Goal: Task Accomplishment & Management: Use online tool/utility

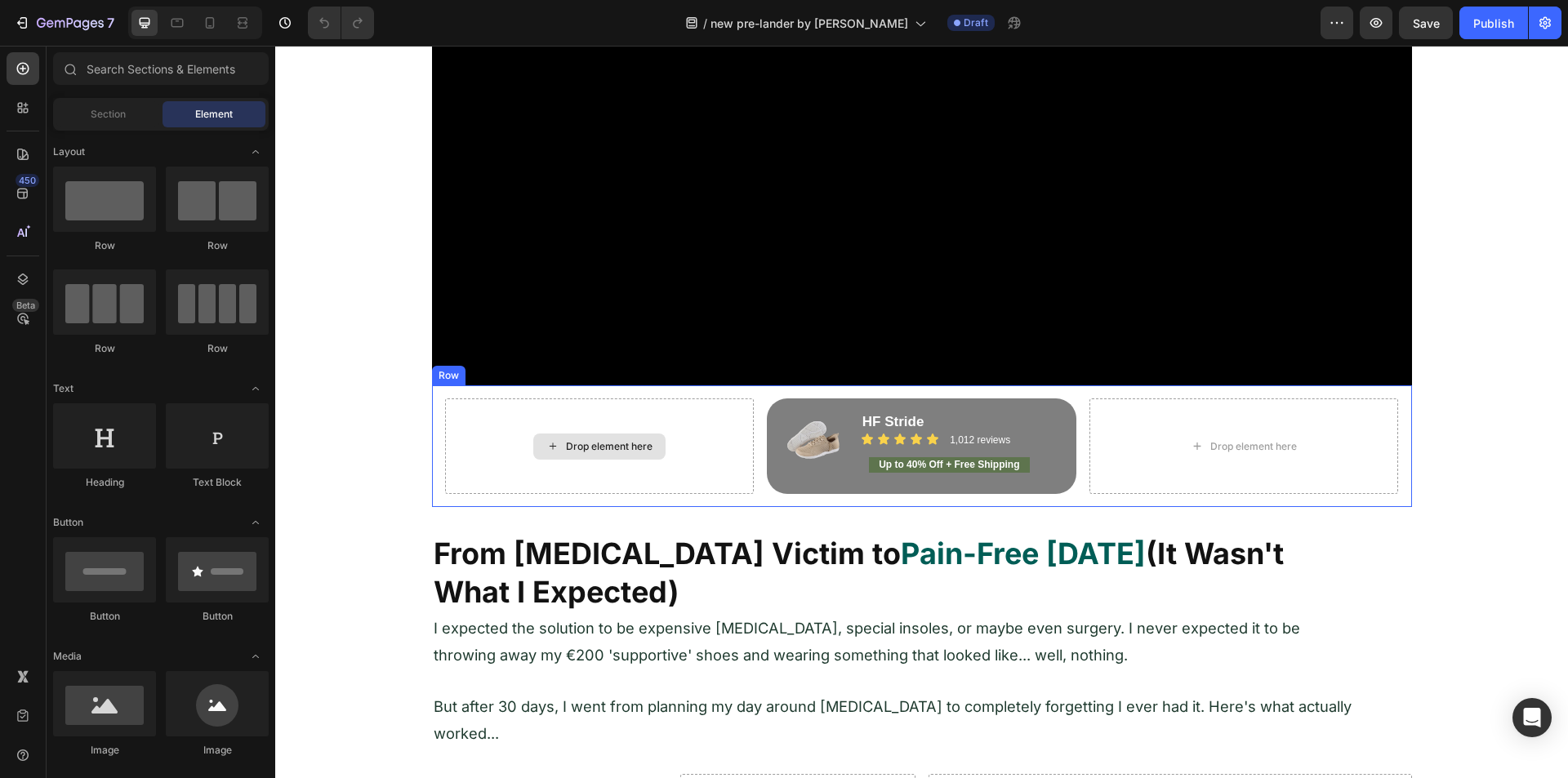
scroll to position [735, 0]
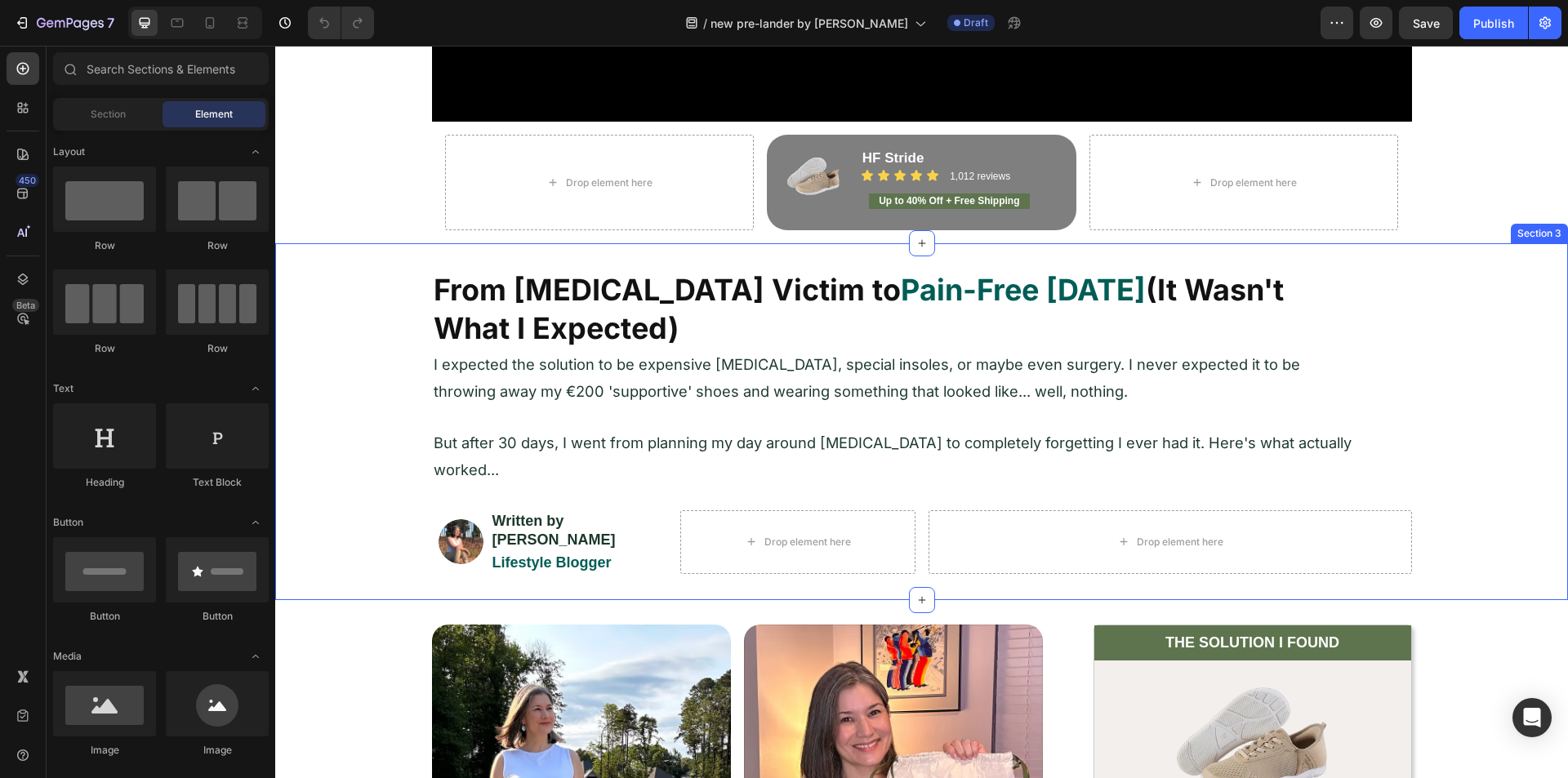
click at [373, 351] on div "From [MEDICAL_DATA] Victim to Pain-Free [DATE] (It Wasn't What I Expected) Head…" at bounding box center [922, 421] width 1293 height 304
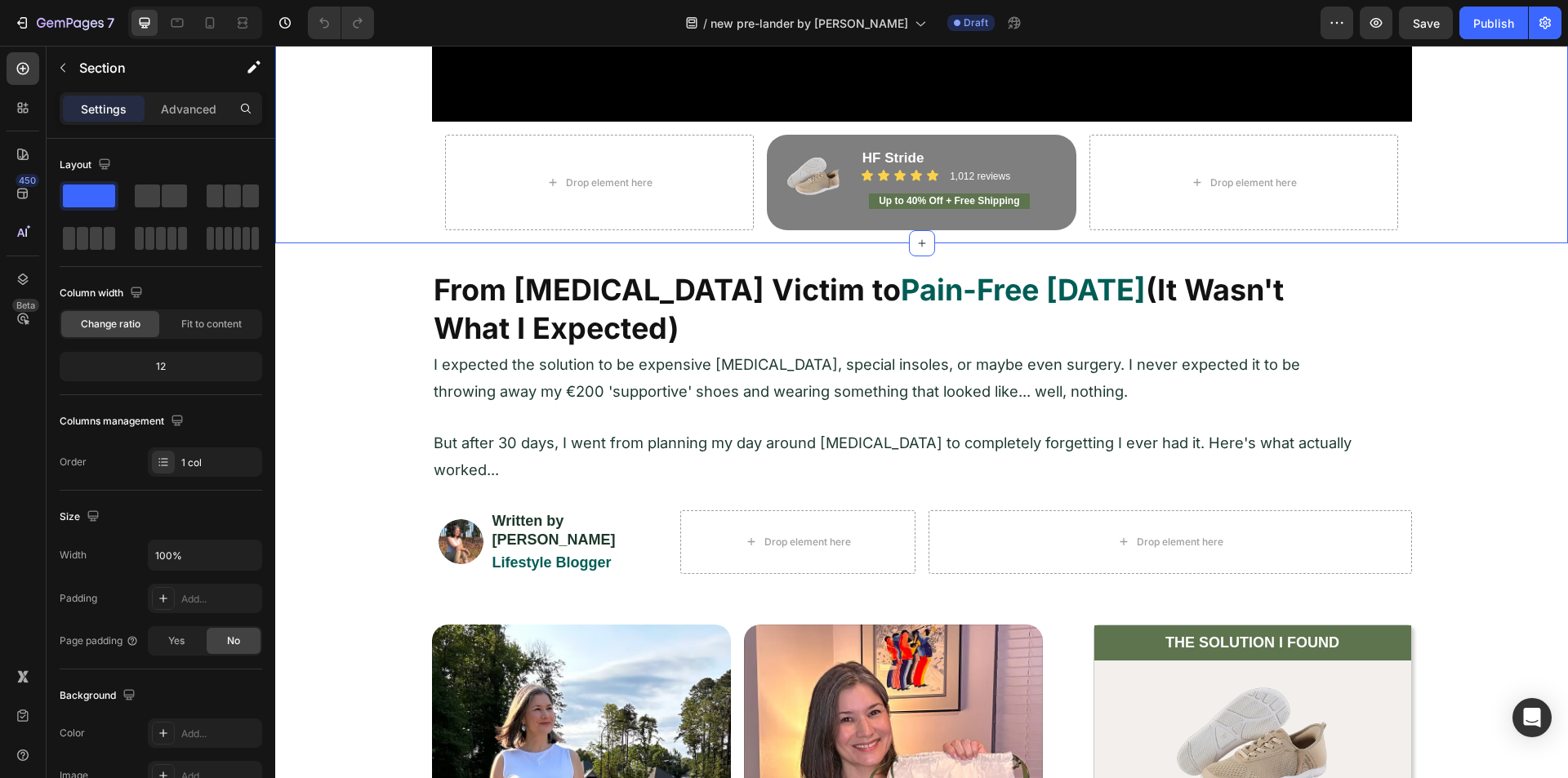
click at [357, 309] on div "From [MEDICAL_DATA] Victim to Pain-Free [DATE] (It Wasn't What I Expected) Head…" at bounding box center [922, 421] width 1293 height 304
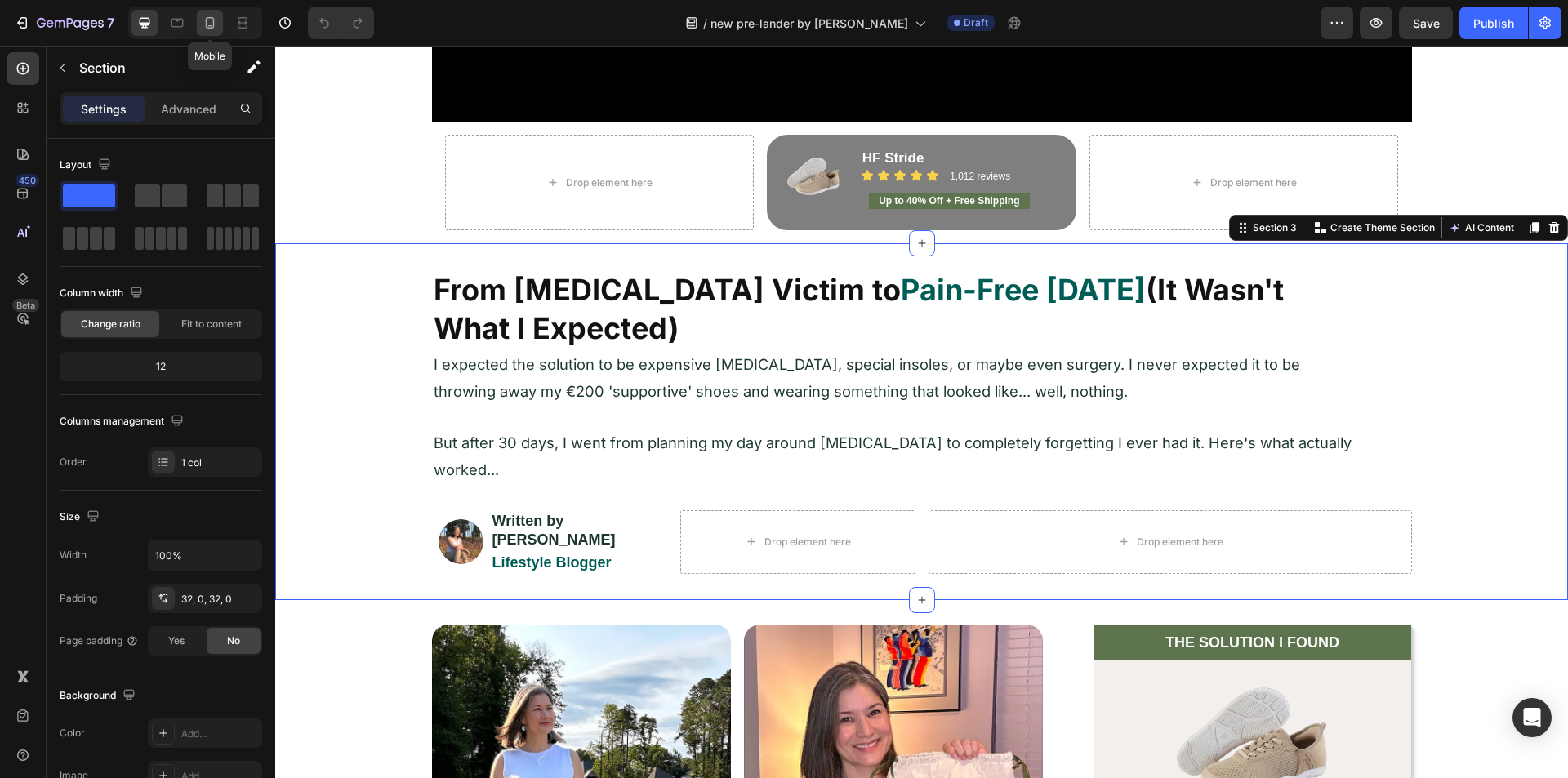
click at [210, 21] on icon at bounding box center [209, 23] width 16 height 16
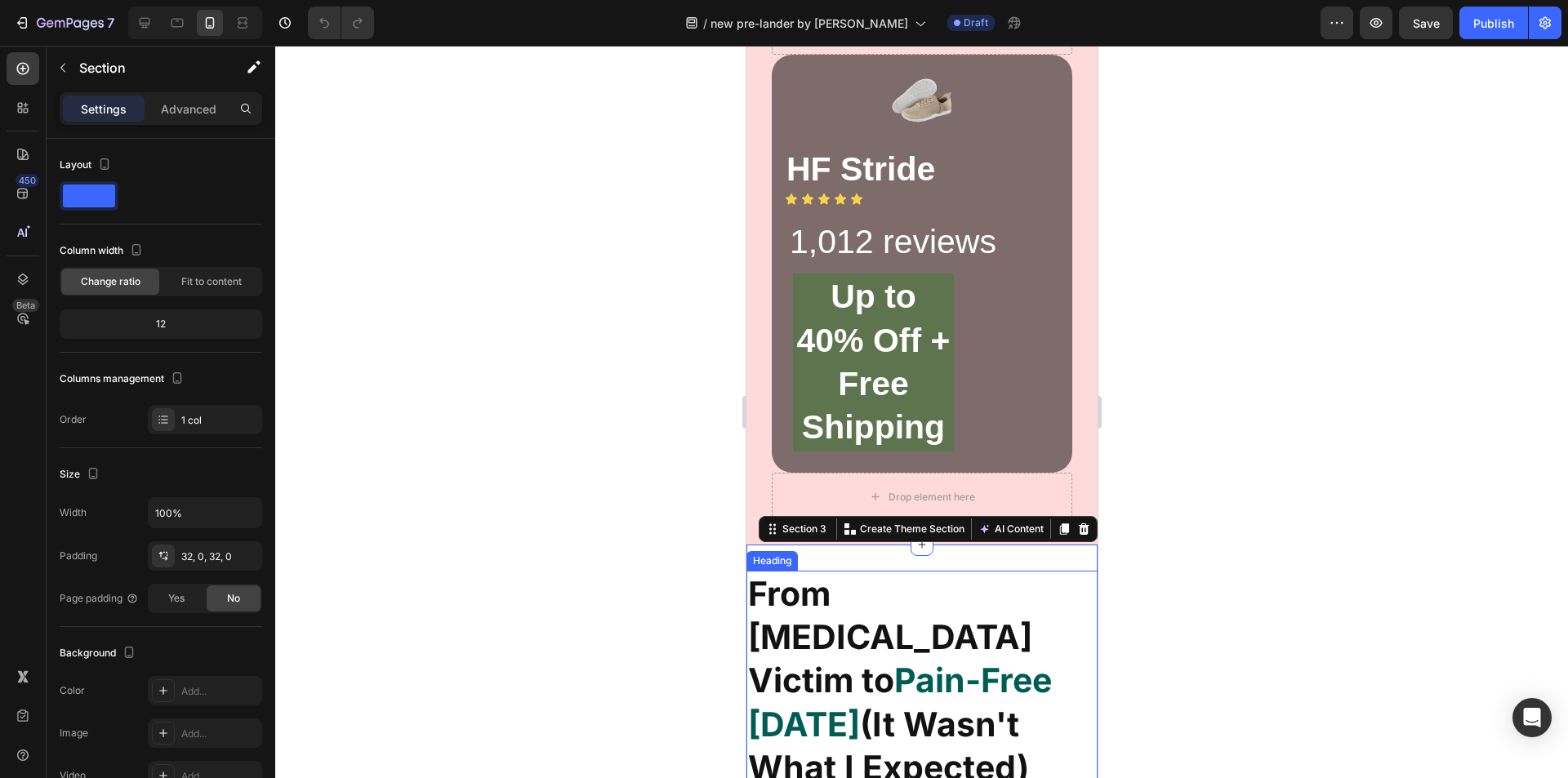
scroll to position [361, 0]
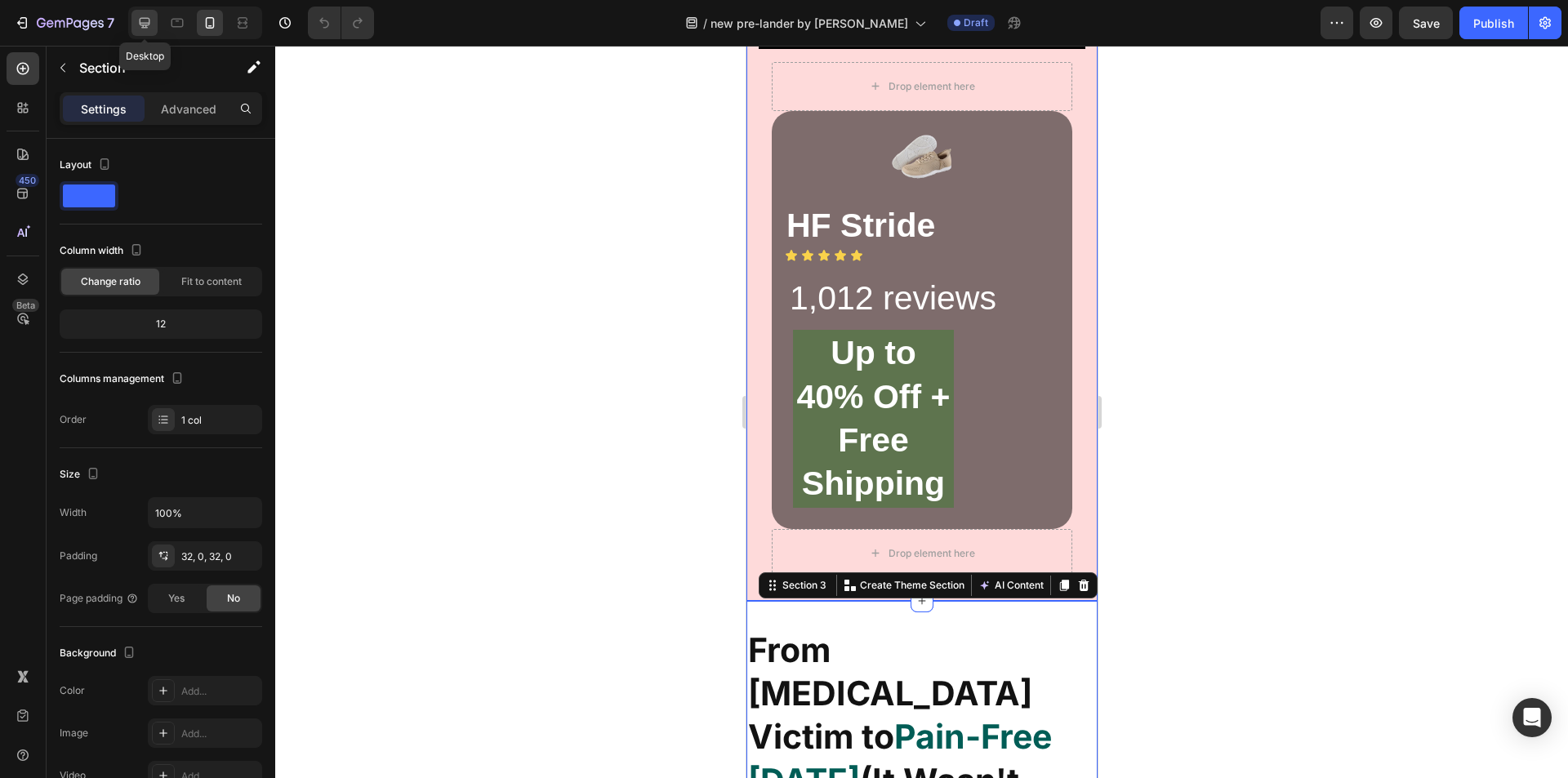
click at [138, 24] on icon at bounding box center [145, 23] width 16 height 16
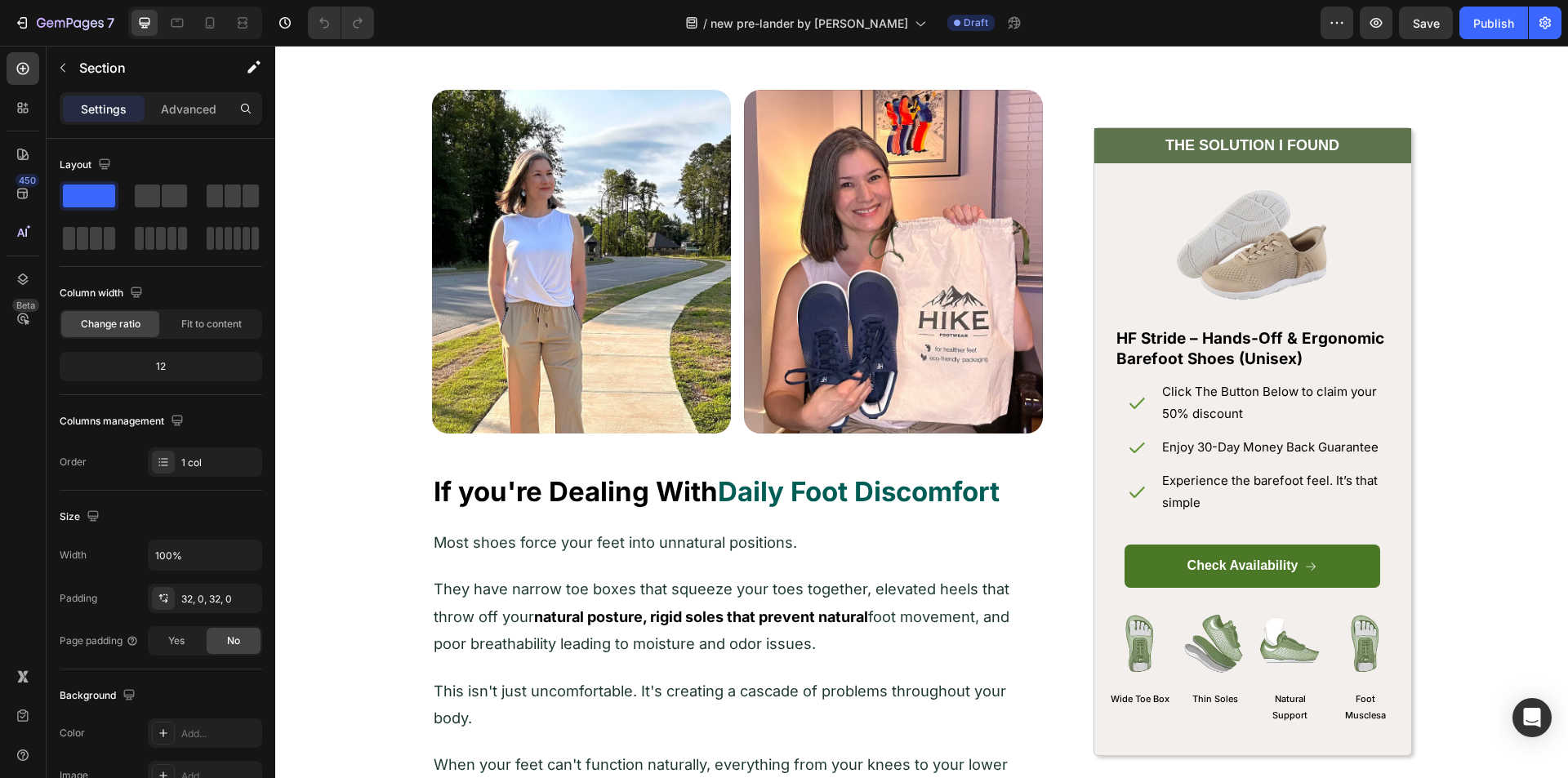
scroll to position [1470, 0]
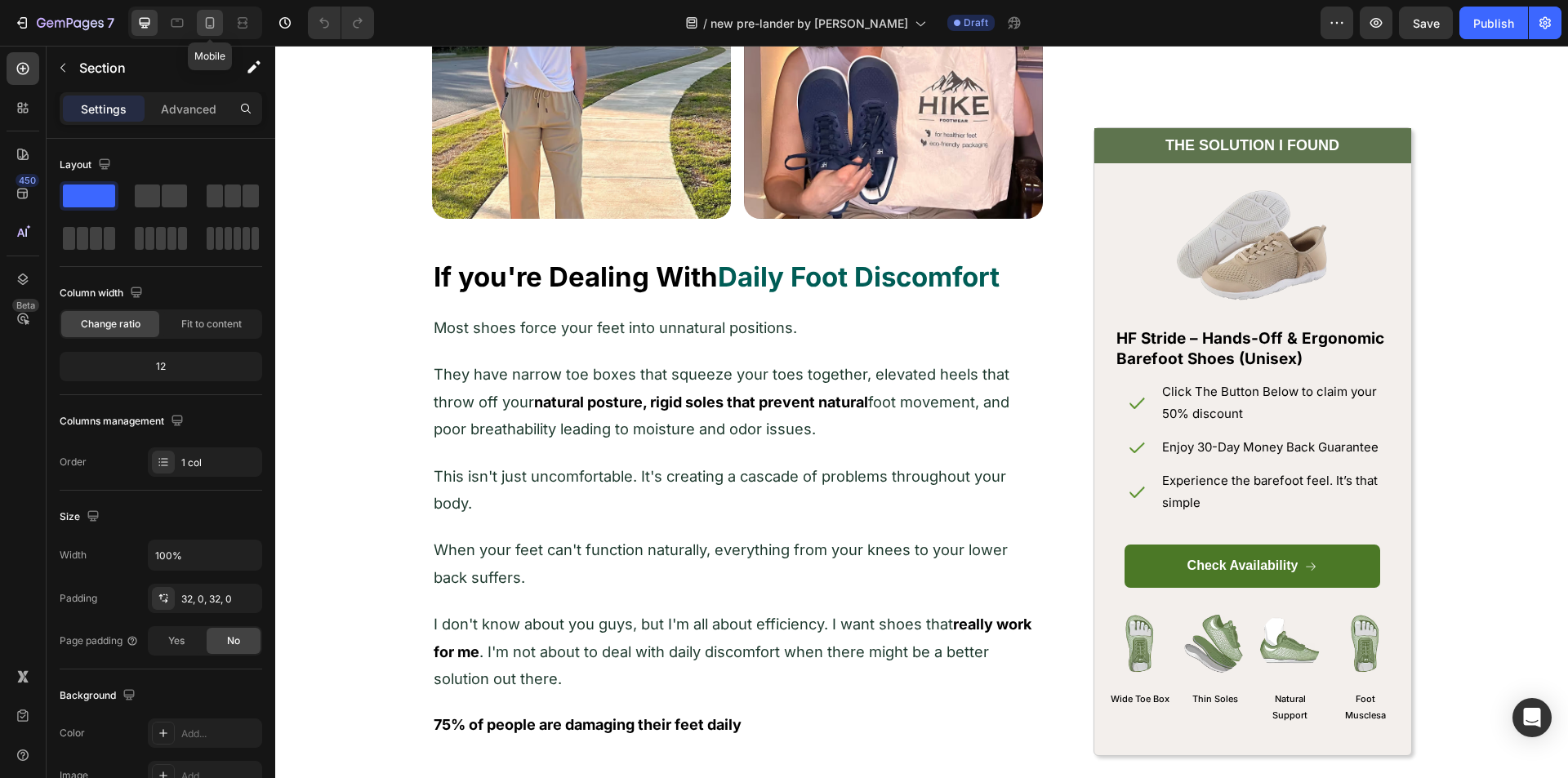
click at [215, 35] on div at bounding box center [209, 23] width 26 height 26
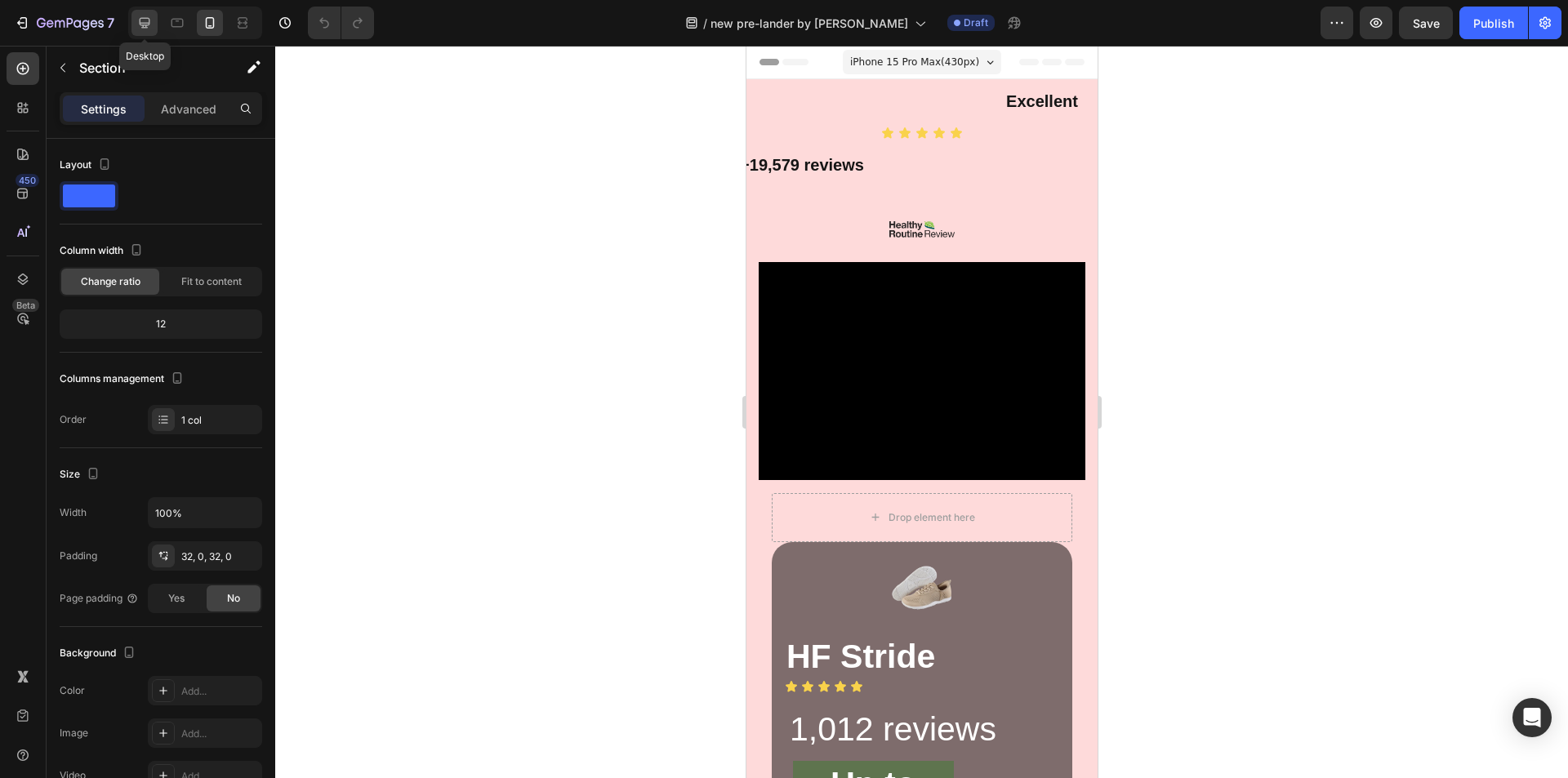
click at [139, 29] on icon at bounding box center [145, 23] width 16 height 16
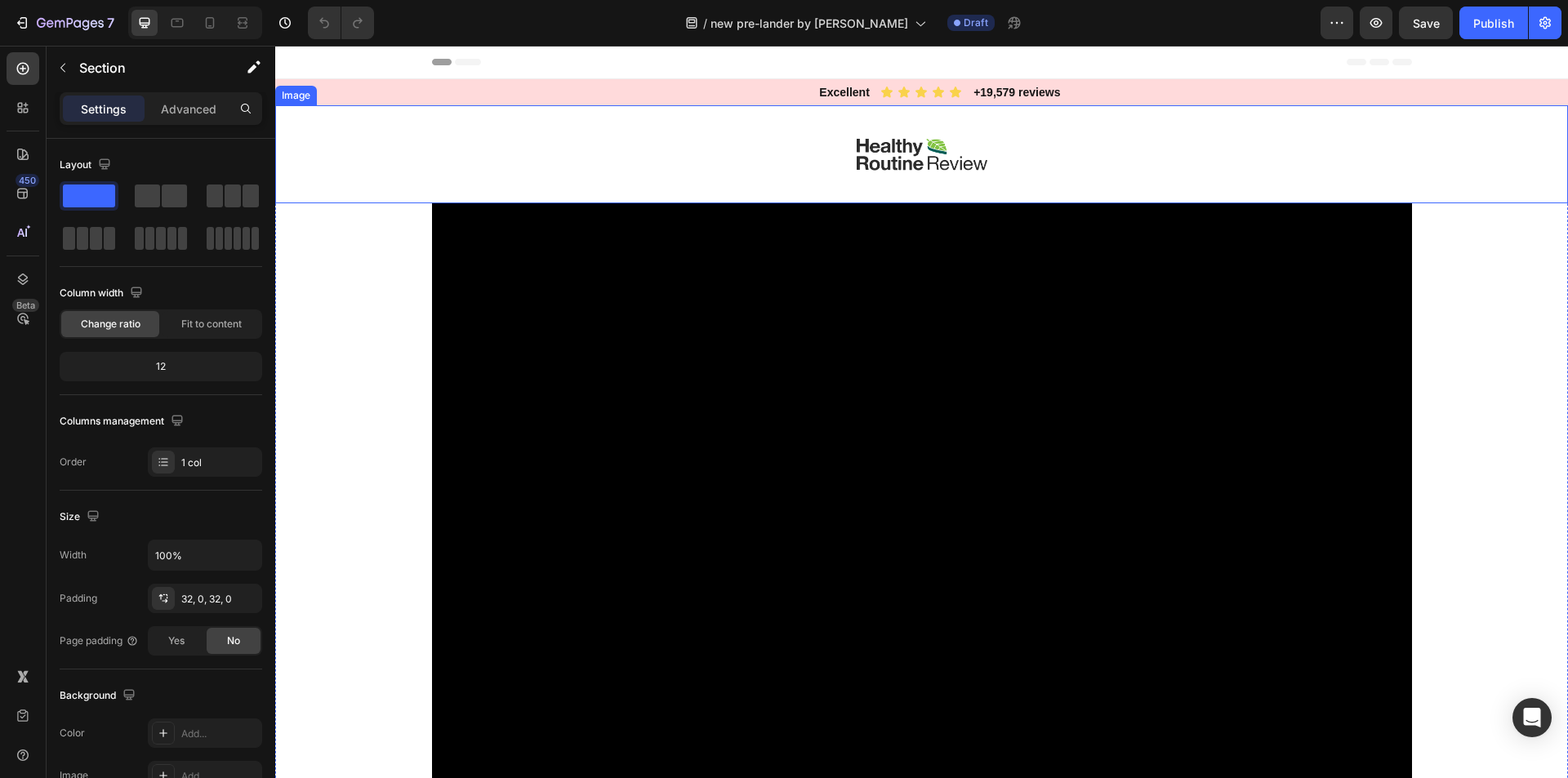
click at [747, 147] on div at bounding box center [922, 154] width 1293 height 98
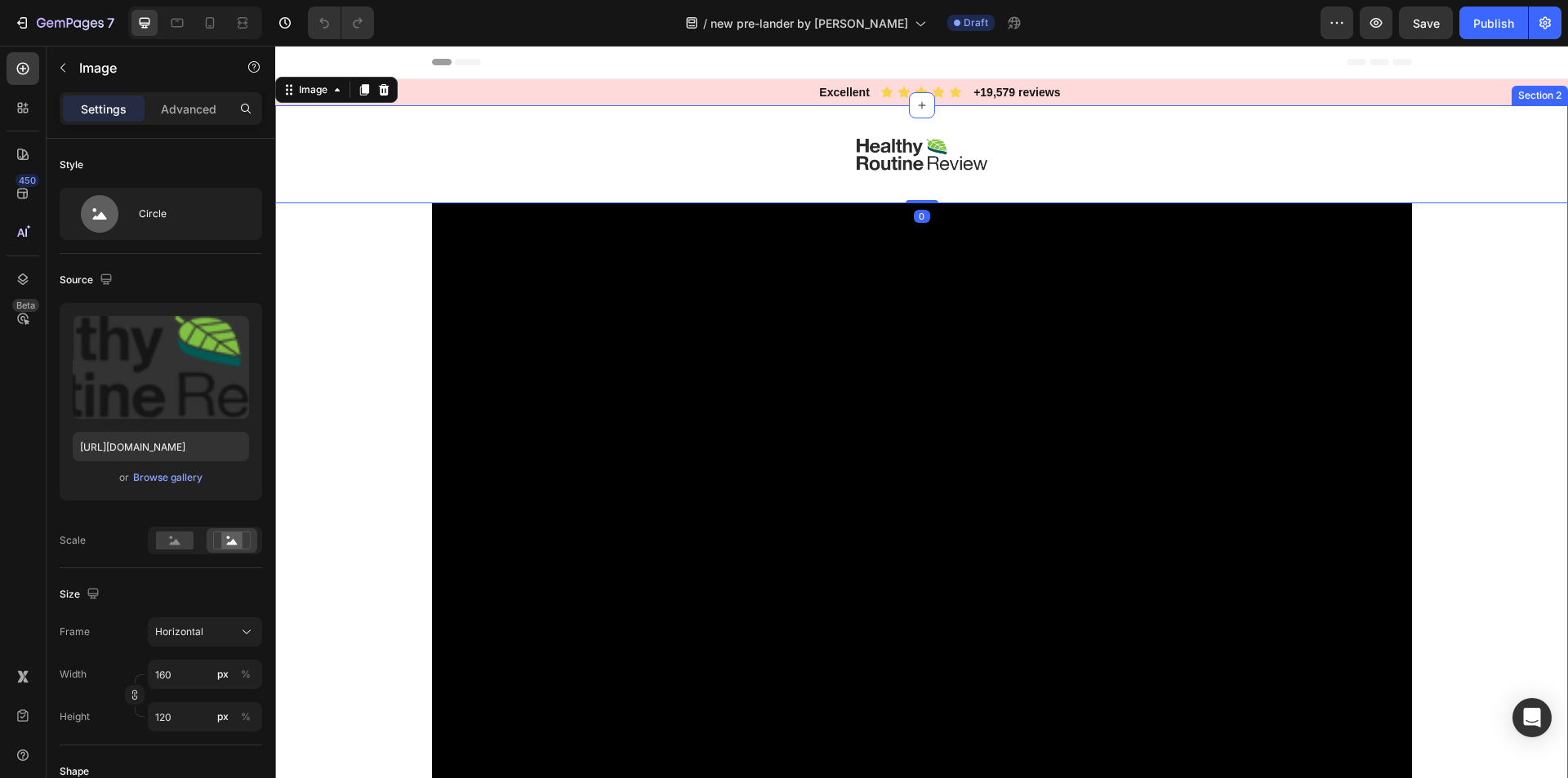
click at [326, 277] on div "Image 0 Video Row Drop element here Image HF Stride Heading Icon Icon Icon Icon…" at bounding box center [922, 542] width 1293 height 873
click at [396, 193] on div at bounding box center [922, 154] width 1293 height 98
click at [842, 150] on div at bounding box center [922, 154] width 1293 height 98
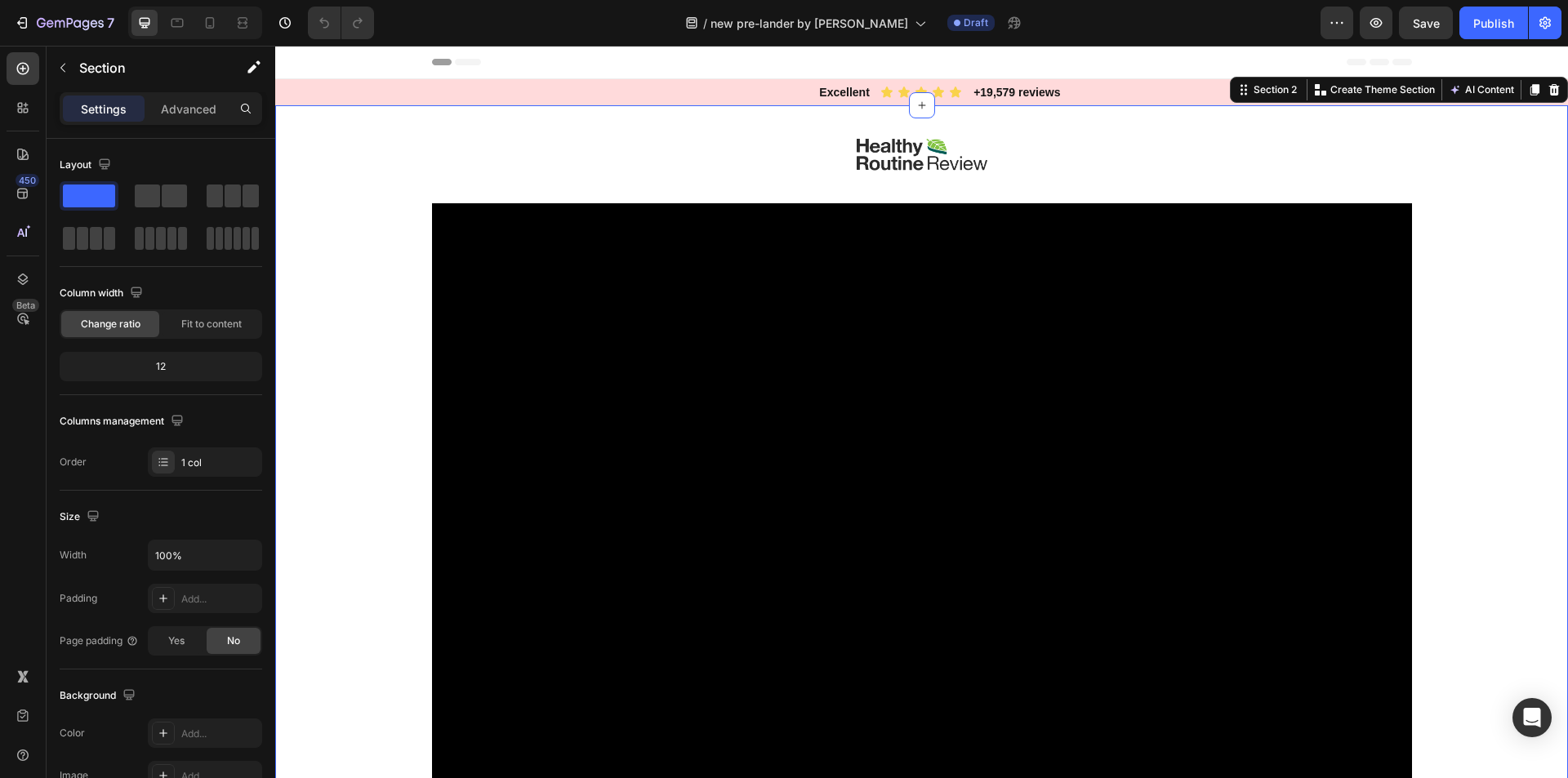
click at [363, 235] on div "Image Video Row Drop element here Image HF Stride Heading Icon Icon Icon Icon I…" at bounding box center [922, 542] width 1293 height 873
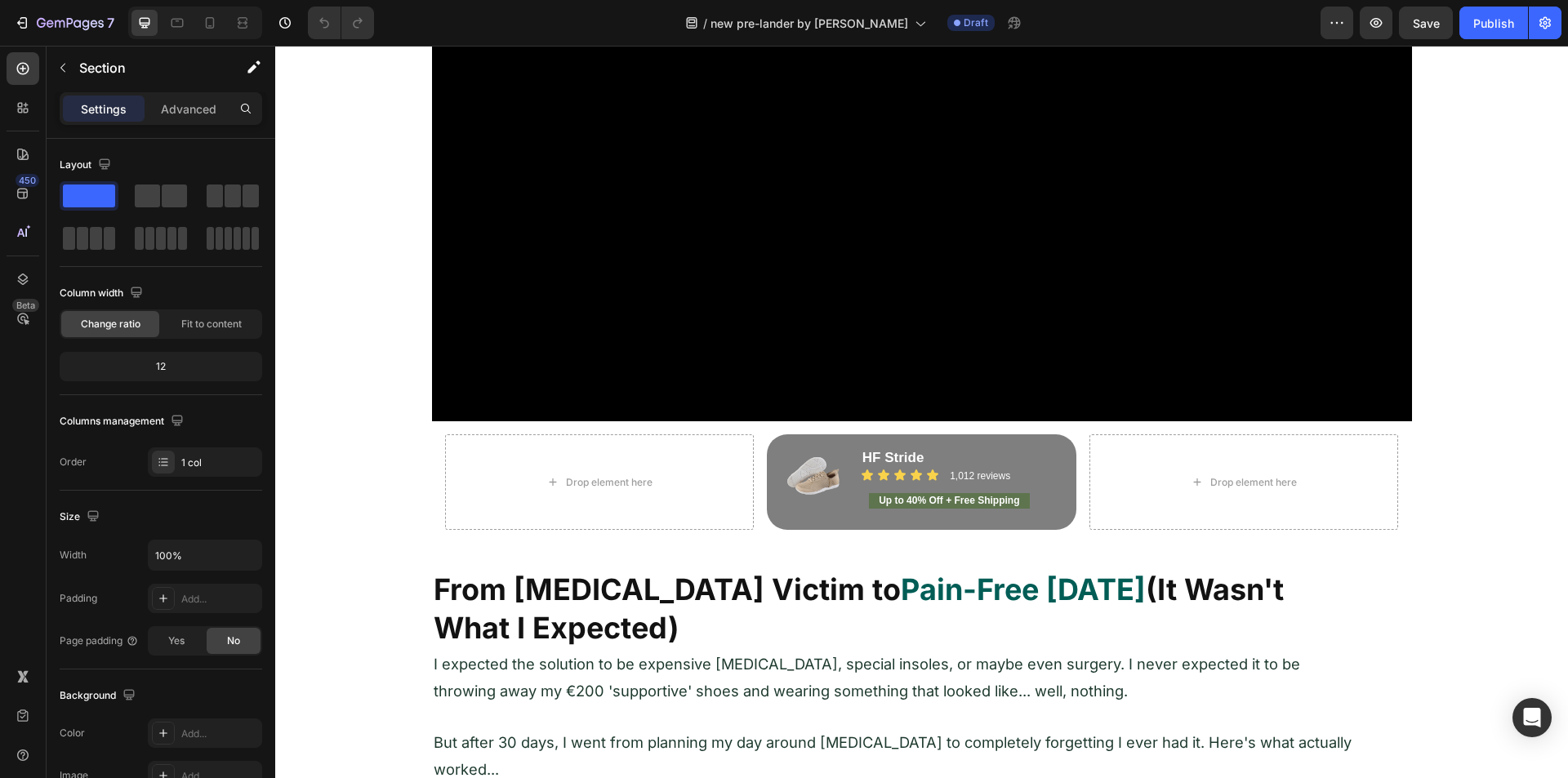
scroll to position [408, 0]
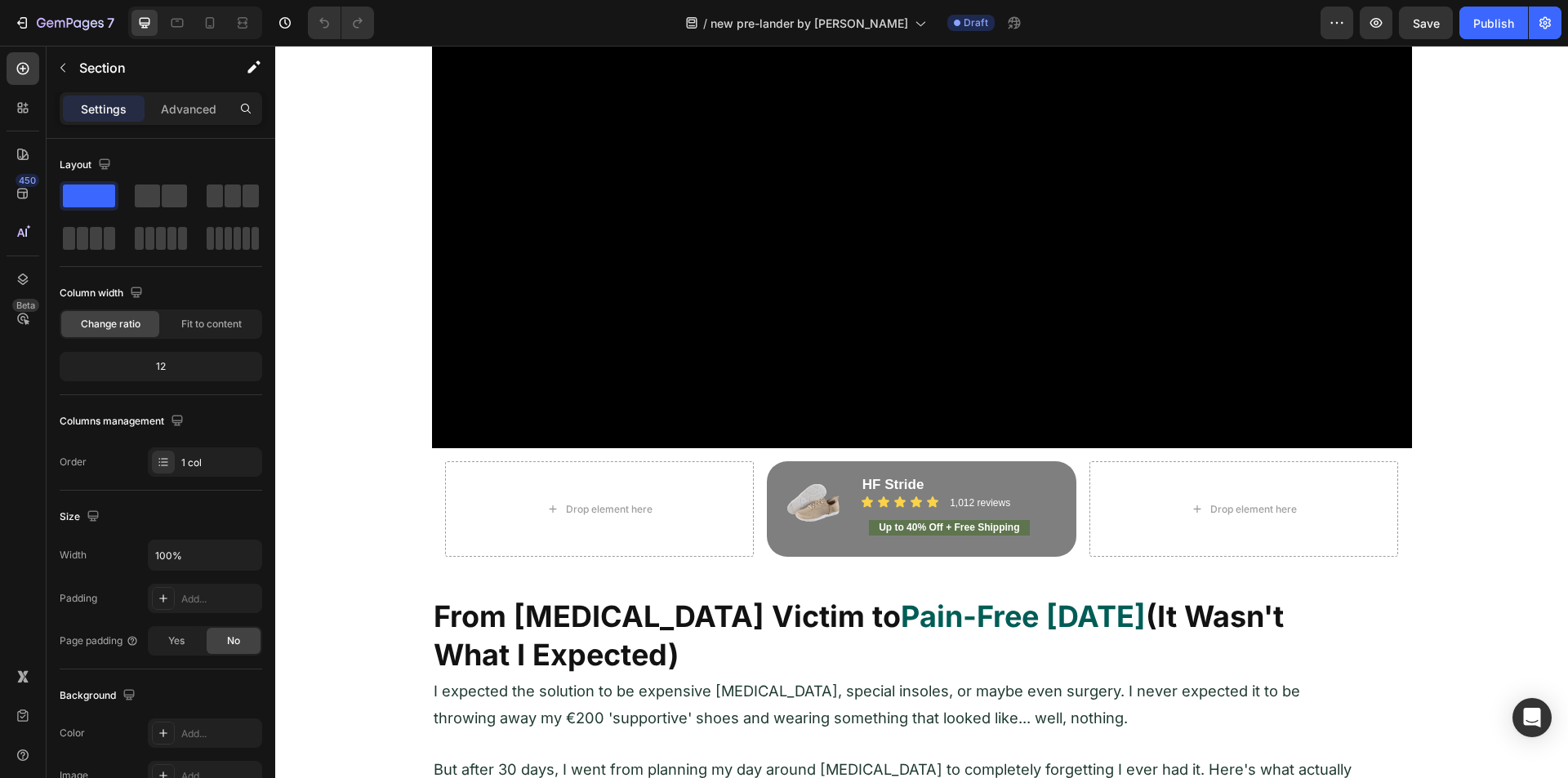
click at [384, 295] on div "Image Video Row Drop element here Image HF Stride Heading Icon Icon Icon Icon I…" at bounding box center [922, 133] width 1293 height 873
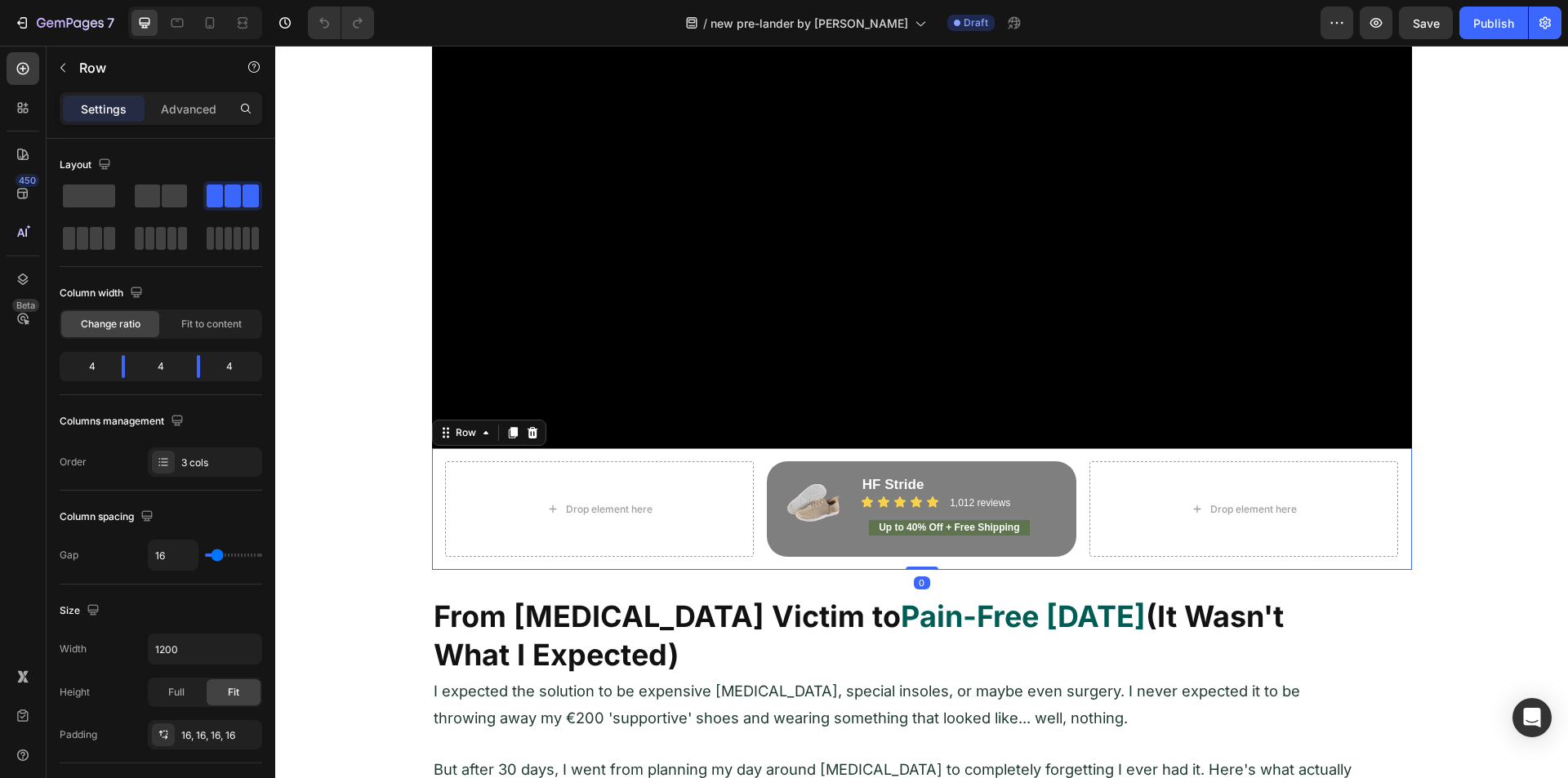
click at [434, 474] on div "Drop element here Image HF Stride Heading Icon Icon Icon Icon Icon Icon List 1,…" at bounding box center [922, 509] width 980 height 122
click at [393, 470] on div "Image Video Row Drop element here Image HF Stride Heading Icon Icon Icon Icon I…" at bounding box center [922, 133] width 1293 height 873
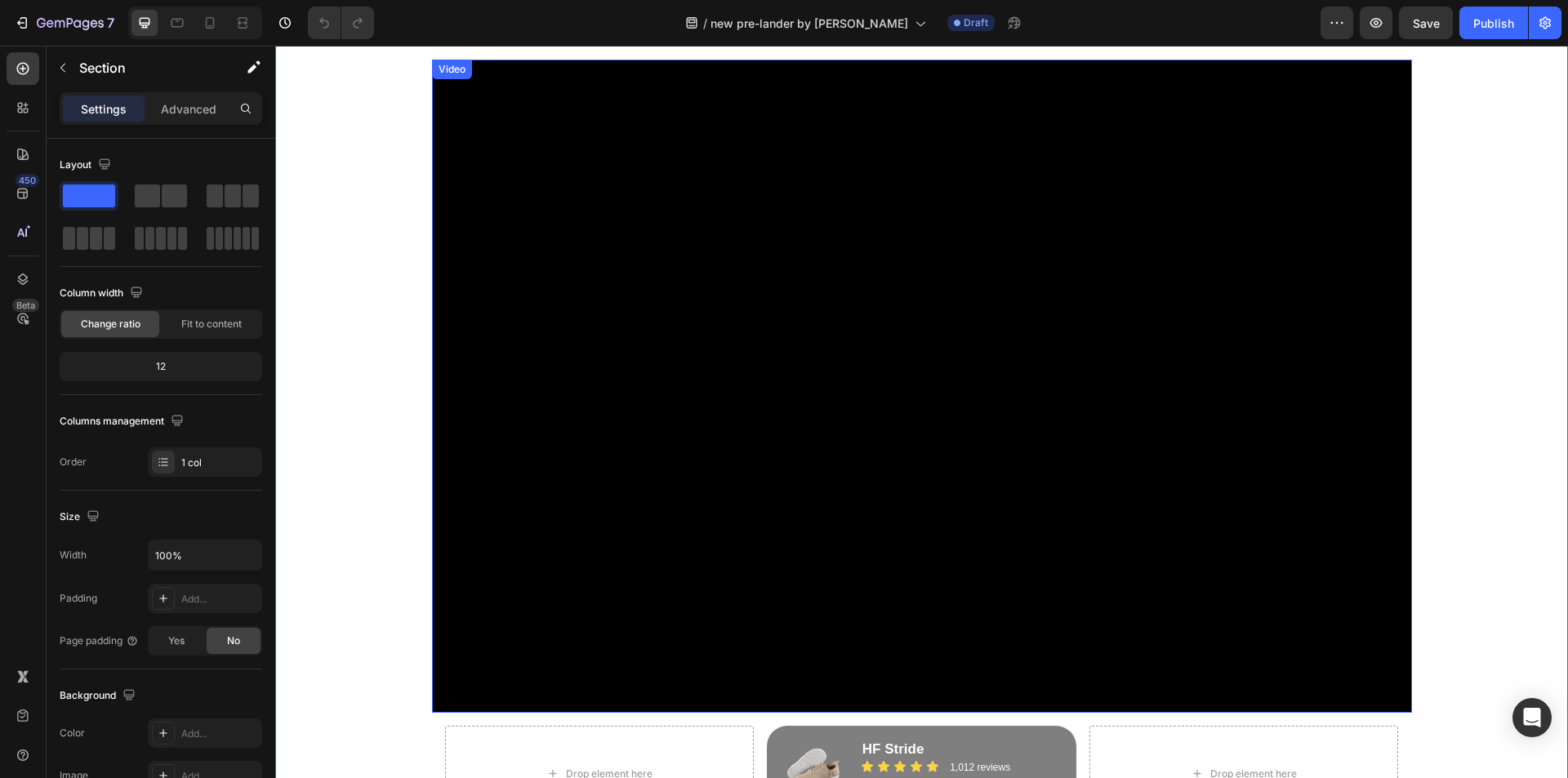
scroll to position [0, 0]
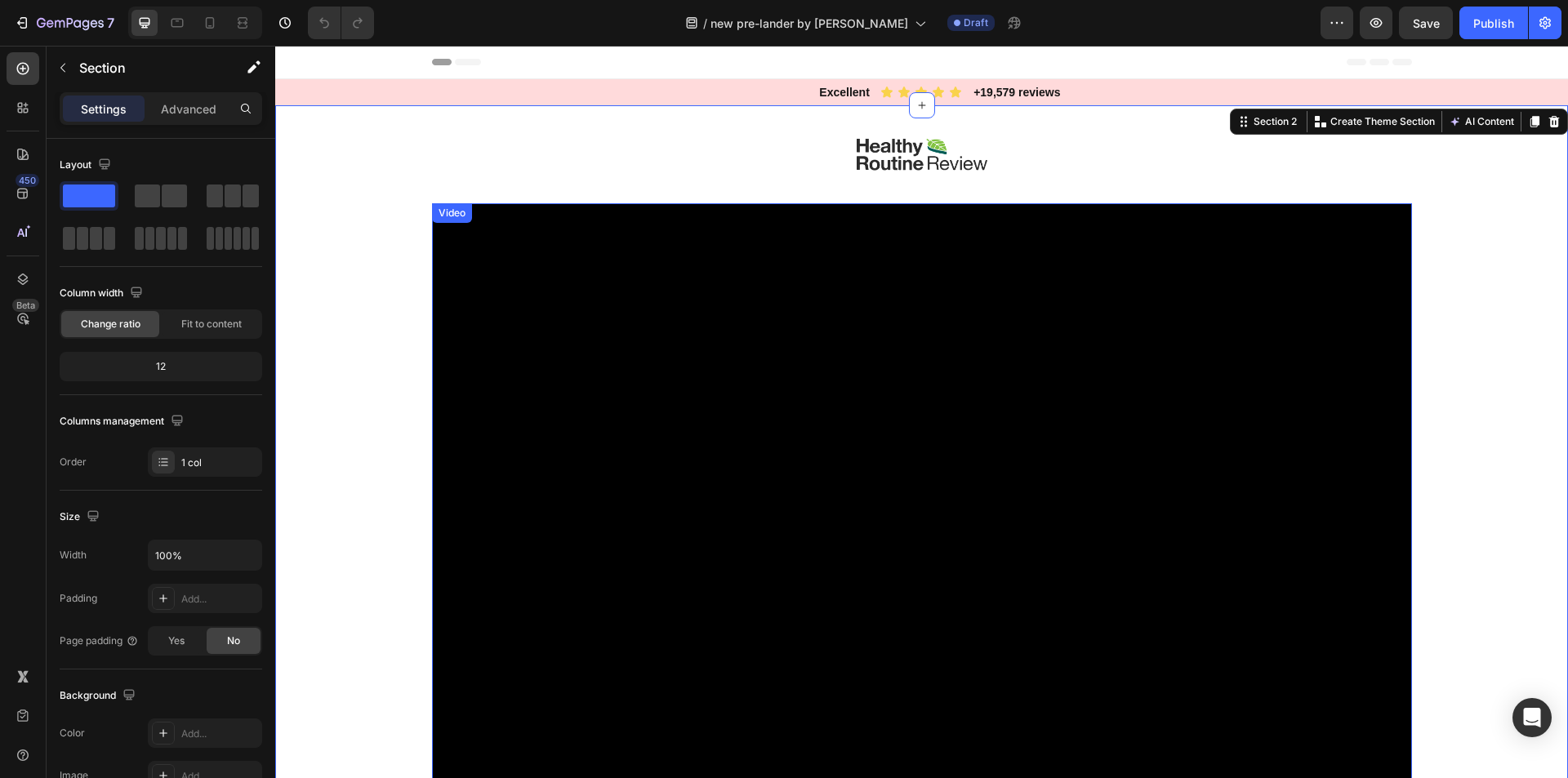
click at [557, 379] on video at bounding box center [922, 530] width 980 height 653
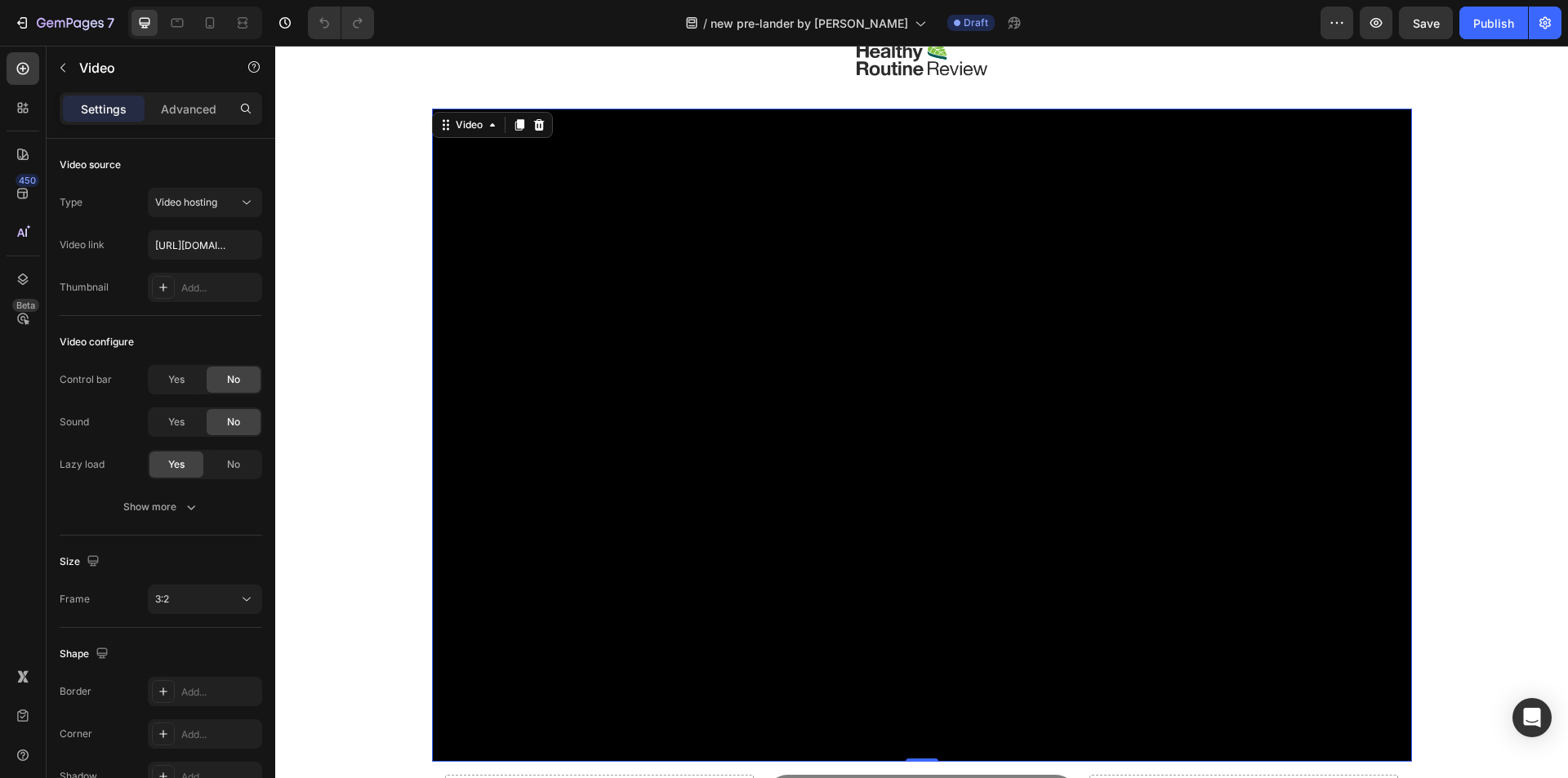
scroll to position [245, 0]
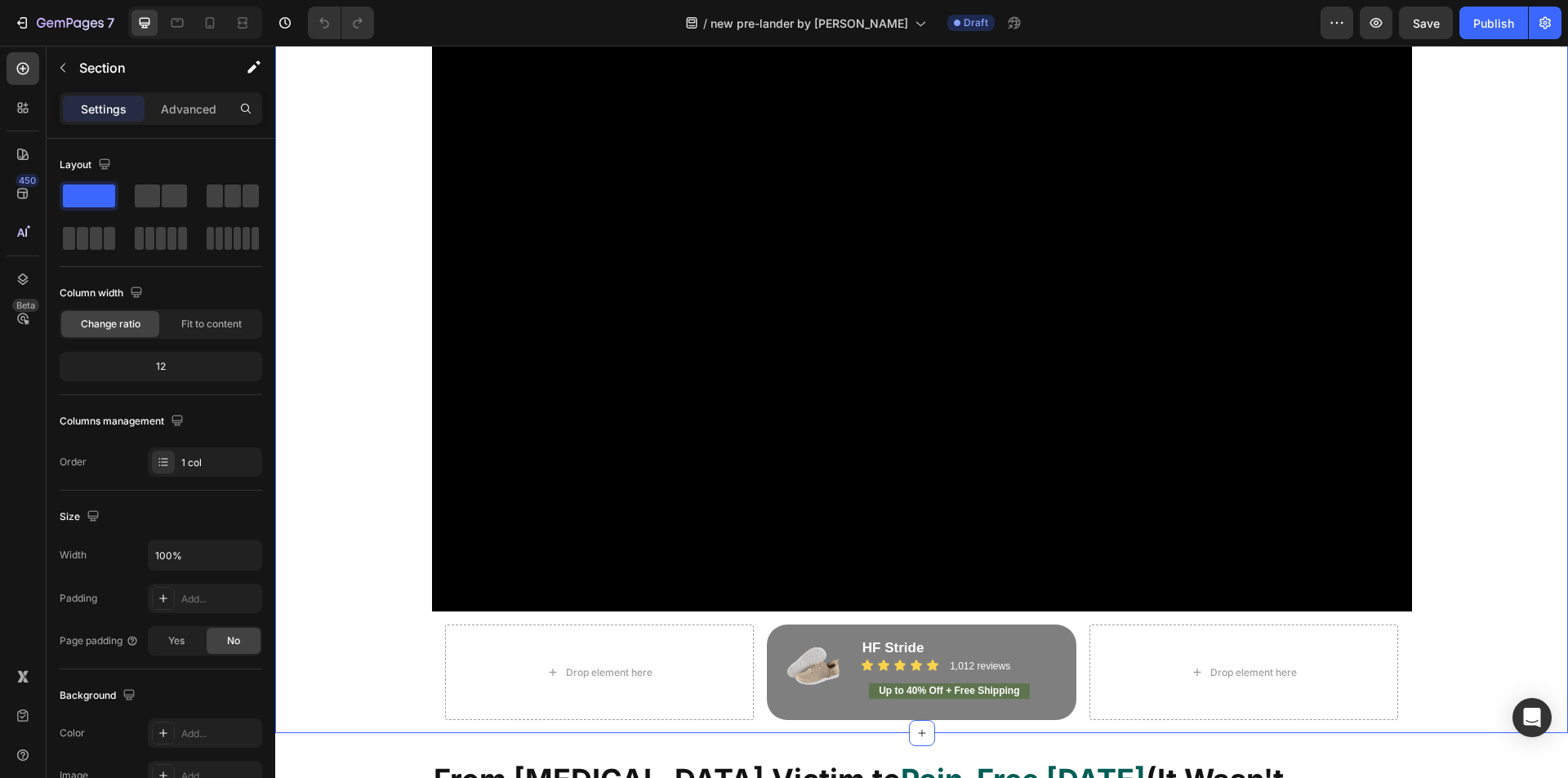
click at [356, 366] on div "Image Video Row Drop element here Image HF Stride Heading Icon Icon Icon Icon I…" at bounding box center [922, 297] width 1293 height 873
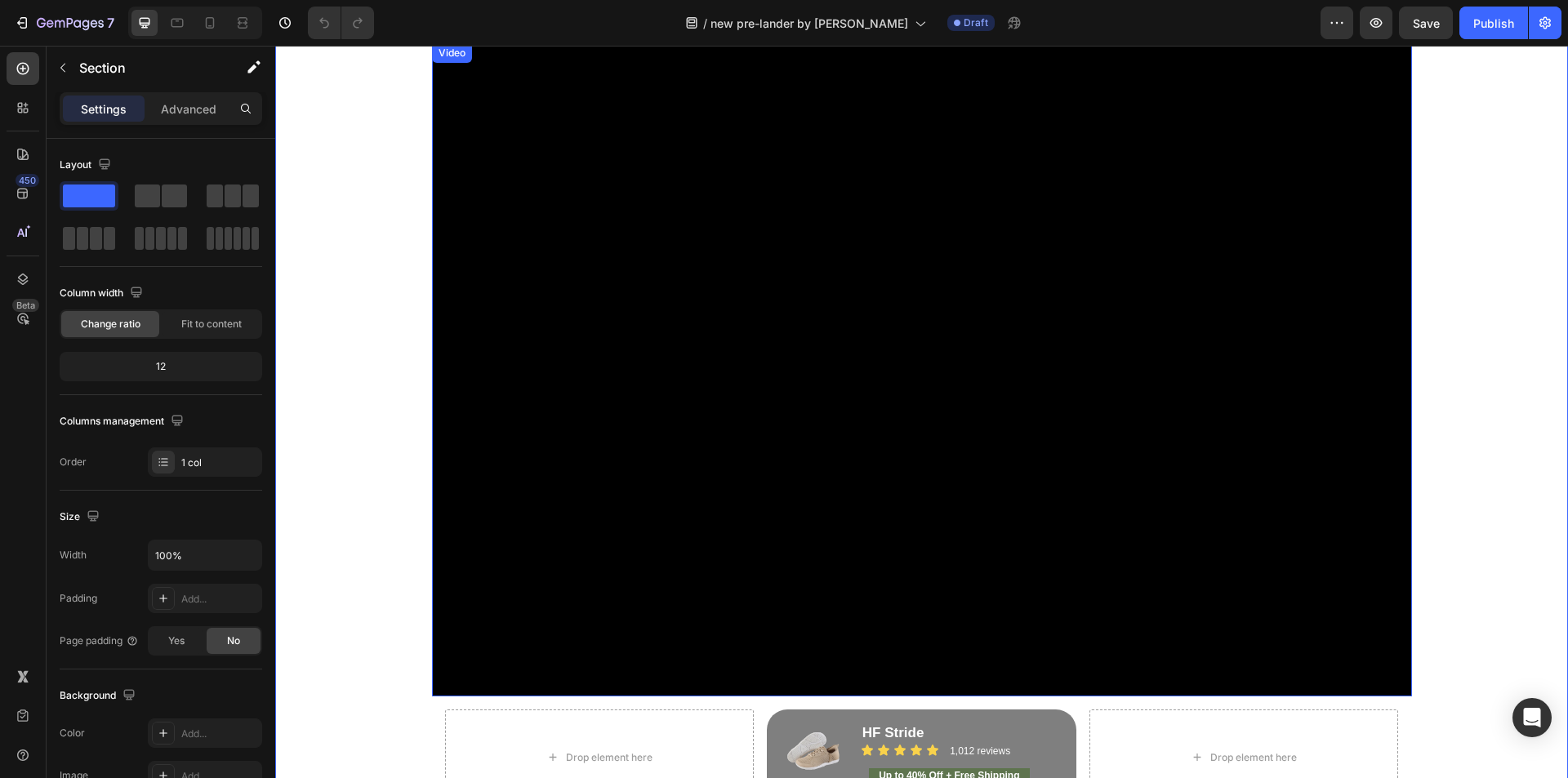
scroll to position [0, 0]
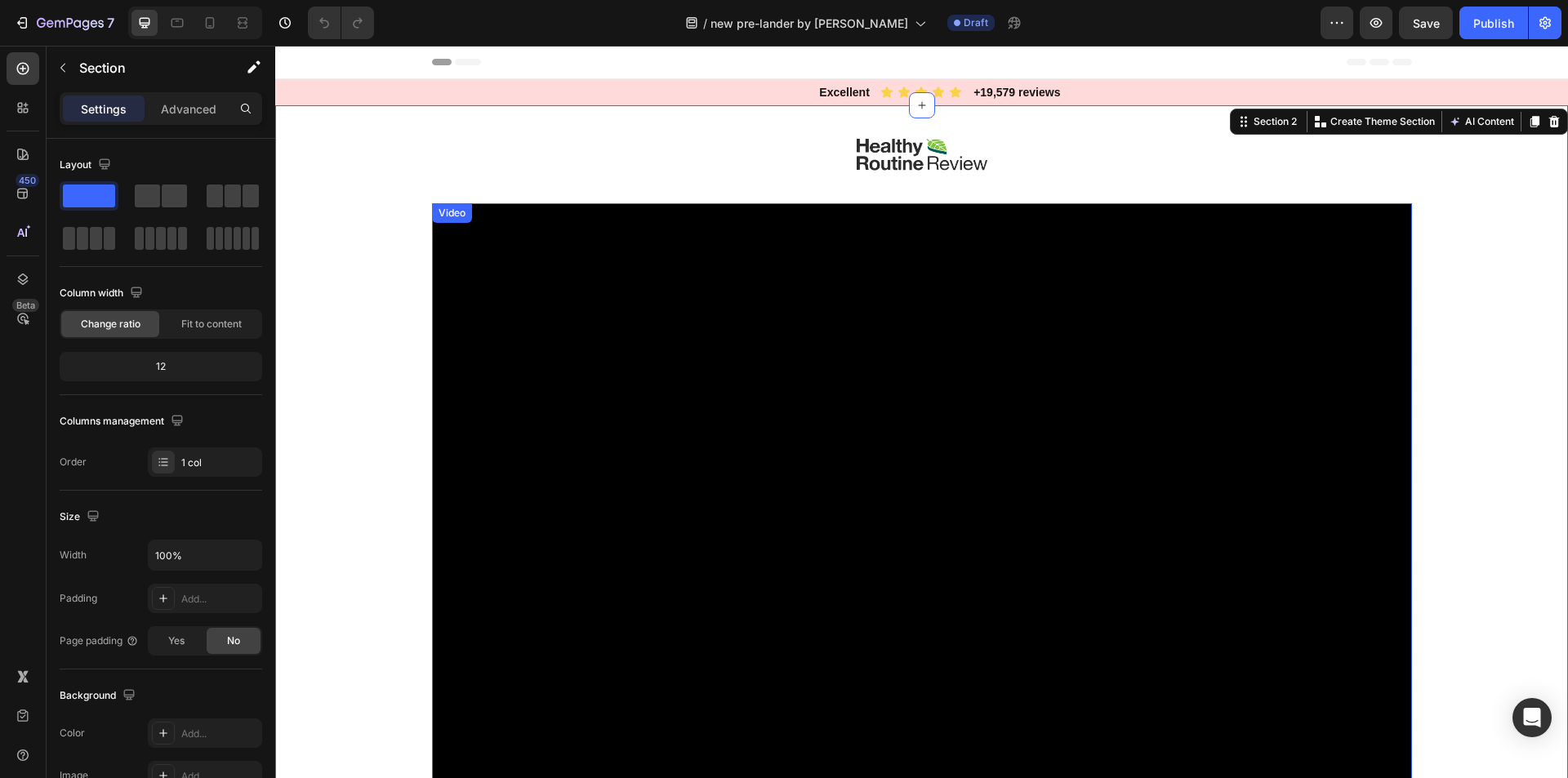
click at [565, 354] on video at bounding box center [922, 530] width 980 height 653
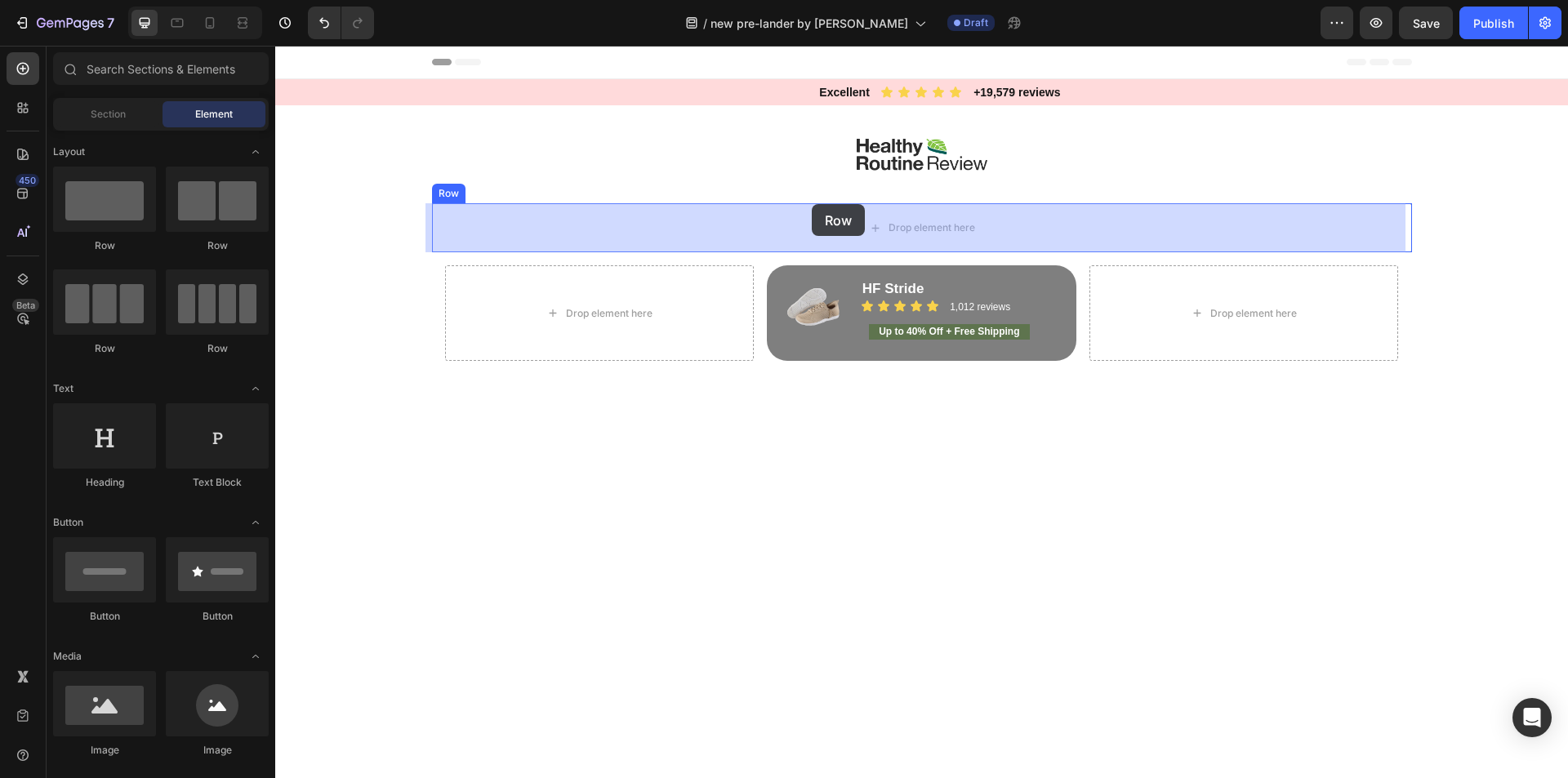
drag, startPoint x: 475, startPoint y: 261, endPoint x: 813, endPoint y: 204, distance: 342.8
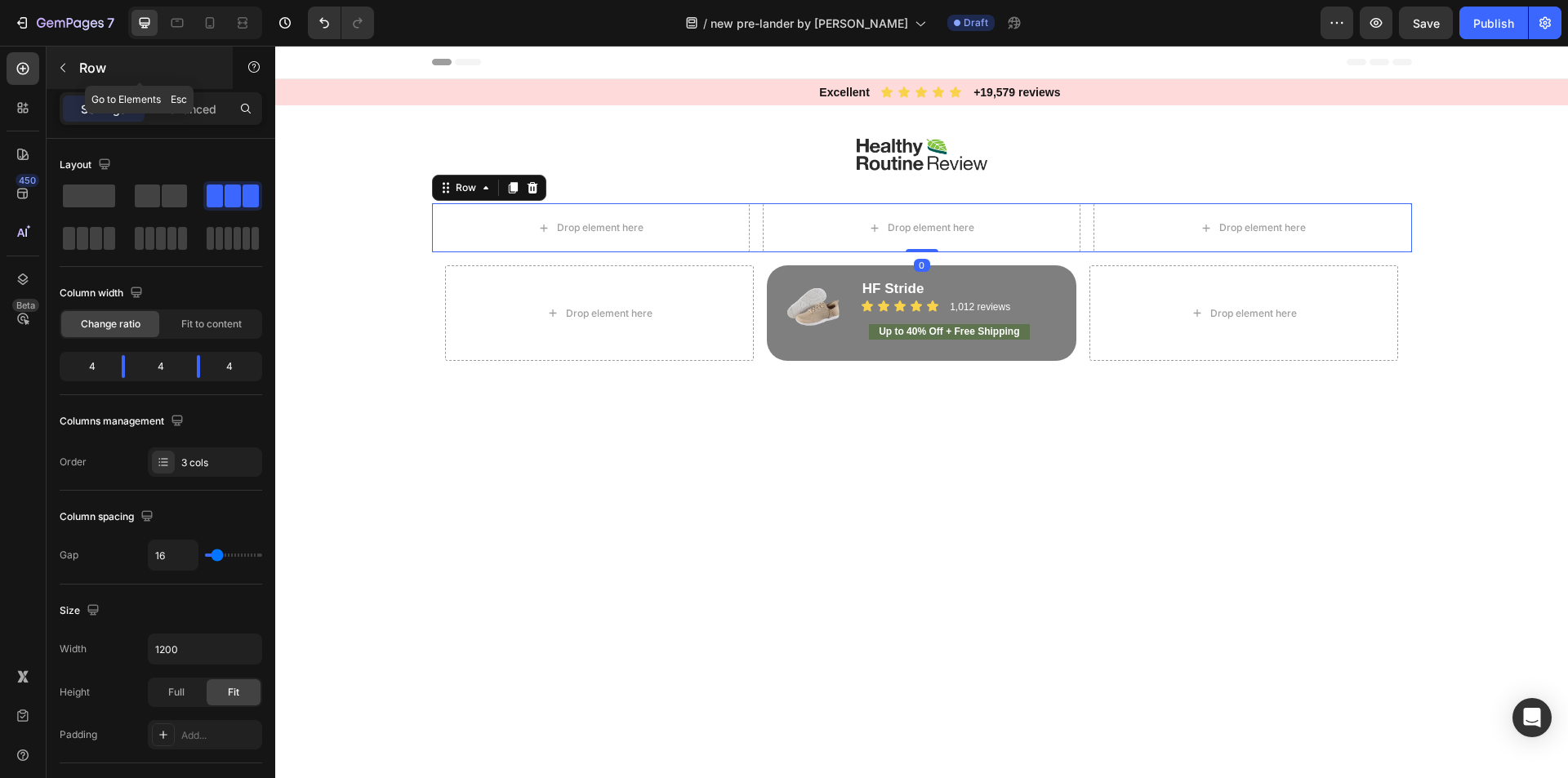
click at [67, 65] on icon "button" at bounding box center [62, 68] width 13 height 13
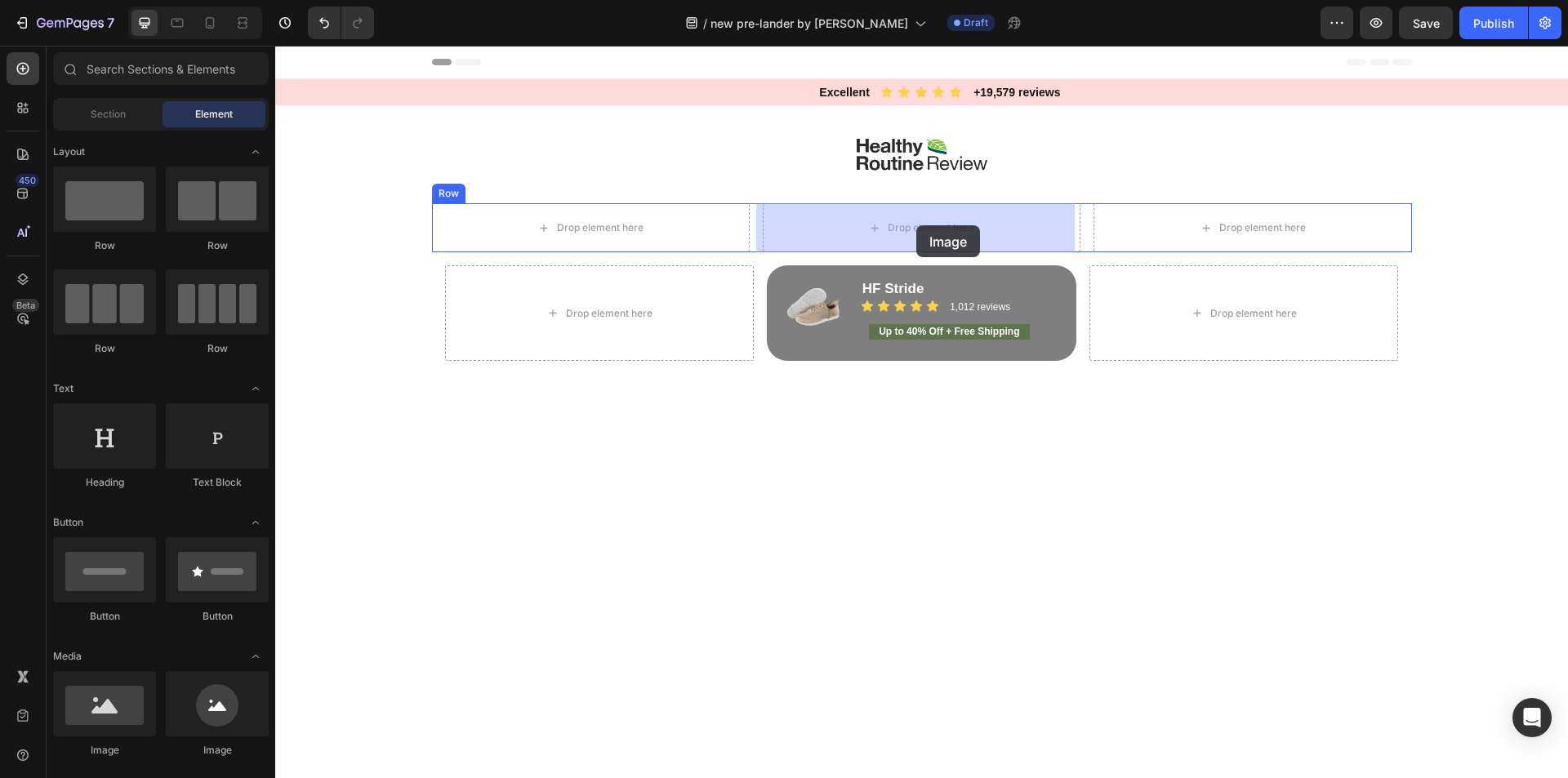
drag, startPoint x: 364, startPoint y: 759, endPoint x: 916, endPoint y: 225, distance: 768.0
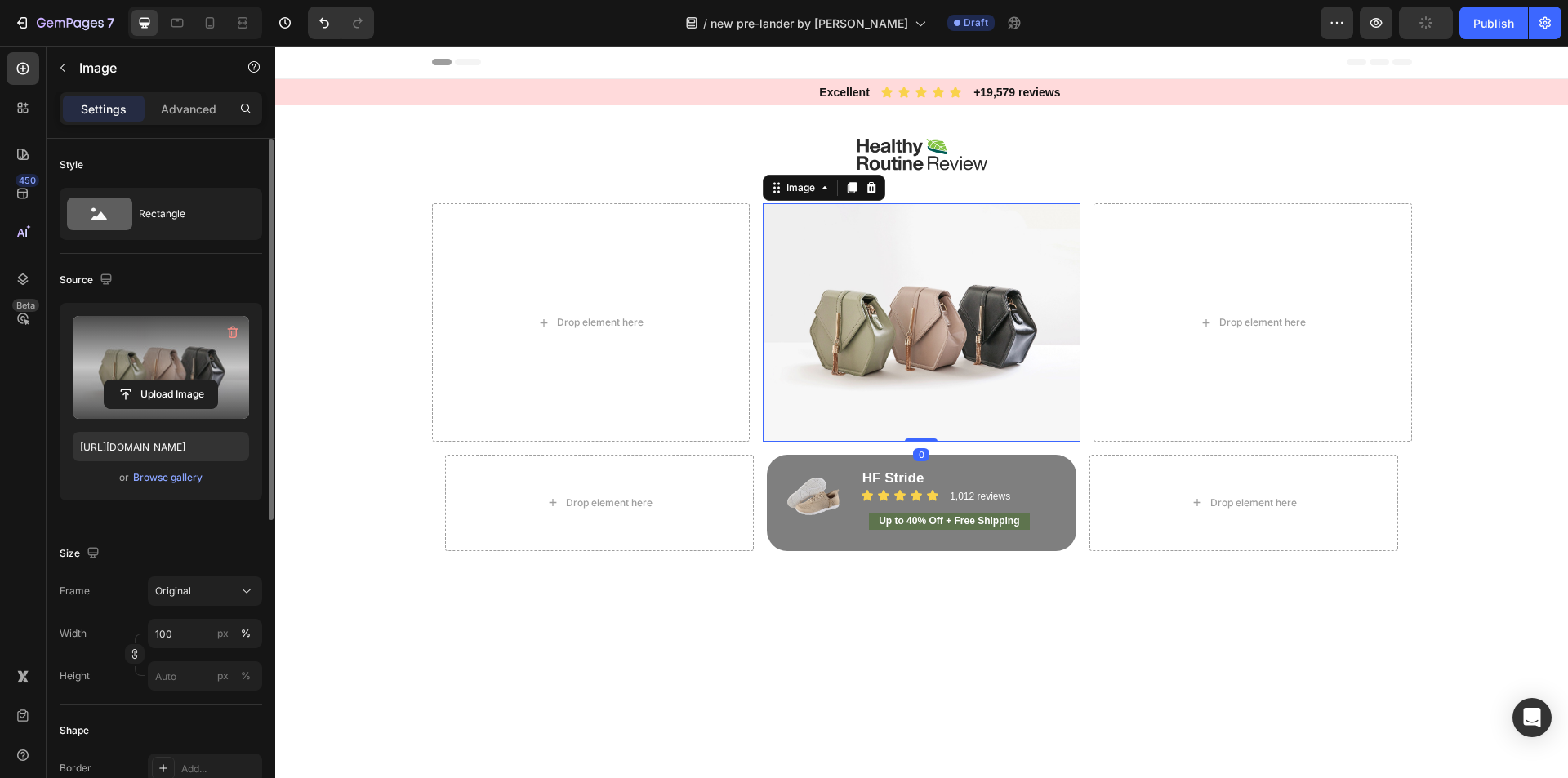
click at [122, 338] on label at bounding box center [161, 367] width 177 height 103
click at [122, 381] on input "file" at bounding box center [161, 395] width 112 height 28
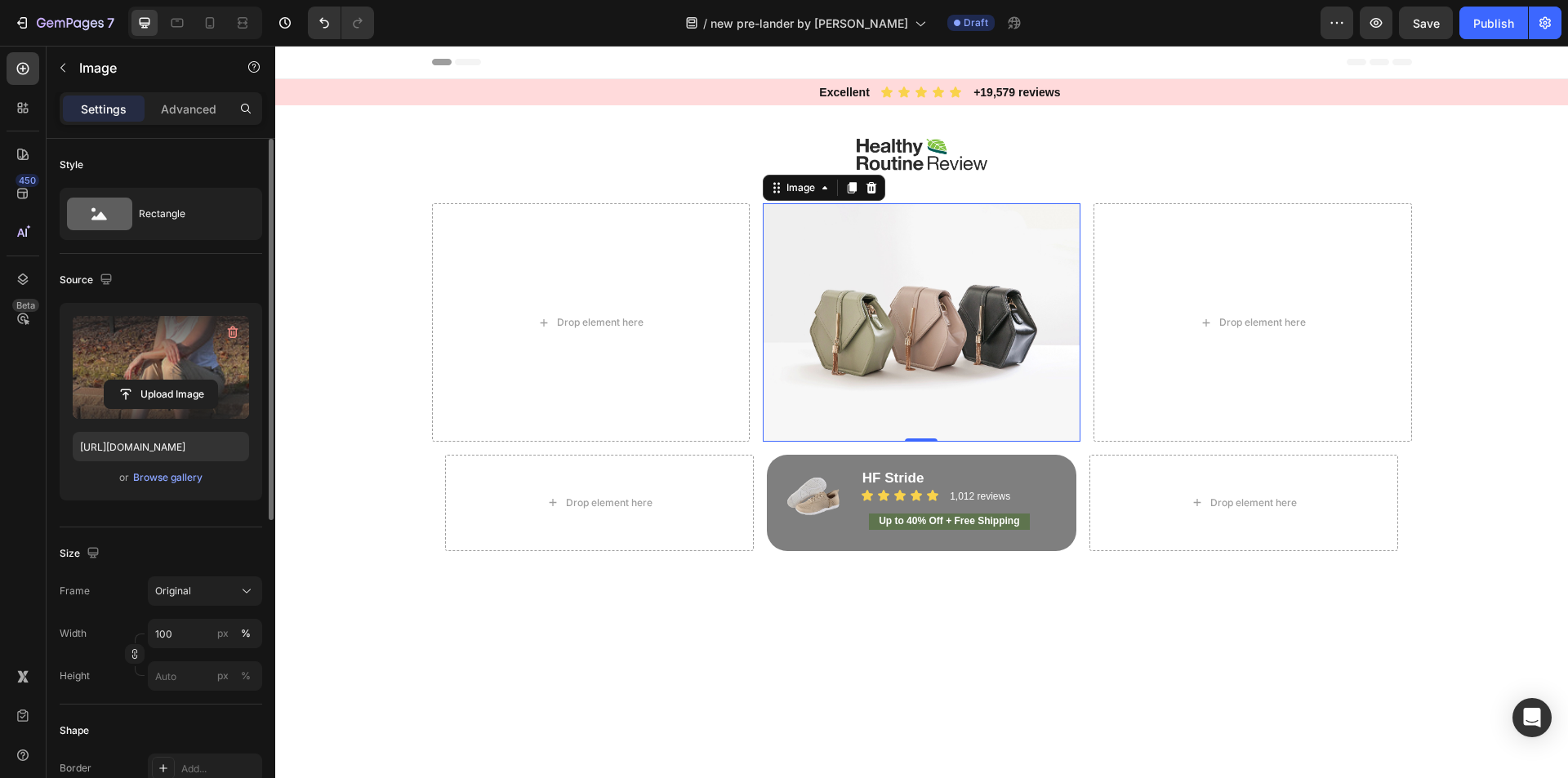
type input "[URL][DOMAIN_NAME]"
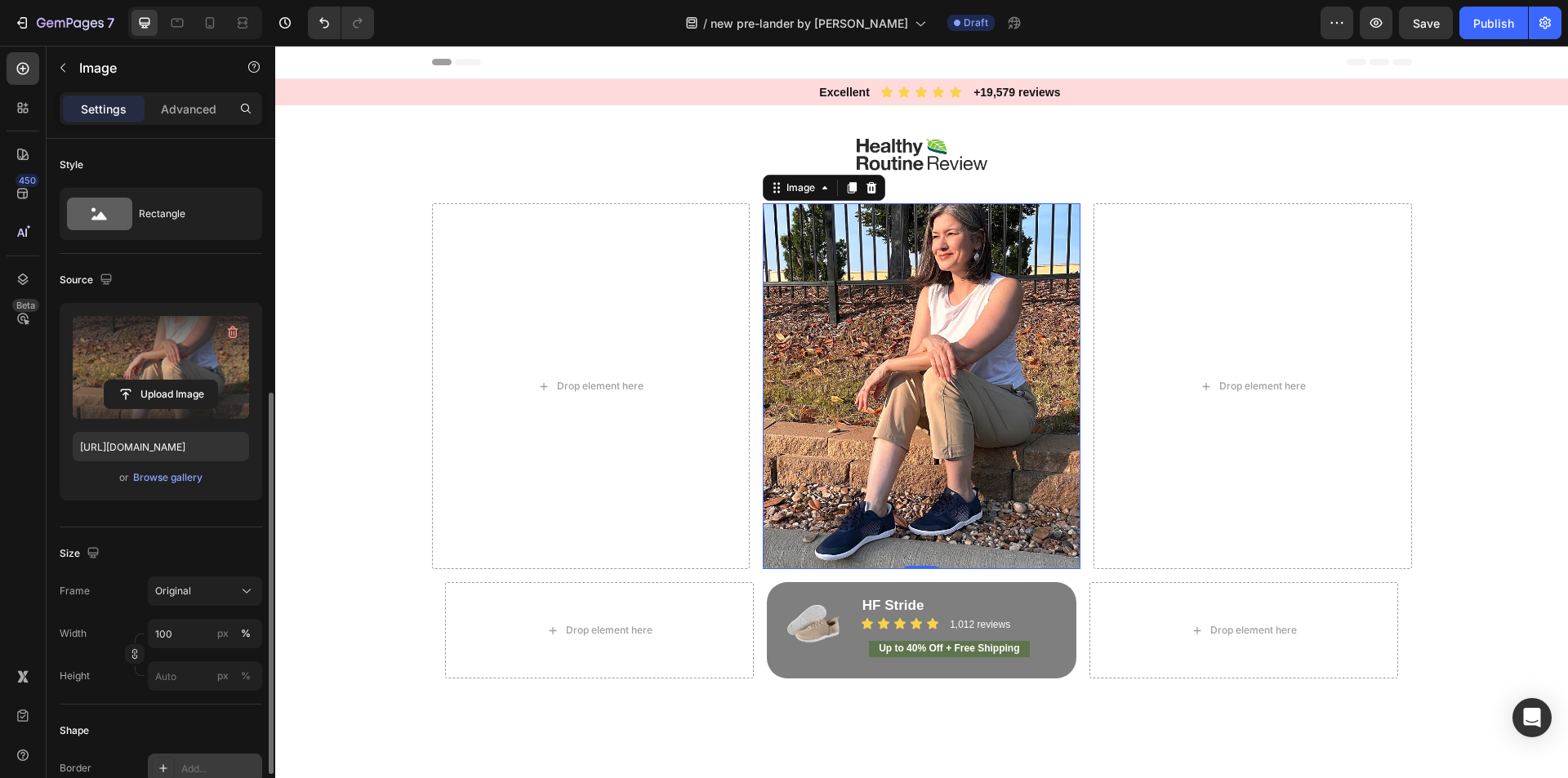
scroll to position [164, 0]
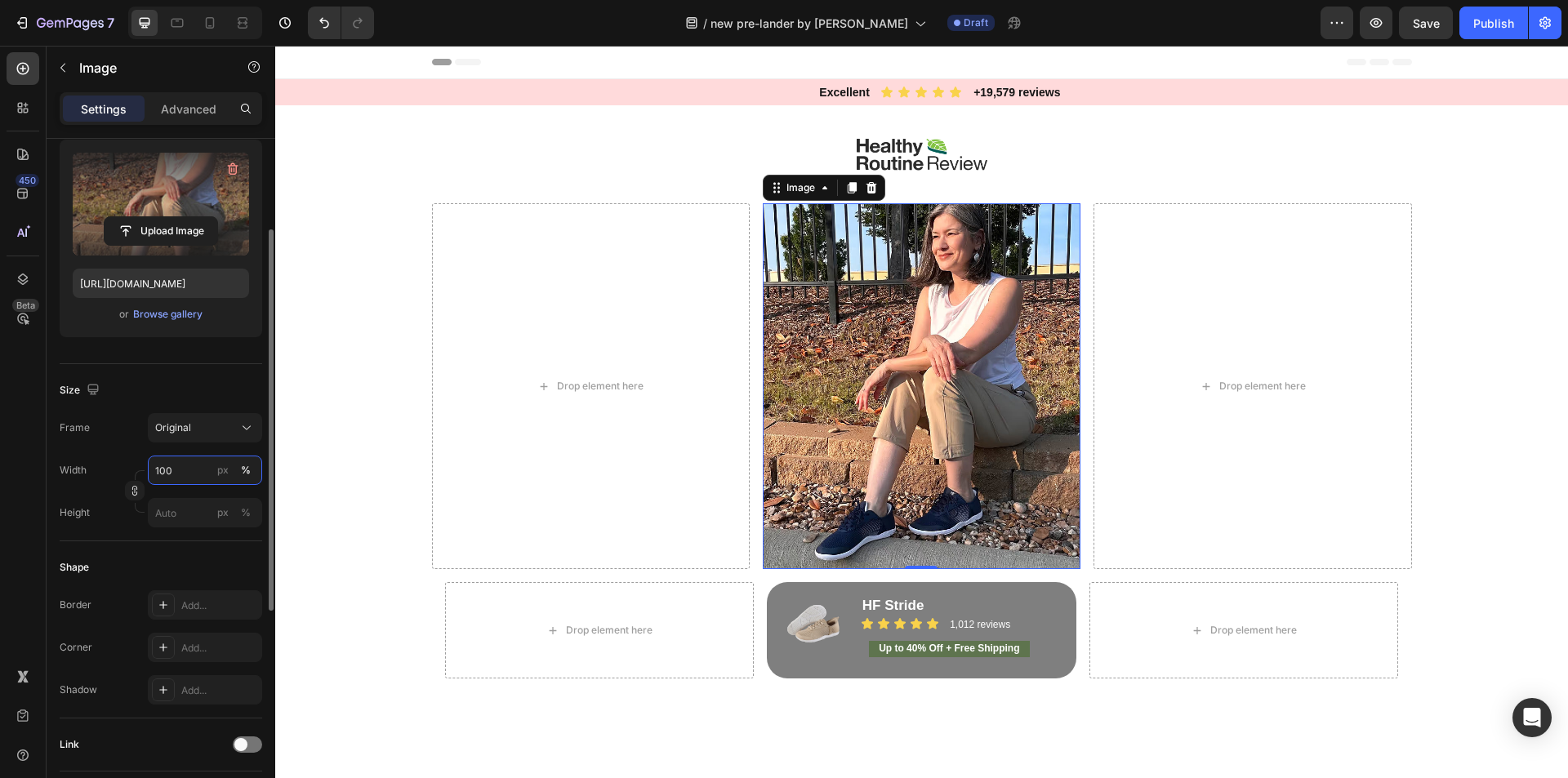
click at [178, 461] on input "100" at bounding box center [205, 471] width 114 height 29
type input "400"
click at [224, 471] on div "px" at bounding box center [222, 470] width 11 height 15
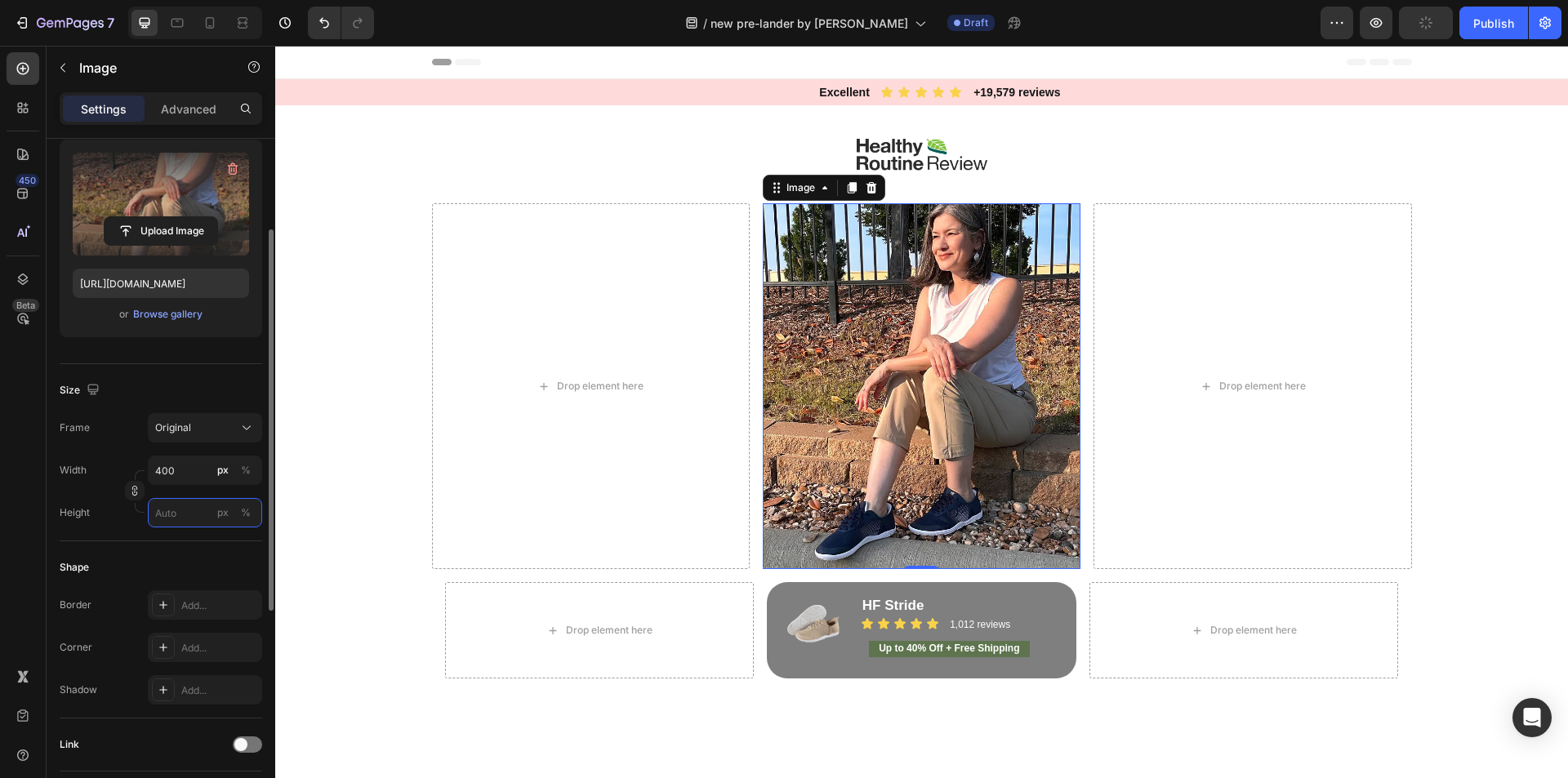
click at [157, 511] on input "px %" at bounding box center [205, 513] width 114 height 29
type input "5"
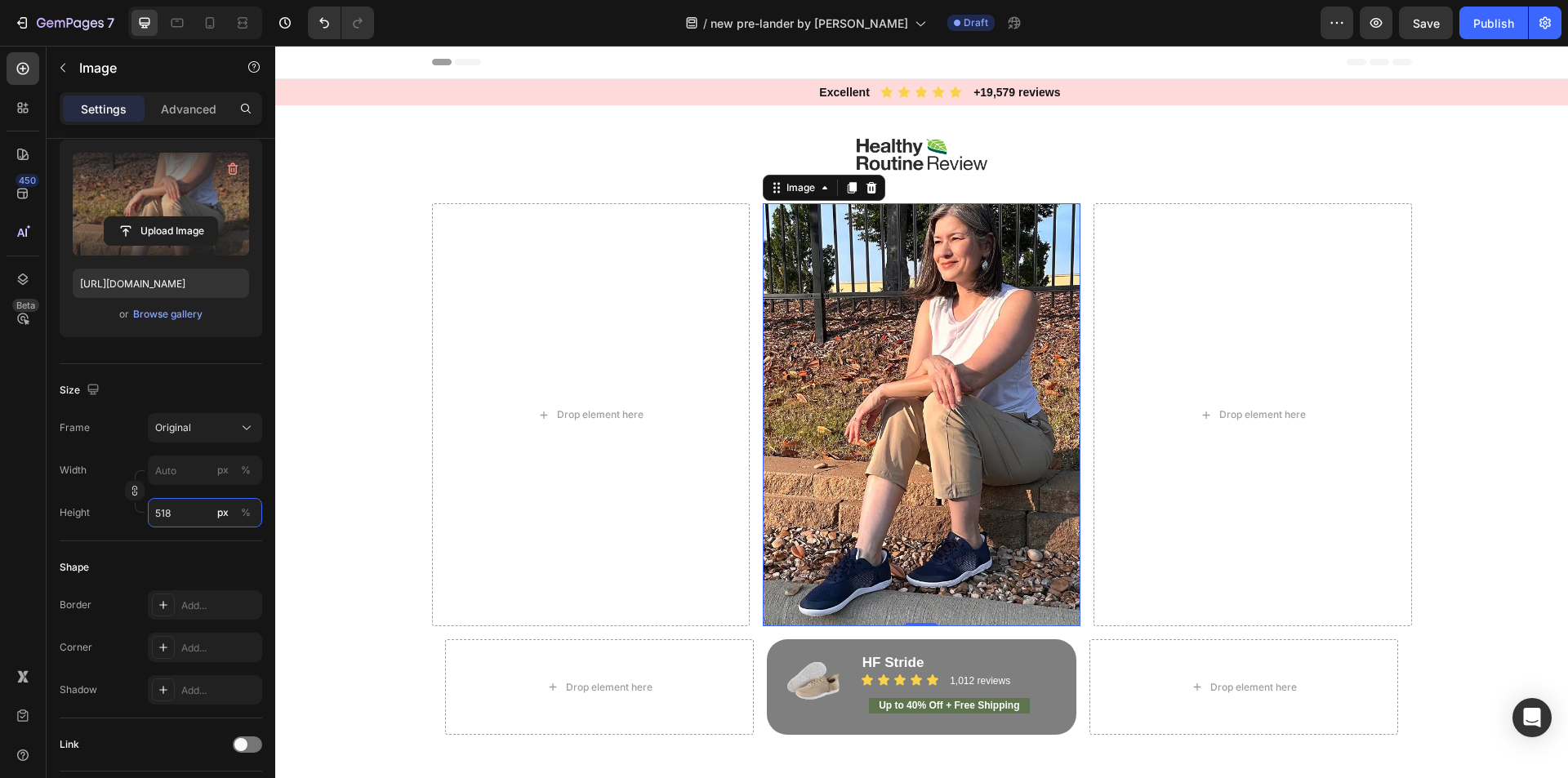
type input "518"
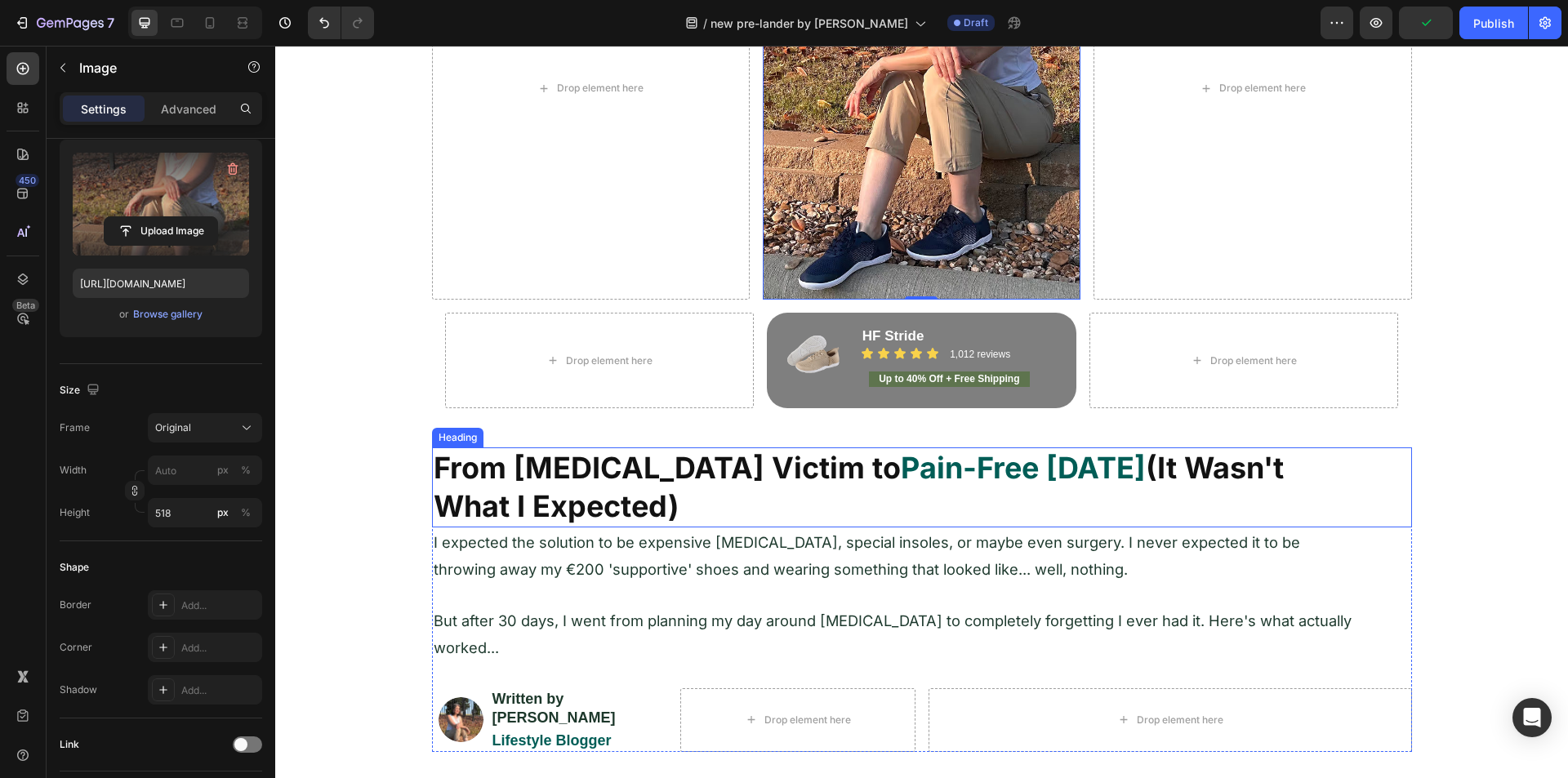
scroll to position [245, 0]
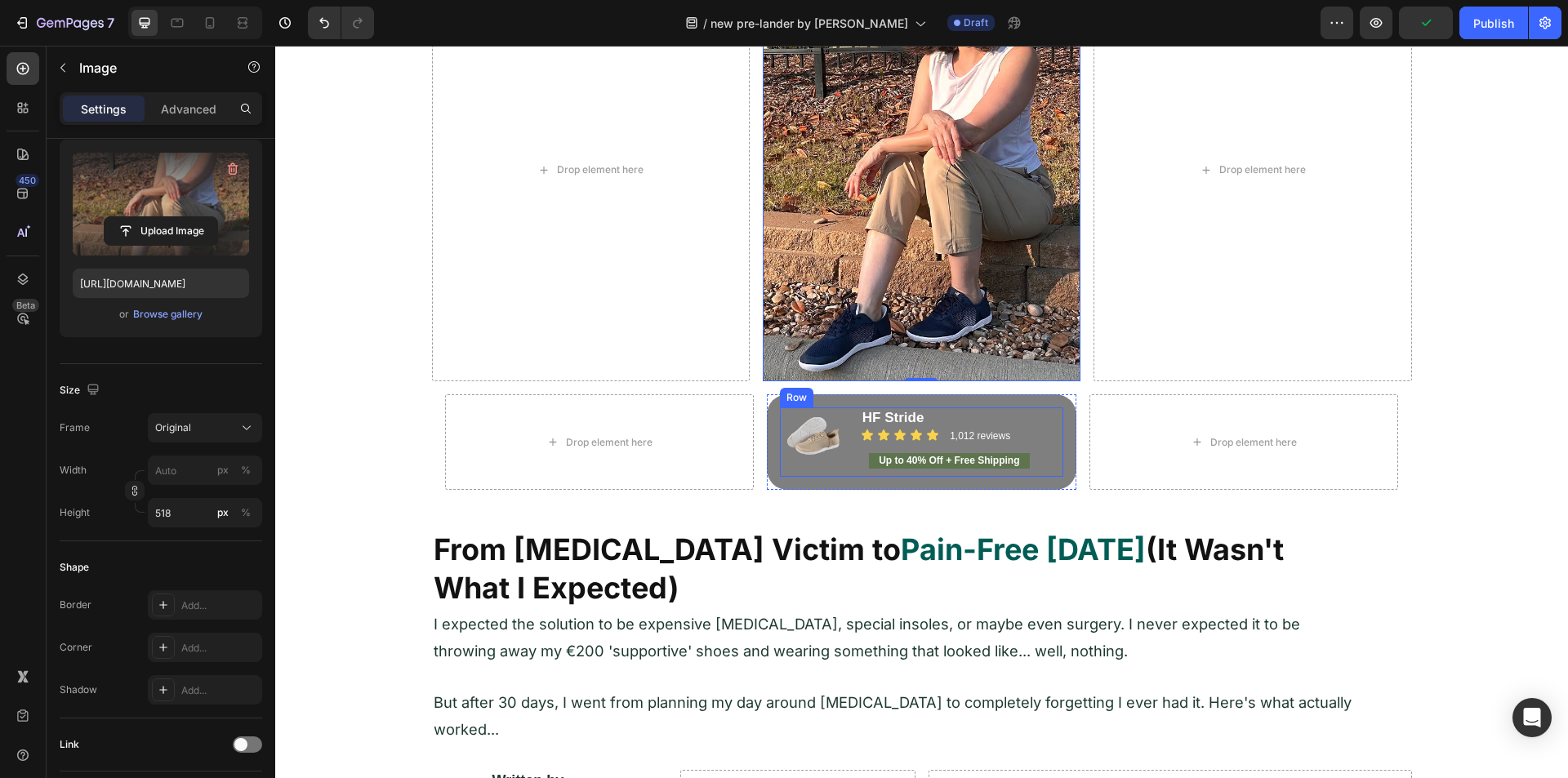
click at [849, 471] on div "Image HF Stride Heading Icon Icon Icon Icon Icon Icon List 1,012 reviews Headin…" at bounding box center [921, 442] width 283 height 69
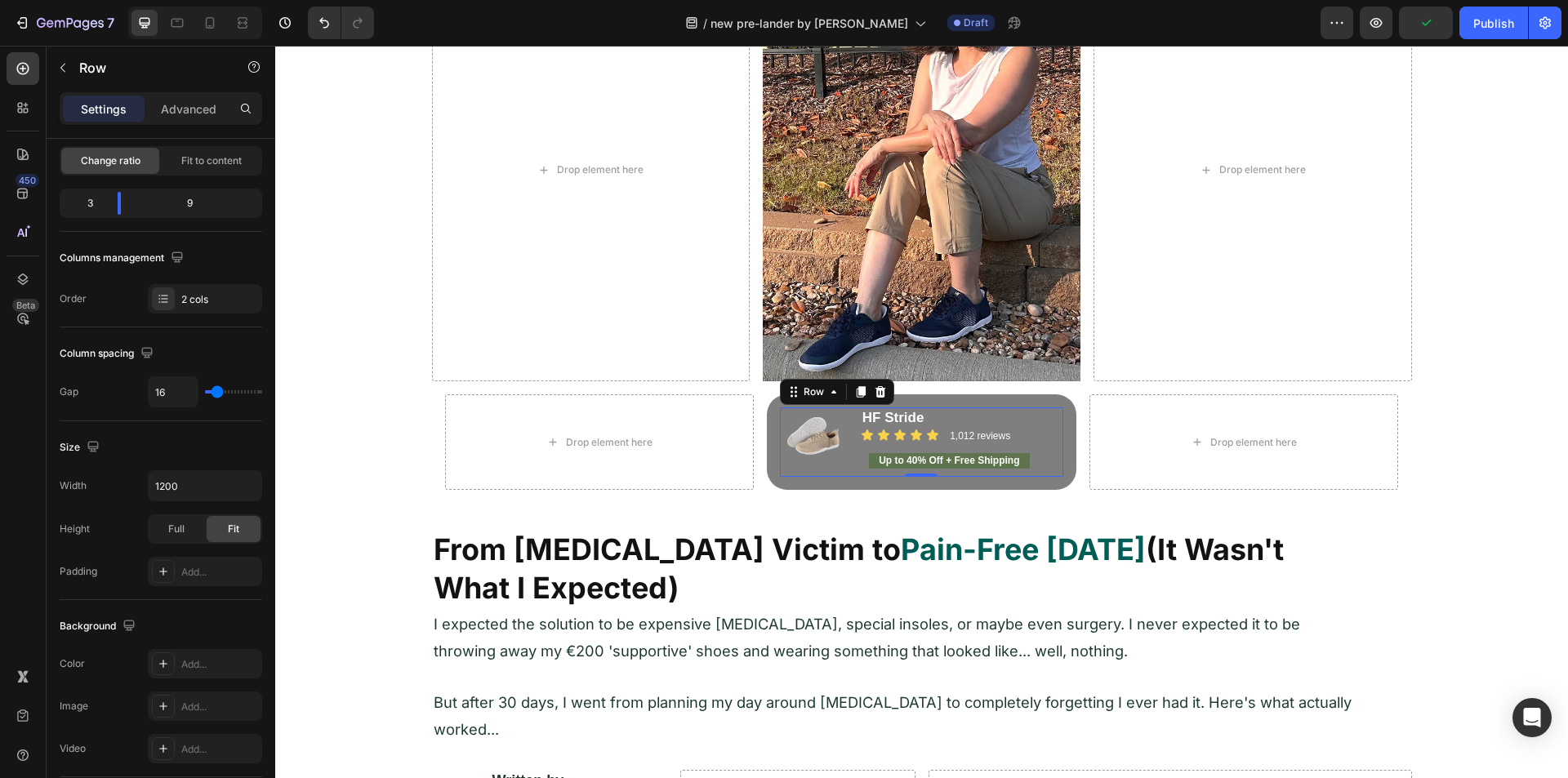
scroll to position [0, 0]
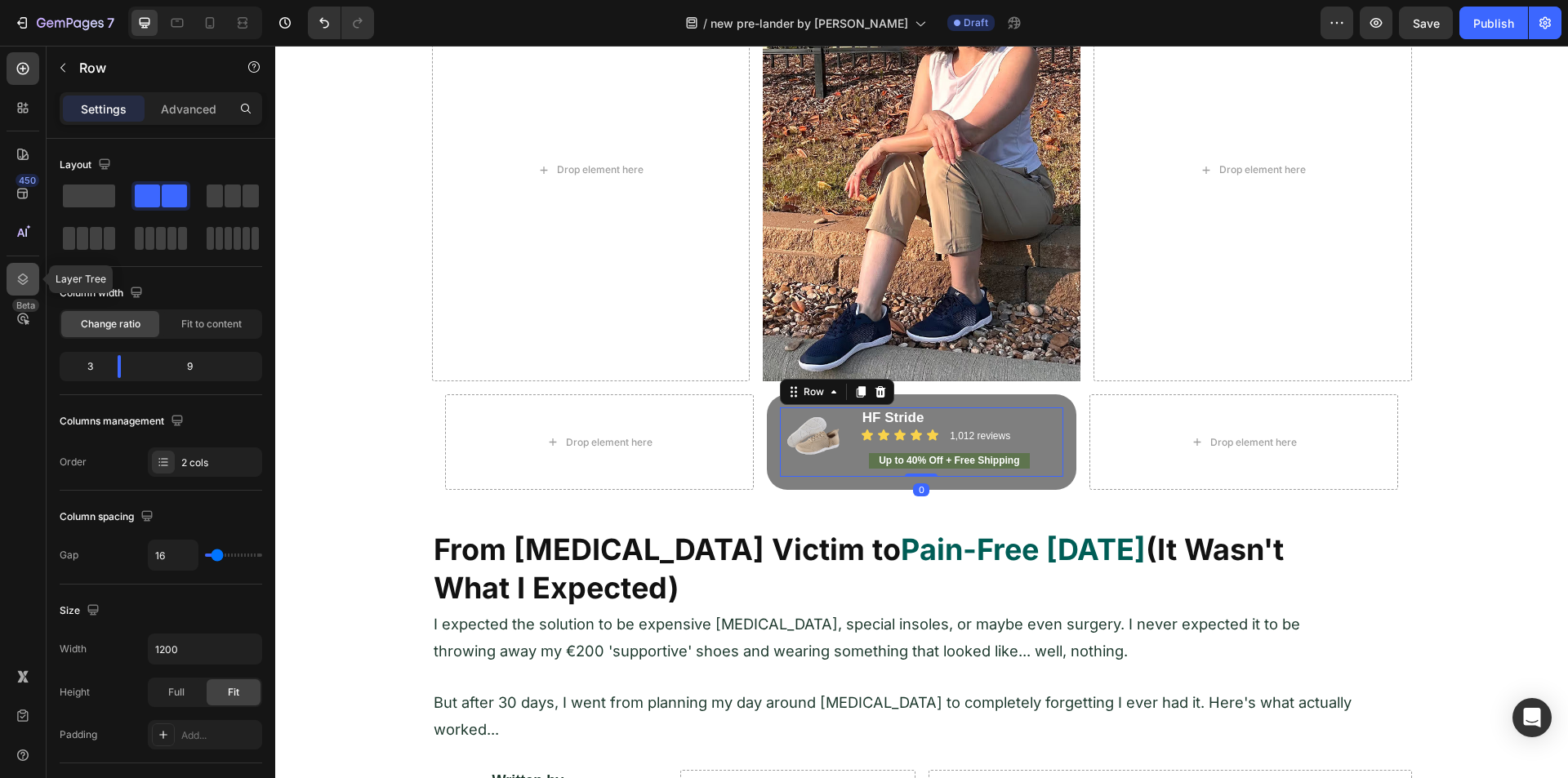
click at [29, 270] on div at bounding box center [23, 280] width 33 height 33
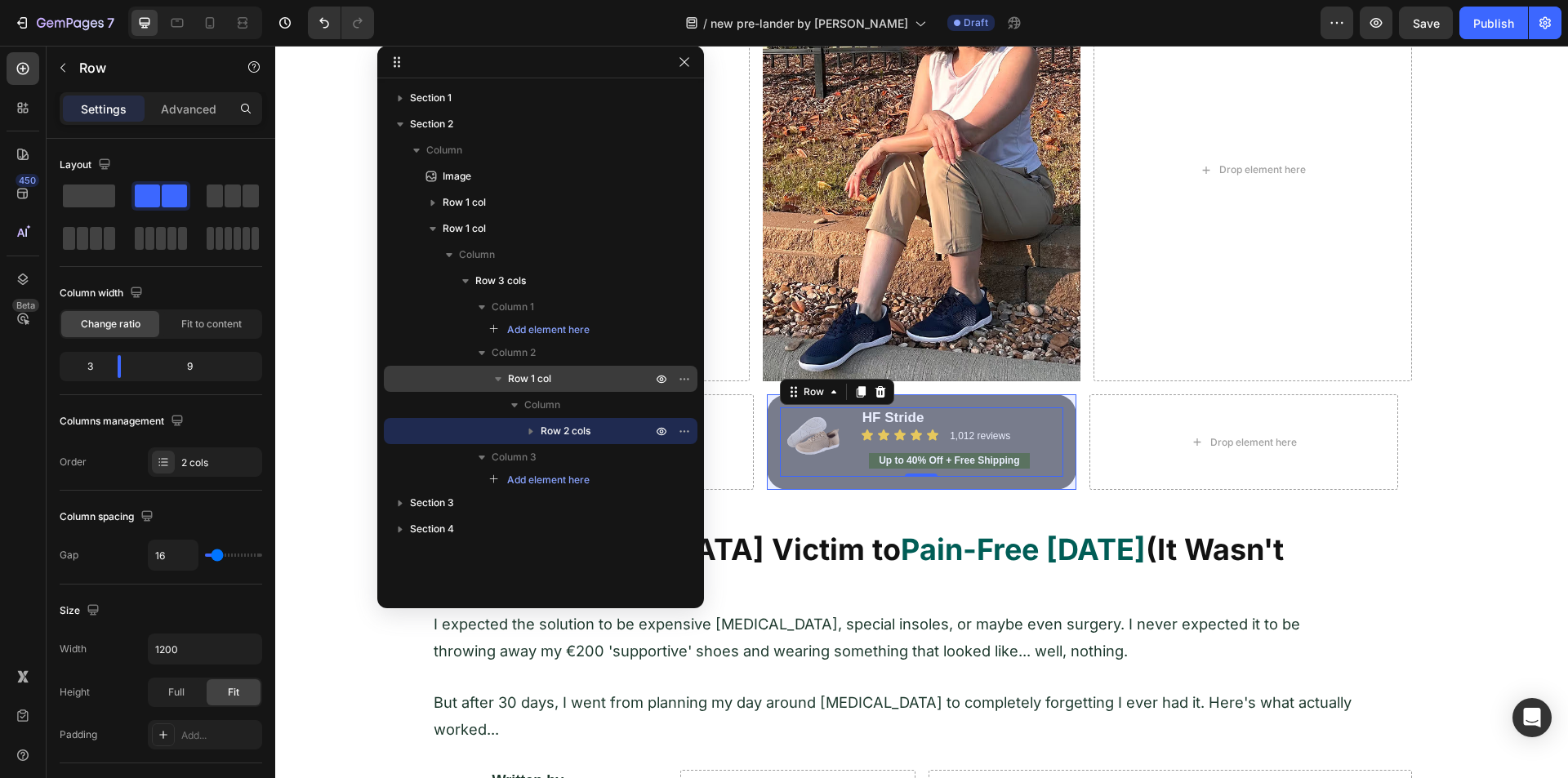
click at [569, 367] on div "Row 1 col" at bounding box center [540, 379] width 300 height 26
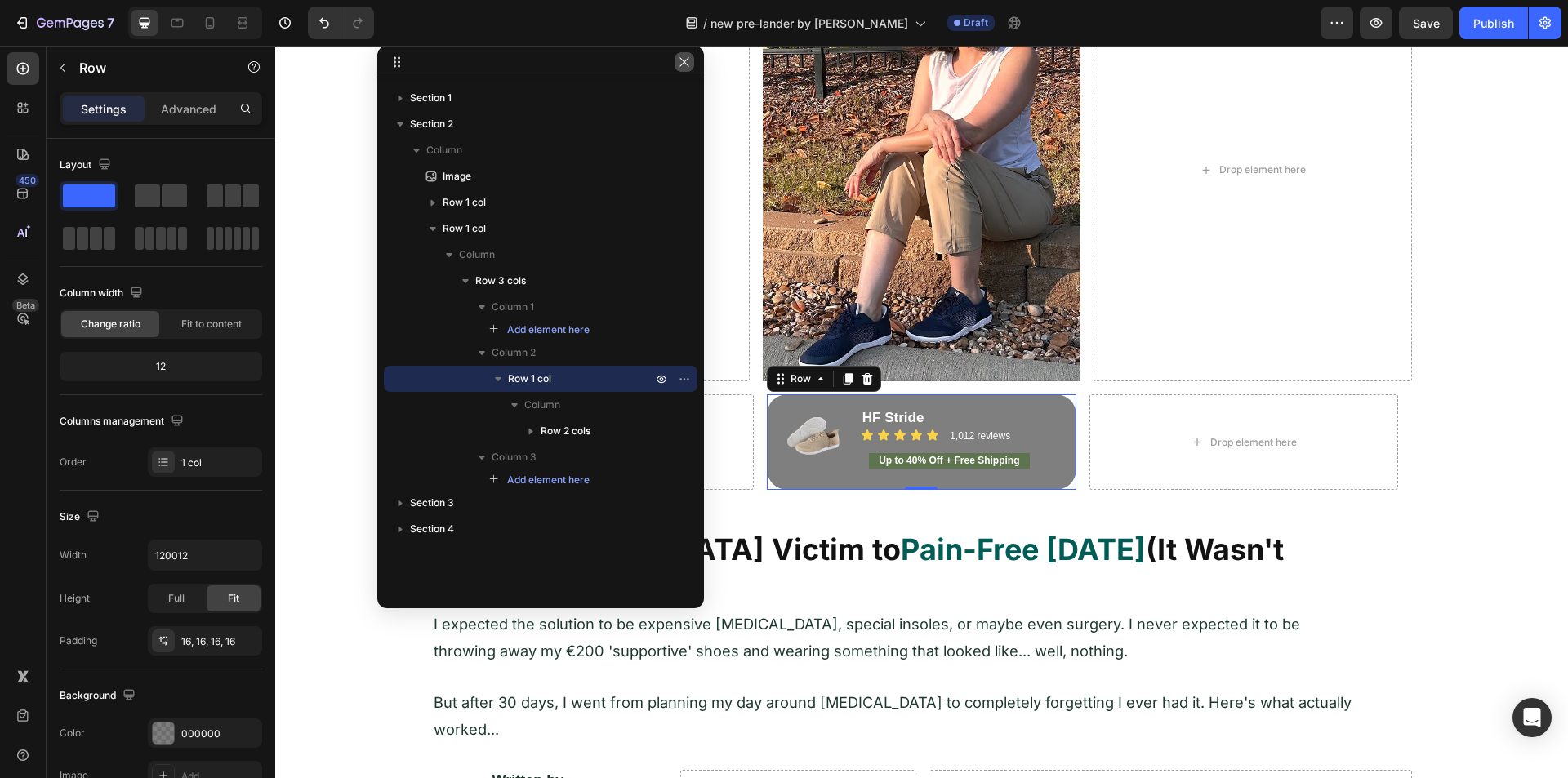
drag, startPoint x: 678, startPoint y: 63, endPoint x: 210, endPoint y: 23, distance: 469.7
click at [678, 63] on icon "button" at bounding box center [684, 61] width 13 height 13
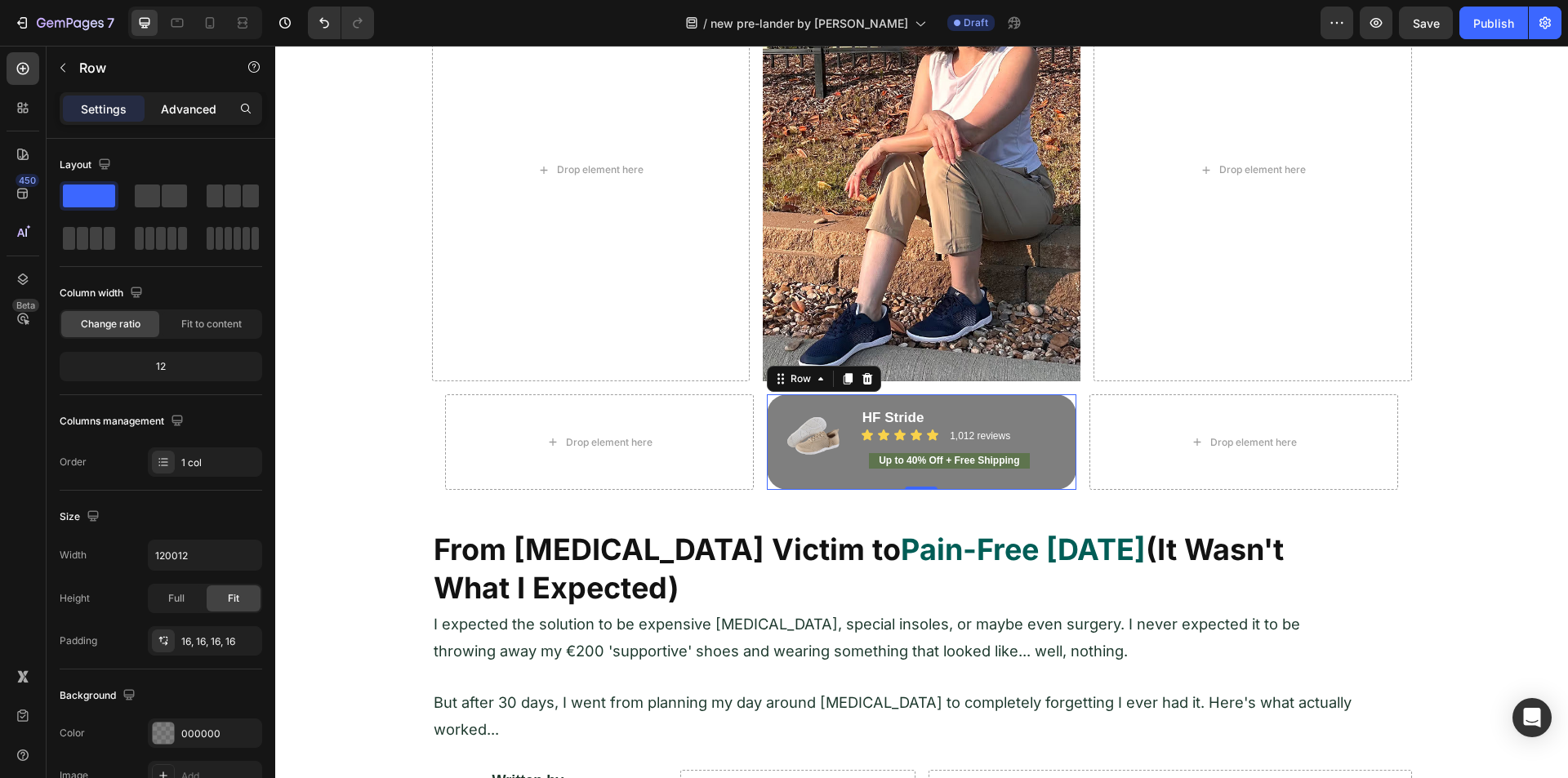
drag, startPoint x: 188, startPoint y: 99, endPoint x: 183, endPoint y: 114, distance: 15.8
click at [188, 100] on div "Advanced" at bounding box center [189, 108] width 81 height 26
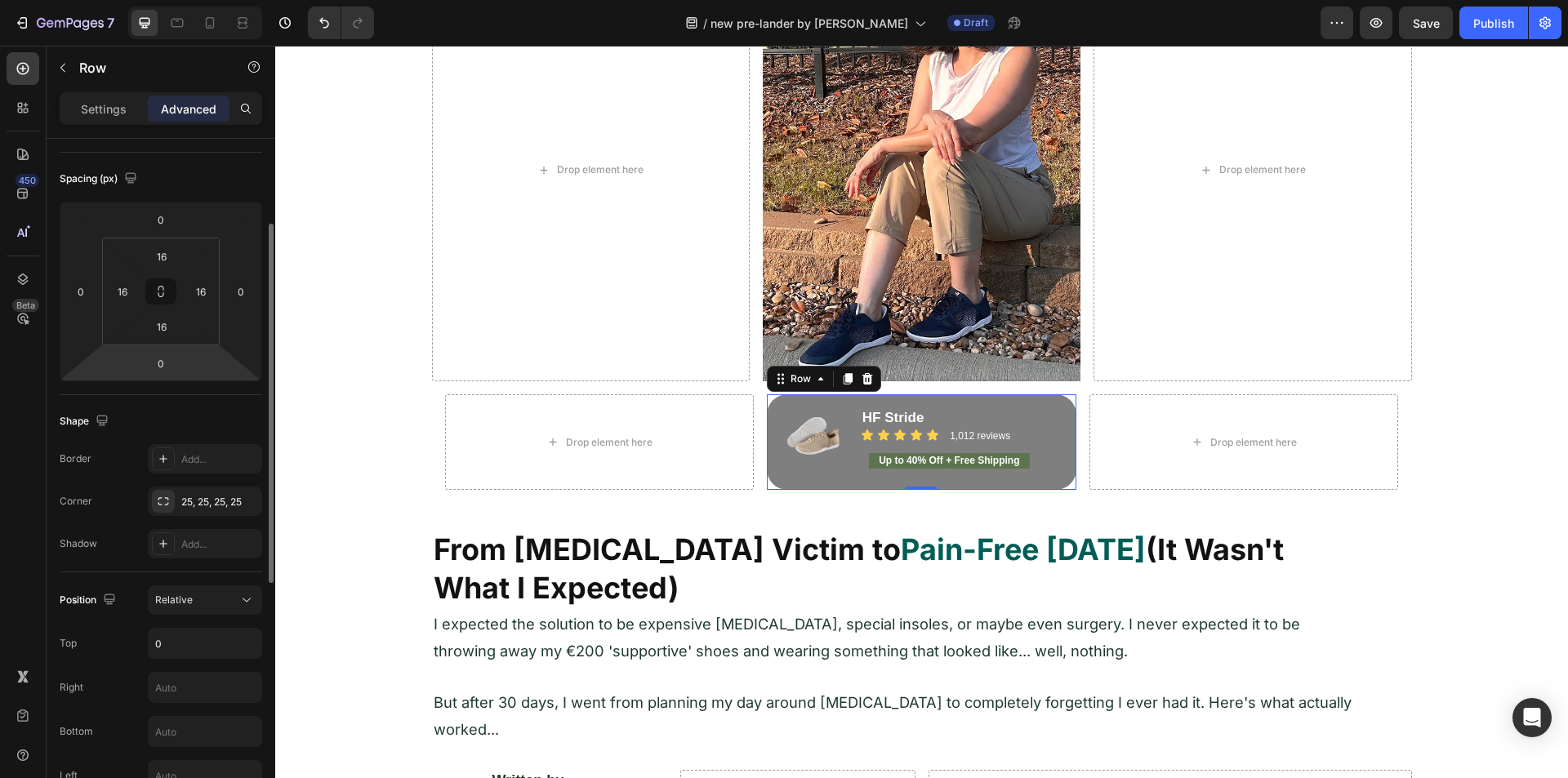
scroll to position [326, 0]
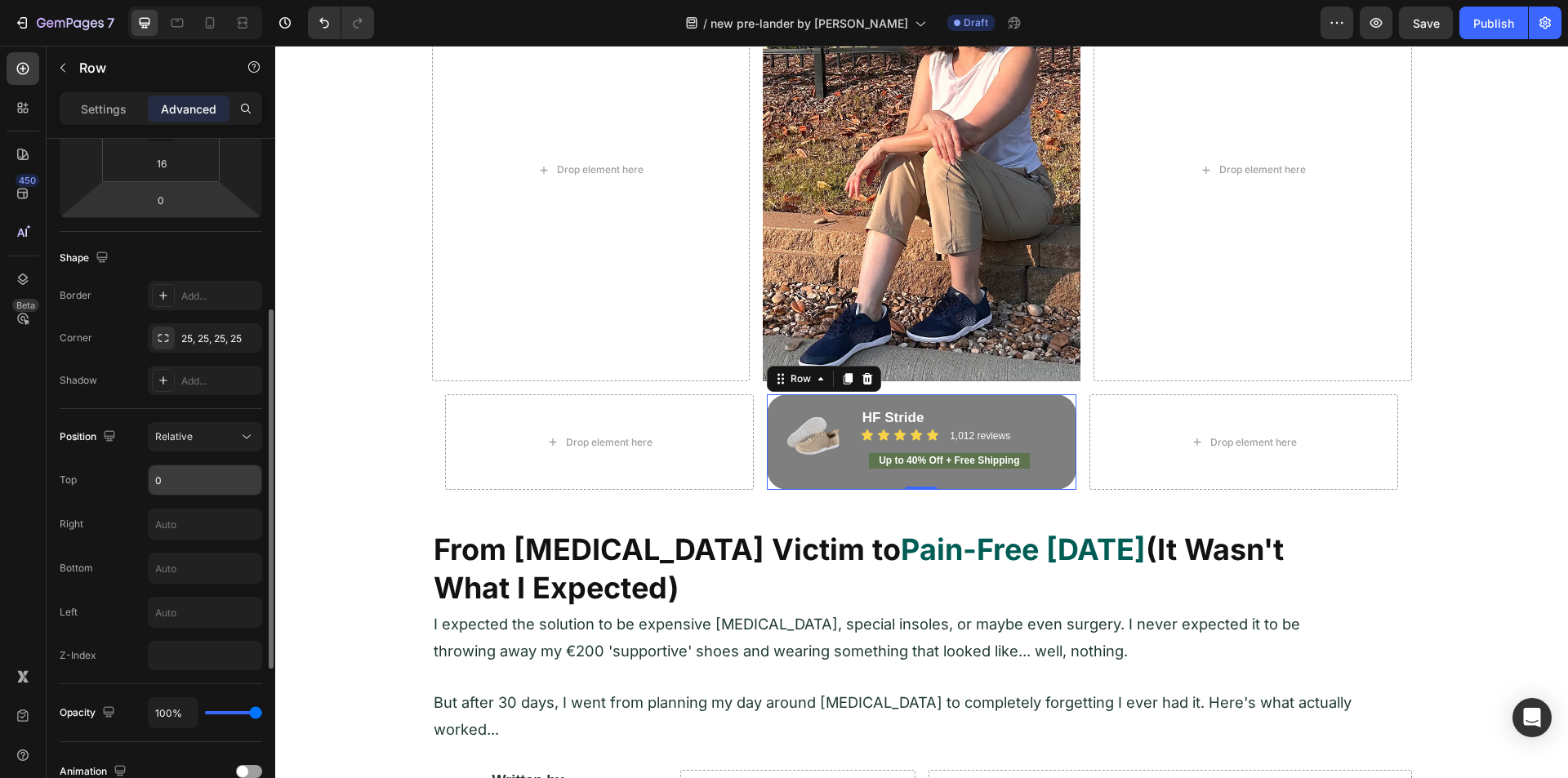
click at [190, 477] on input "0" at bounding box center [205, 480] width 112 height 29
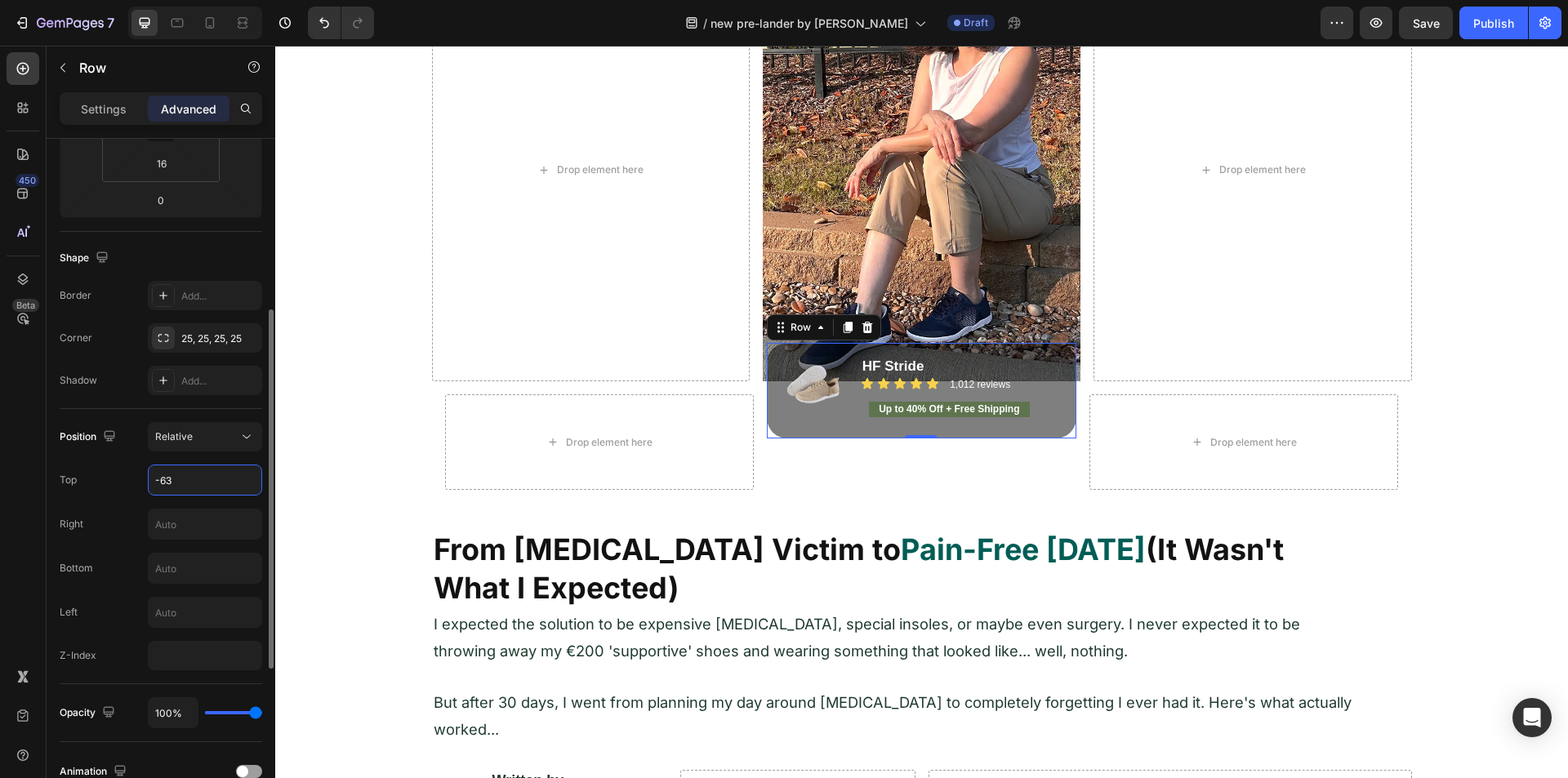
type input "-64"
click at [110, 119] on div "Settings" at bounding box center [104, 108] width 81 height 26
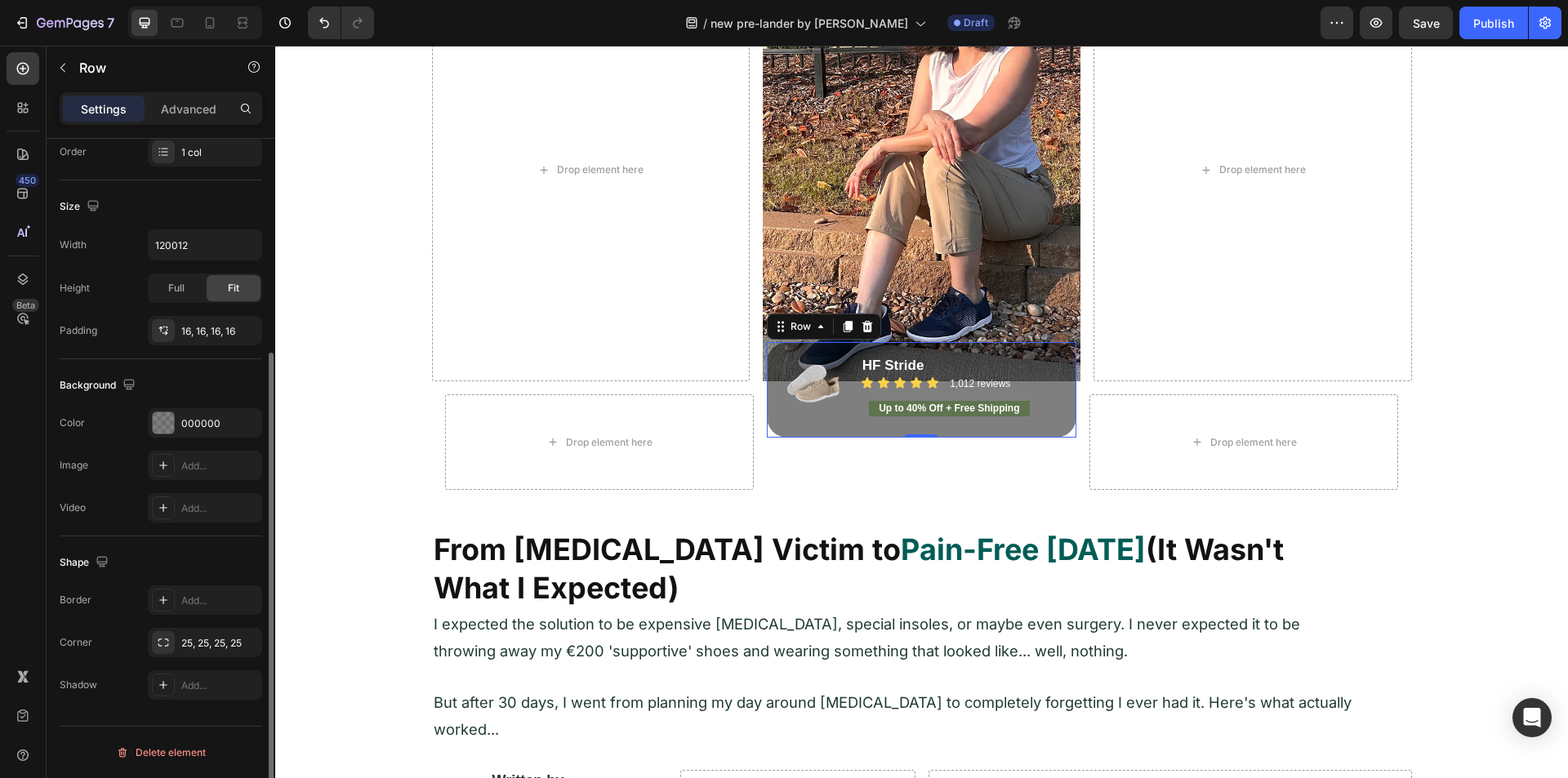
scroll to position [311, 0]
click at [197, 327] on div "16, 16, 16, 16" at bounding box center [205, 331] width 48 height 15
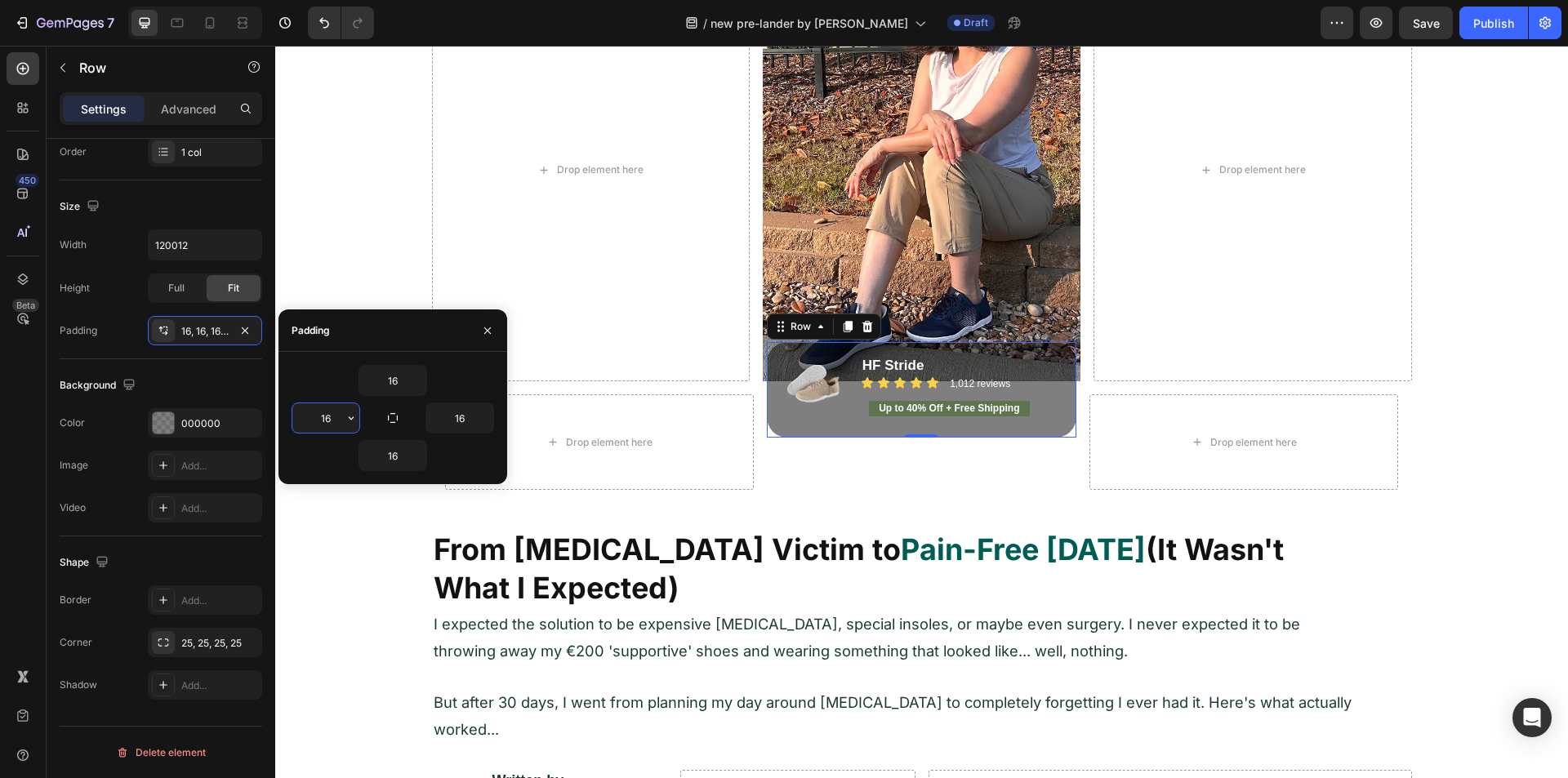
click at [324, 426] on input "16" at bounding box center [325, 418] width 67 height 29
type input "0"
click at [458, 411] on input "16" at bounding box center [459, 418] width 67 height 29
click at [458, 411] on input "0" at bounding box center [459, 418] width 67 height 29
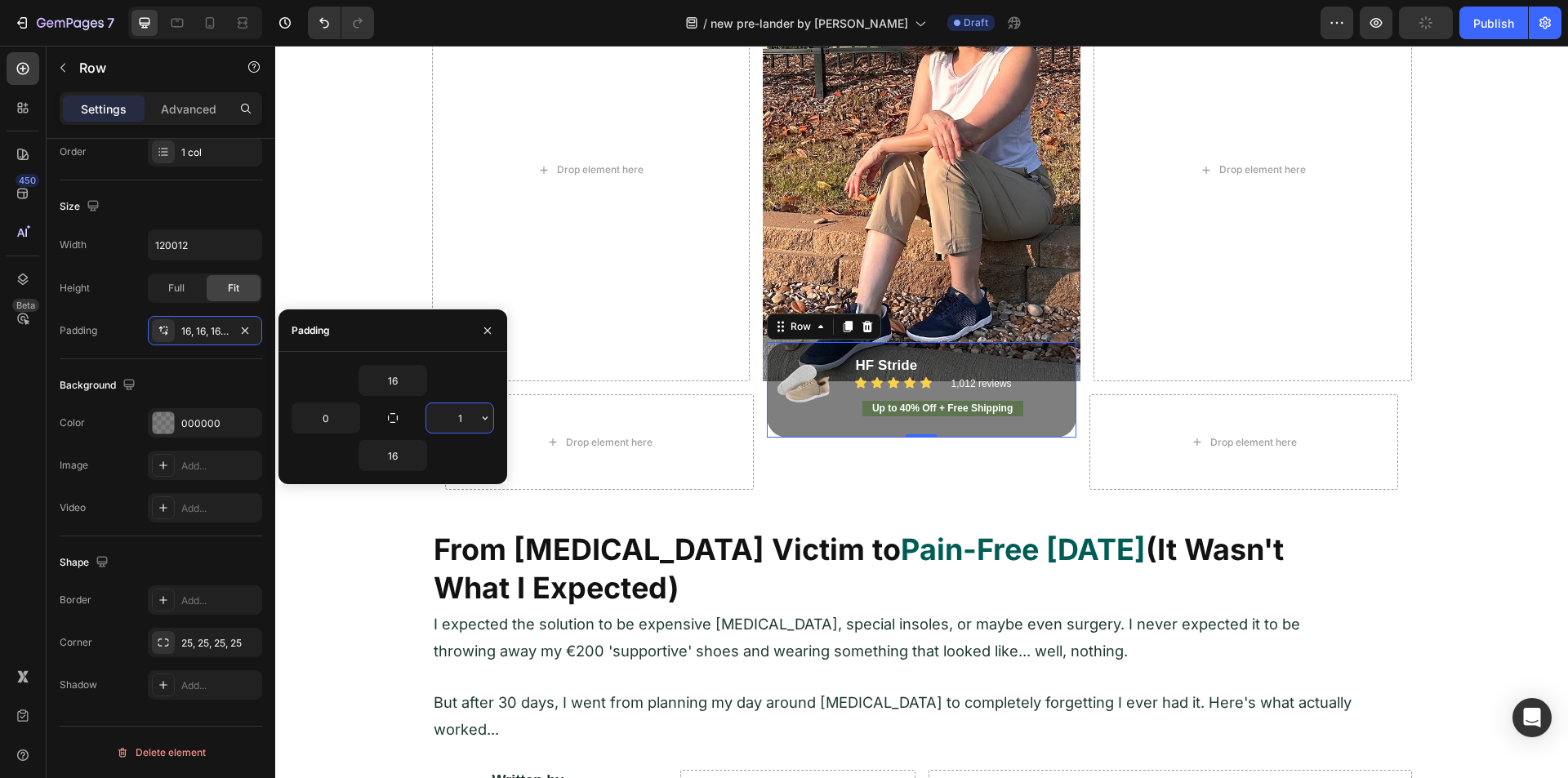
type input "16"
click at [318, 417] on input "0" at bounding box center [325, 418] width 67 height 29
type input "16"
click at [440, 460] on div "16" at bounding box center [393, 456] width 202 height 31
click at [69, 561] on div "Shape" at bounding box center [86, 563] width 52 height 22
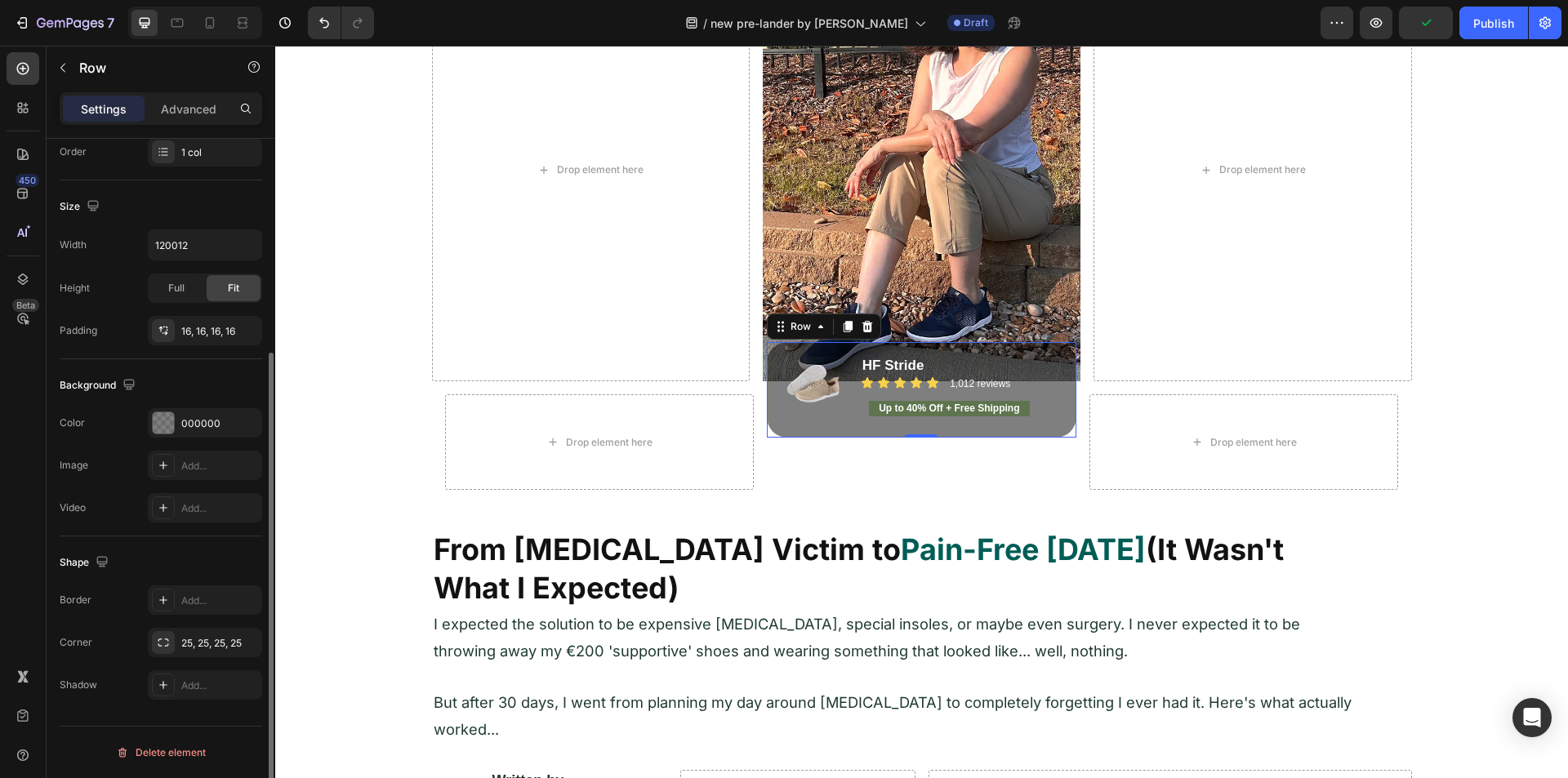
scroll to position [0, 0]
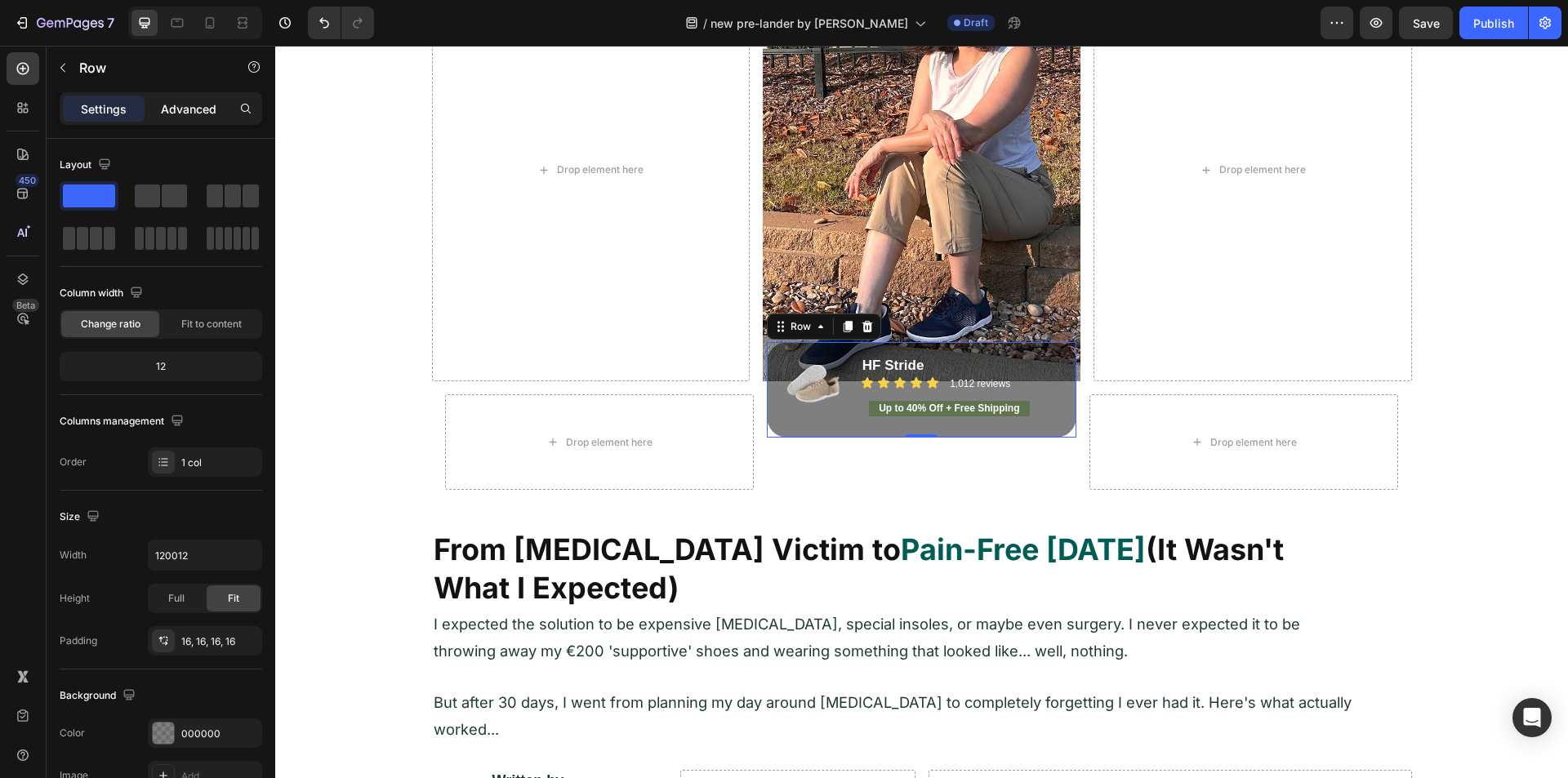
click at [175, 106] on p "Advanced" at bounding box center [189, 109] width 55 height 17
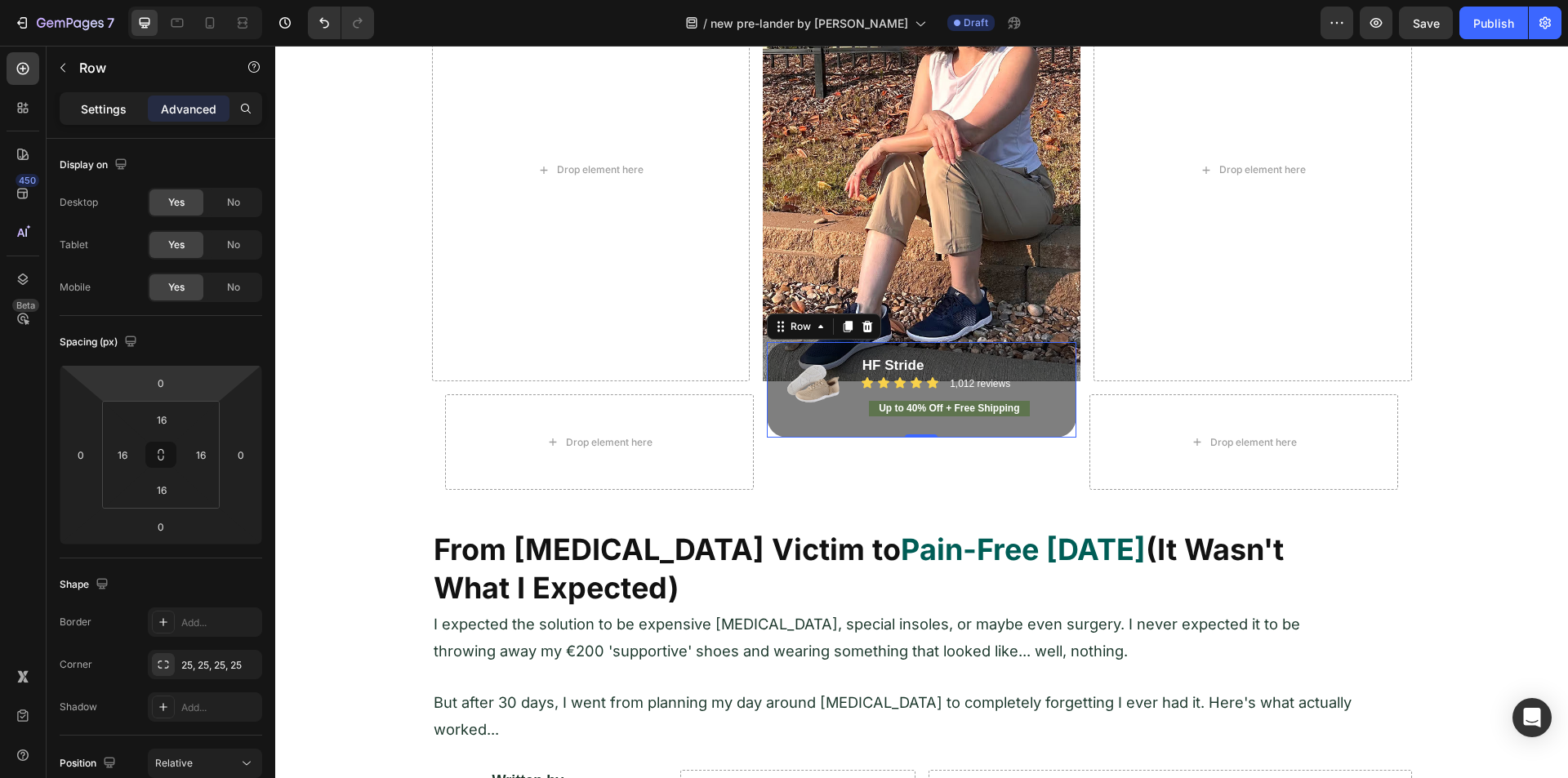
click at [102, 115] on p "Settings" at bounding box center [103, 109] width 46 height 17
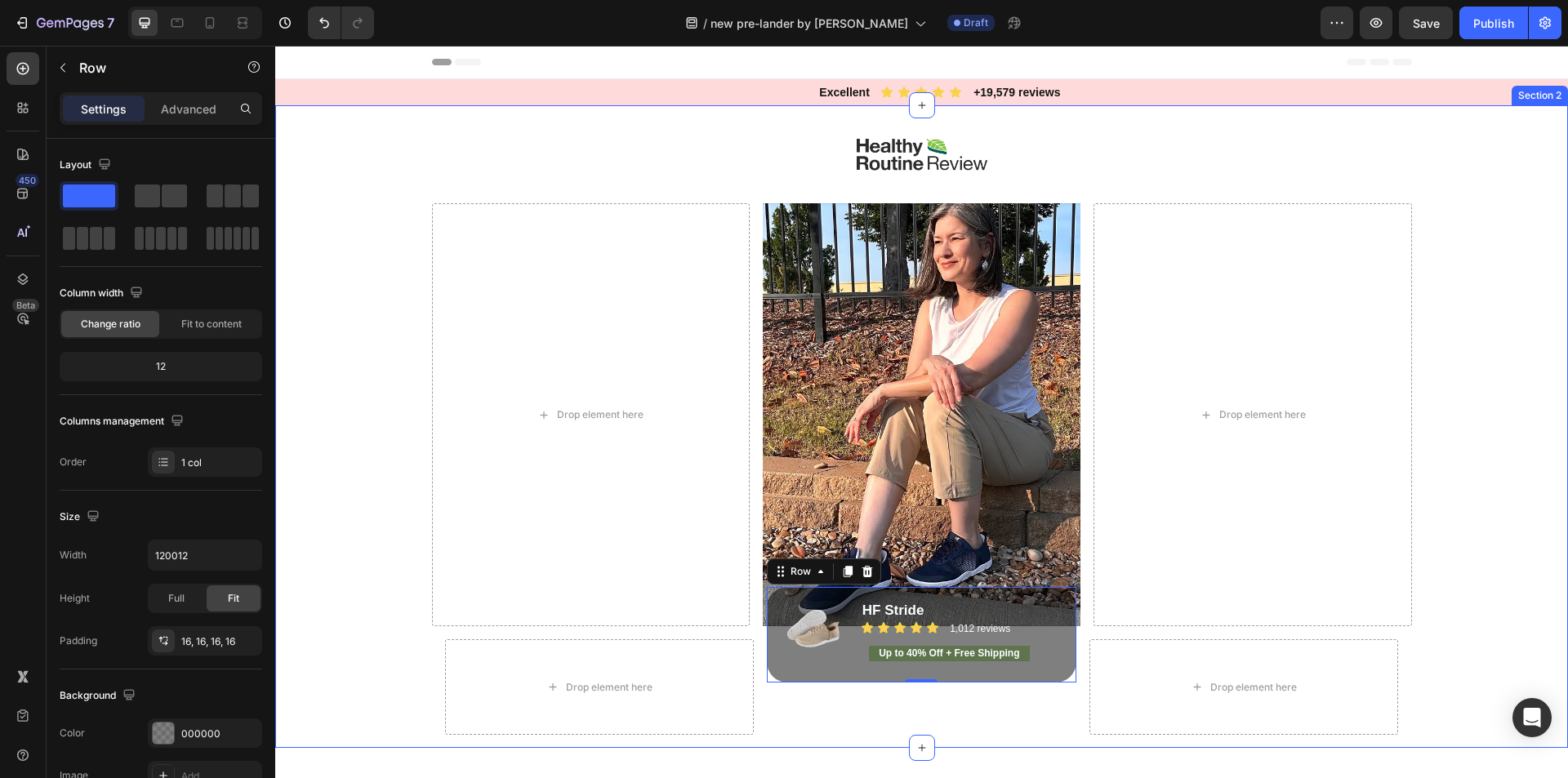
click at [384, 470] on div "Image Drop element here Image Drop element here Row Row Drop element here Image…" at bounding box center [922, 427] width 1293 height 643
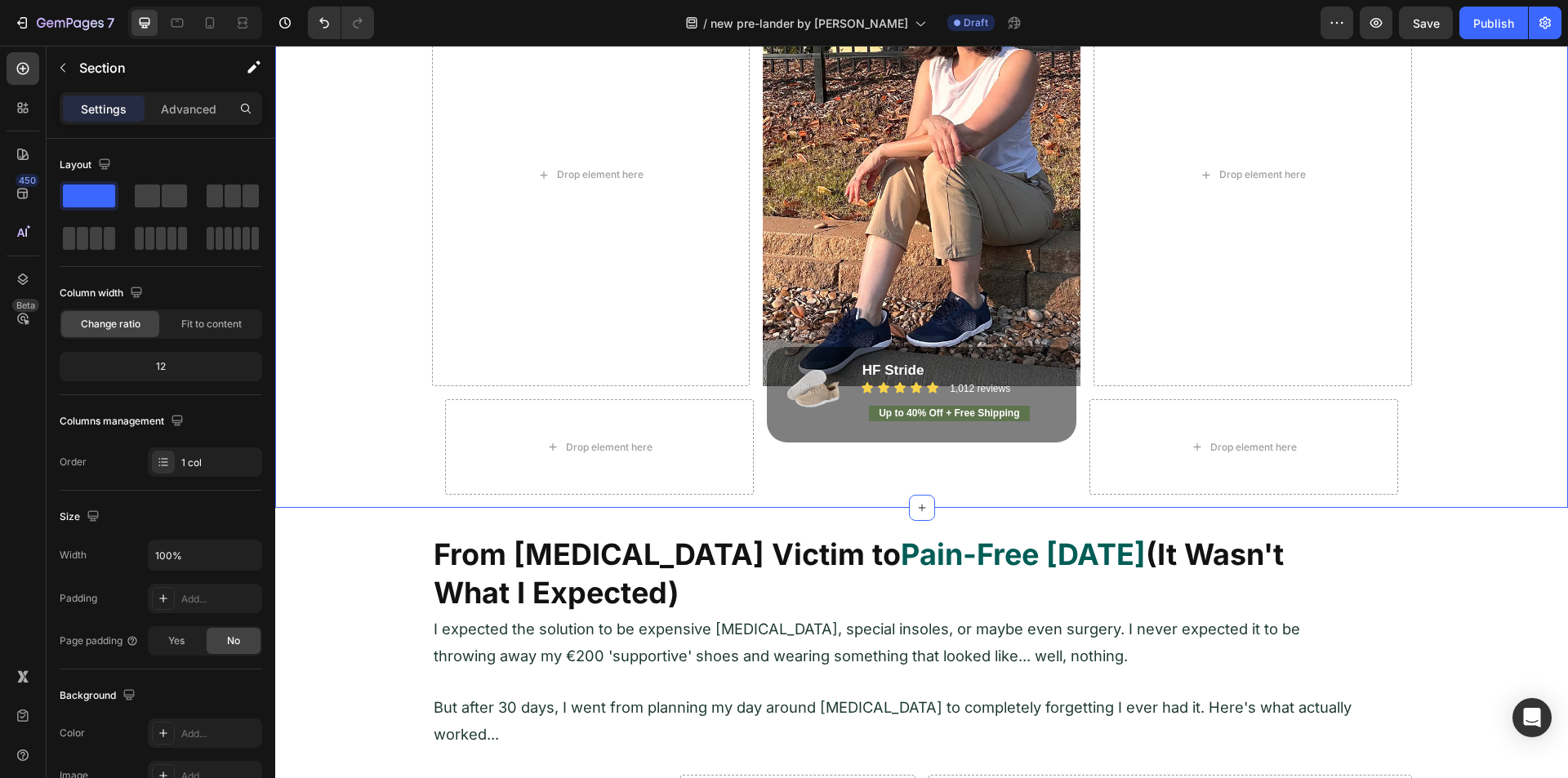
scroll to position [245, 0]
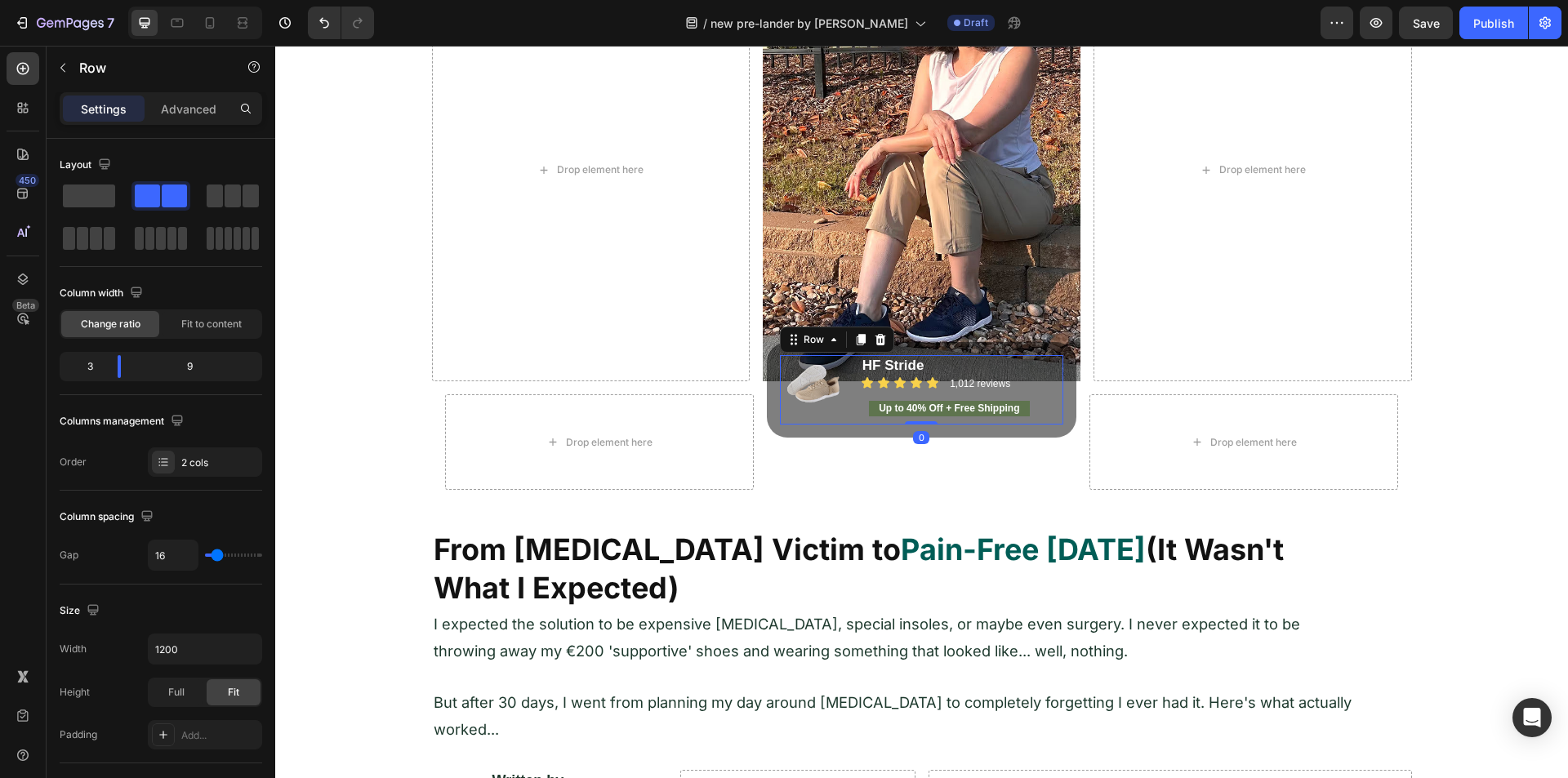
click at [780, 419] on div "Image" at bounding box center [813, 390] width 67 height 69
click at [774, 426] on div "Image HF Stride Heading Icon Icon Icon Icon Icon Icon List 1,012 reviews Headin…" at bounding box center [922, 389] width 310 height 95
click at [774, 428] on div "Image HF Stride Heading Icon Icon Icon Icon Icon Icon List 1,012 reviews Headin…" at bounding box center [922, 389] width 310 height 95
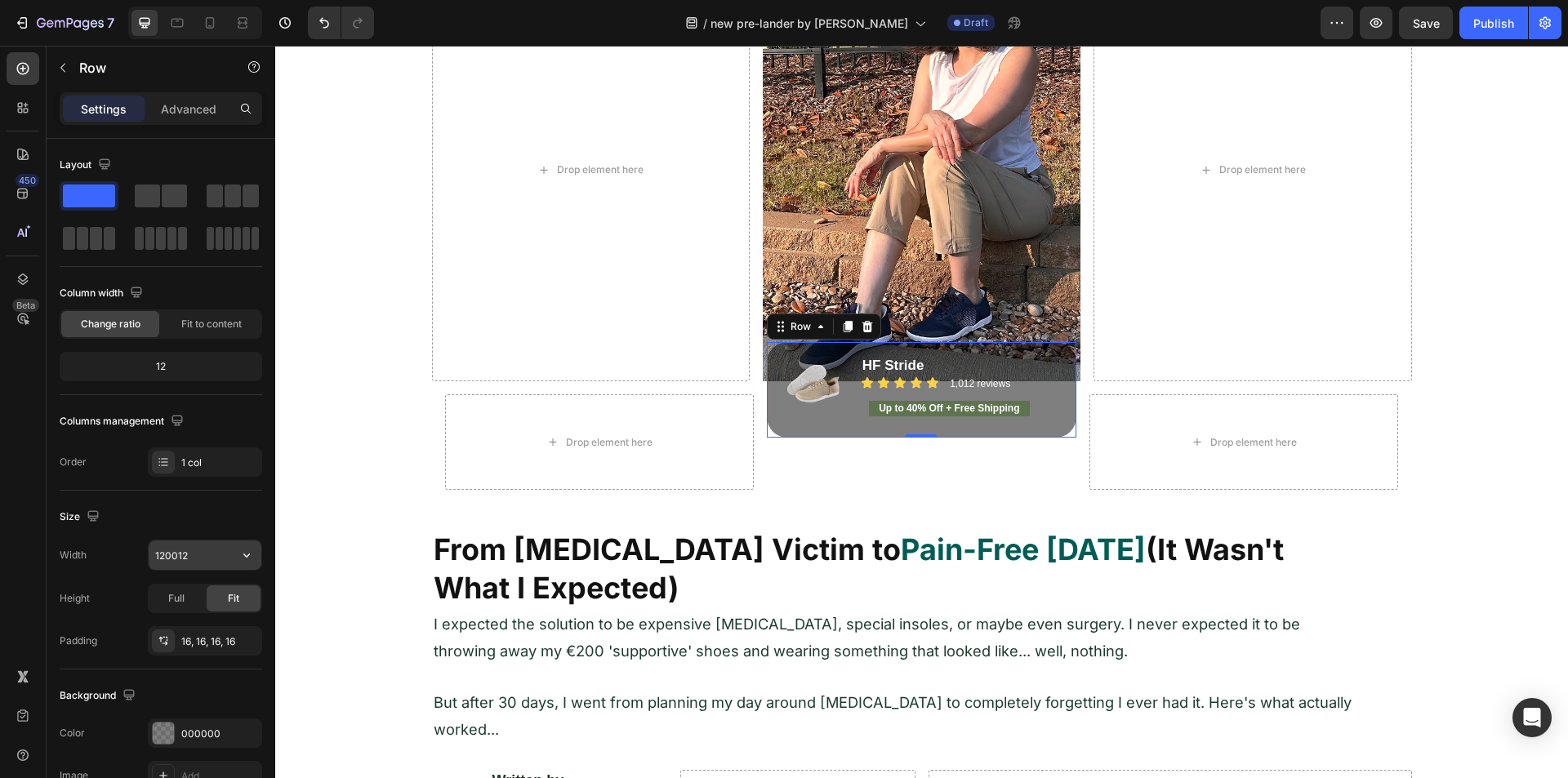
click at [209, 556] on input "120012" at bounding box center [205, 556] width 112 height 29
click at [189, 553] on input "699" at bounding box center [205, 556] width 112 height 29
click at [189, 553] on input "400" at bounding box center [205, 556] width 112 height 29
click at [239, 550] on icon "button" at bounding box center [247, 555] width 16 height 16
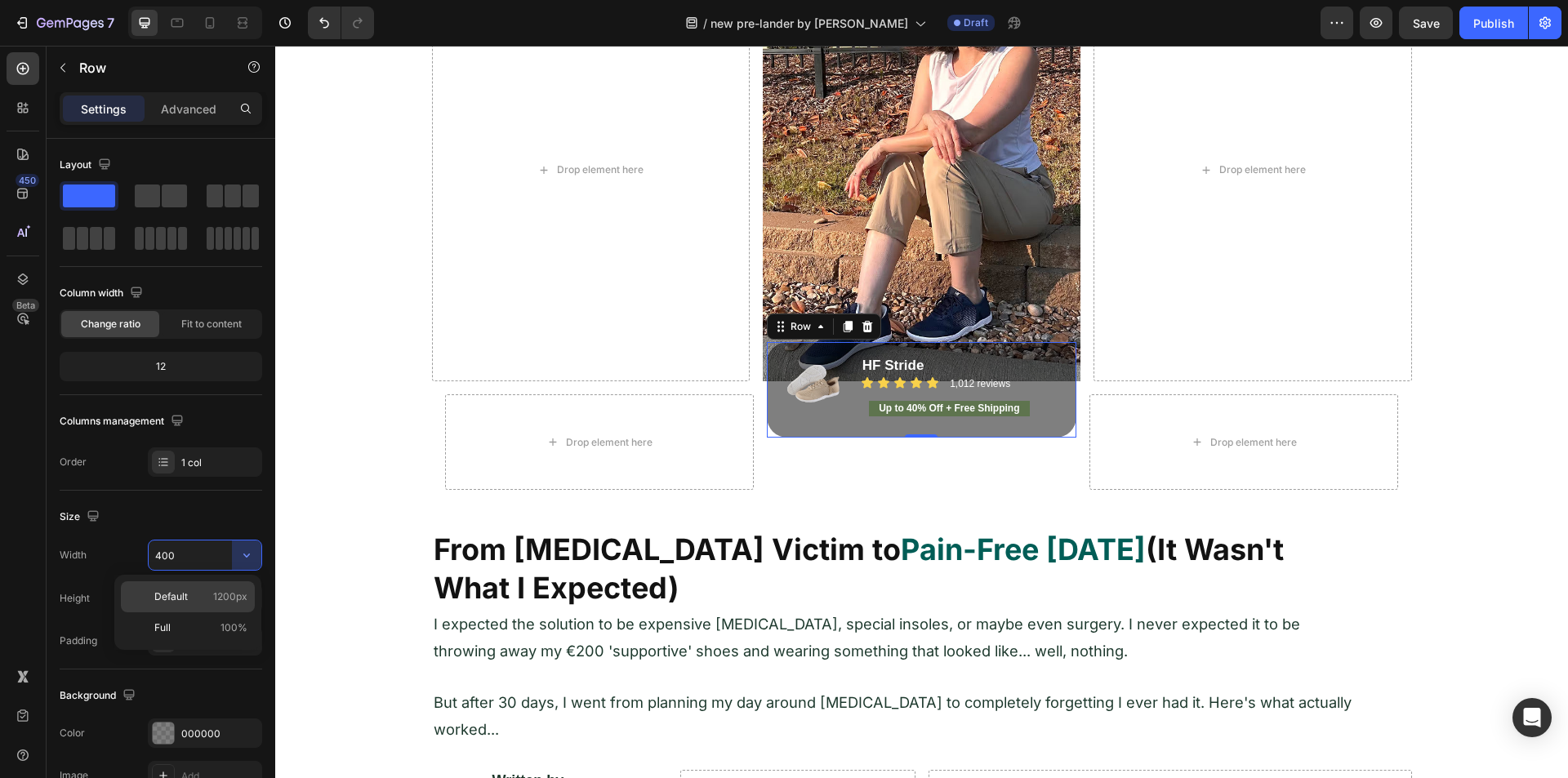
click at [202, 590] on p "Default 1200px" at bounding box center [201, 596] width 93 height 15
type input "1200"
click at [31, 274] on div at bounding box center [23, 280] width 33 height 33
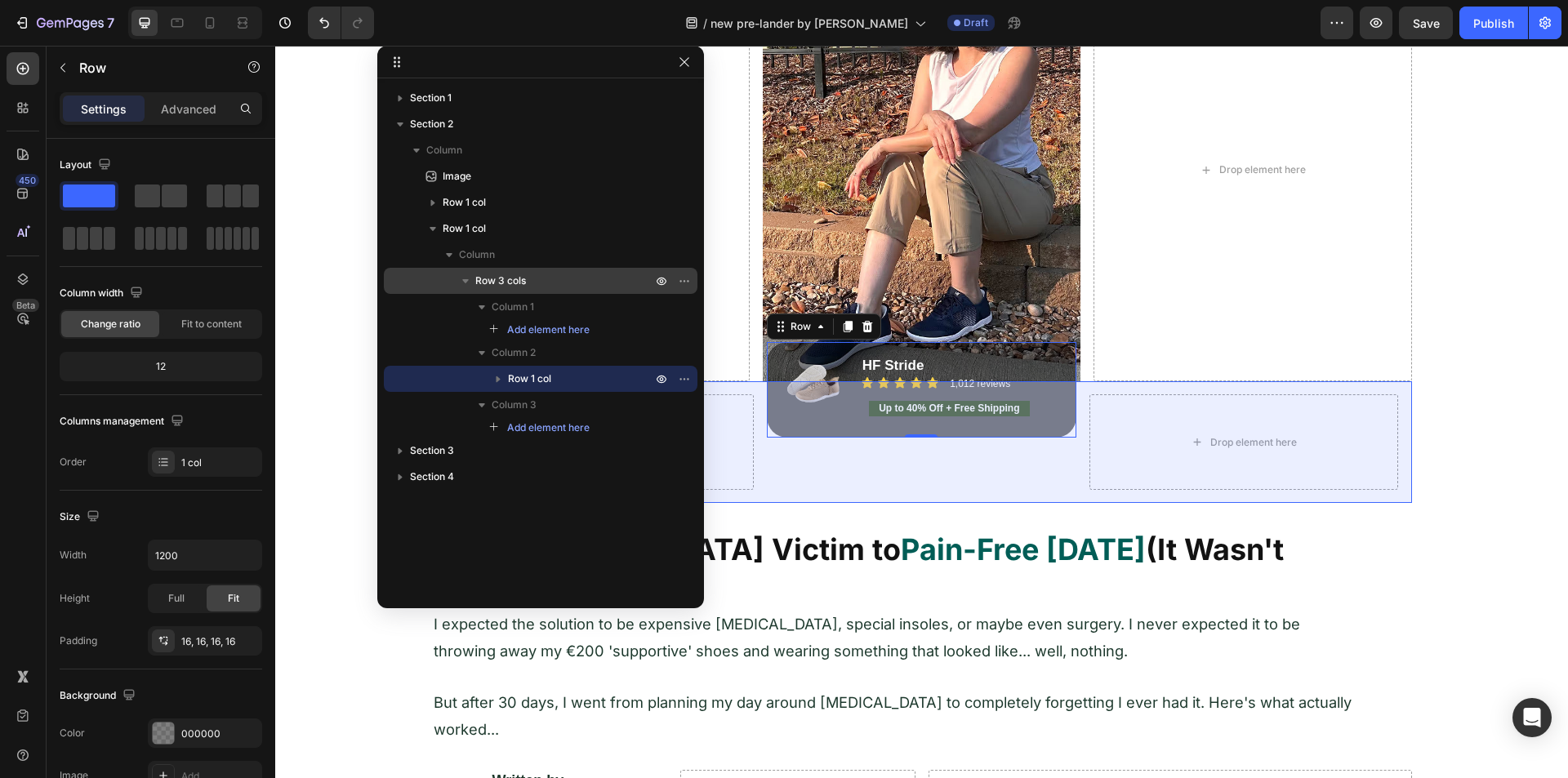
click at [513, 291] on div "Row 3 cols" at bounding box center [540, 281] width 300 height 26
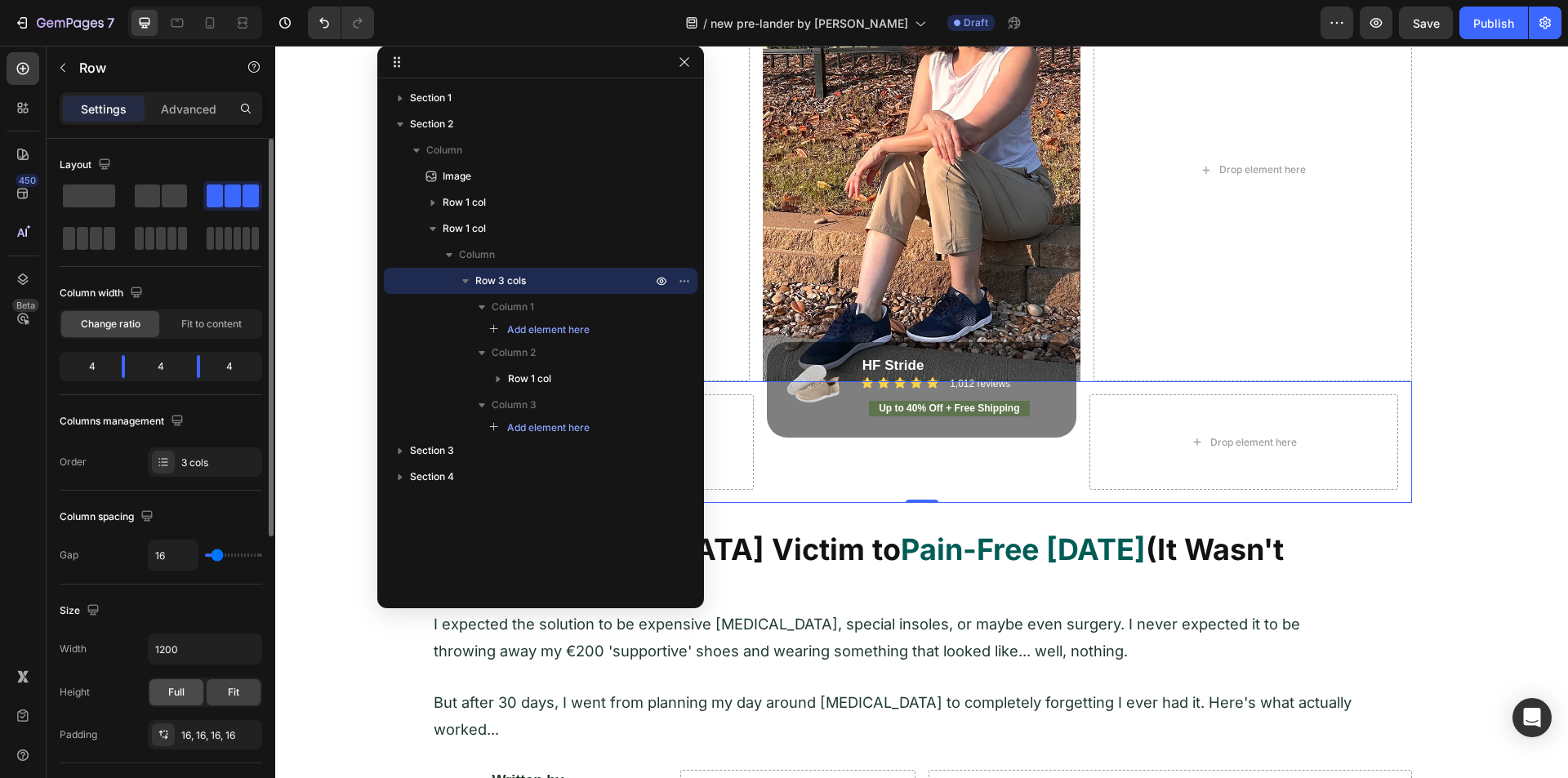
scroll to position [81, 0]
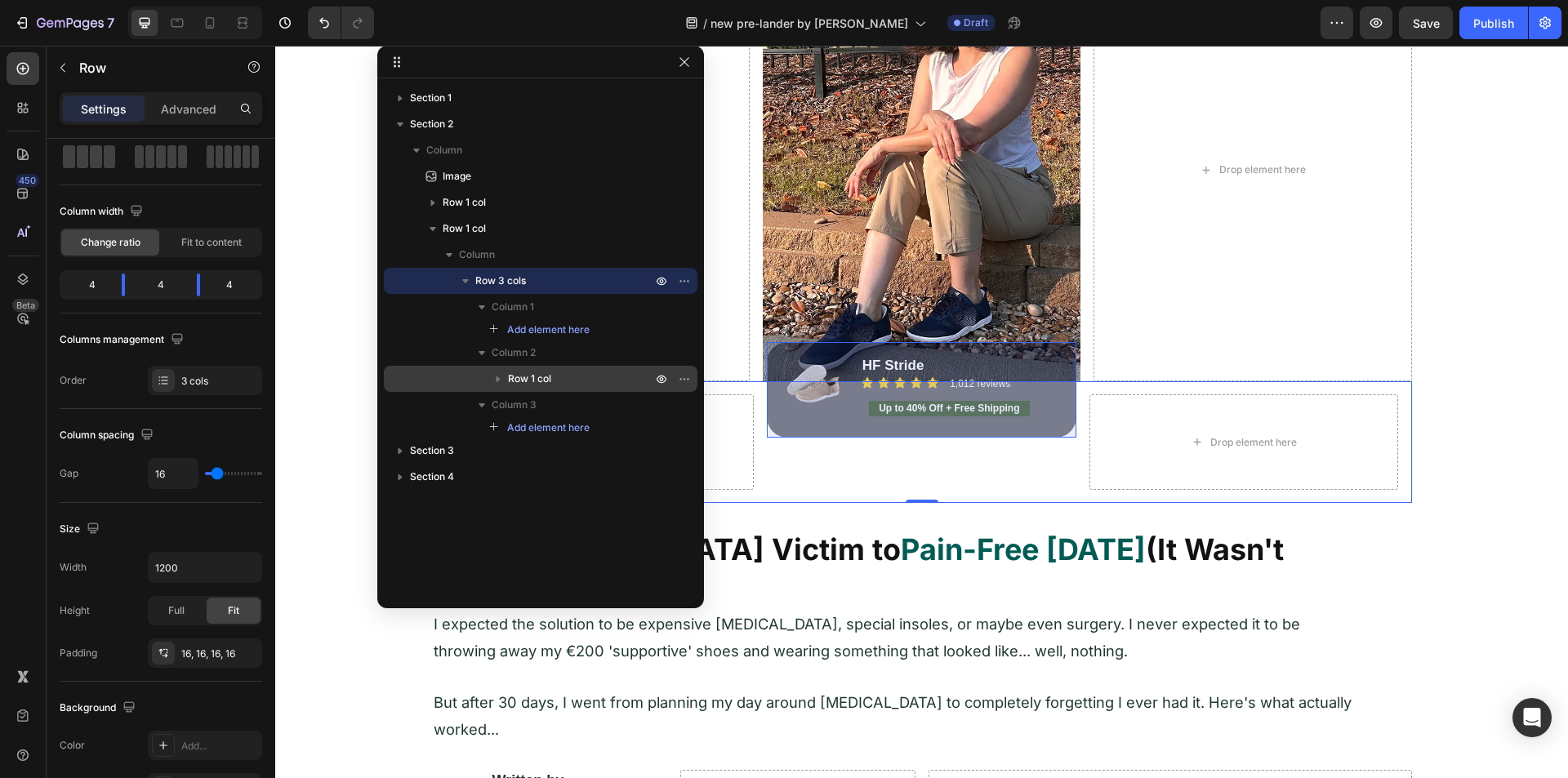
click at [533, 377] on span "Row 1 col" at bounding box center [530, 378] width 43 height 16
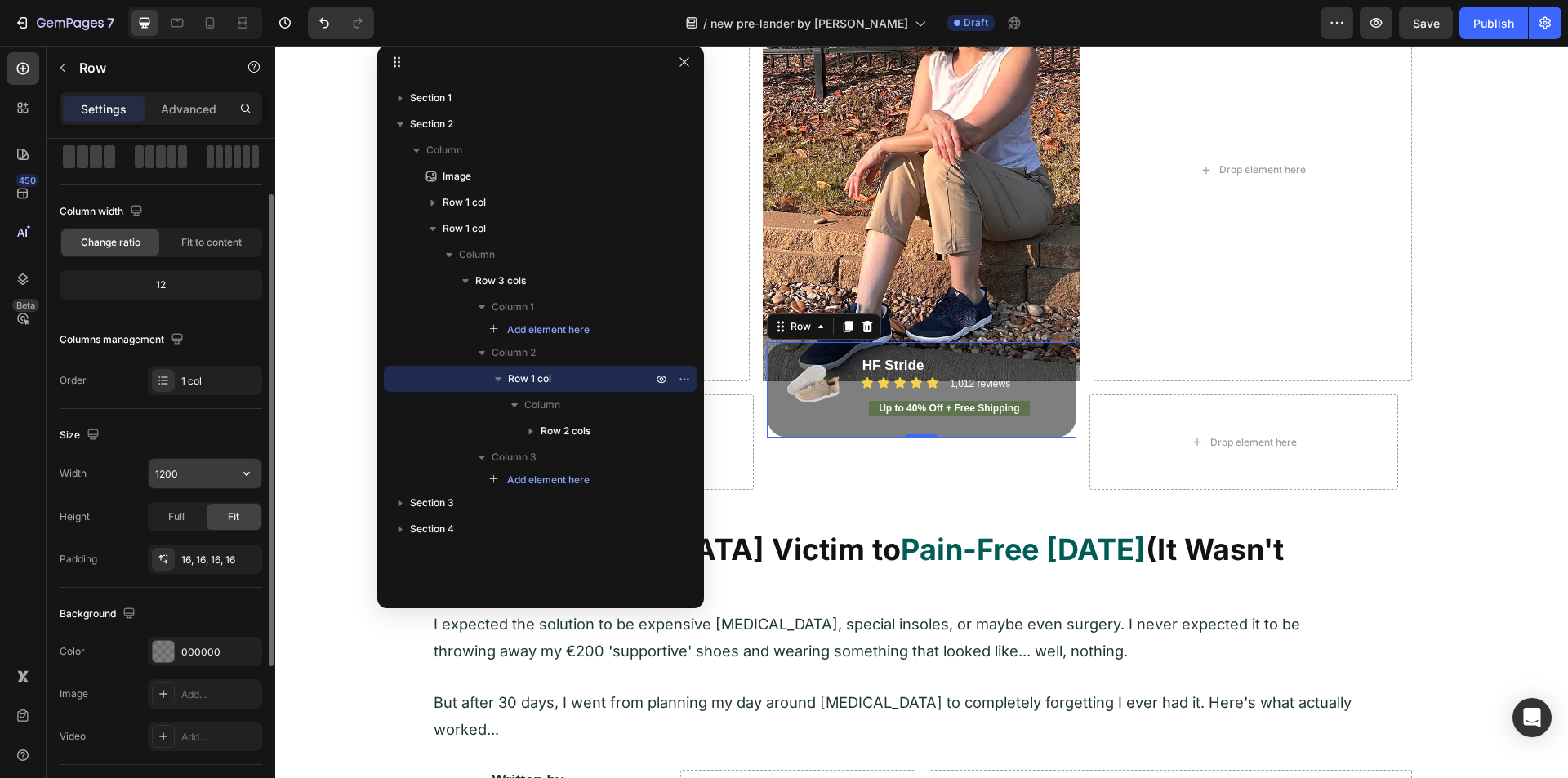
click at [190, 465] on input "1200" at bounding box center [205, 473] width 112 height 29
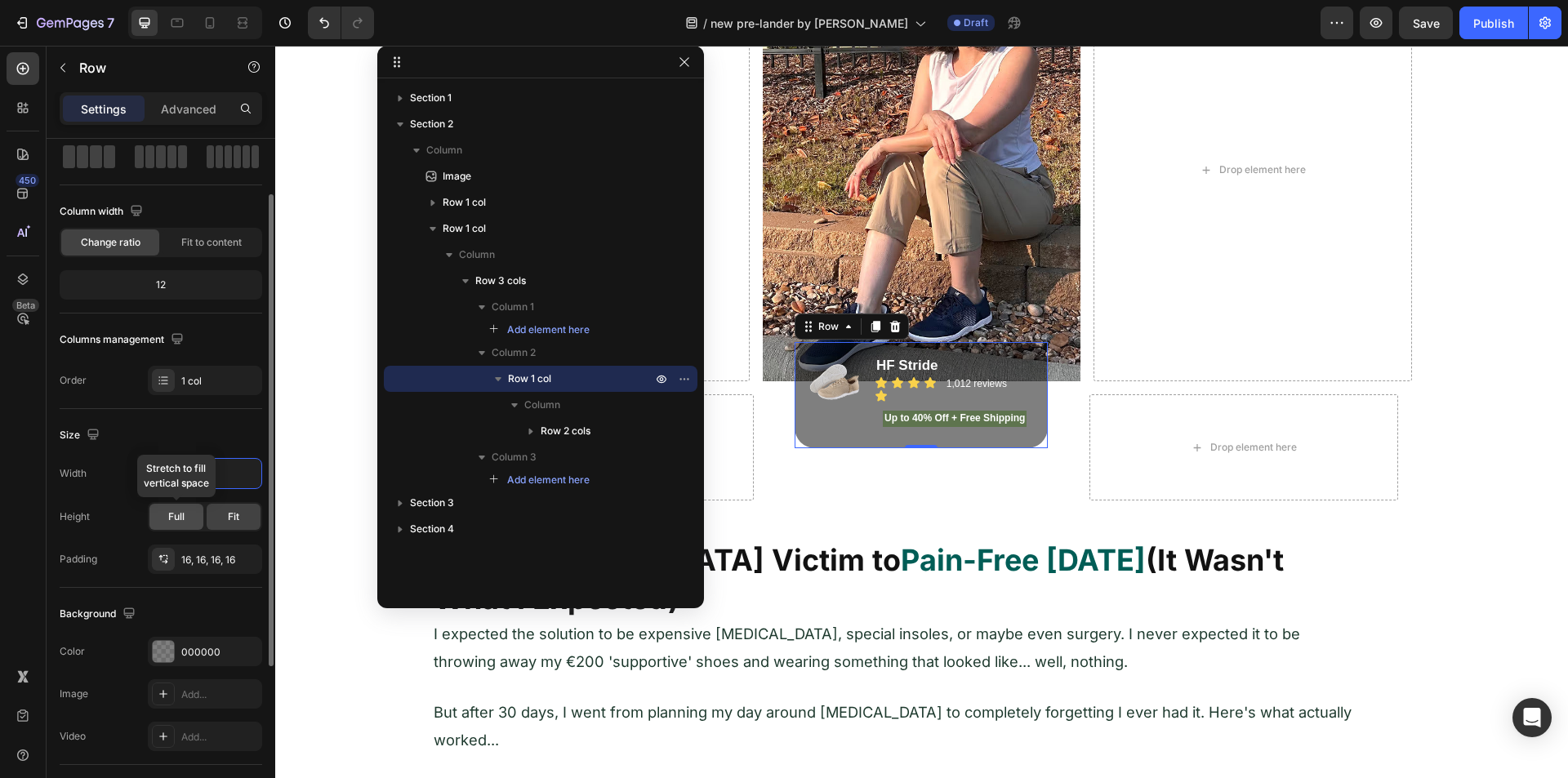
type input "310"
click at [176, 511] on span "Full" at bounding box center [176, 517] width 16 height 15
click at [684, 65] on icon "button" at bounding box center [684, 61] width 13 height 13
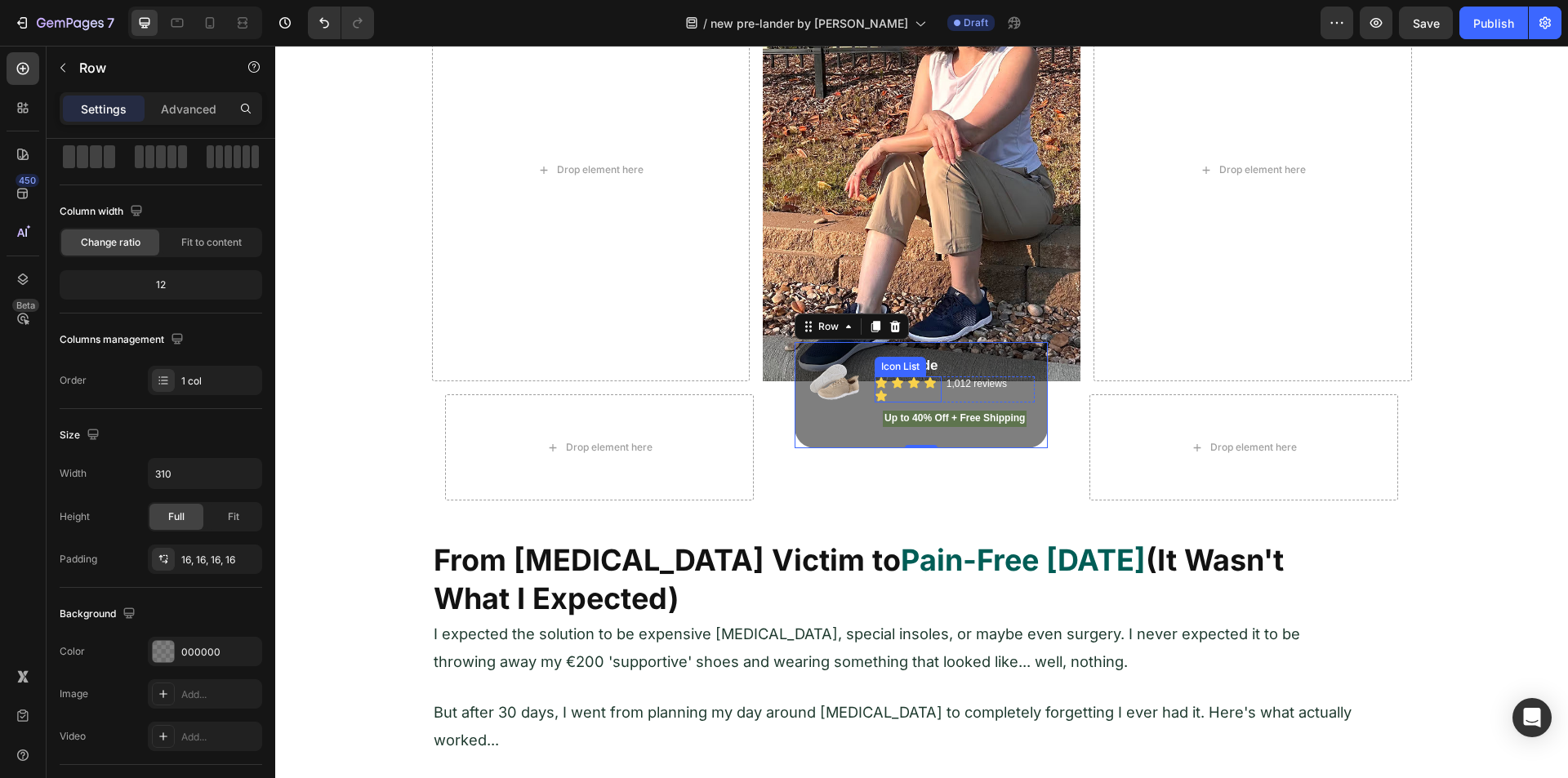
click at [931, 384] on div "Icon Icon Icon Icon Icon" at bounding box center [908, 389] width 67 height 26
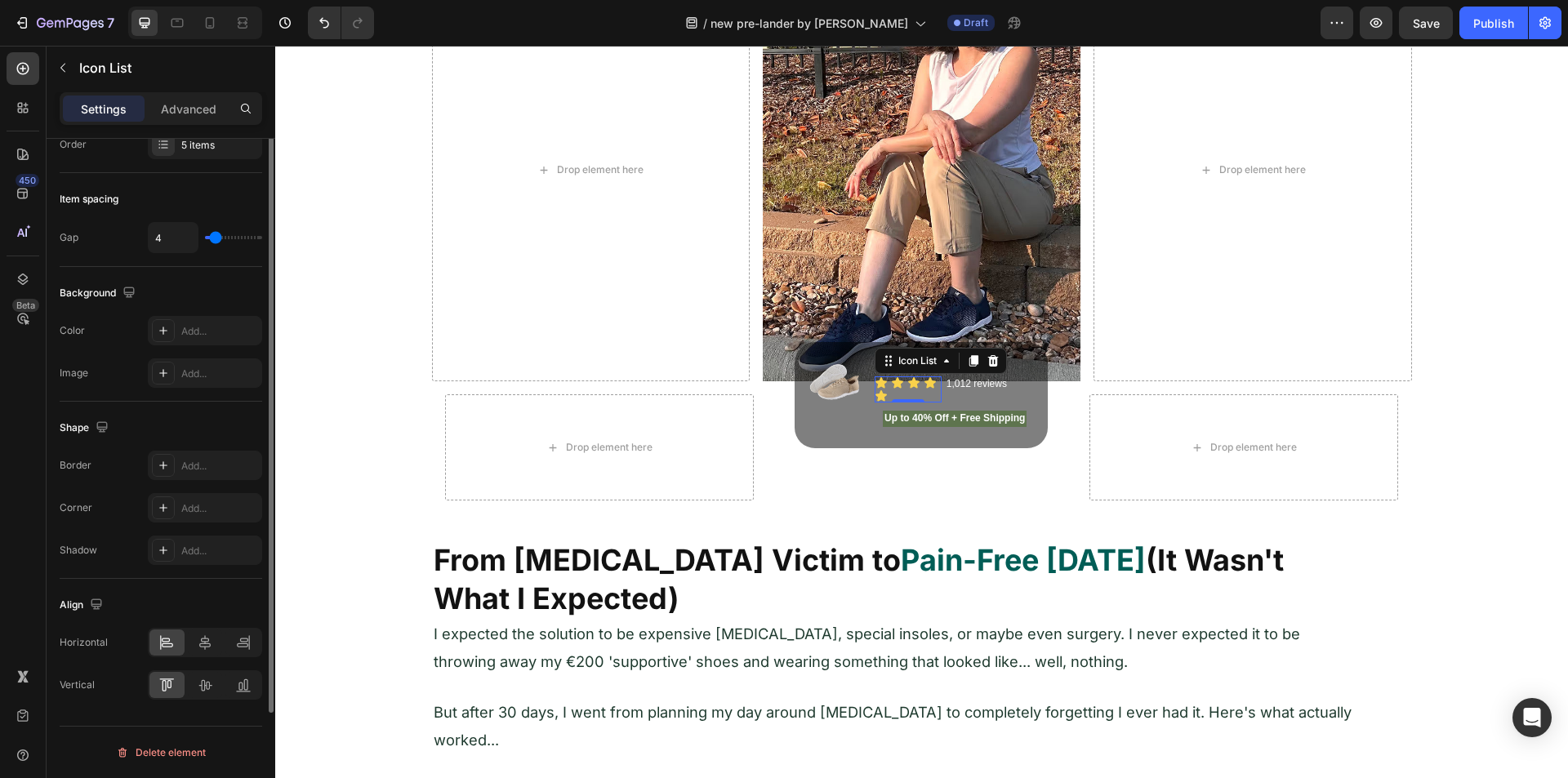
scroll to position [0, 0]
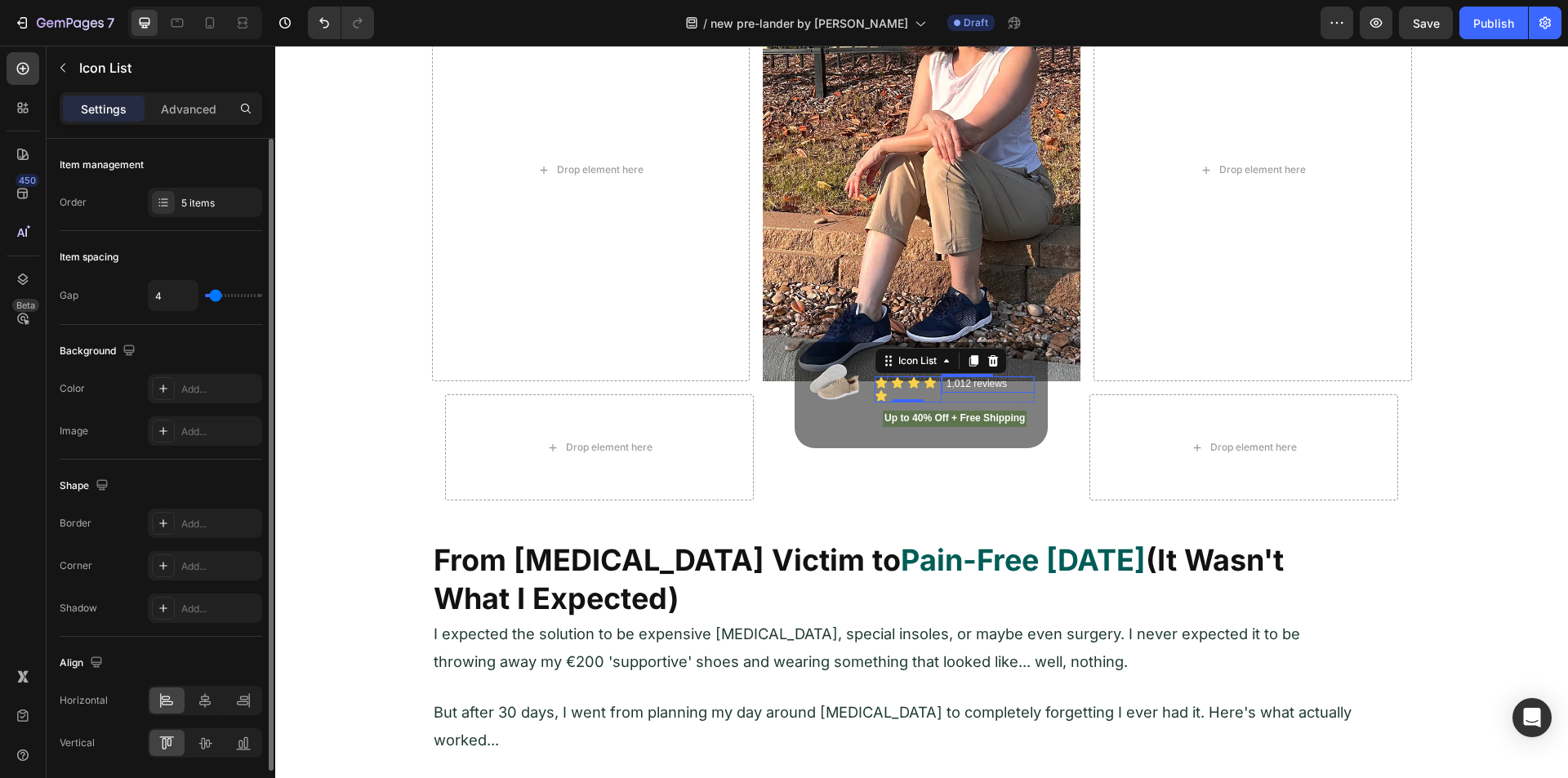
click at [941, 384] on div "1,012 reviews Heading" at bounding box center [988, 384] width 94 height 16
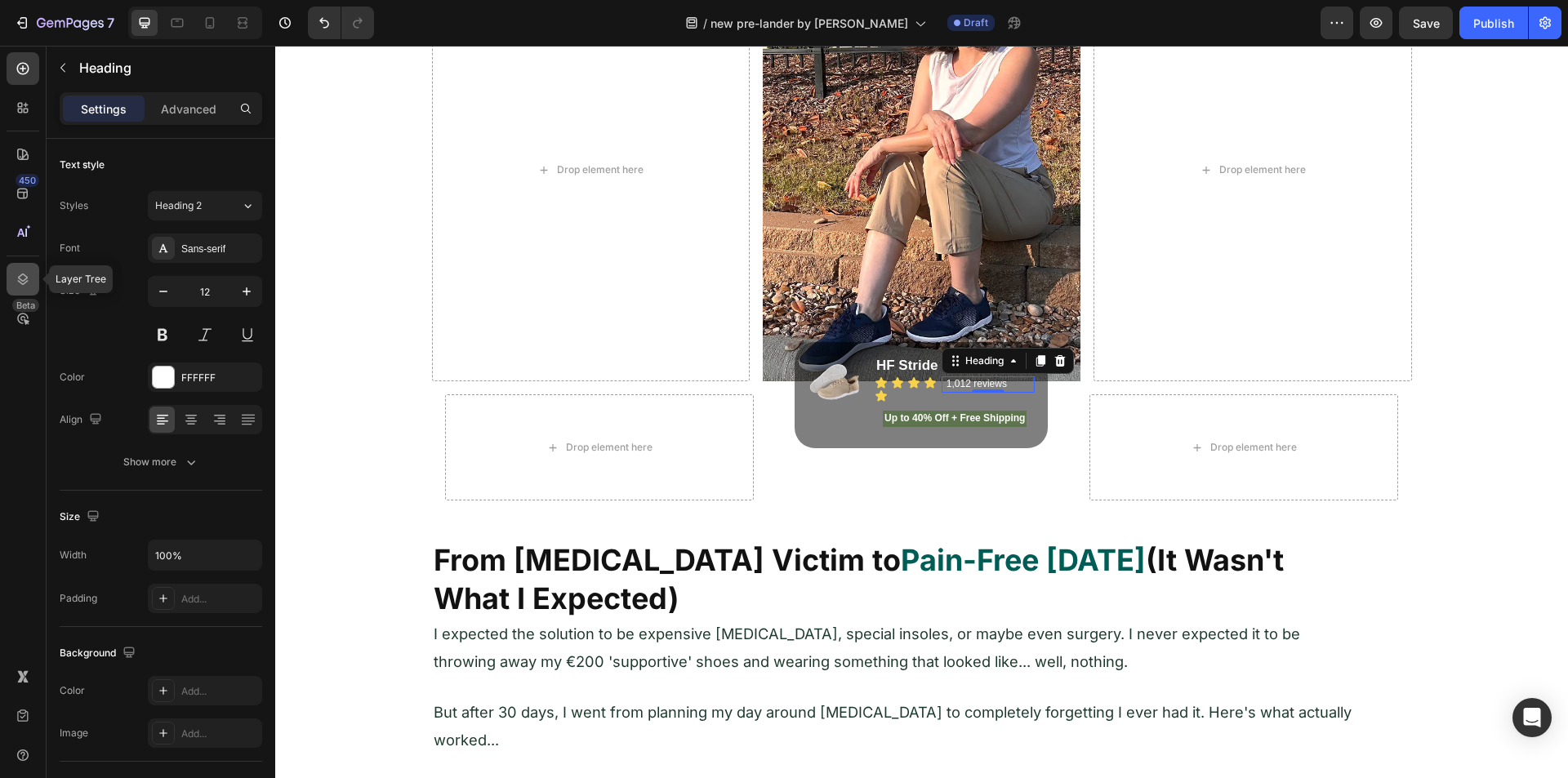
click at [22, 283] on icon at bounding box center [23, 279] width 10 height 11
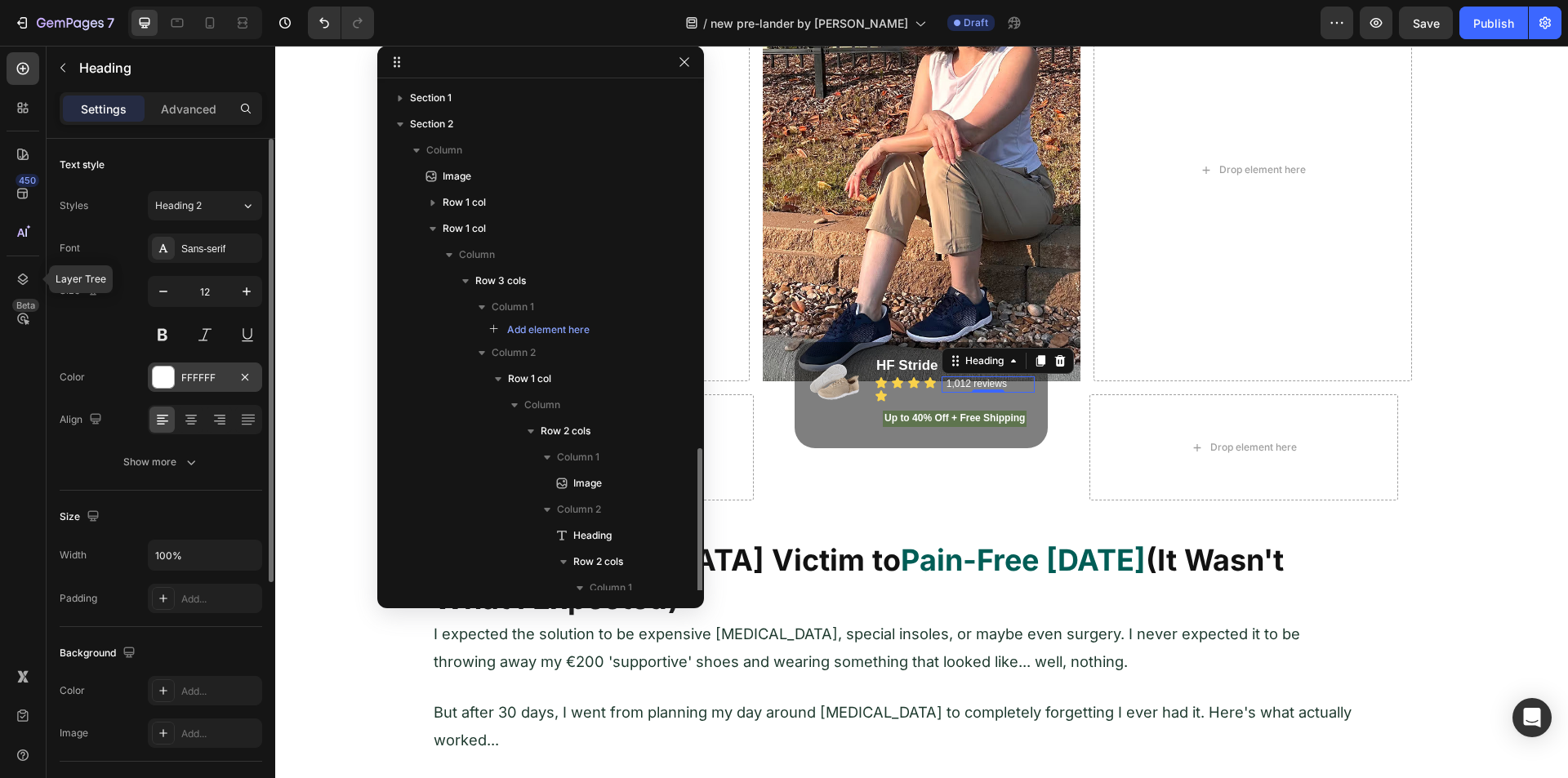
scroll to position [213, 0]
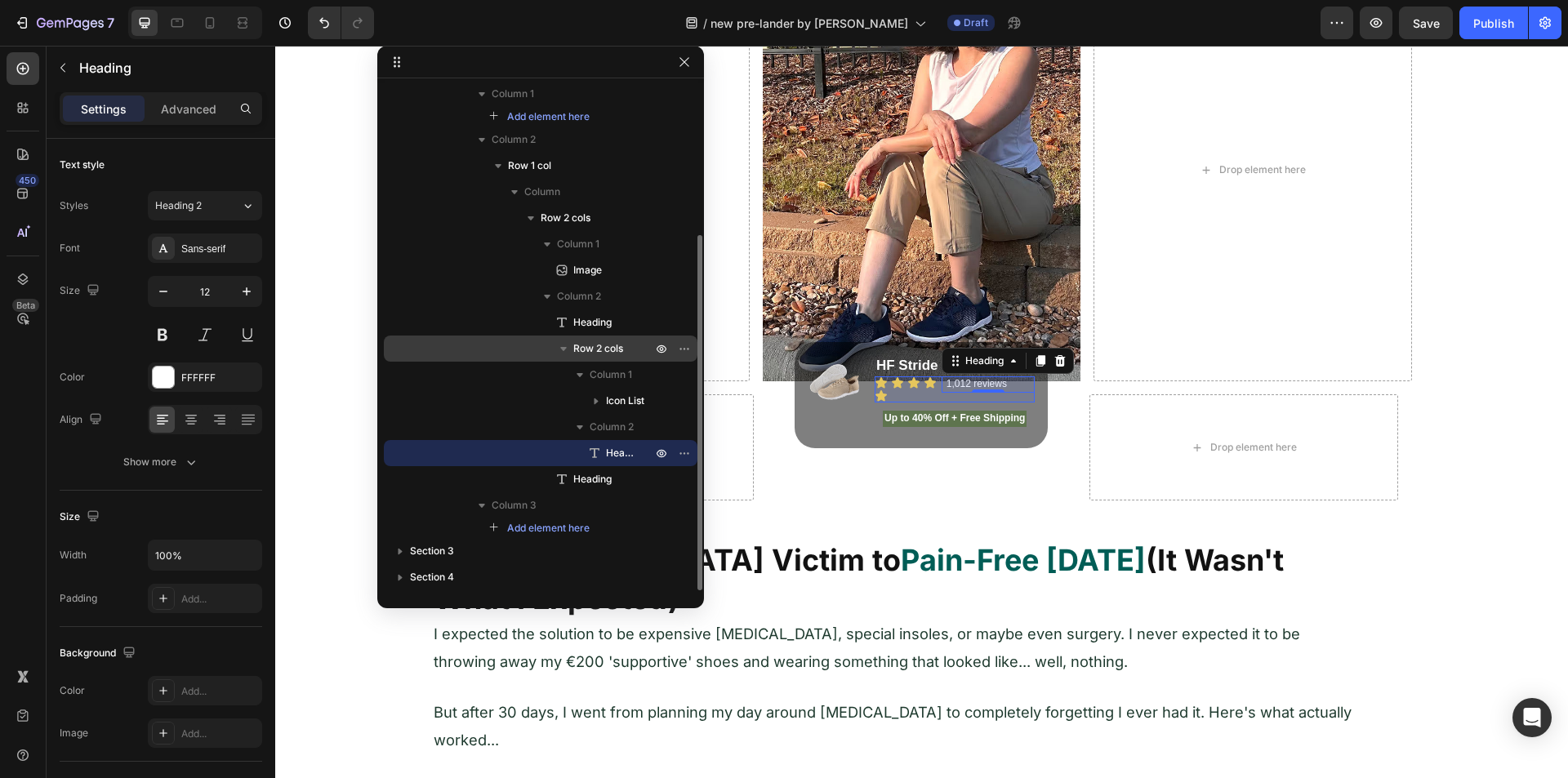
click at [574, 341] on span "Row 2 cols" at bounding box center [598, 349] width 50 height 16
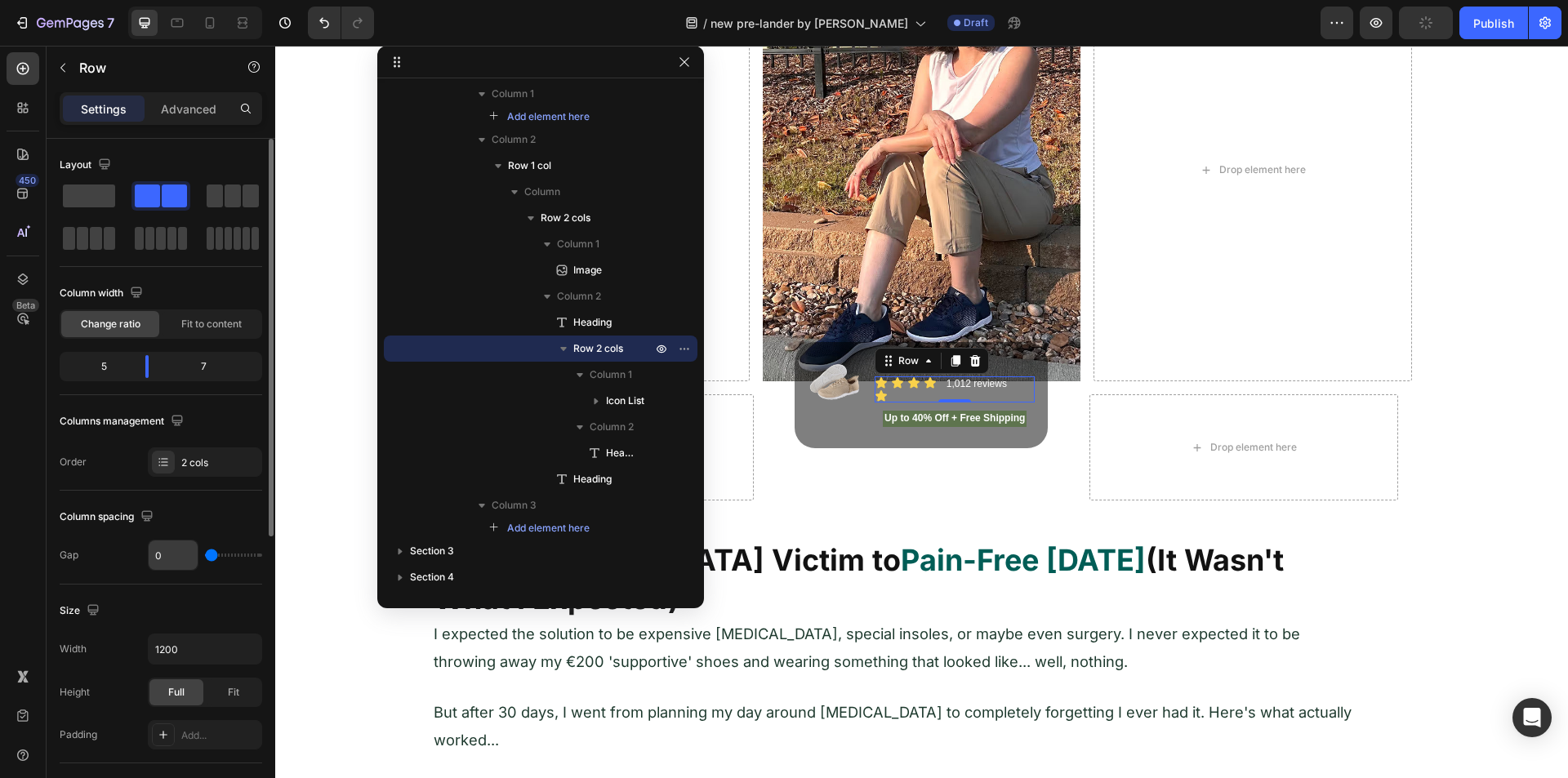
click at [181, 558] on input "0" at bounding box center [173, 556] width 49 height 29
type input "1"
type input "2"
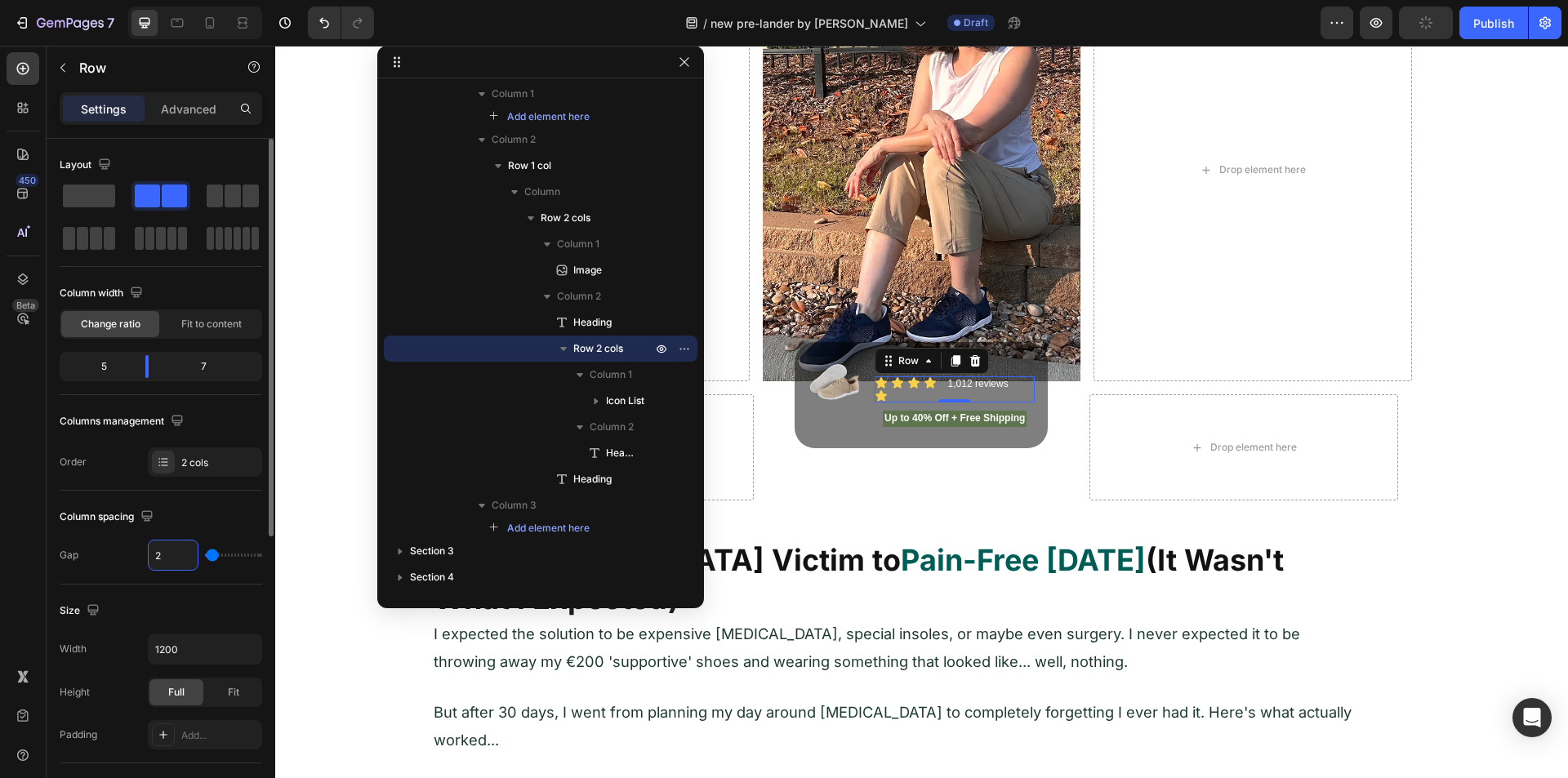
type input "3"
type input "4"
type input "5"
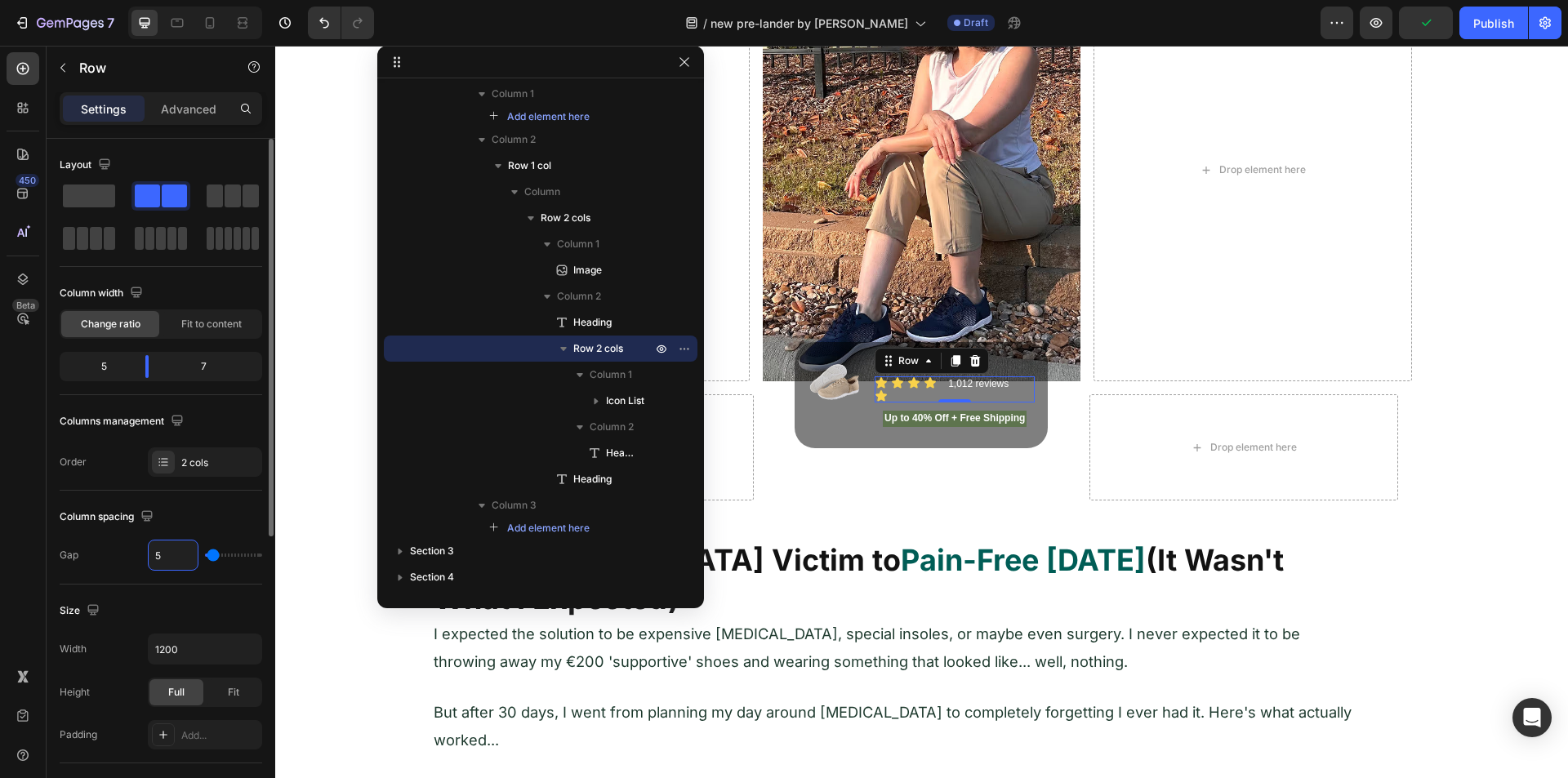
type input "5"
type input "6"
type input "7"
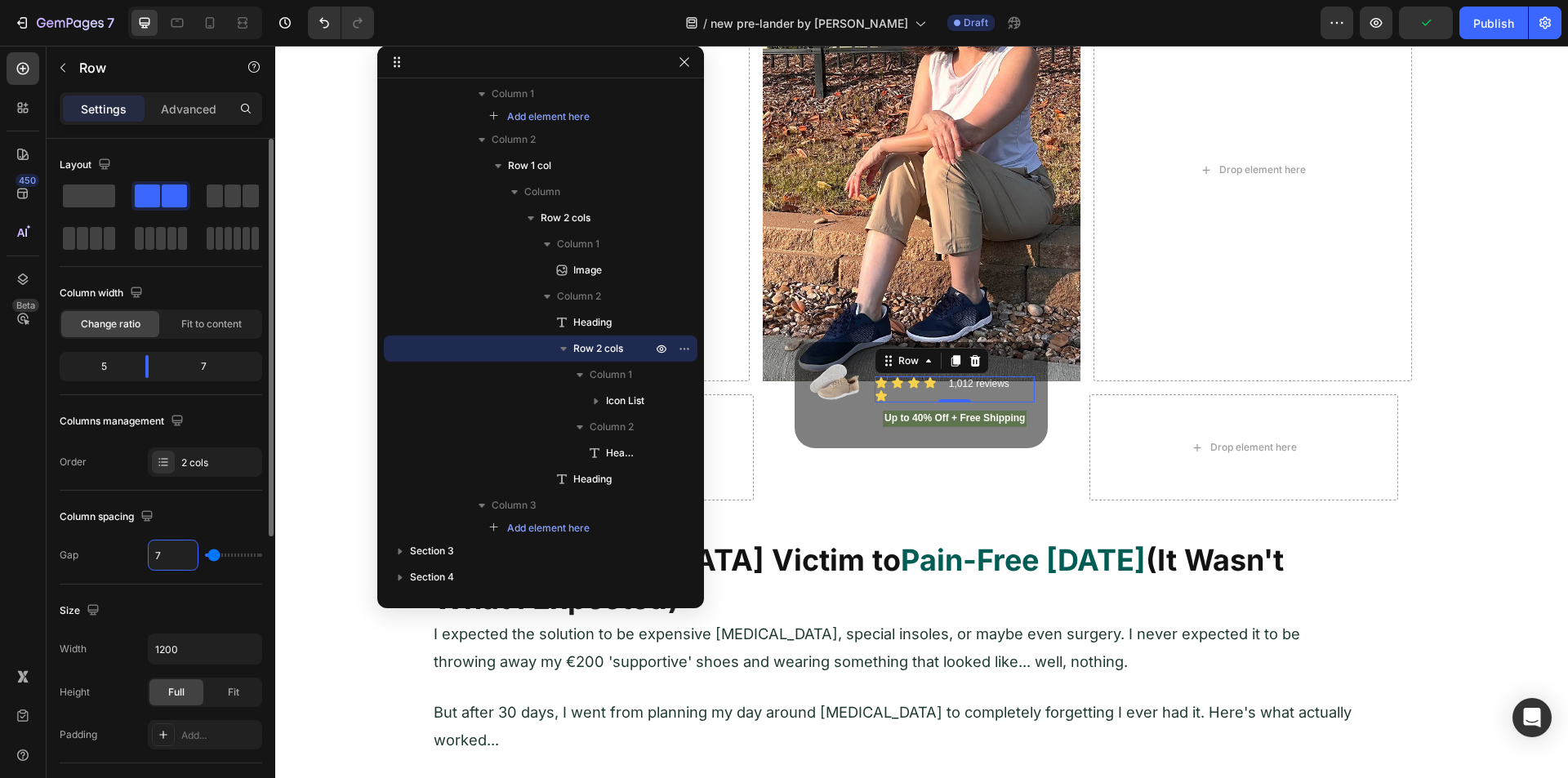
type input "8"
type input "9"
type input "10"
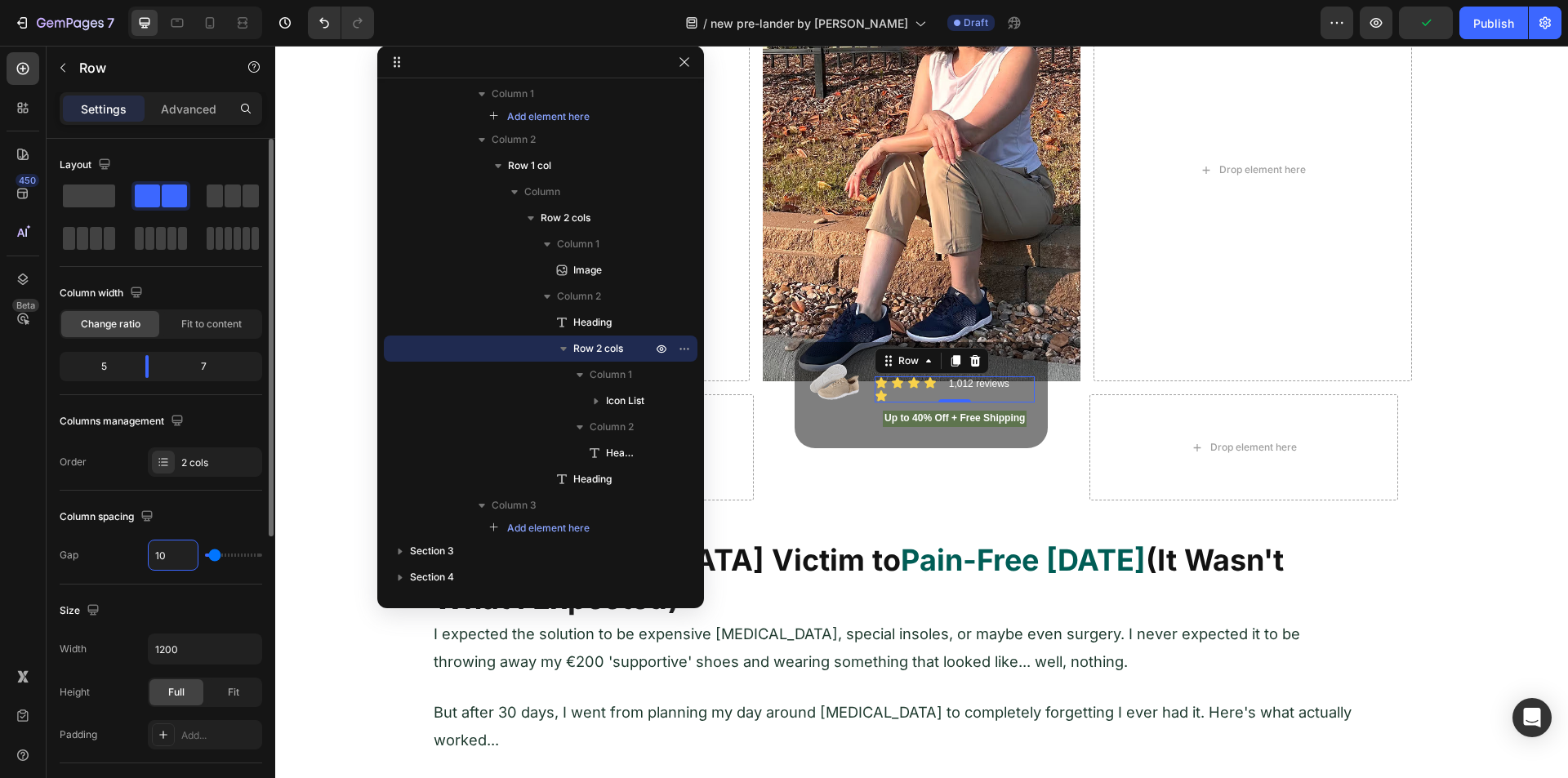
type input "10"
type input "11"
type input "12"
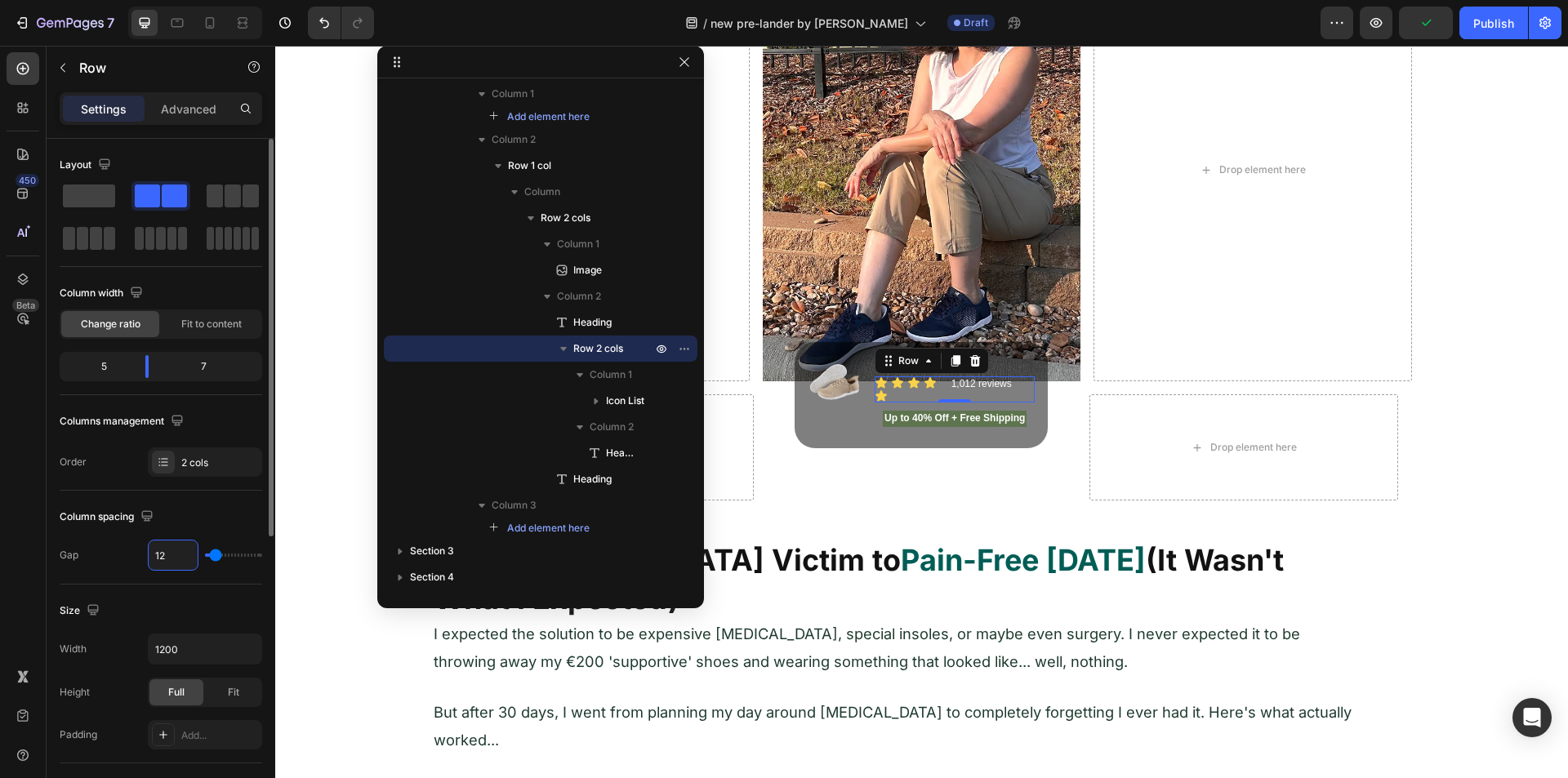
type input "13"
type input "14"
type input "15"
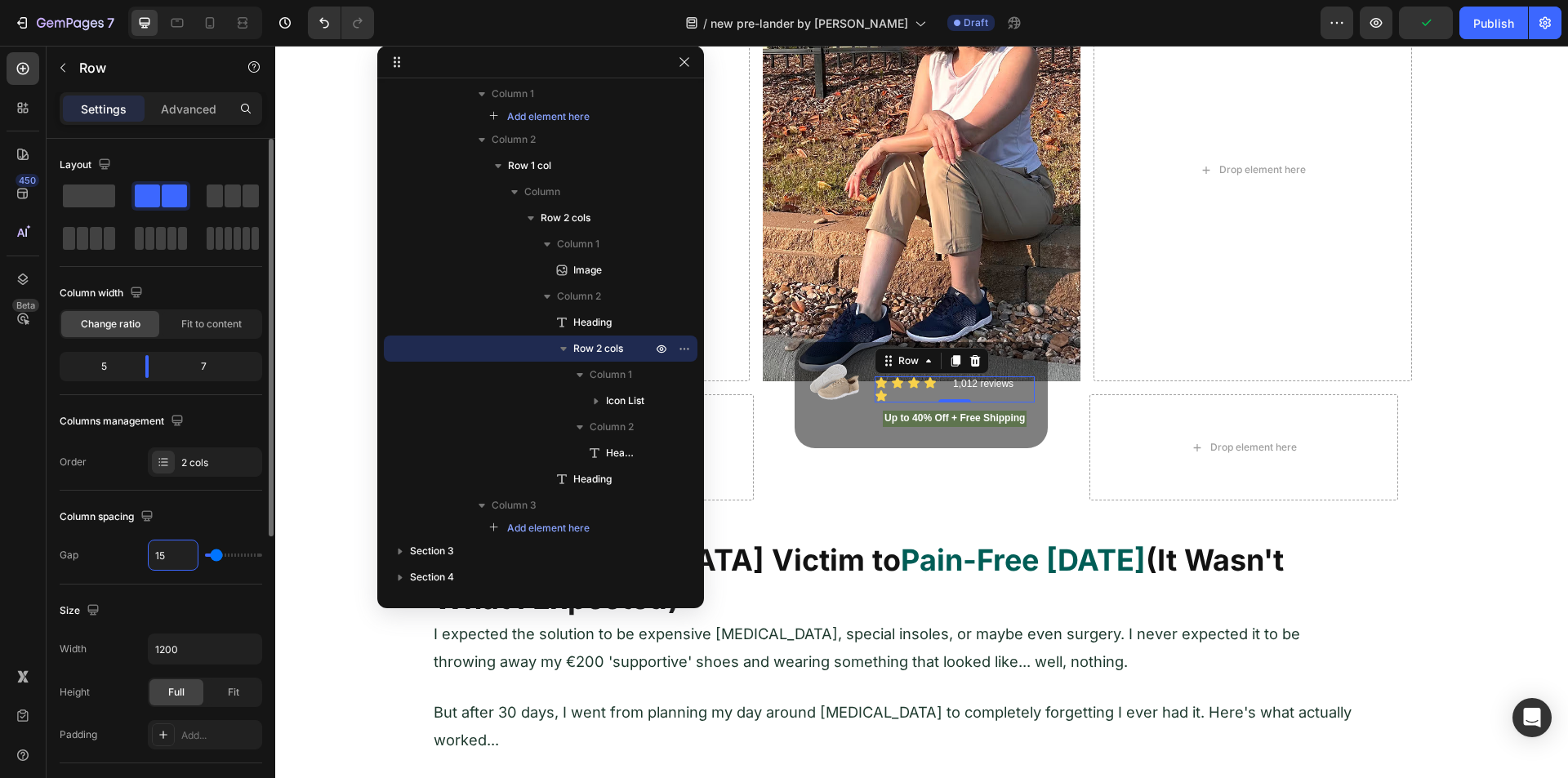
type input "15"
type input "16"
type input "17"
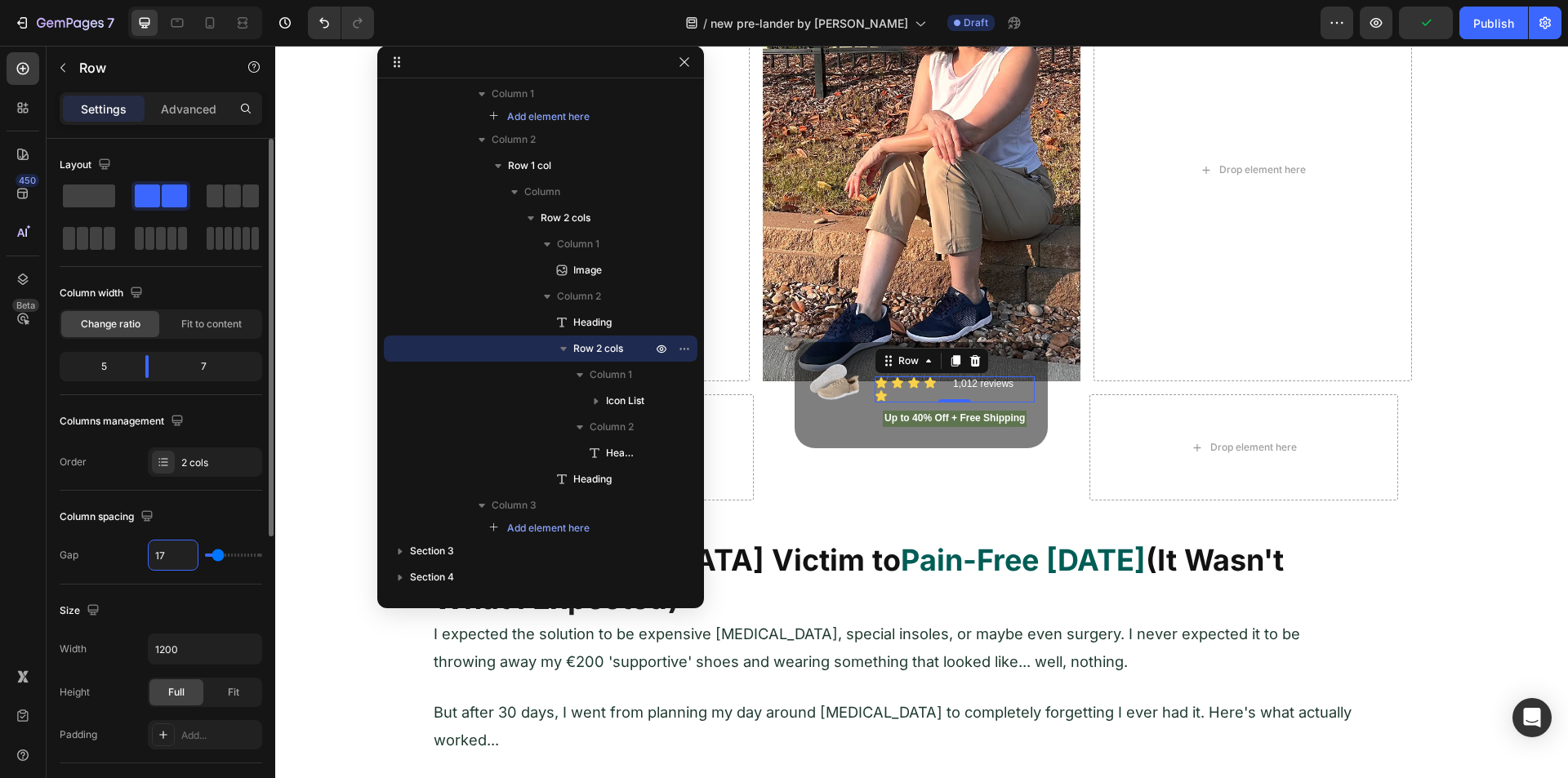
type input "18"
type input "19"
type input "20"
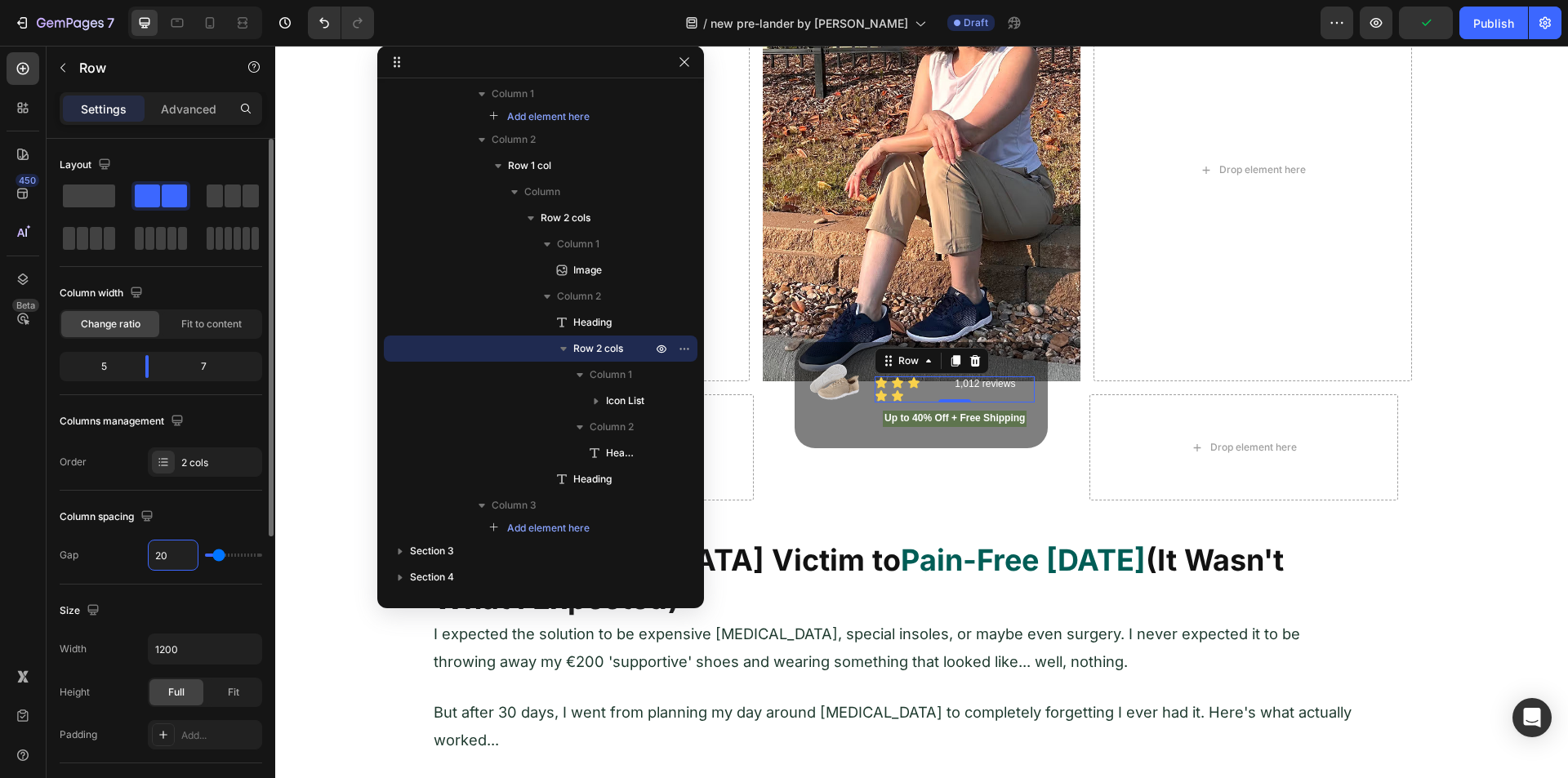
type input "20"
type input "21"
type input "22"
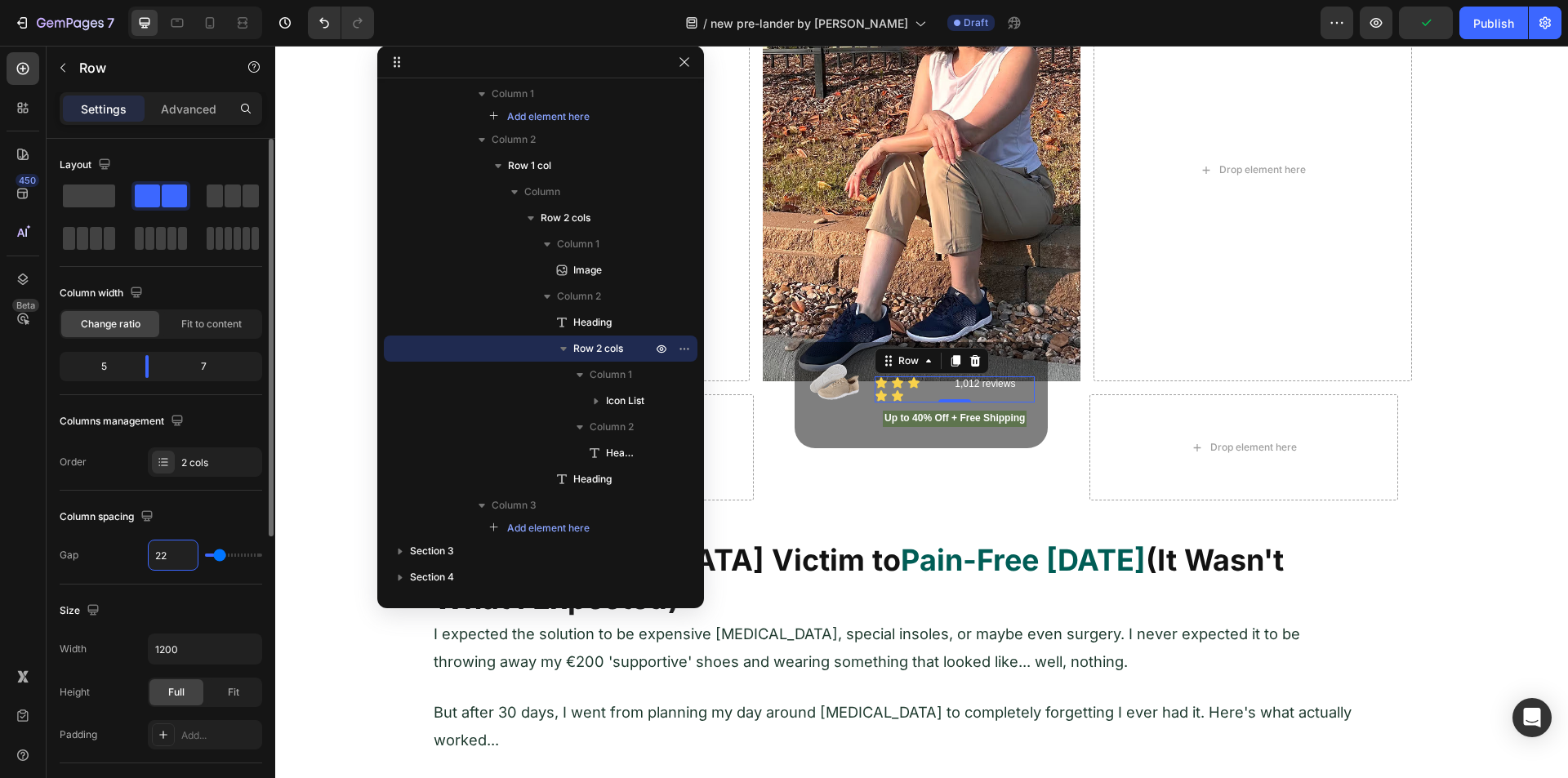
type input "23"
type input "24"
type input "25"
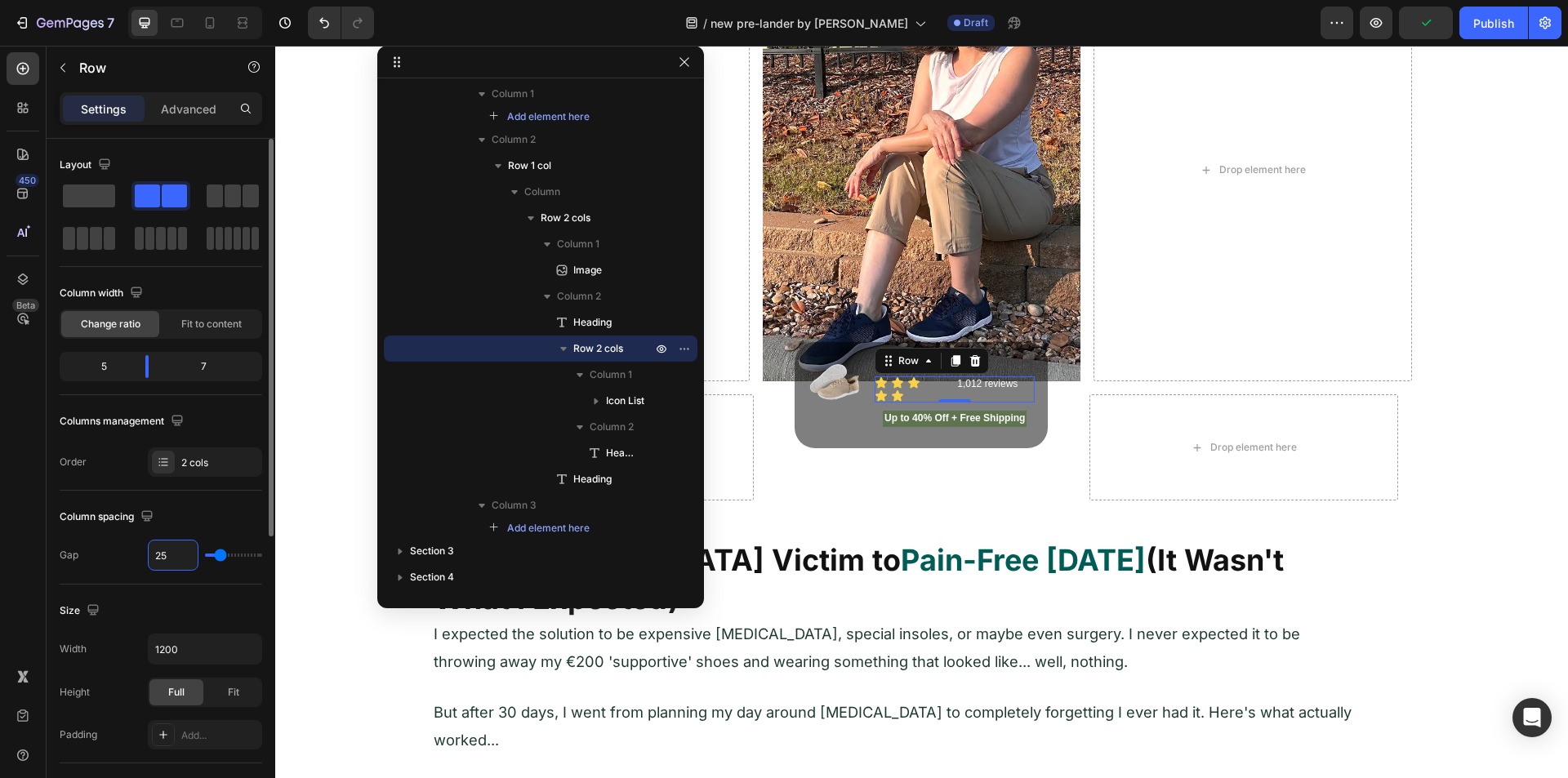
type input "25"
type input "26"
type input "27"
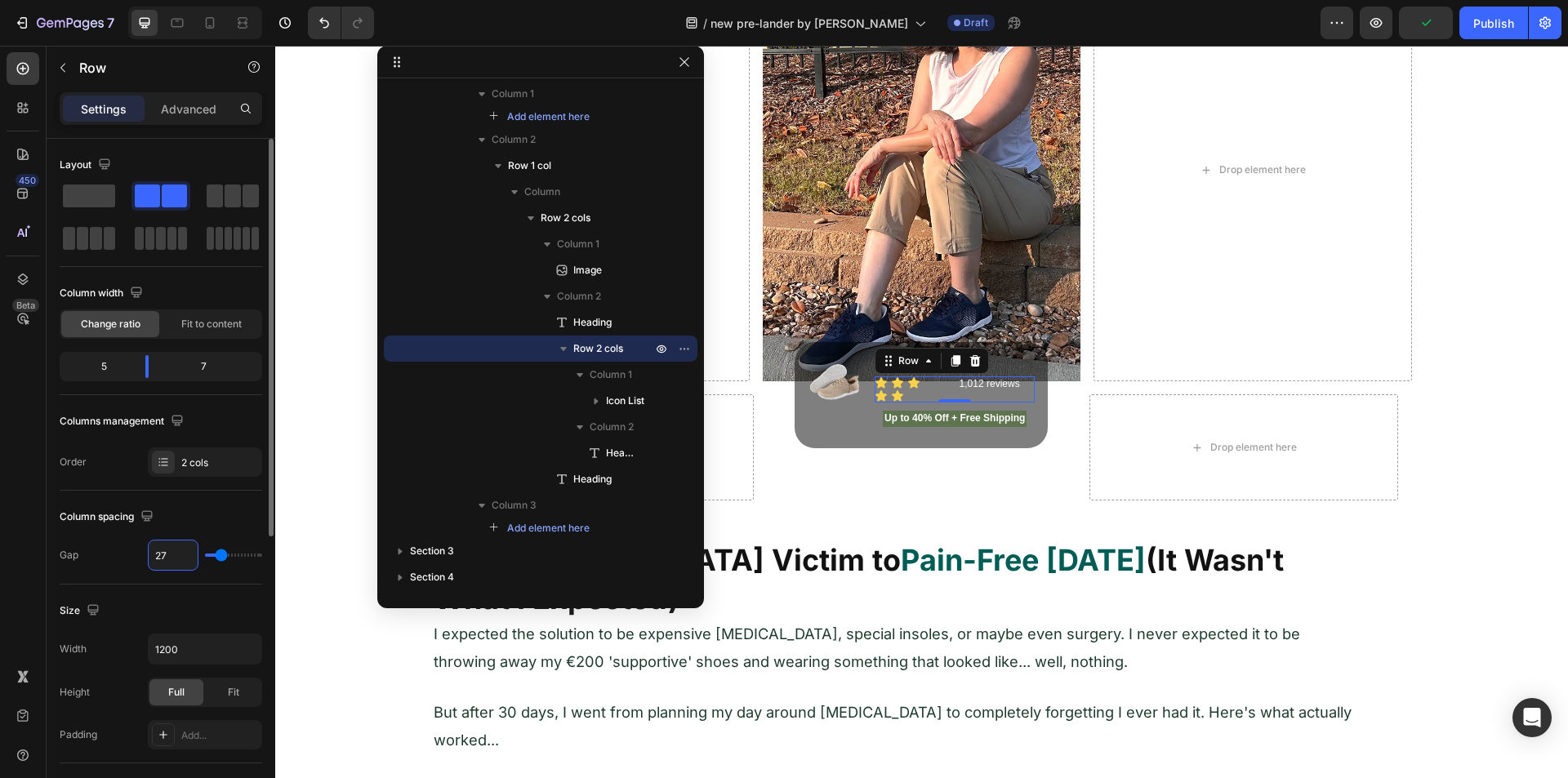
type input "28"
type input "29"
type input "30"
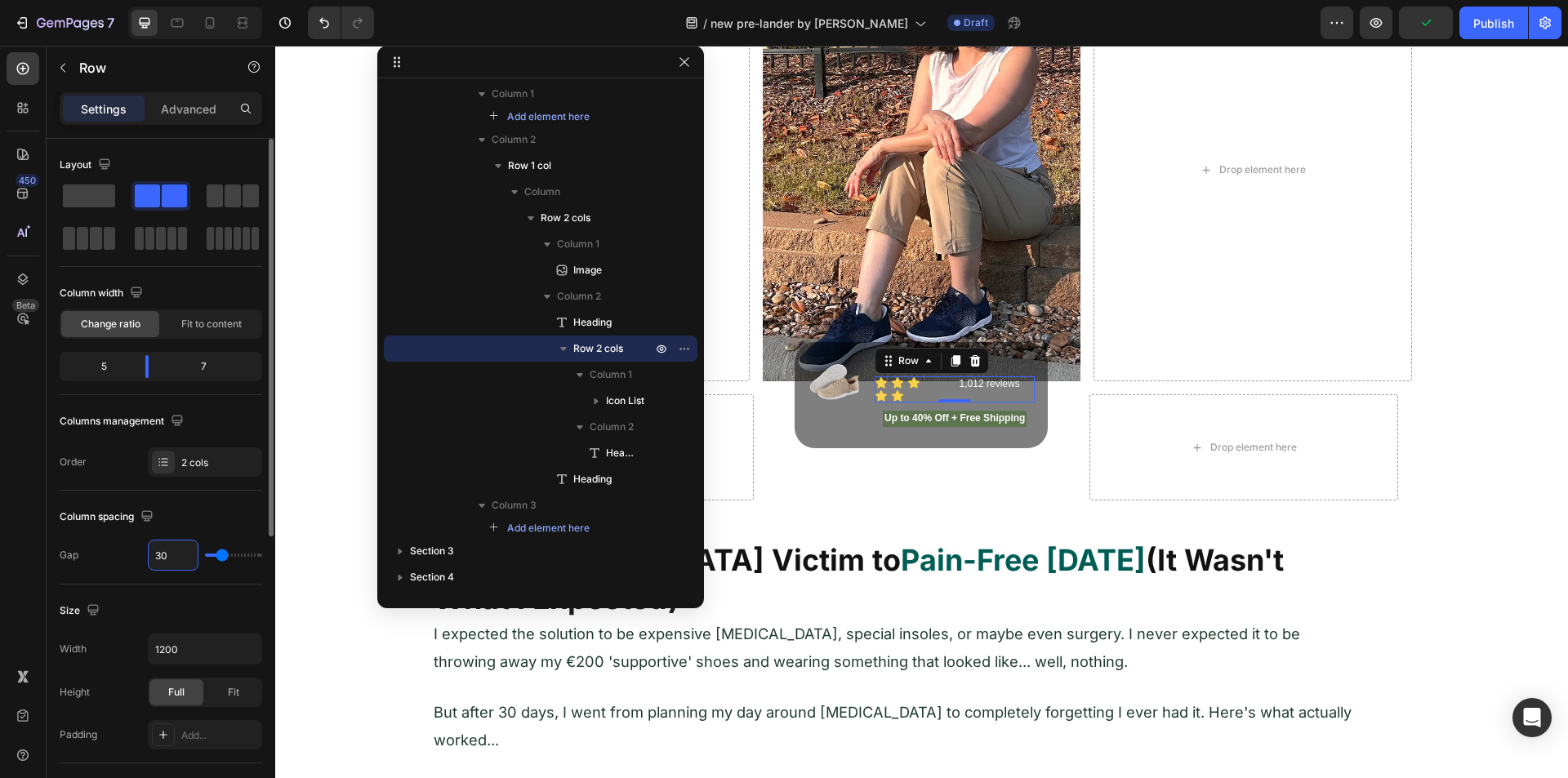
type input "30"
type input "31"
type input "32"
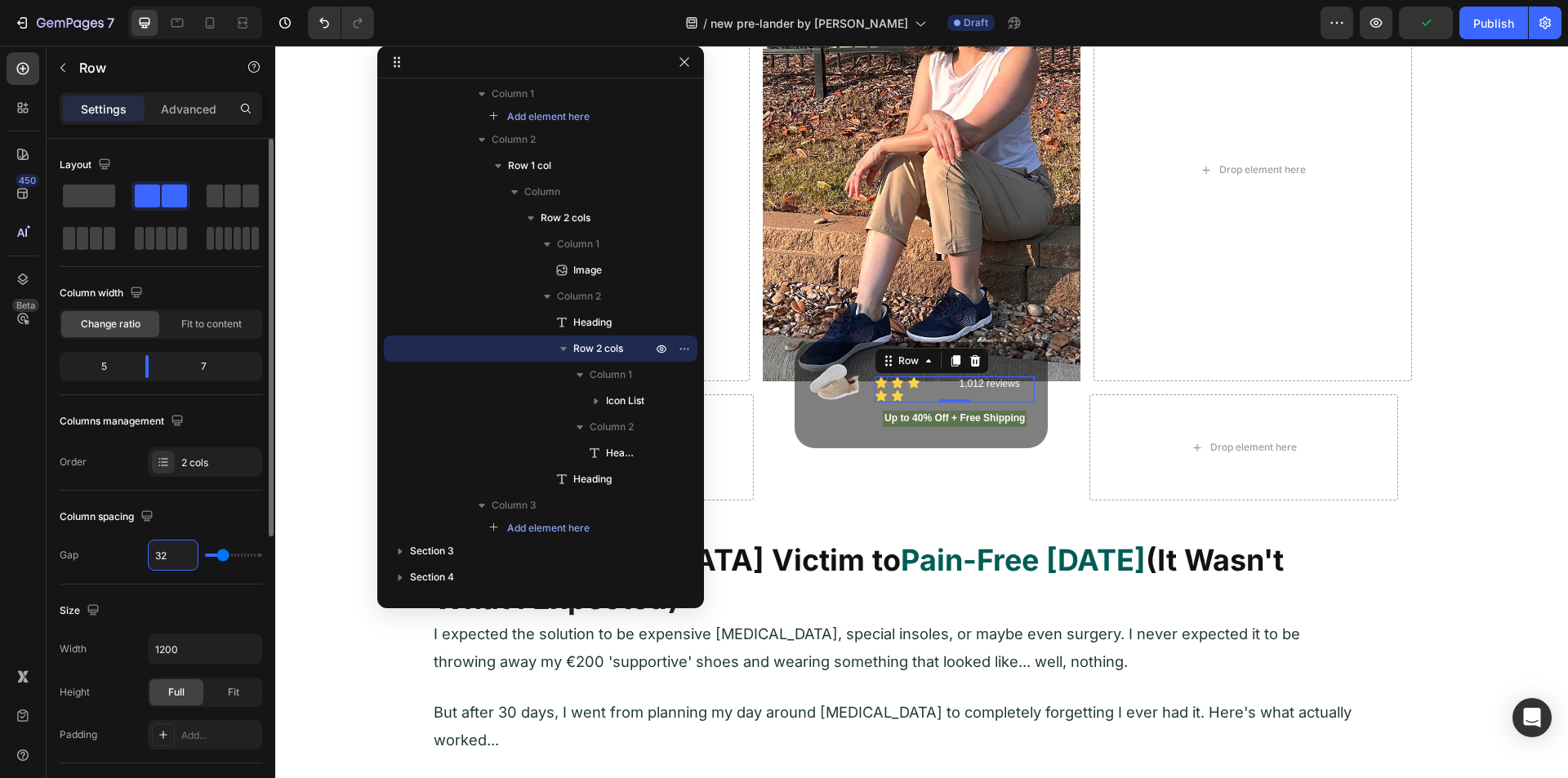
type input "33"
type input "34"
type input "35"
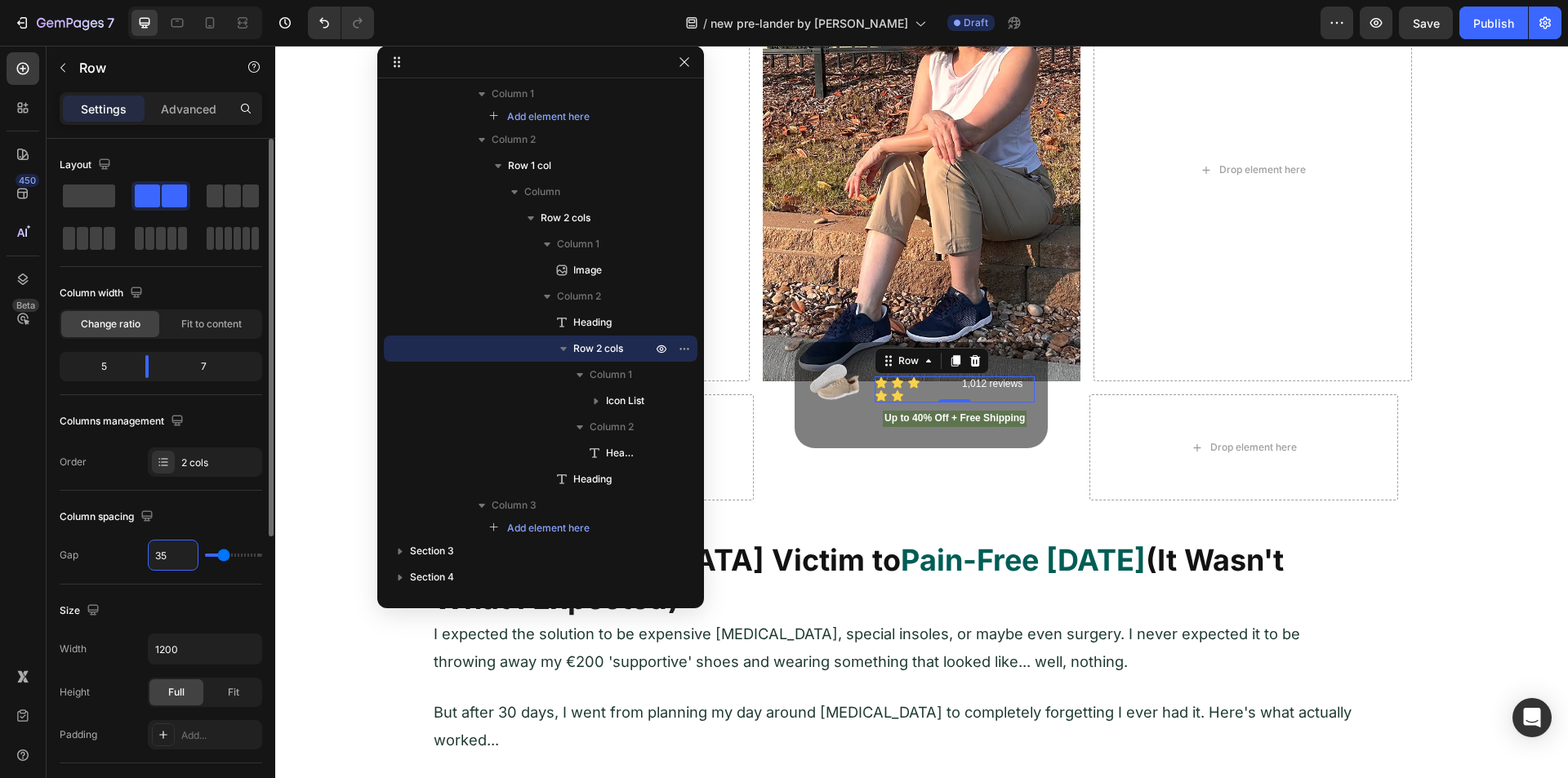
type input "35"
type input "36"
type input "37"
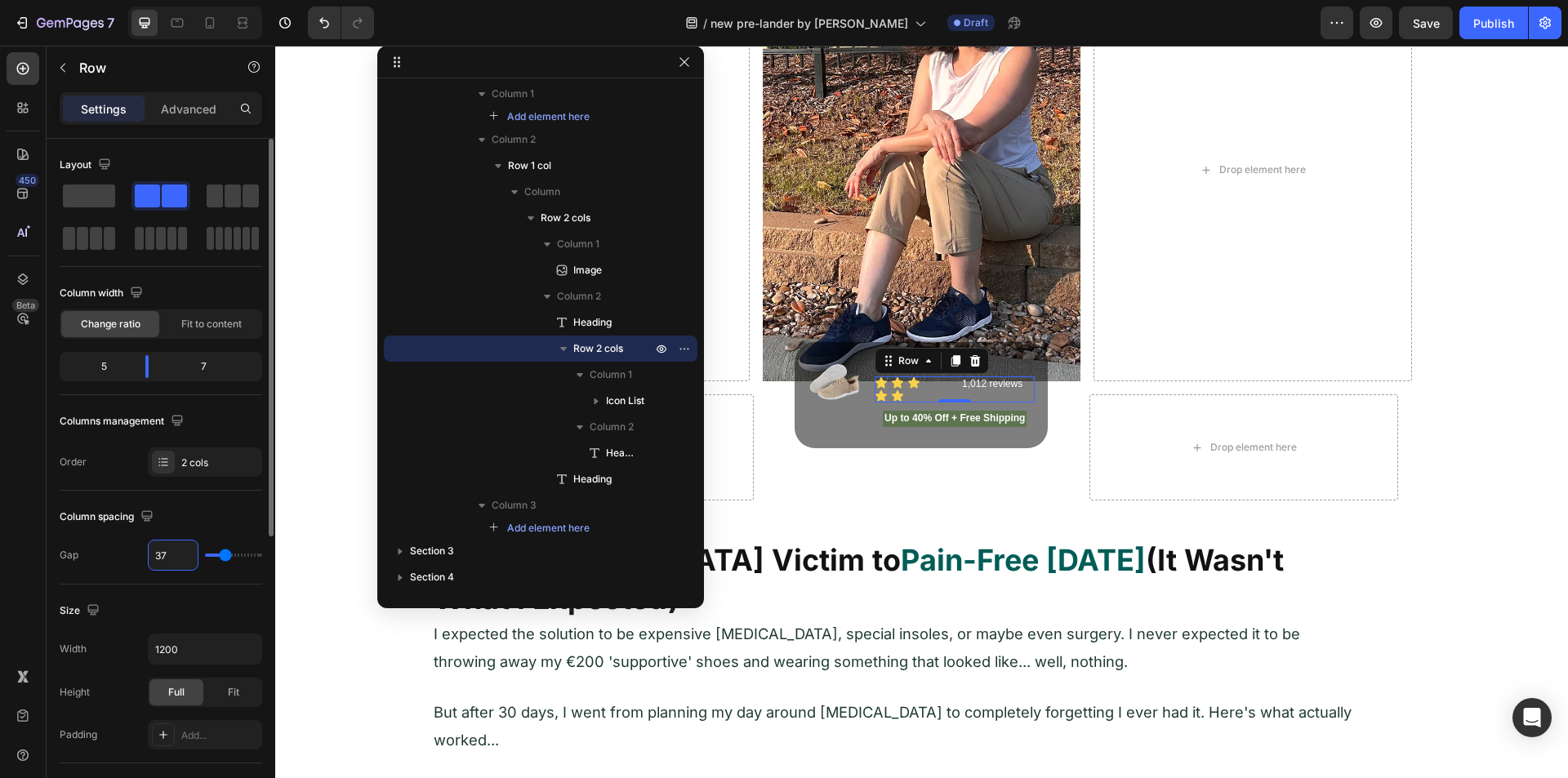
type input "38"
type input "39"
type input "40"
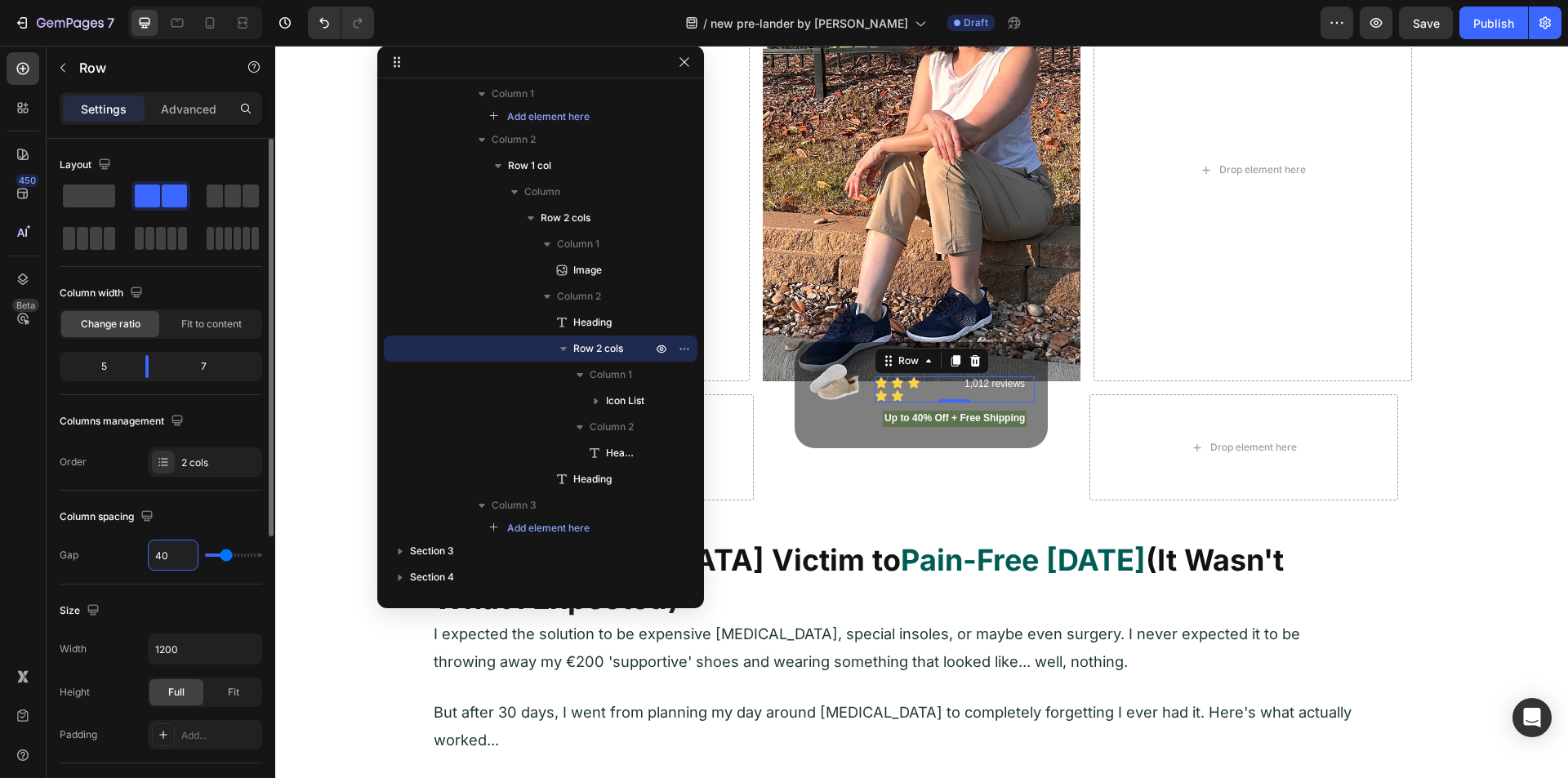
type input "40"
type input "41"
type input "42"
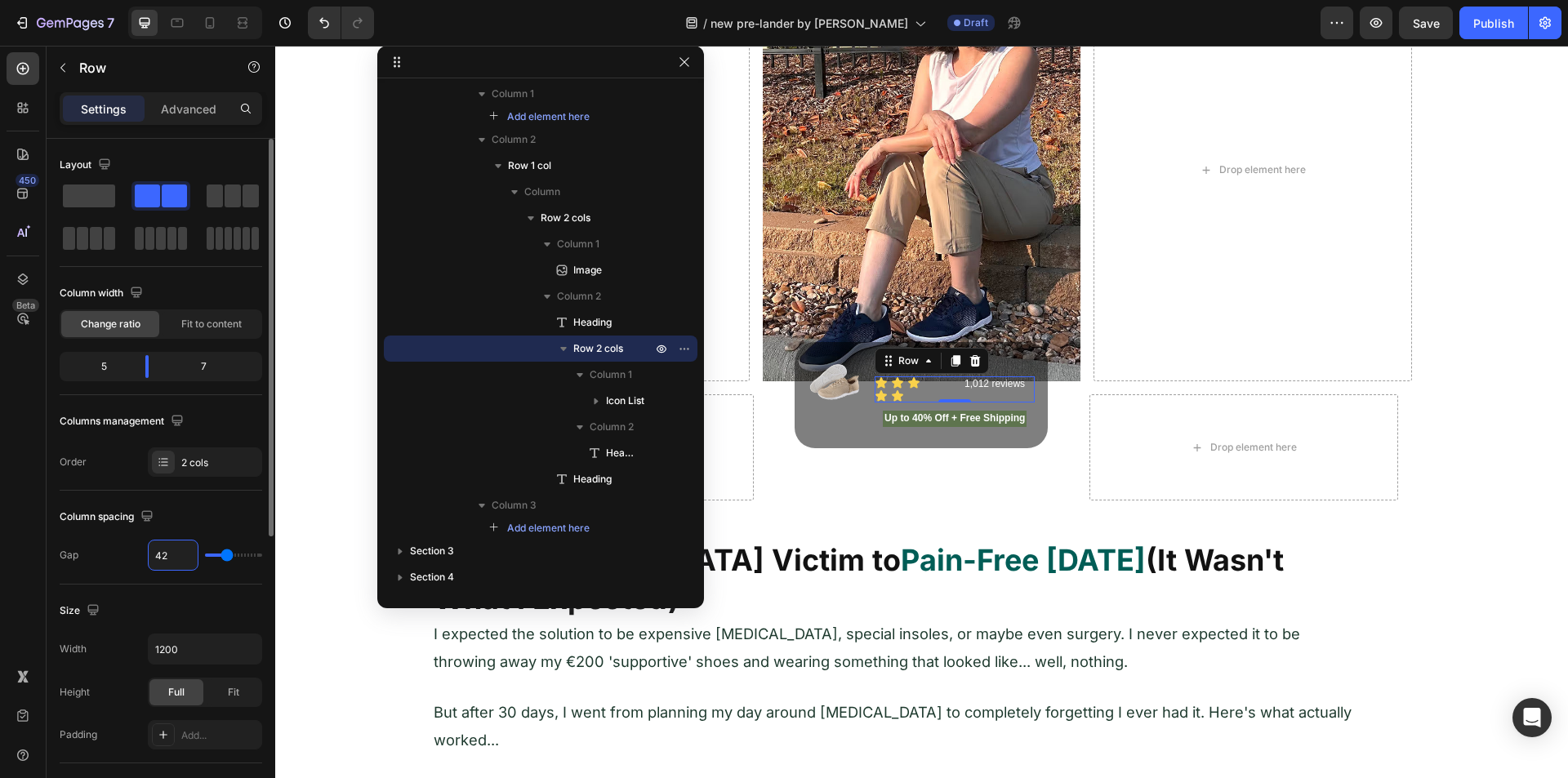
type input "43"
type input "44"
type input "45"
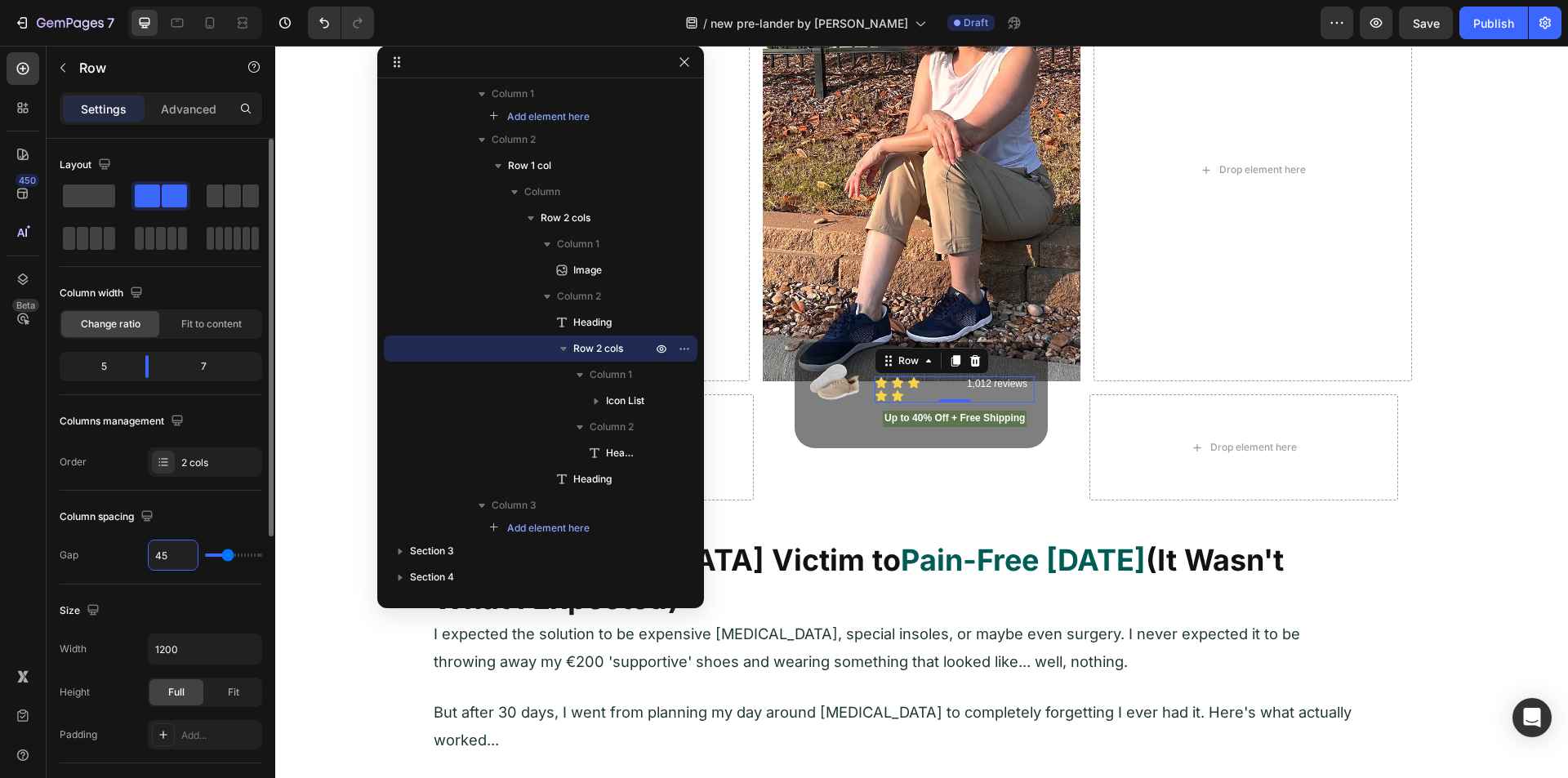
type input "45"
type input "46"
type input "47"
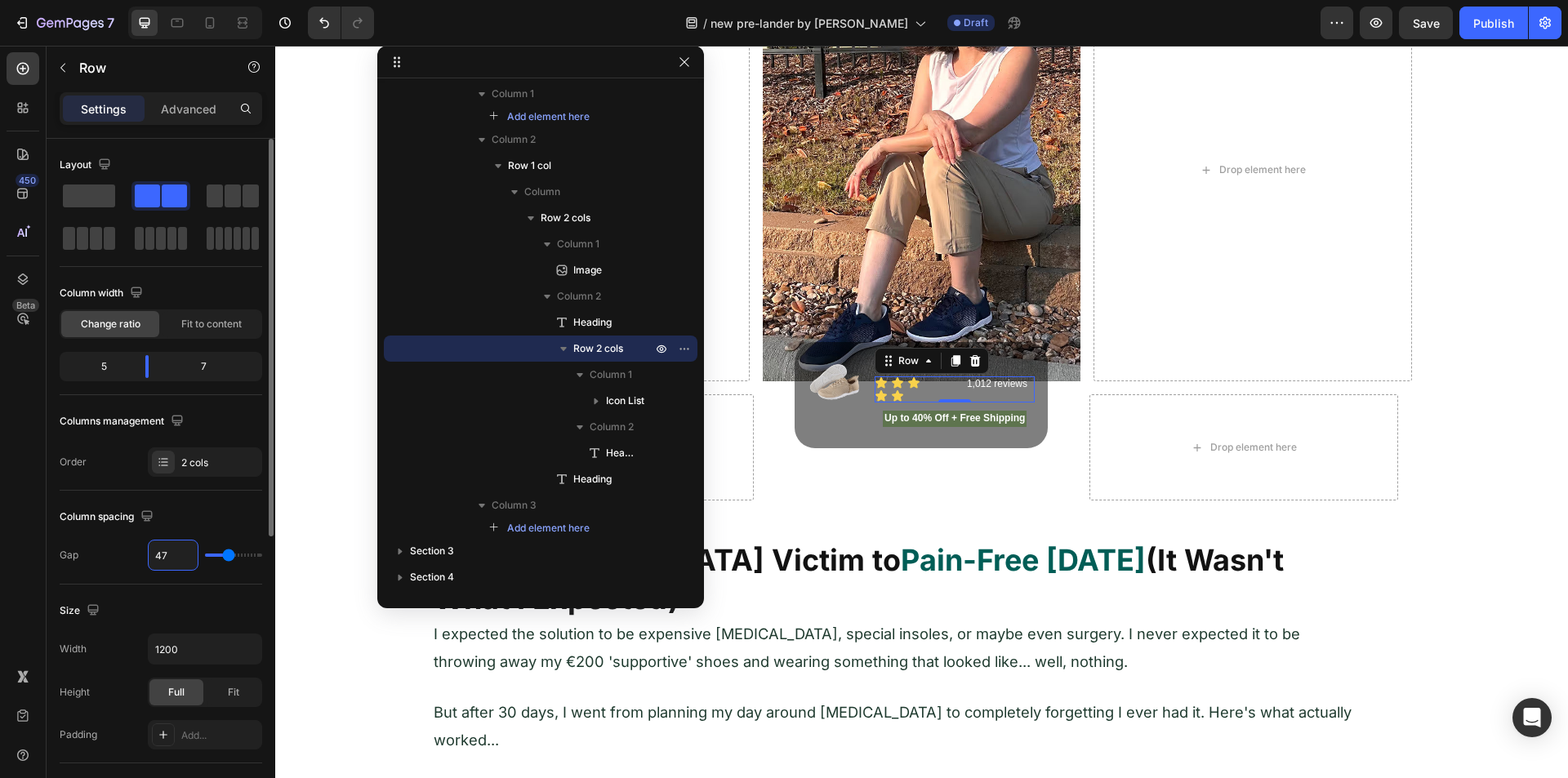
type input "48"
click at [182, 556] on input "48" at bounding box center [173, 556] width 49 height 29
type input "0"
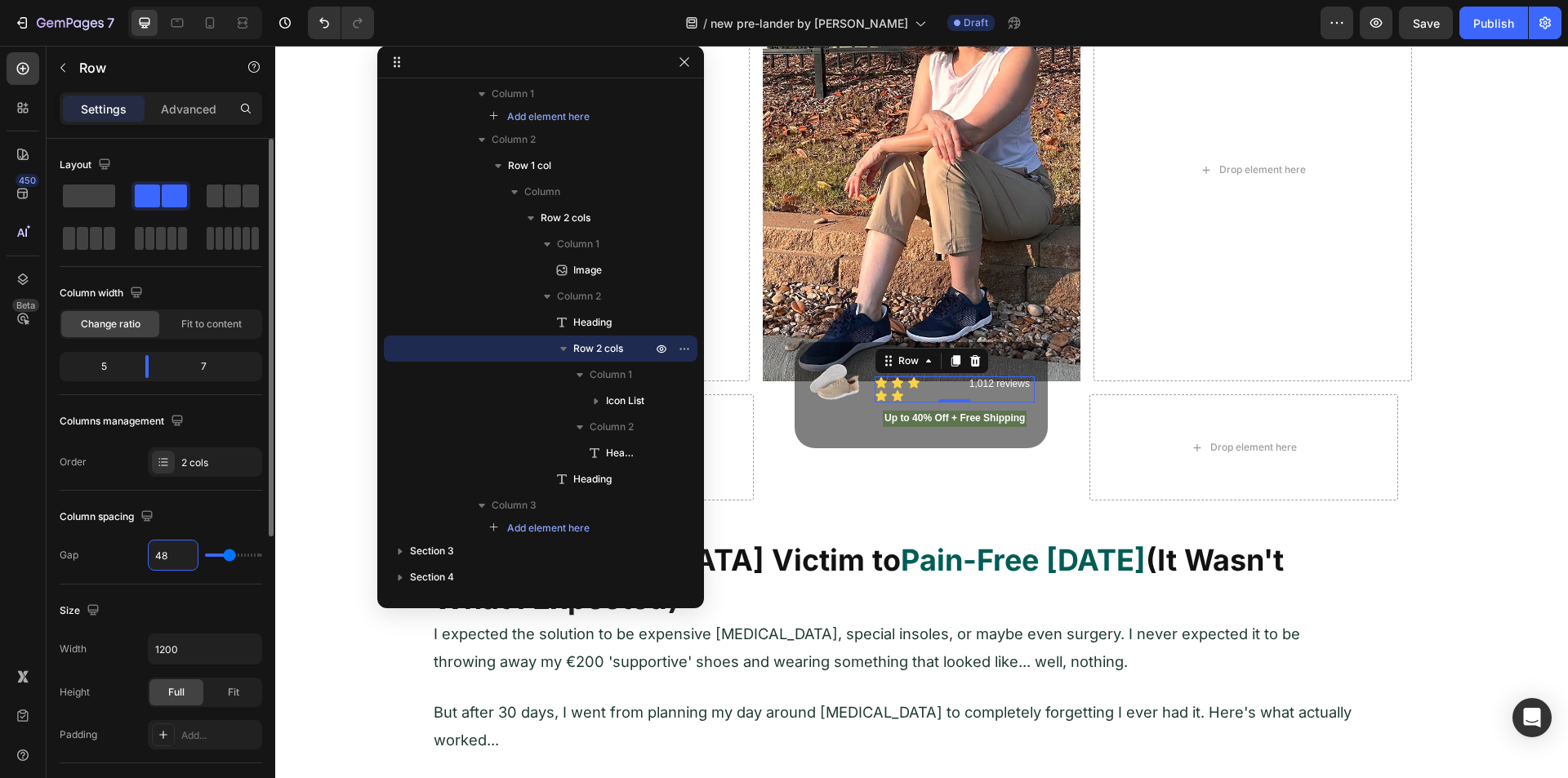
type input "0"
click at [240, 602] on icon "button" at bounding box center [247, 649] width 16 height 16
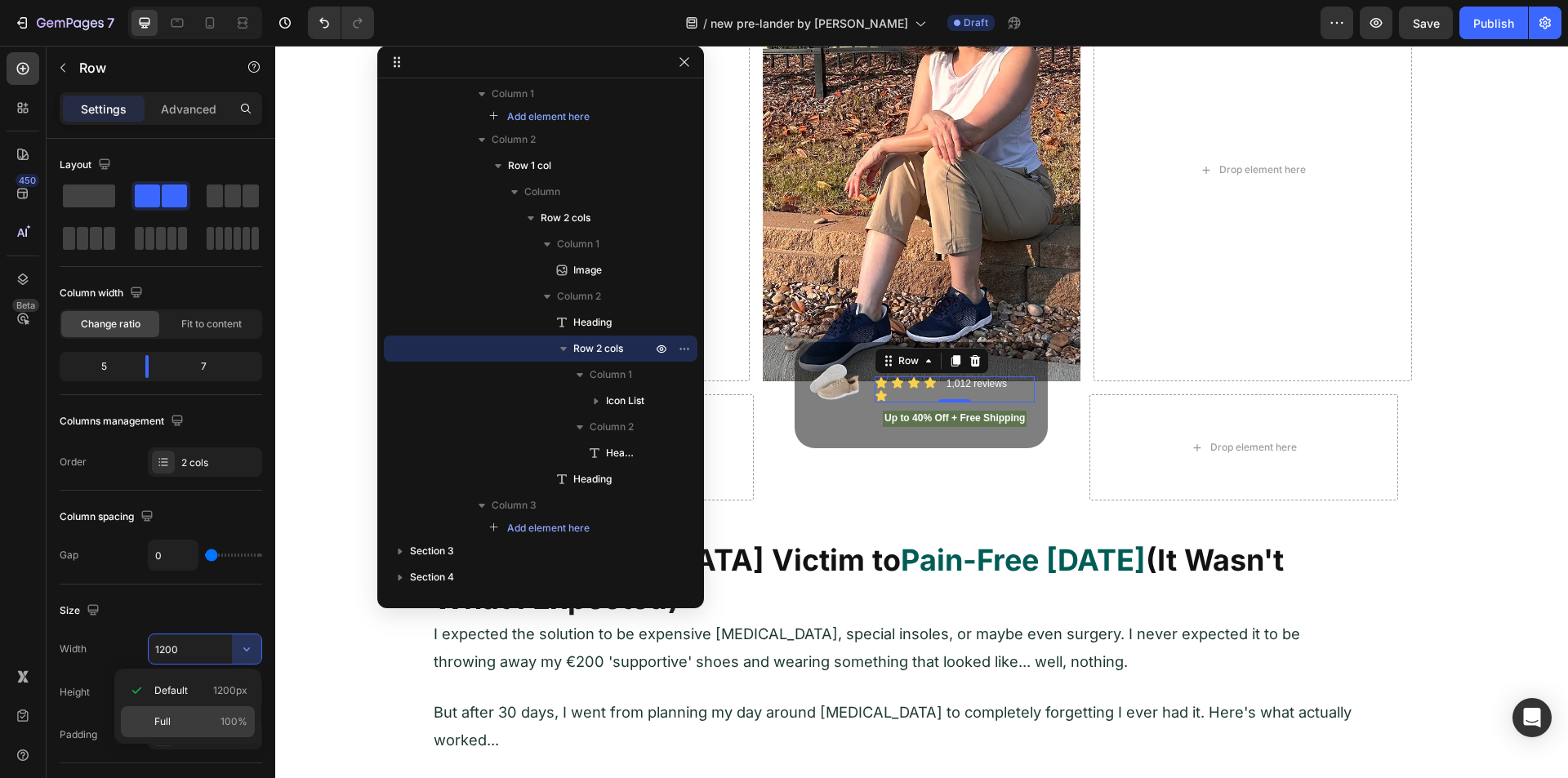
click at [182, 602] on div "Full 100%" at bounding box center [188, 722] width 134 height 31
type input "100%"
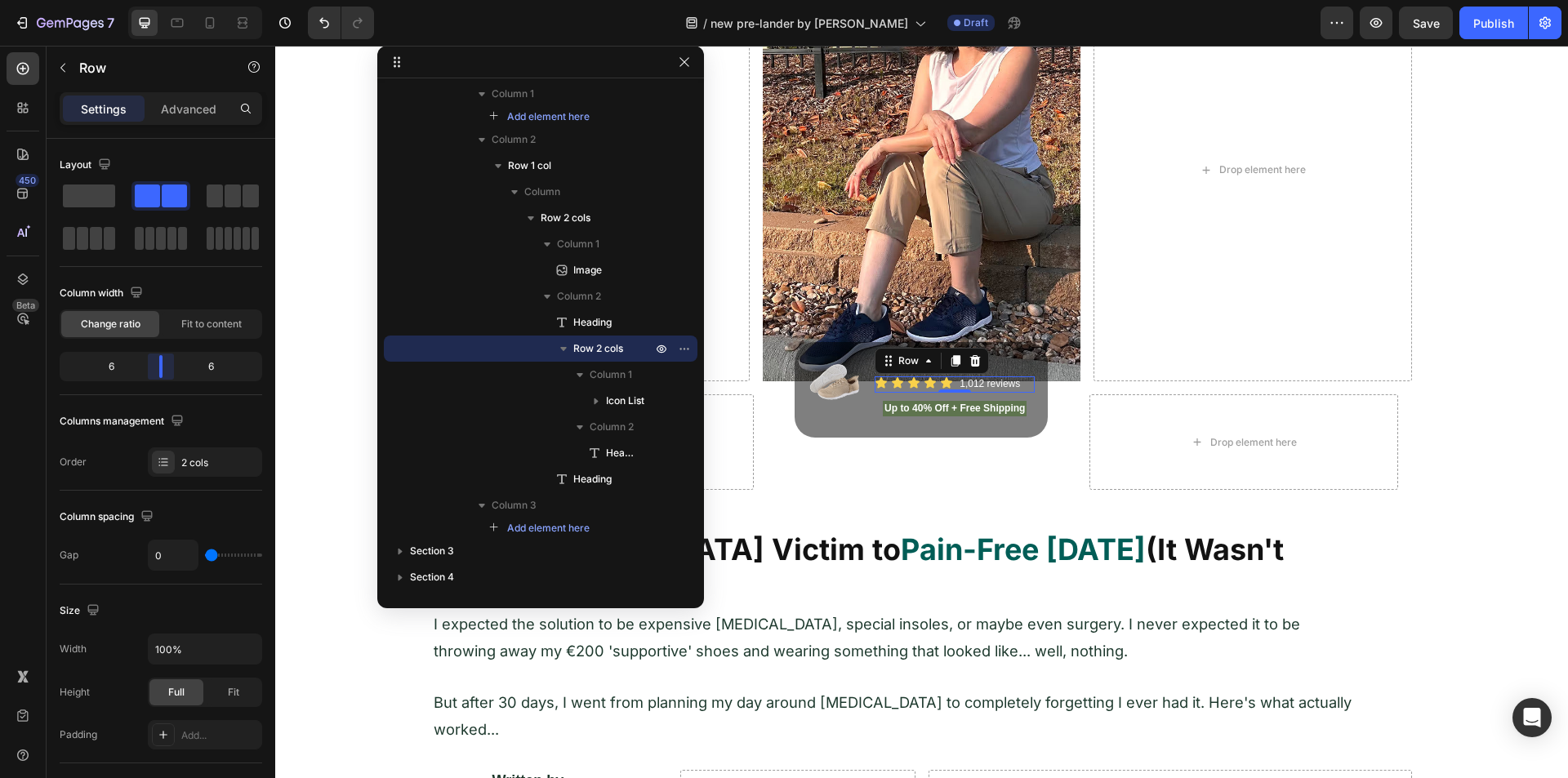
drag, startPoint x: 148, startPoint y: 362, endPoint x: 17, endPoint y: 269, distance: 160.7
click at [160, 0] on body "7 Version history / new pre-lander by sharif Draft Preview Save Publish 450 Bet…" at bounding box center [784, 0] width 1568 height 0
drag, startPoint x: 682, startPoint y: 62, endPoint x: 482, endPoint y: 258, distance: 280.0
click at [682, 62] on icon "button" at bounding box center [684, 61] width 13 height 13
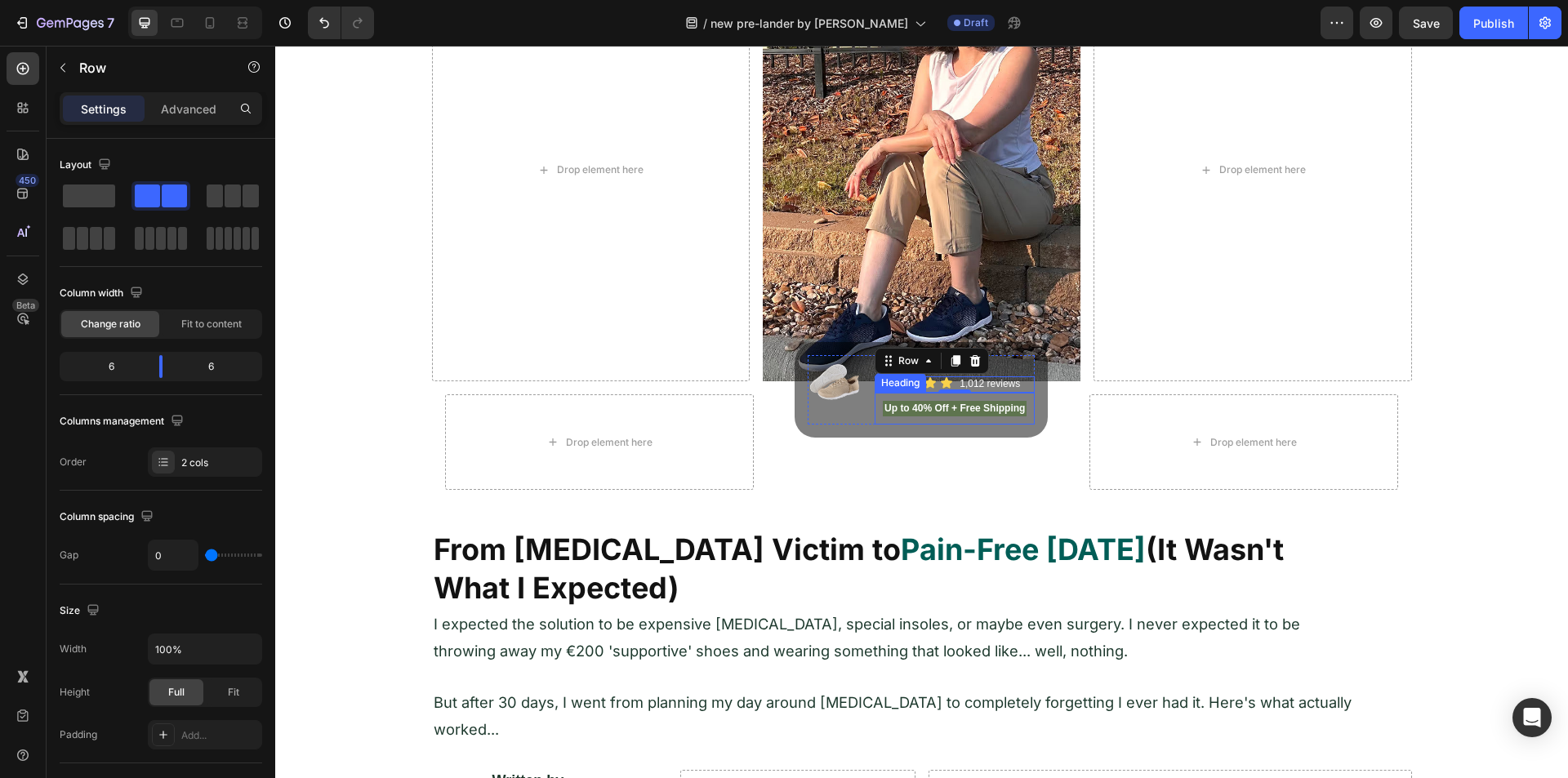
click at [894, 408] on h2 "Up to 40% Off + Free Shipping" at bounding box center [954, 408] width 145 height 16
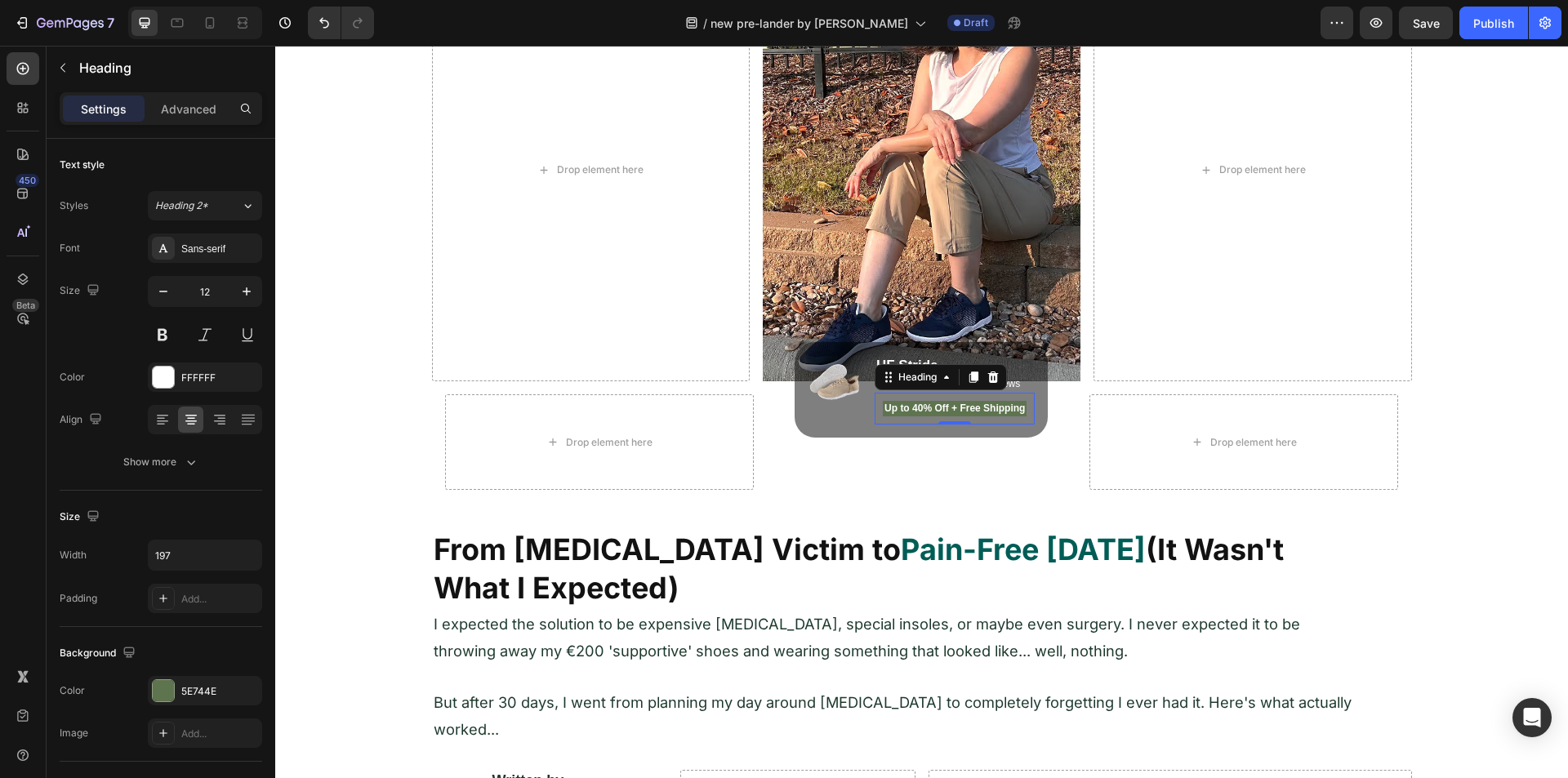
click at [894, 408] on h2 "Up to 40% Off + Free Shipping" at bounding box center [954, 408] width 145 height 16
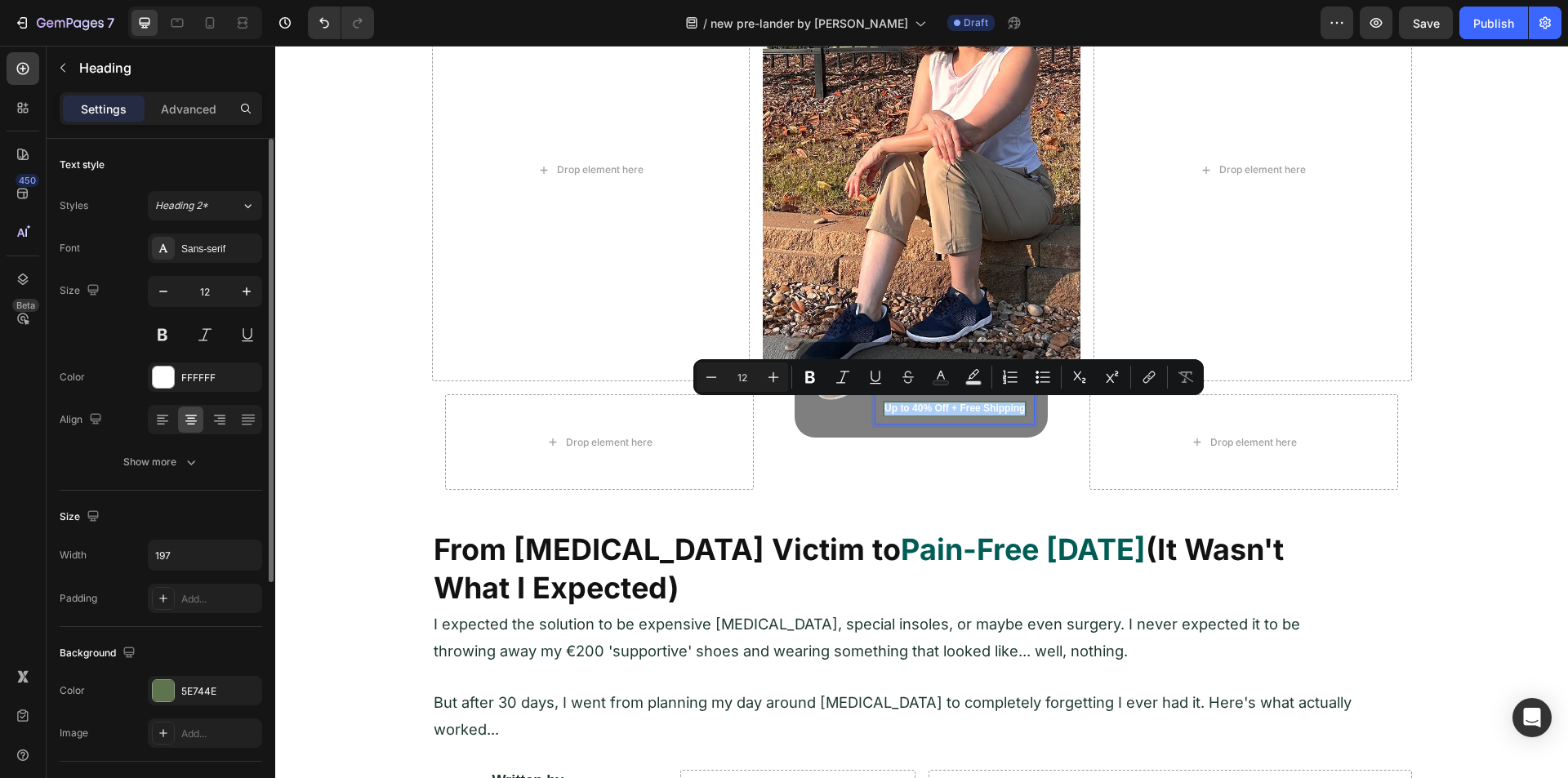
drag, startPoint x: 175, startPoint y: 102, endPoint x: 158, endPoint y: 353, distance: 251.6
click at [175, 103] on p "Advanced" at bounding box center [189, 109] width 55 height 17
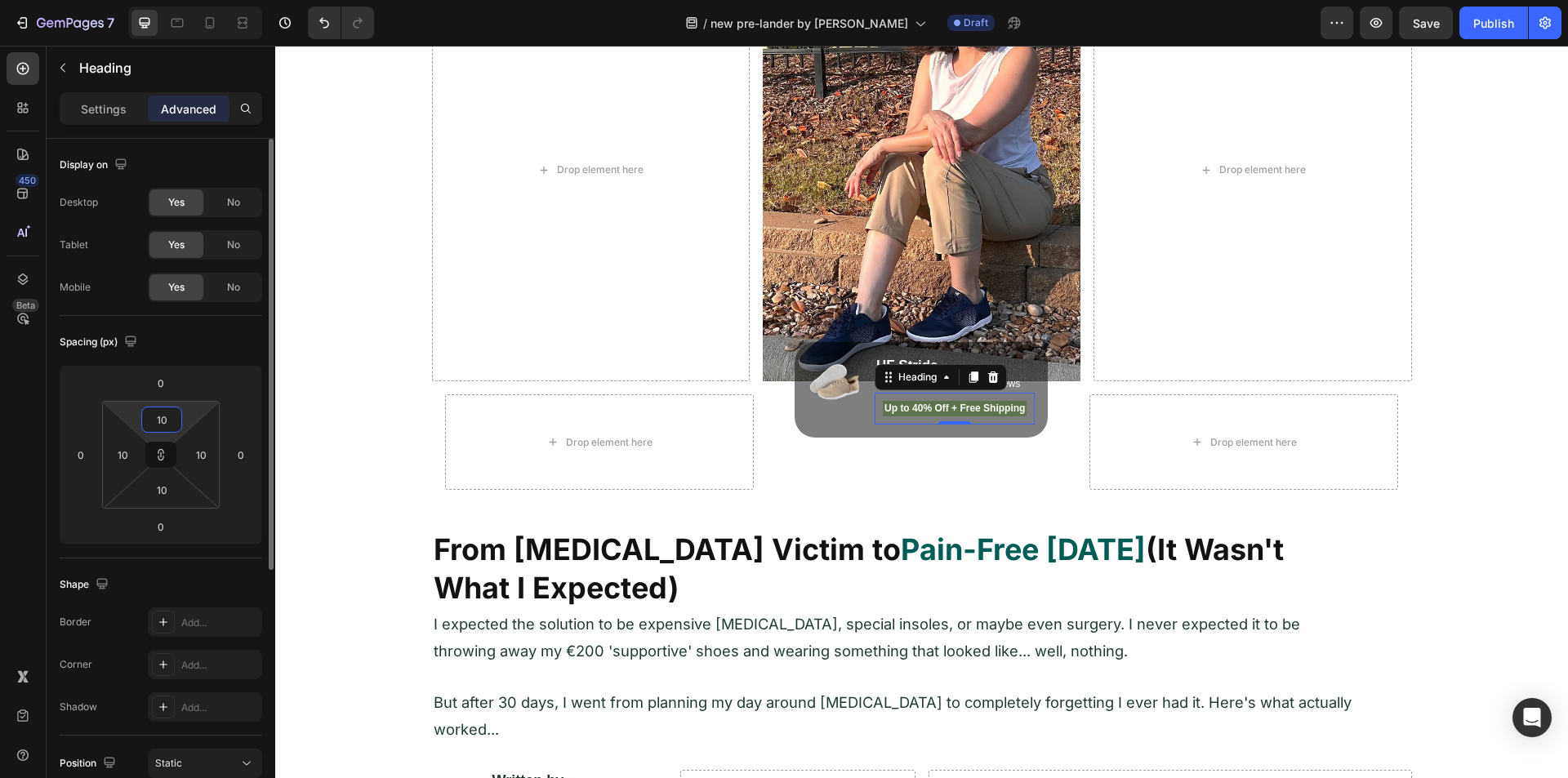
click at [165, 421] on input "10" at bounding box center [162, 420] width 33 height 24
type input "1"
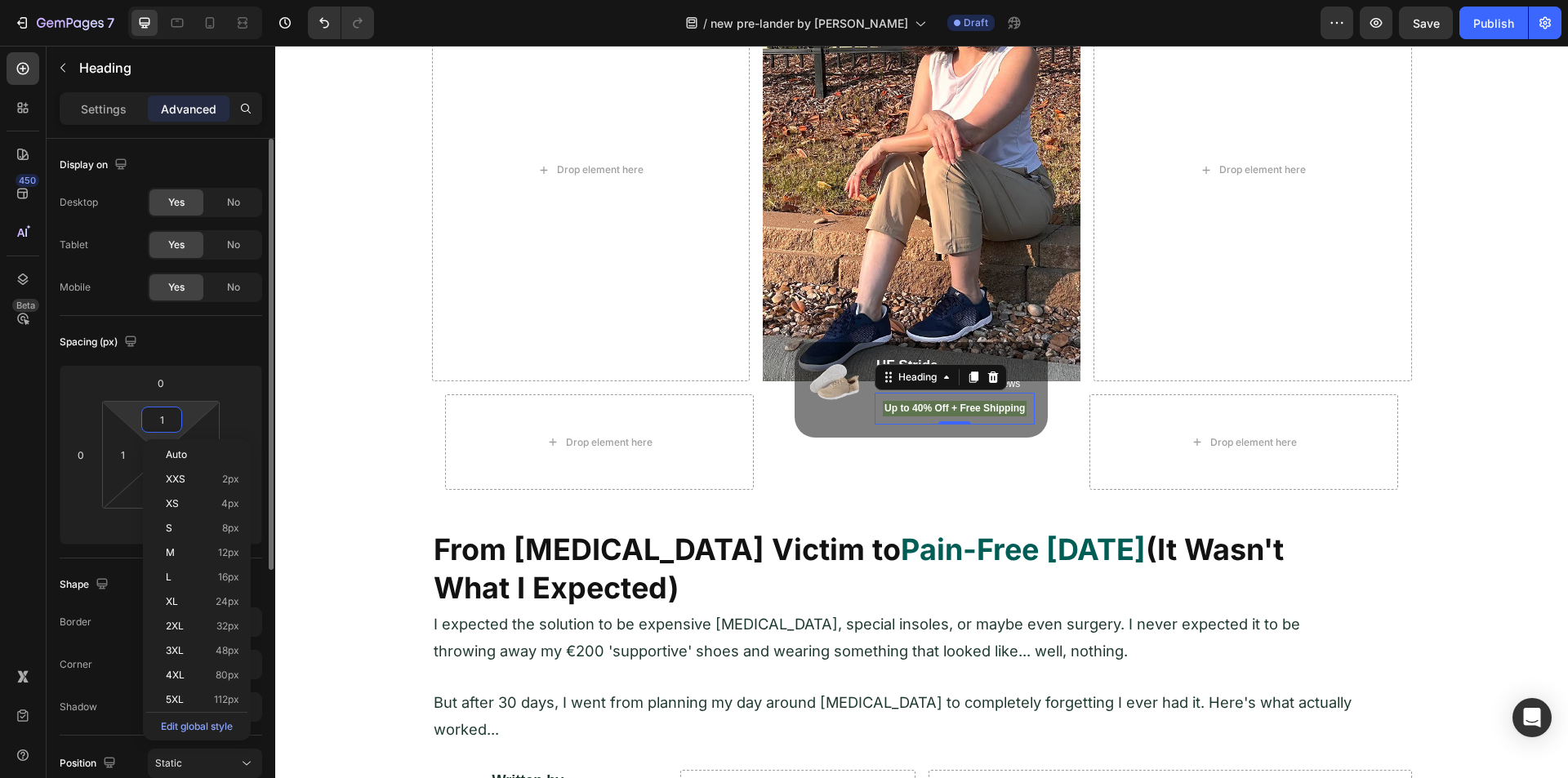
type input "15"
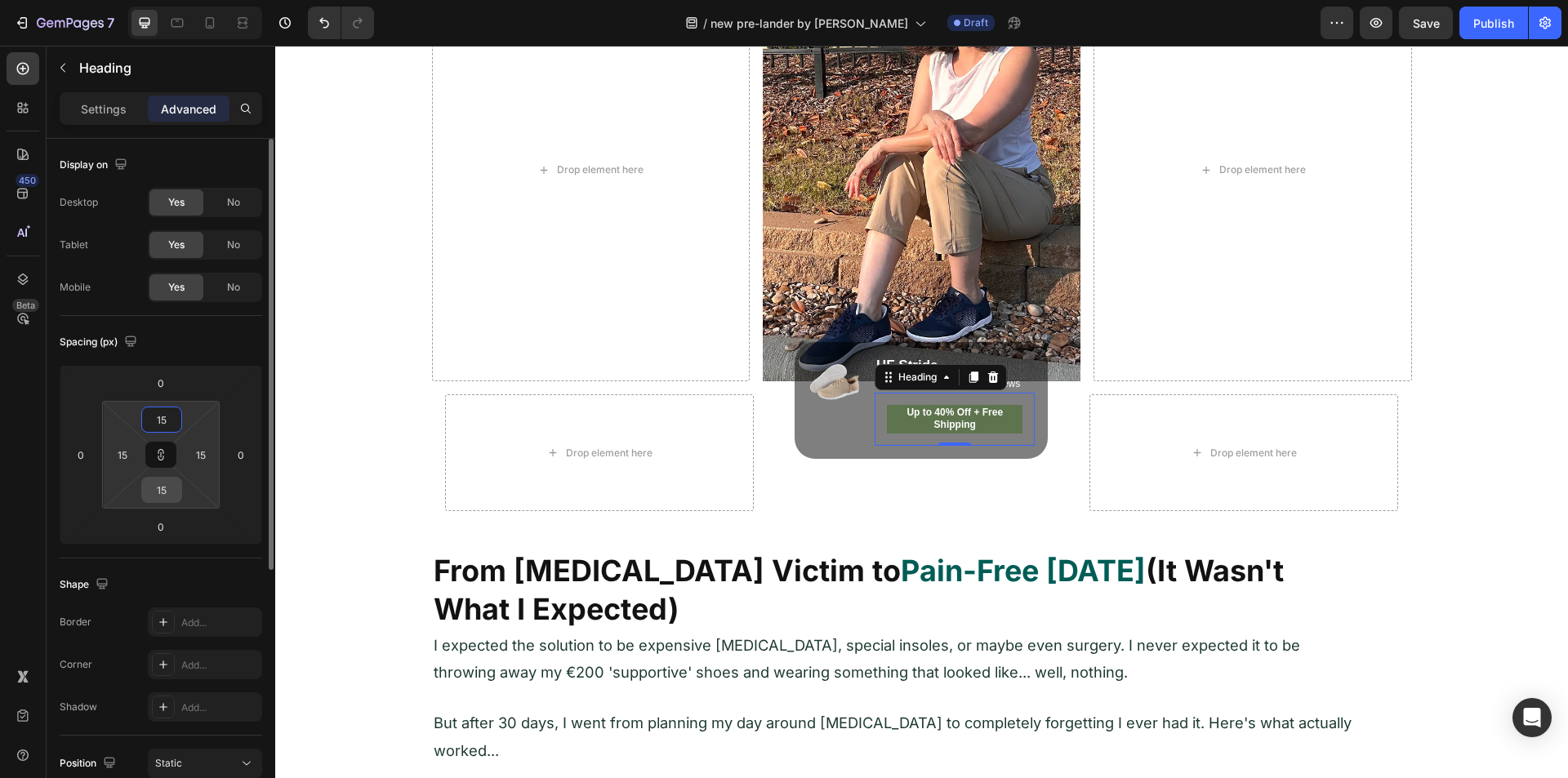
click at [164, 487] on input "15" at bounding box center [162, 490] width 33 height 24
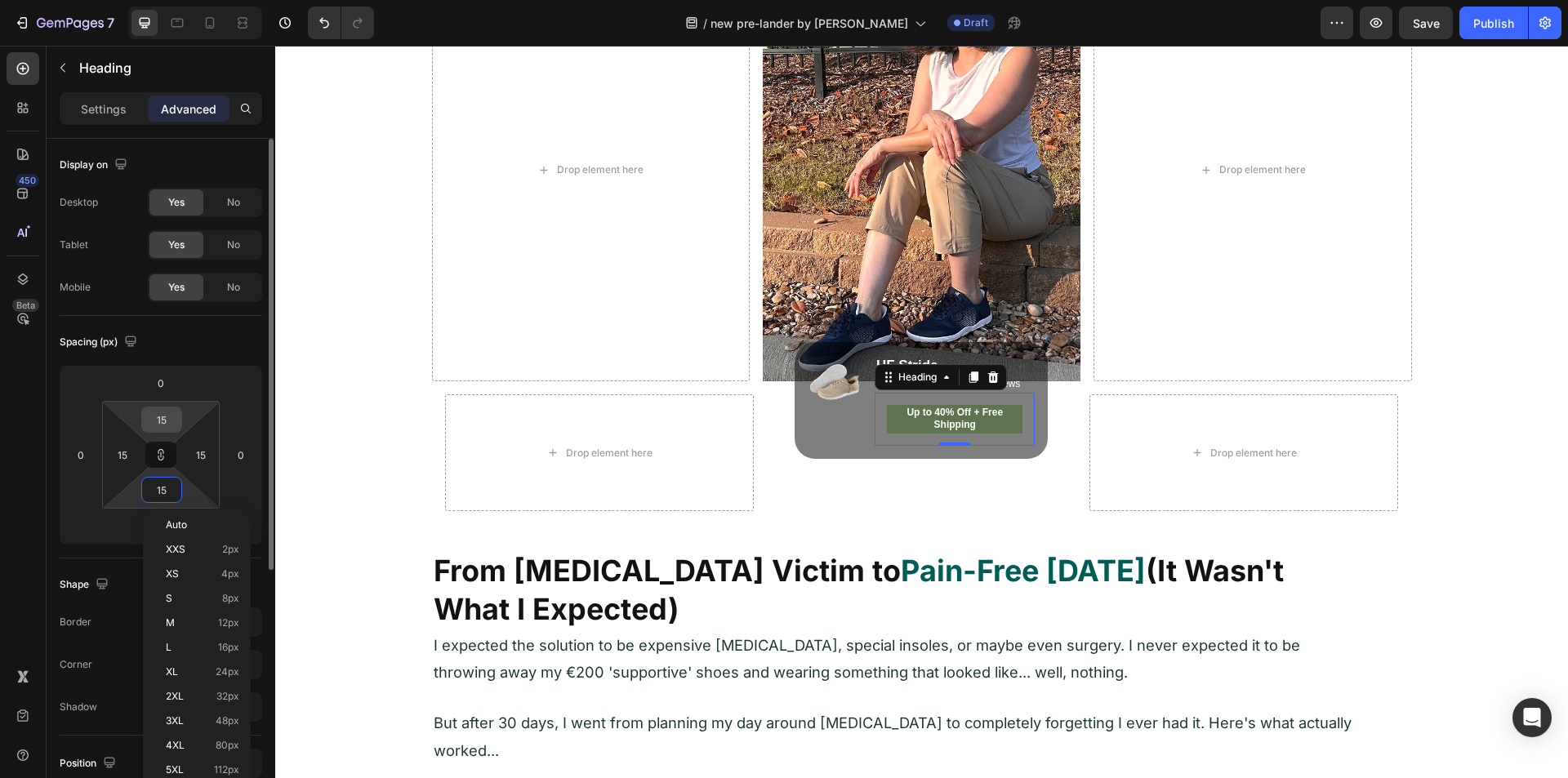
click at [157, 418] on input "15" at bounding box center [162, 420] width 33 height 24
type input "1"
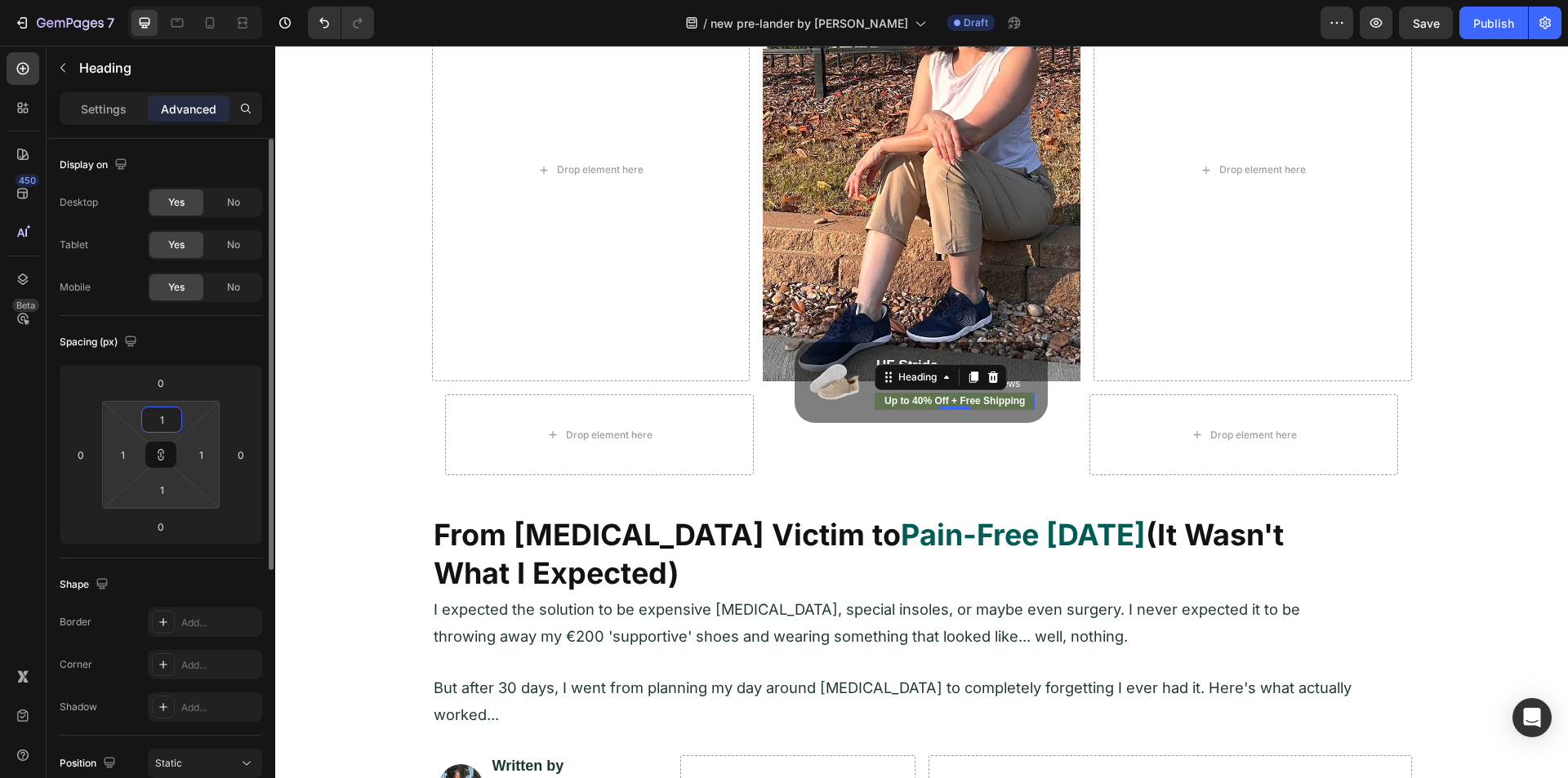
type input "12"
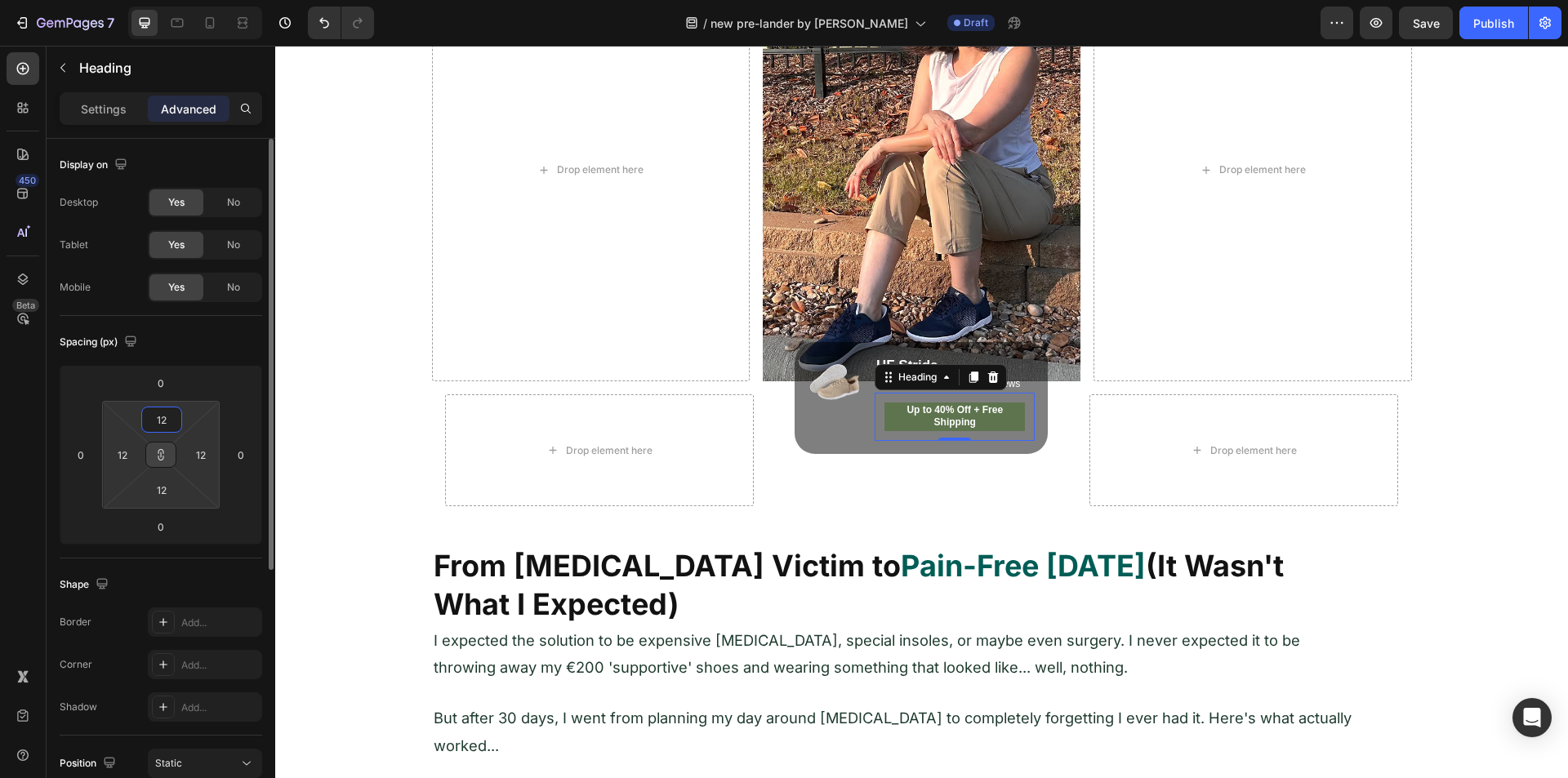
click at [151, 448] on button at bounding box center [161, 455] width 31 height 26
click at [164, 424] on input "12" at bounding box center [162, 420] width 33 height 24
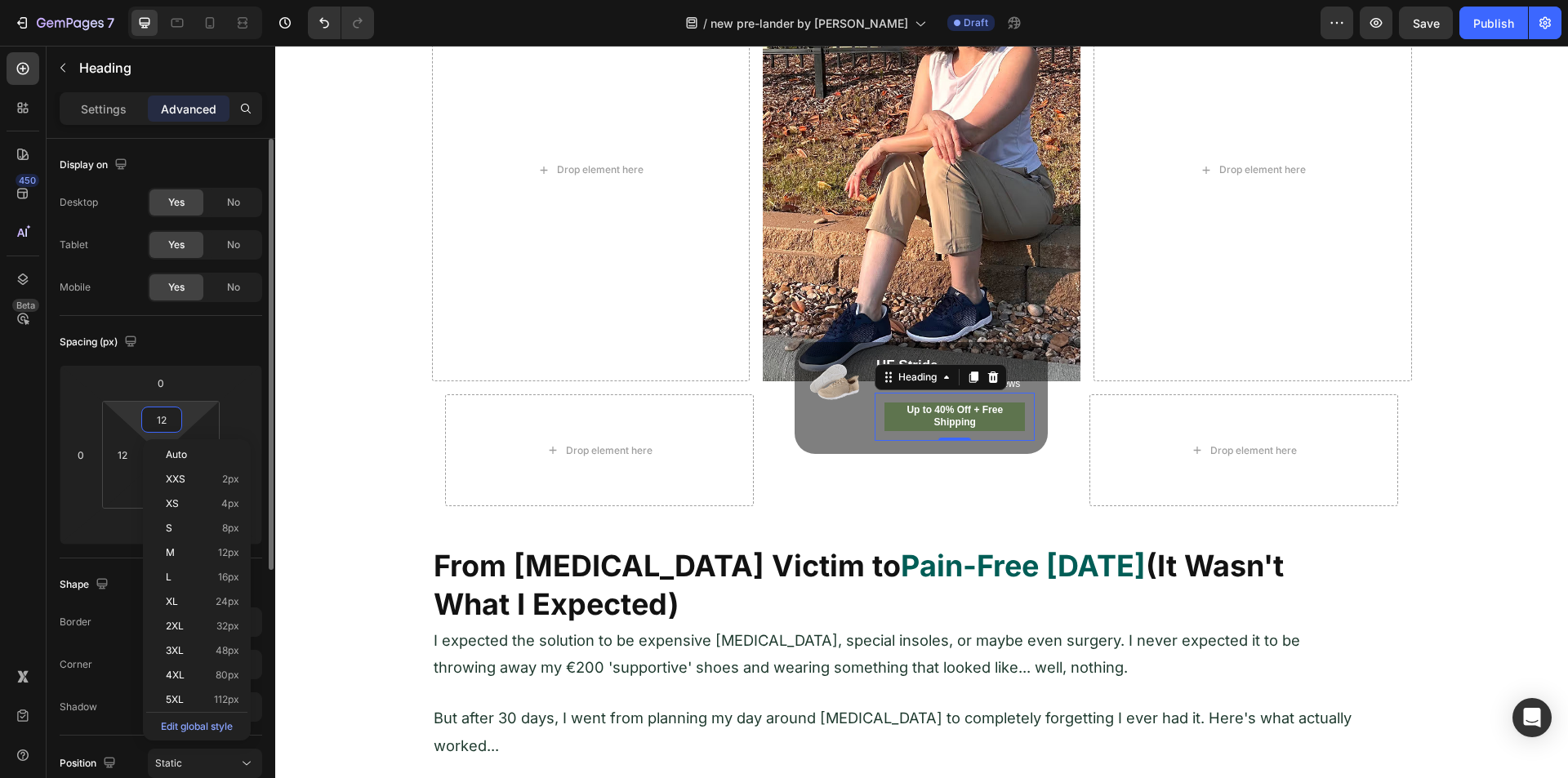
click at [164, 424] on input "12" at bounding box center [162, 420] width 33 height 24
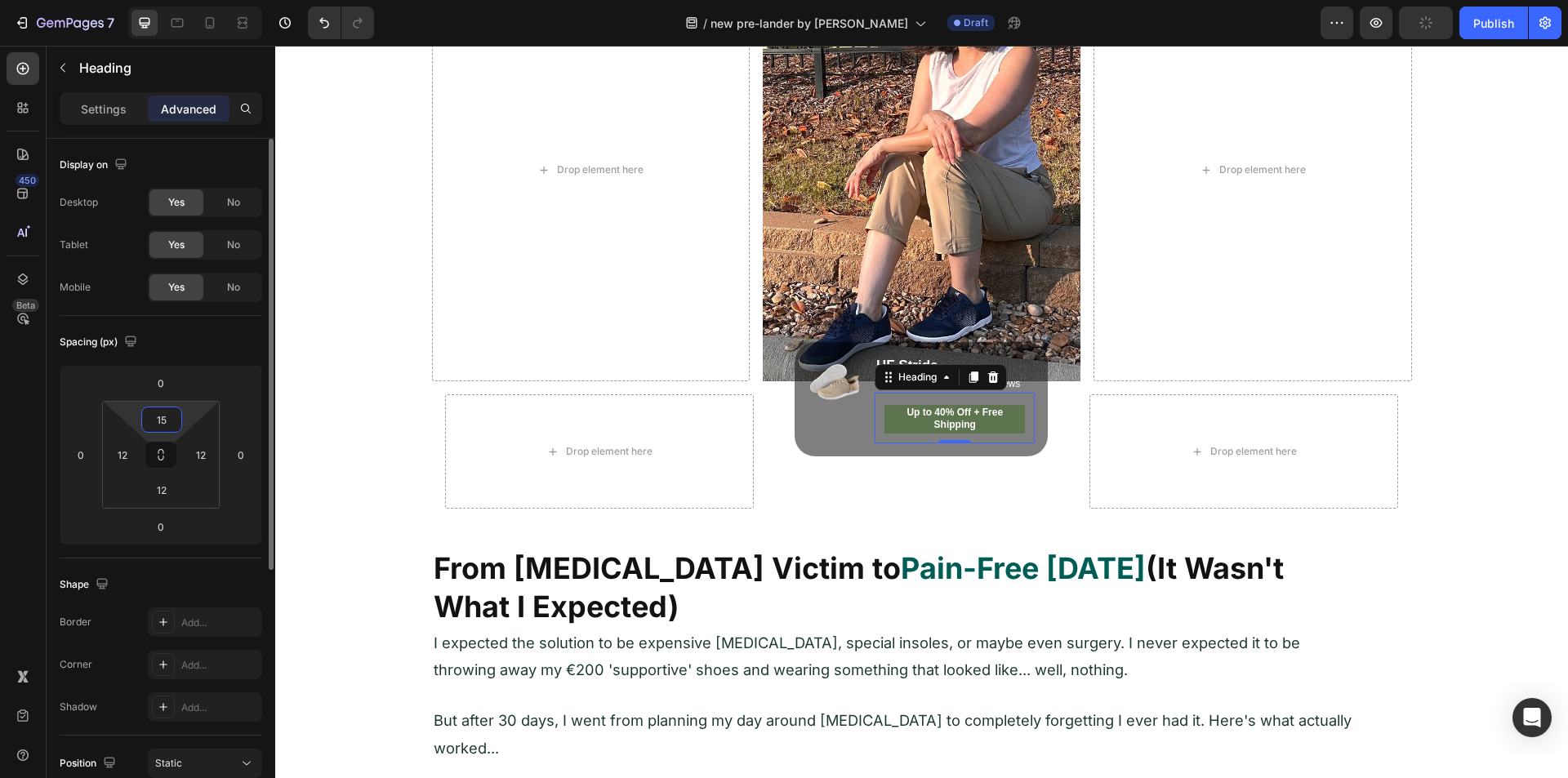
click at [167, 416] on input "15" at bounding box center [162, 420] width 33 height 24
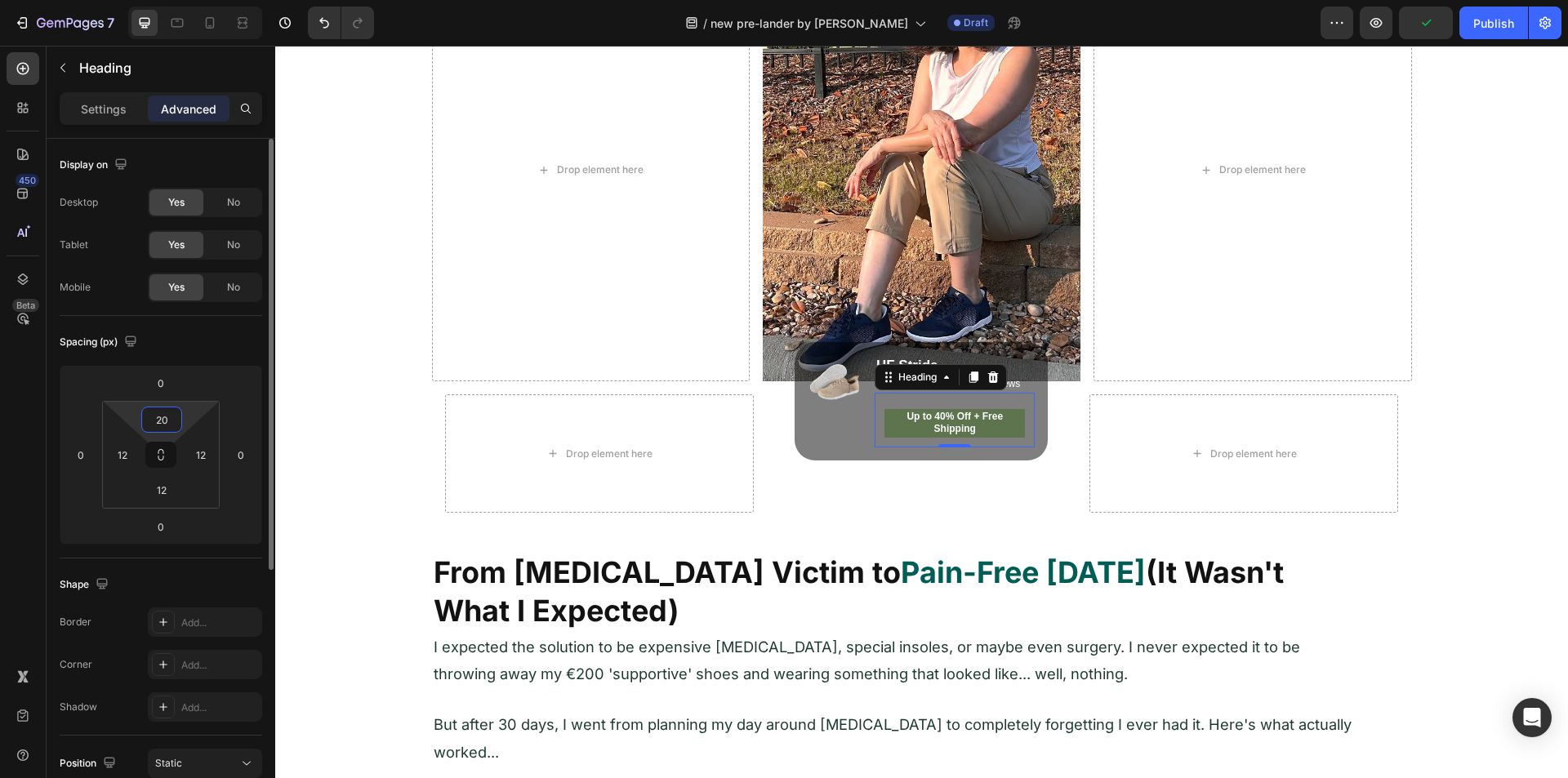
click at [167, 416] on input "20" at bounding box center [162, 420] width 33 height 24
click at [158, 421] on input "21" at bounding box center [162, 420] width 33 height 24
click at [159, 421] on input "21" at bounding box center [162, 420] width 33 height 24
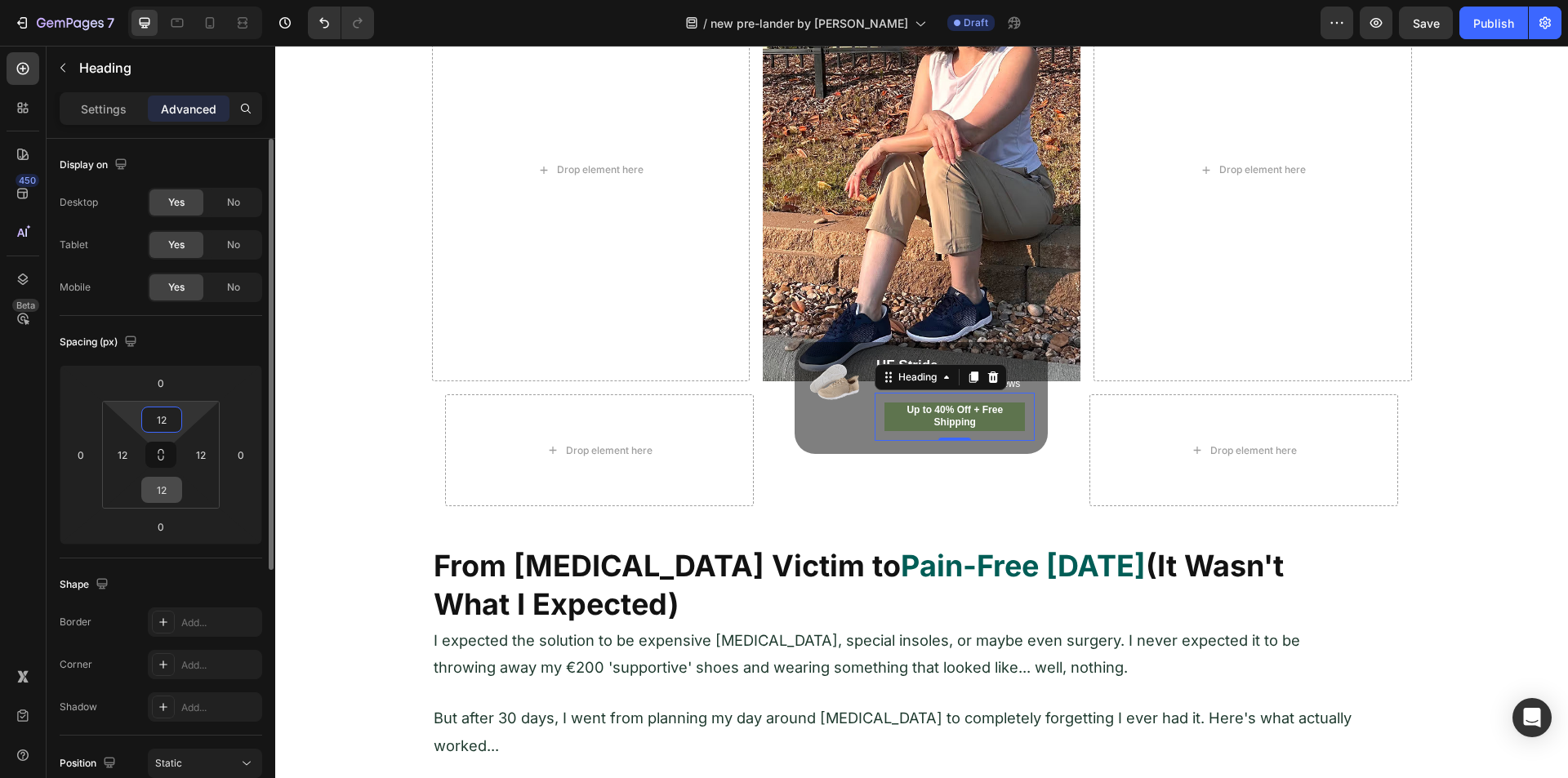
click at [31, 433] on div "450 Beta" at bounding box center [23, 356] width 33 height 608
click at [171, 428] on input "12" at bounding box center [162, 420] width 33 height 24
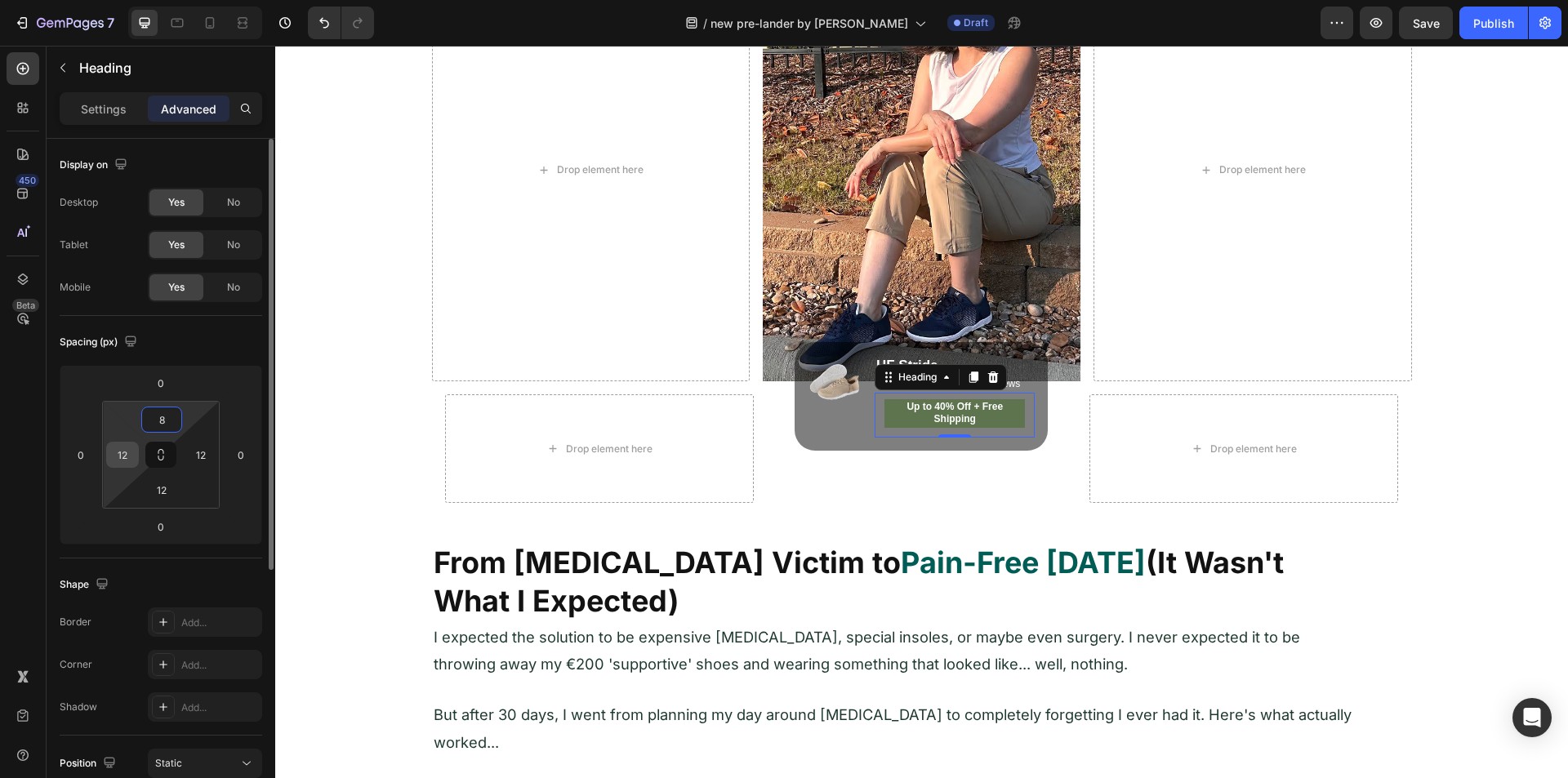
type input "8"
click at [117, 458] on input "12" at bounding box center [122, 454] width 24 height 24
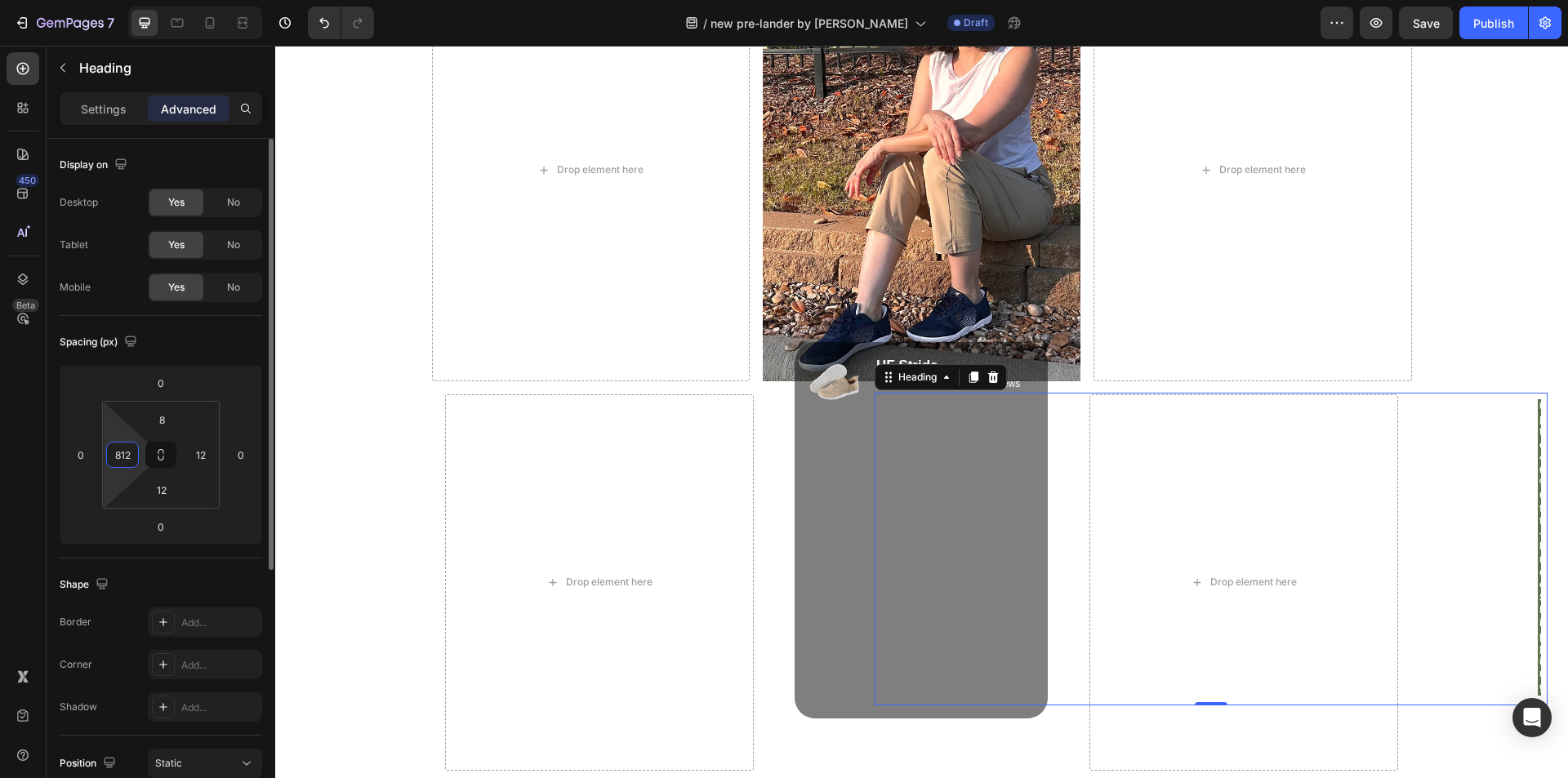
click at [126, 453] on input "812" at bounding box center [122, 454] width 24 height 24
click at [125, 453] on input "812" at bounding box center [122, 454] width 24 height 24
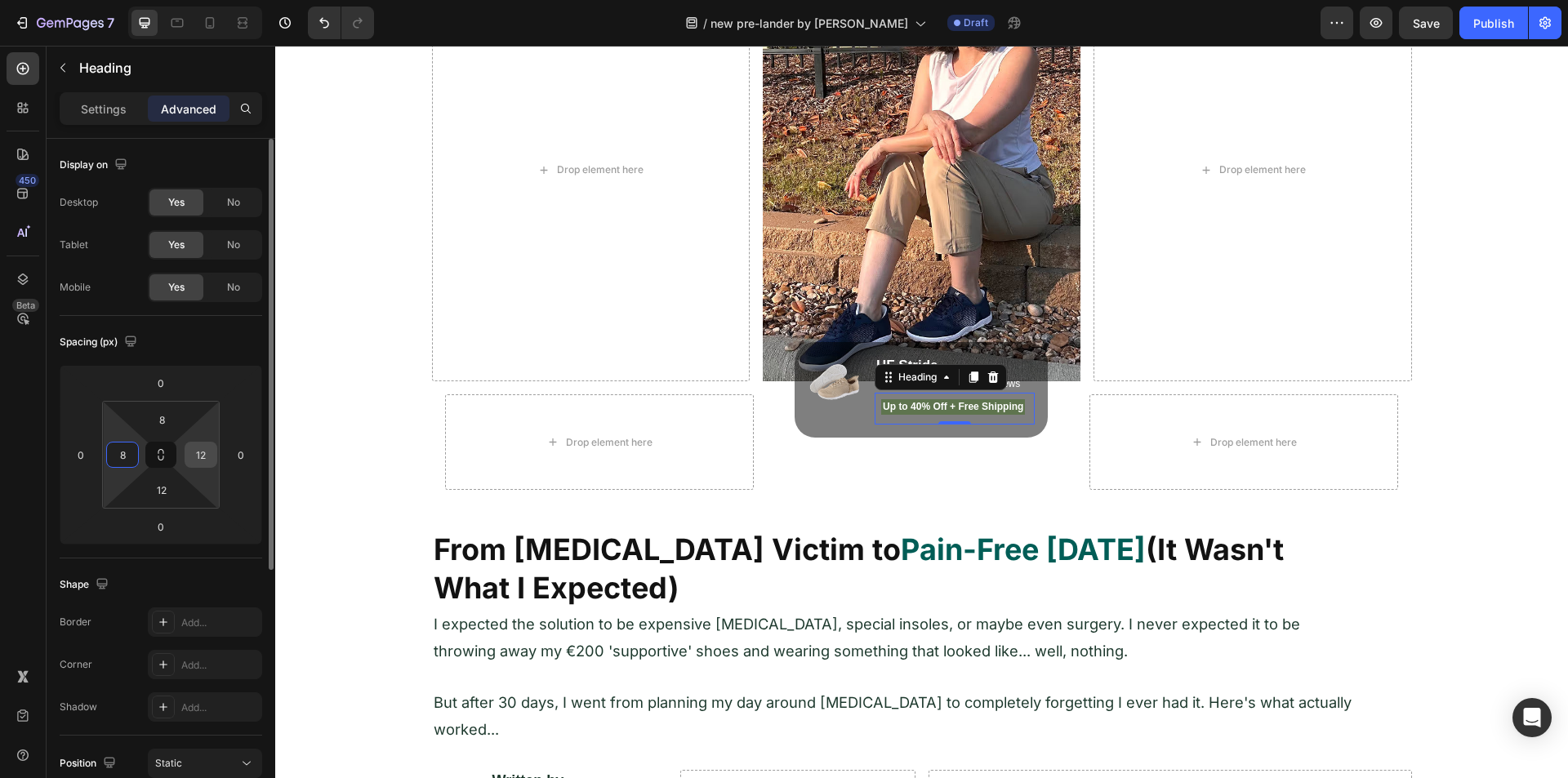
type input "8"
click at [188, 450] on div "12" at bounding box center [201, 455] width 33 height 26
click at [190, 450] on input "12" at bounding box center [201, 454] width 24 height 24
type input "8"
click at [163, 486] on input "12" at bounding box center [162, 490] width 33 height 24
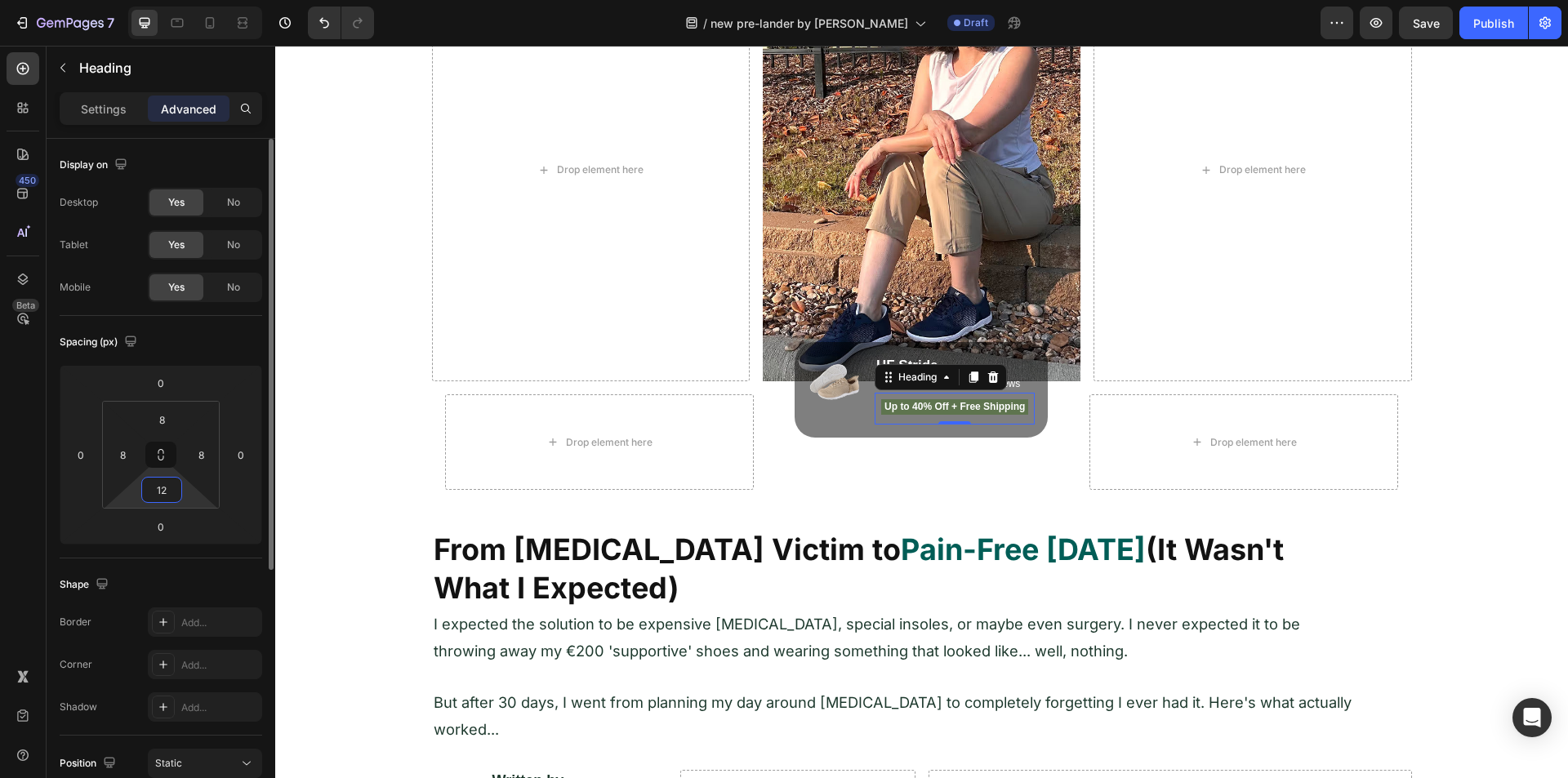
click at [163, 486] on input "12" at bounding box center [162, 490] width 33 height 24
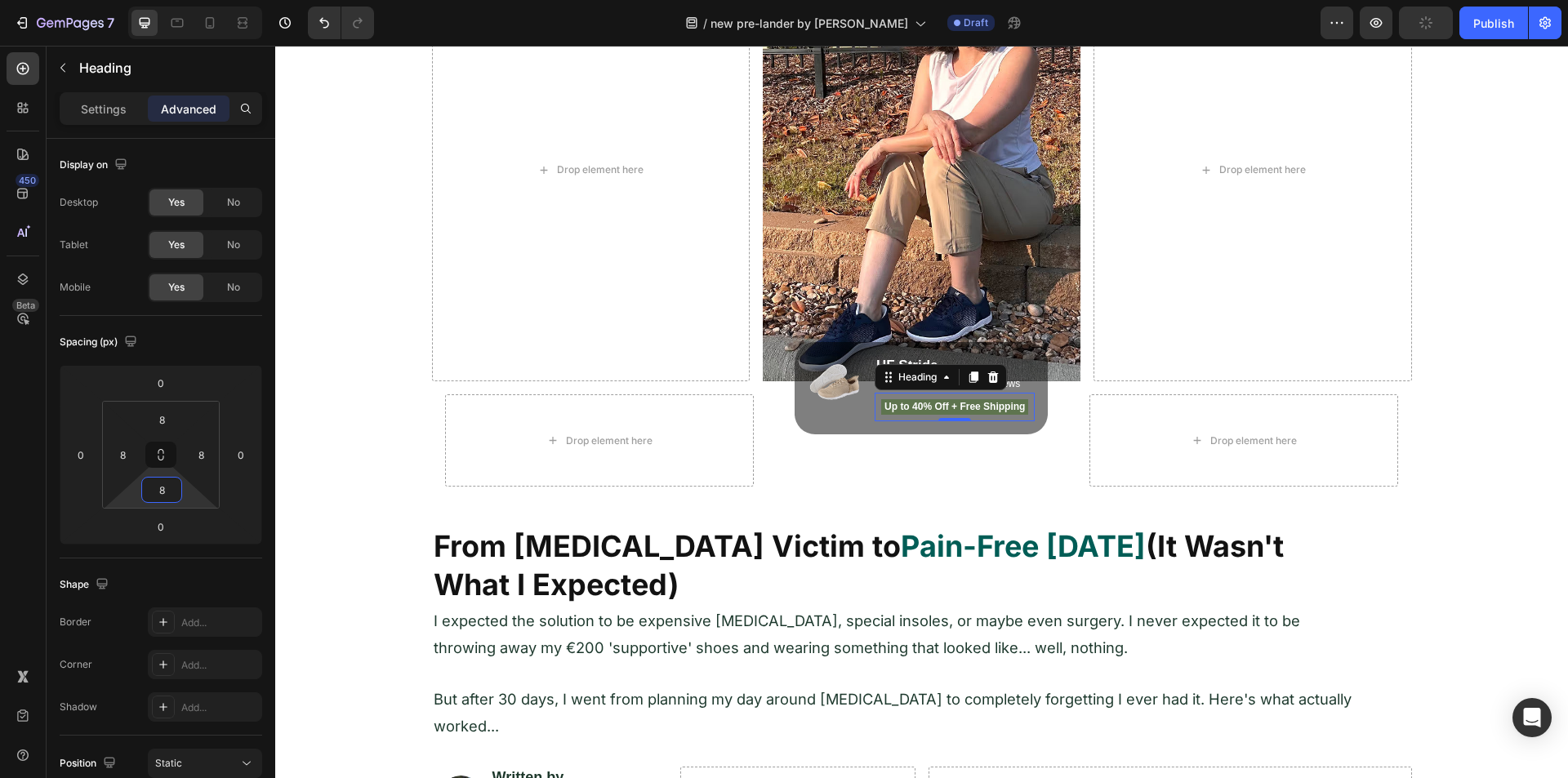
type input "8"
click at [29, 463] on div "450 Beta" at bounding box center [23, 356] width 33 height 608
click at [904, 408] on p "Up to 40% Off + Free Shipping" at bounding box center [954, 407] width 145 height 13
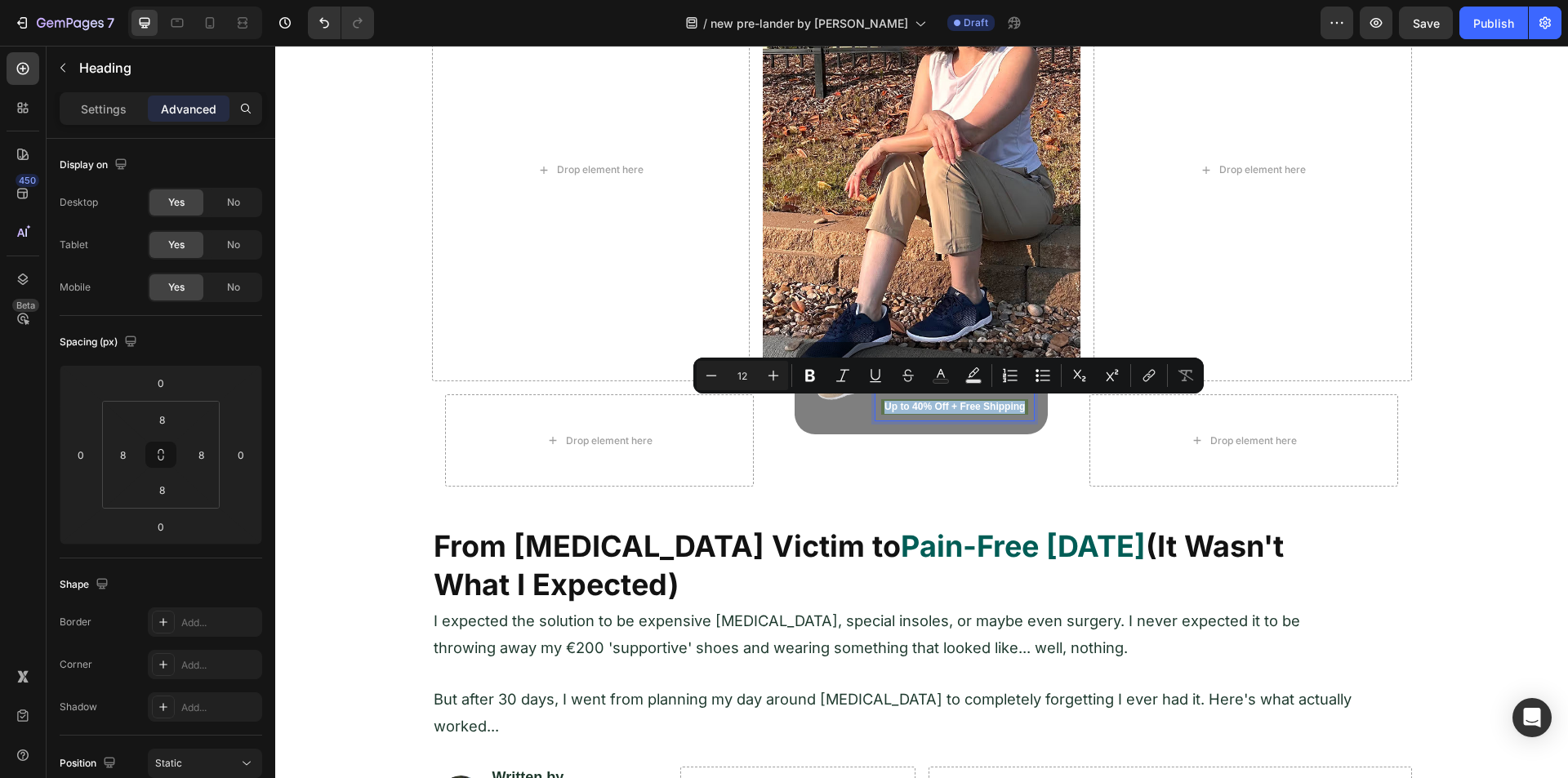
click at [904, 408] on p "Up to 40% Off + Free Shipping" at bounding box center [954, 407] width 145 height 13
click at [88, 453] on input "0" at bounding box center [80, 454] width 24 height 24
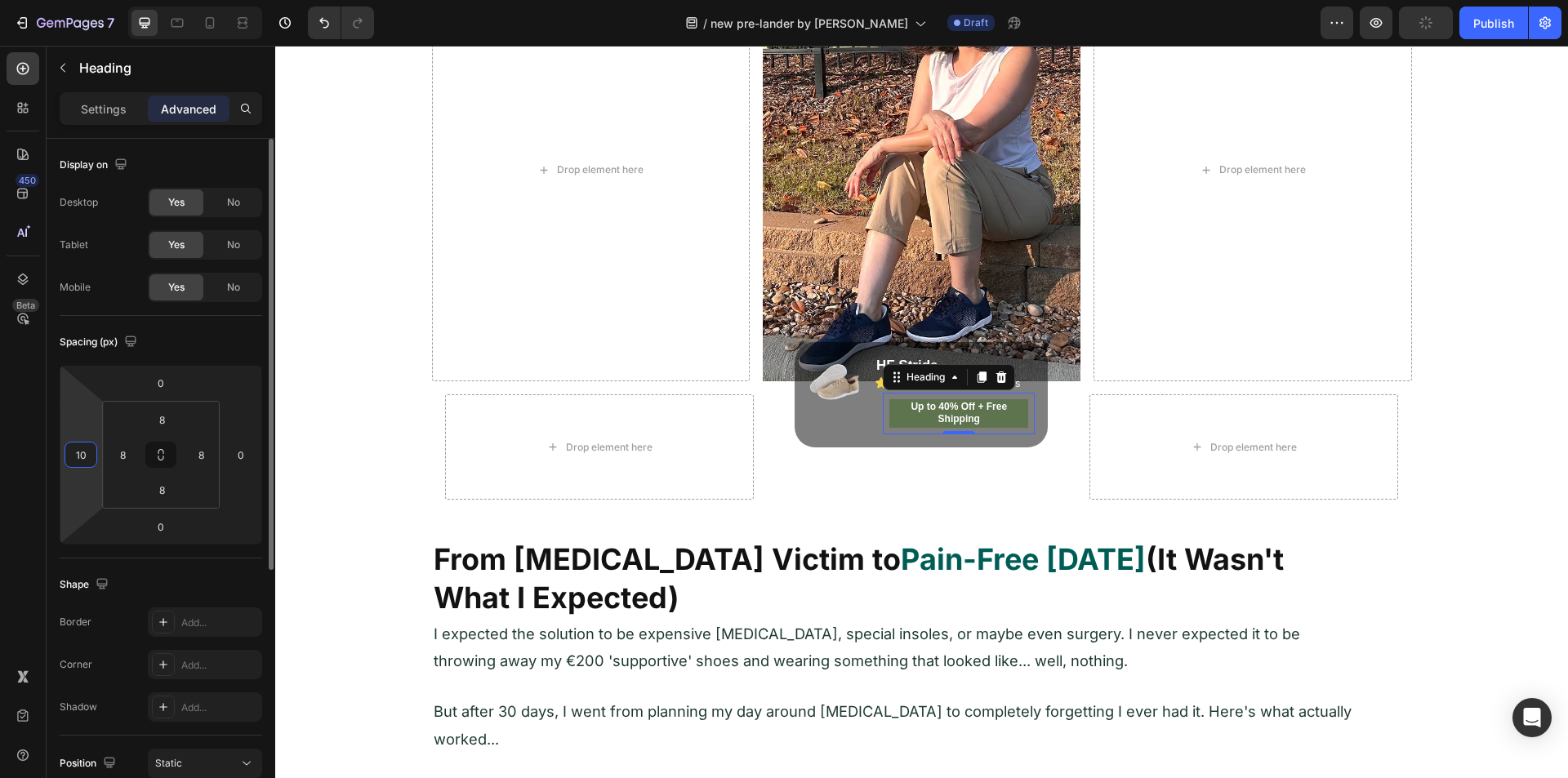
click at [74, 465] on input "10" at bounding box center [80, 454] width 24 height 24
type input "5"
click at [202, 451] on input "8" at bounding box center [201, 454] width 24 height 24
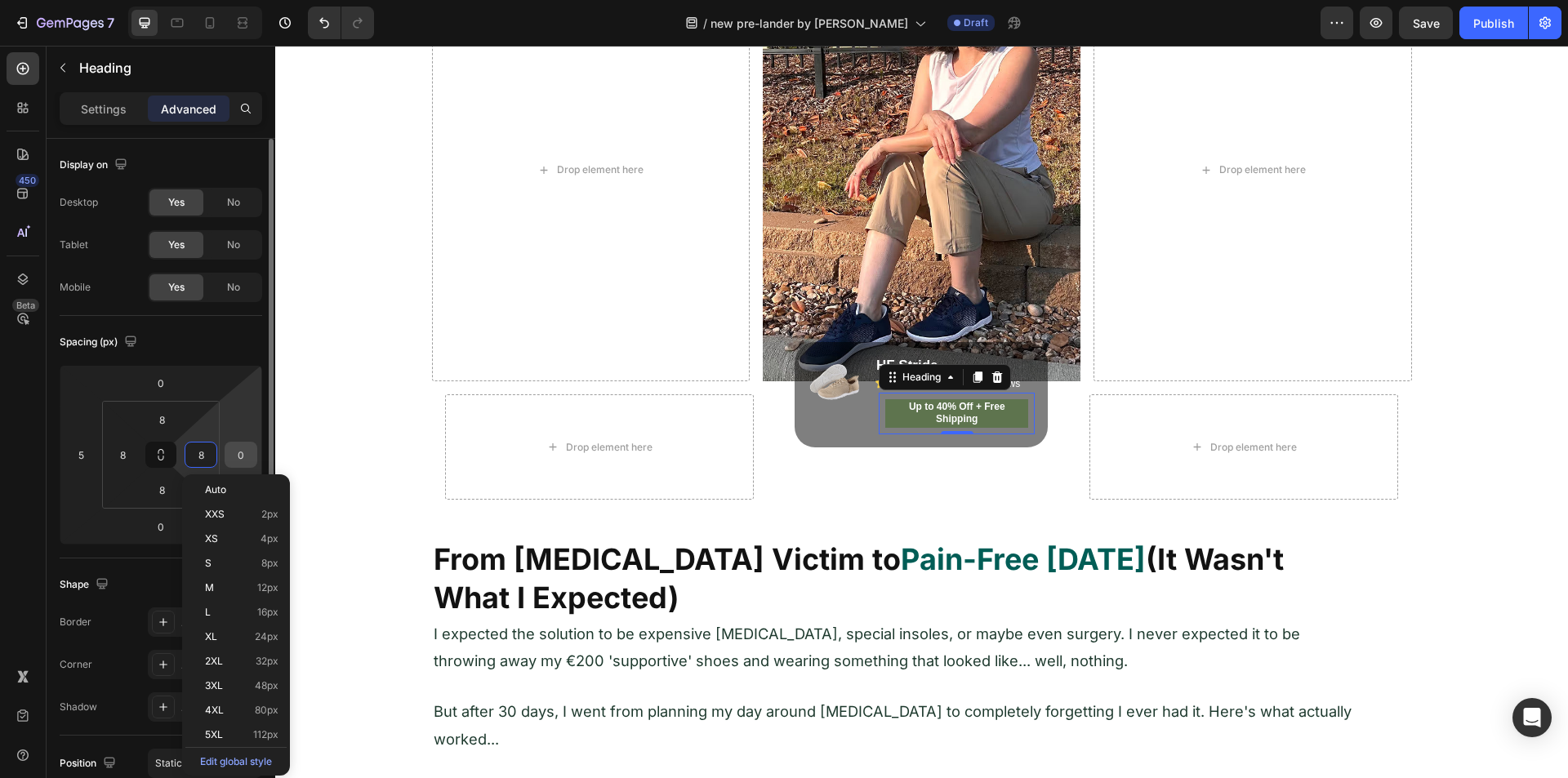
click at [229, 447] on input "0" at bounding box center [241, 454] width 24 height 24
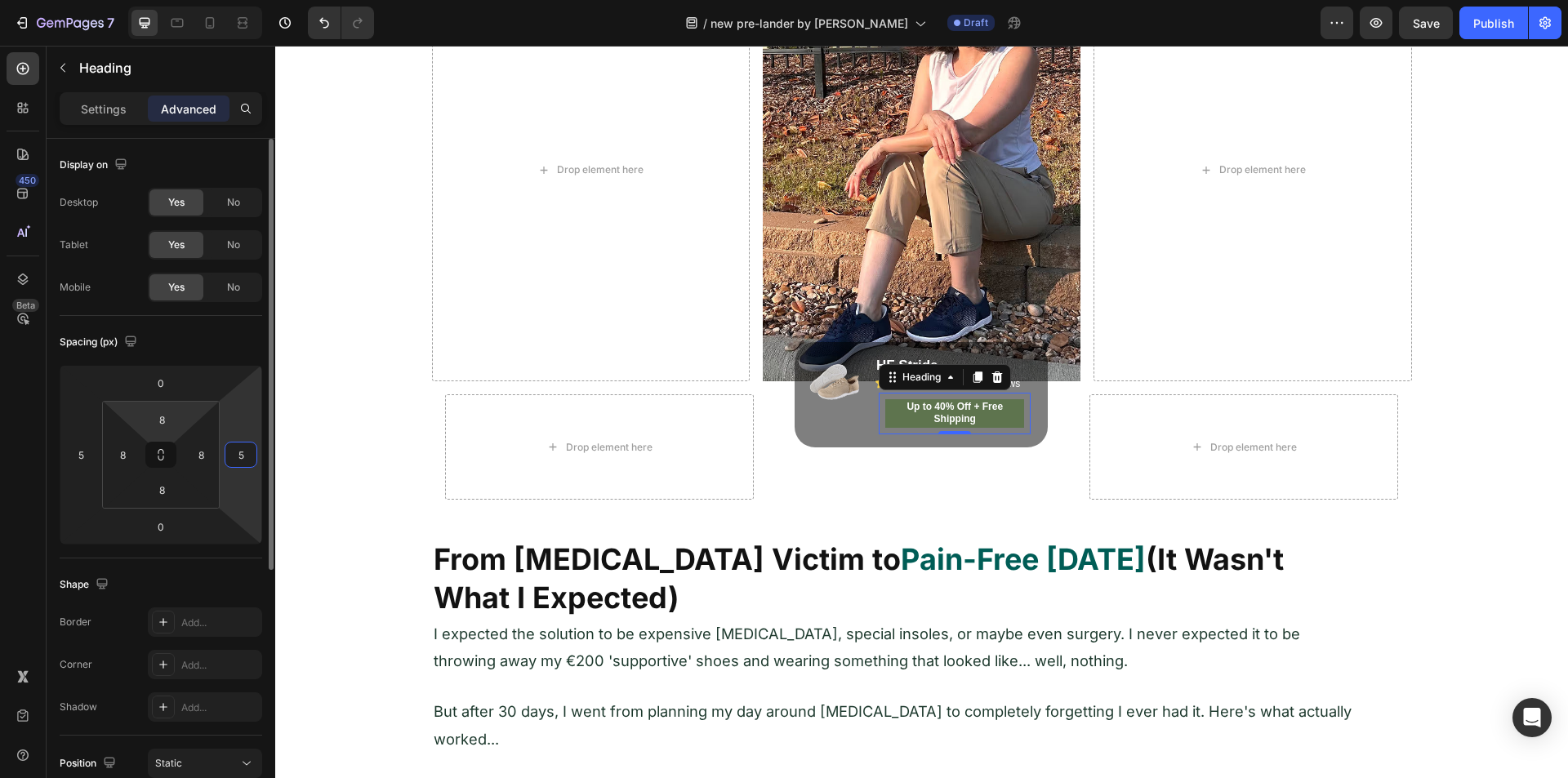
type input "5"
click at [139, 0] on html "7 Version history / new pre-lander by sharif Draft Preview Save Publish 450 Bet…" at bounding box center [784, 0] width 1568 height 0
click at [172, 383] on input "0" at bounding box center [161, 383] width 33 height 24
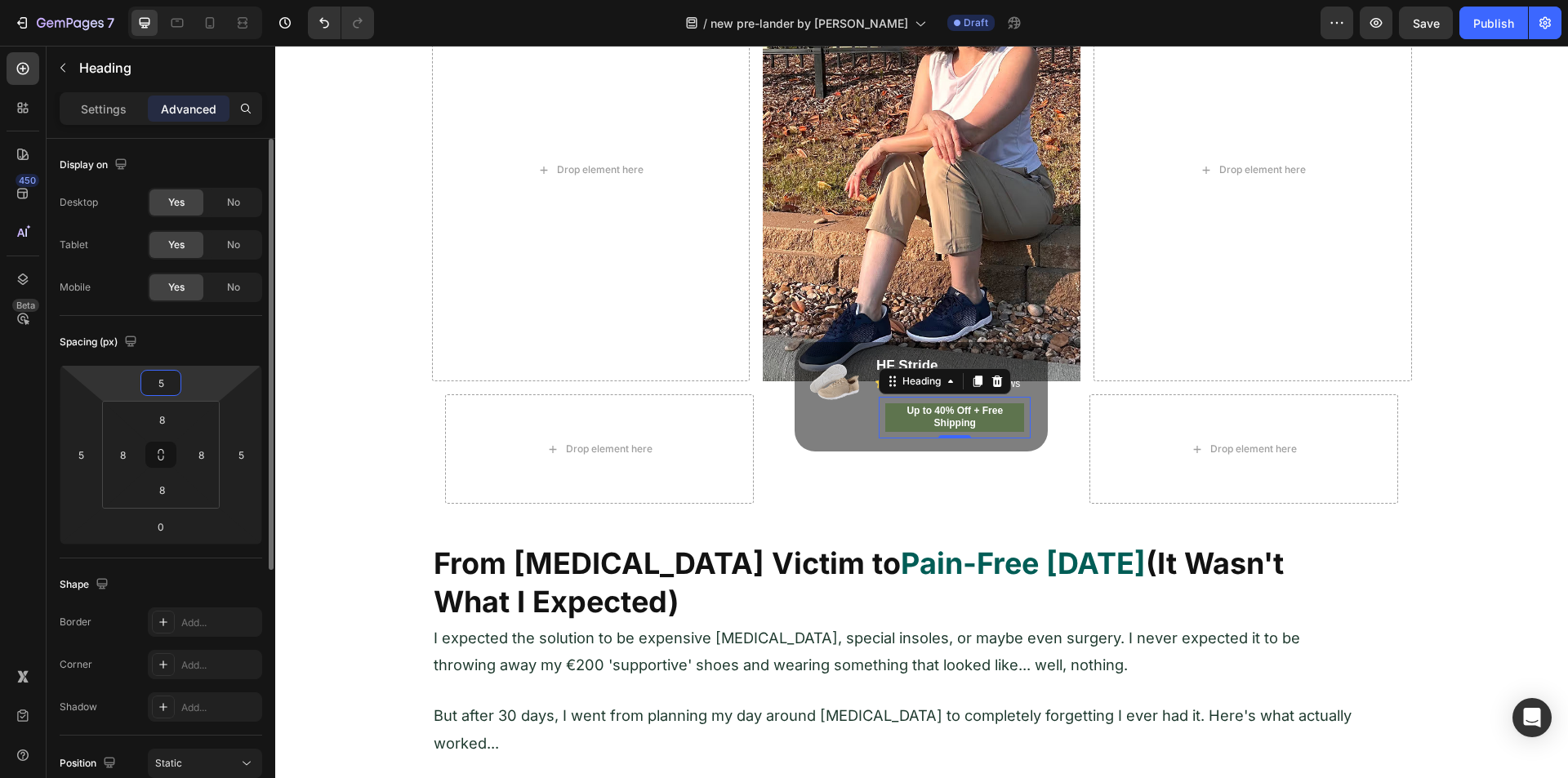
click at [167, 389] on input "5" at bounding box center [161, 383] width 33 height 24
type input "0"
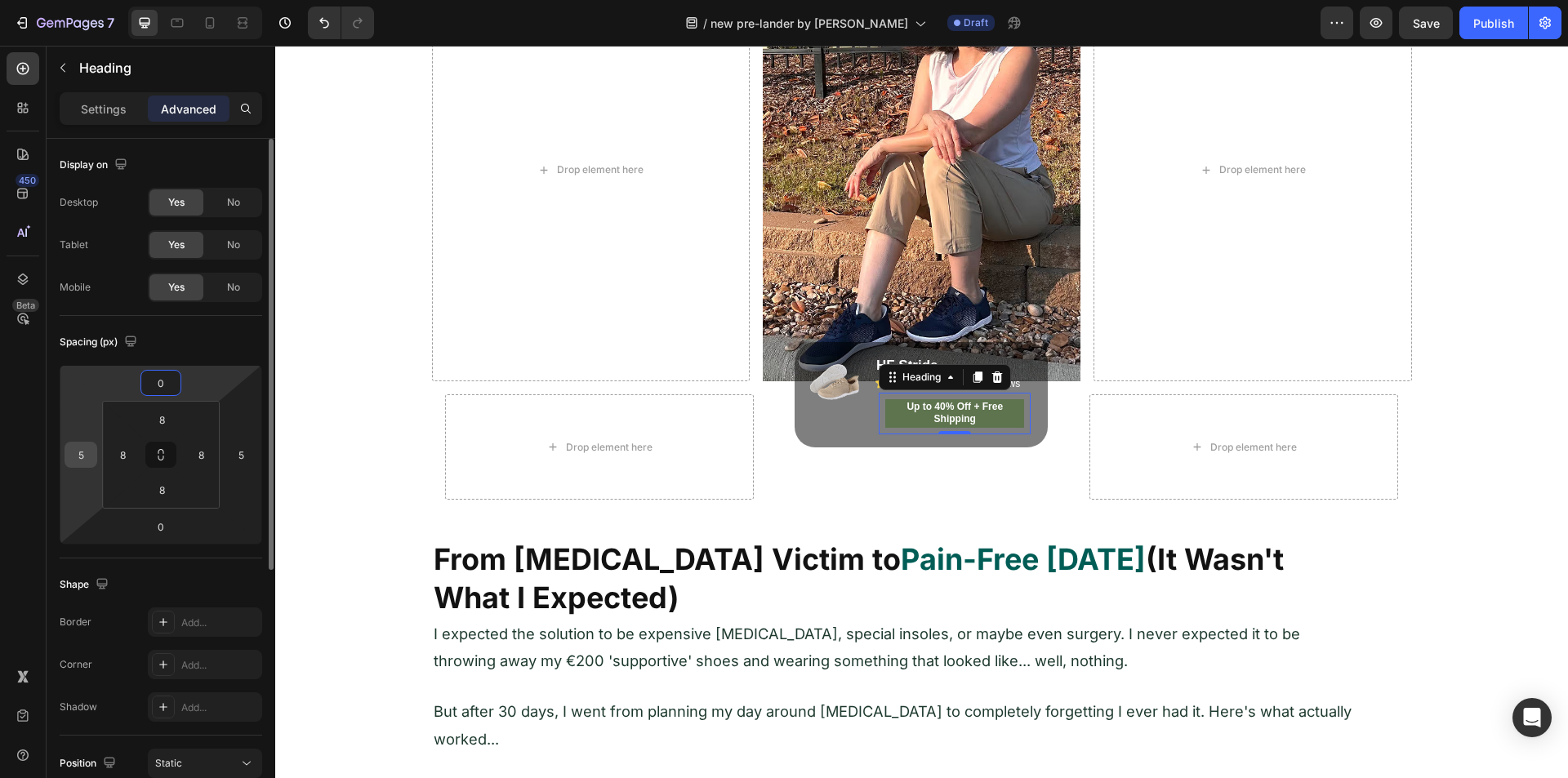
click at [80, 457] on input "5" at bounding box center [80, 454] width 24 height 24
click at [240, 455] on input "5" at bounding box center [241, 454] width 24 height 24
type input "5"
click at [240, 455] on input "5" at bounding box center [241, 454] width 24 height 24
type input "0"
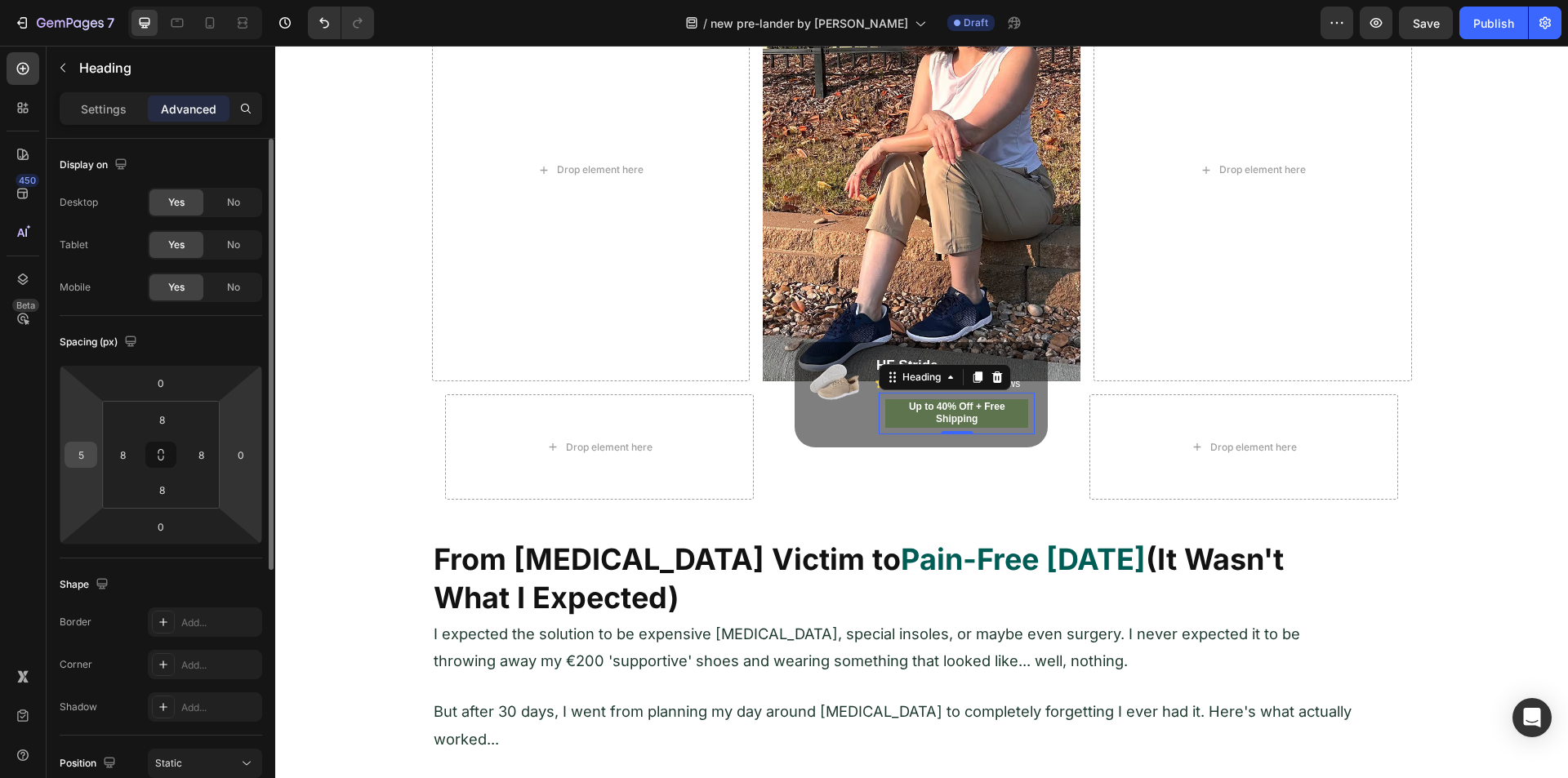
click at [93, 459] on div "5" at bounding box center [81, 455] width 33 height 26
click at [93, 459] on input "5" at bounding box center [80, 454] width 24 height 24
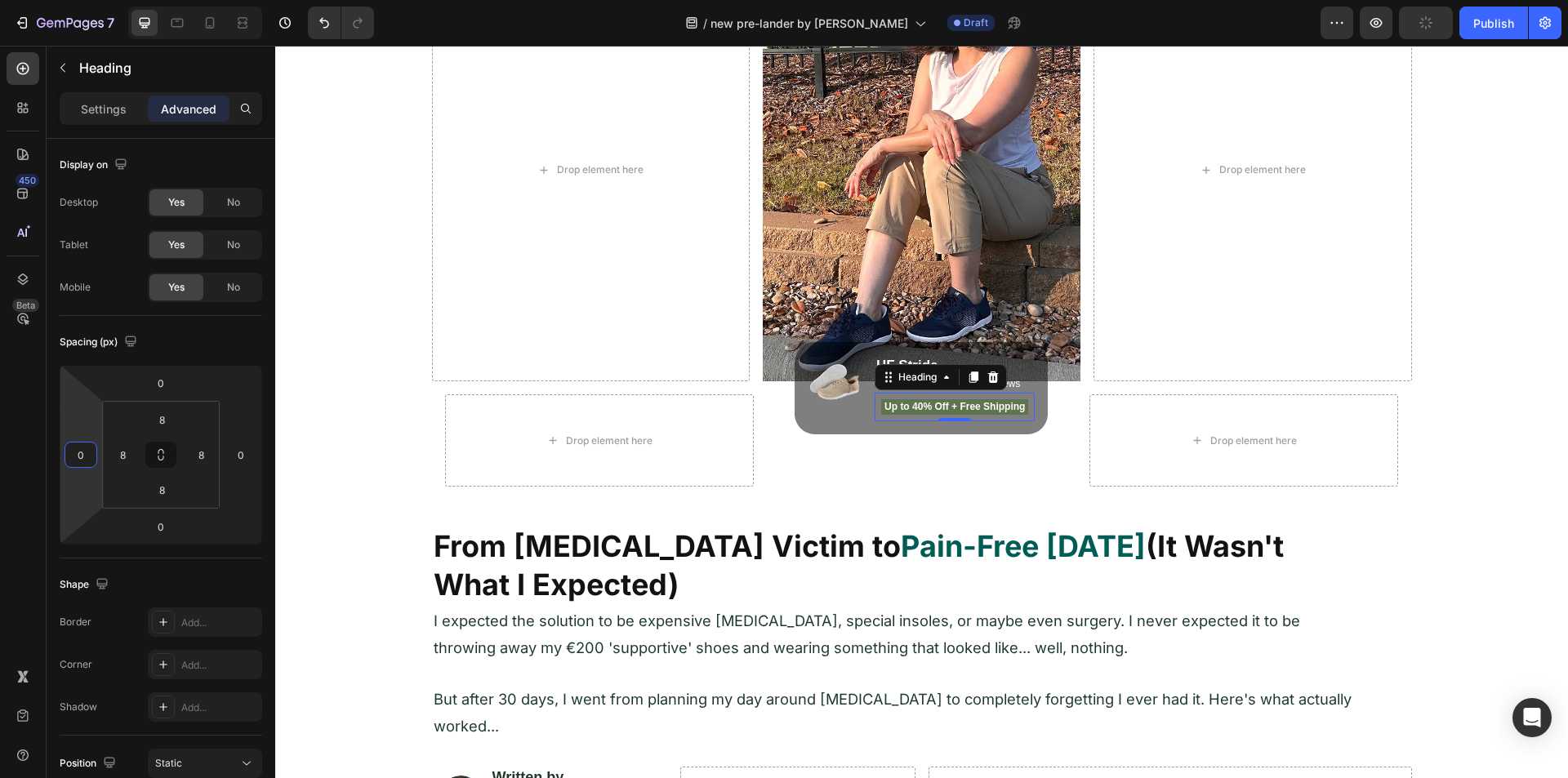
type input "0"
click at [32, 460] on div "450 Beta" at bounding box center [23, 356] width 33 height 608
click at [894, 395] on div "Up to 40% Off + Free Shipping Heading 0" at bounding box center [955, 408] width 161 height 29
click at [889, 395] on div "Up to 40% Off + Free Shipping Heading 0" at bounding box center [955, 408] width 161 height 29
click at [746, 441] on div "Drop element here" at bounding box center [600, 440] width 310 height 93
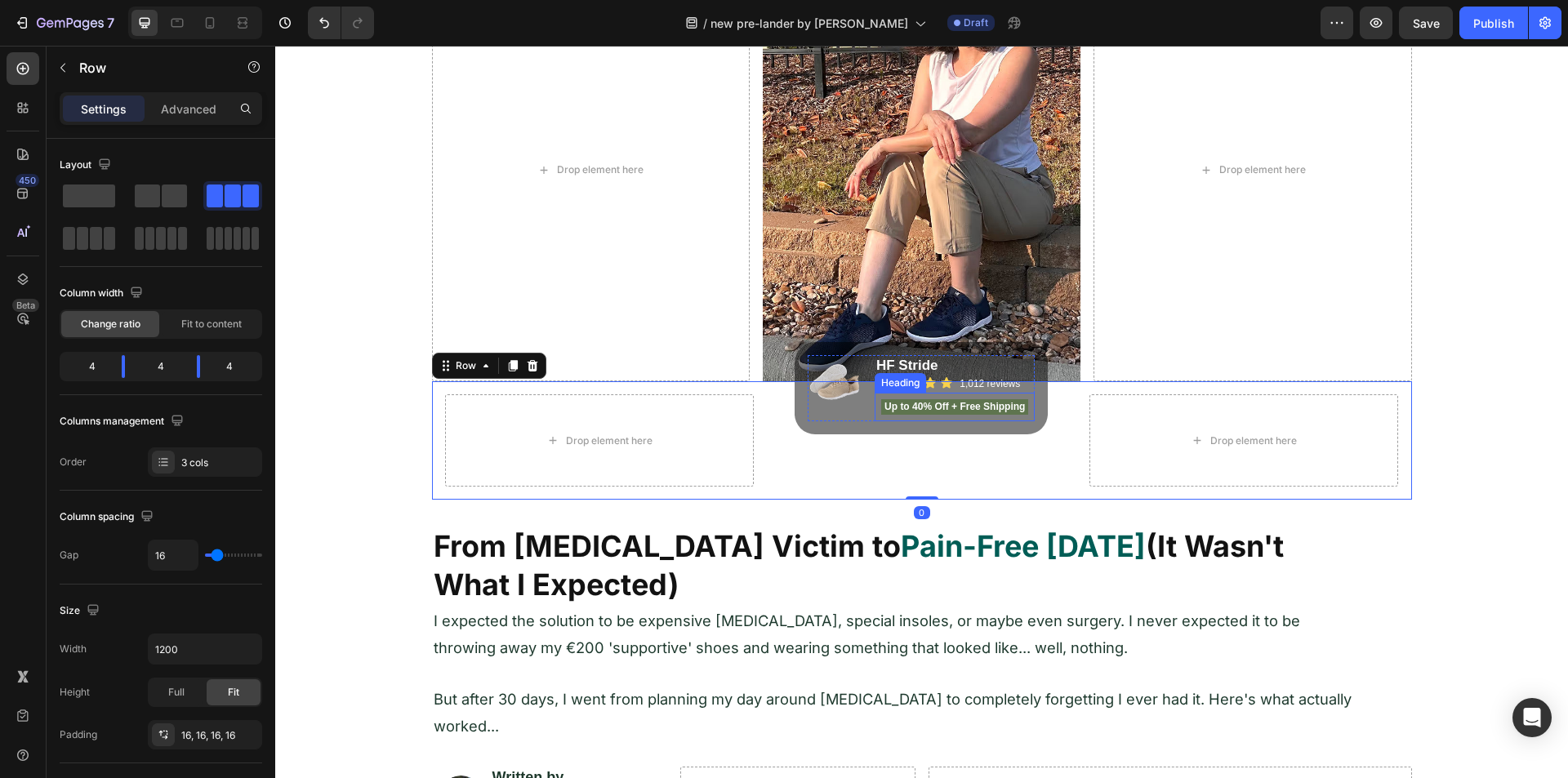
click at [956, 401] on p "Up to 40% Off + Free Shipping" at bounding box center [954, 407] width 145 height 13
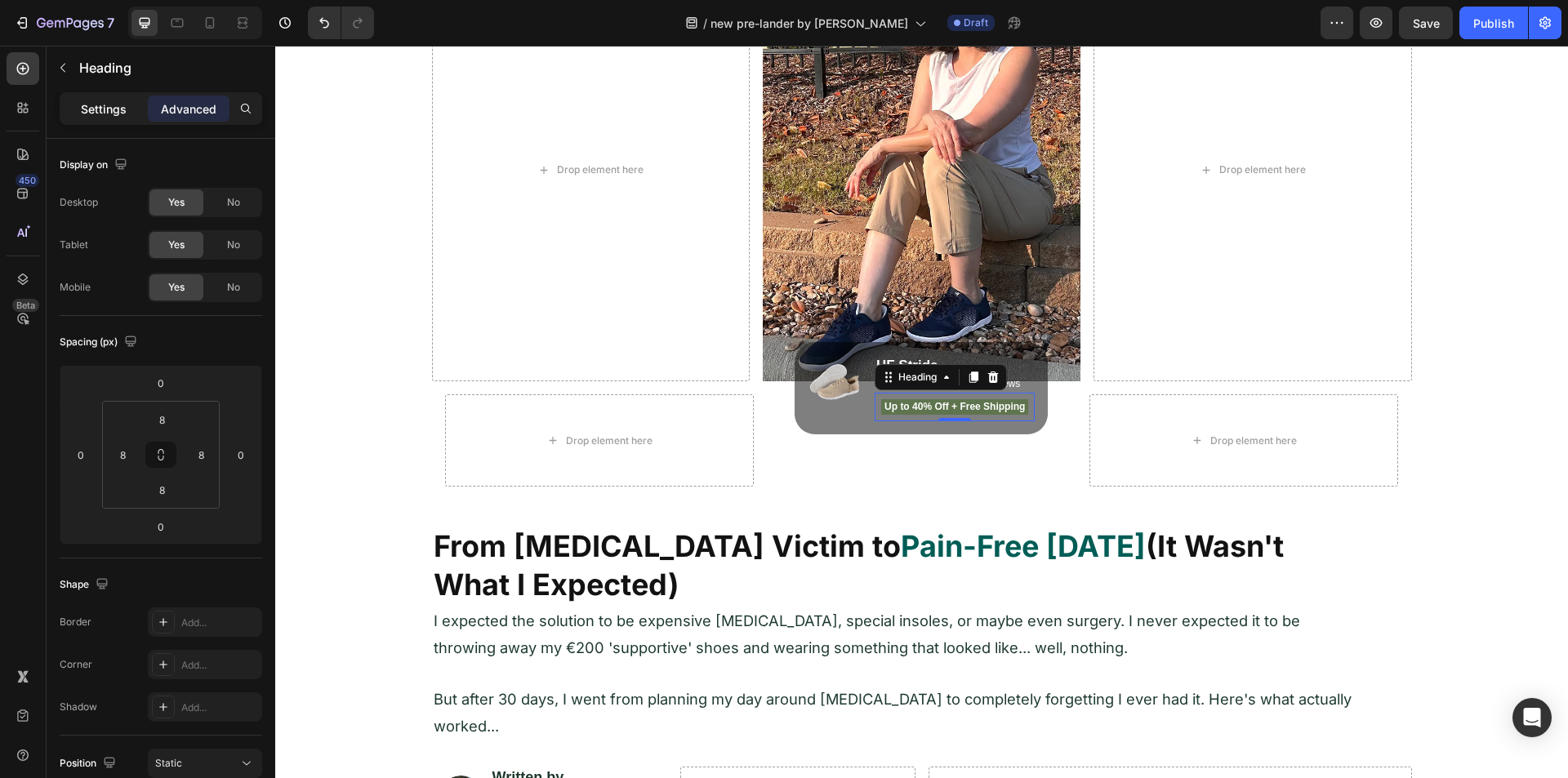
click at [95, 104] on p "Settings" at bounding box center [103, 109] width 46 height 17
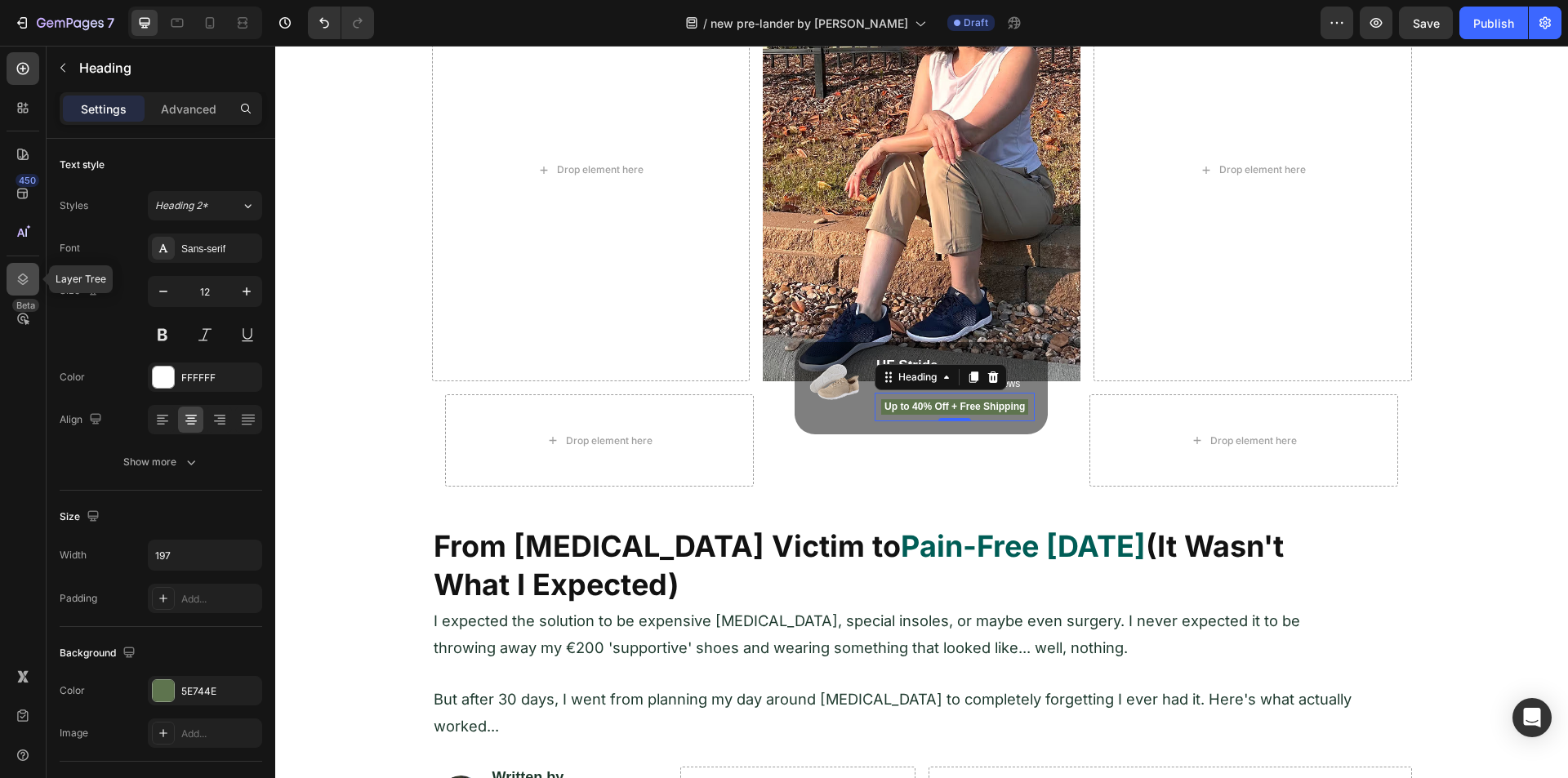
click at [25, 273] on icon at bounding box center [22, 279] width 16 height 16
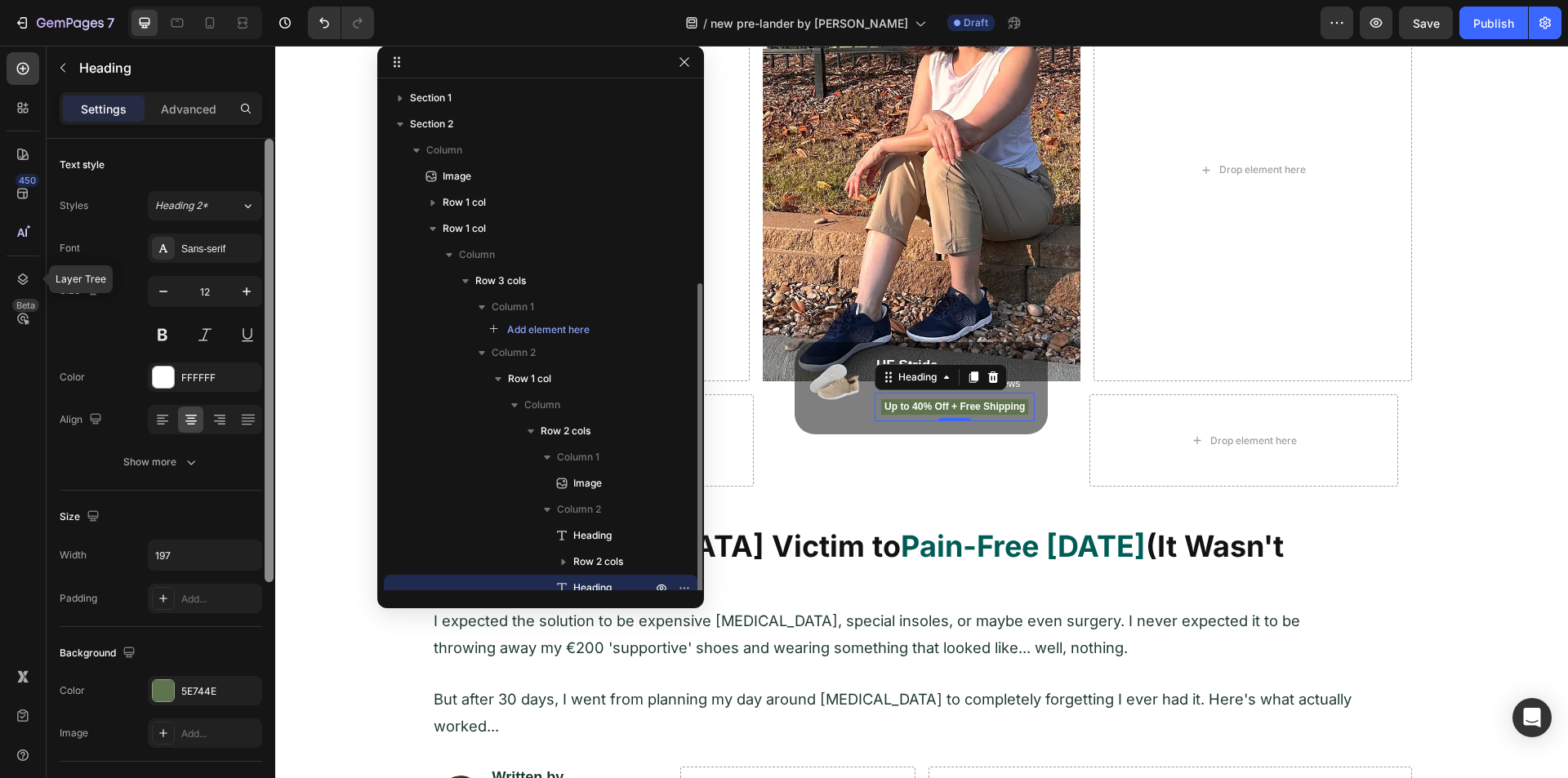
scroll to position [109, 0]
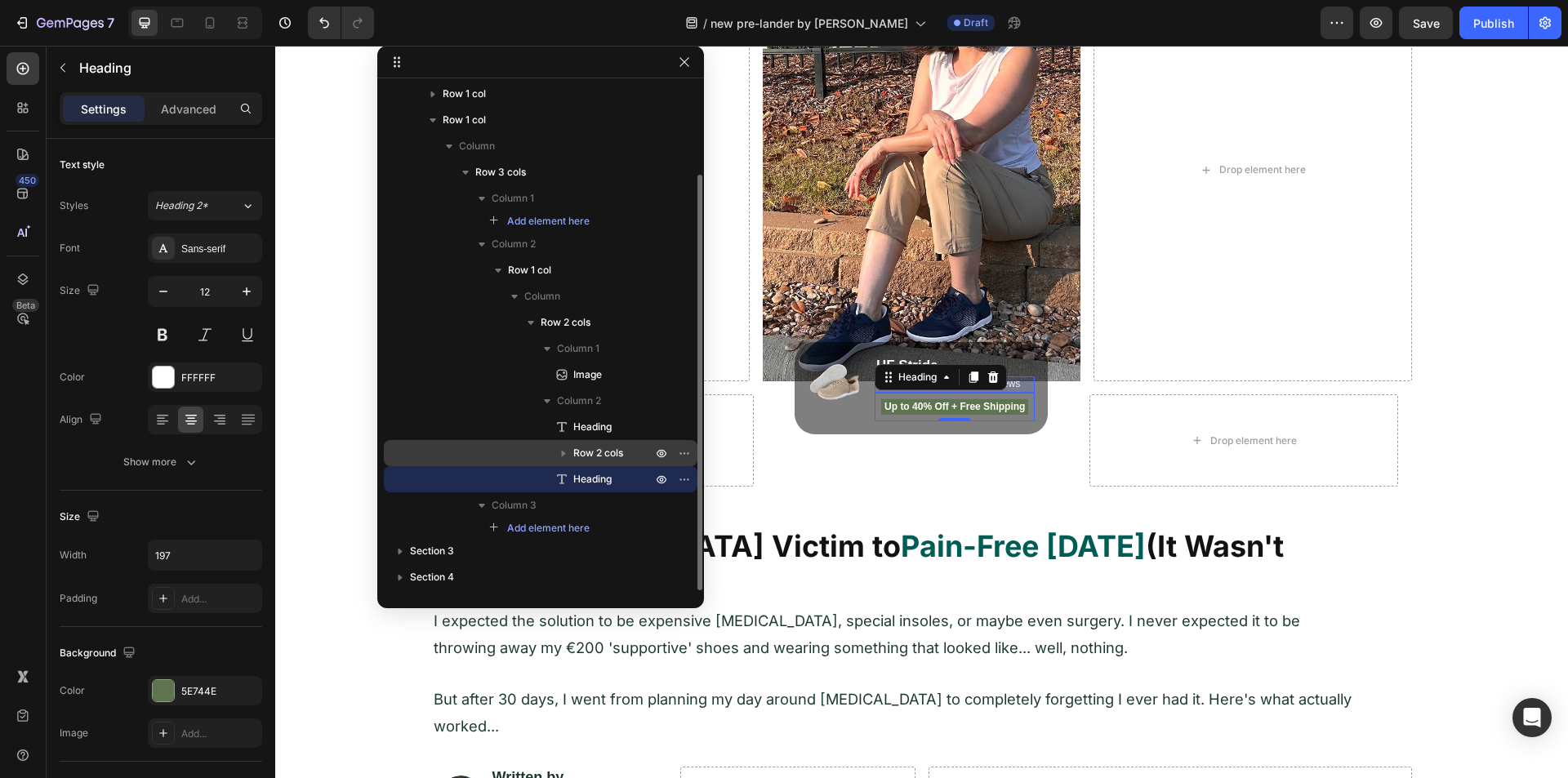
click at [595, 448] on span "Row 2 cols" at bounding box center [598, 453] width 50 height 16
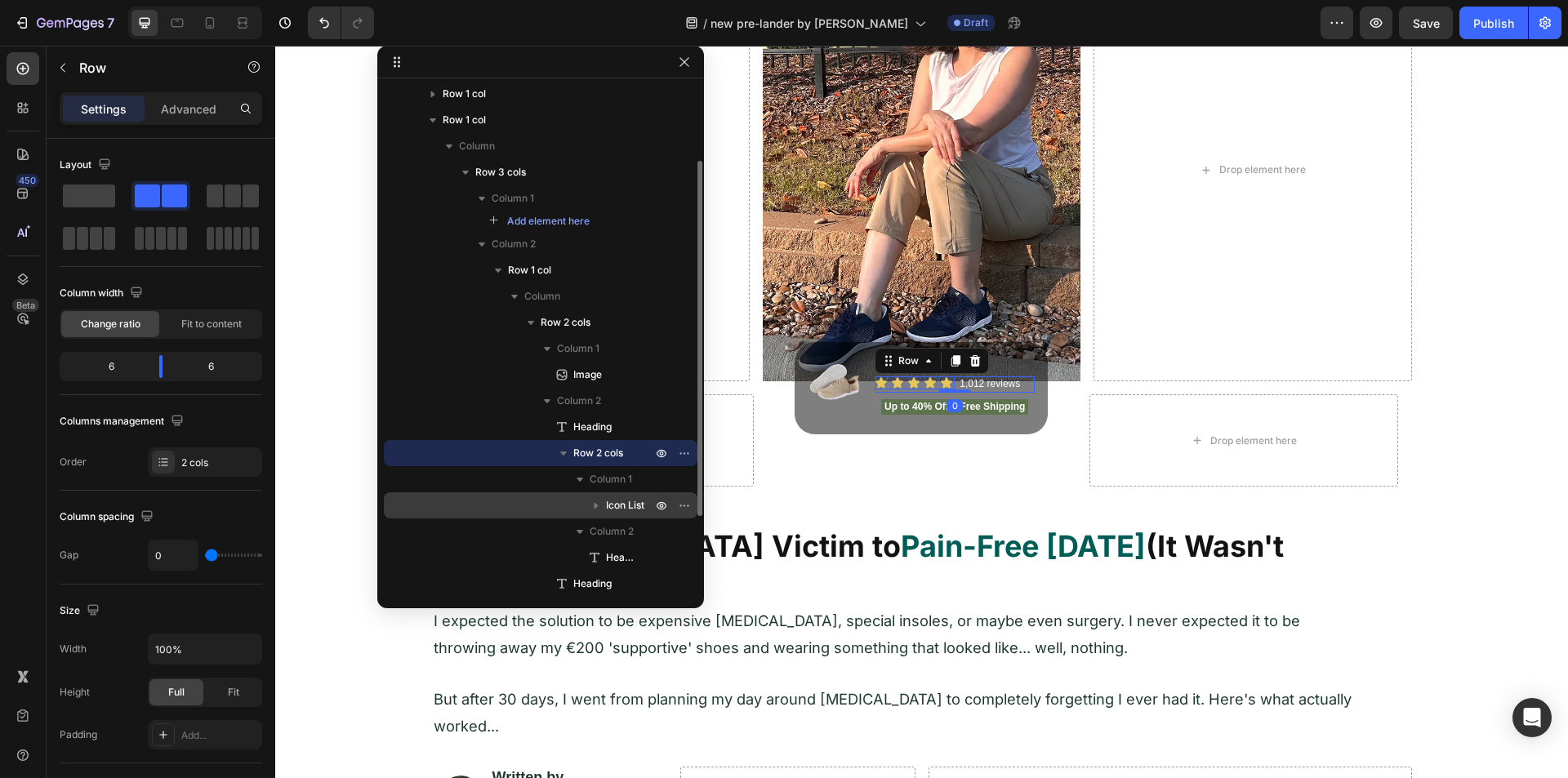
click at [620, 501] on span "Icon List" at bounding box center [625, 505] width 38 height 16
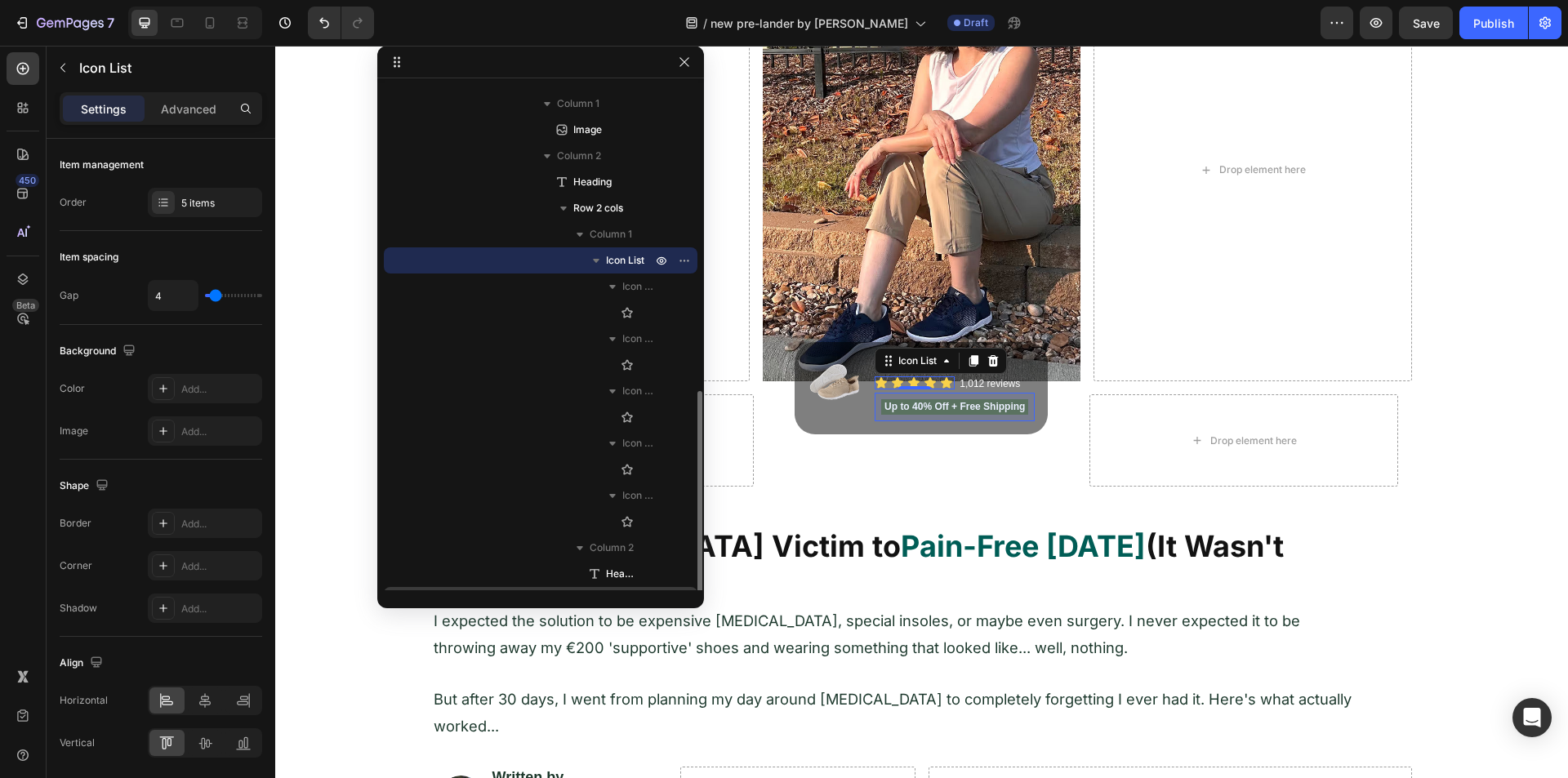
scroll to position [435, 0]
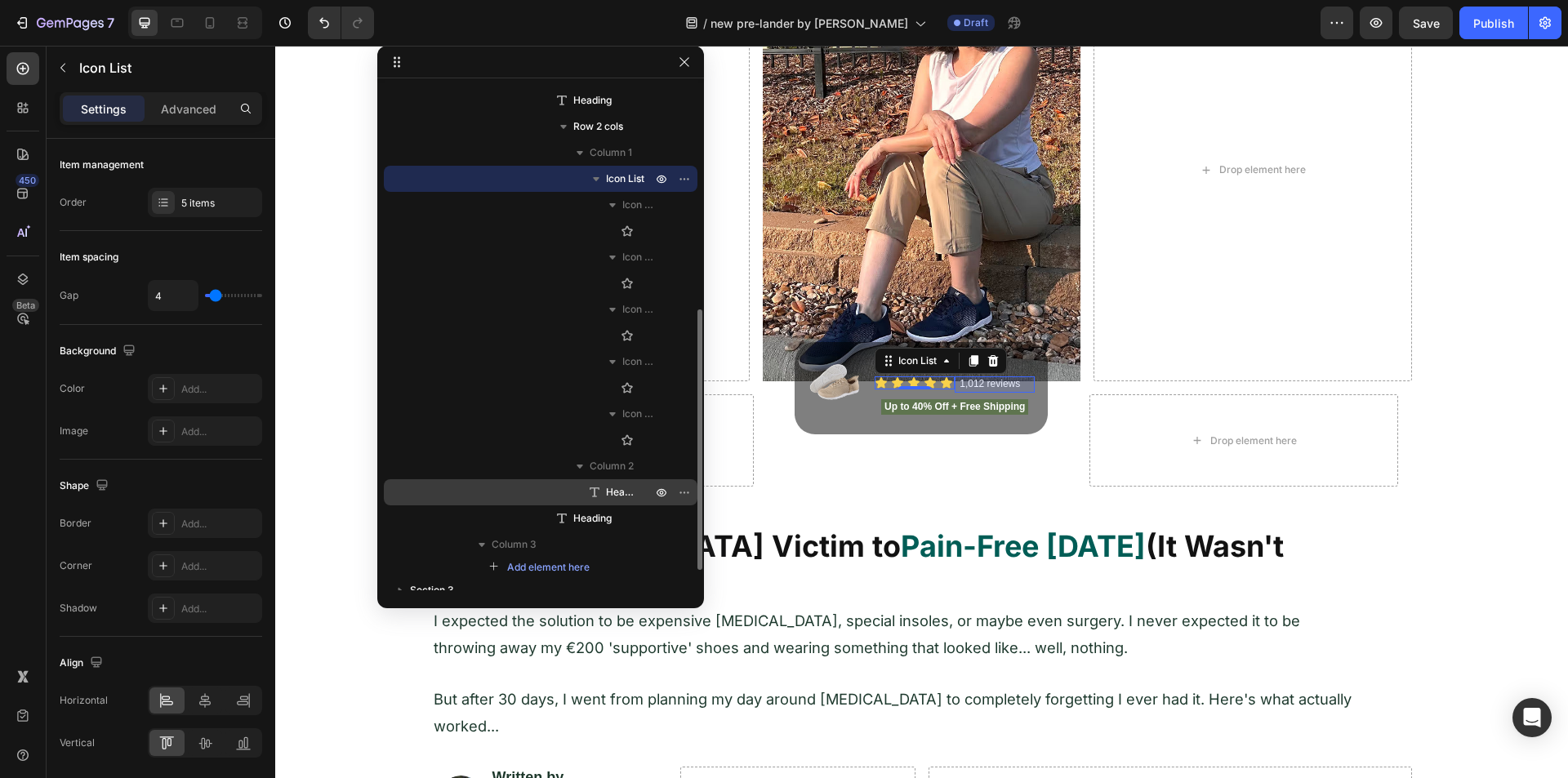
click at [621, 491] on span "Heading" at bounding box center [620, 492] width 29 height 16
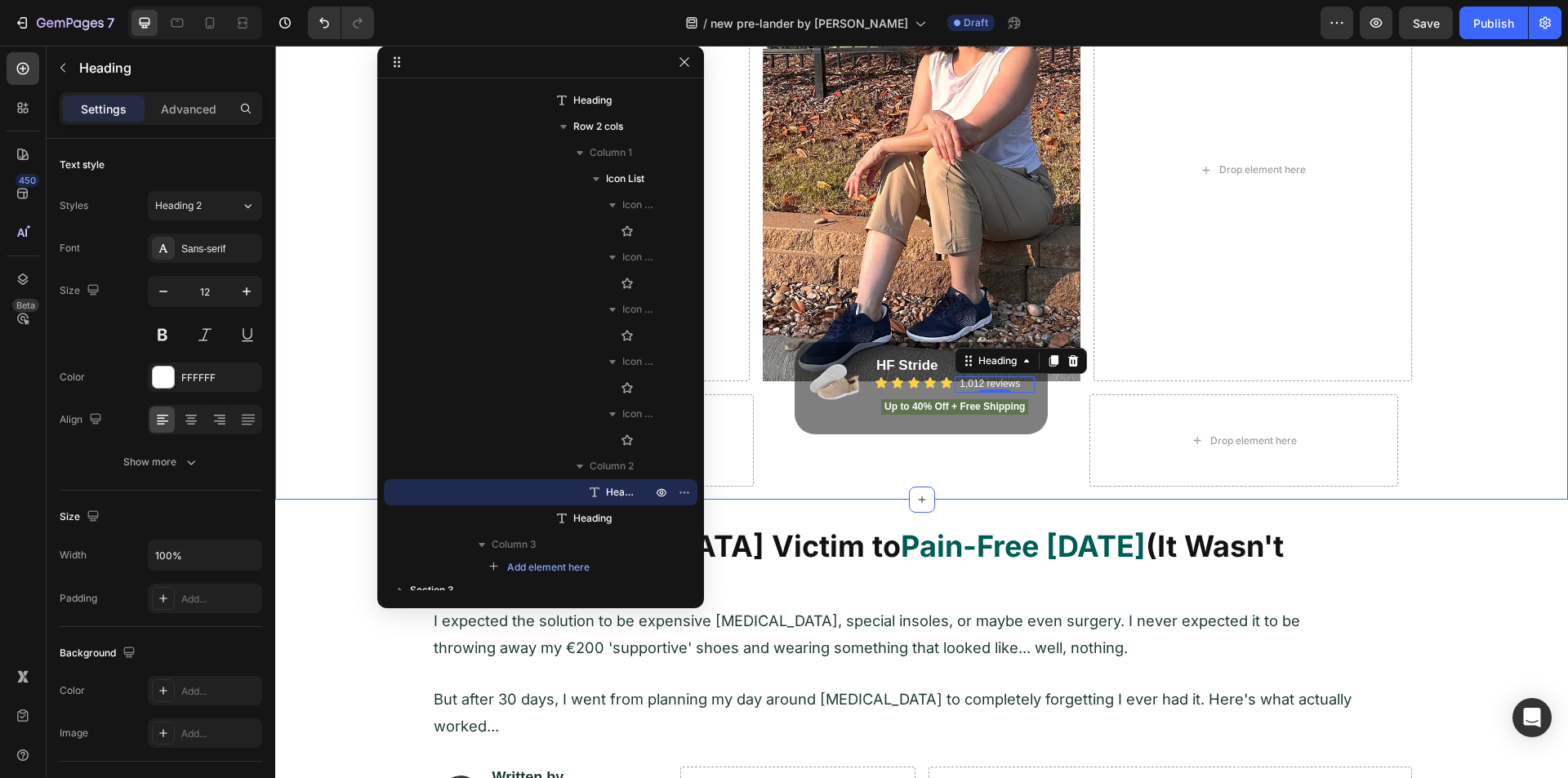
click at [333, 473] on div "Image Drop element here Image Drop element here Row Row Drop element here Image…" at bounding box center [922, 180] width 1293 height 640
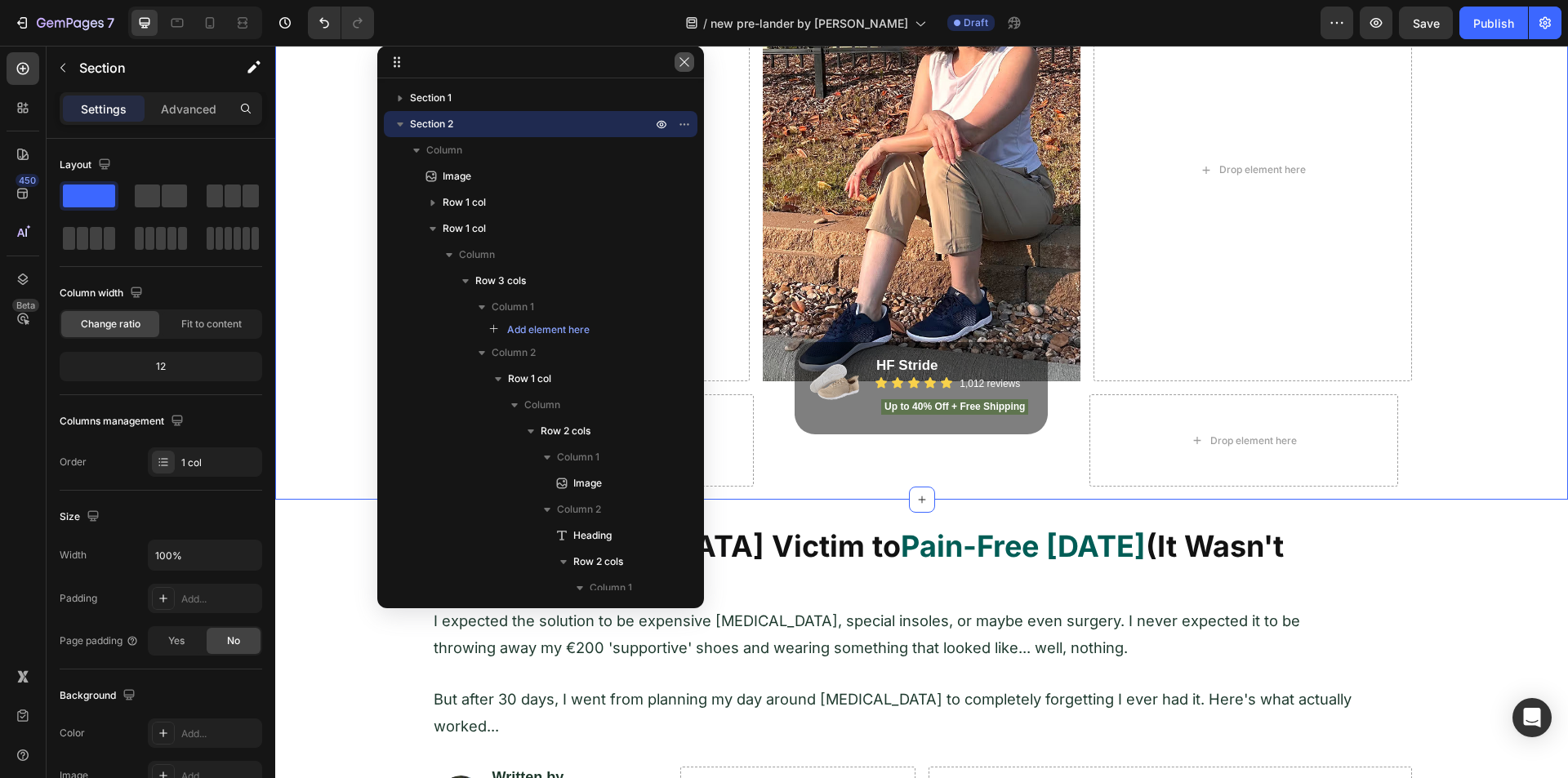
click at [684, 57] on icon "button" at bounding box center [684, 61] width 13 height 13
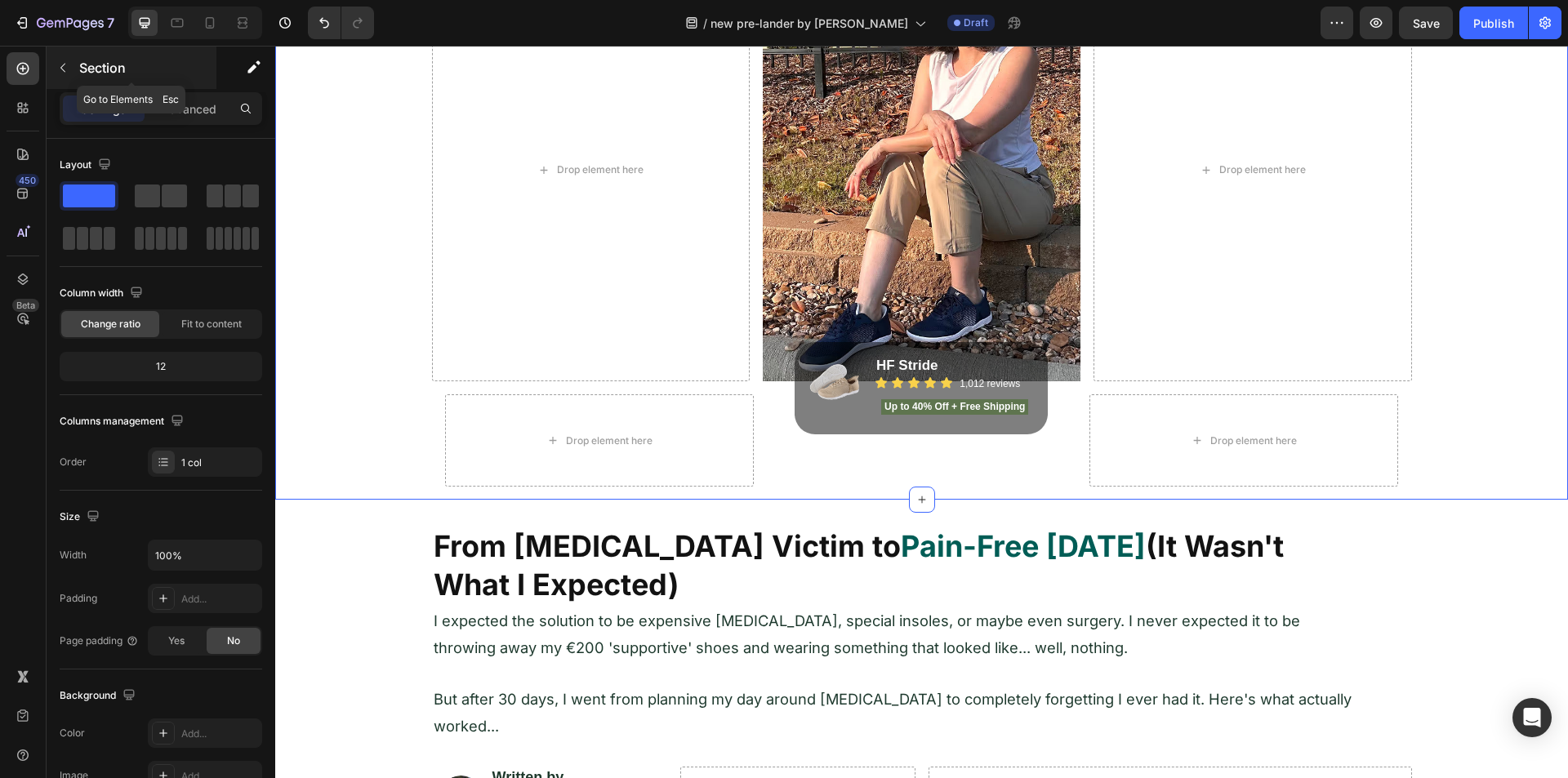
drag, startPoint x: 65, startPoint y: 66, endPoint x: 76, endPoint y: 81, distance: 18.6
click at [66, 68] on icon "button" at bounding box center [62, 68] width 13 height 13
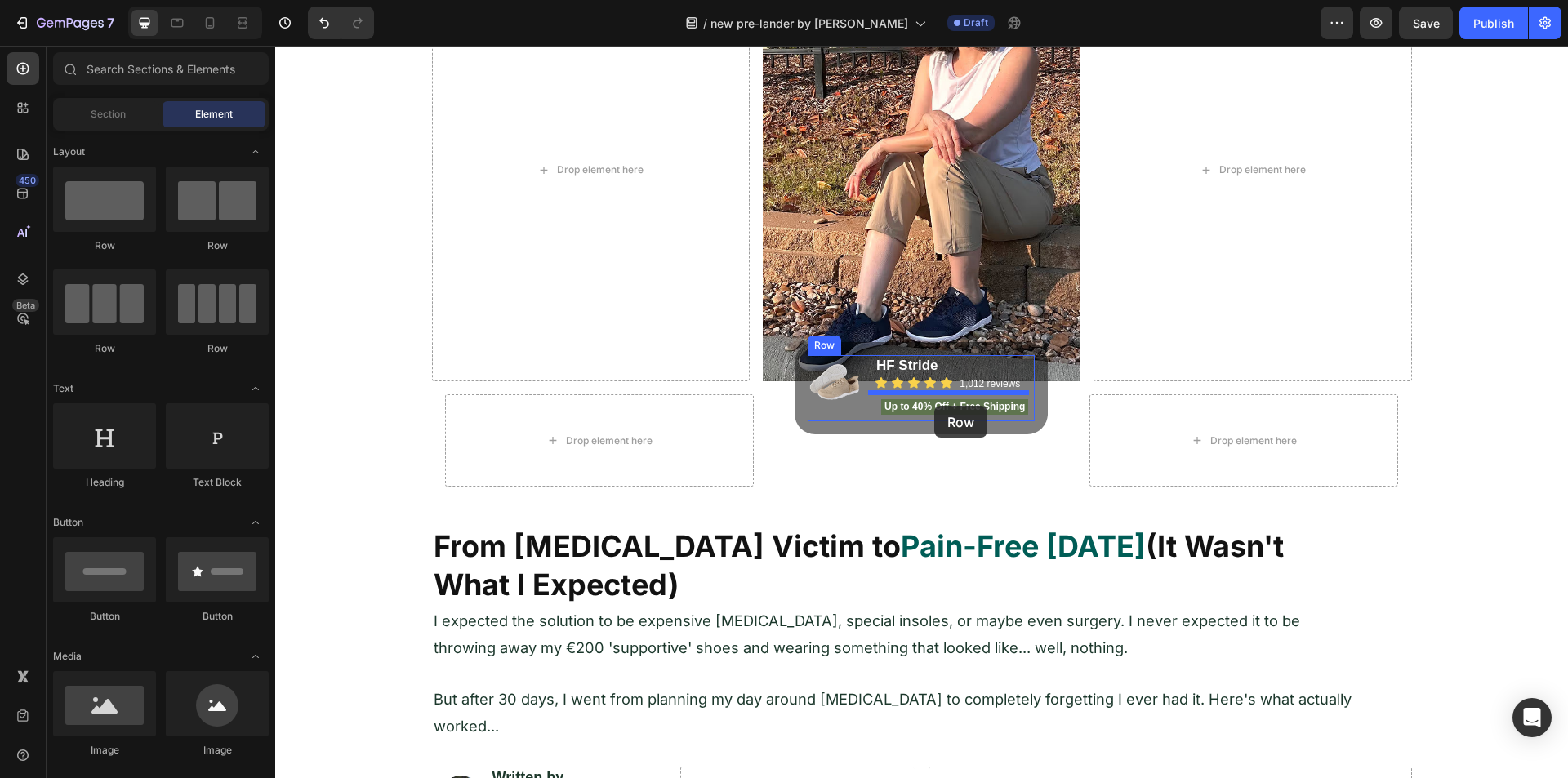
drag, startPoint x: 391, startPoint y: 239, endPoint x: 935, endPoint y: 406, distance: 569.1
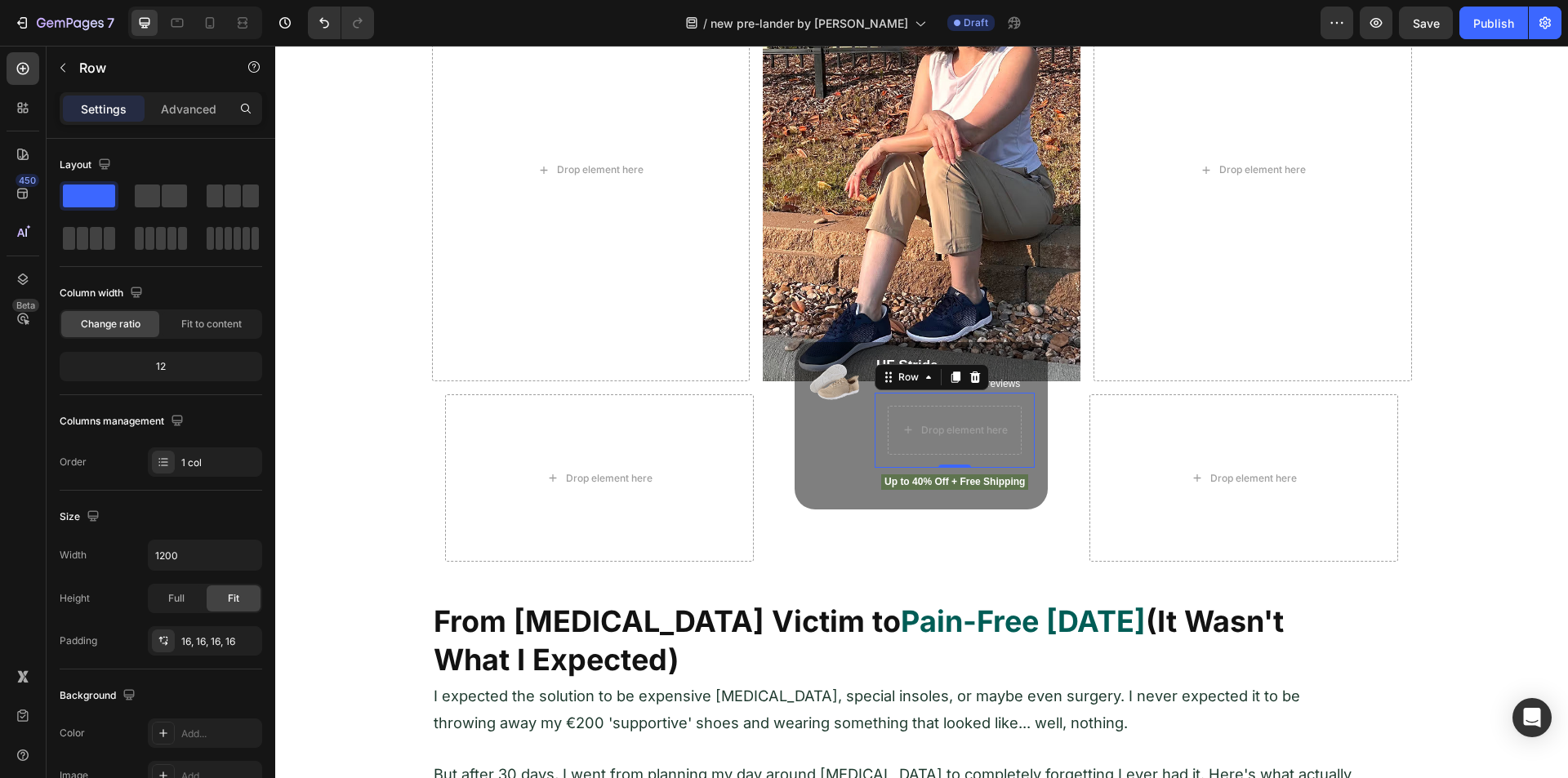
click at [947, 482] on div "0" at bounding box center [954, 480] width 16 height 13
click at [907, 485] on p "Up to 40% Off + Free Shipping" at bounding box center [954, 482] width 145 height 13
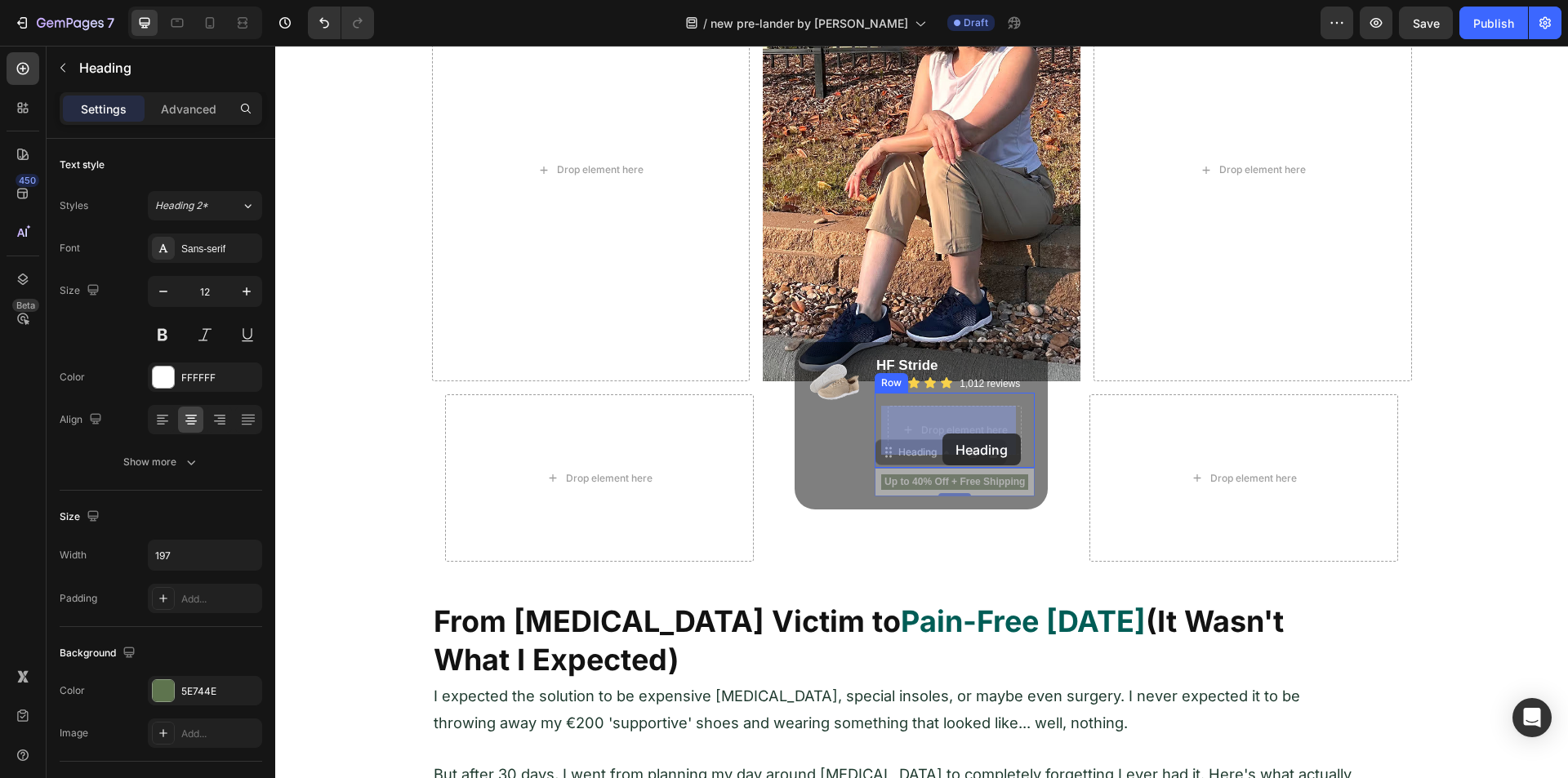
drag, startPoint x: 880, startPoint y: 453, endPoint x: 943, endPoint y: 434, distance: 65.8
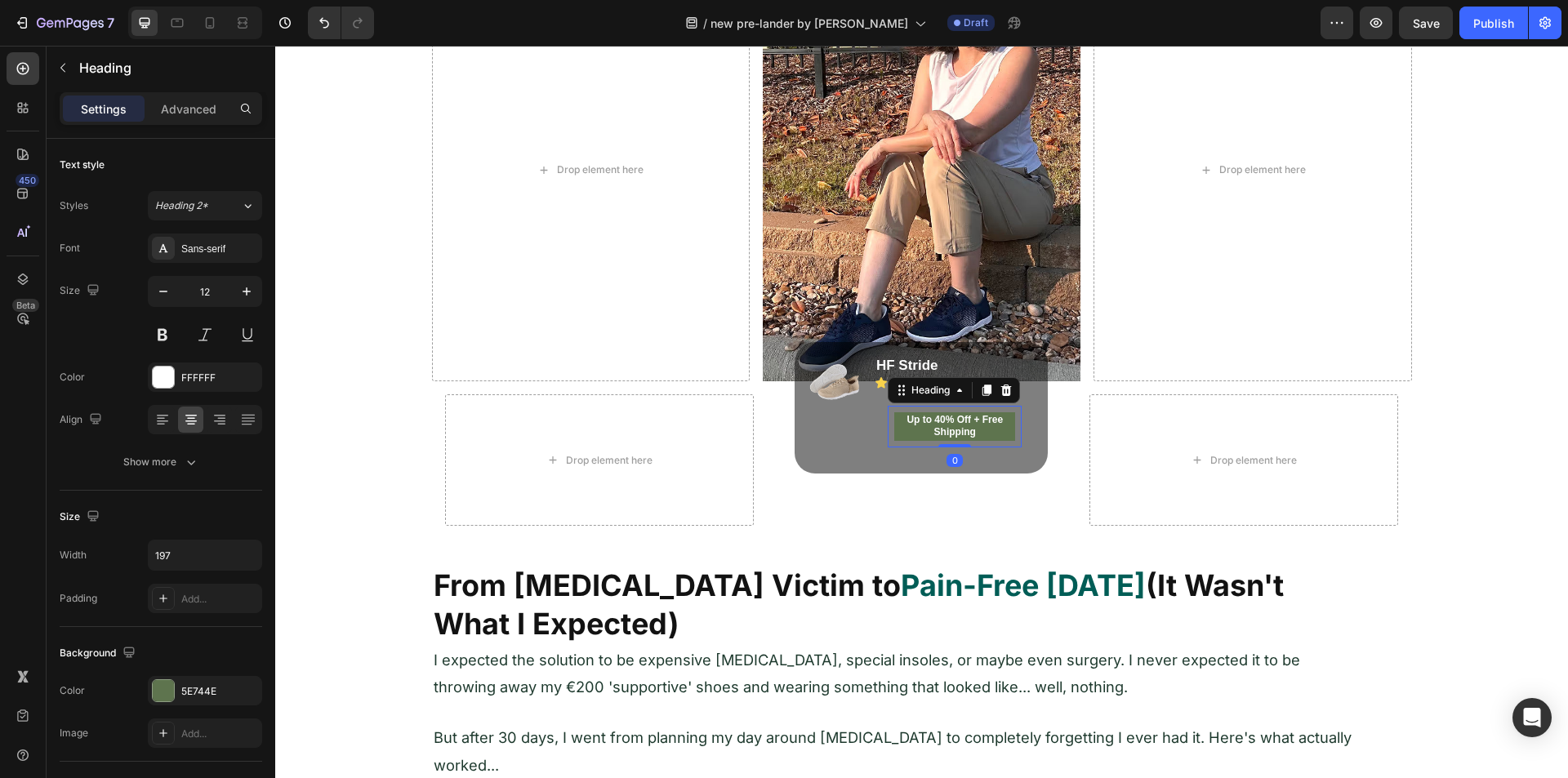
click at [888, 416] on div "Up to 40% Off + Free Shipping Heading 0" at bounding box center [955, 427] width 135 height 42
click at [169, 602] on div at bounding box center [163, 691] width 22 height 22
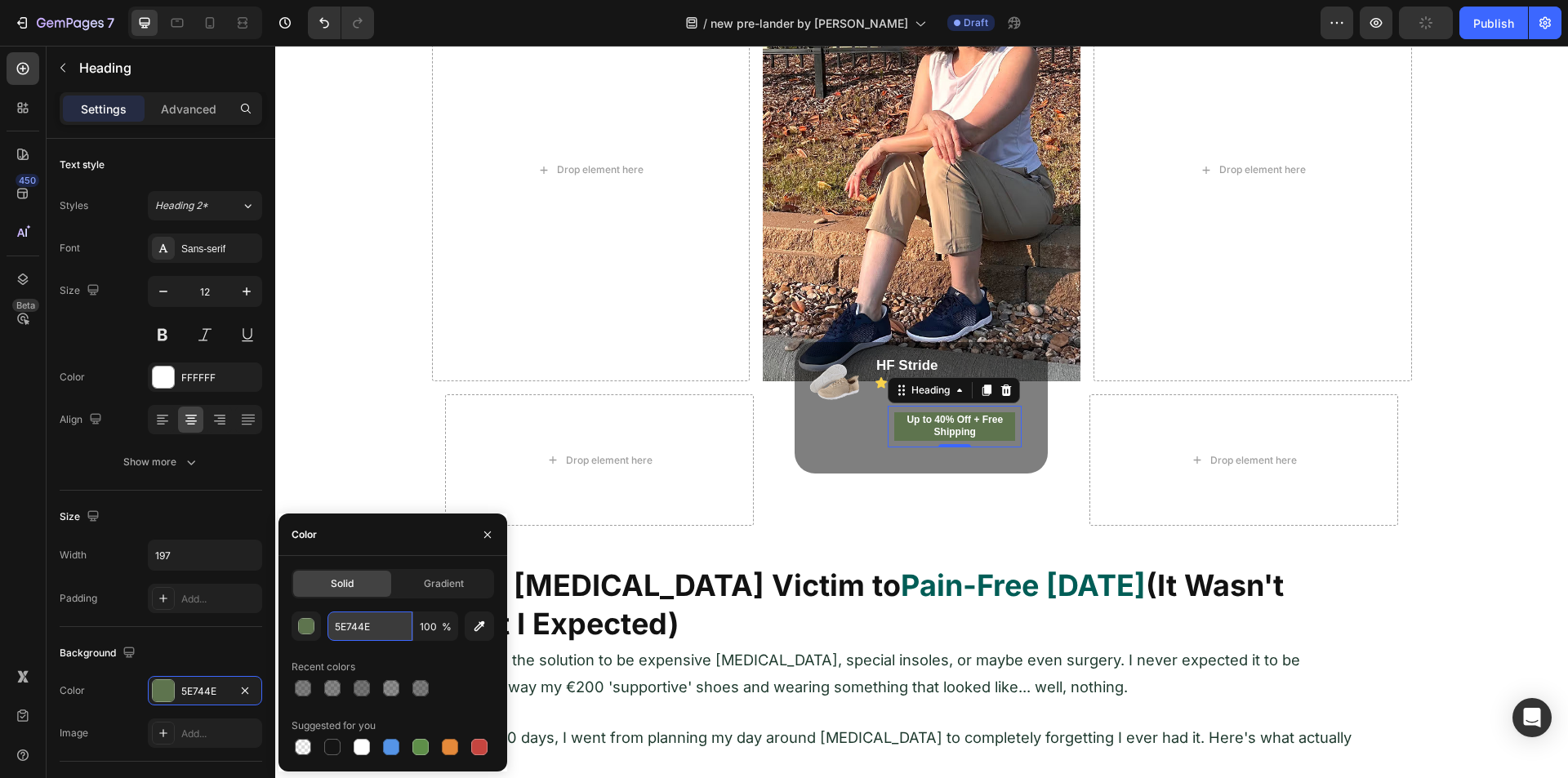
click at [342, 602] on input "5E744E" at bounding box center [370, 627] width 85 height 29
click at [344, 602] on input "5E744E" at bounding box center [370, 627] width 85 height 29
click at [344, 602] on input "5E744E" at bounding box center [370, 627] width 85 height 29
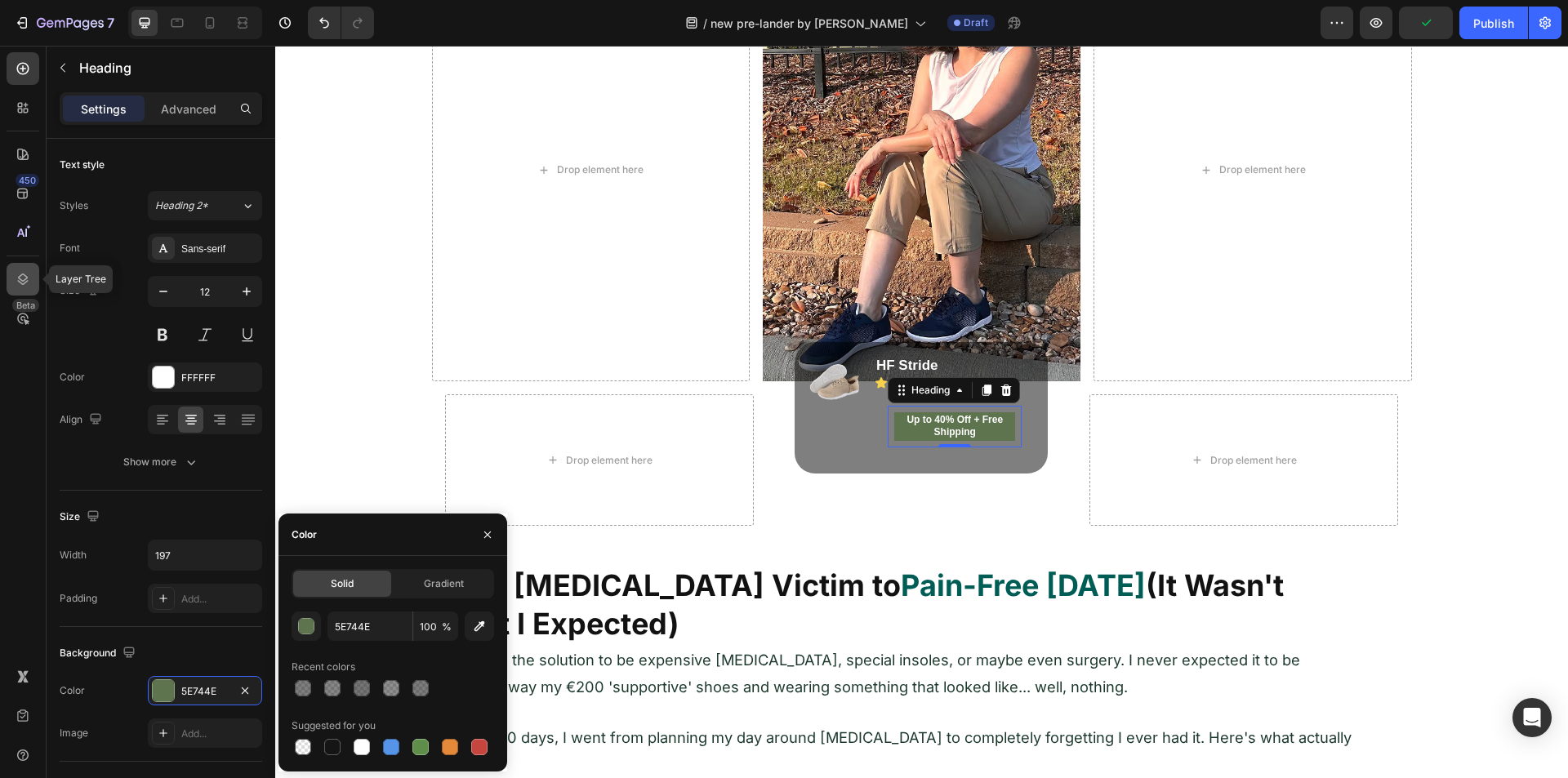
click at [33, 267] on div at bounding box center [23, 280] width 33 height 33
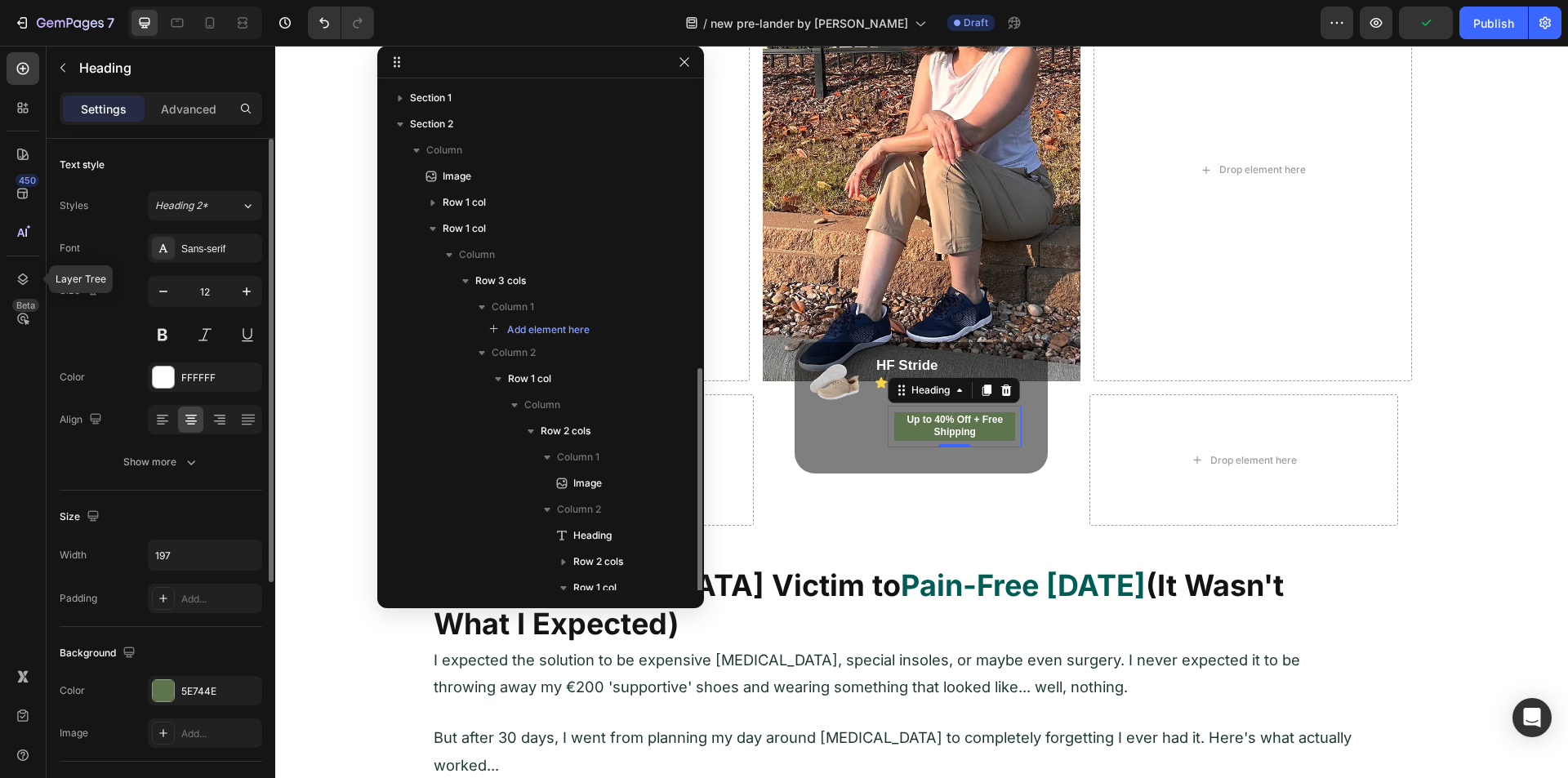
scroll to position [161, 0]
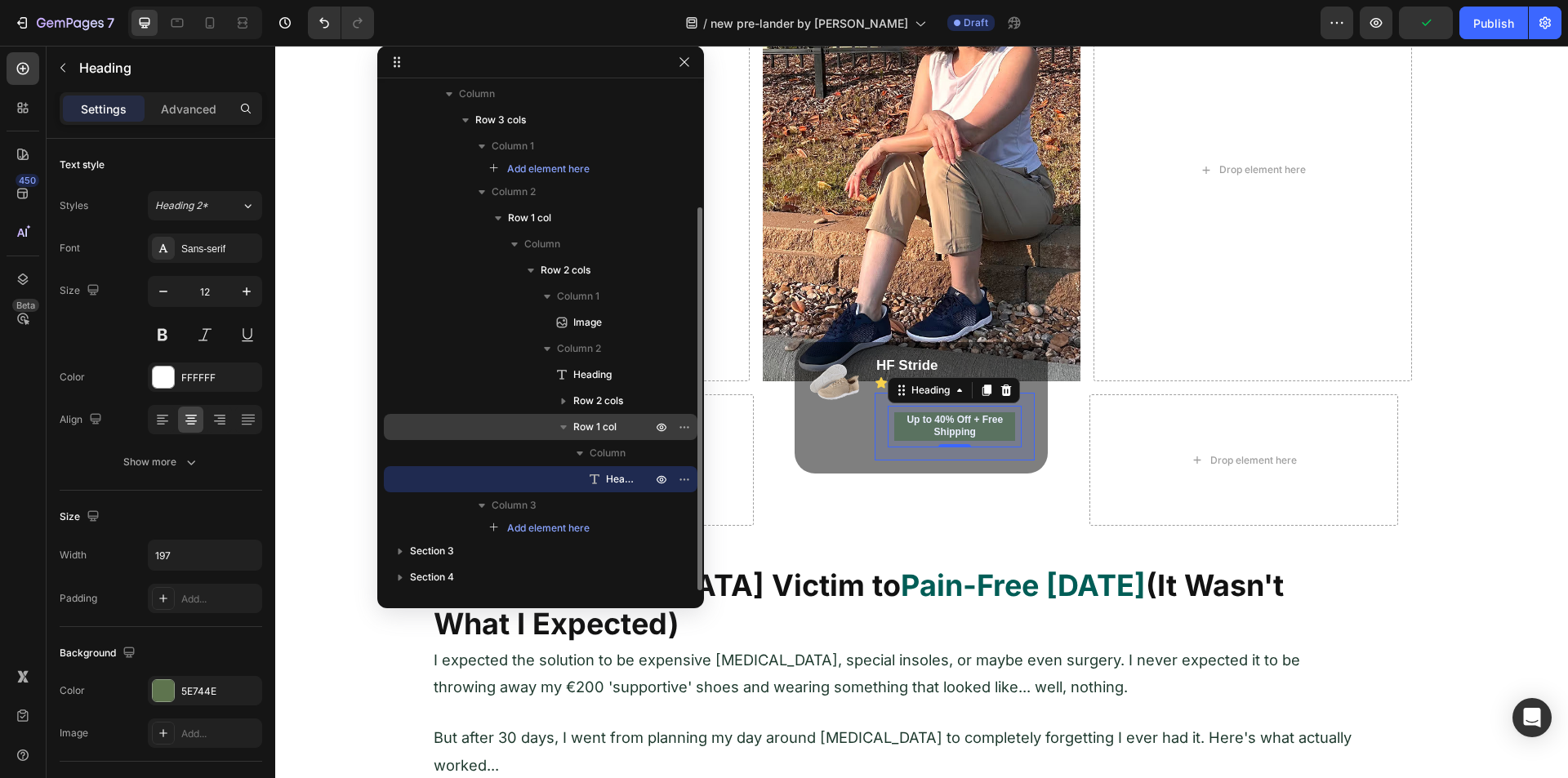
click at [594, 434] on span "Row 1 col" at bounding box center [594, 427] width 43 height 16
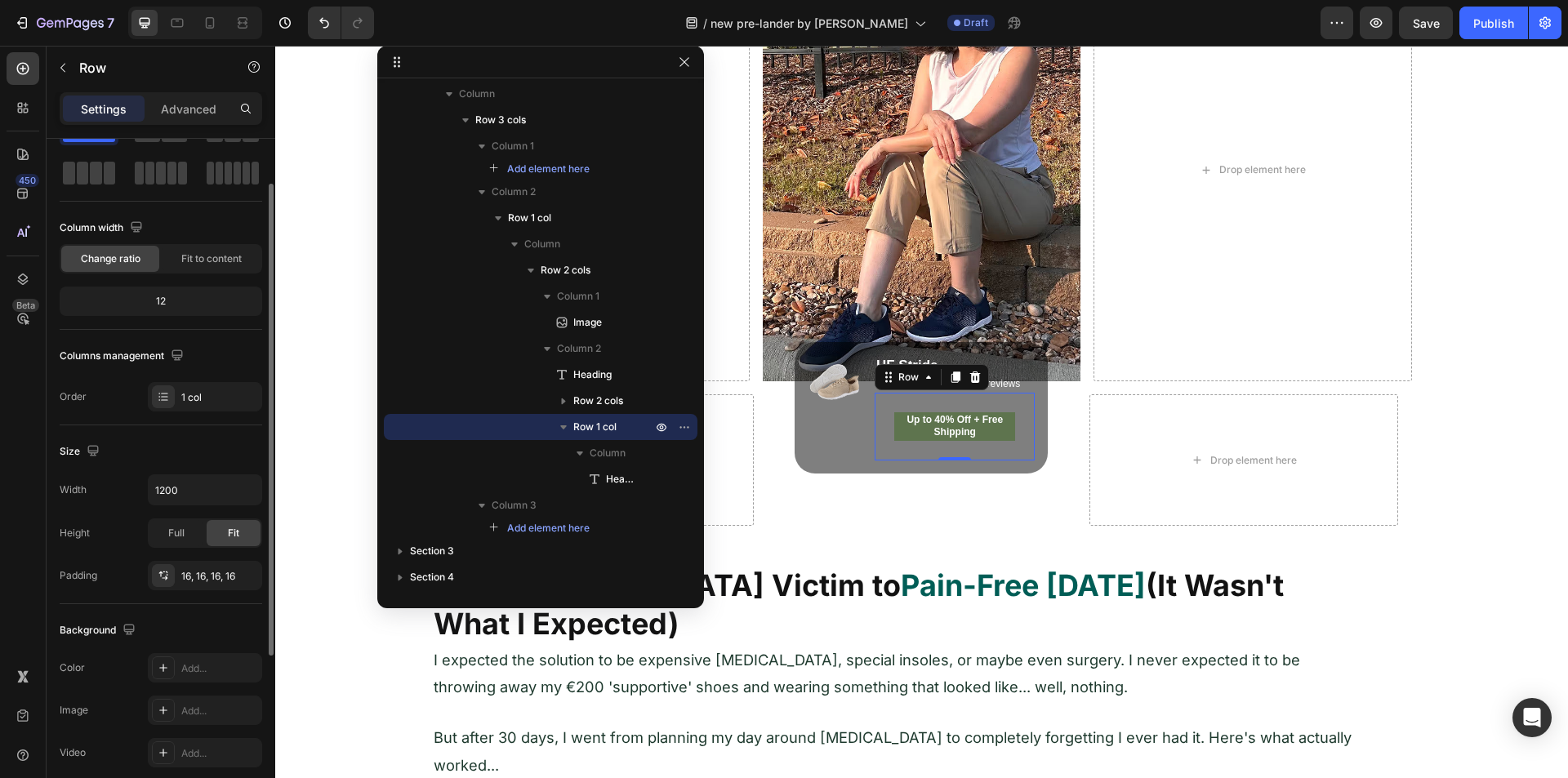
scroll to position [0, 0]
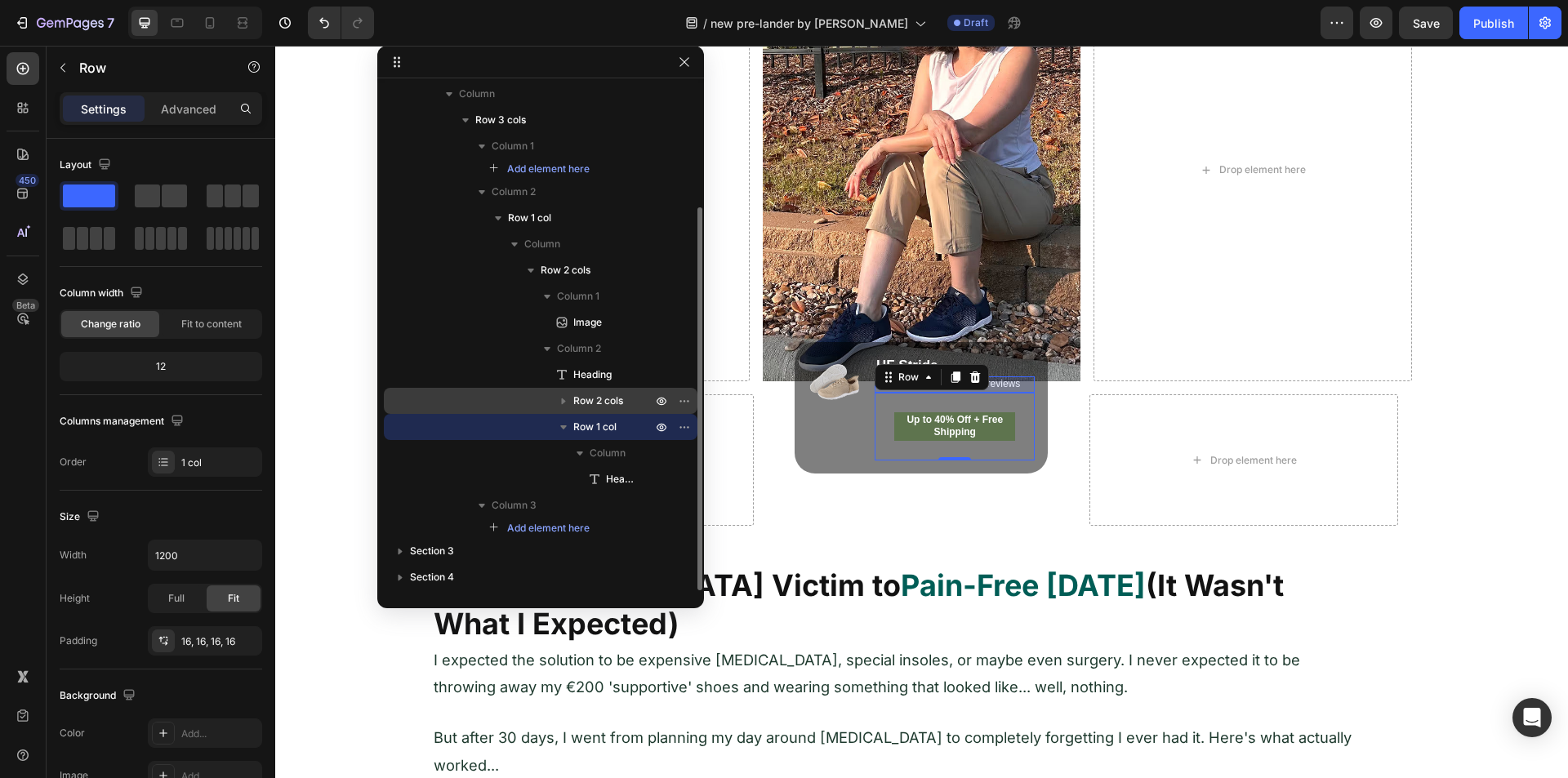
click at [592, 401] on span "Row 2 cols" at bounding box center [598, 401] width 50 height 16
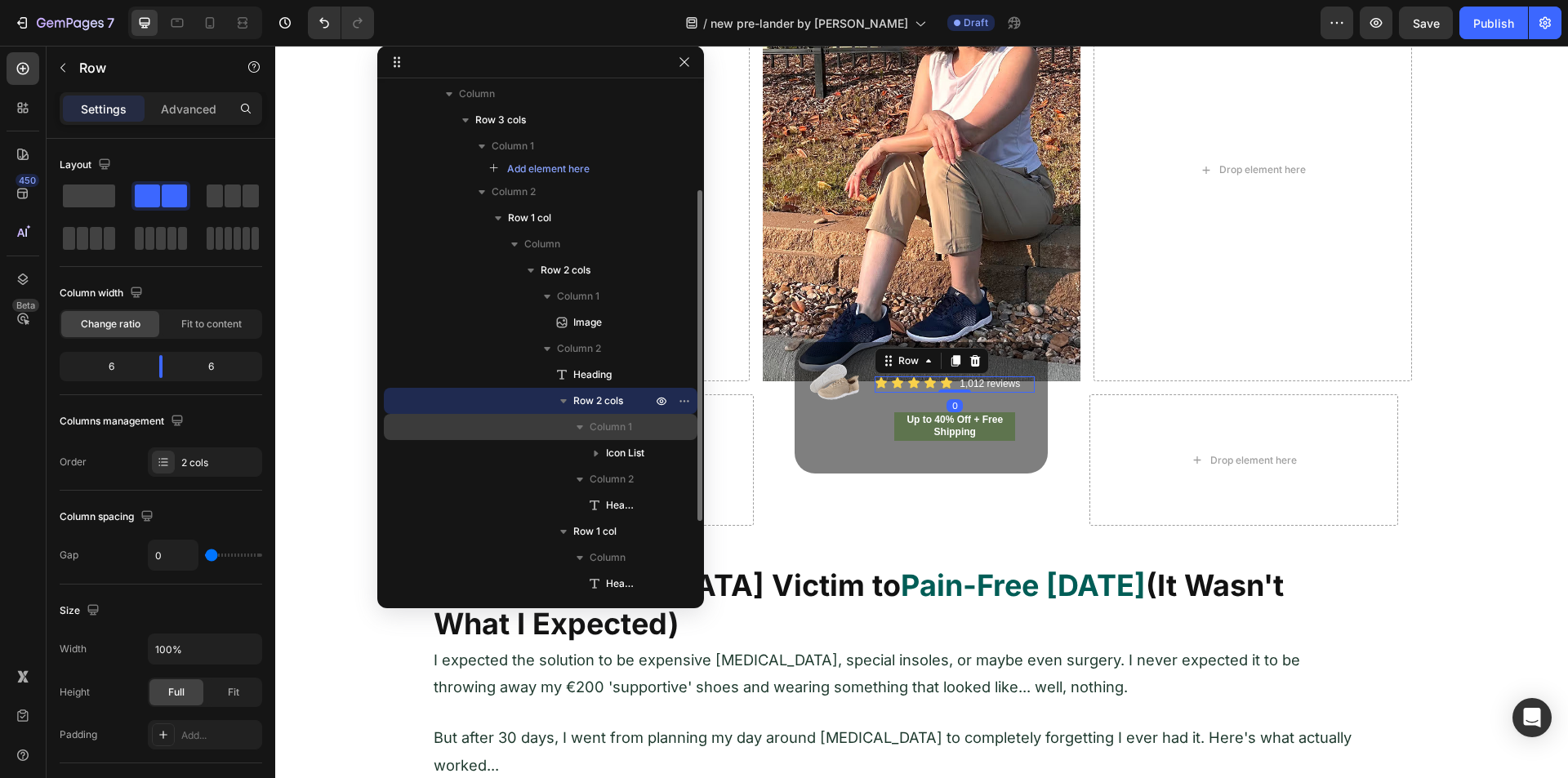
click at [614, 434] on span "Column 1" at bounding box center [610, 427] width 42 height 16
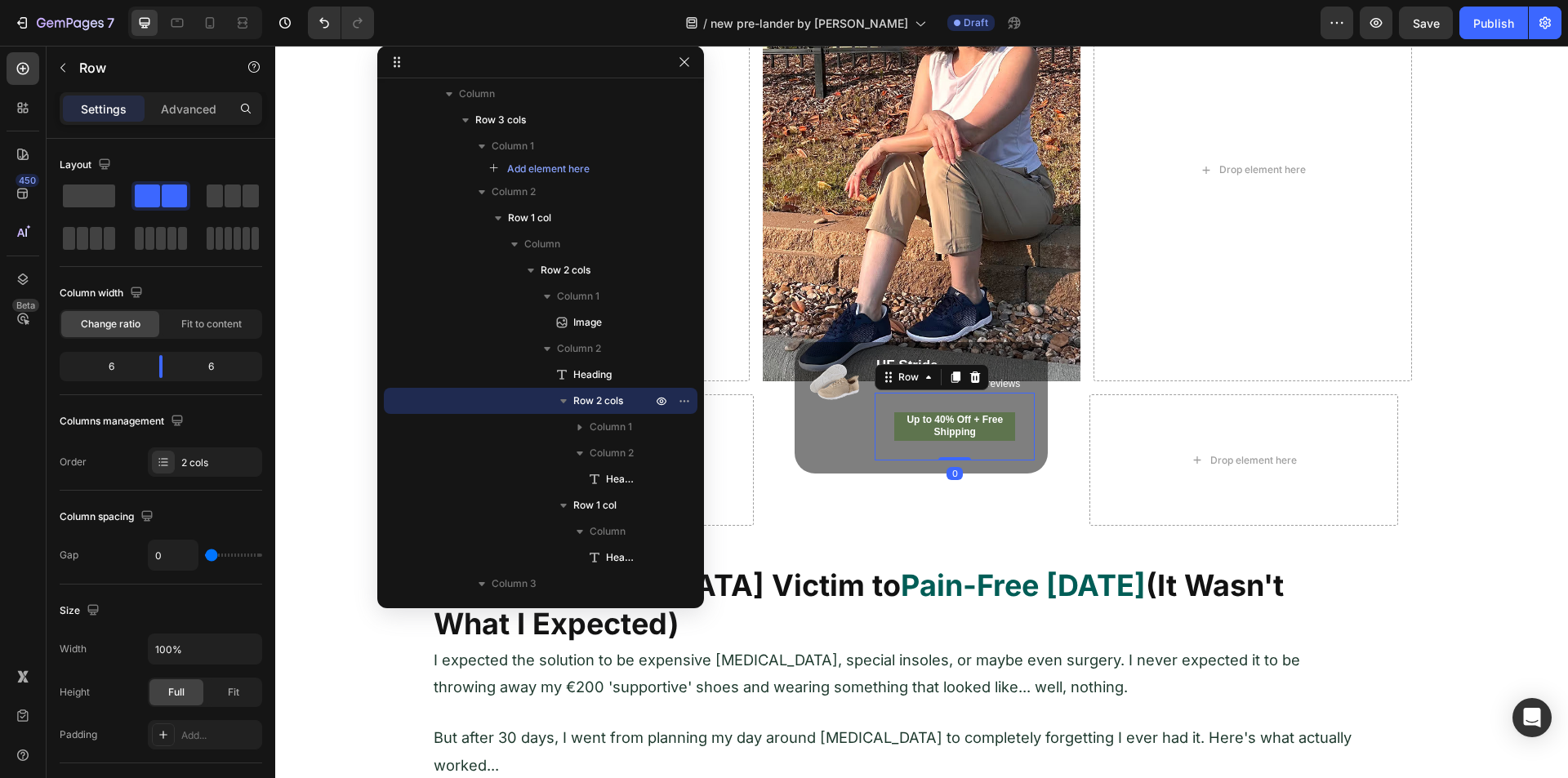
click at [877, 414] on div "Up to 40% Off + Free Shipping Heading Row 0" at bounding box center [955, 427] width 161 height 68
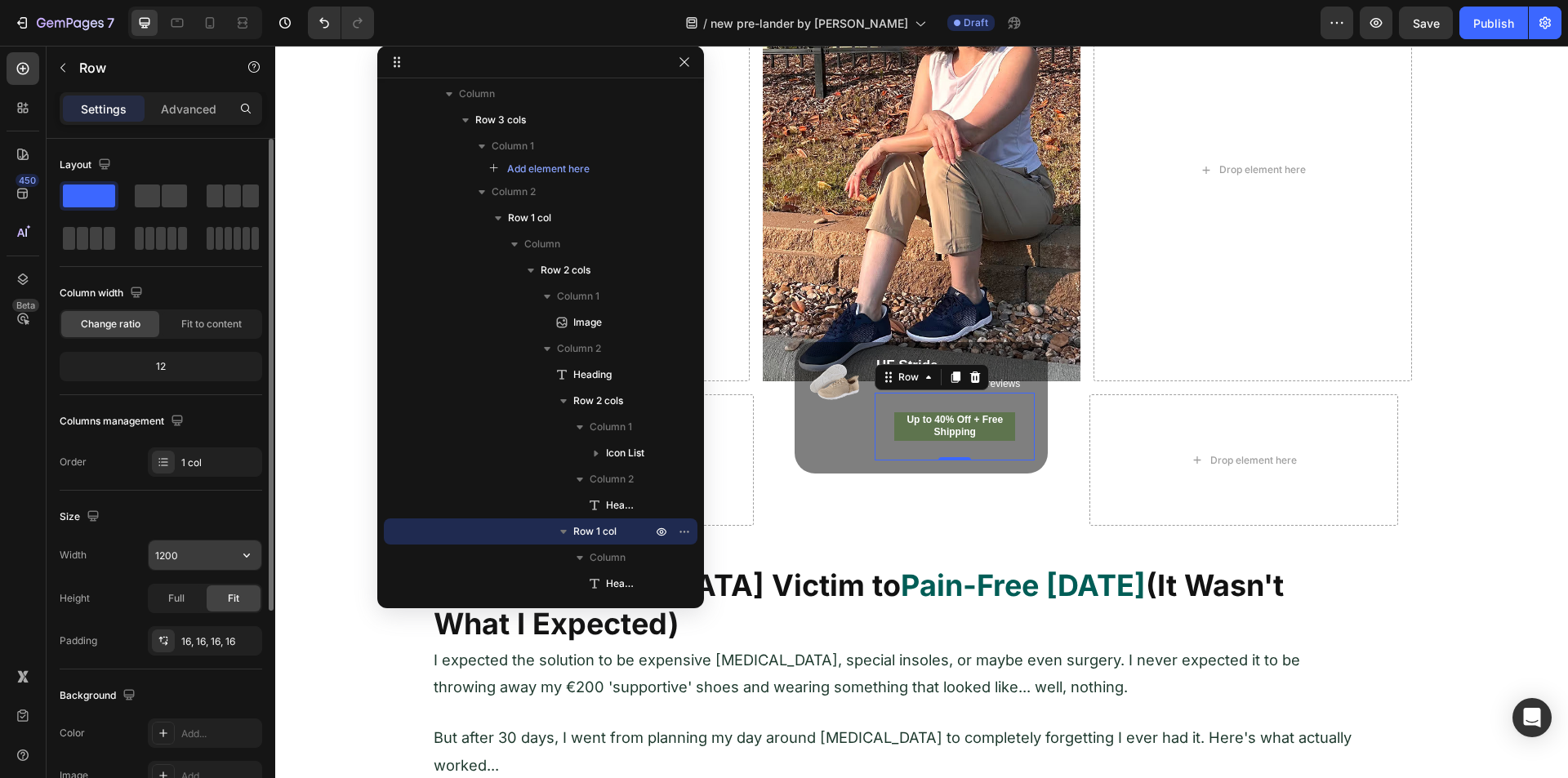
click at [219, 550] on input "1200" at bounding box center [205, 556] width 112 height 29
type input "197"
click at [124, 580] on div "Width 197 Height Full Fit Padding 16, 16, 16, 16" at bounding box center [161, 598] width 202 height 116
click at [197, 103] on p "Advanced" at bounding box center [189, 109] width 55 height 17
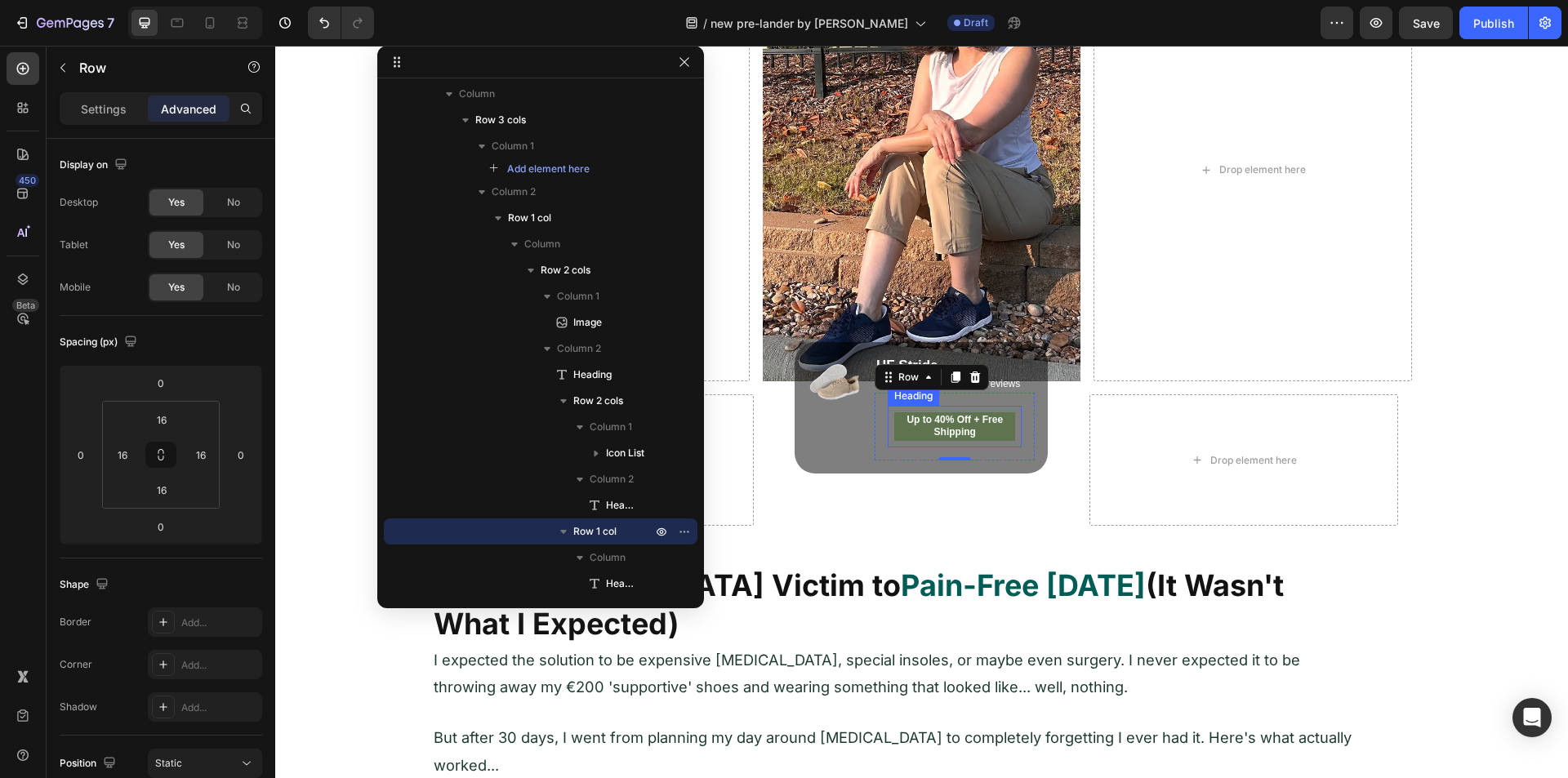
click at [888, 426] on div "Up to 40% Off + Free Shipping Heading" at bounding box center [955, 427] width 135 height 42
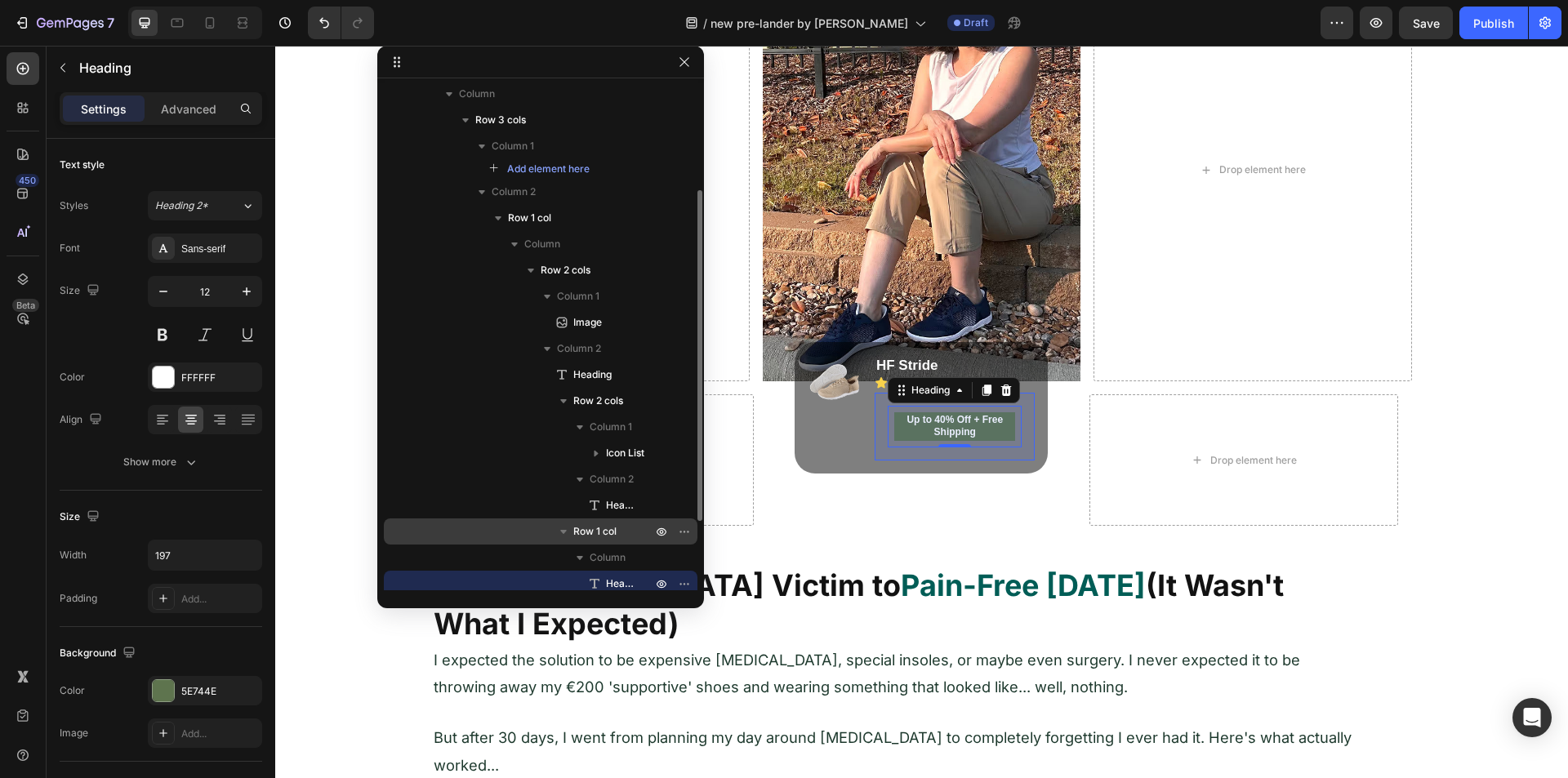
click at [614, 530] on span "Row 1 col" at bounding box center [594, 531] width 43 height 16
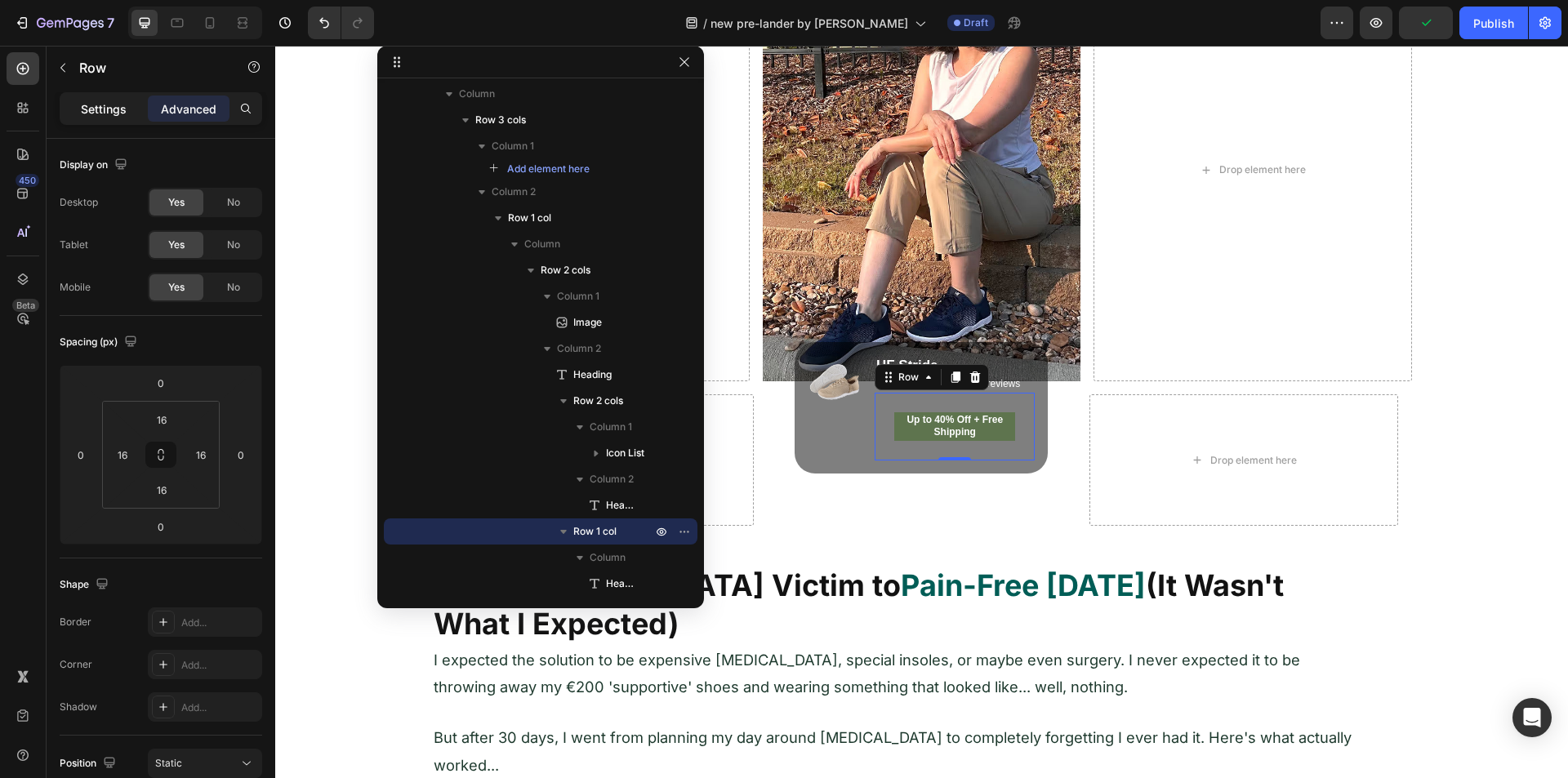
click at [88, 106] on p "Settings" at bounding box center [103, 109] width 46 height 17
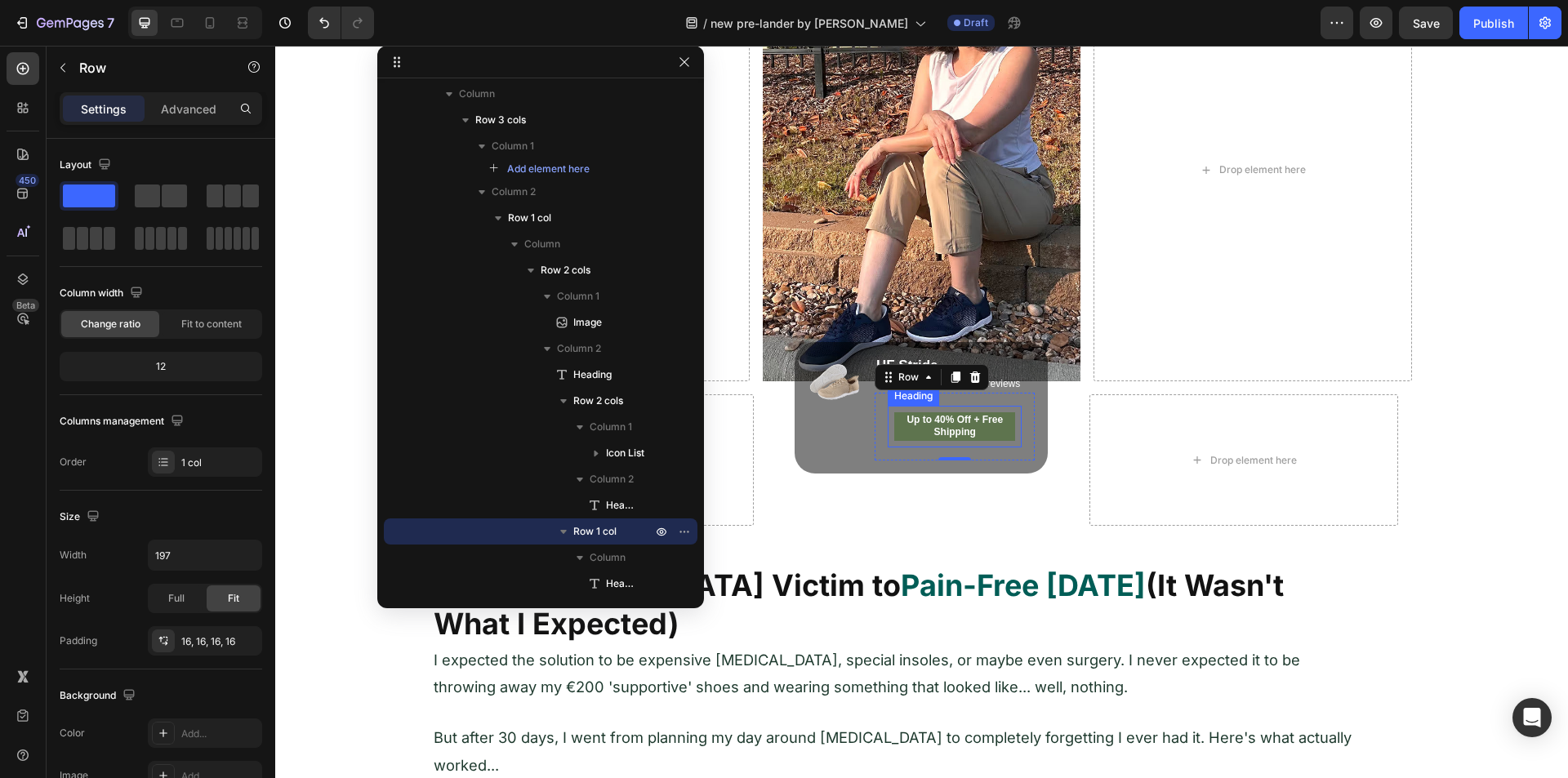
click at [888, 428] on div "Up to 40% Off + Free Shipping Heading" at bounding box center [955, 427] width 135 height 42
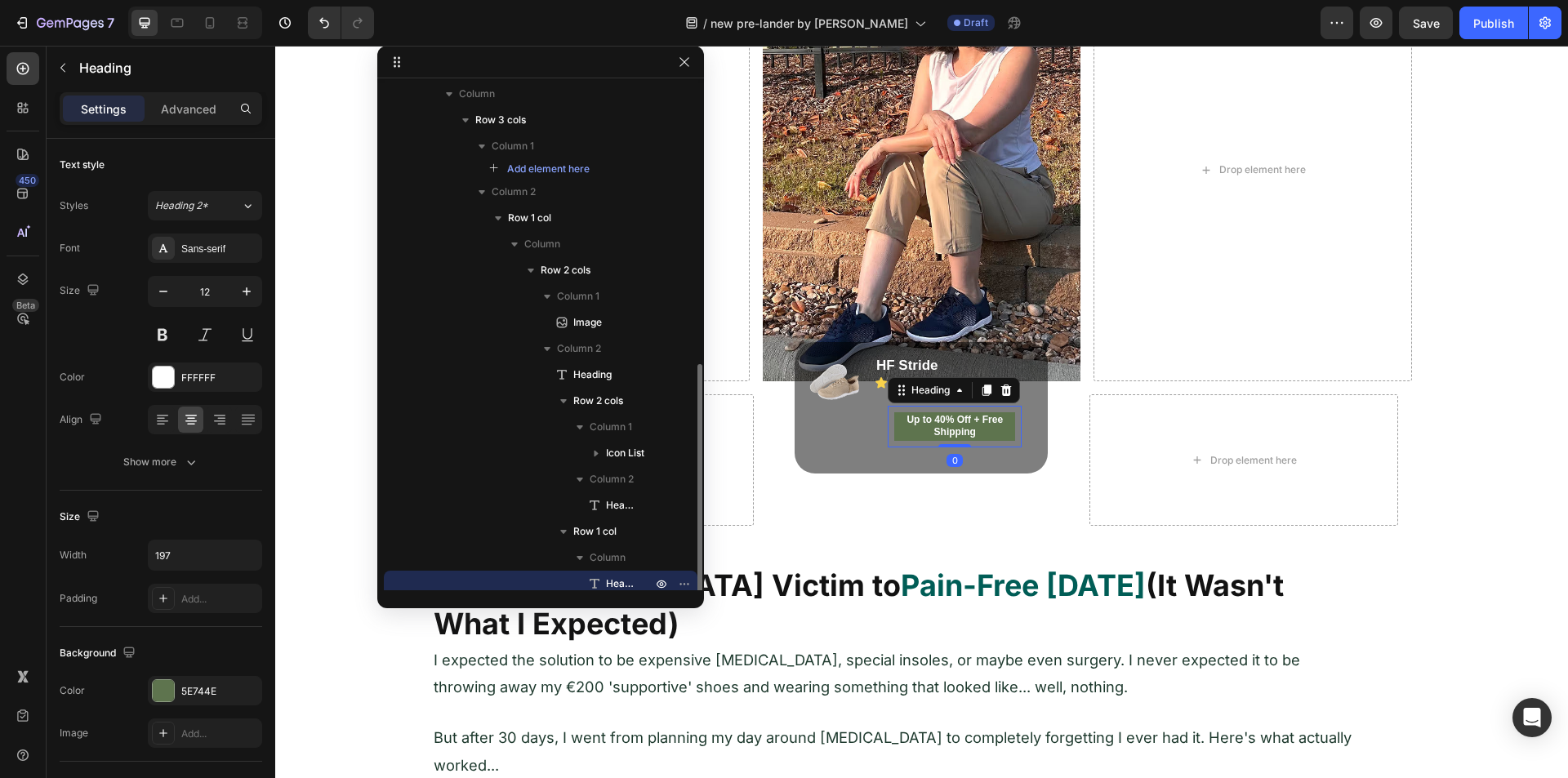
scroll to position [266, 0]
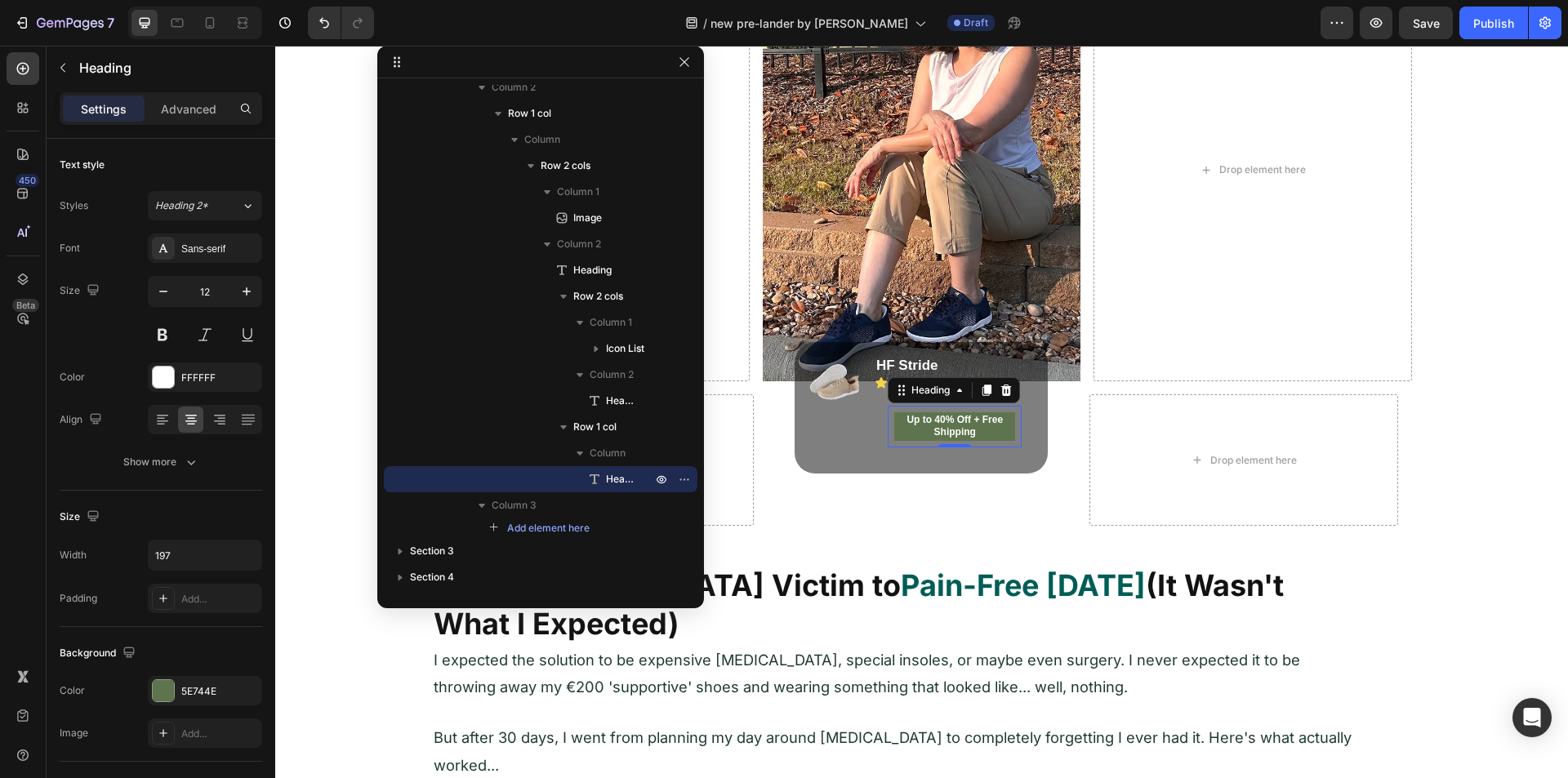
click at [948, 421] on h2 "Up to 40% Off + Free Shipping" at bounding box center [954, 427] width 122 height 29
click at [948, 421] on p "Up to 40% Off + Free Shipping" at bounding box center [954, 426] width 119 height 25
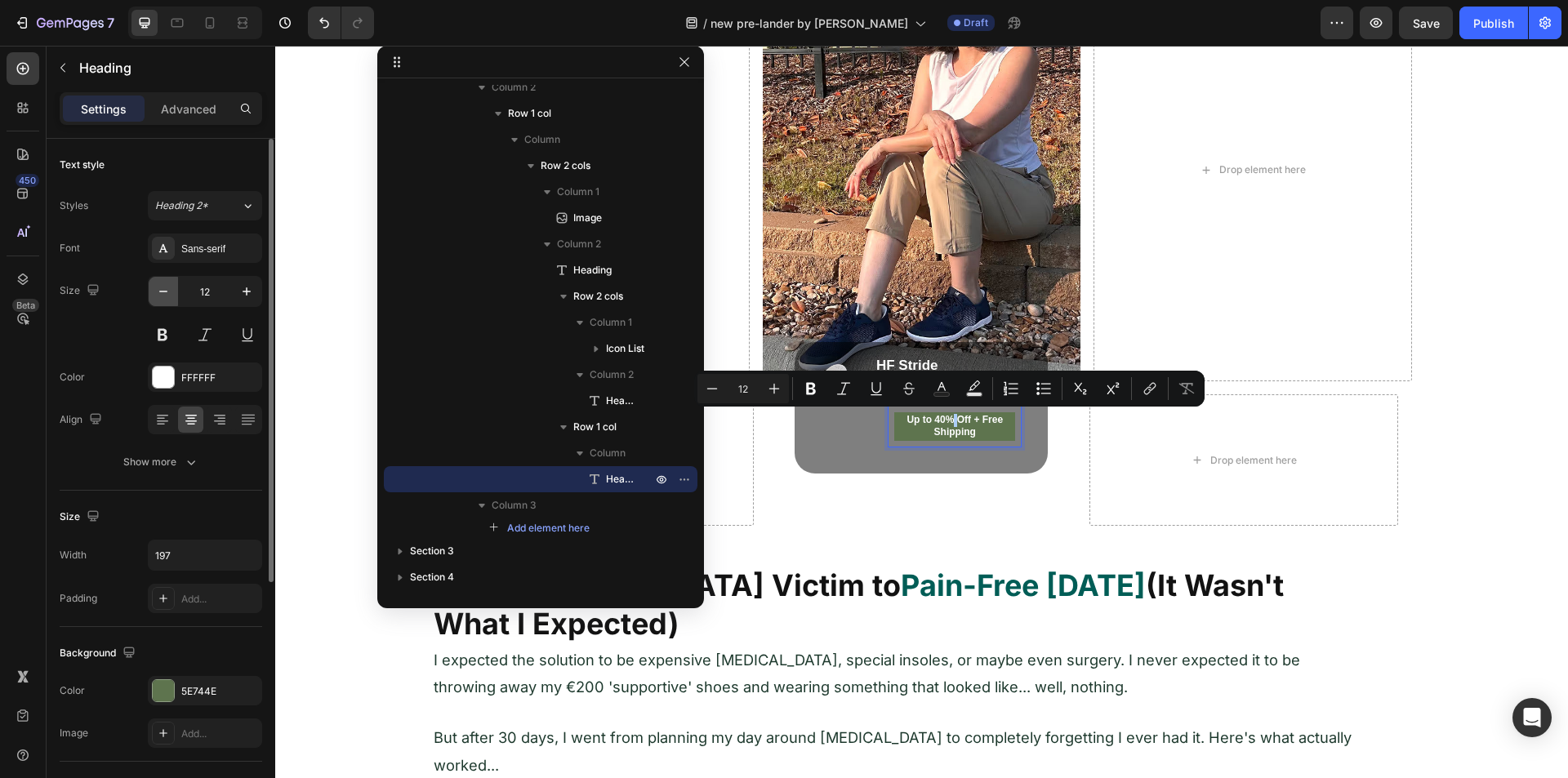
click at [161, 293] on icon "button" at bounding box center [163, 291] width 16 height 16
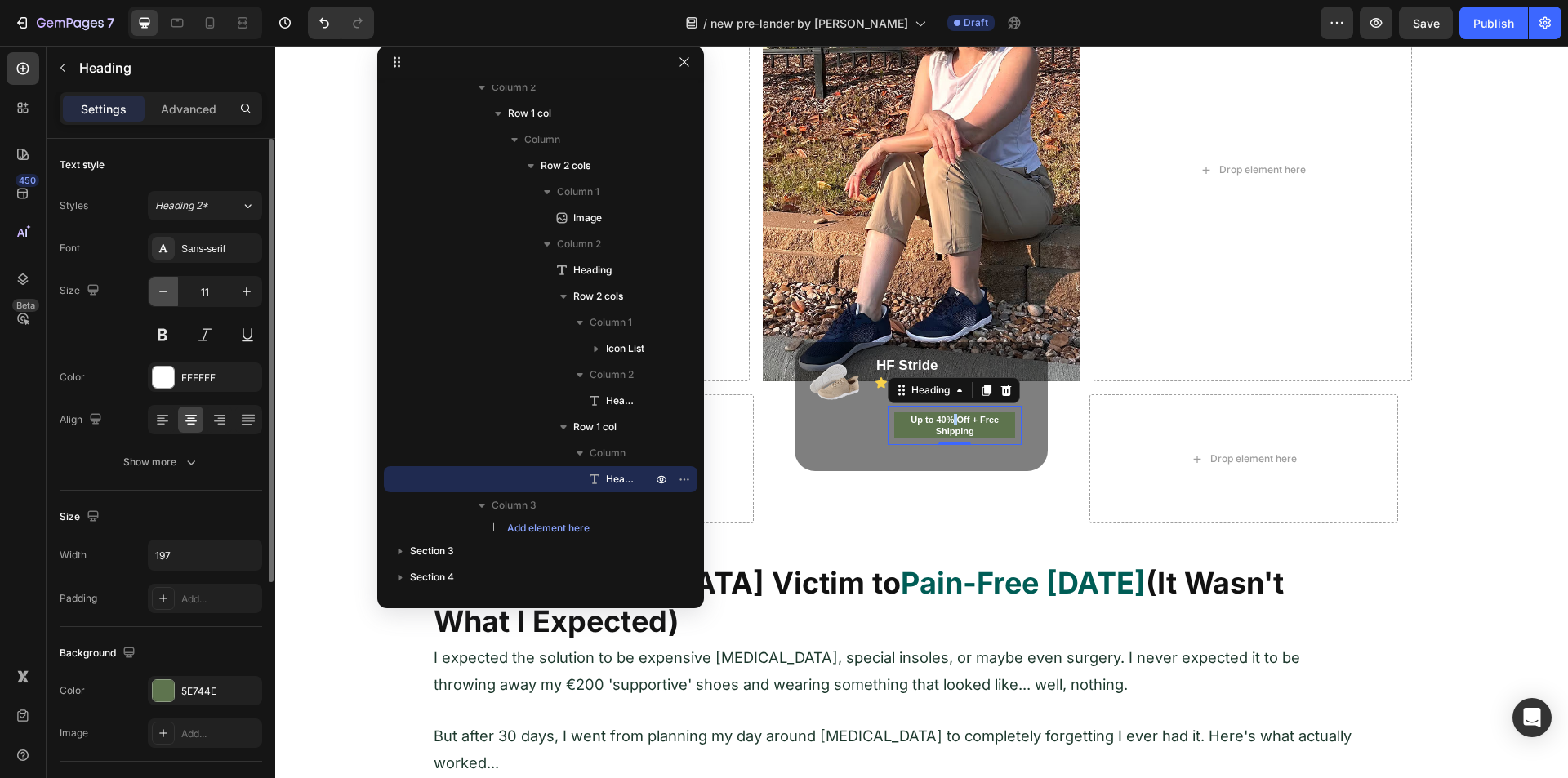
type input "10"
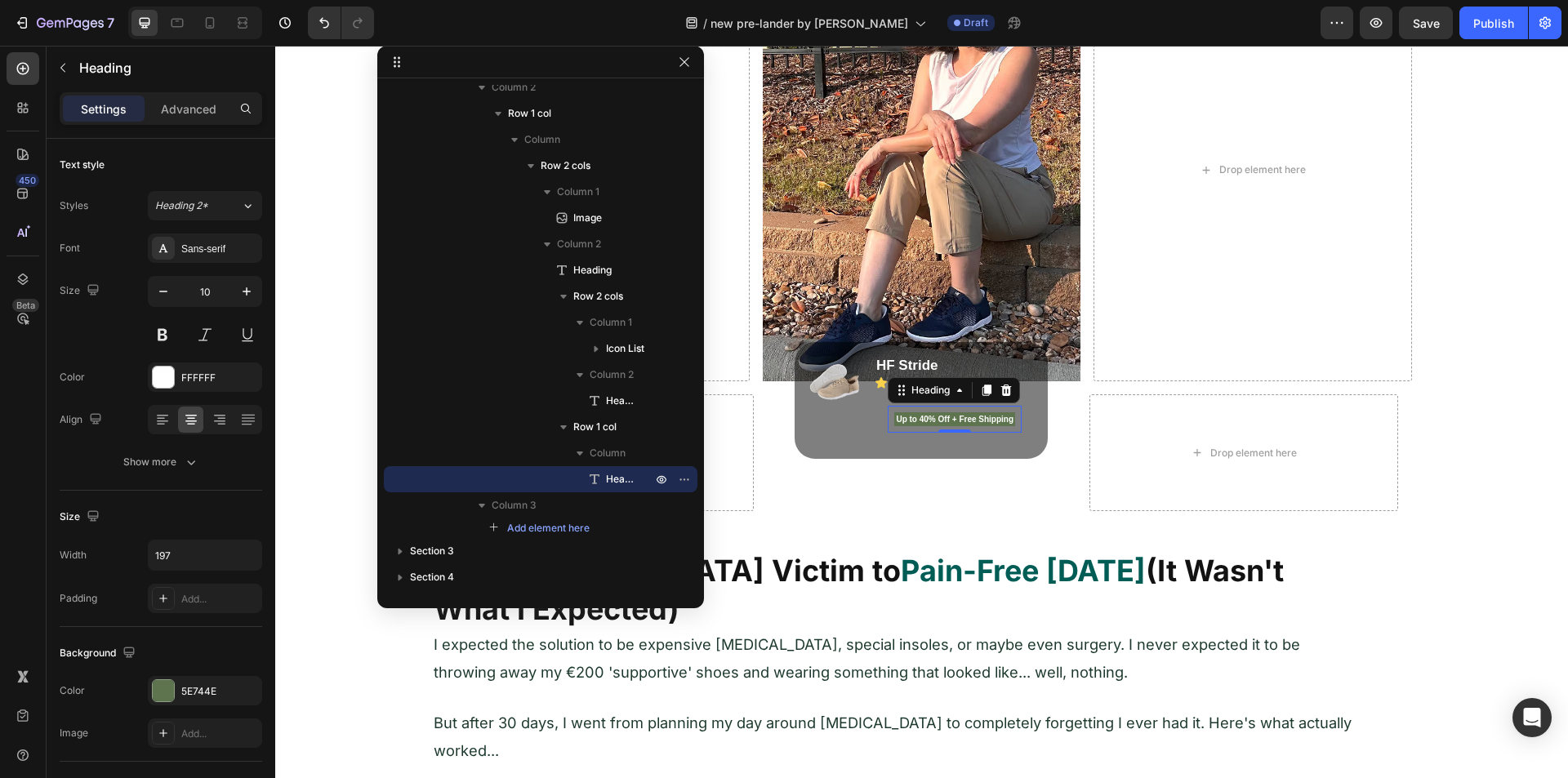
click at [904, 411] on div "Up to 40% Off + Free Shipping Heading 0" at bounding box center [955, 419] width 135 height 27
click at [888, 419] on div "Up to 40% Off + Free Shipping Heading 0" at bounding box center [955, 419] width 135 height 27
click at [1007, 385] on div at bounding box center [1006, 390] width 20 height 20
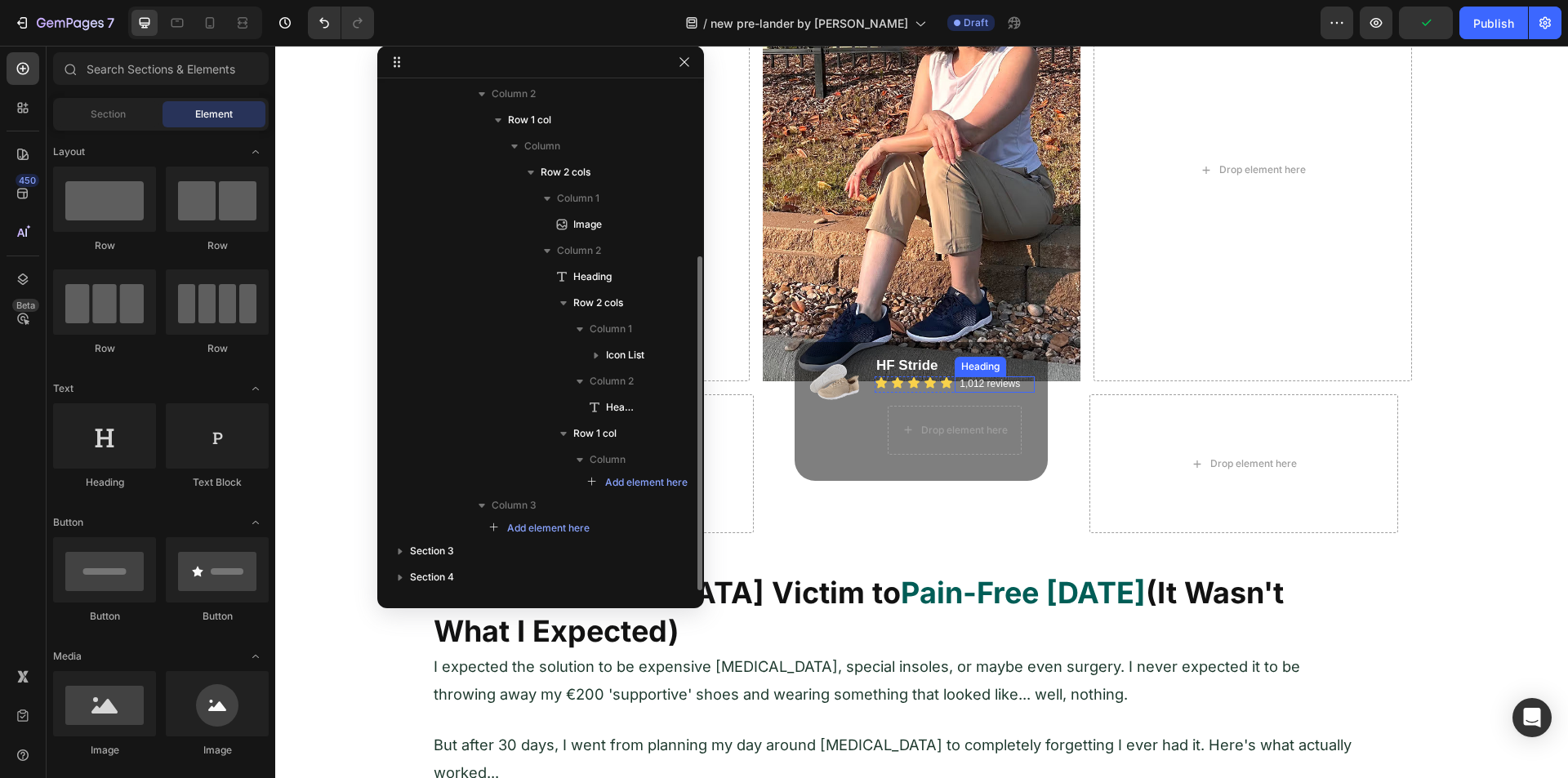
scroll to position [259, 0]
click at [878, 444] on div "Drop element here Row" at bounding box center [955, 430] width 161 height 75
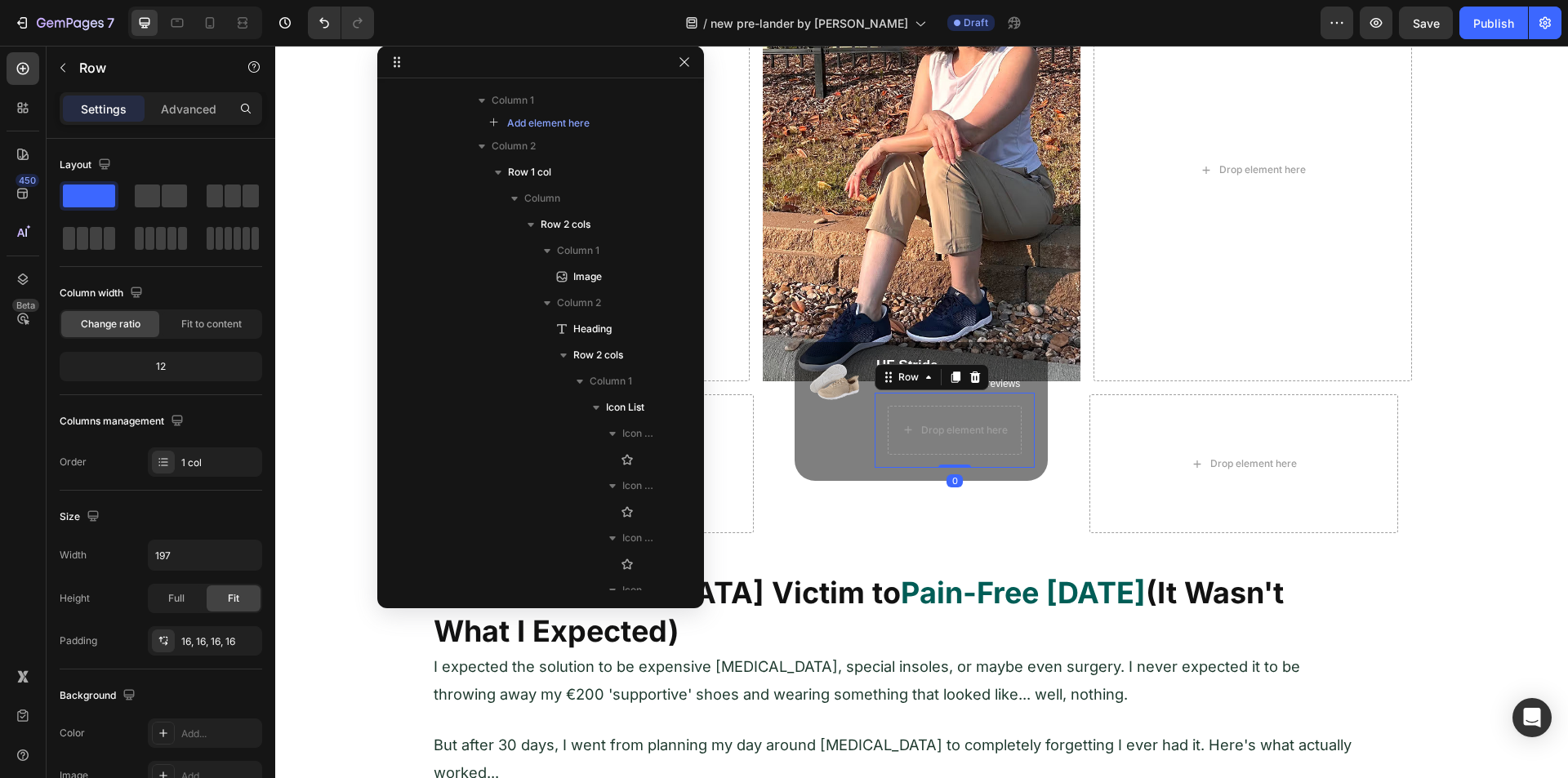
scroll to position [573, 0]
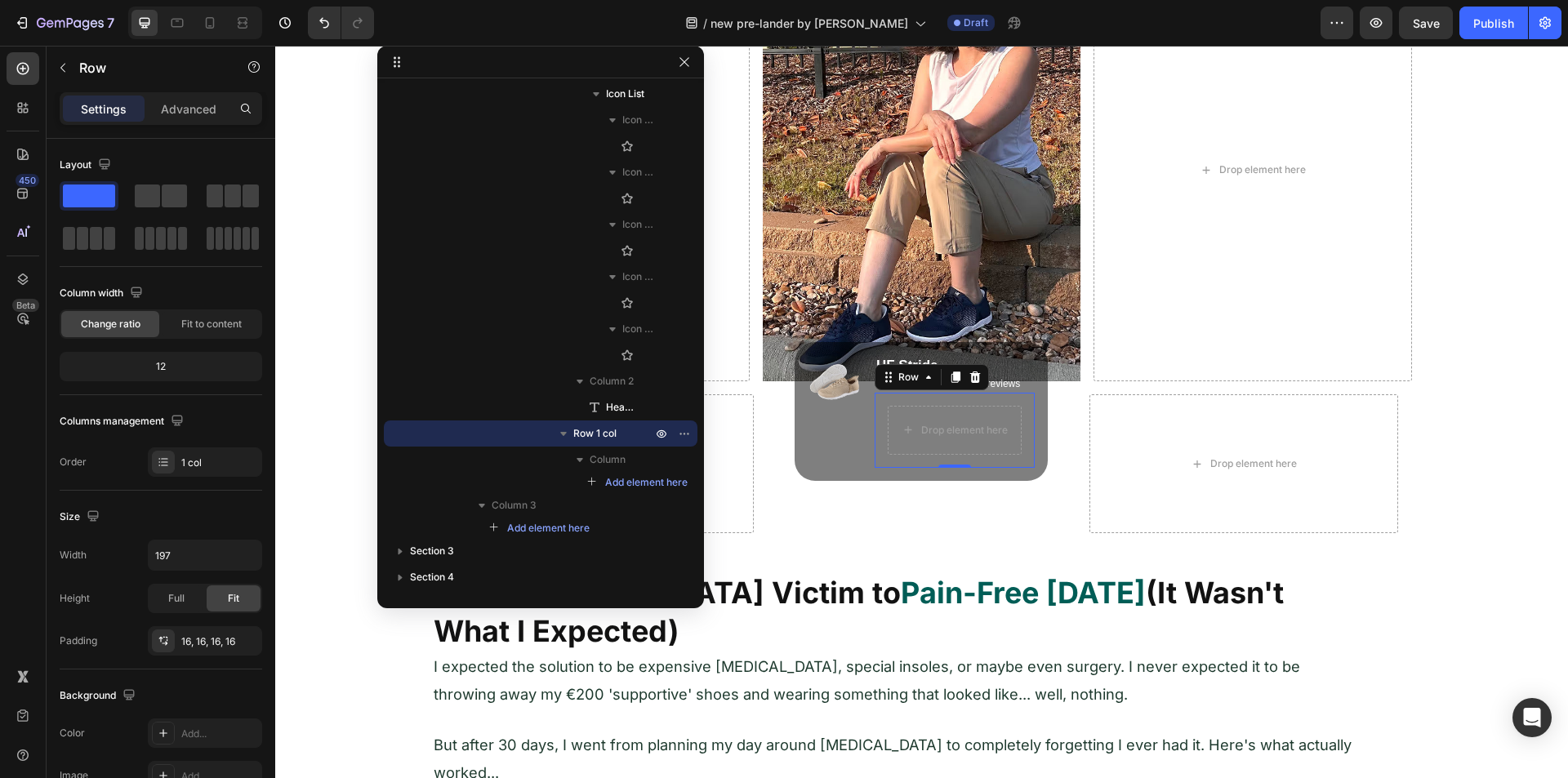
click at [186, 117] on div "Advanced" at bounding box center [189, 108] width 81 height 26
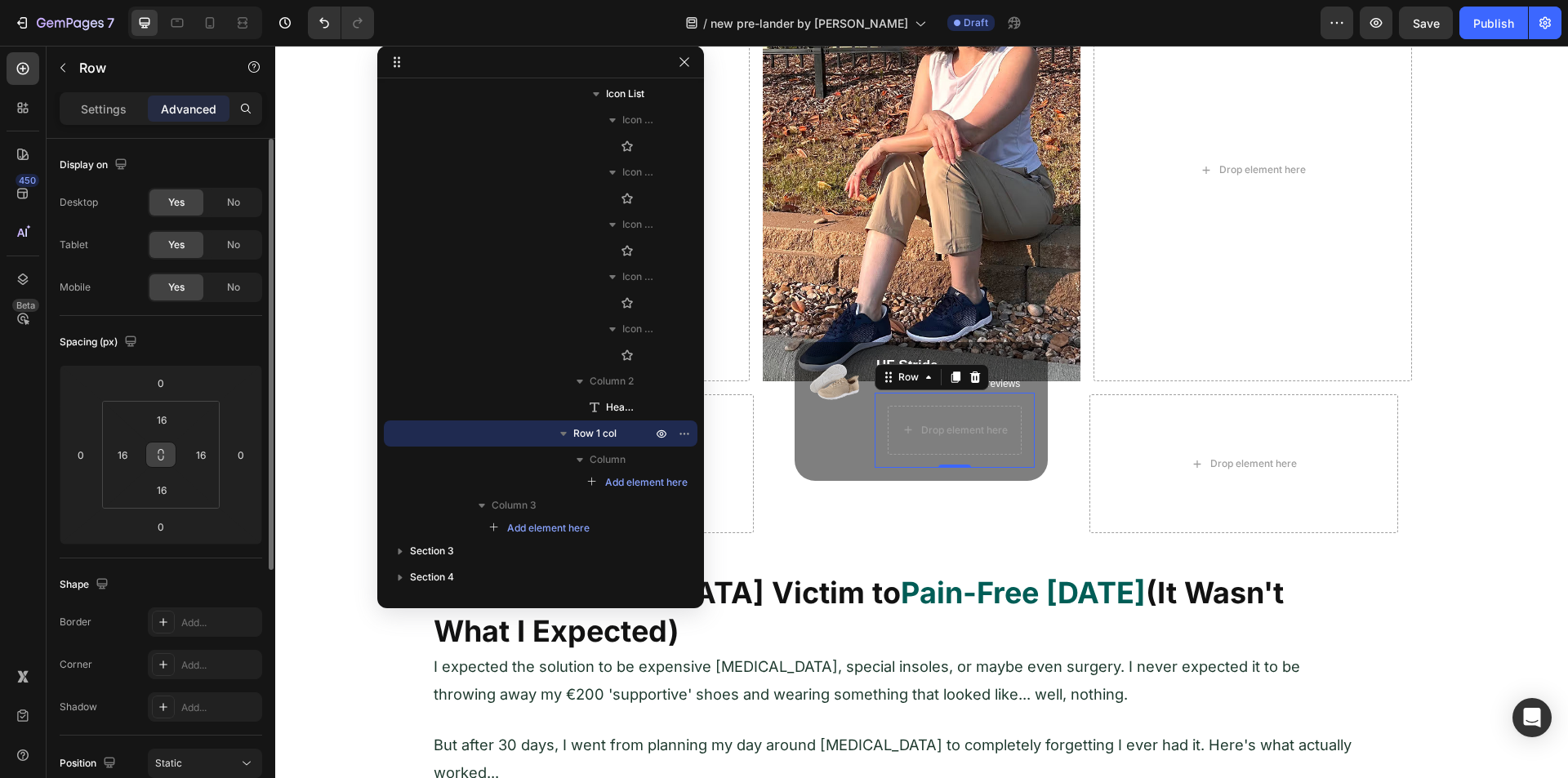
click at [158, 457] on icon at bounding box center [161, 459] width 6 height 5
click at [167, 421] on input "16" at bounding box center [162, 420] width 33 height 24
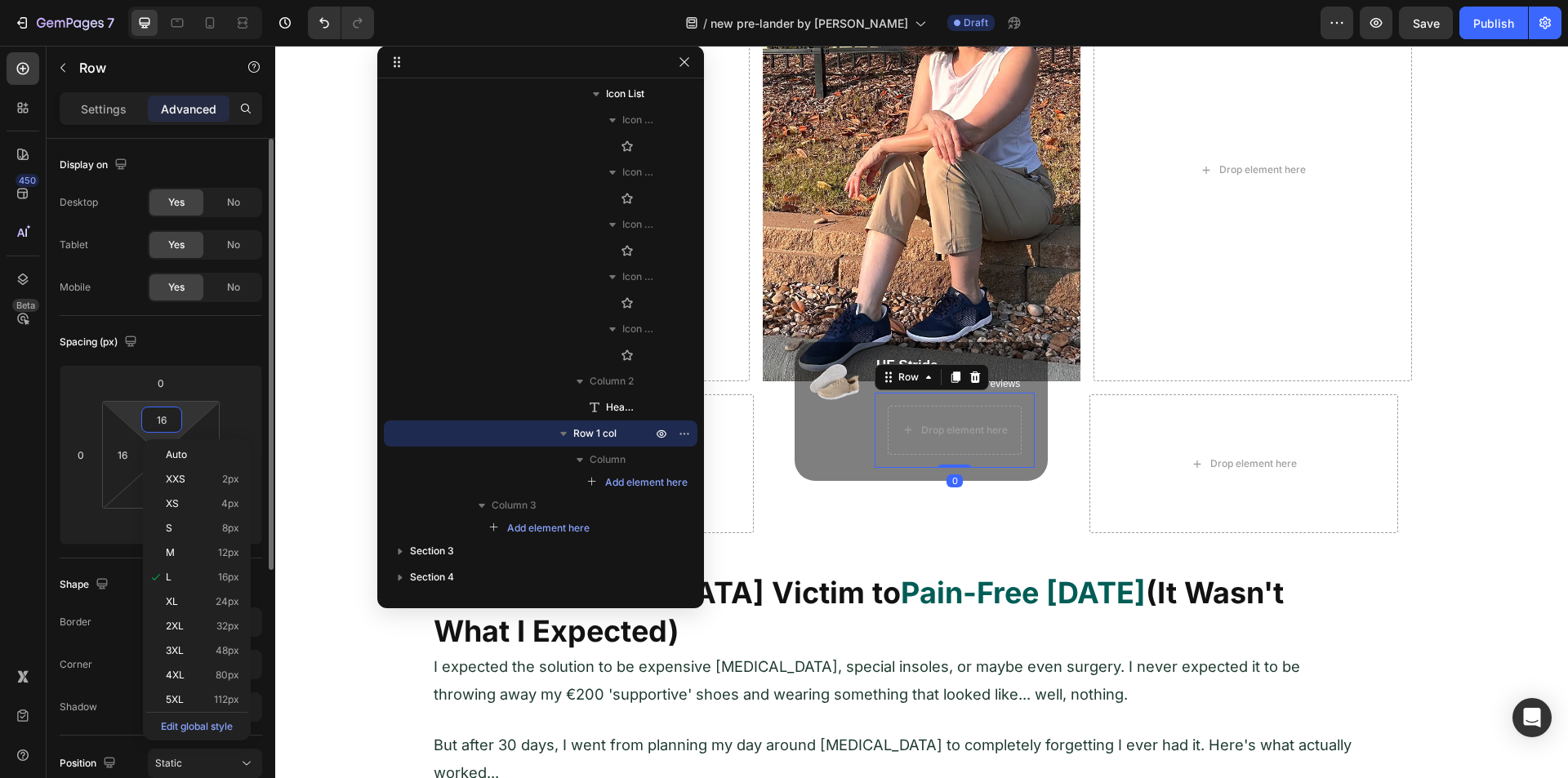
type input "0"
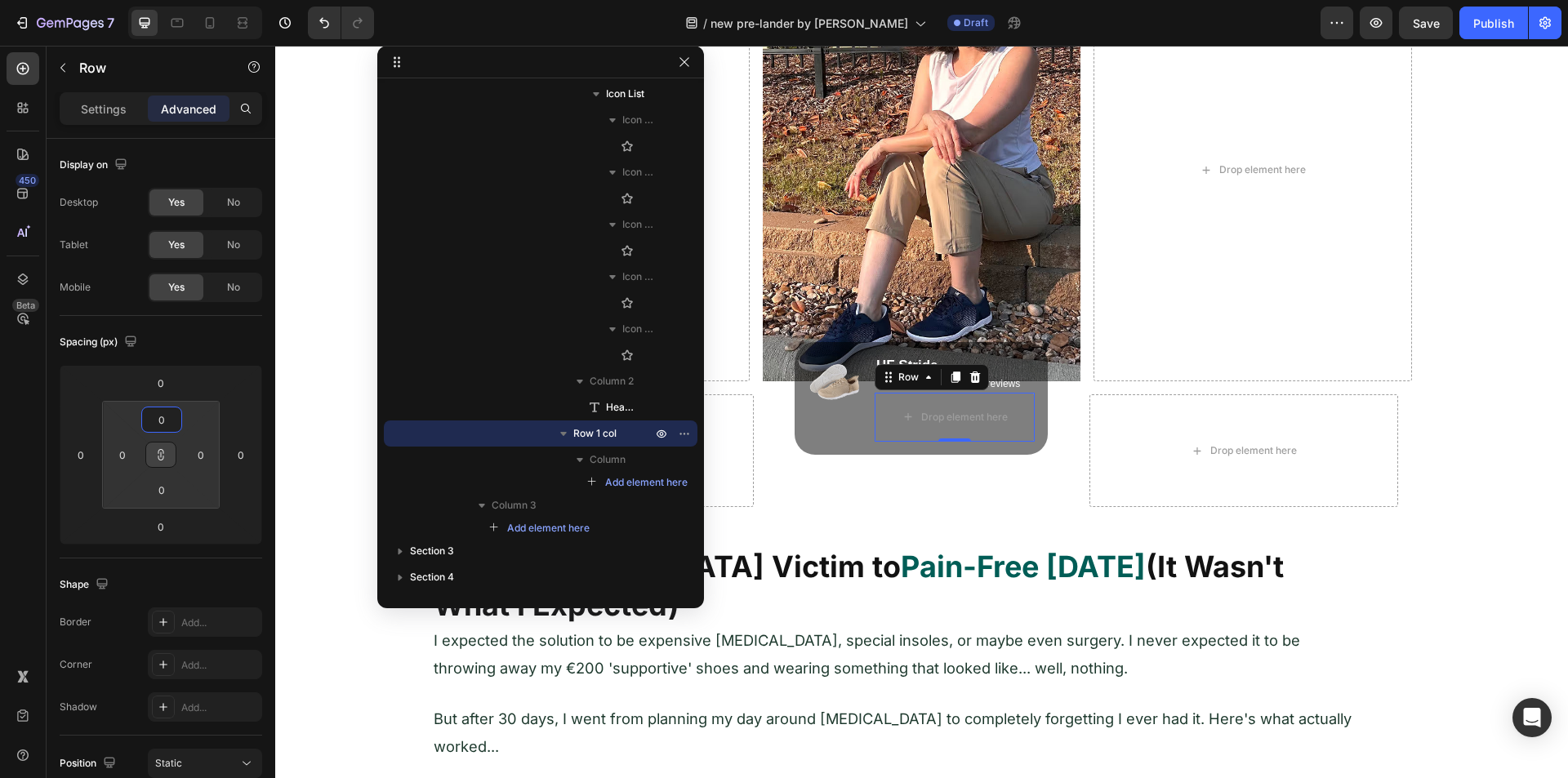
type input "0"
click at [14, 459] on div "450 Beta" at bounding box center [23, 356] width 33 height 608
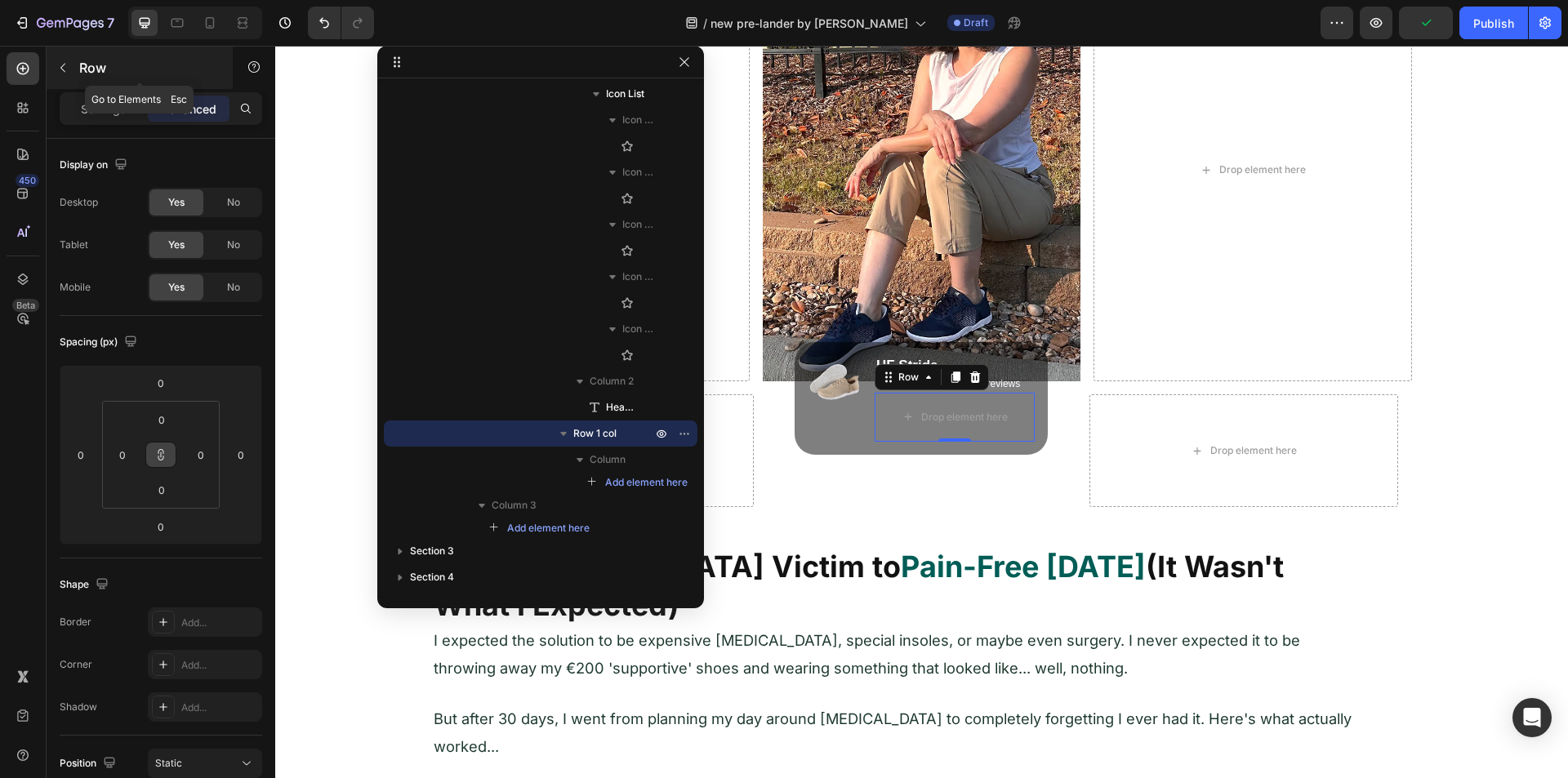
click at [72, 65] on button "button" at bounding box center [63, 68] width 26 height 26
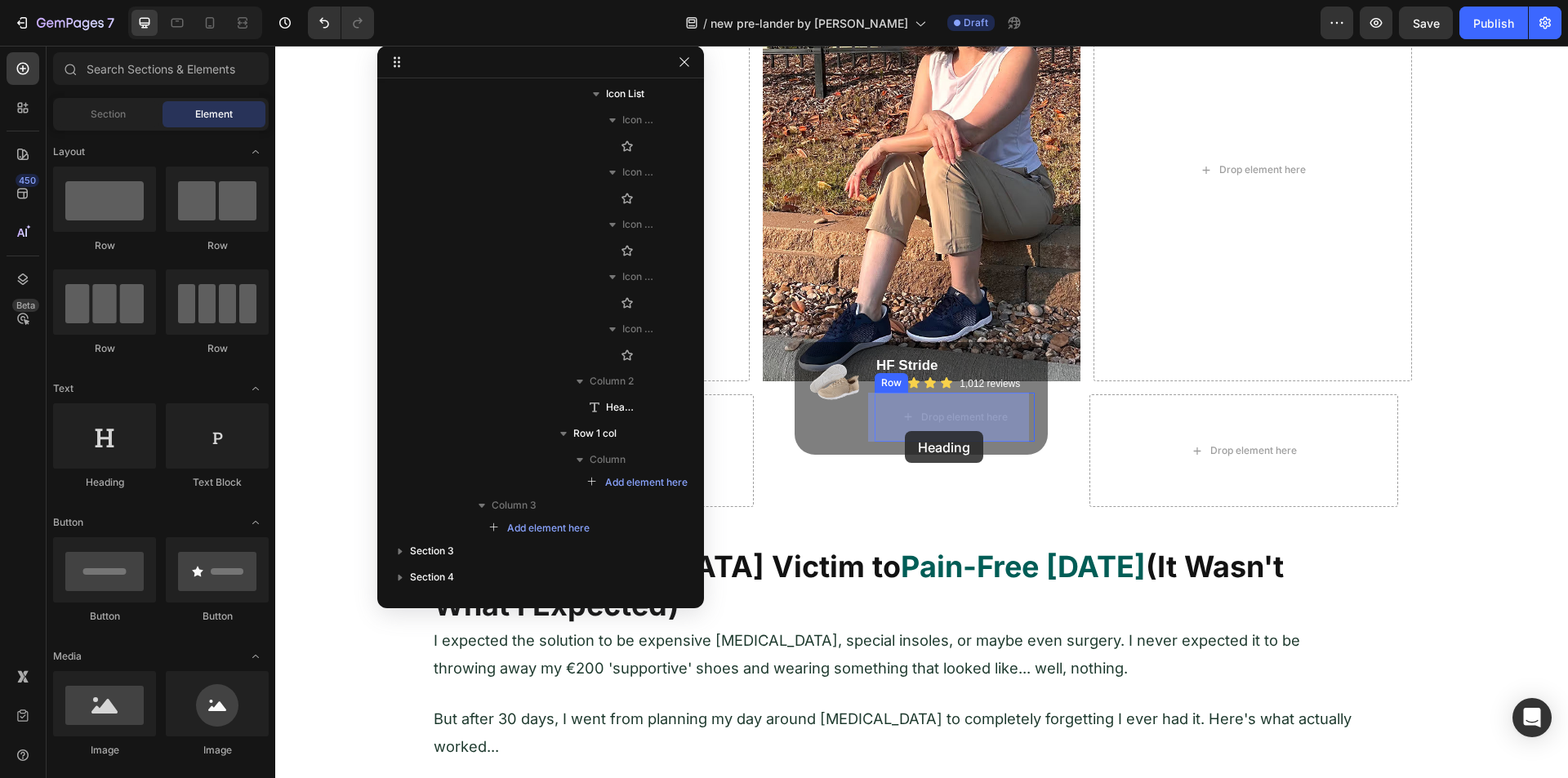
drag, startPoint x: 381, startPoint y: 494, endPoint x: 907, endPoint y: 430, distance: 529.9
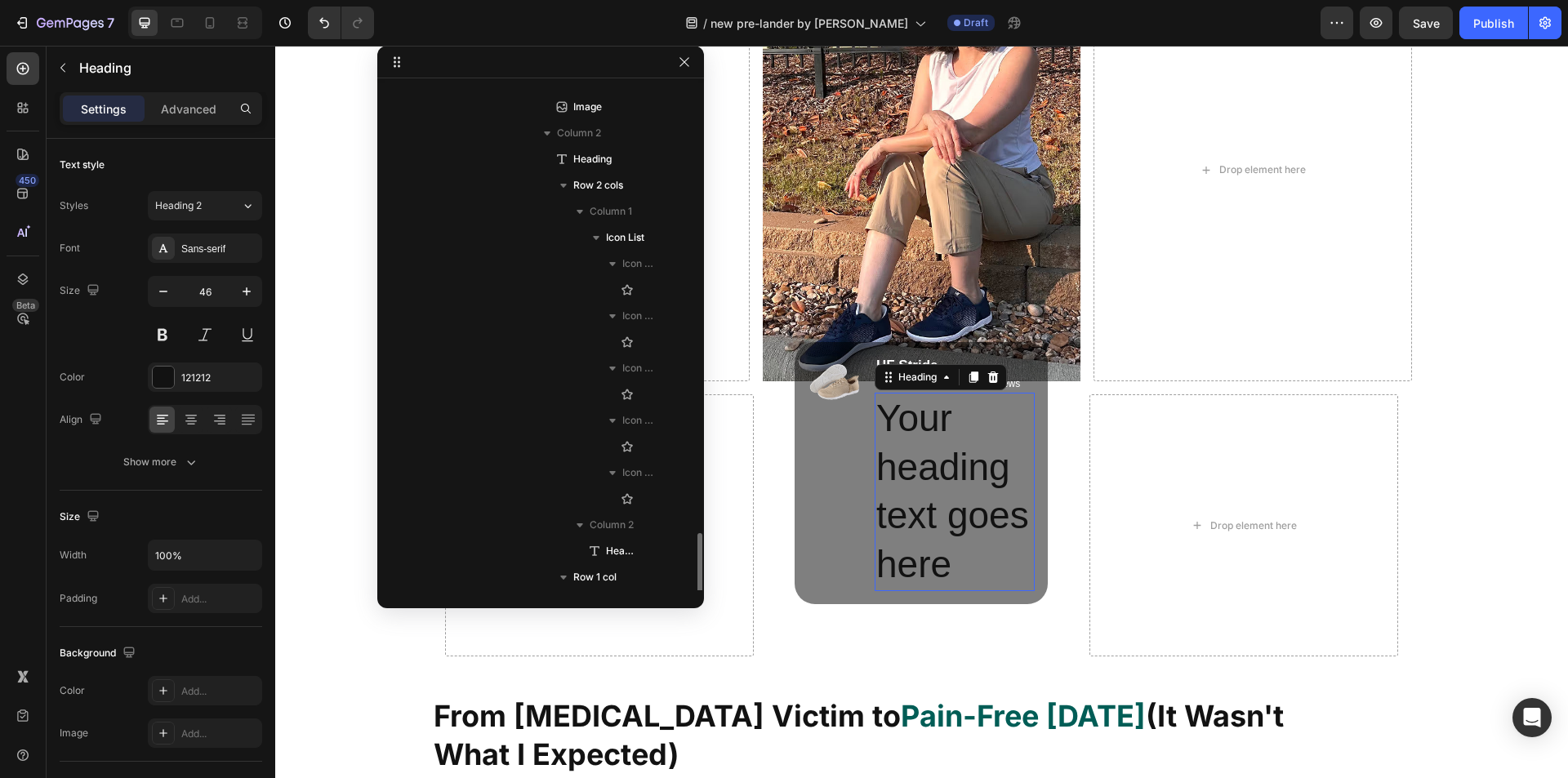
scroll to position [723, 0]
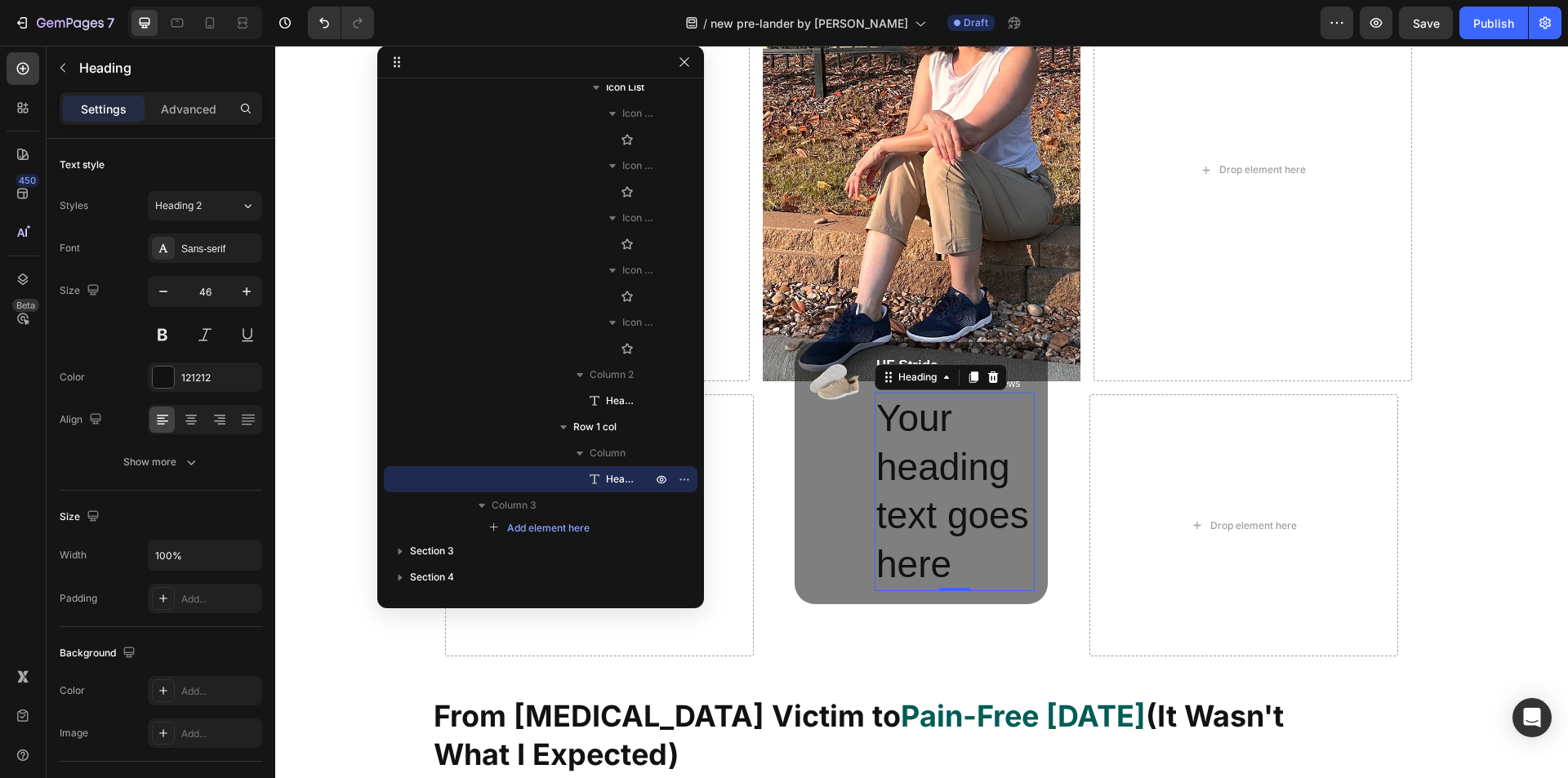
click at [932, 470] on h2 "Your heading text goes here" at bounding box center [955, 492] width 161 height 198
click at [932, 470] on p "Your heading text goes here" at bounding box center [955, 492] width 157 height 196
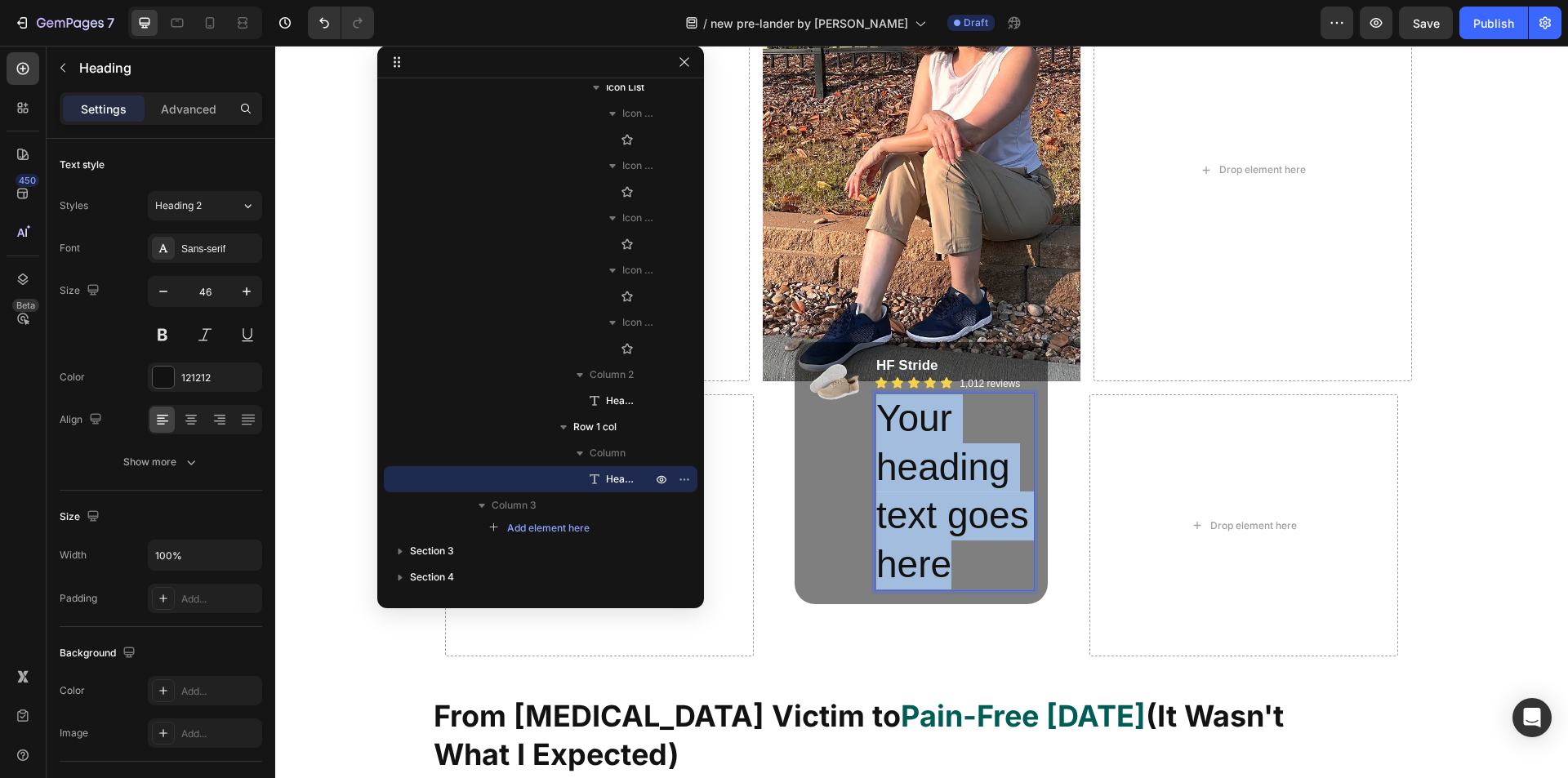
click at [932, 470] on p "Your heading text goes here" at bounding box center [955, 492] width 157 height 196
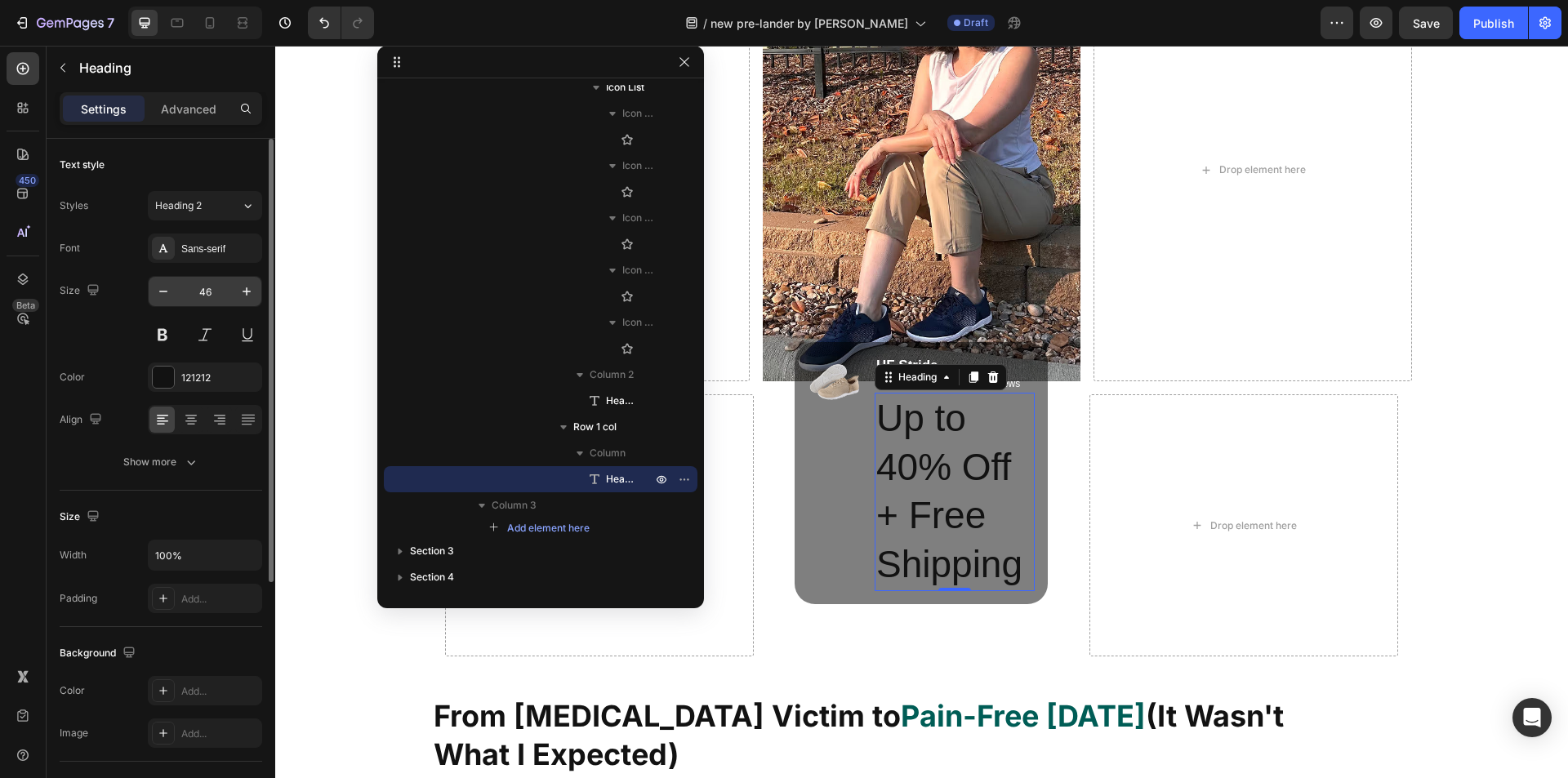
click at [206, 293] on input "46" at bounding box center [205, 292] width 54 height 29
type input "12"
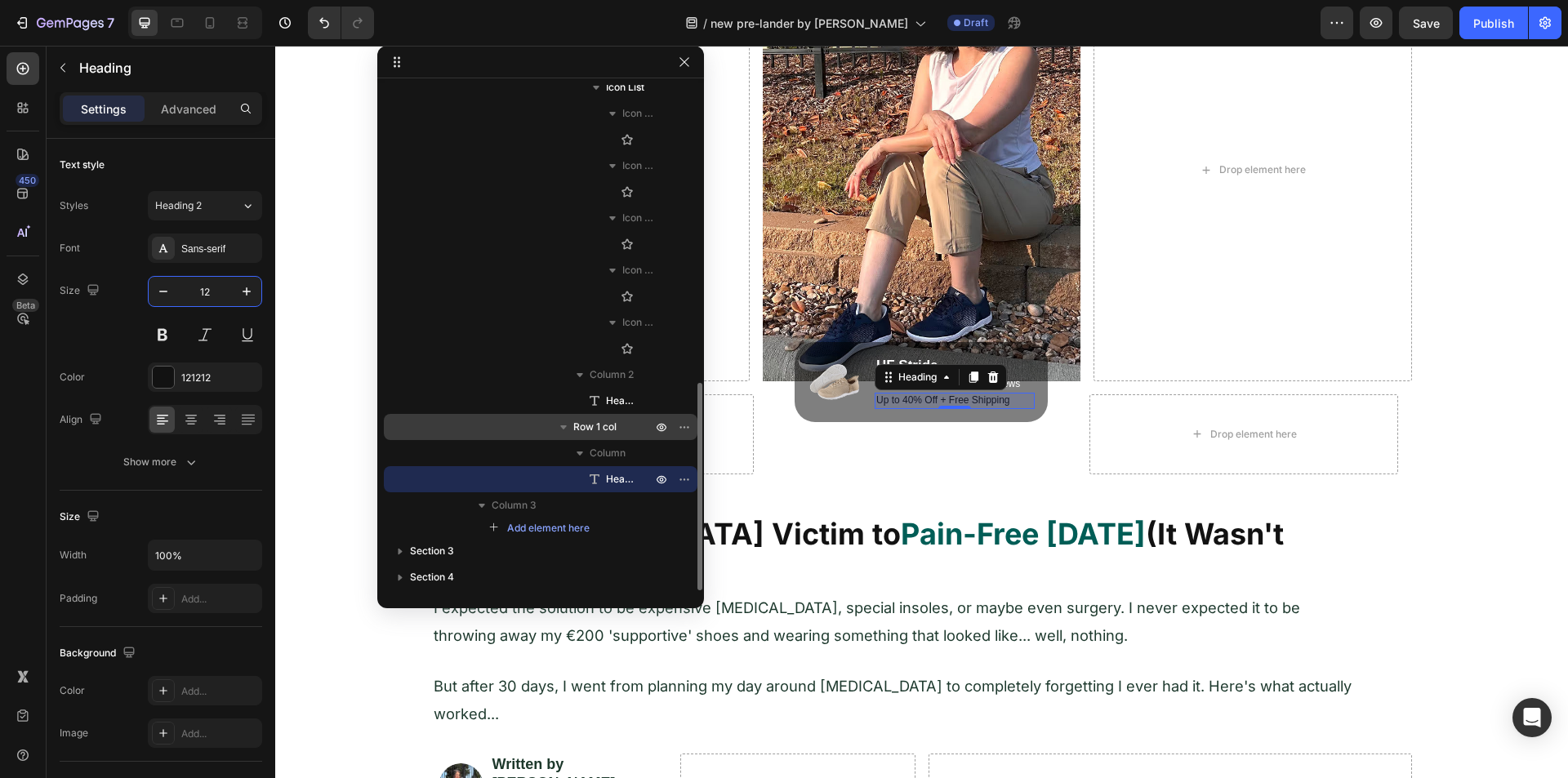
click at [589, 434] on span "Row 1 col" at bounding box center [594, 427] width 43 height 16
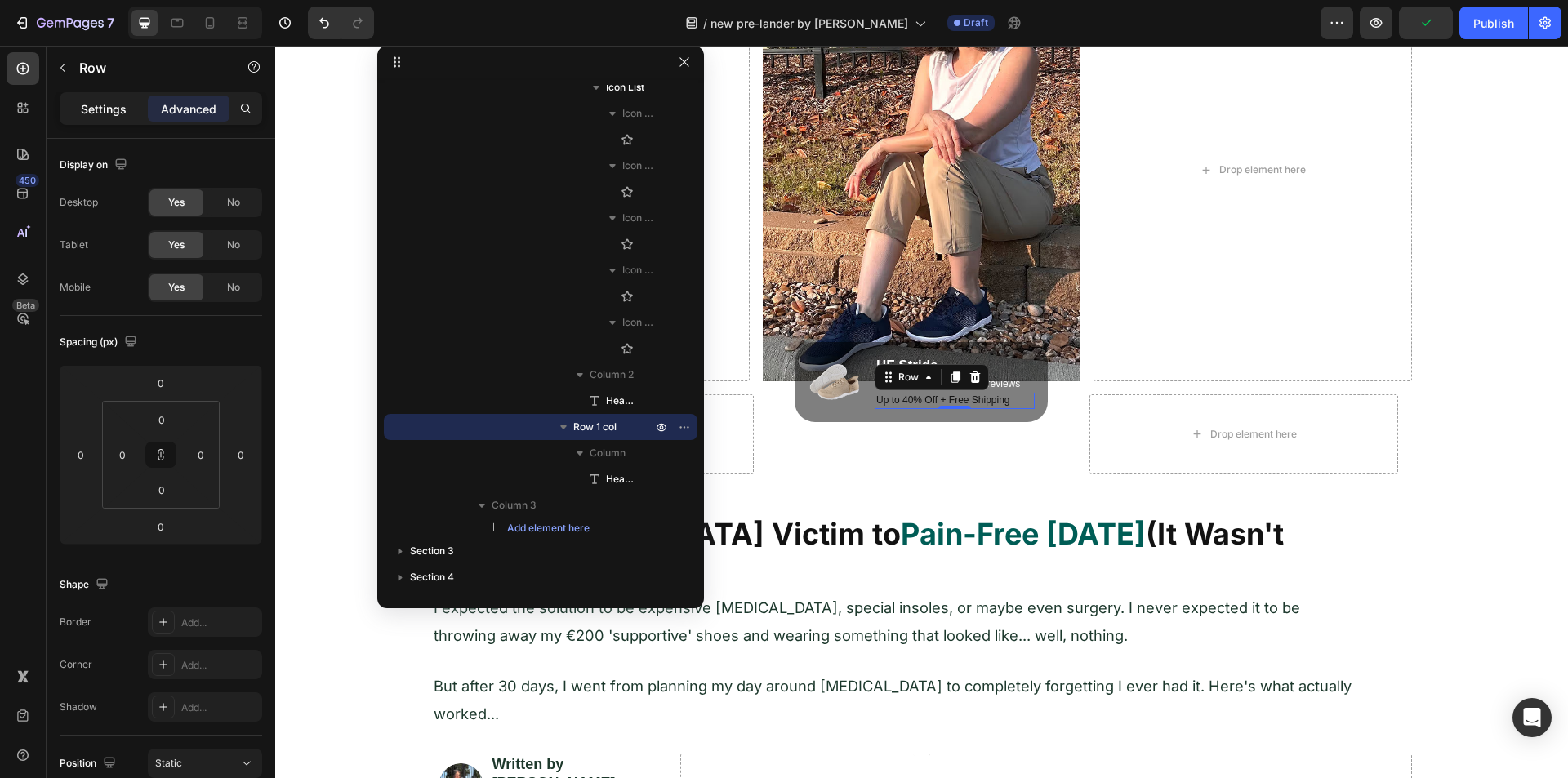
drag, startPoint x: 109, startPoint y: 105, endPoint x: 106, endPoint y: 113, distance: 8.5
click at [106, 106] on p "Settings" at bounding box center [103, 109] width 46 height 17
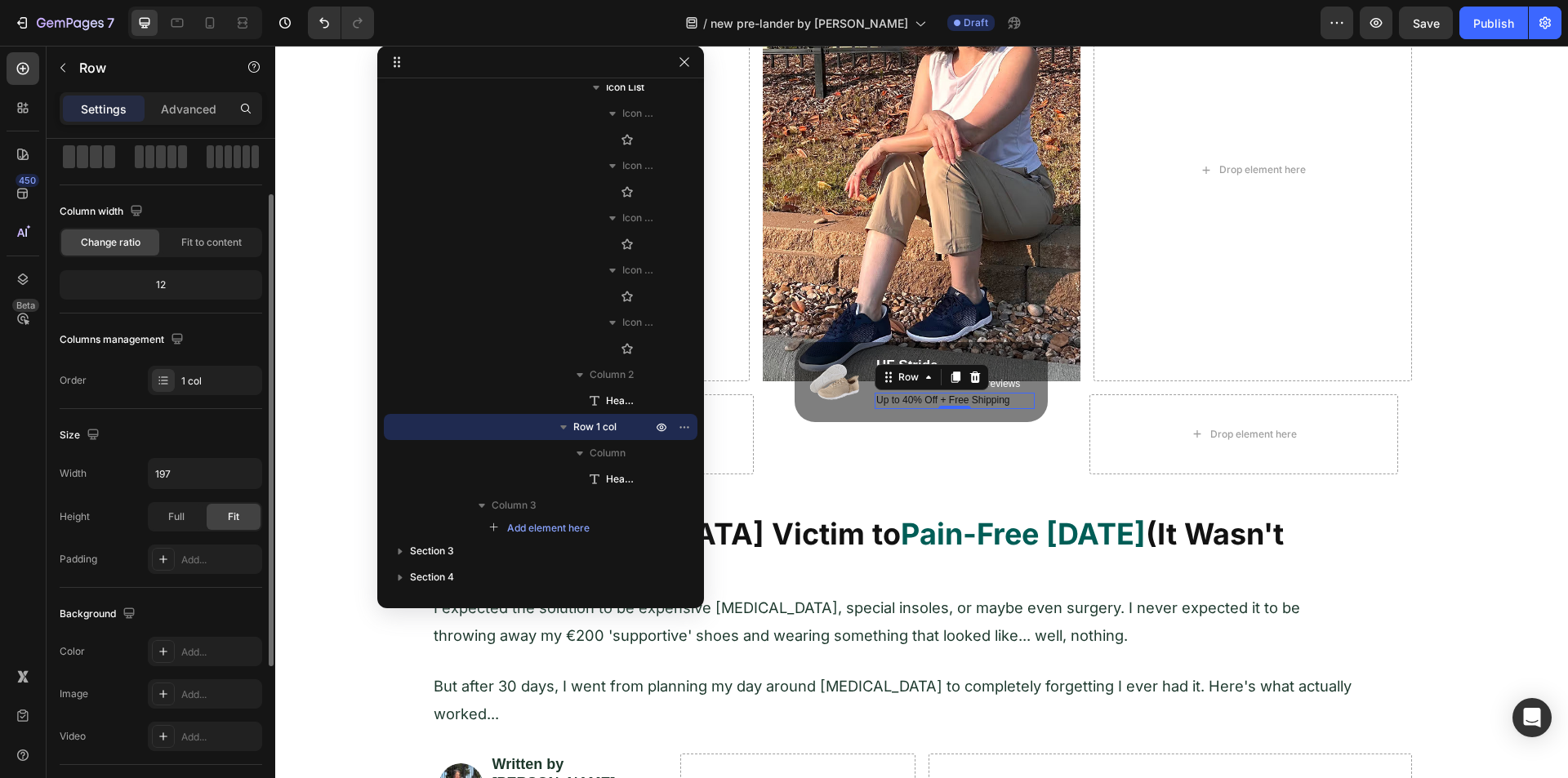
scroll to position [245, 0]
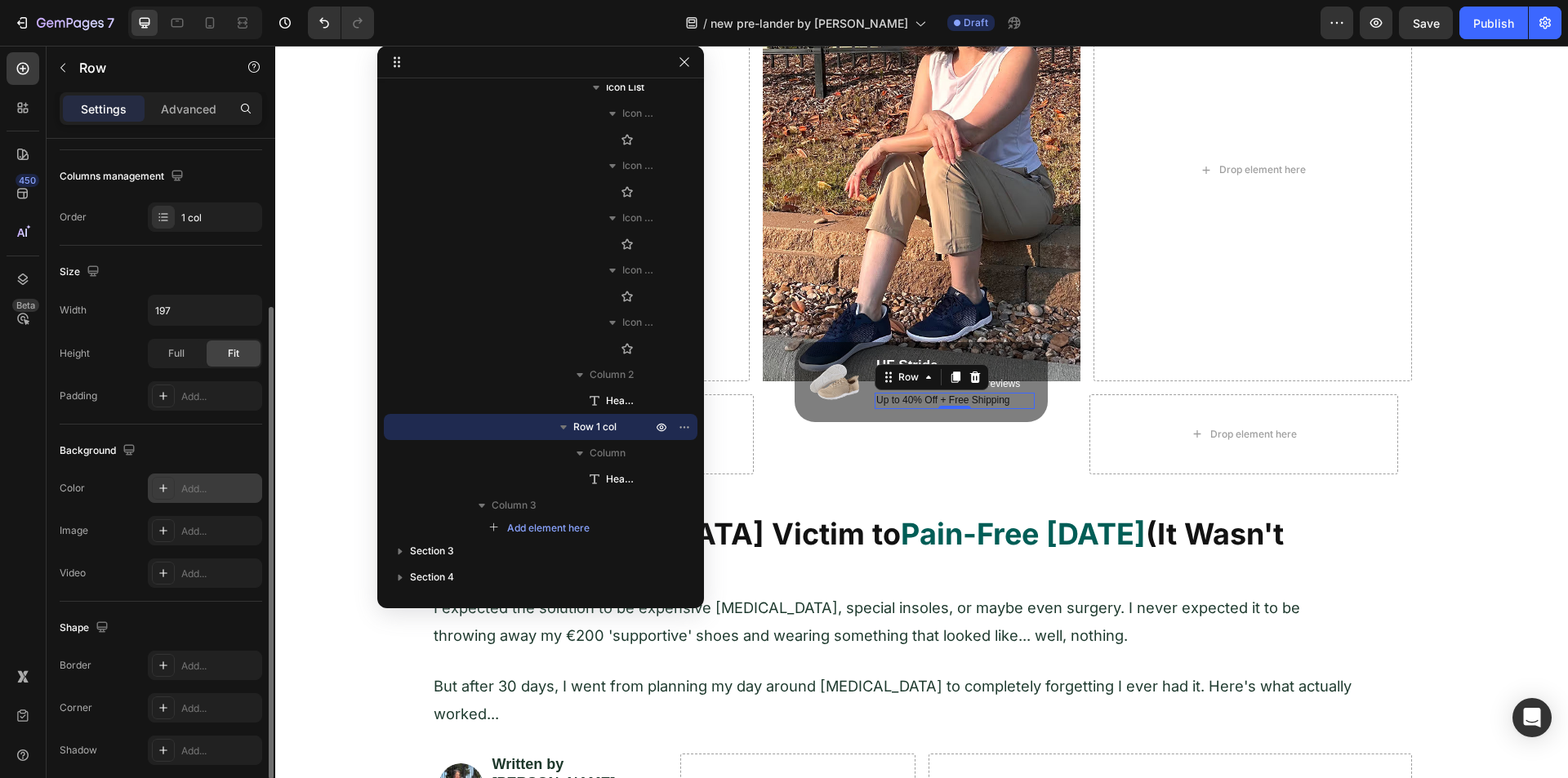
click at [180, 490] on div "Add..." at bounding box center [205, 488] width 114 height 29
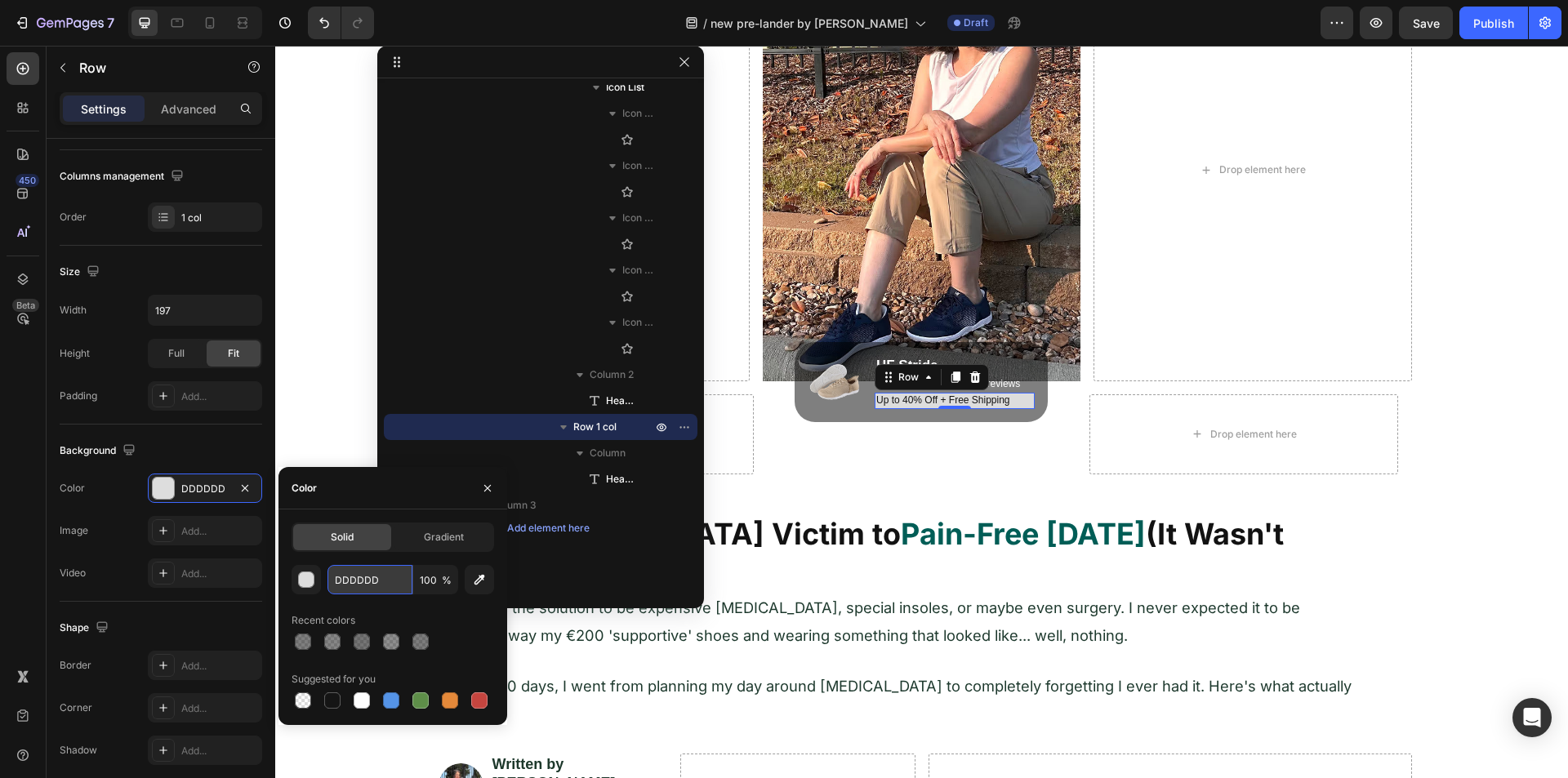
click at [354, 584] on input "DDDDDD" at bounding box center [370, 580] width 85 height 29
paste input "#5E744E"
click at [395, 602] on div "#5E744E 100 % Recent colors Suggested for you" at bounding box center [393, 639] width 202 height 147
type input "5E744E"
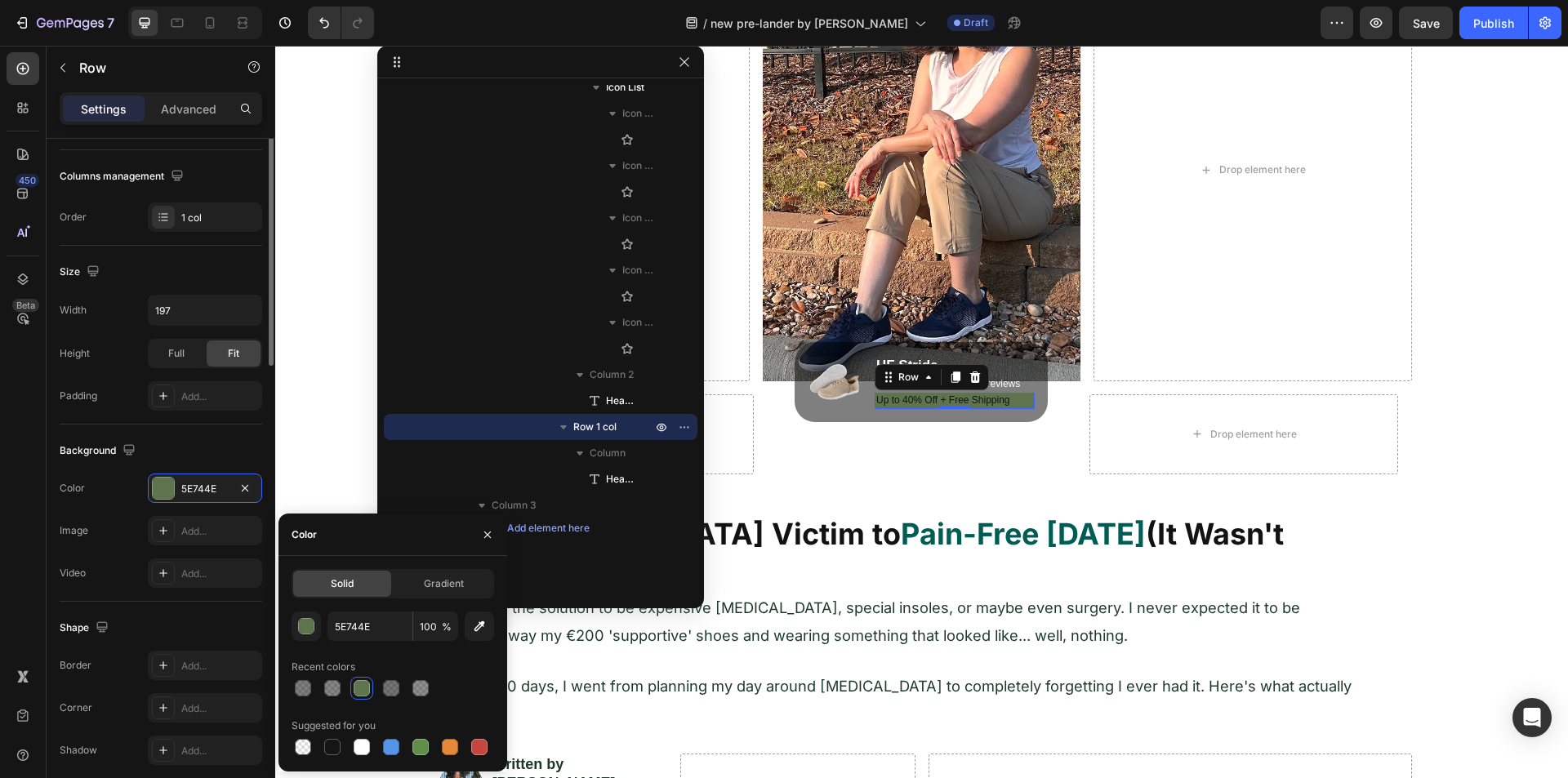
scroll to position [0, 0]
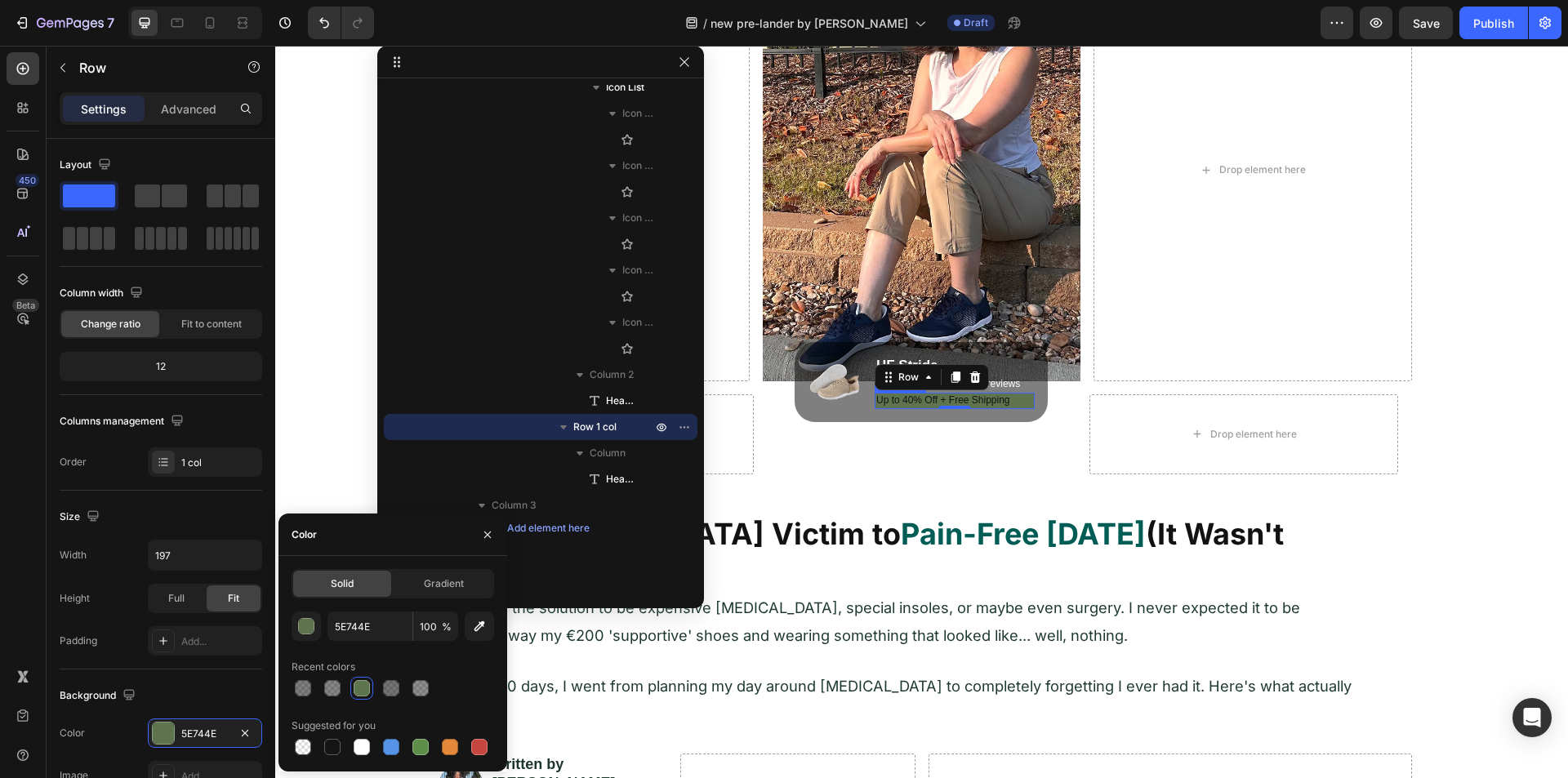
click at [934, 399] on p "Up to 40% Off + Free Shipping" at bounding box center [955, 401] width 157 height 13
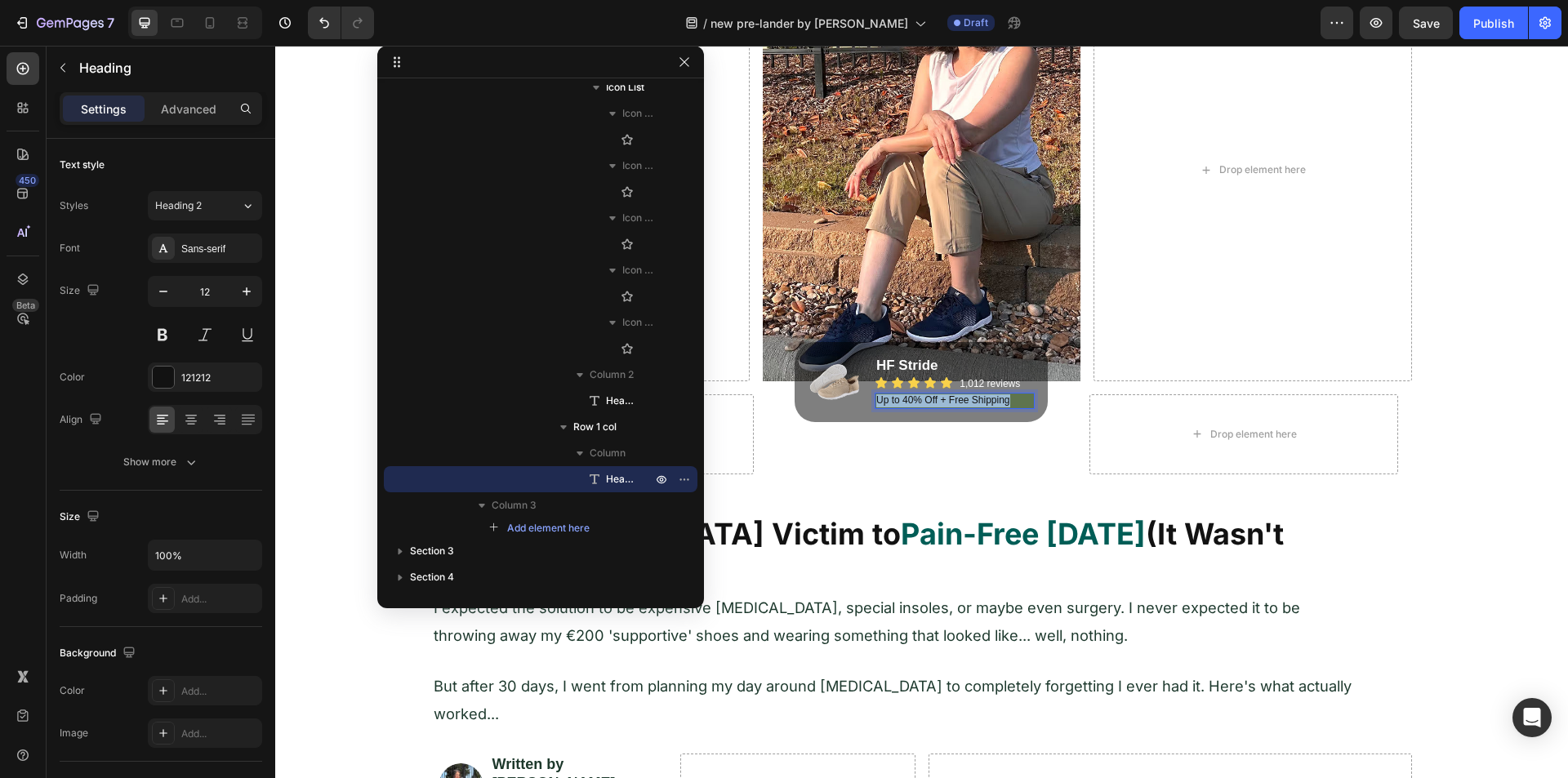
click at [934, 399] on p "Up to 40% Off + Free Shipping" at bounding box center [955, 401] width 157 height 13
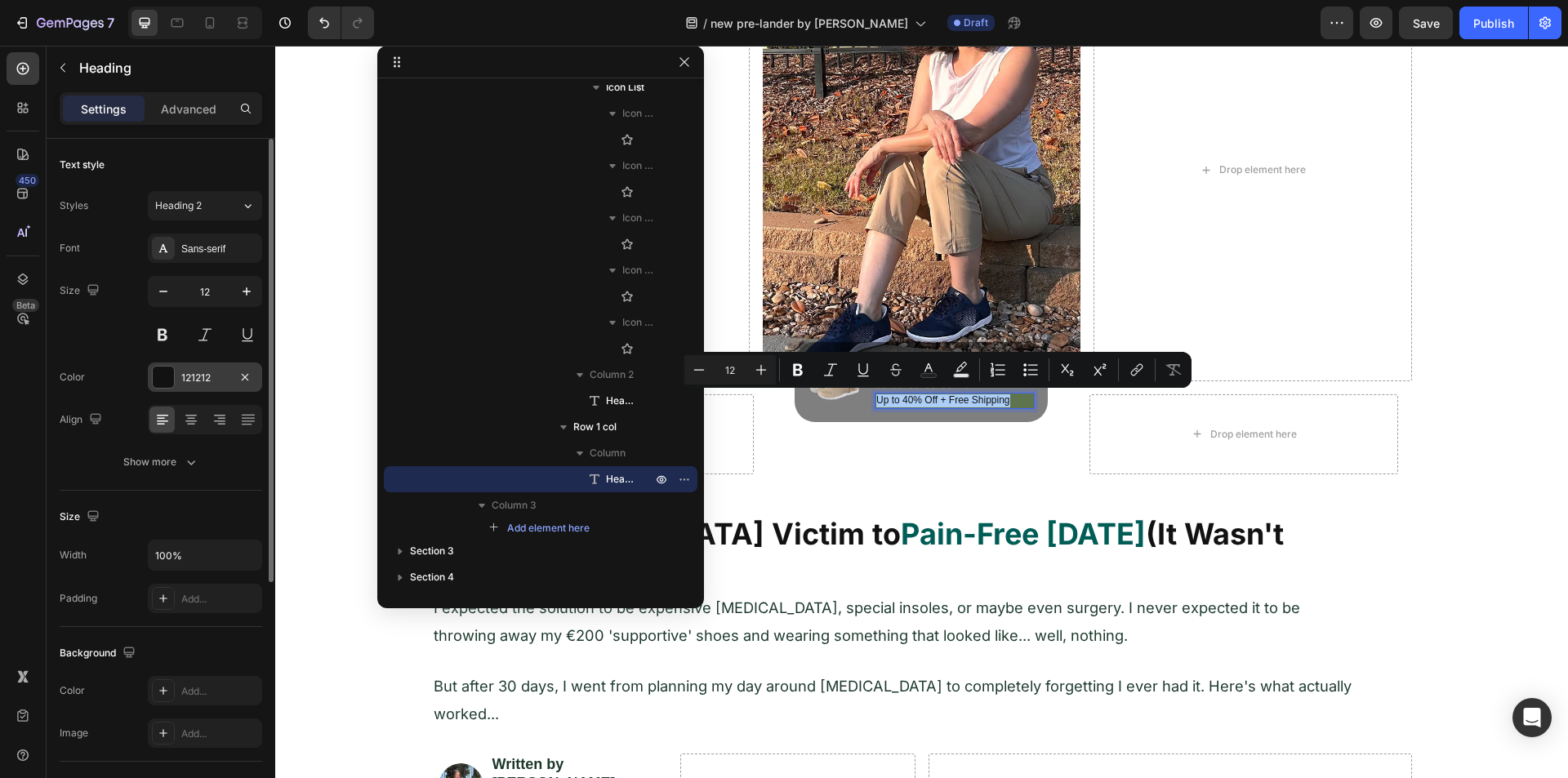
click at [170, 370] on div at bounding box center [163, 377] width 22 height 22
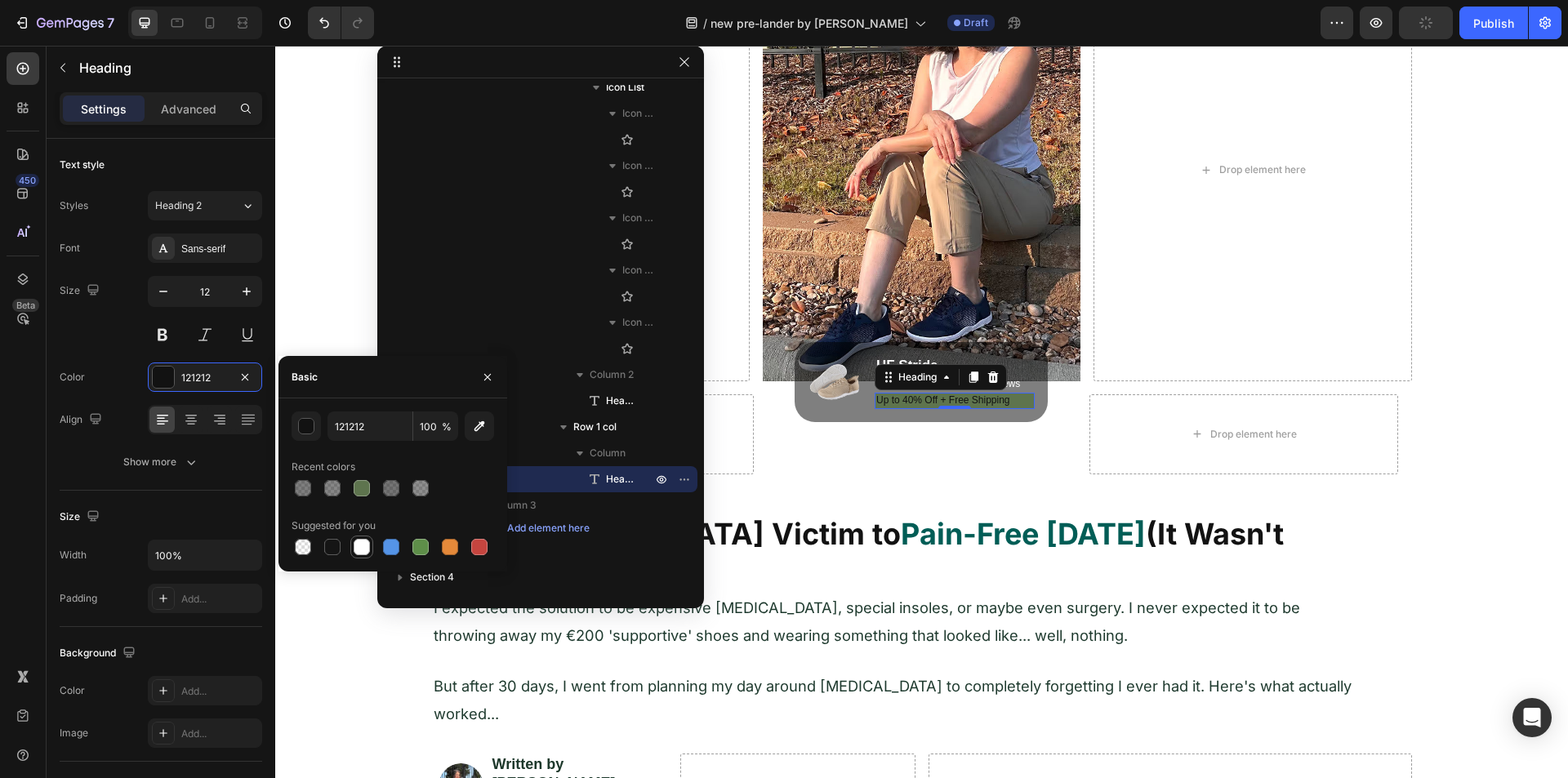
click at [360, 544] on div at bounding box center [362, 547] width 16 height 16
type input "FFFFFF"
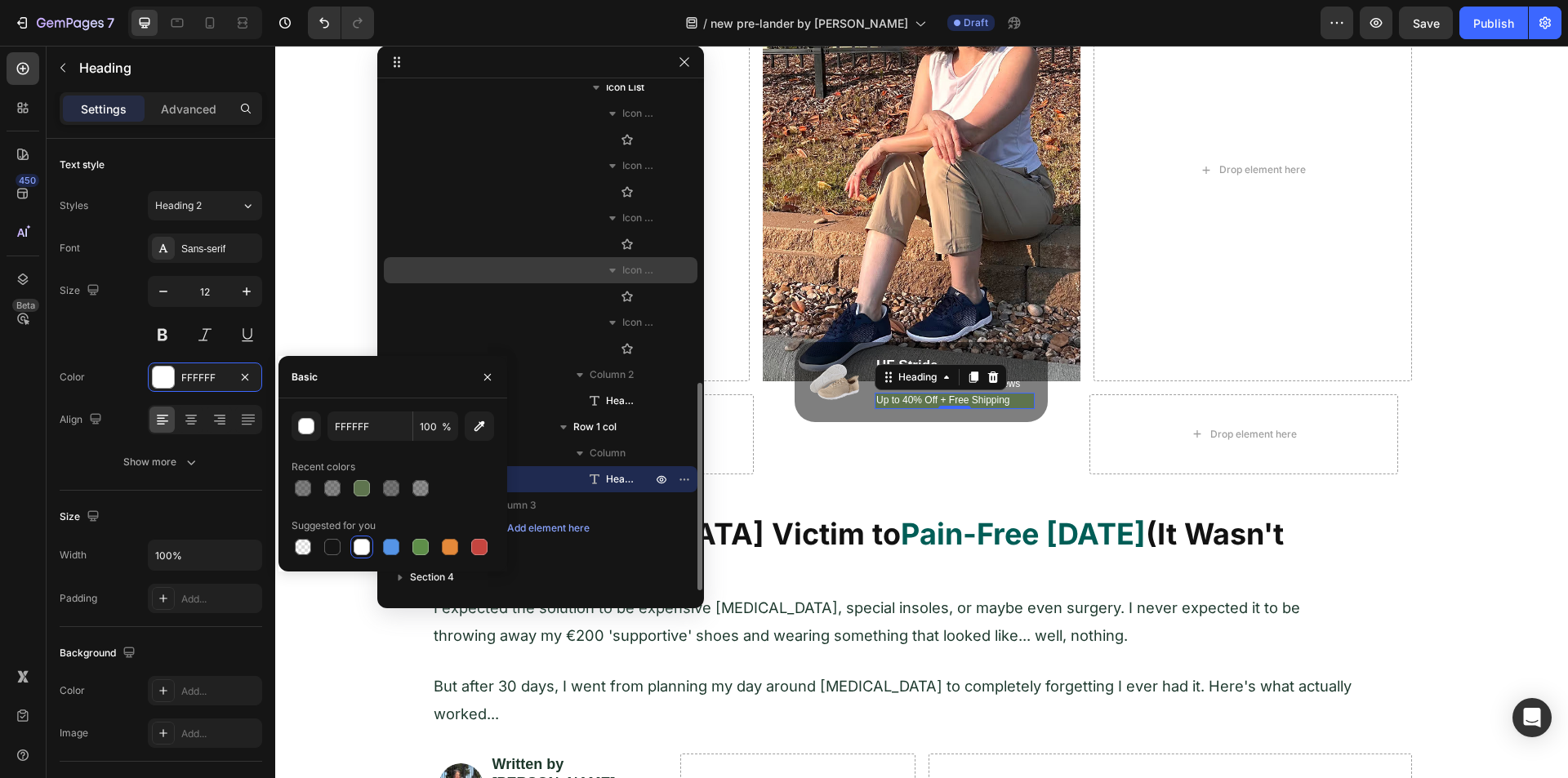
click at [467, 261] on div "Icon List Item" at bounding box center [540, 270] width 300 height 26
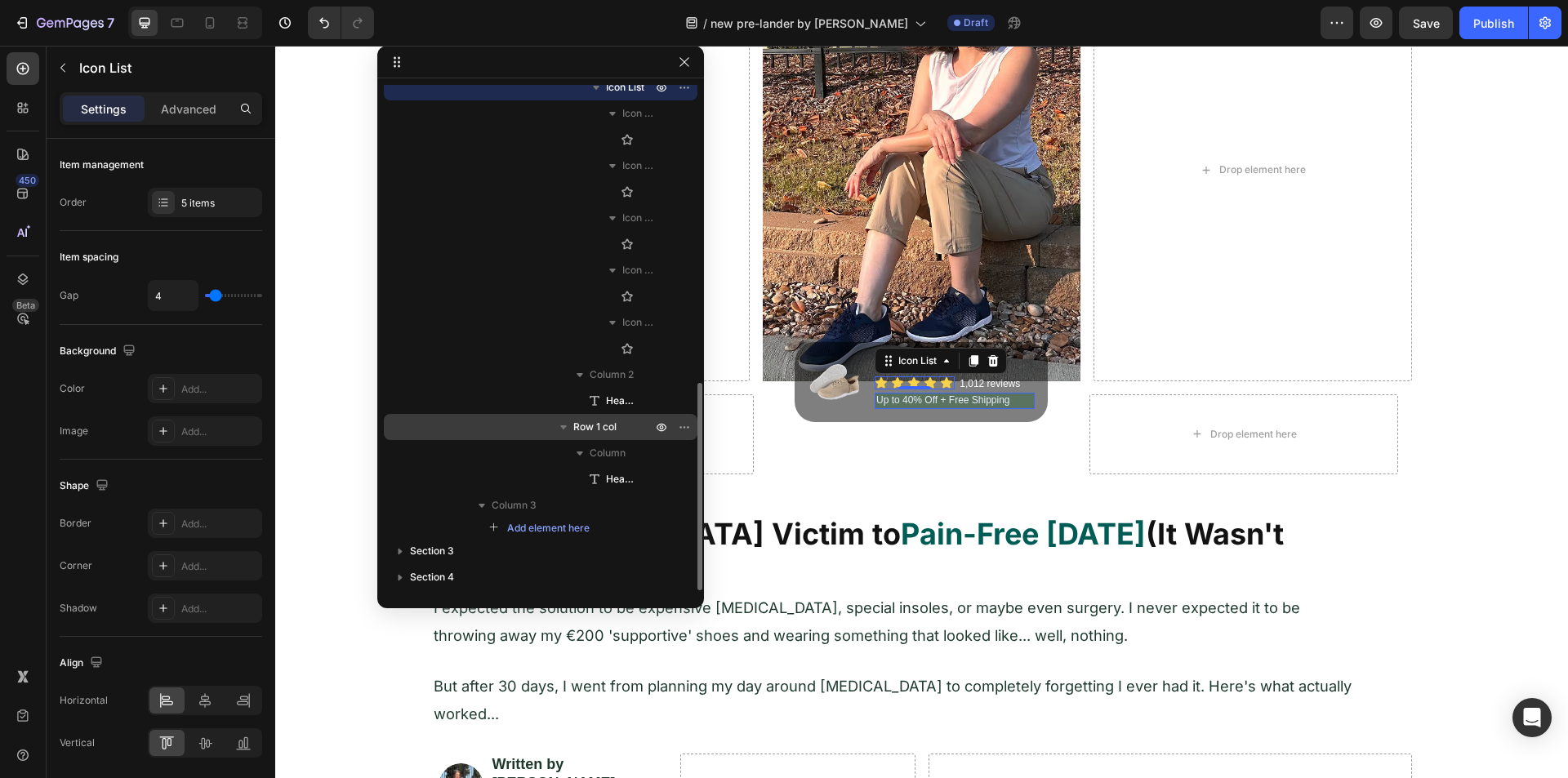
click at [590, 435] on div "Row 1 col" at bounding box center [540, 427] width 300 height 26
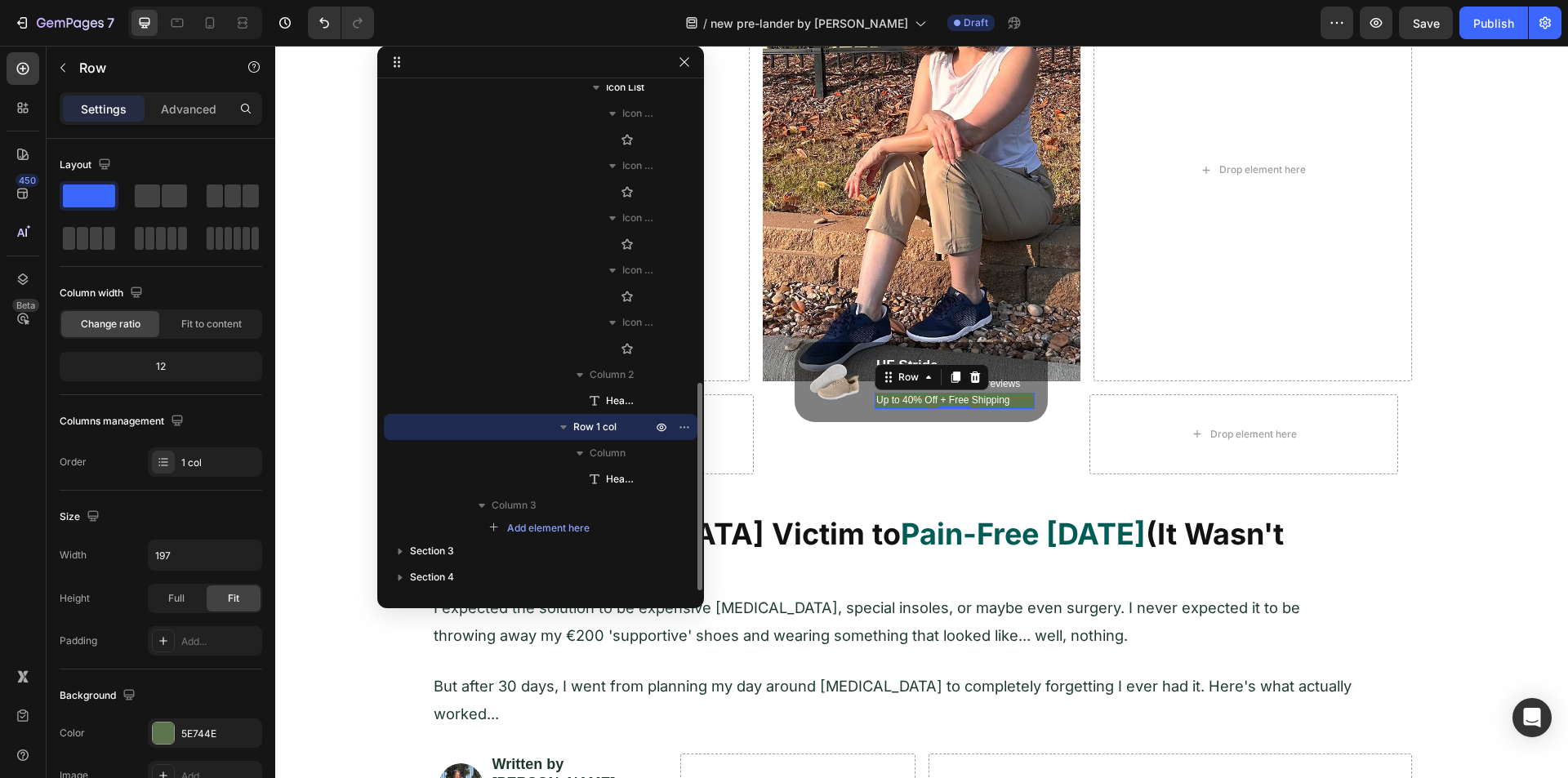
click at [589, 428] on span "Row 1 col" at bounding box center [594, 427] width 43 height 16
drag, startPoint x: 173, startPoint y: 102, endPoint x: 164, endPoint y: 119, distance: 19.2
click at [173, 103] on p "Advanced" at bounding box center [189, 109] width 55 height 17
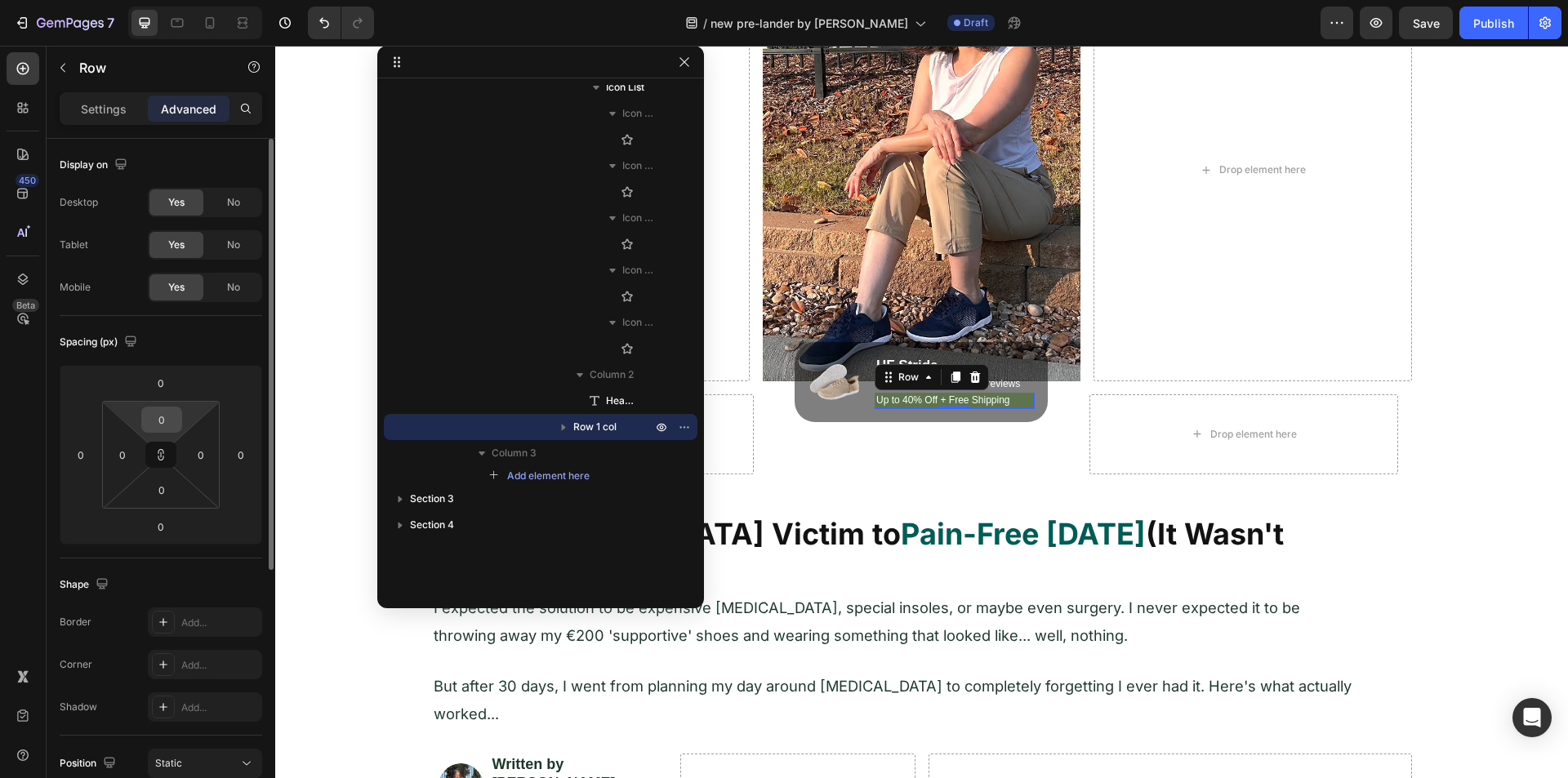
click at [150, 413] on input "0" at bounding box center [162, 420] width 33 height 24
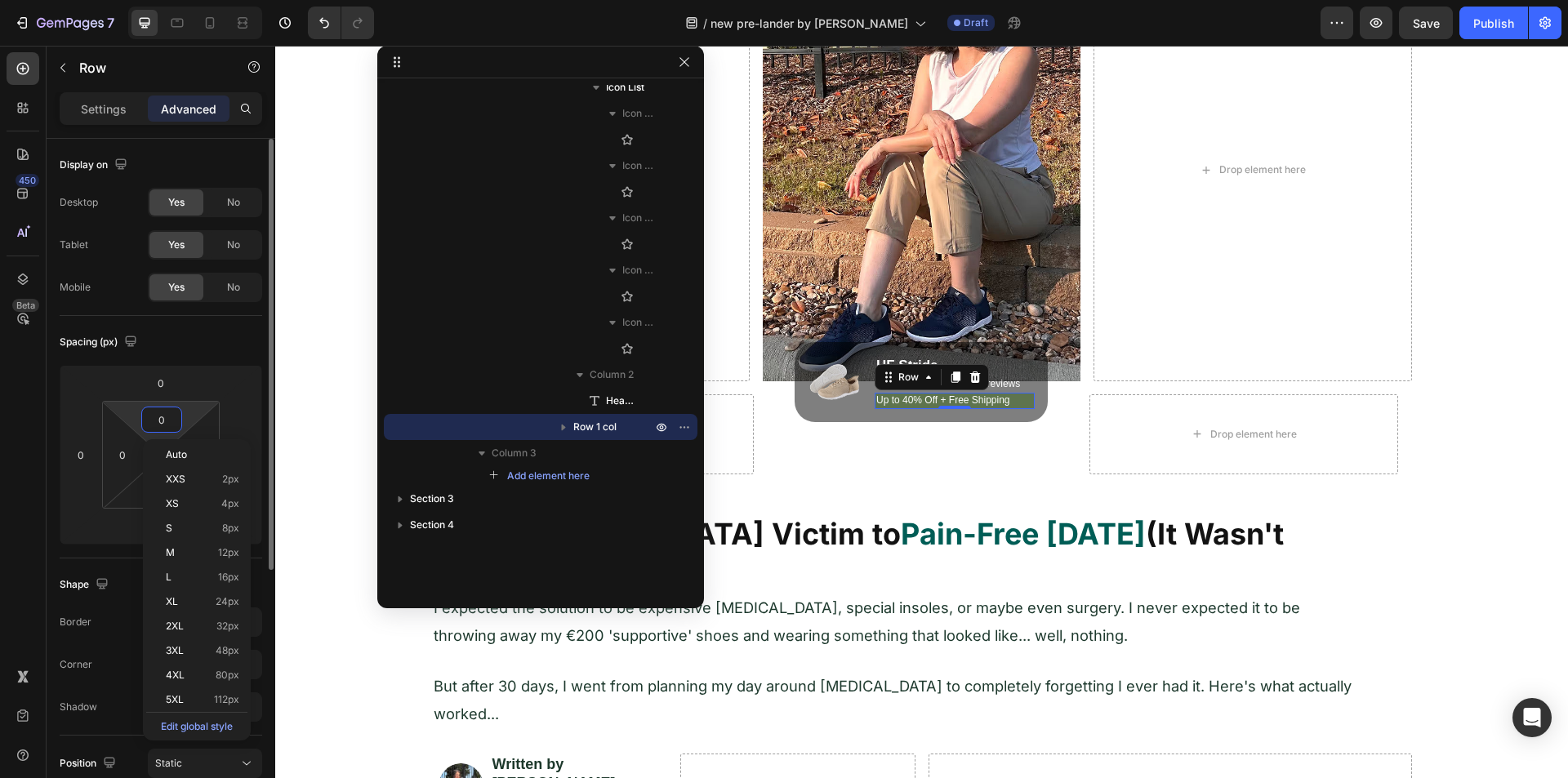
type input "5"
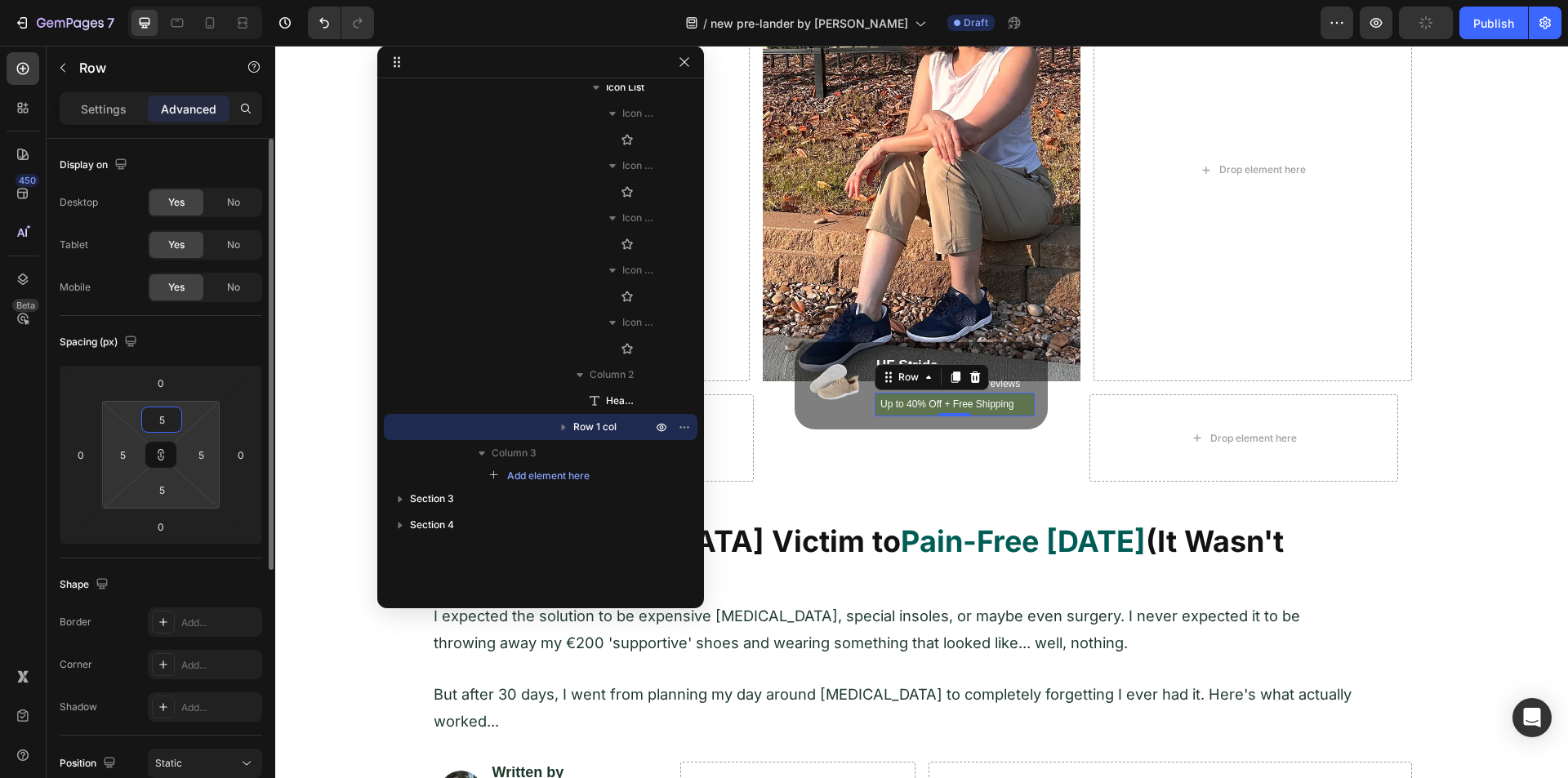
click at [152, 414] on input "5" at bounding box center [162, 420] width 33 height 24
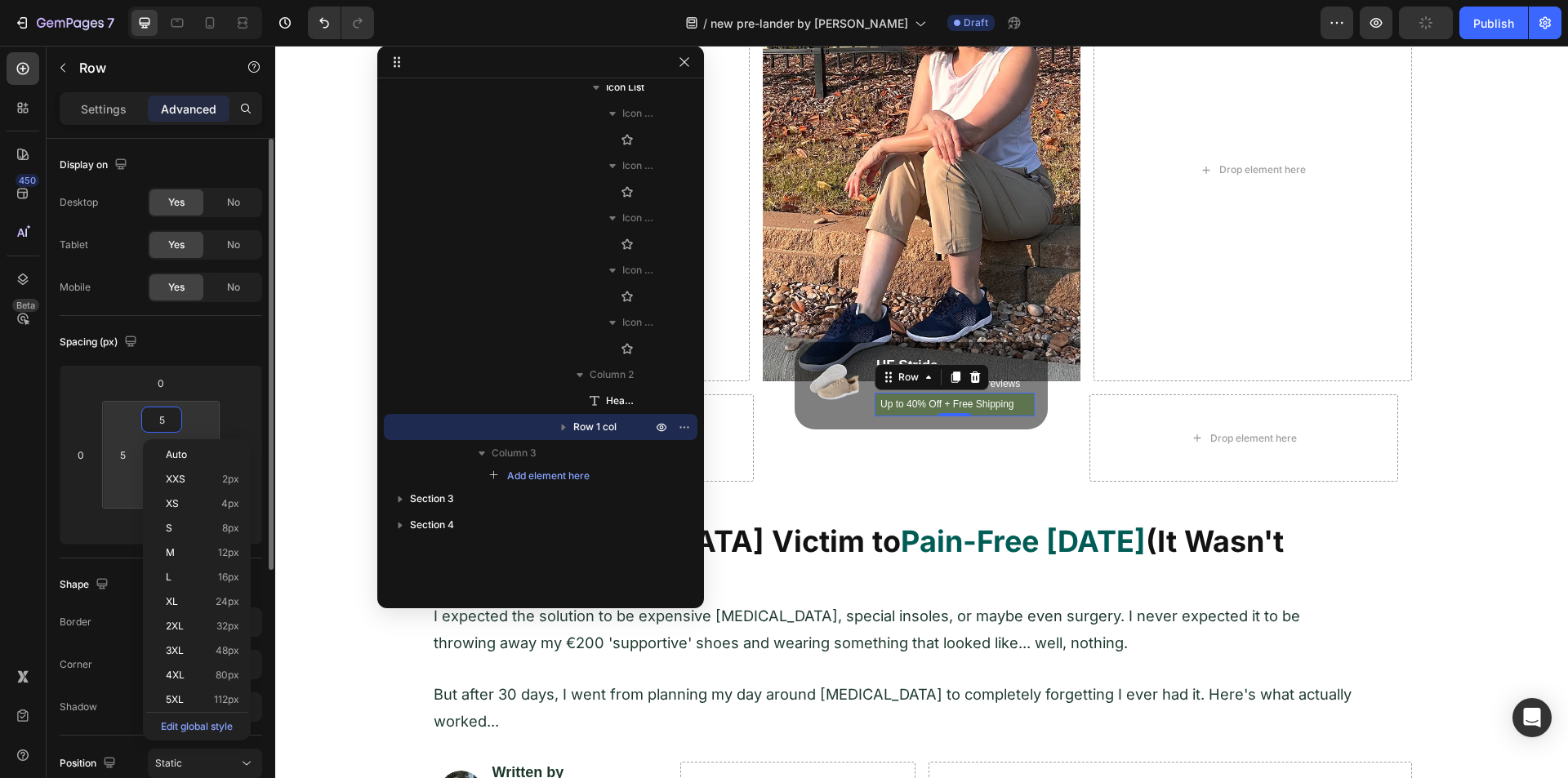
click at [152, 414] on input "5" at bounding box center [162, 420] width 33 height 24
type input "3"
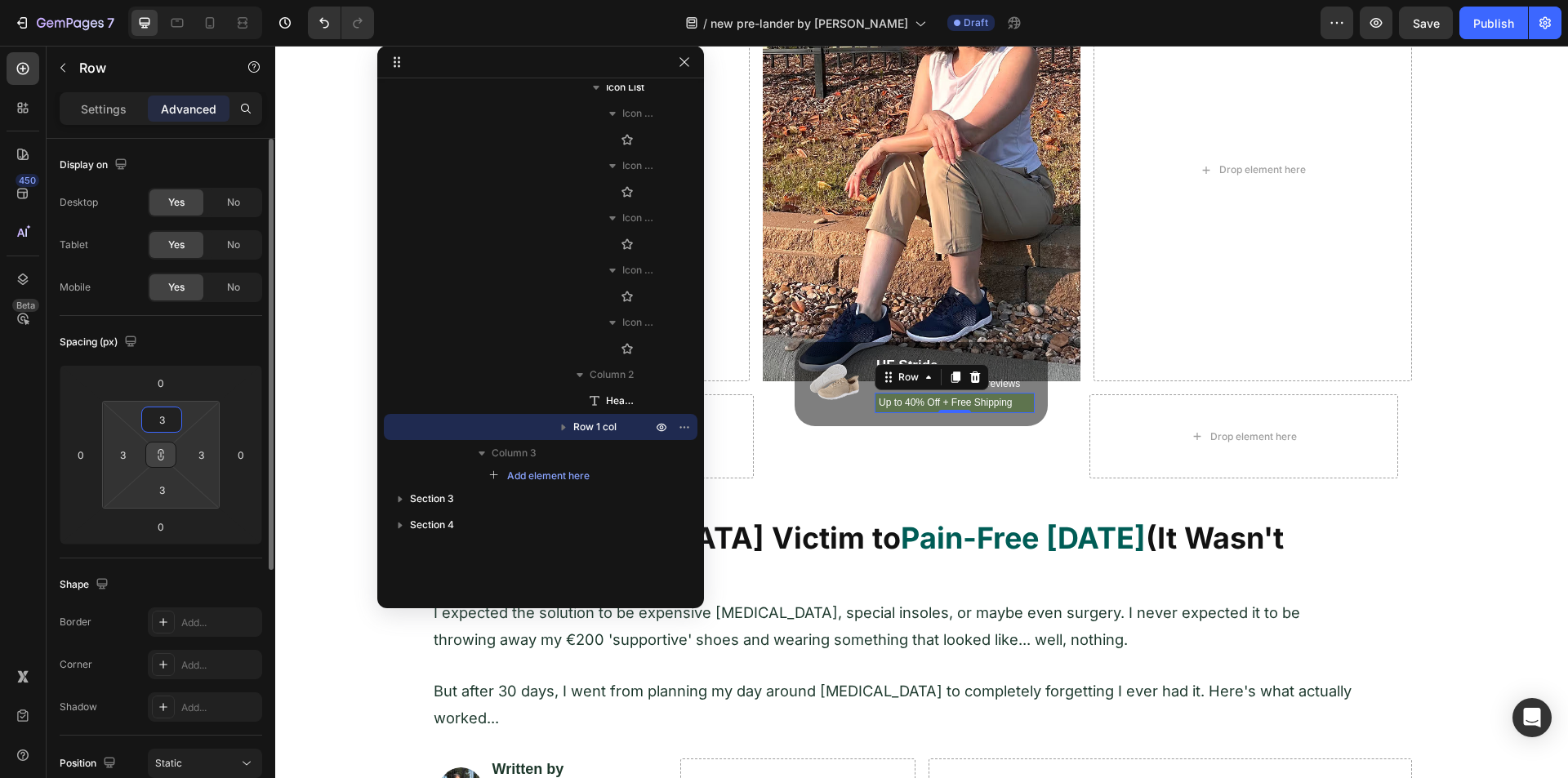
type input "3"
click at [165, 454] on icon at bounding box center [160, 454] width 13 height 13
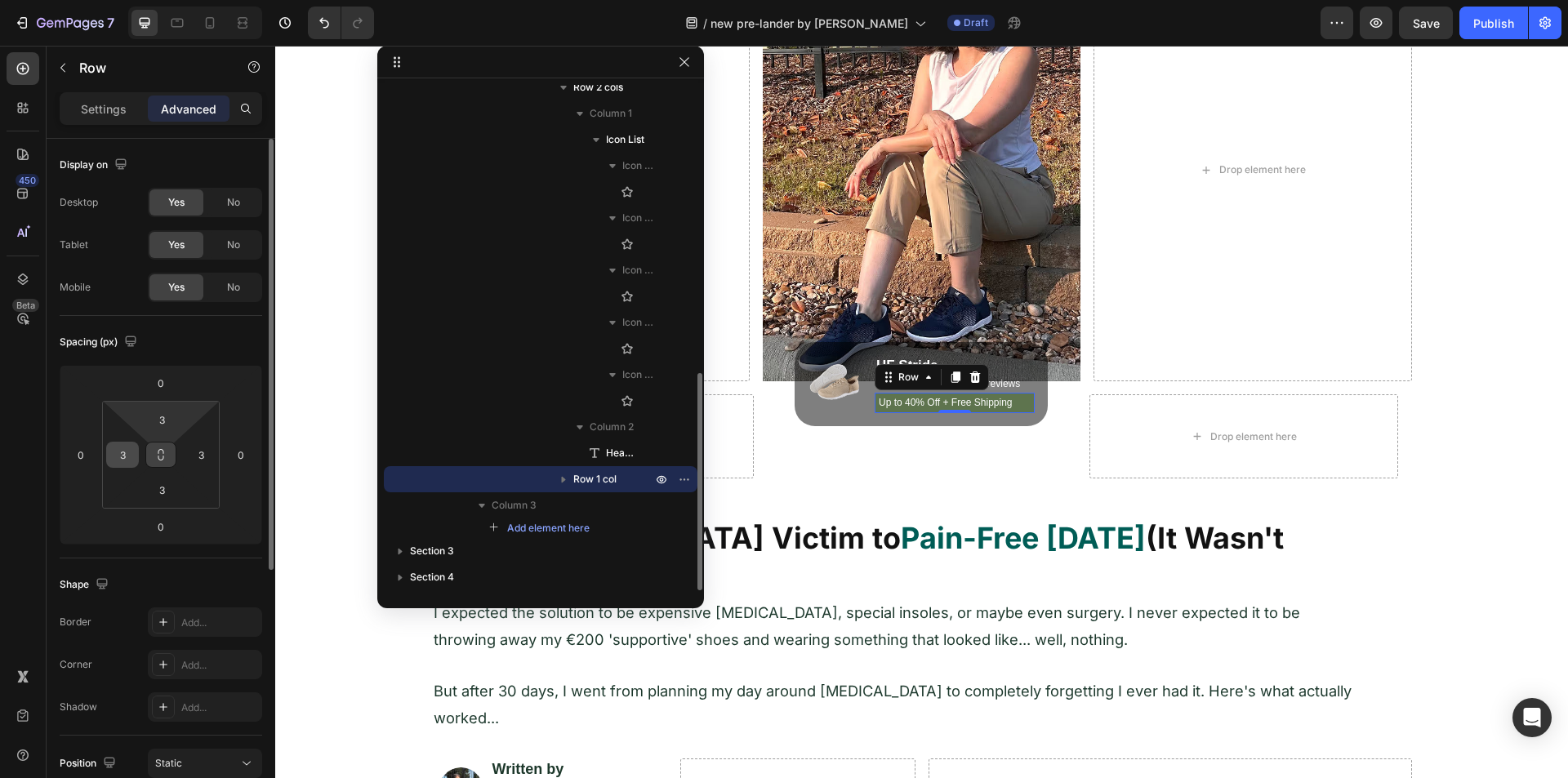
scroll to position [671, 0]
click at [118, 458] on input "3" at bounding box center [122, 454] width 24 height 24
type input "8"
click at [196, 455] on input "3" at bounding box center [201, 454] width 24 height 24
type input "8"
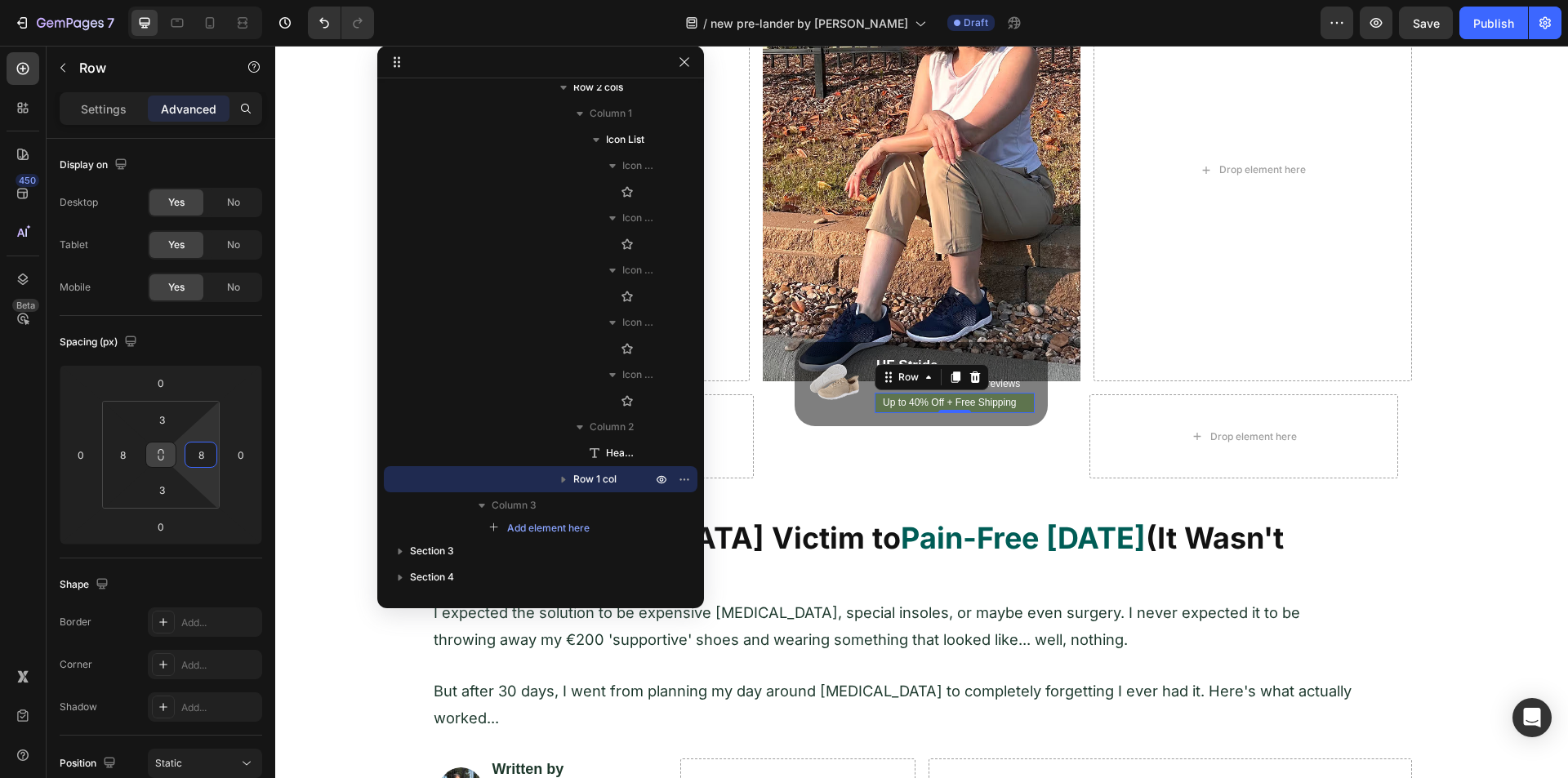
click at [42, 468] on div "450 Beta" at bounding box center [23, 412] width 47 height 733
click at [77, 83] on div "Row" at bounding box center [139, 68] width 186 height 42
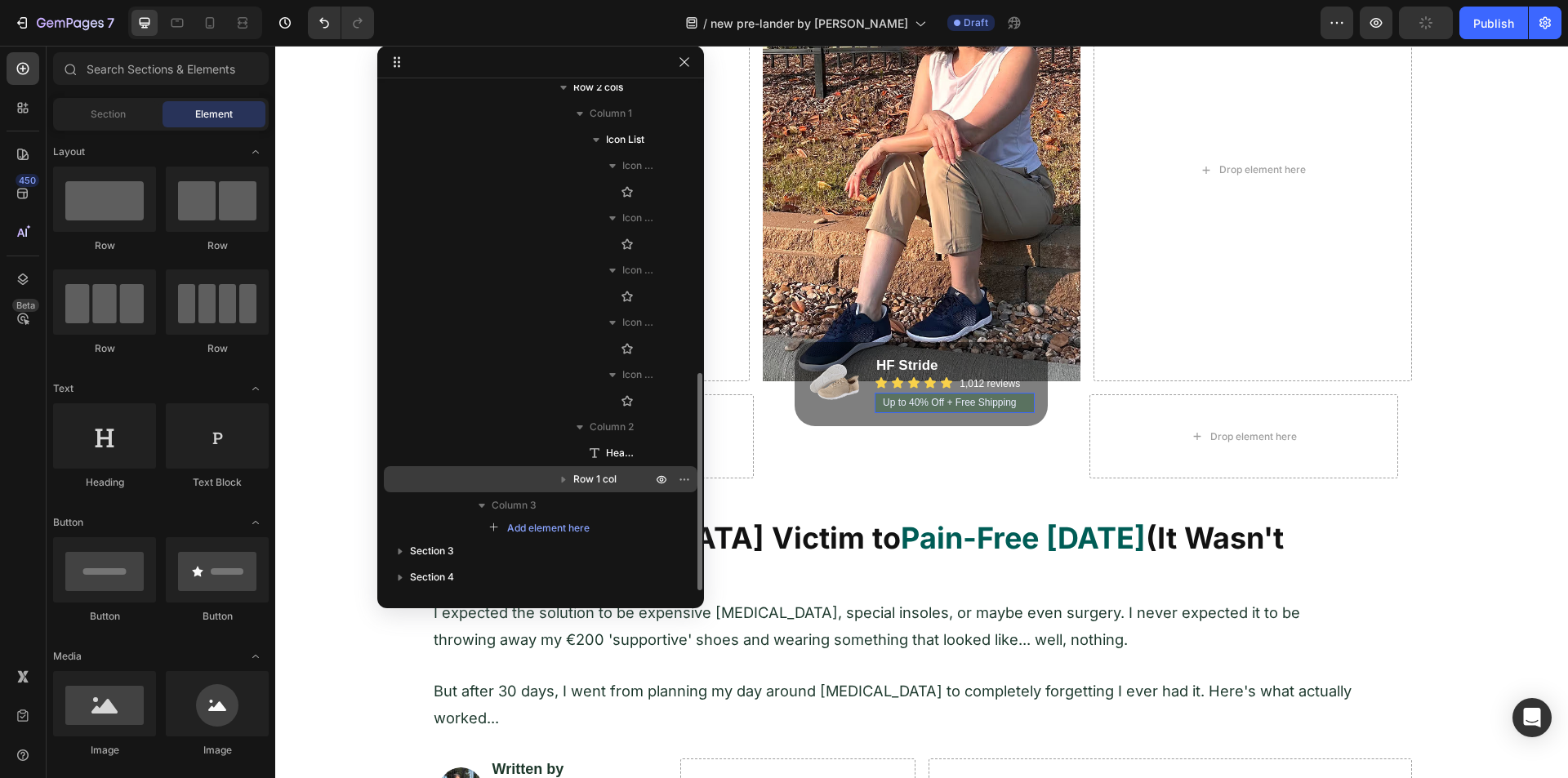
click at [602, 486] on span "Row 1 col" at bounding box center [594, 479] width 43 height 16
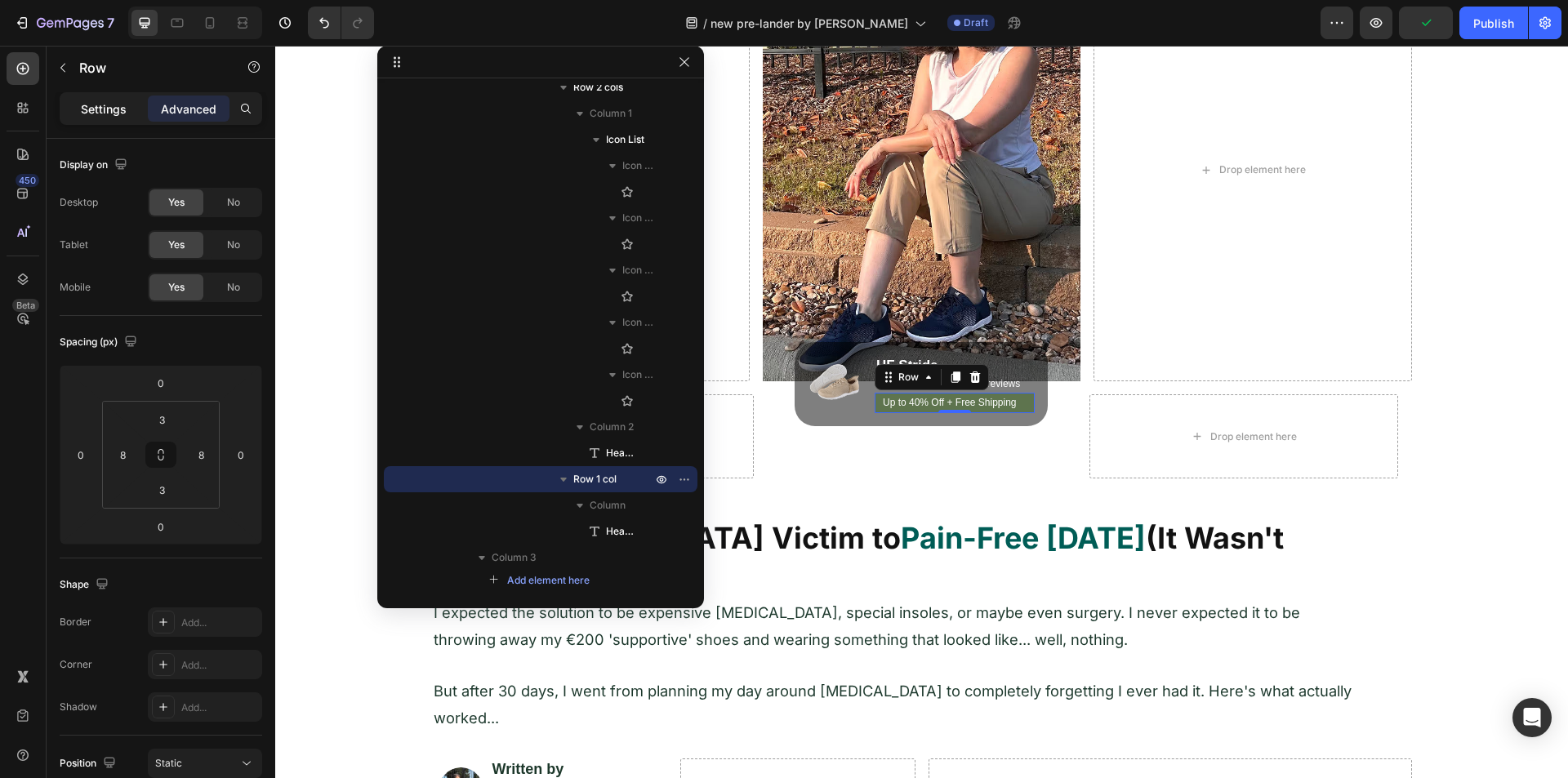
click at [97, 113] on p "Settings" at bounding box center [103, 109] width 46 height 17
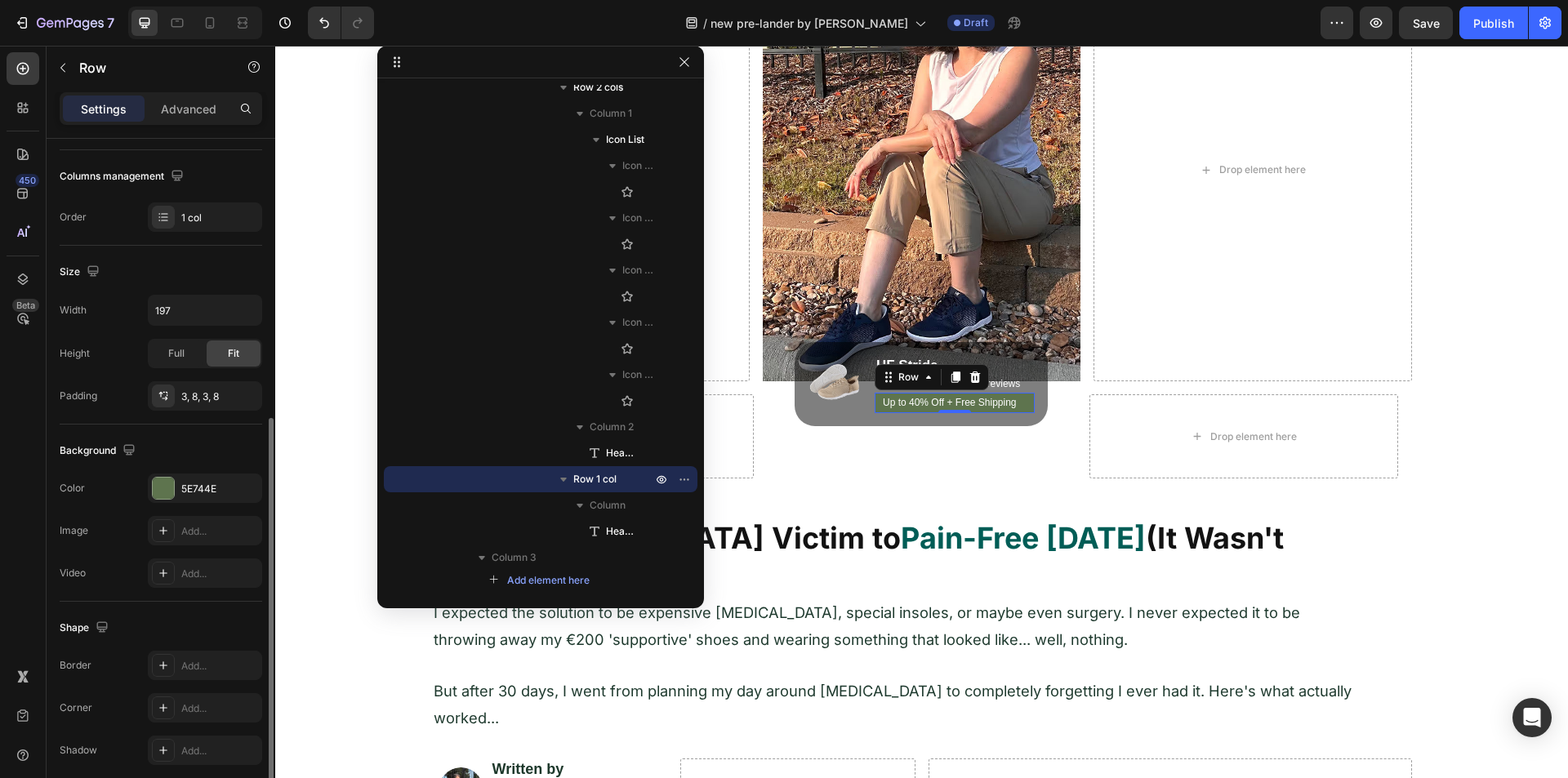
scroll to position [311, 0]
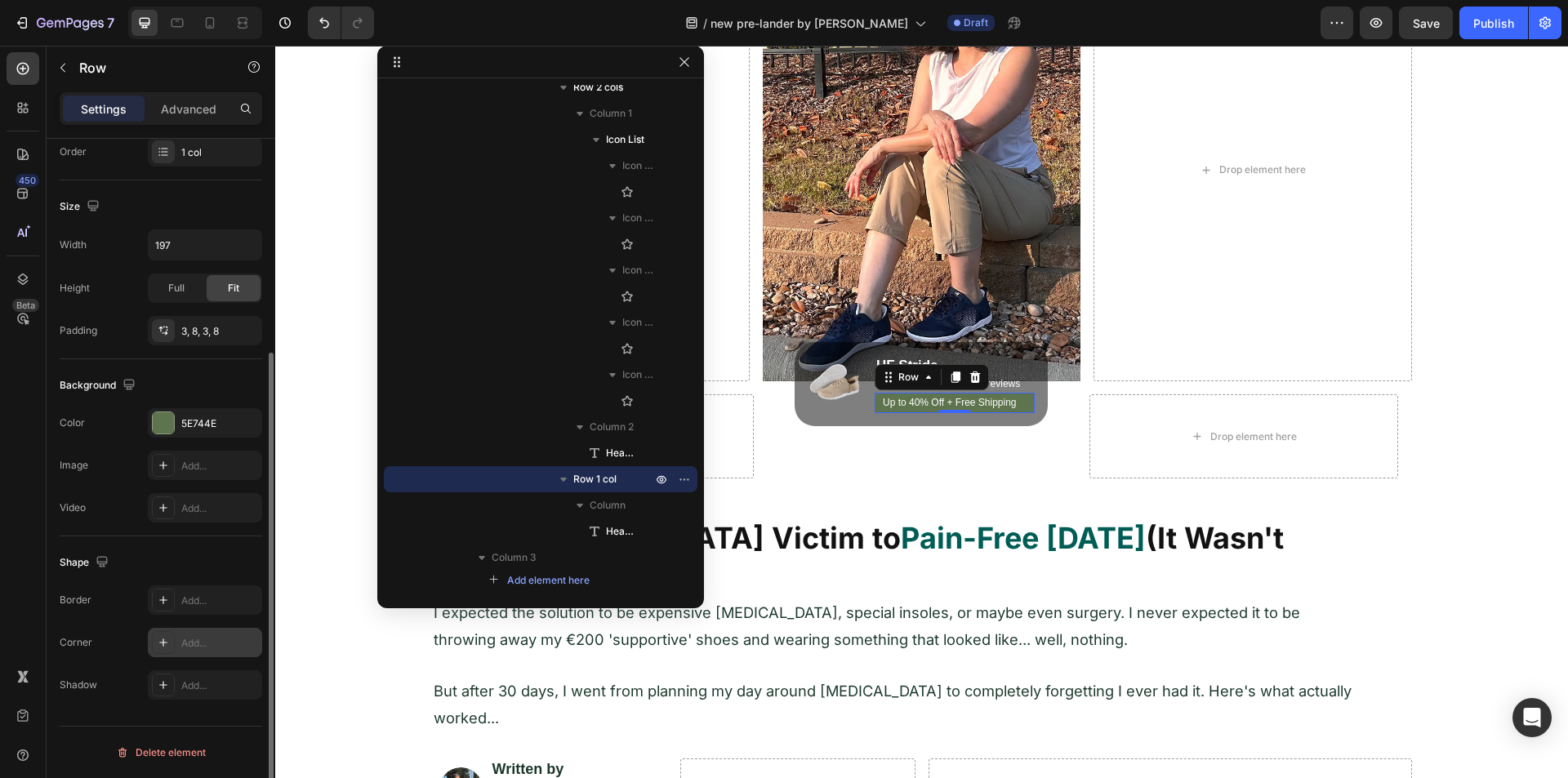
click at [181, 602] on div "Add..." at bounding box center [205, 643] width 114 height 29
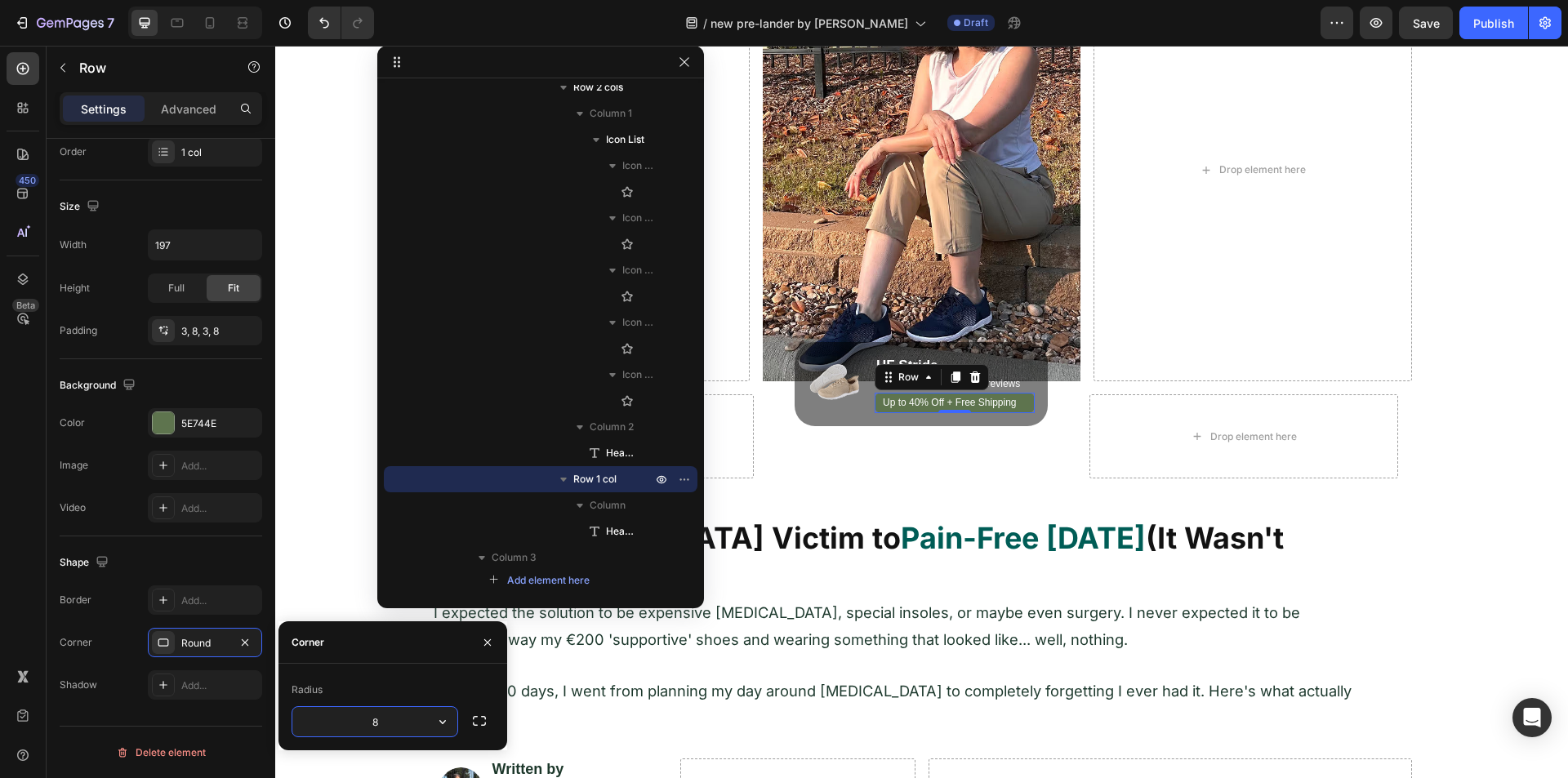
click at [387, 602] on input "8" at bounding box center [375, 722] width 165 height 29
click at [386, 602] on input "8" at bounding box center [375, 722] width 165 height 29
type input "10"
click at [338, 474] on div "Image Drop element here Image Drop element here Row Row Drop element here Image…" at bounding box center [922, 176] width 1293 height 631
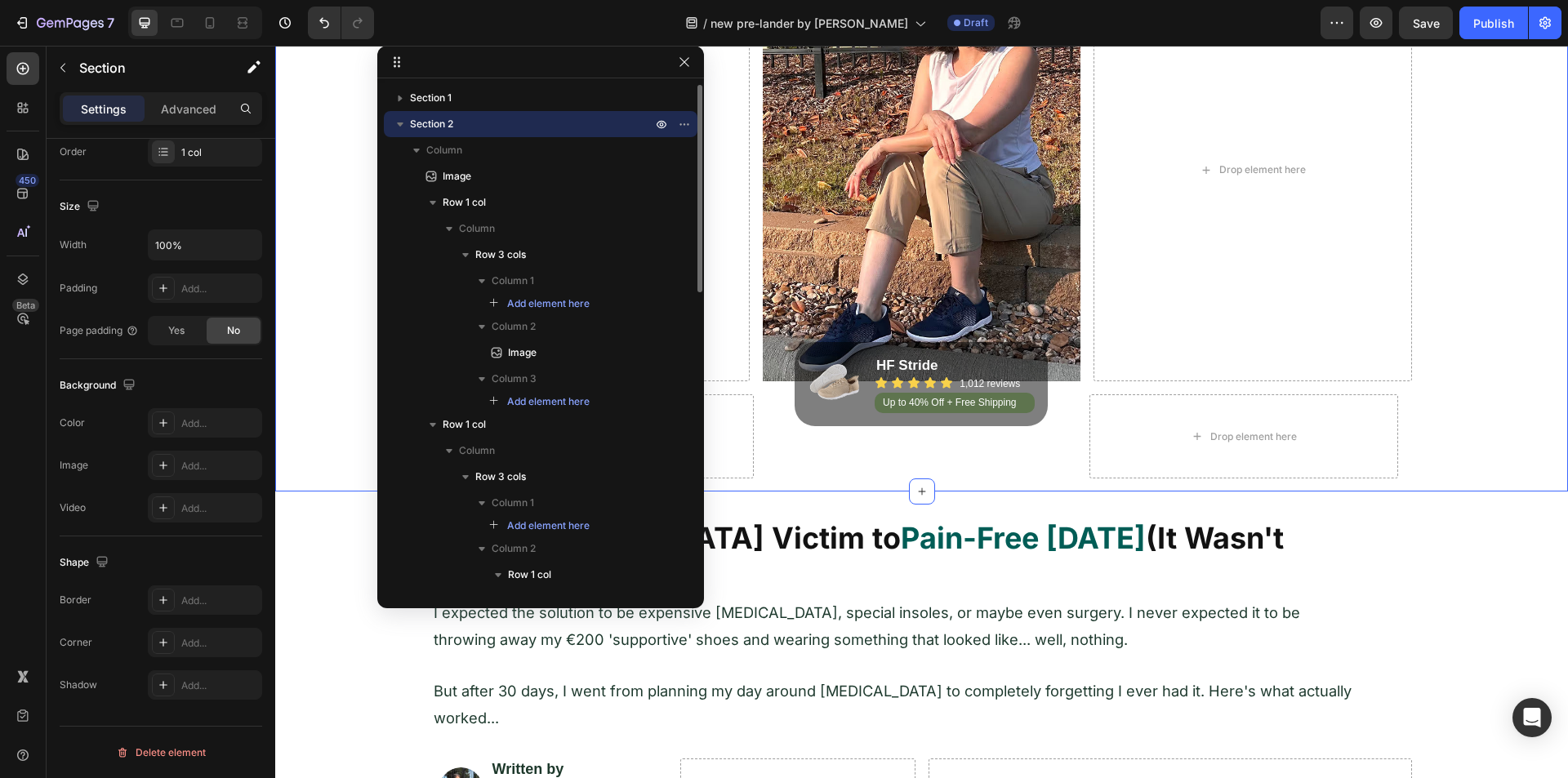
scroll to position [0, 0]
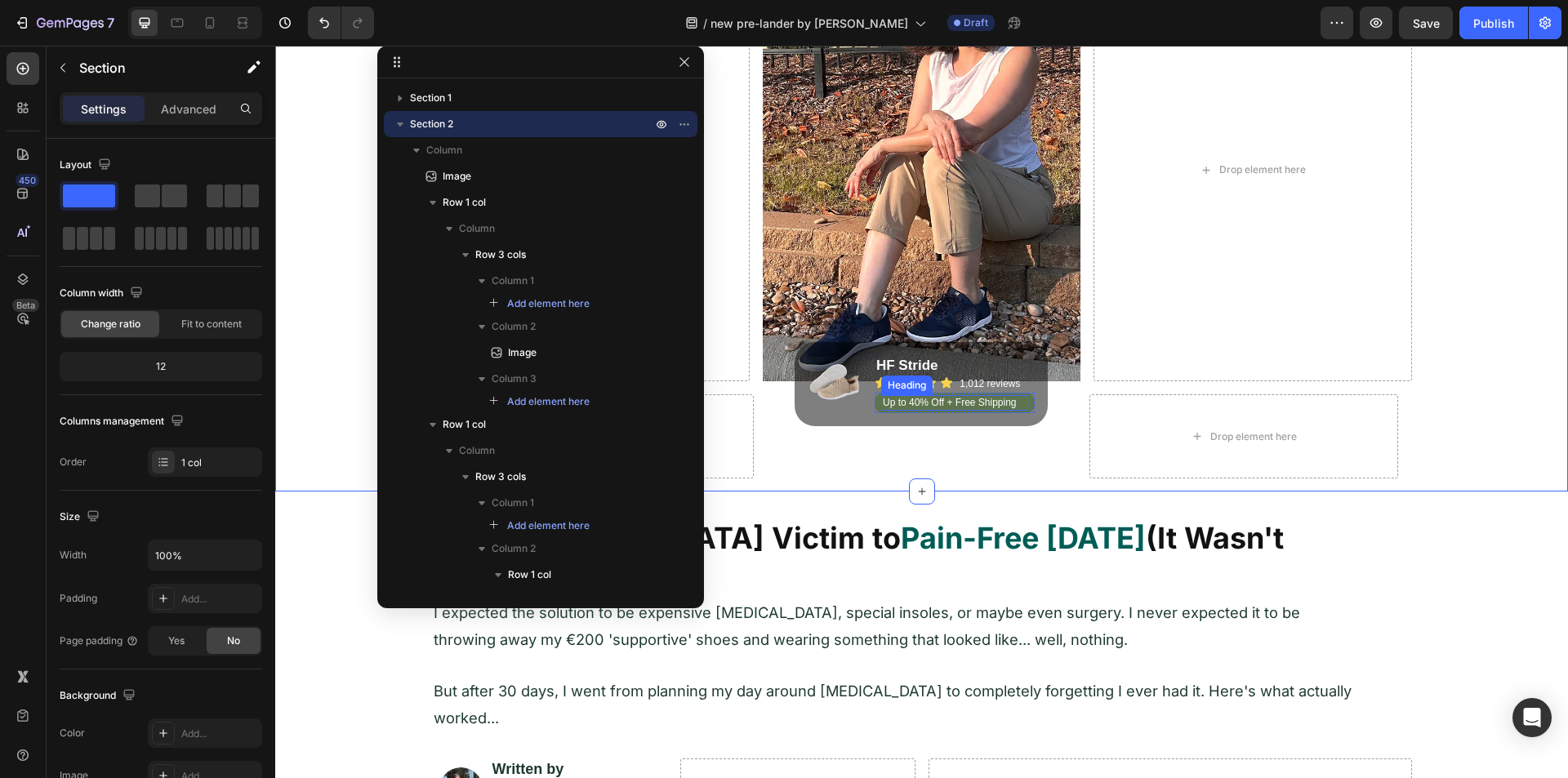
click at [1013, 399] on p "Up to 40% Off + Free Shipping" at bounding box center [954, 403] width 145 height 13
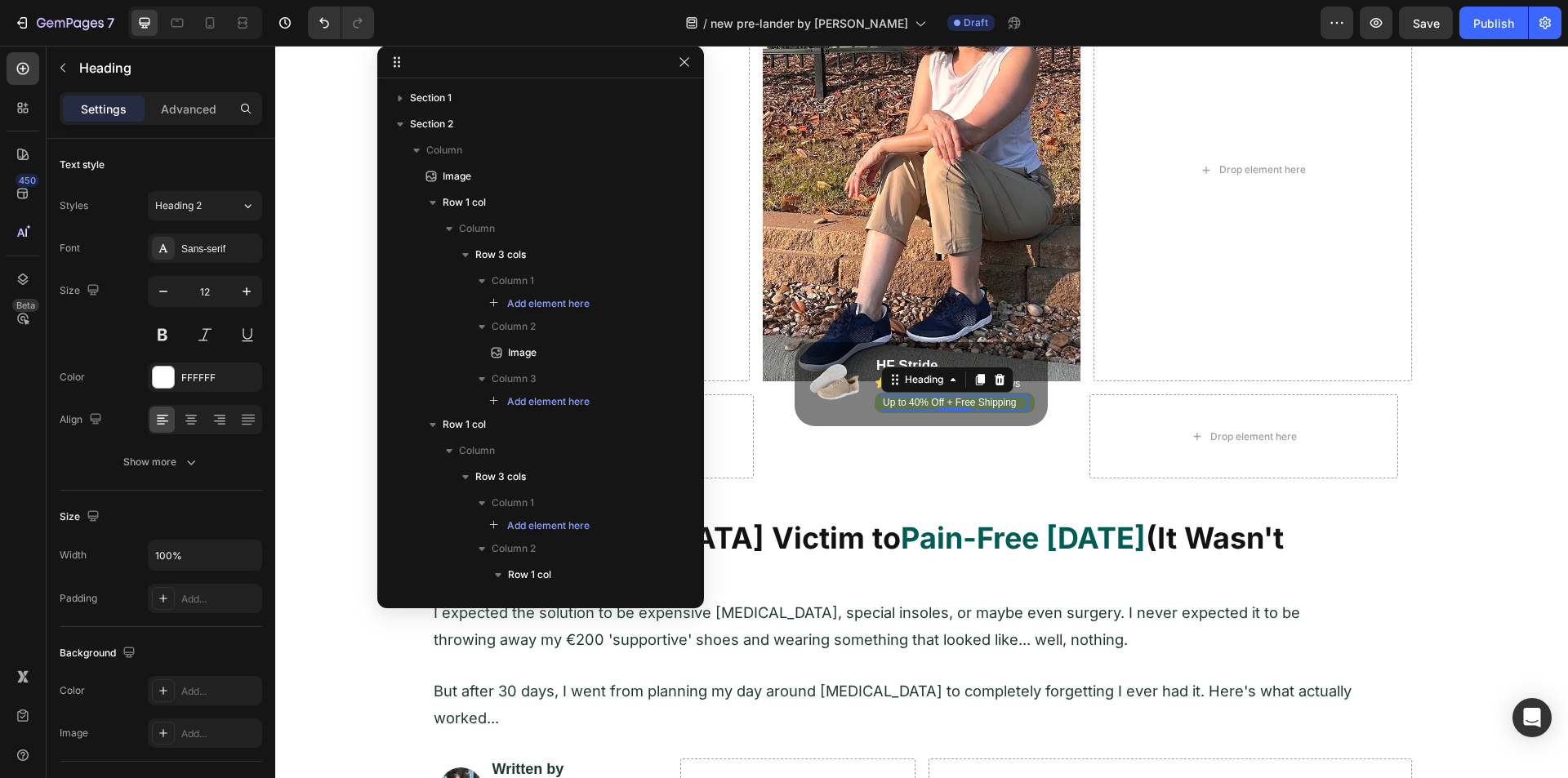
scroll to position [723, 0]
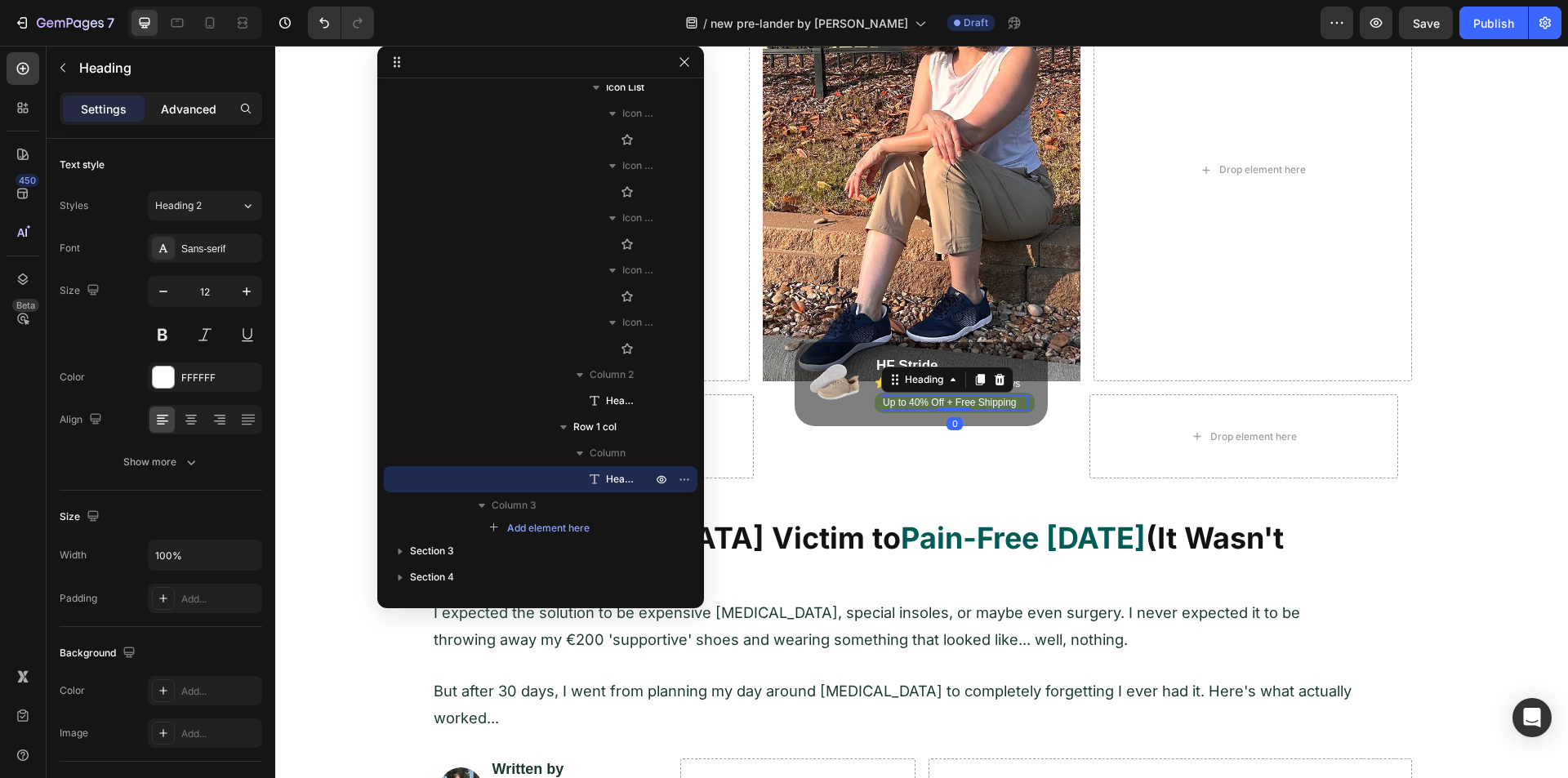
click at [204, 115] on p "Advanced" at bounding box center [189, 109] width 55 height 17
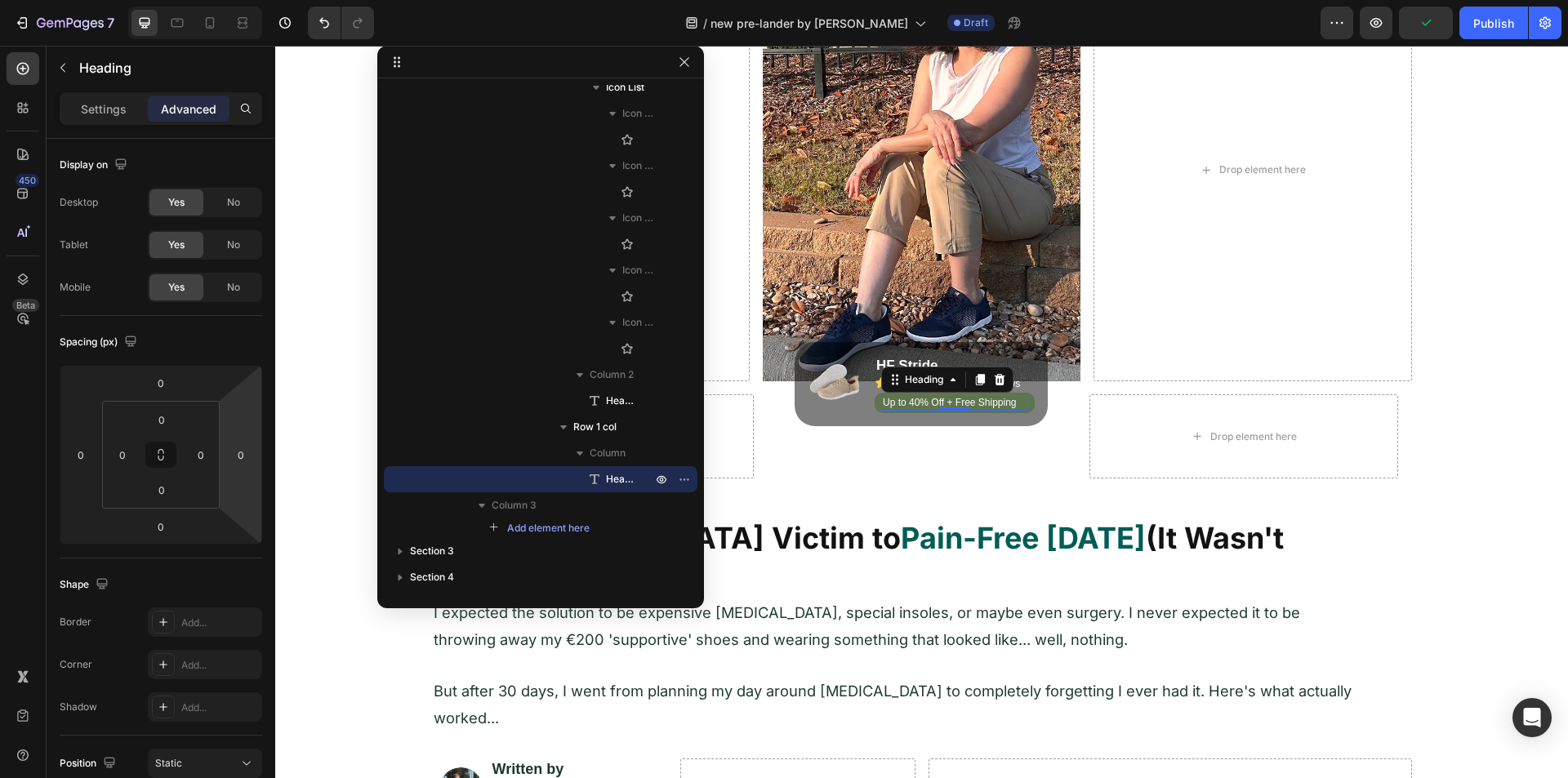
click at [694, 65] on div at bounding box center [540, 62] width 326 height 33
click at [686, 64] on icon "button" at bounding box center [684, 61] width 9 height 9
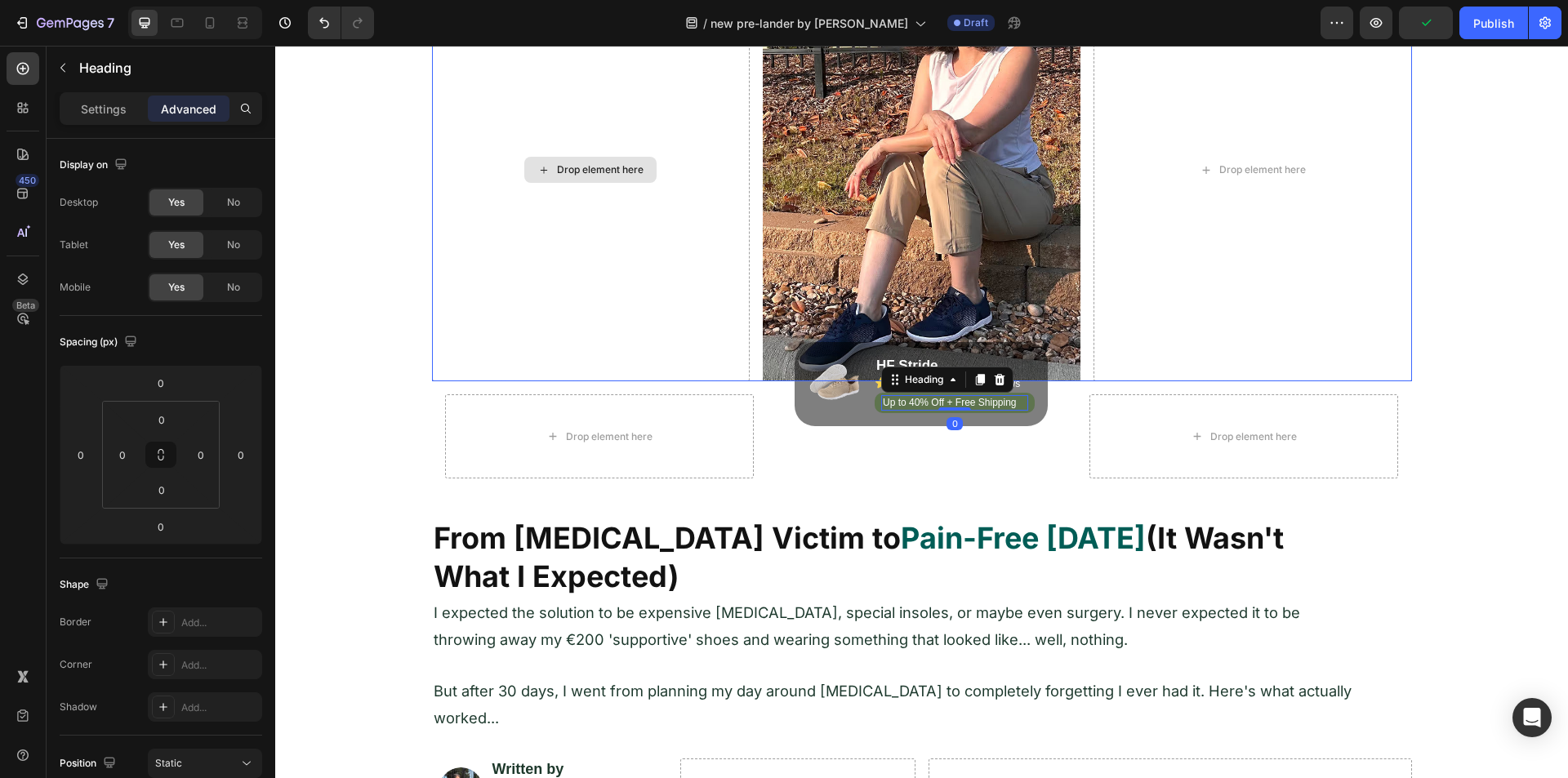
click at [381, 372] on div "Image Drop element here Image Drop element here Row Row Drop element here Image…" at bounding box center [922, 176] width 1293 height 631
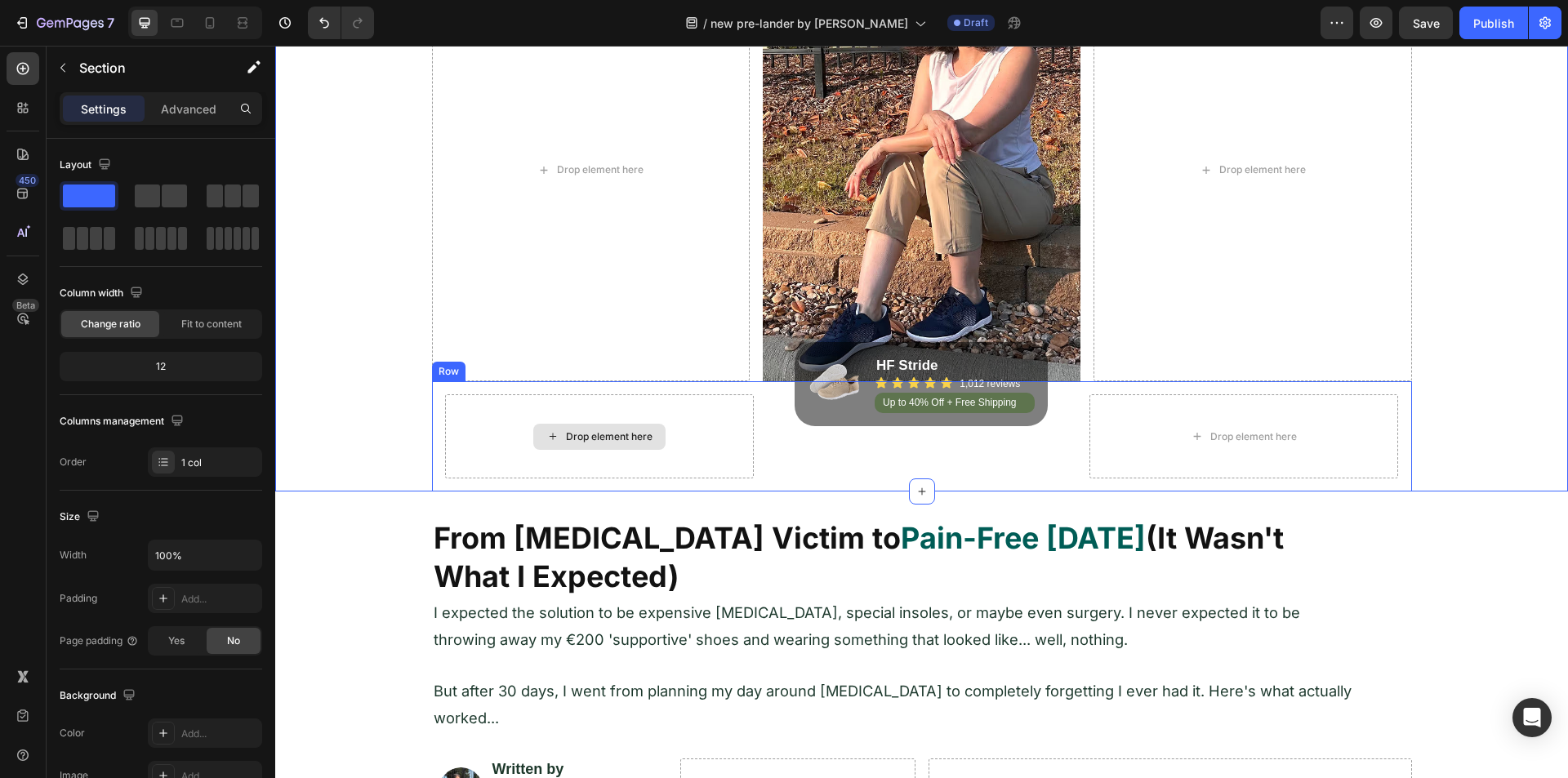
scroll to position [164, 0]
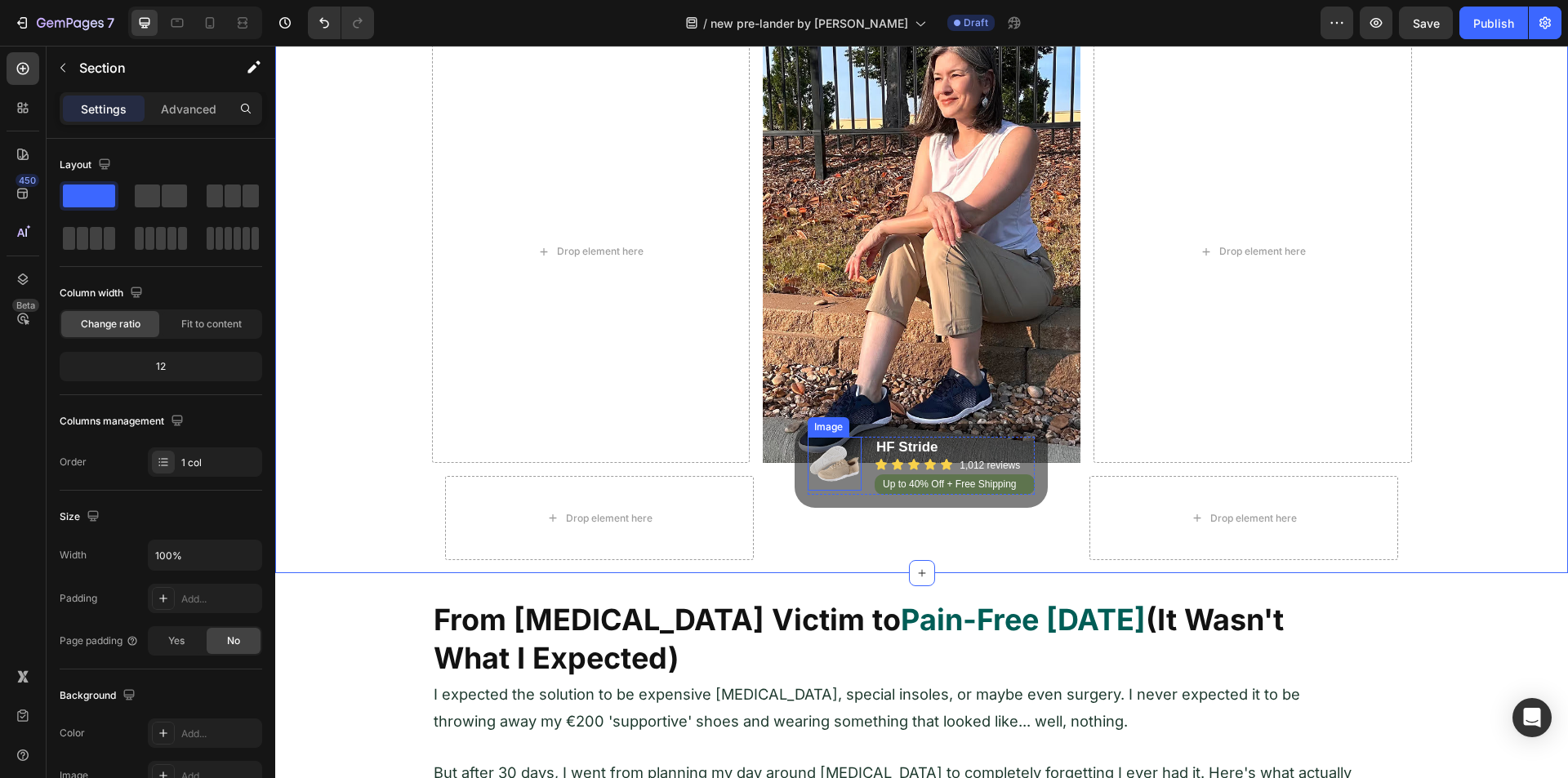
click at [807, 489] on div at bounding box center [834, 464] width 54 height 54
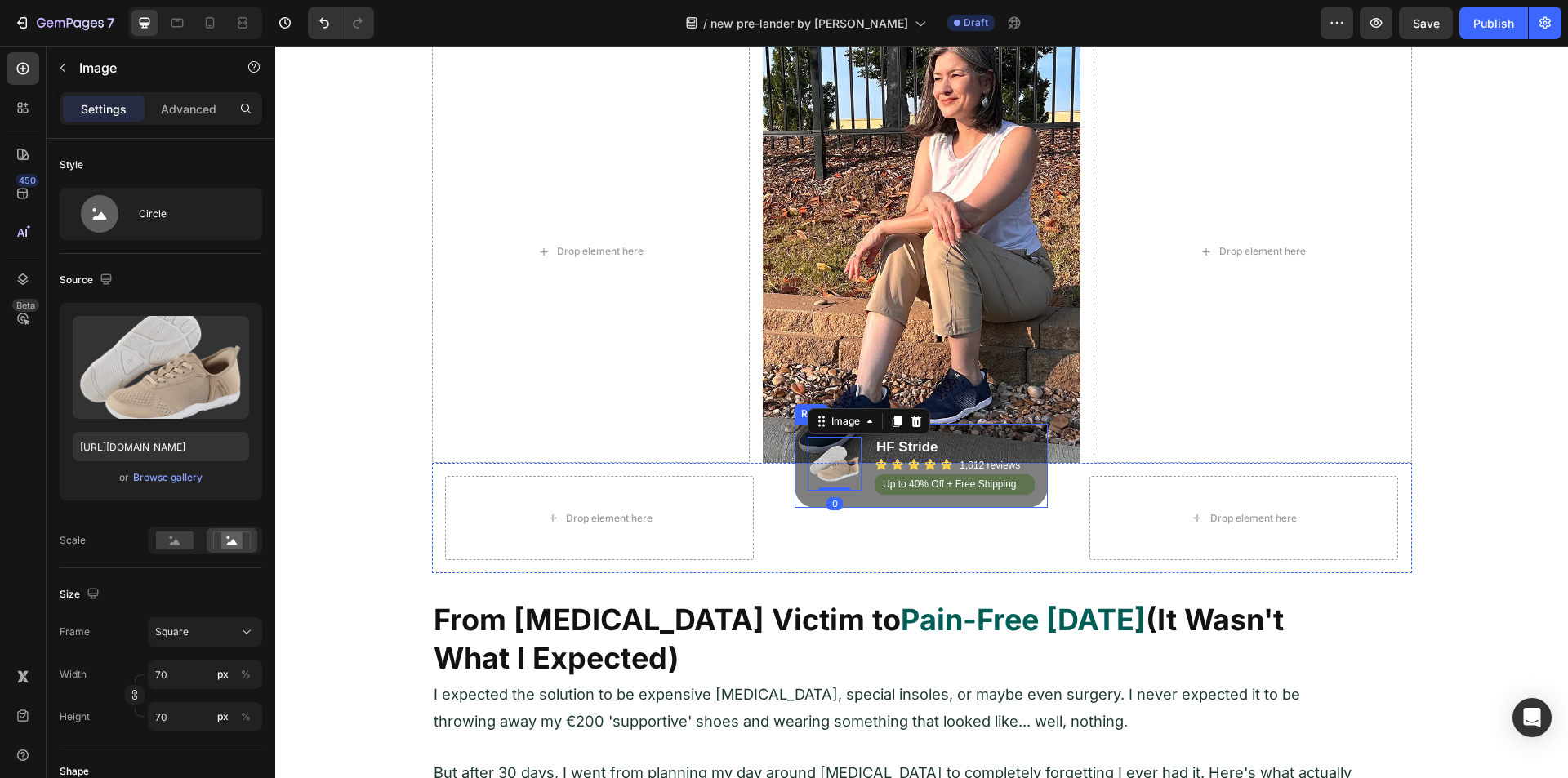
click at [939, 426] on div "Image 0 HF Stride Heading Icon Icon Icon Icon Icon Icon List 1,012 reviews Head…" at bounding box center [921, 466] width 254 height 84
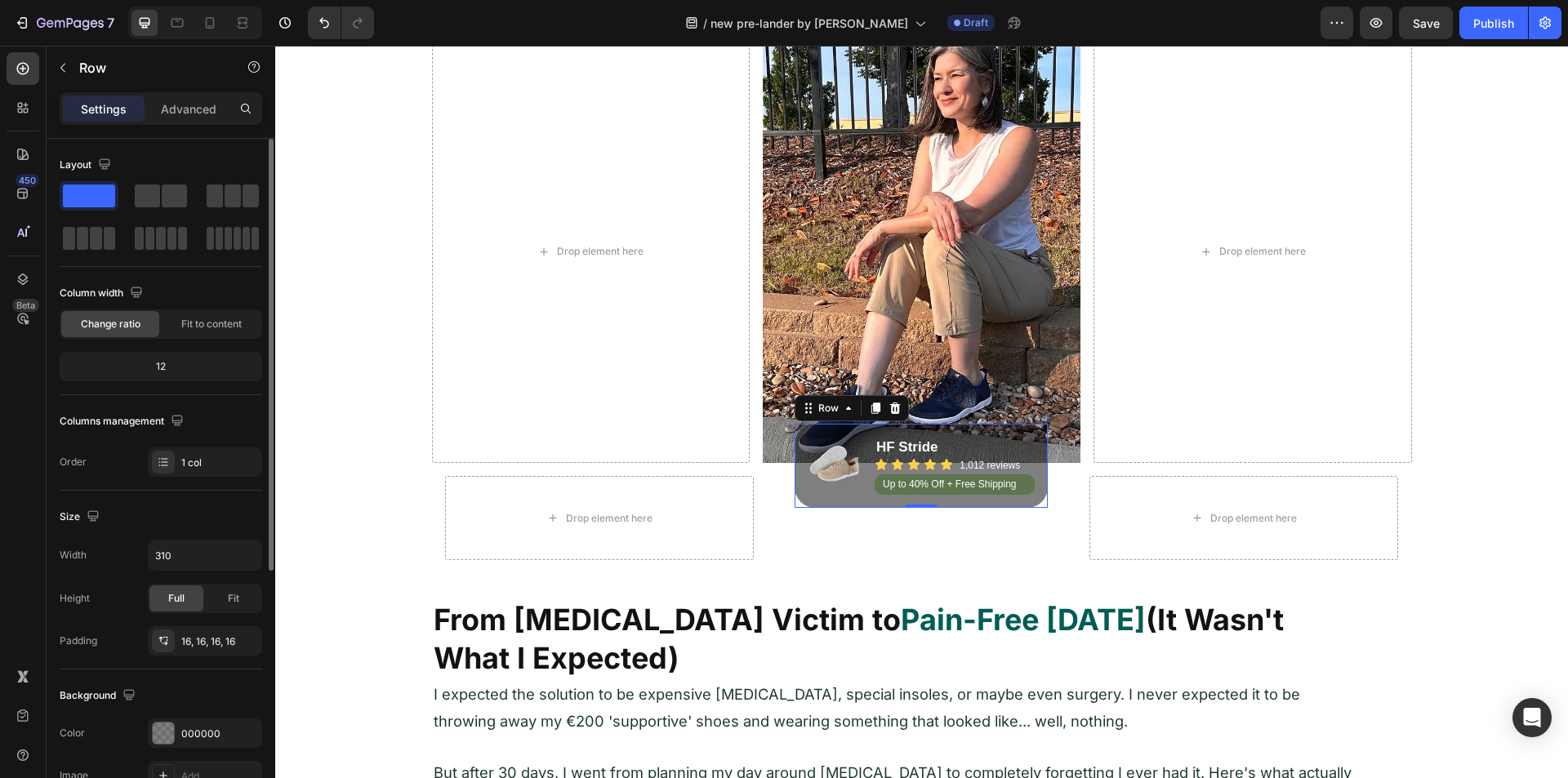
scroll to position [245, 0]
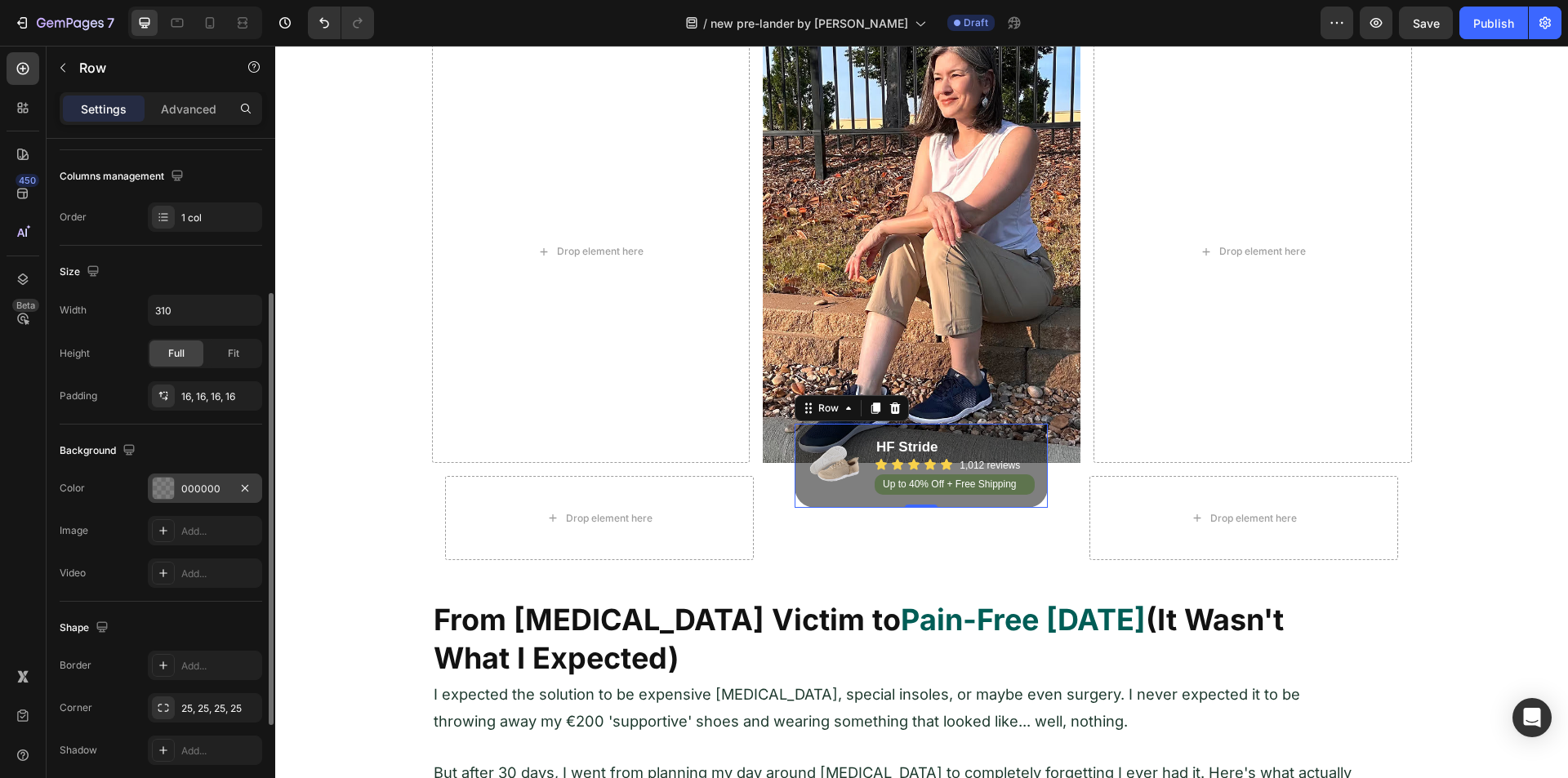
click at [163, 486] on div at bounding box center [163, 488] width 22 height 22
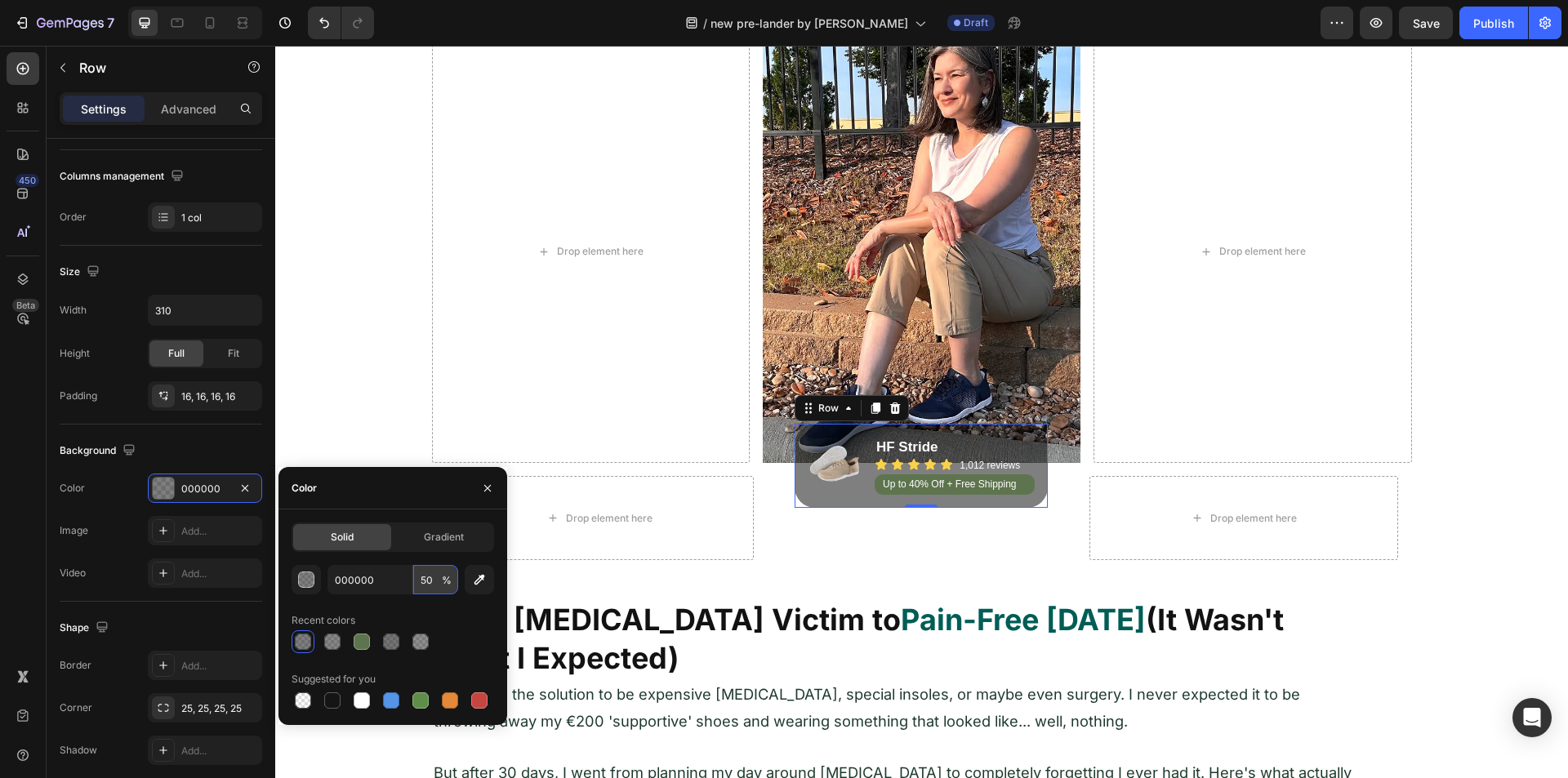
click at [434, 579] on input "50" at bounding box center [436, 580] width 45 height 29
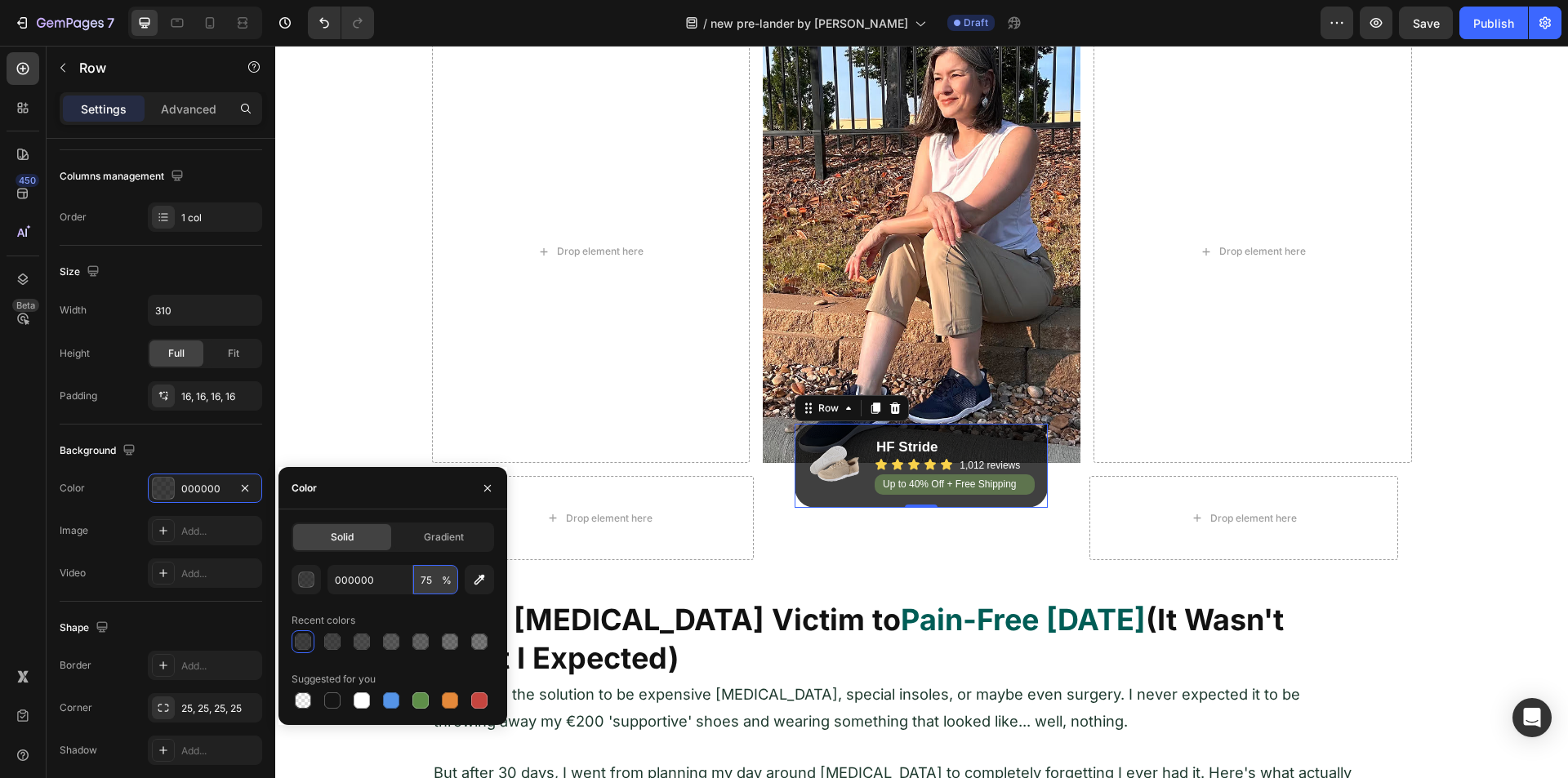
click at [428, 582] on input "75" at bounding box center [436, 580] width 45 height 29
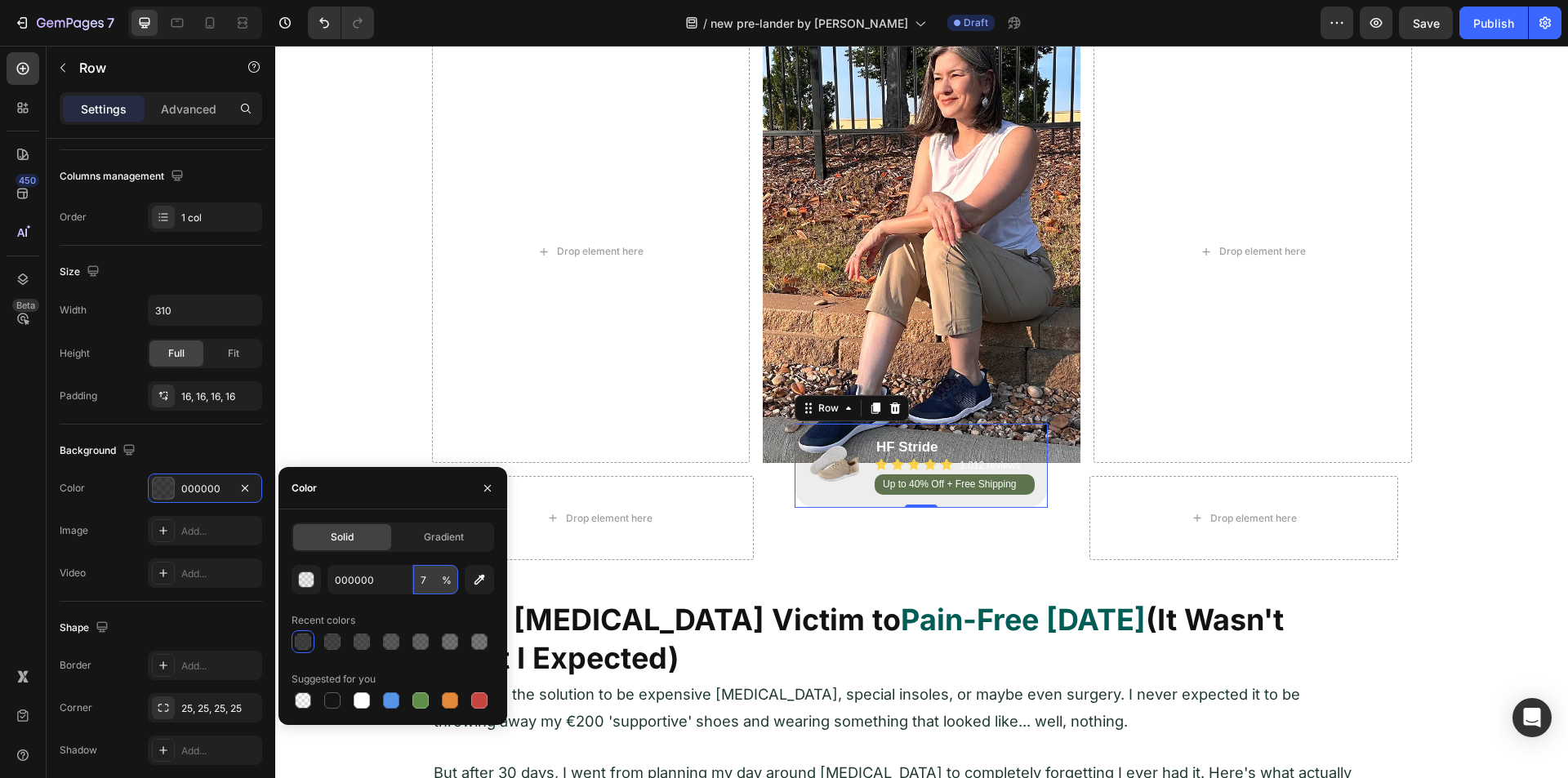
type input "70"
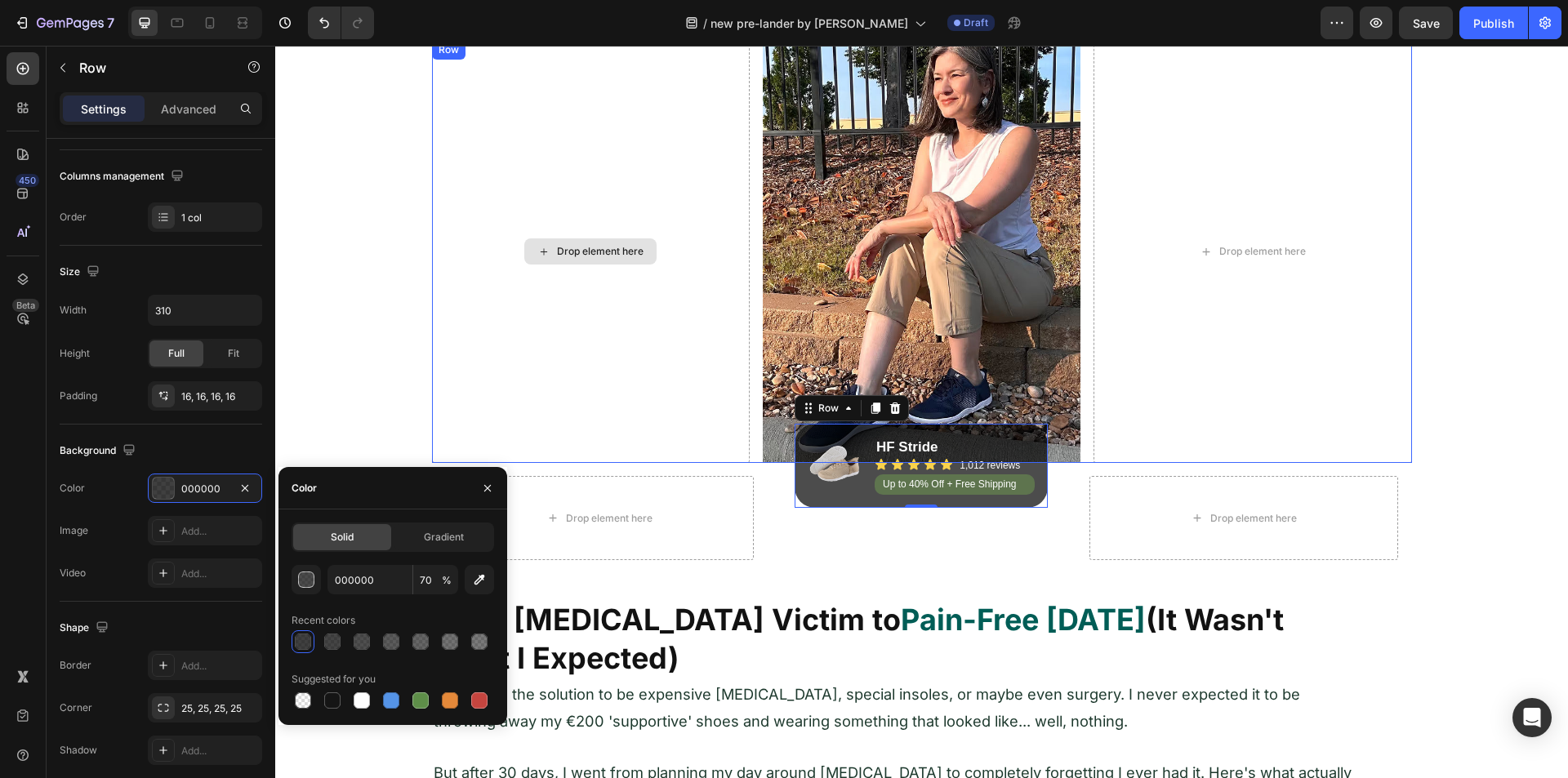
click at [540, 277] on div "Drop element here" at bounding box center [590, 251] width 318 height 423
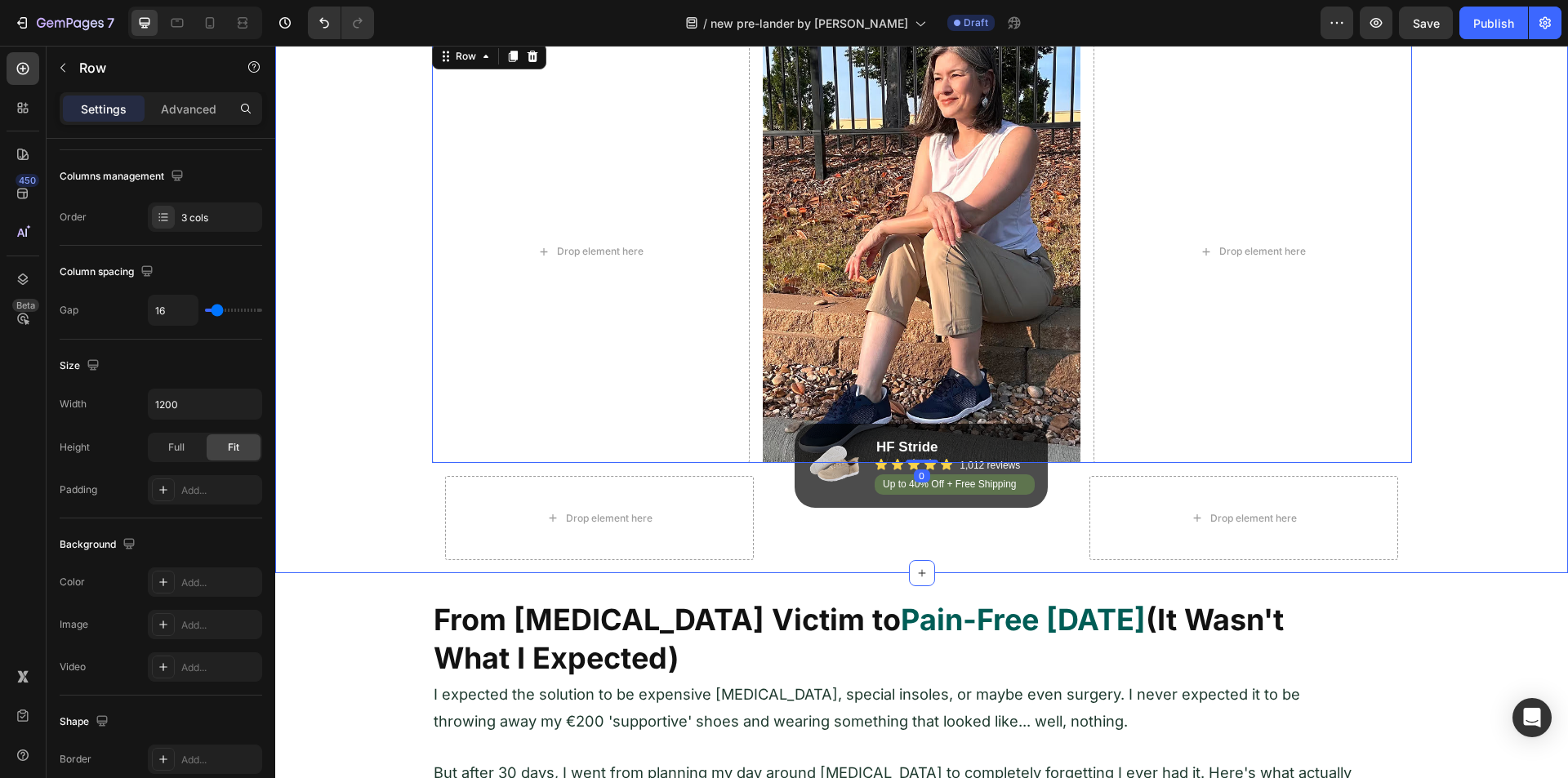
click at [378, 363] on div "Image Drop element here Image Drop element here Row 0 Row Drop element here Ima…" at bounding box center [922, 257] width 1293 height 631
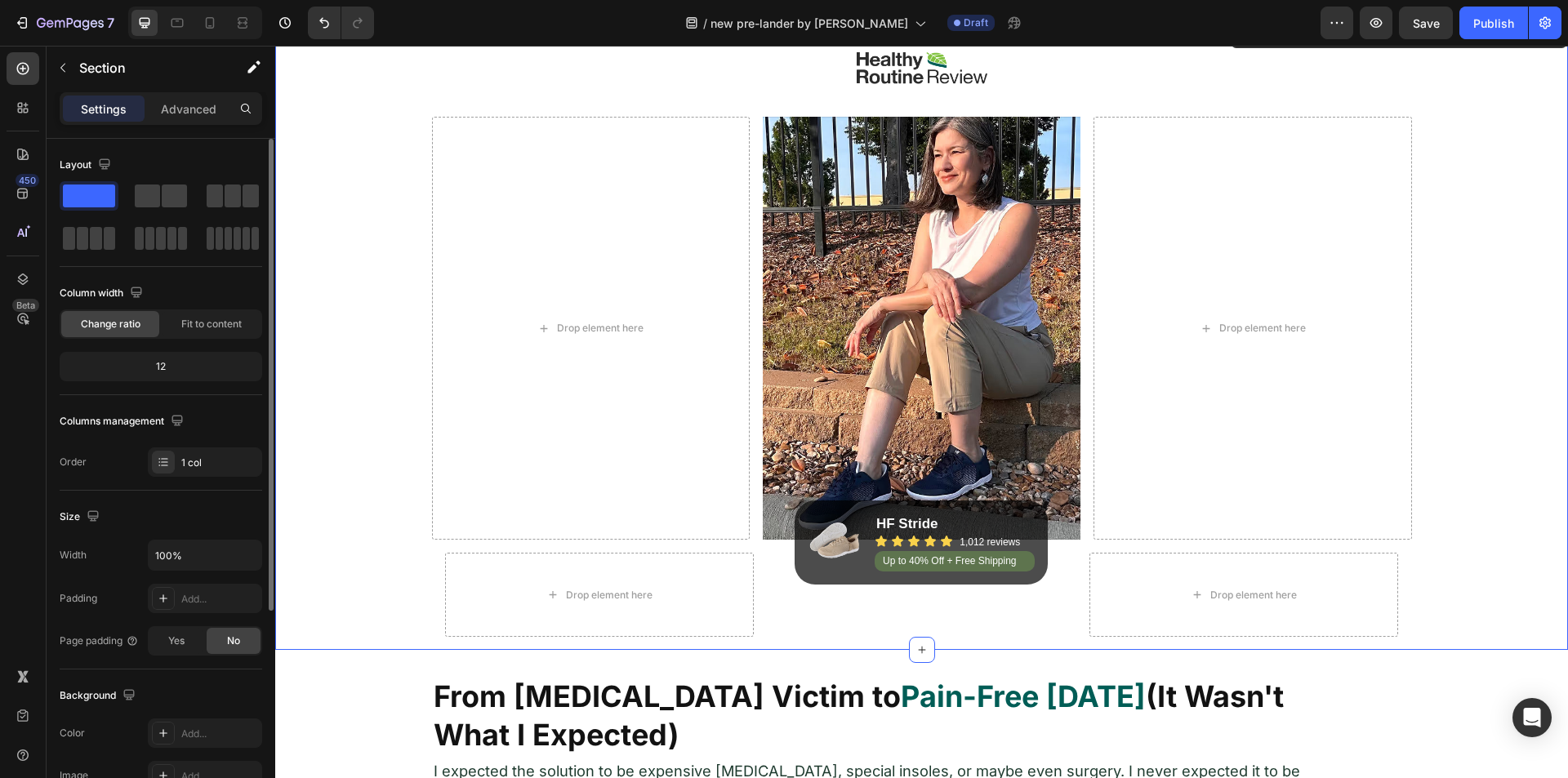
scroll to position [0, 0]
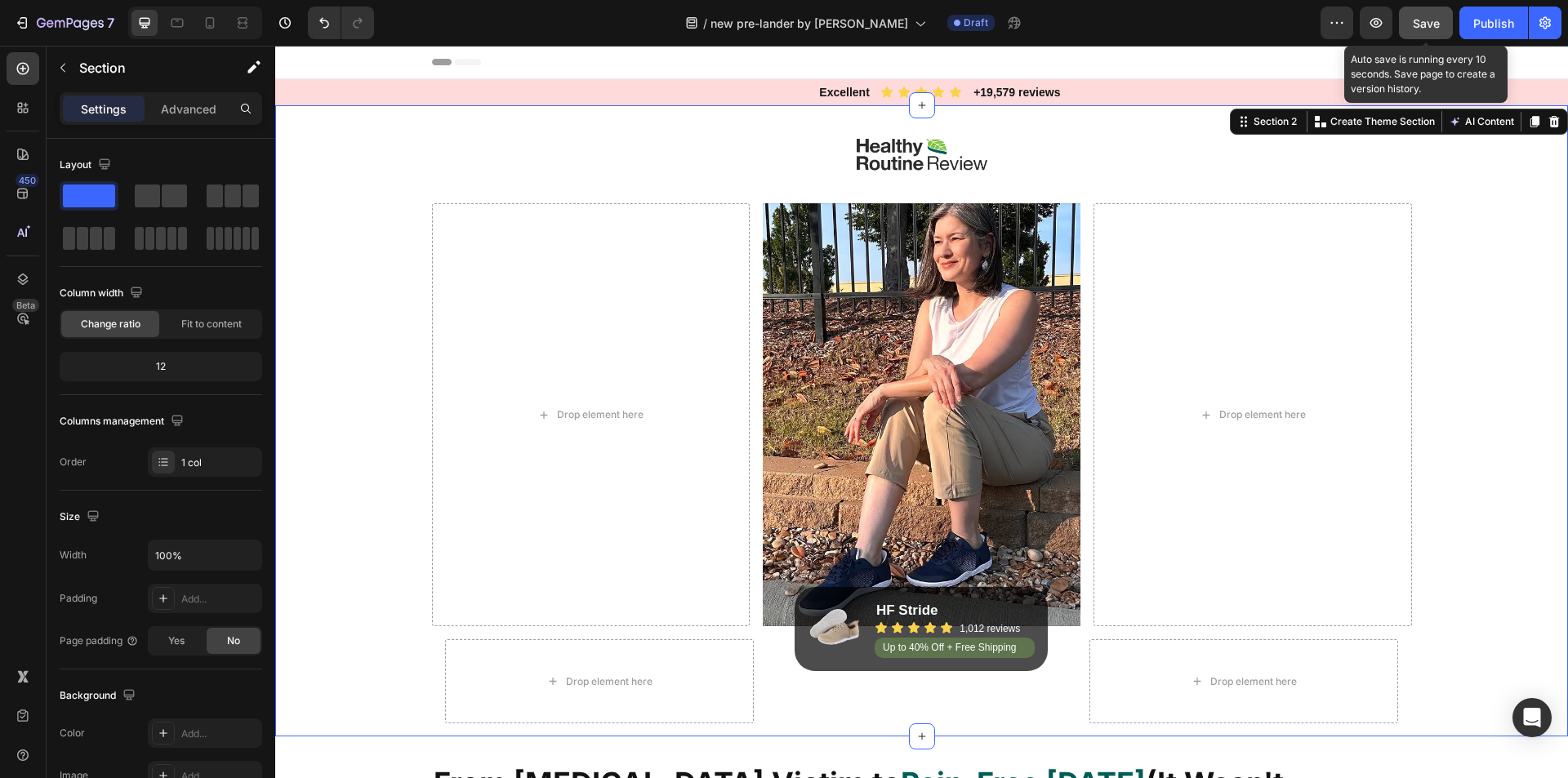
click at [1254, 27] on span "Save" at bounding box center [1426, 23] width 27 height 14
click at [1254, 24] on icon "button" at bounding box center [1376, 23] width 16 height 16
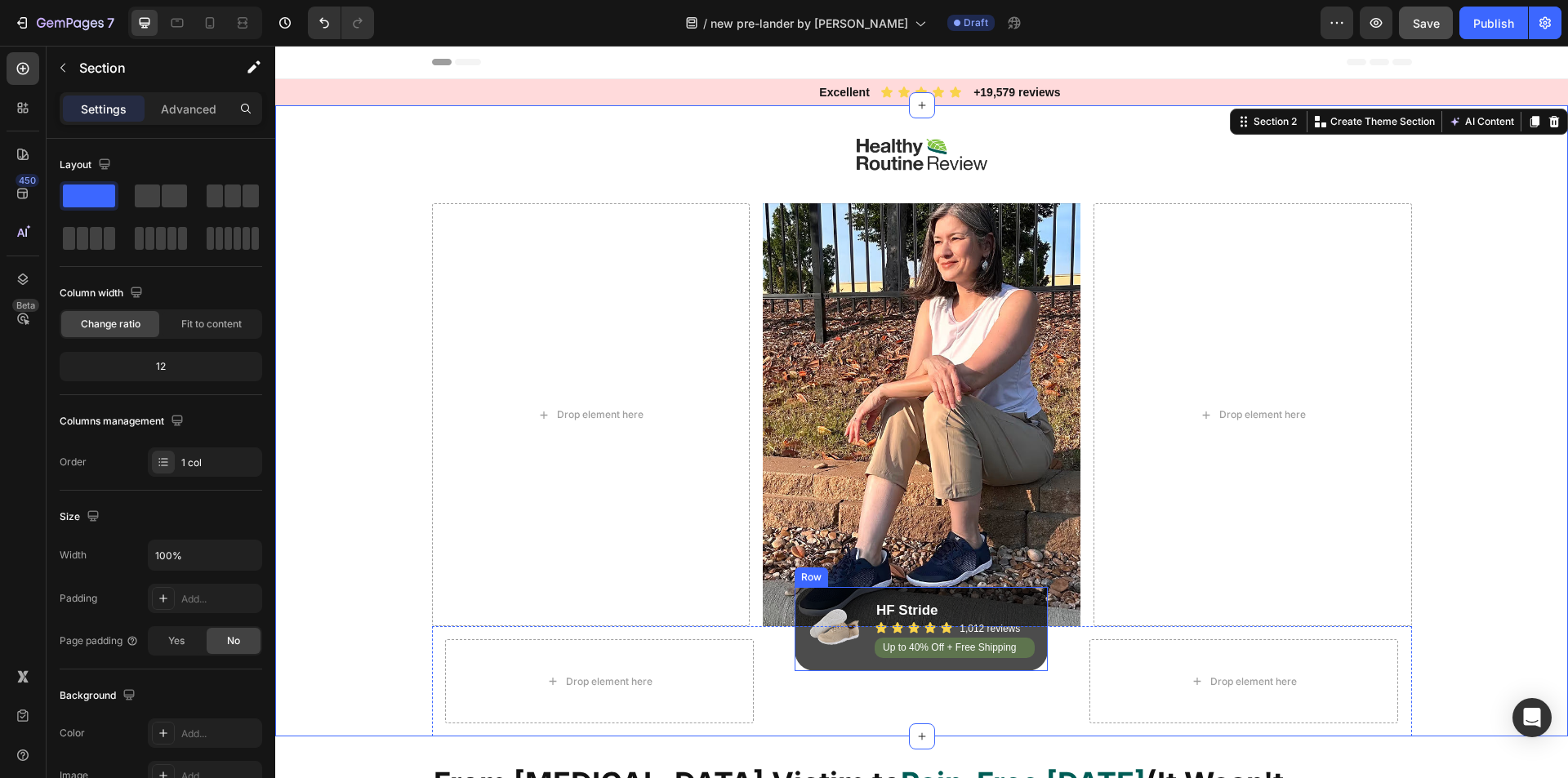
click at [796, 602] on div "Image HF Stride Heading Icon Icon Icon Icon Icon Icon List 1,012 reviews Headin…" at bounding box center [921, 629] width 254 height 84
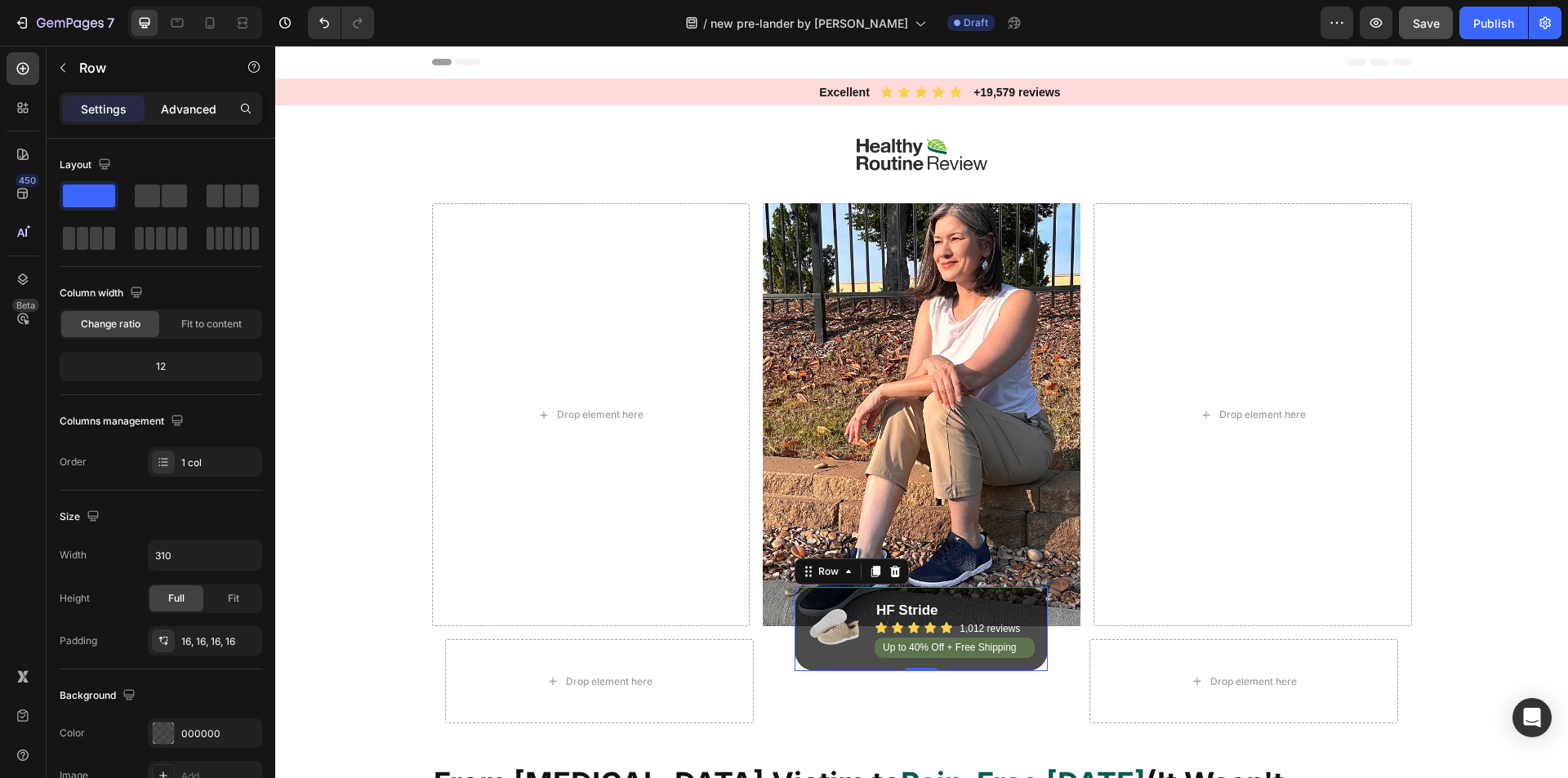
click at [203, 101] on p "Advanced" at bounding box center [189, 109] width 55 height 17
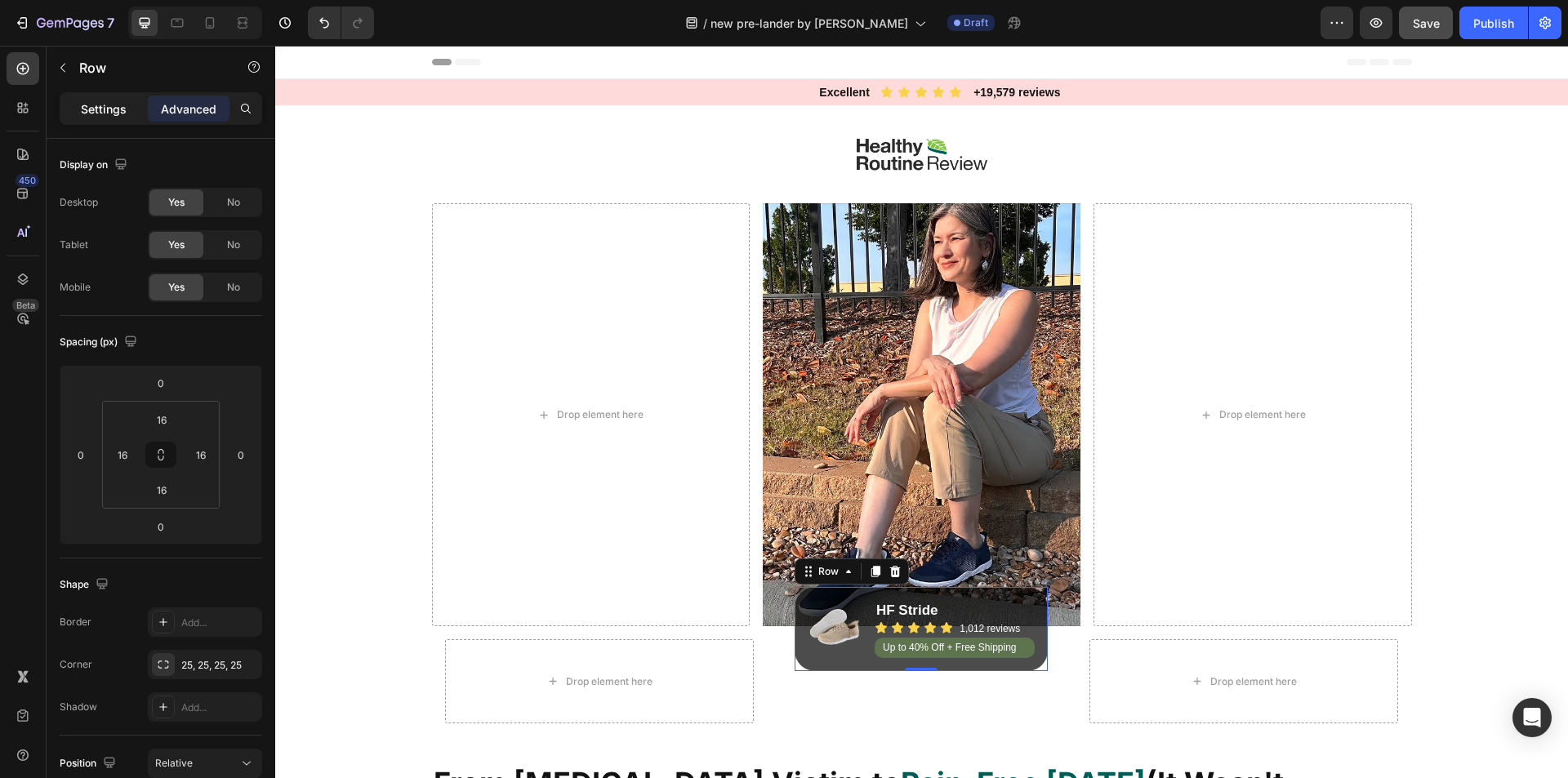
click at [121, 104] on p "Settings" at bounding box center [103, 109] width 46 height 17
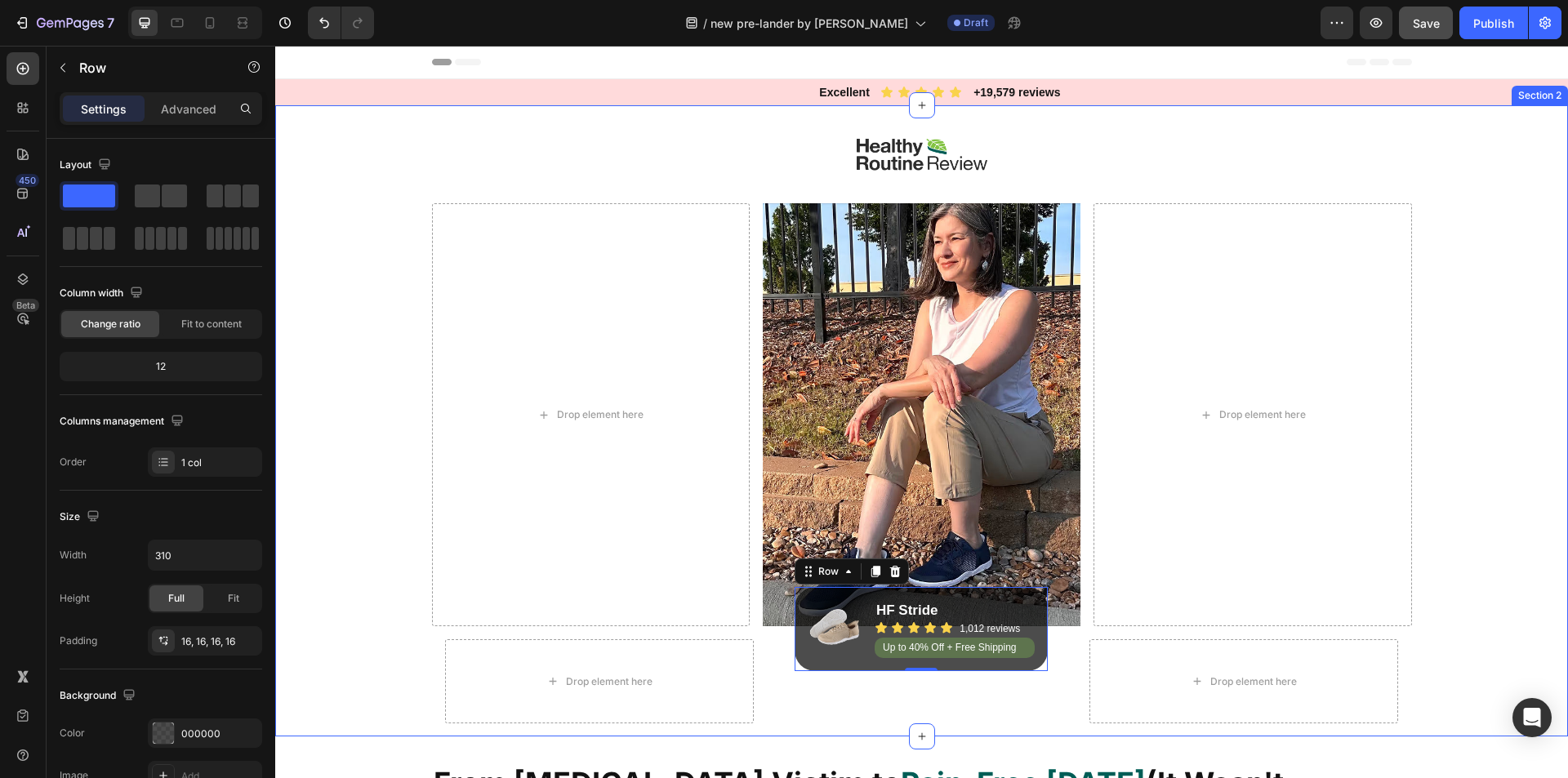
click at [389, 416] on div "Image Drop element here Image Drop element here Row Row Drop element here Image…" at bounding box center [922, 421] width 1293 height 631
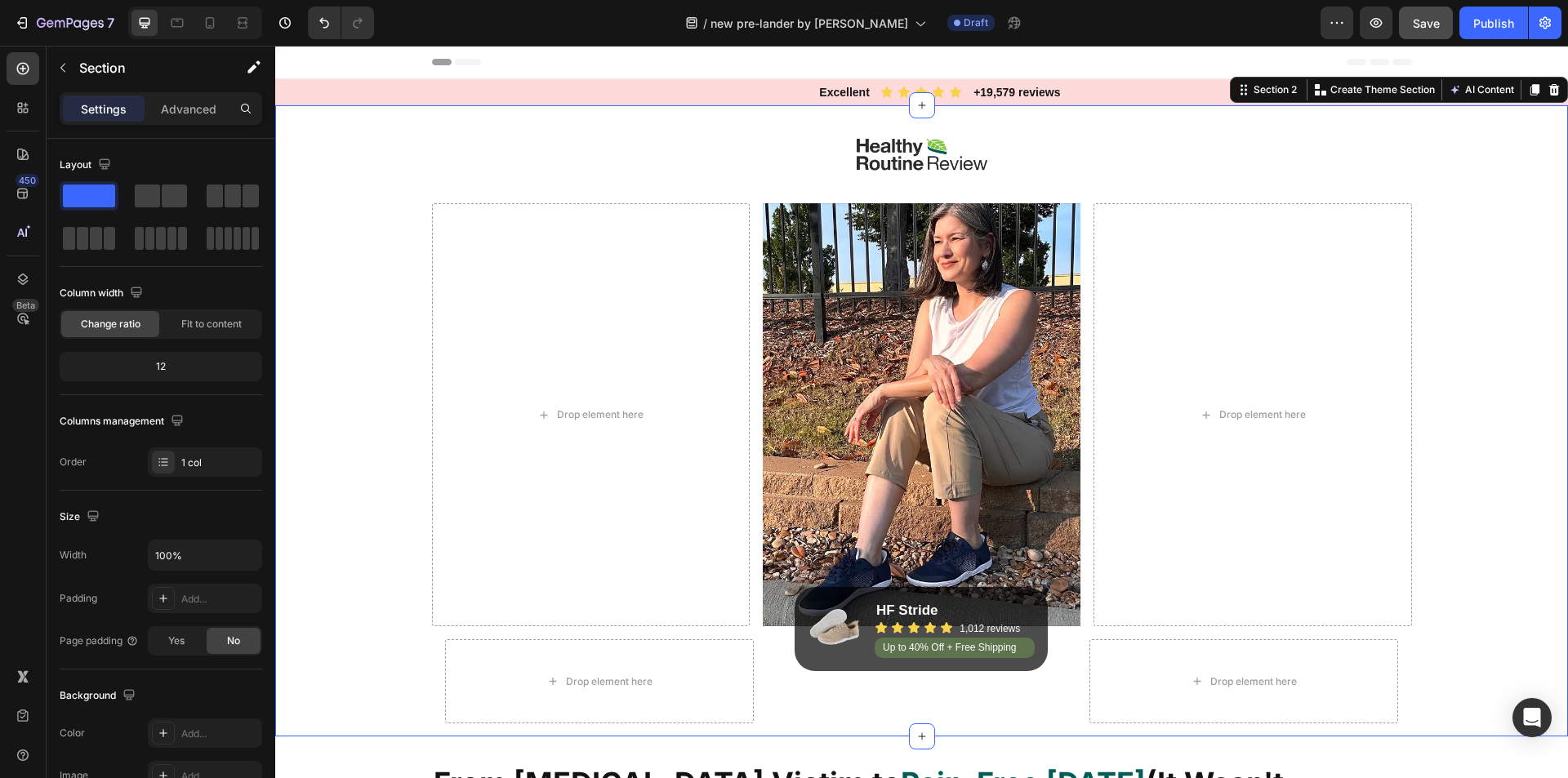
click at [390, 441] on div "Image Drop element here Image Drop element here Row Row Drop element here Image…" at bounding box center [922, 421] width 1293 height 631
click at [399, 369] on div "Image Drop element here Image Drop element here Row Row Drop element here Image…" at bounding box center [922, 421] width 1293 height 631
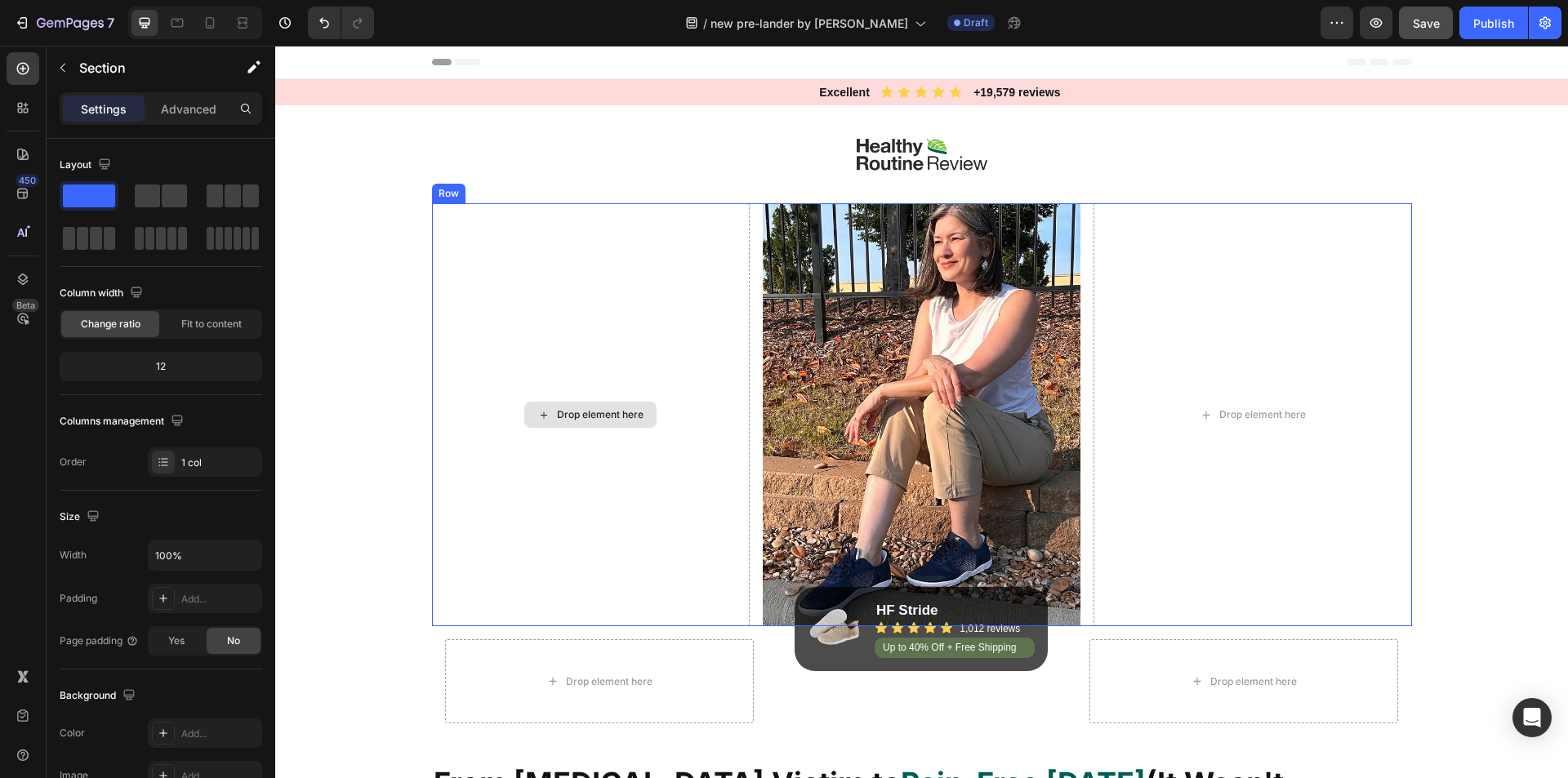
scroll to position [168, 0]
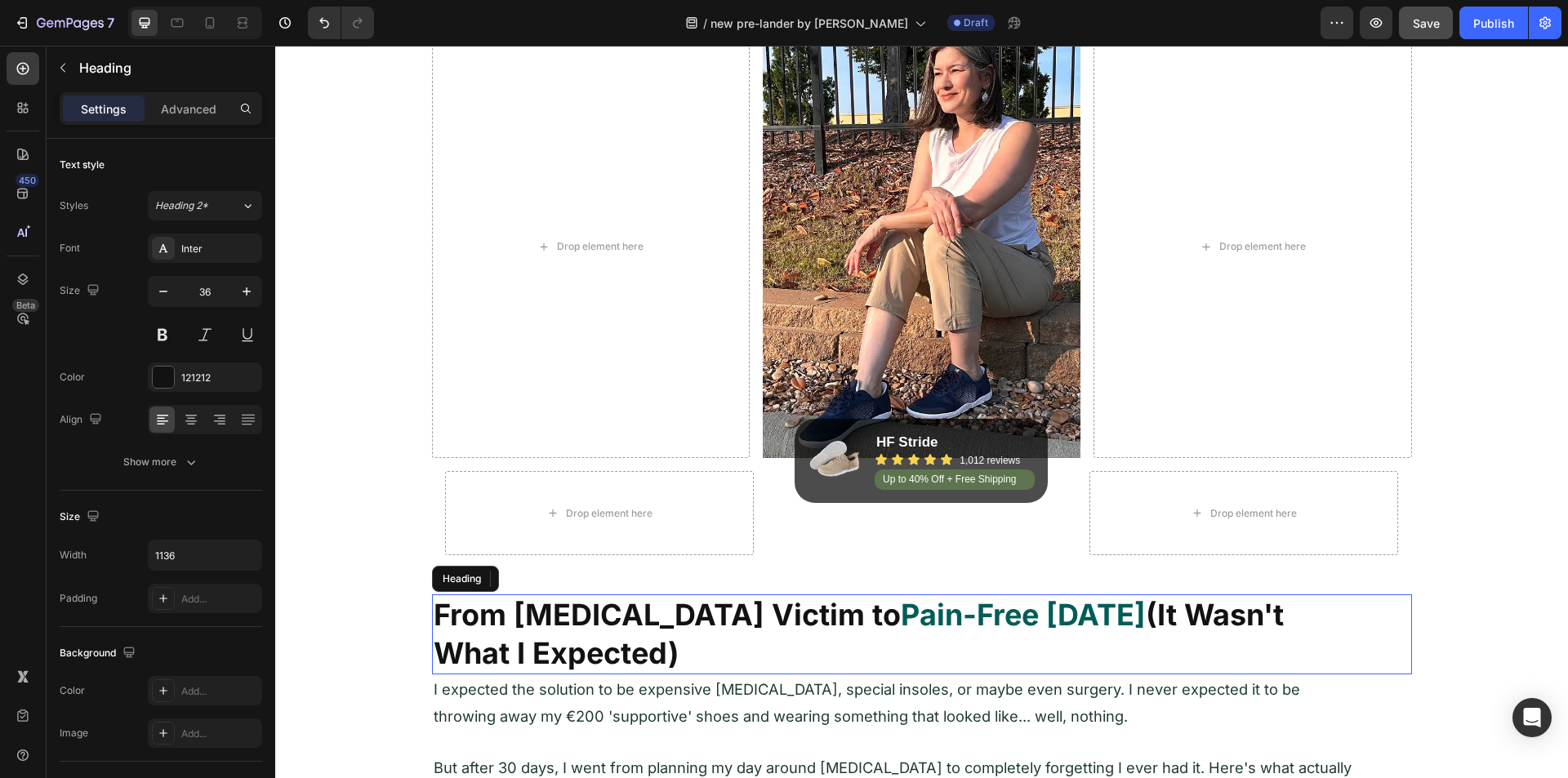
click at [471, 597] on strong "From [MEDICAL_DATA] Victim to" at bounding box center [667, 615] width 467 height 36
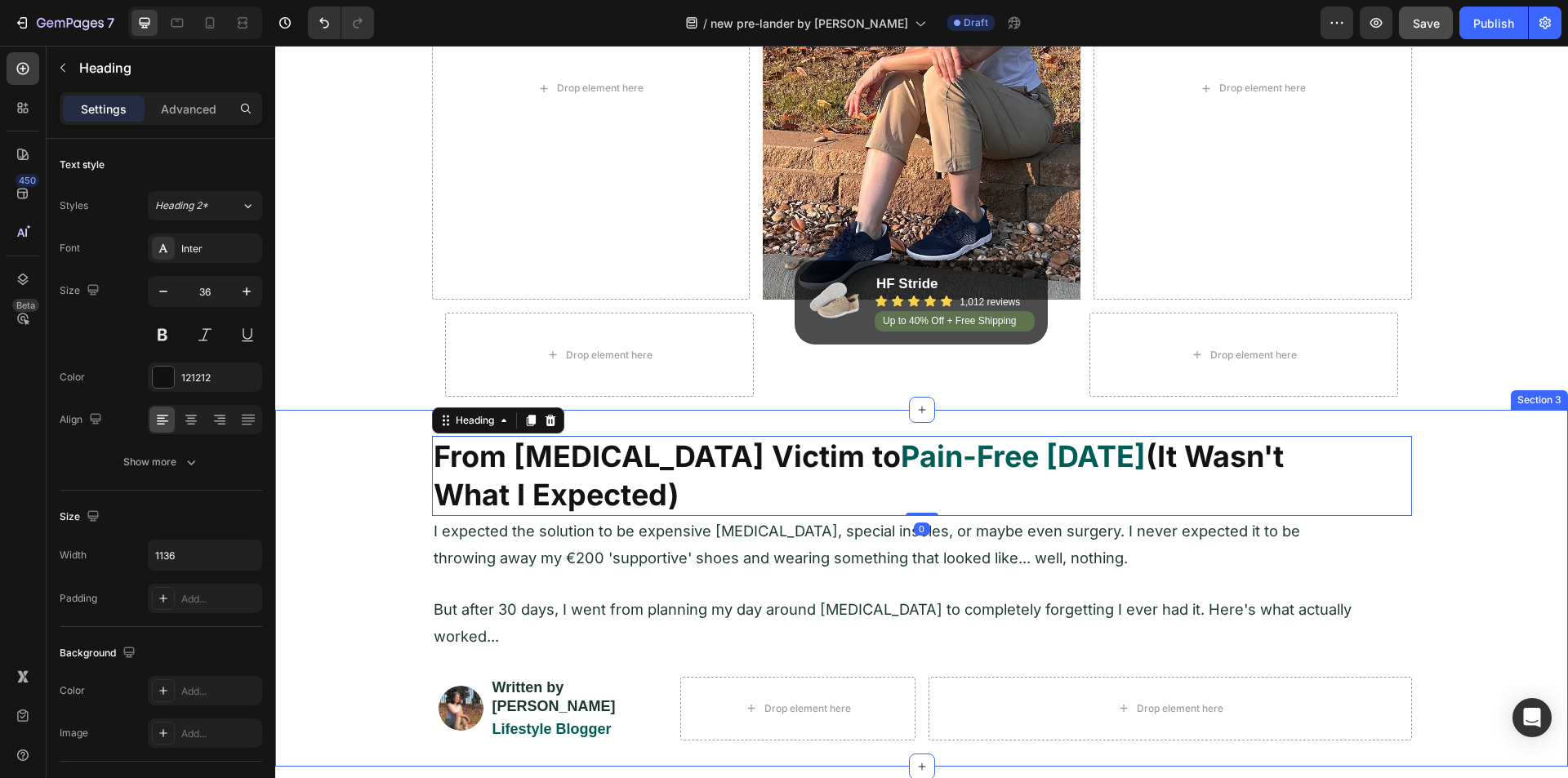
click at [780, 428] on div "From [MEDICAL_DATA] Victim to Pain-Free [DATE] (It Wasn't What I Expected) Head…" at bounding box center [922, 588] width 1293 height 356
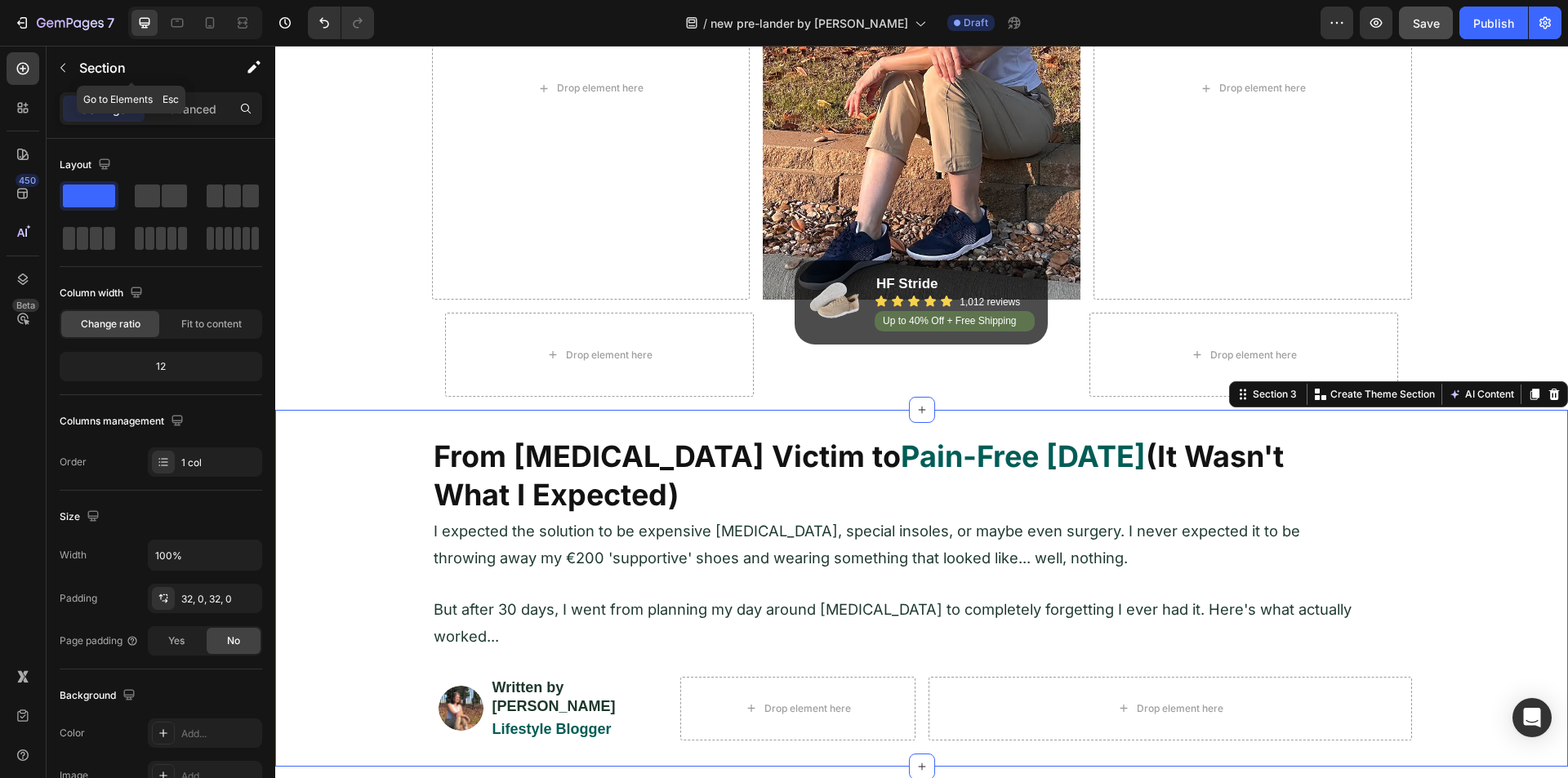
click at [63, 70] on icon "button" at bounding box center [63, 68] width 5 height 9
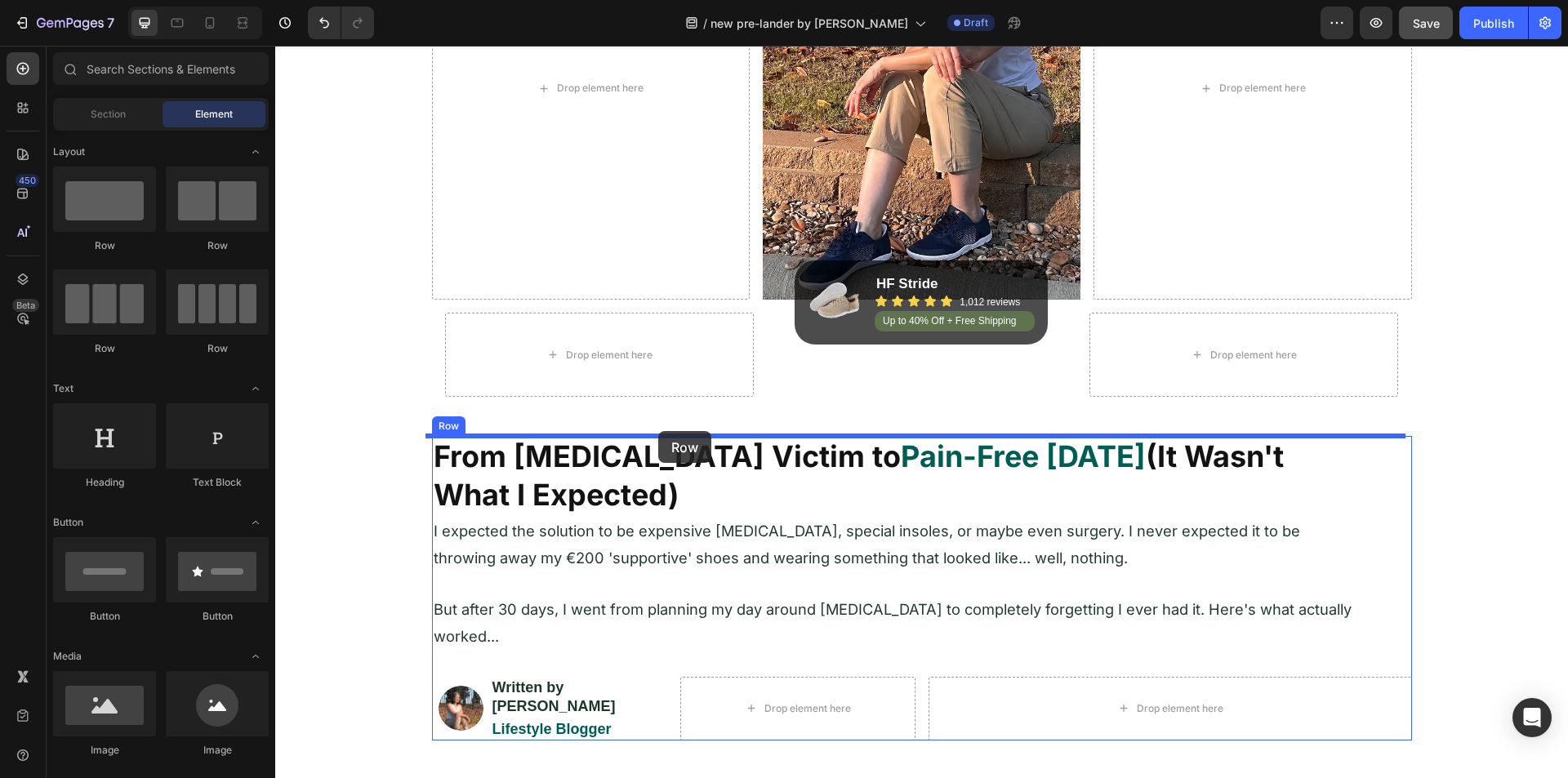
drag, startPoint x: 431, startPoint y: 317, endPoint x: 659, endPoint y: 431, distance: 254.9
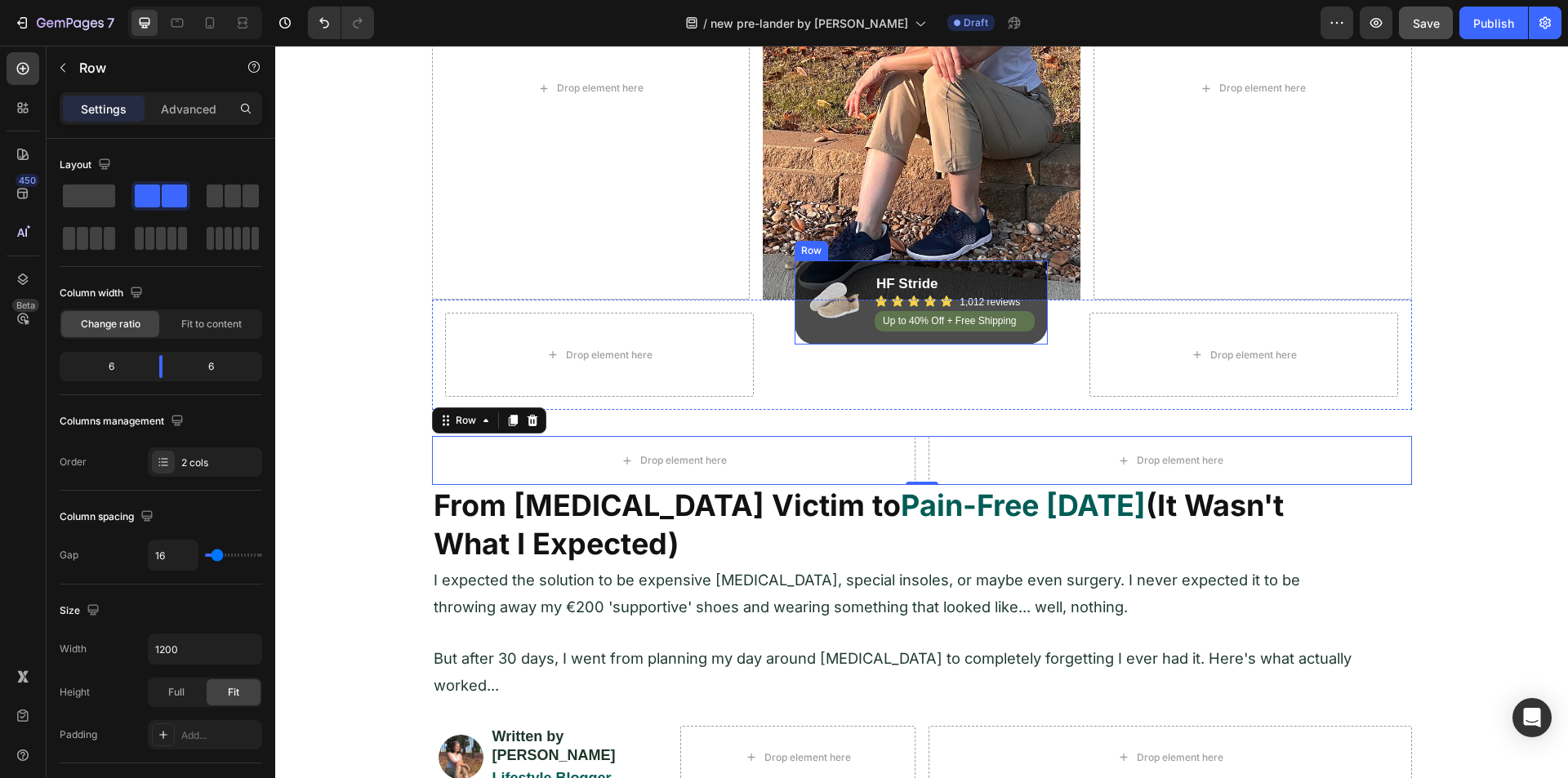
click at [800, 285] on div "Image HF Stride Heading Icon Icon Icon Icon Icon Icon List 1,012 reviews Headin…" at bounding box center [921, 302] width 254 height 84
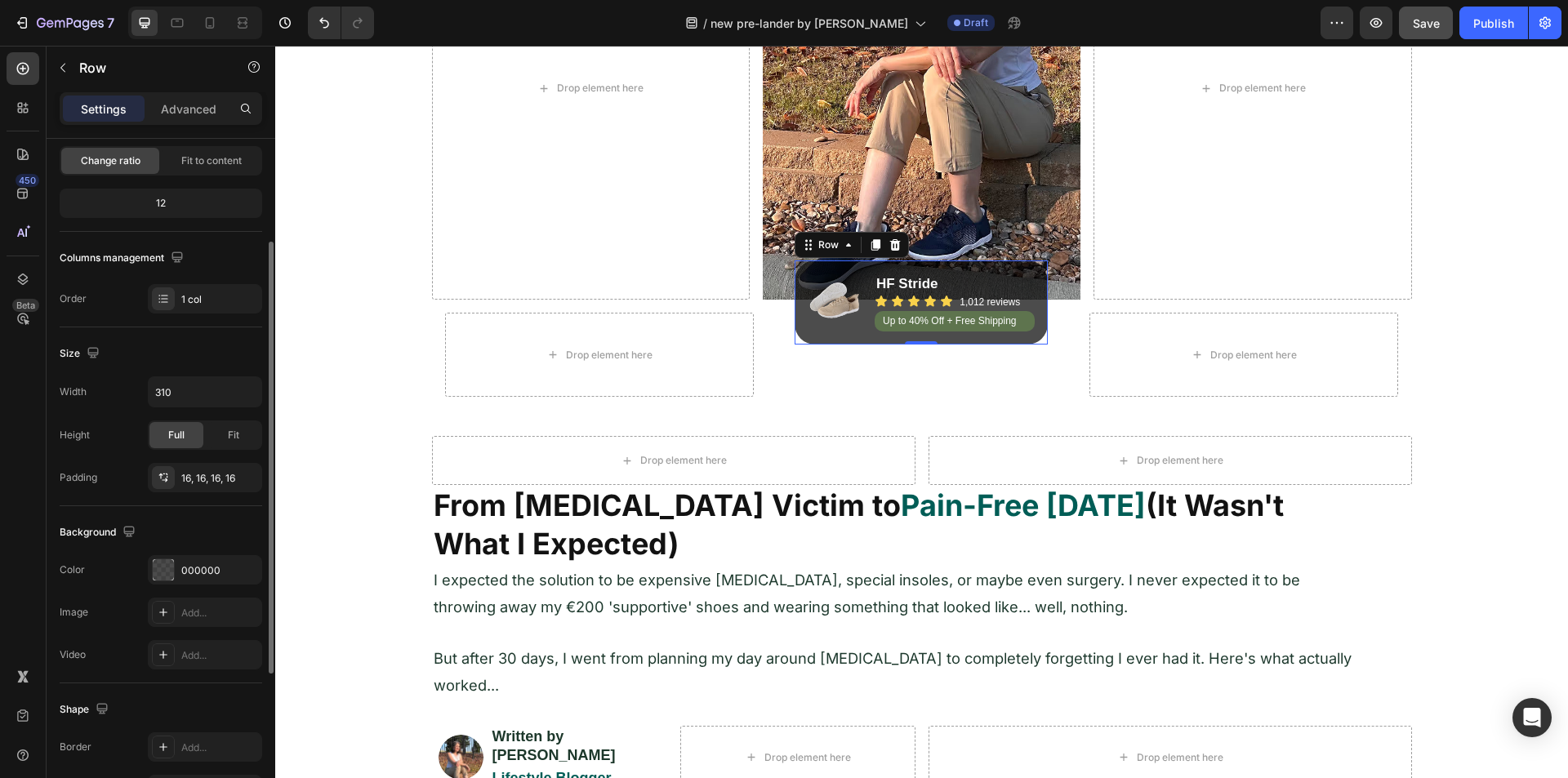
scroll to position [0, 0]
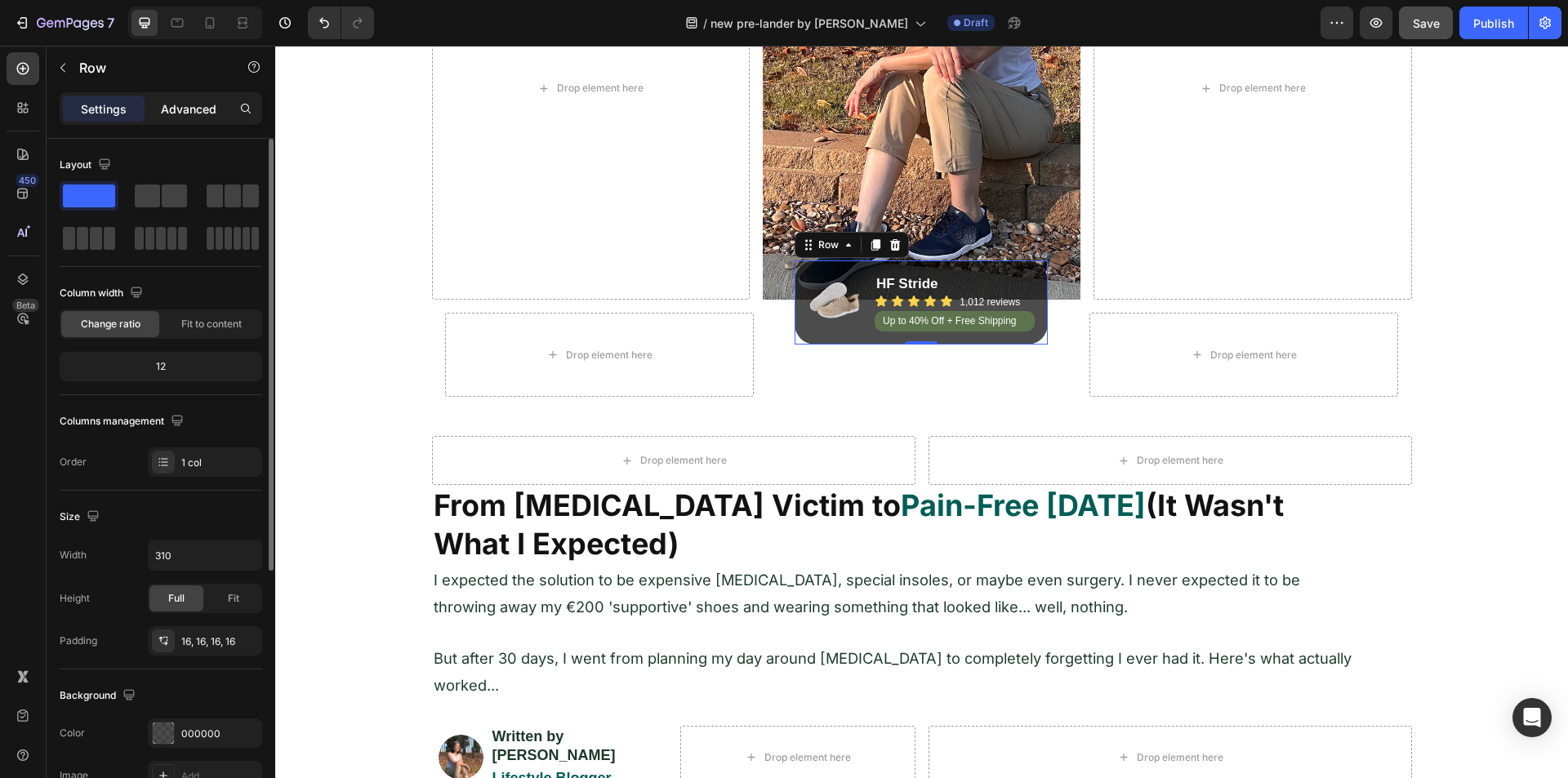
click at [183, 106] on p "Advanced" at bounding box center [189, 109] width 55 height 17
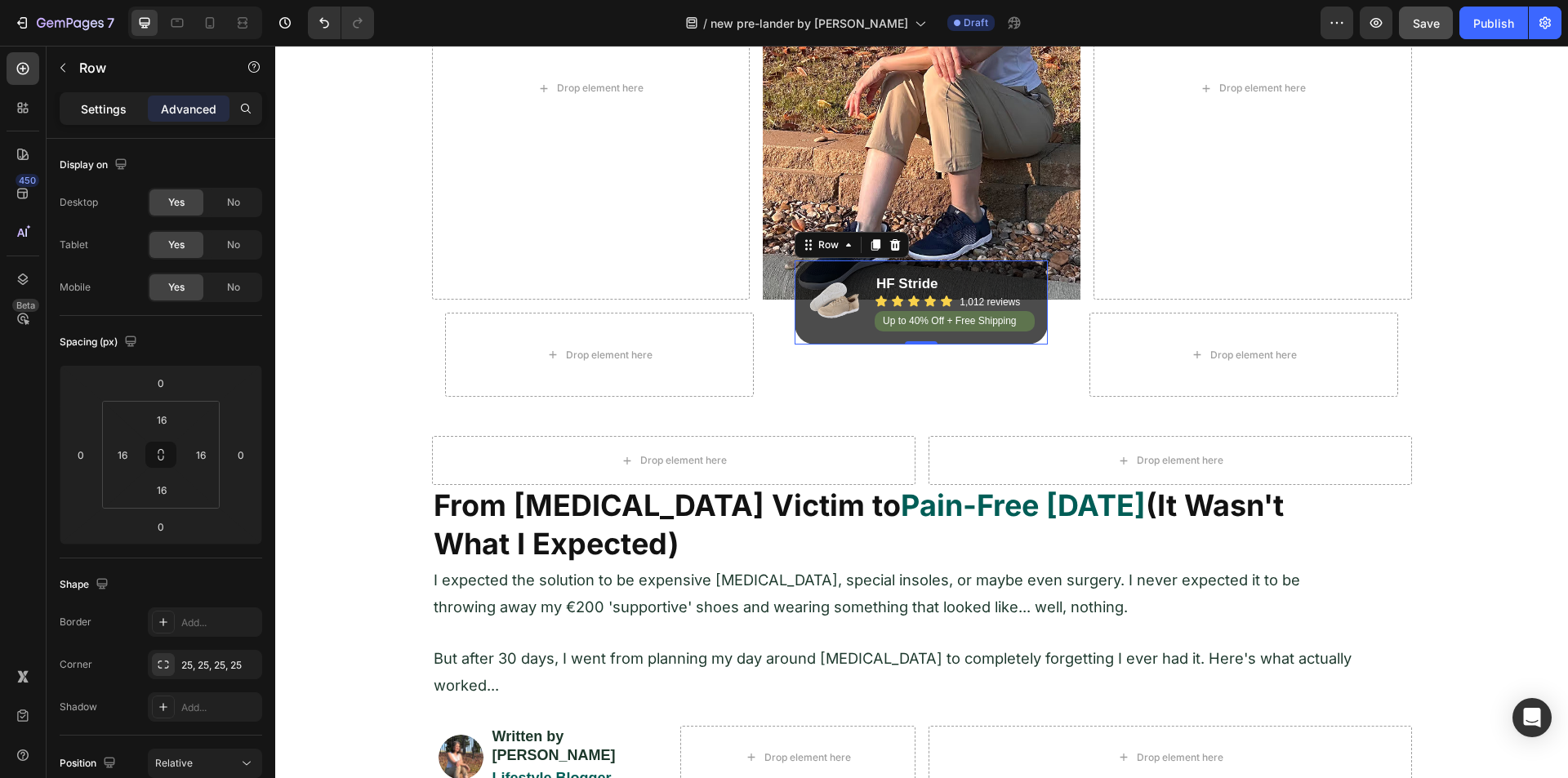
click at [115, 102] on p "Settings" at bounding box center [103, 109] width 46 height 17
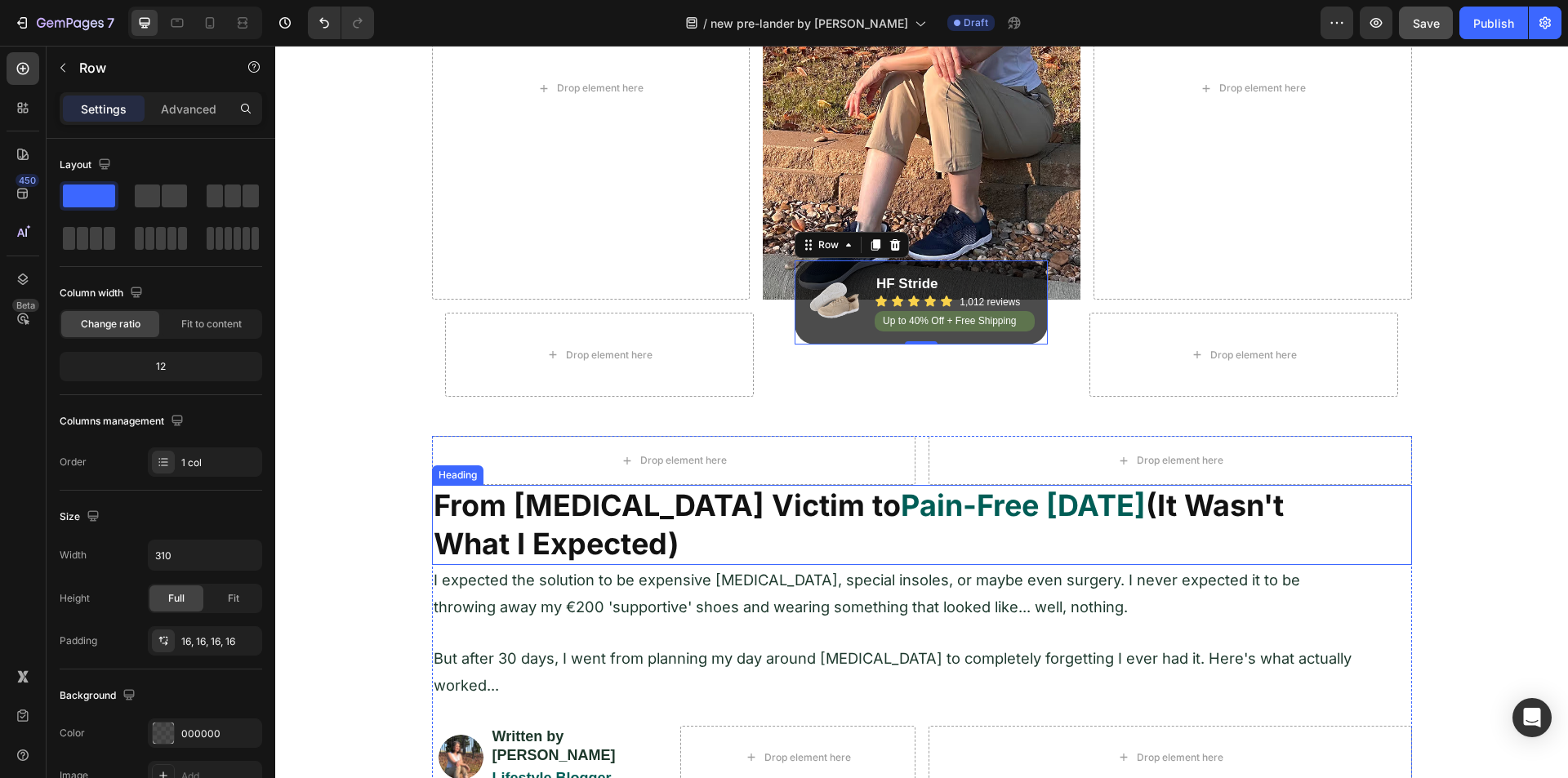
click at [530, 532] on strong "(It Wasn't What I Expected)" at bounding box center [858, 524] width 850 height 74
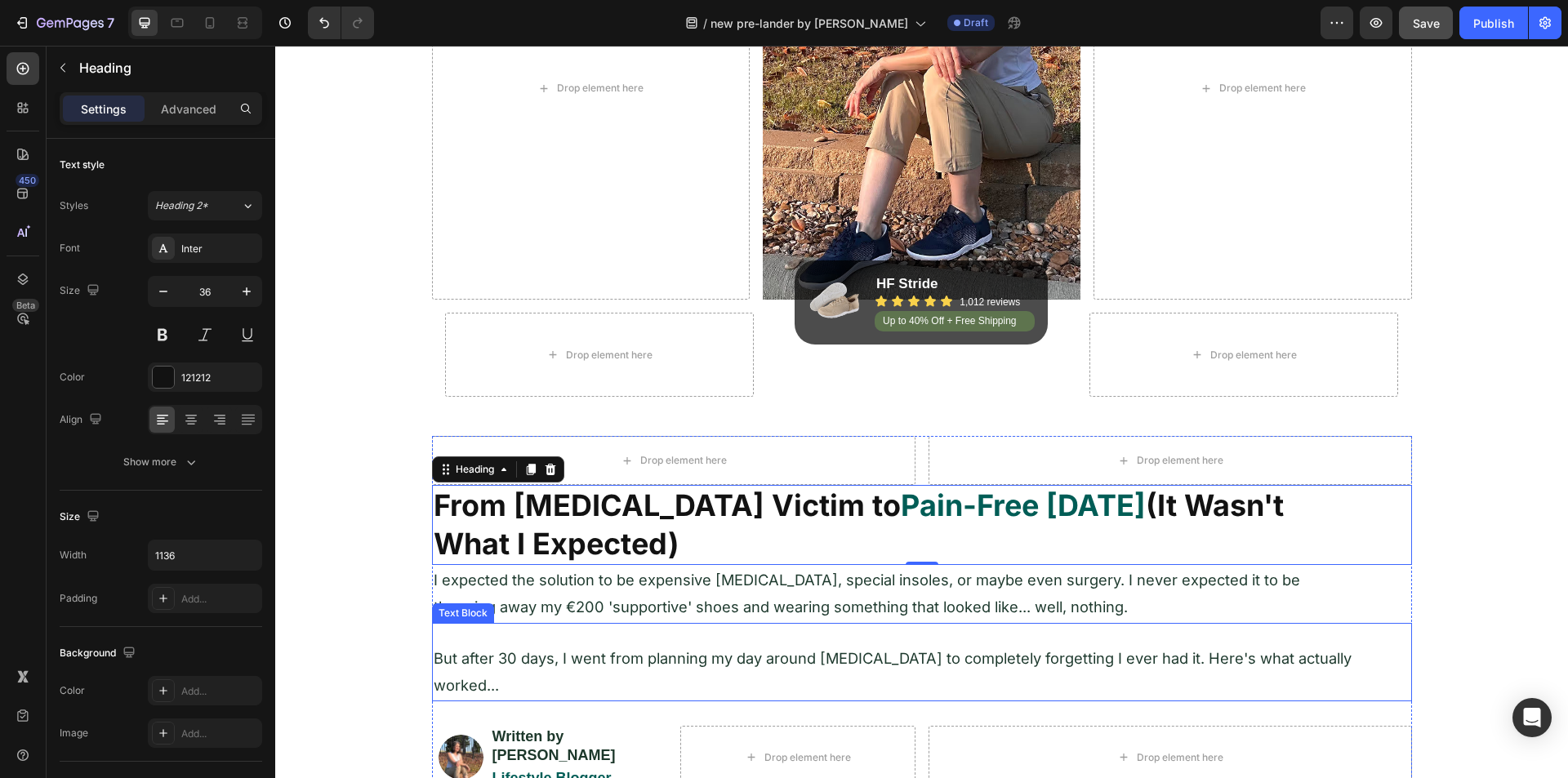
scroll to position [653, 0]
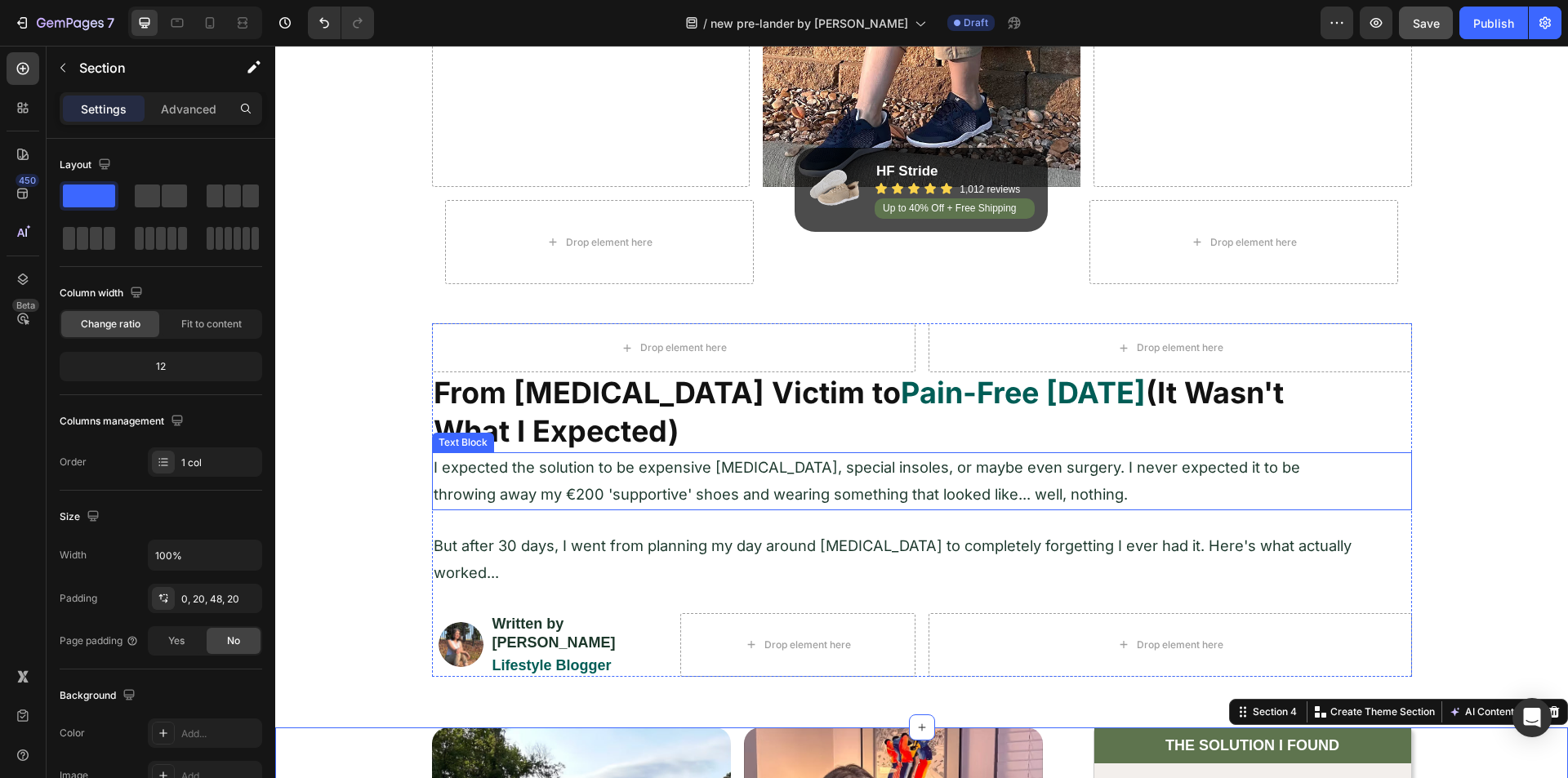
scroll to position [408, 0]
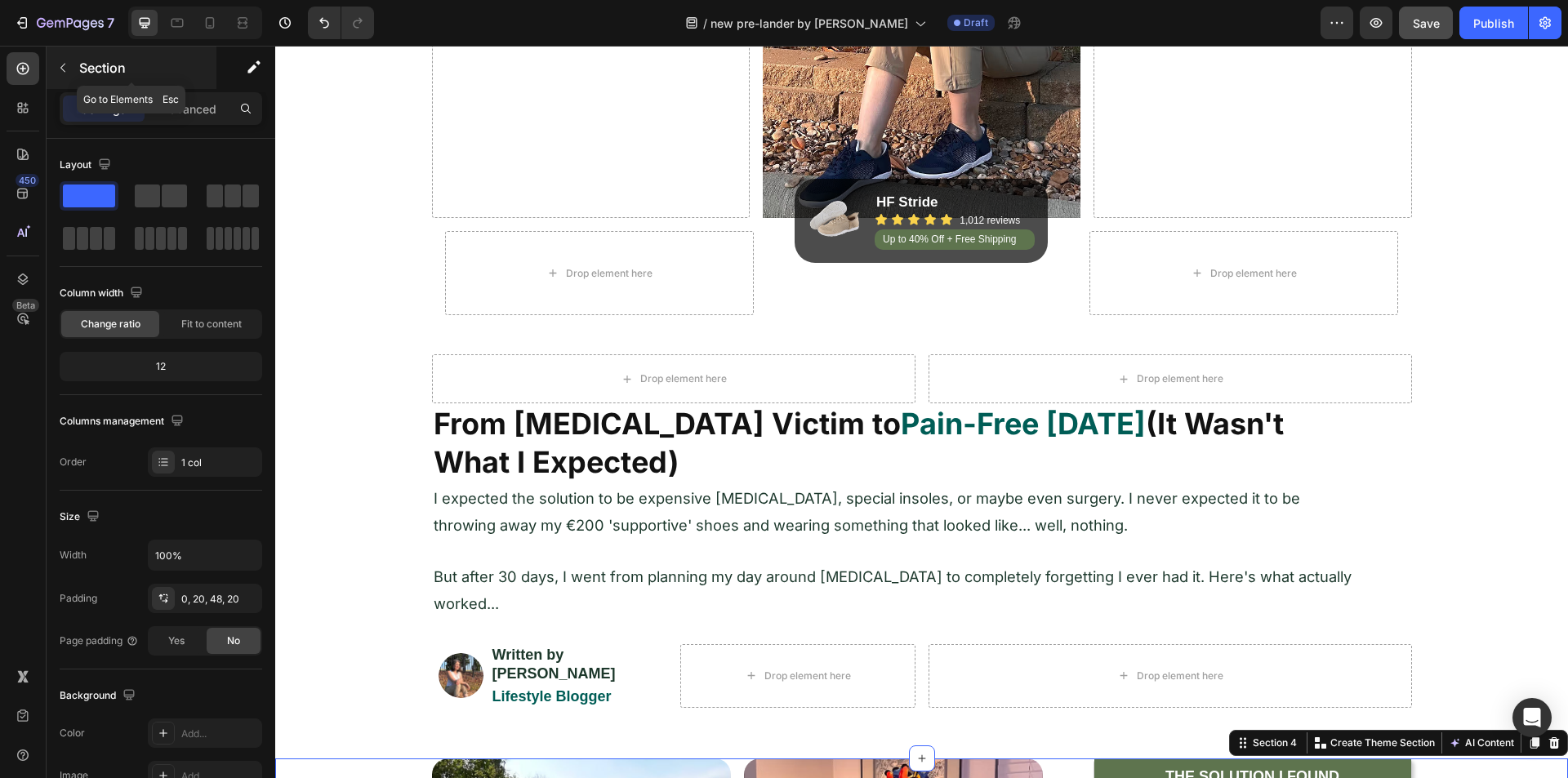
click at [70, 68] on button "button" at bounding box center [63, 68] width 26 height 26
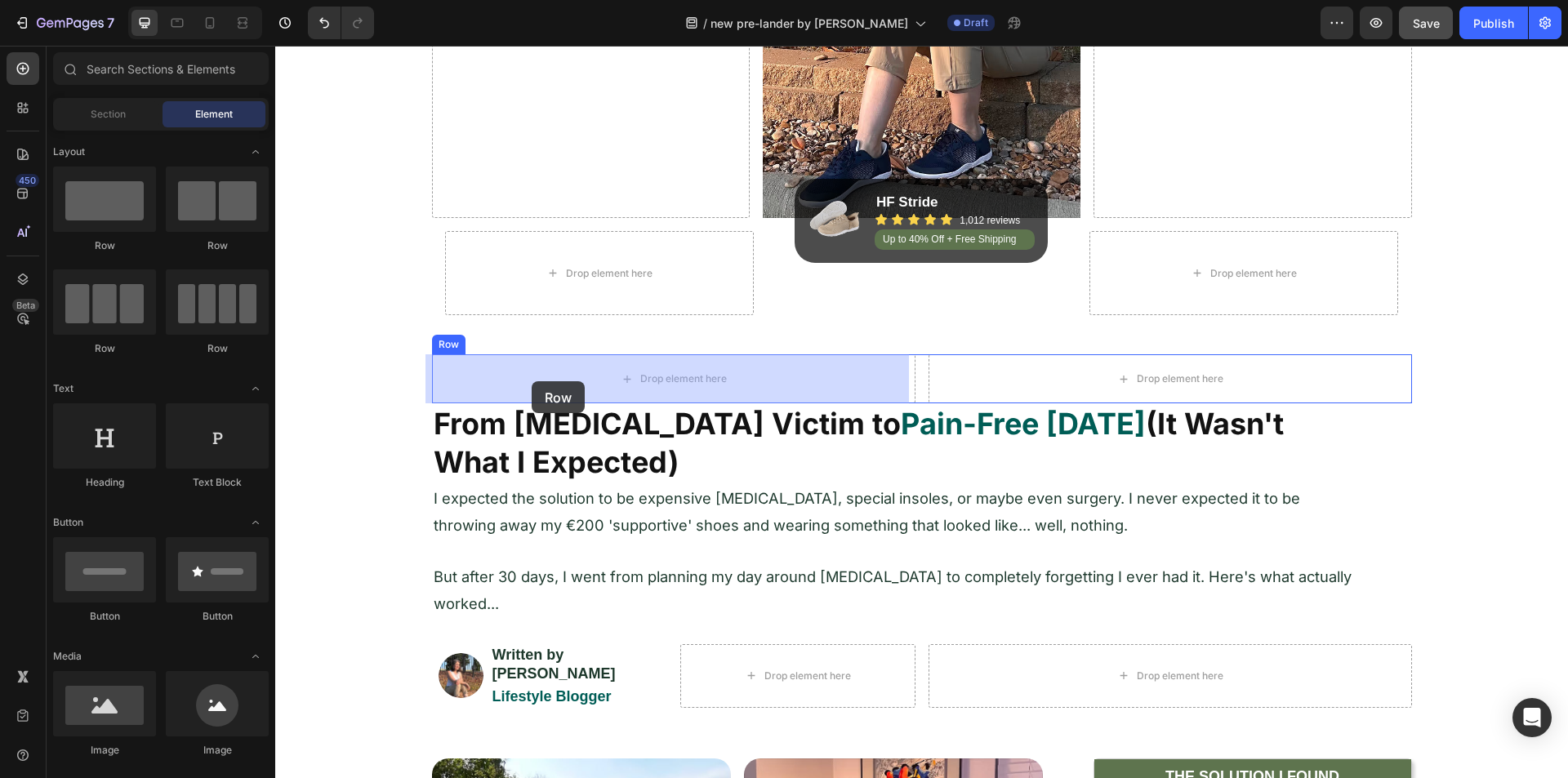
drag, startPoint x: 486, startPoint y: 360, endPoint x: 535, endPoint y: 382, distance: 53.7
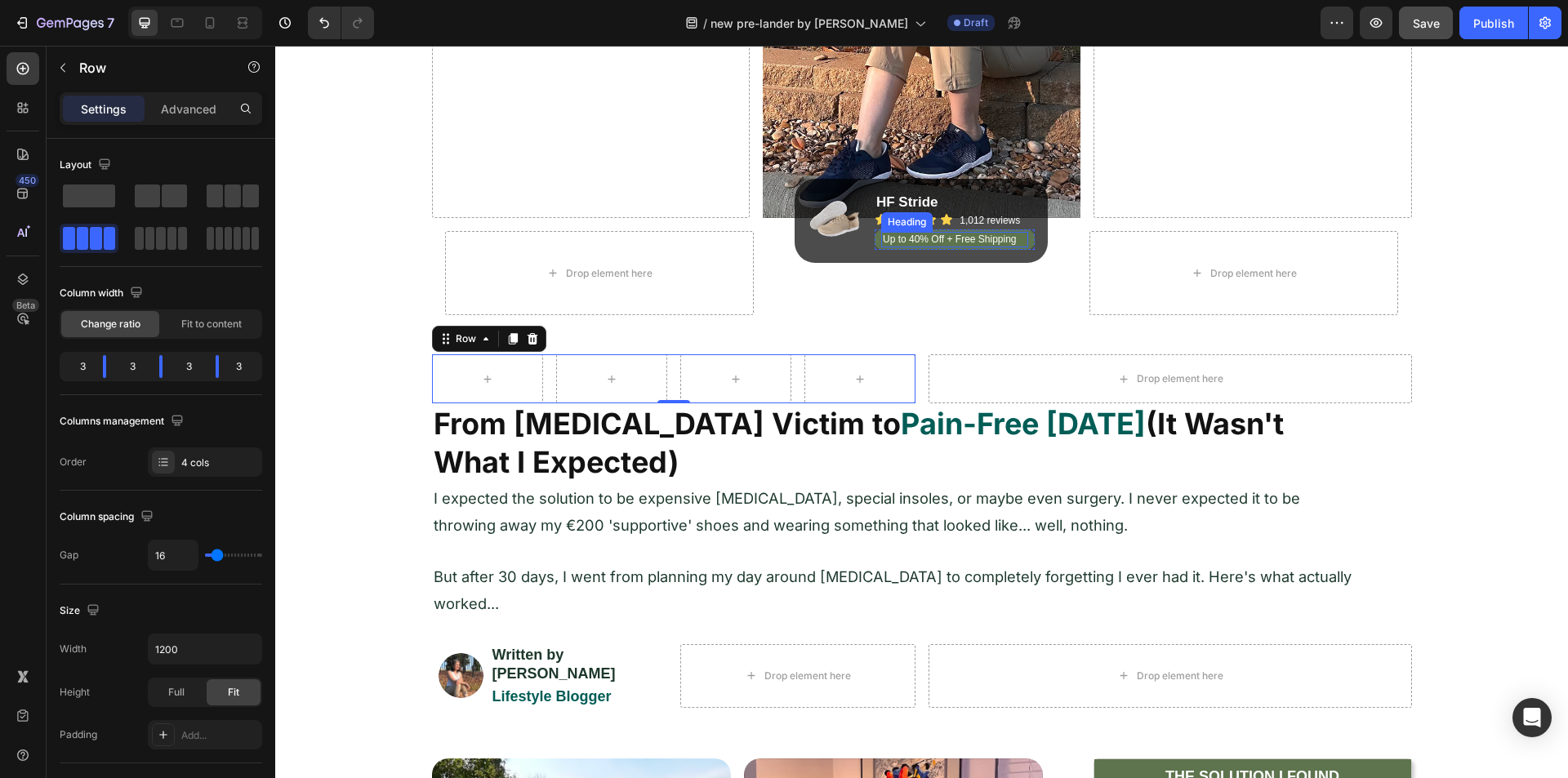
click at [896, 245] on h2 "Up to 40% Off + Free Shipping" at bounding box center [954, 240] width 148 height 16
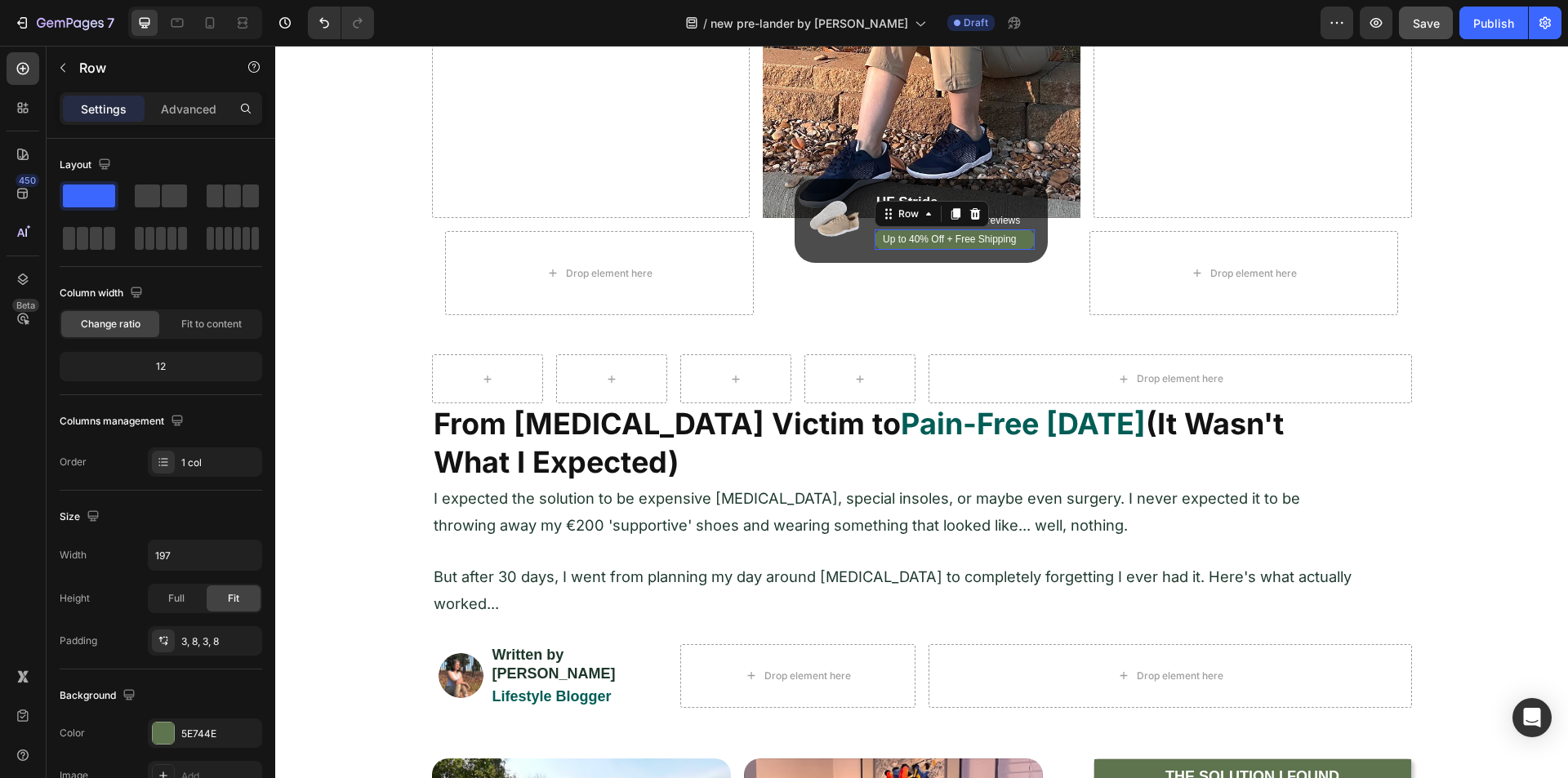
click at [875, 241] on div "Up to 40% Off + Free Shipping Heading Row 0" at bounding box center [955, 240] width 161 height 22
click at [949, 214] on icon at bounding box center [955, 214] width 13 height 13
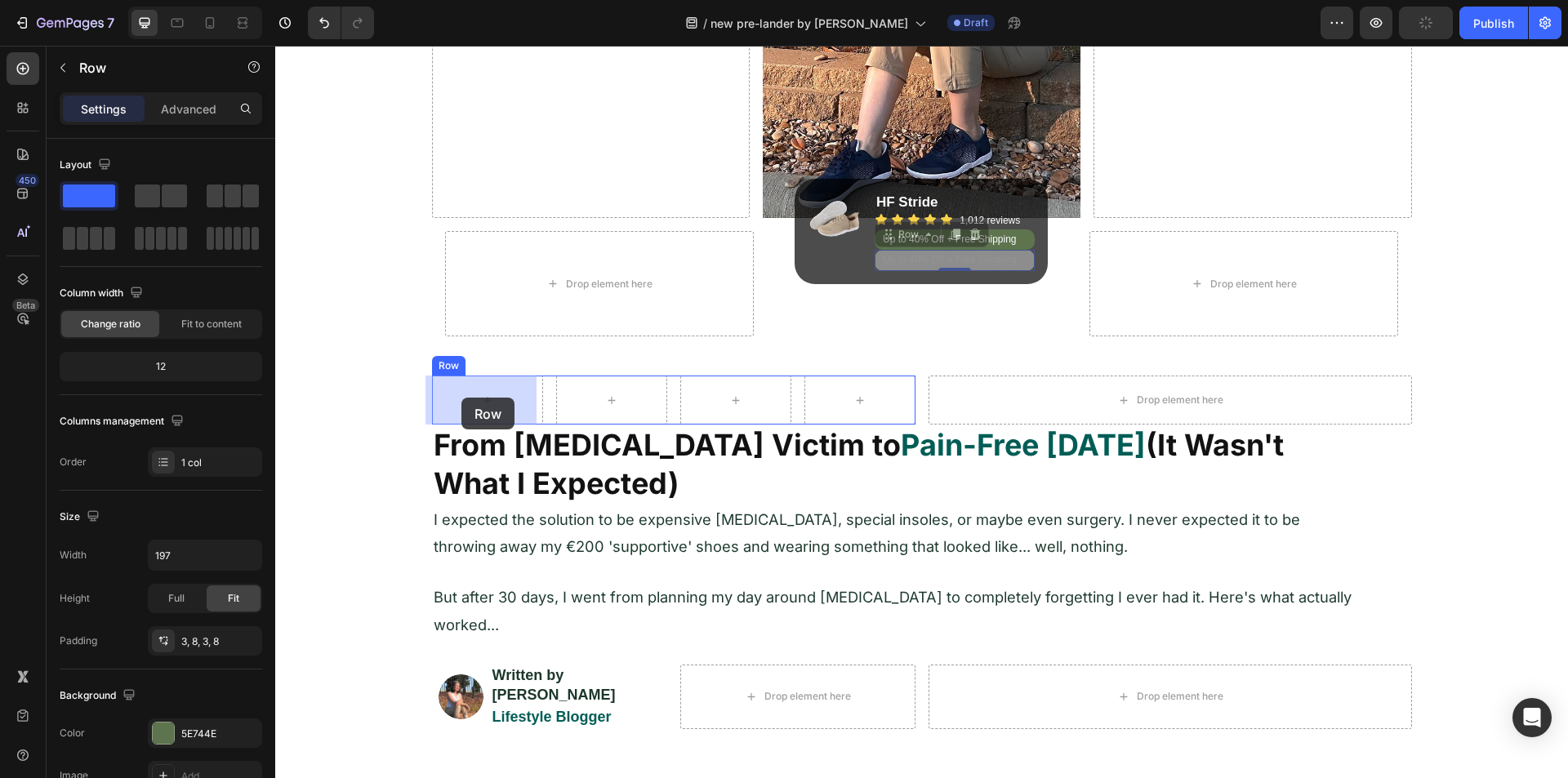
drag, startPoint x: 881, startPoint y: 235, endPoint x: 461, endPoint y: 399, distance: 450.9
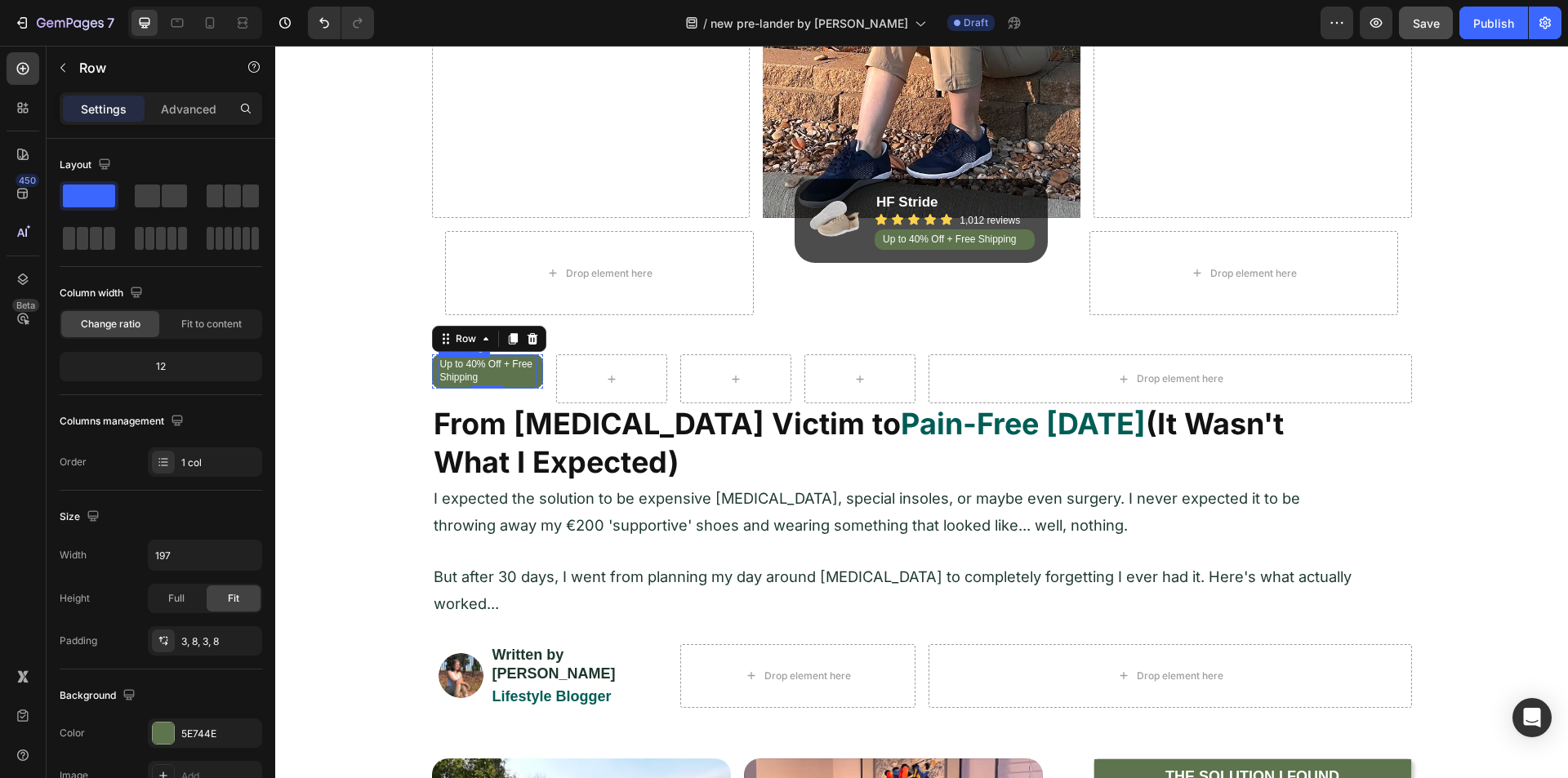
click at [465, 369] on h2 "Up to 40% Off + Free Shipping" at bounding box center [487, 370] width 98 height 29
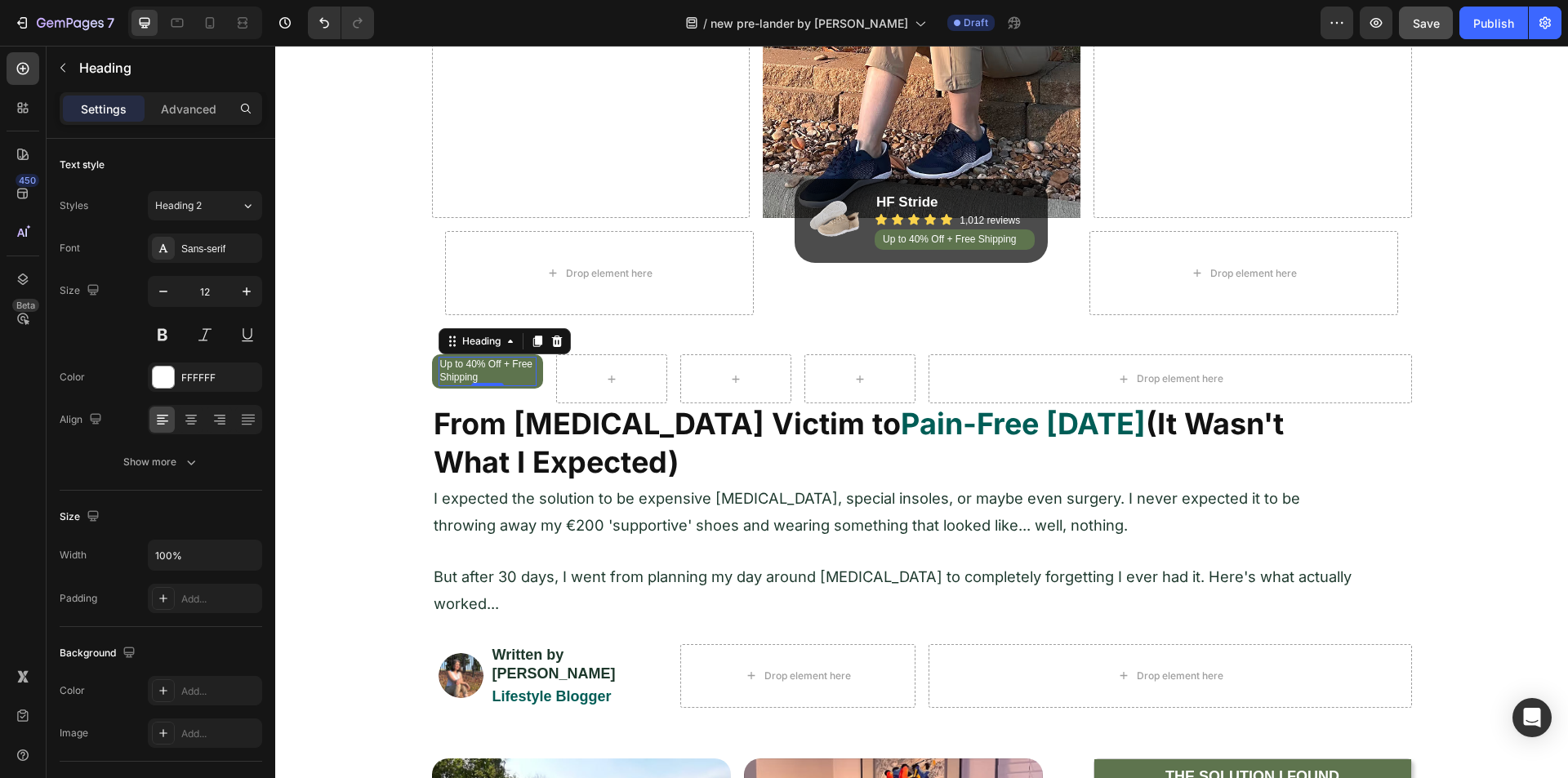
click at [465, 369] on h2 "Up to 40% Off + Free Shipping" at bounding box center [487, 370] width 98 height 29
click at [465, 369] on p "Up to 40% Off + Free Shipping" at bounding box center [487, 370] width 94 height 25
click at [518, 359] on p "FEATURED" at bounding box center [487, 364] width 94 height 13
click at [531, 360] on div "FEATURED Heading 0 Row" at bounding box center [487, 365] width 111 height 22
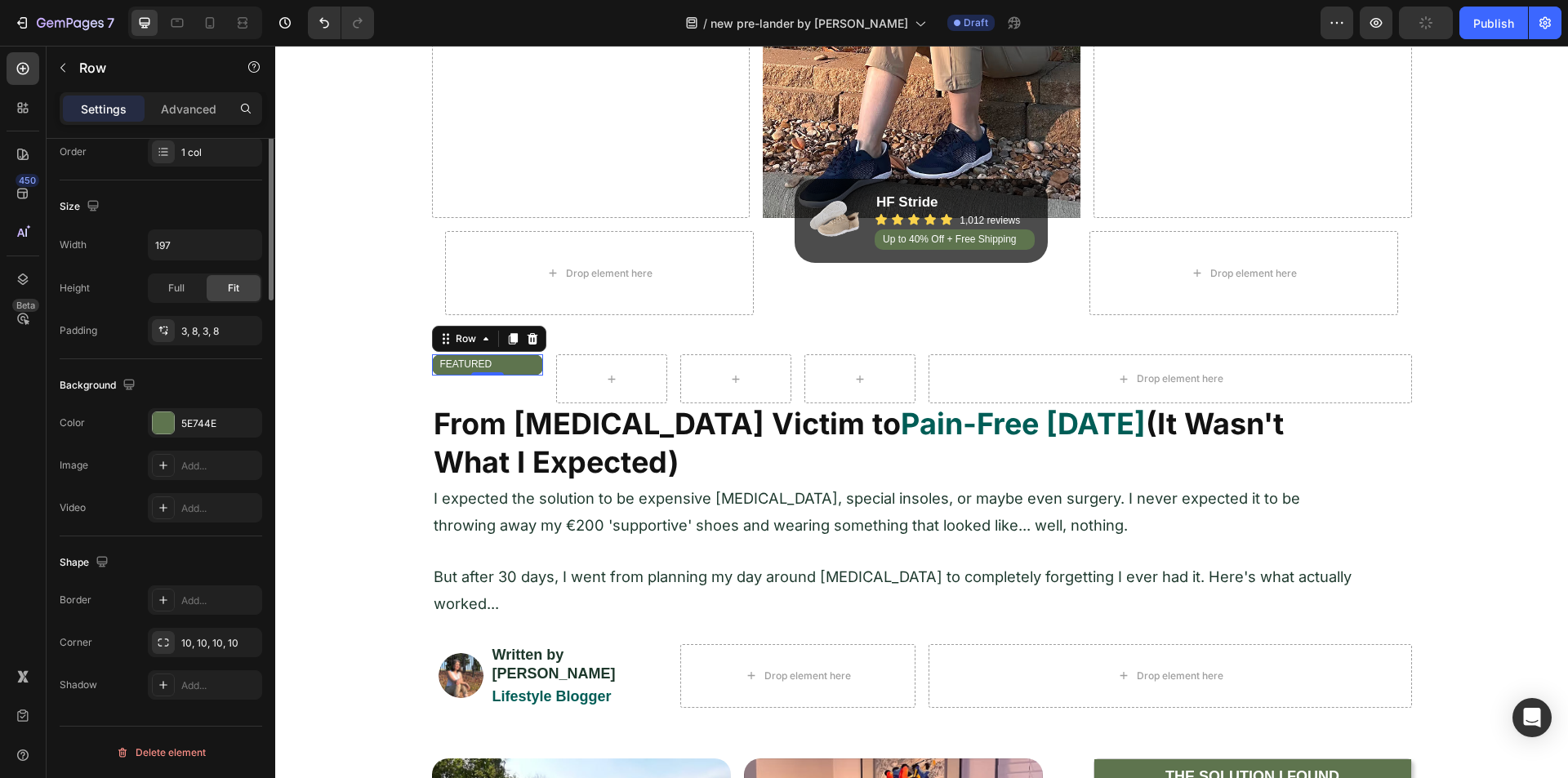
scroll to position [0, 0]
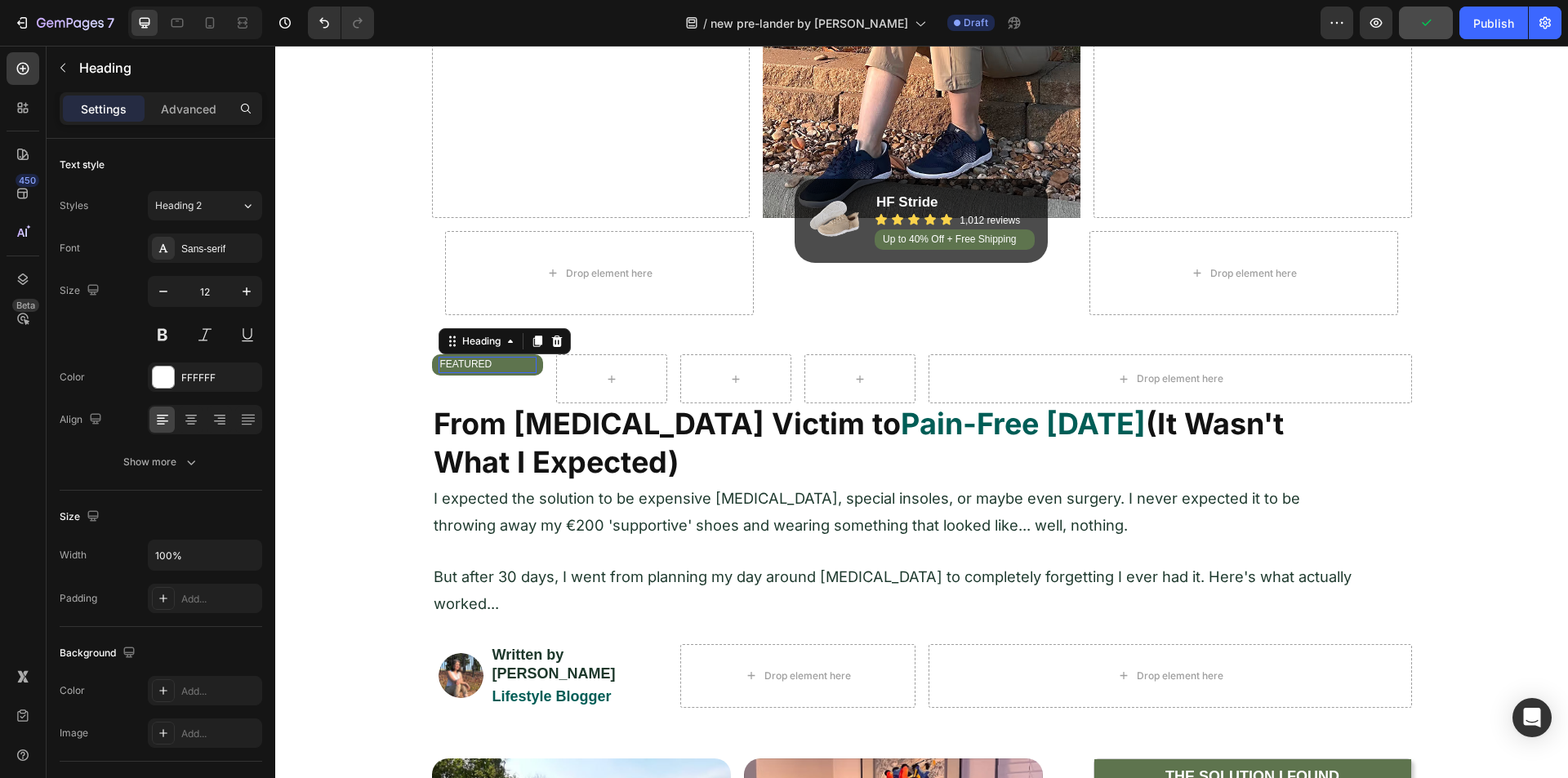
click at [454, 363] on p "FEATURED" at bounding box center [487, 364] width 94 height 13
click at [183, 416] on icon at bounding box center [190, 420] width 16 height 16
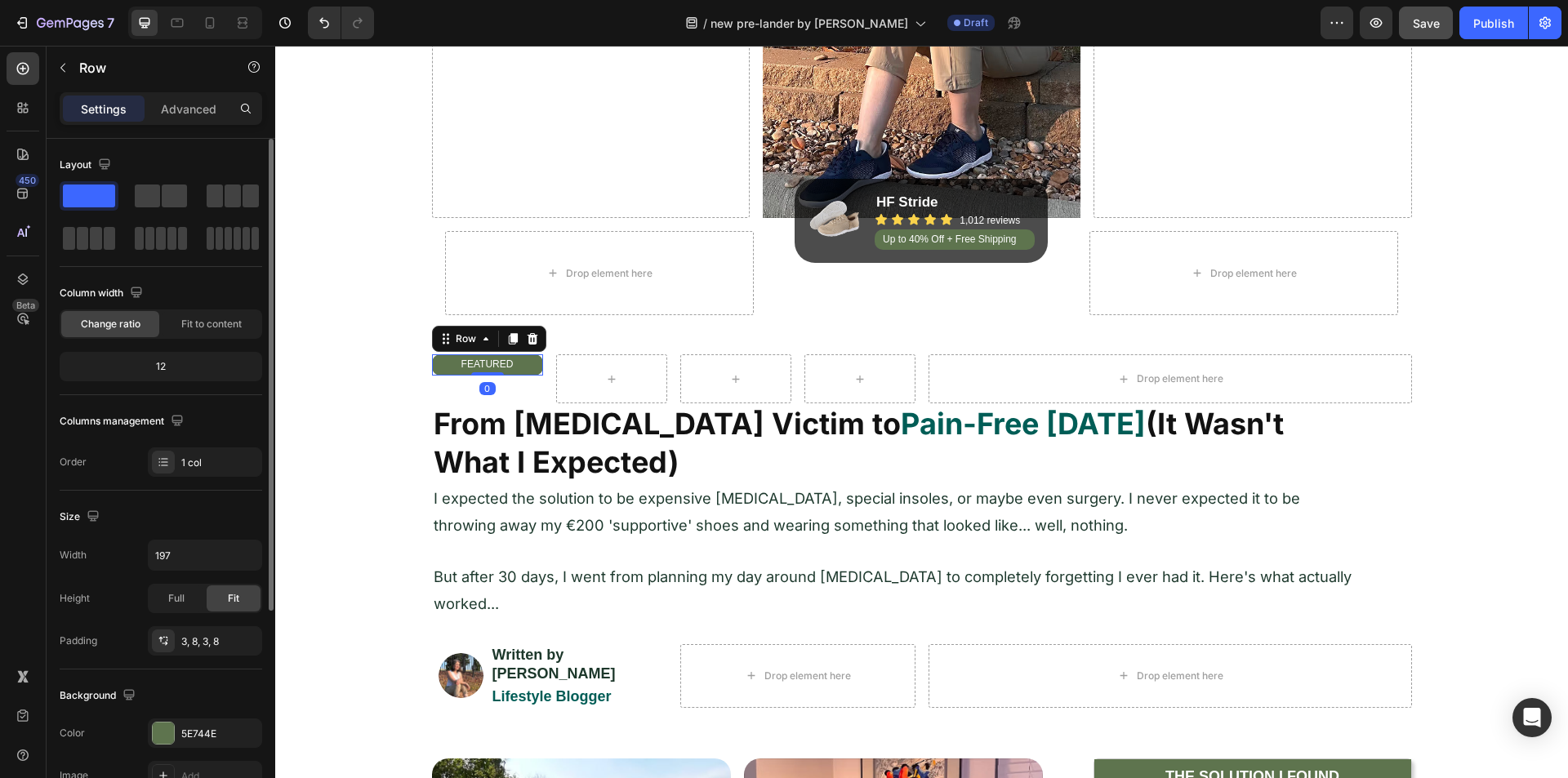
click at [531, 366] on div "FEATURED Heading Row 0" at bounding box center [487, 365] width 111 height 22
click at [181, 103] on p "Advanced" at bounding box center [189, 109] width 55 height 17
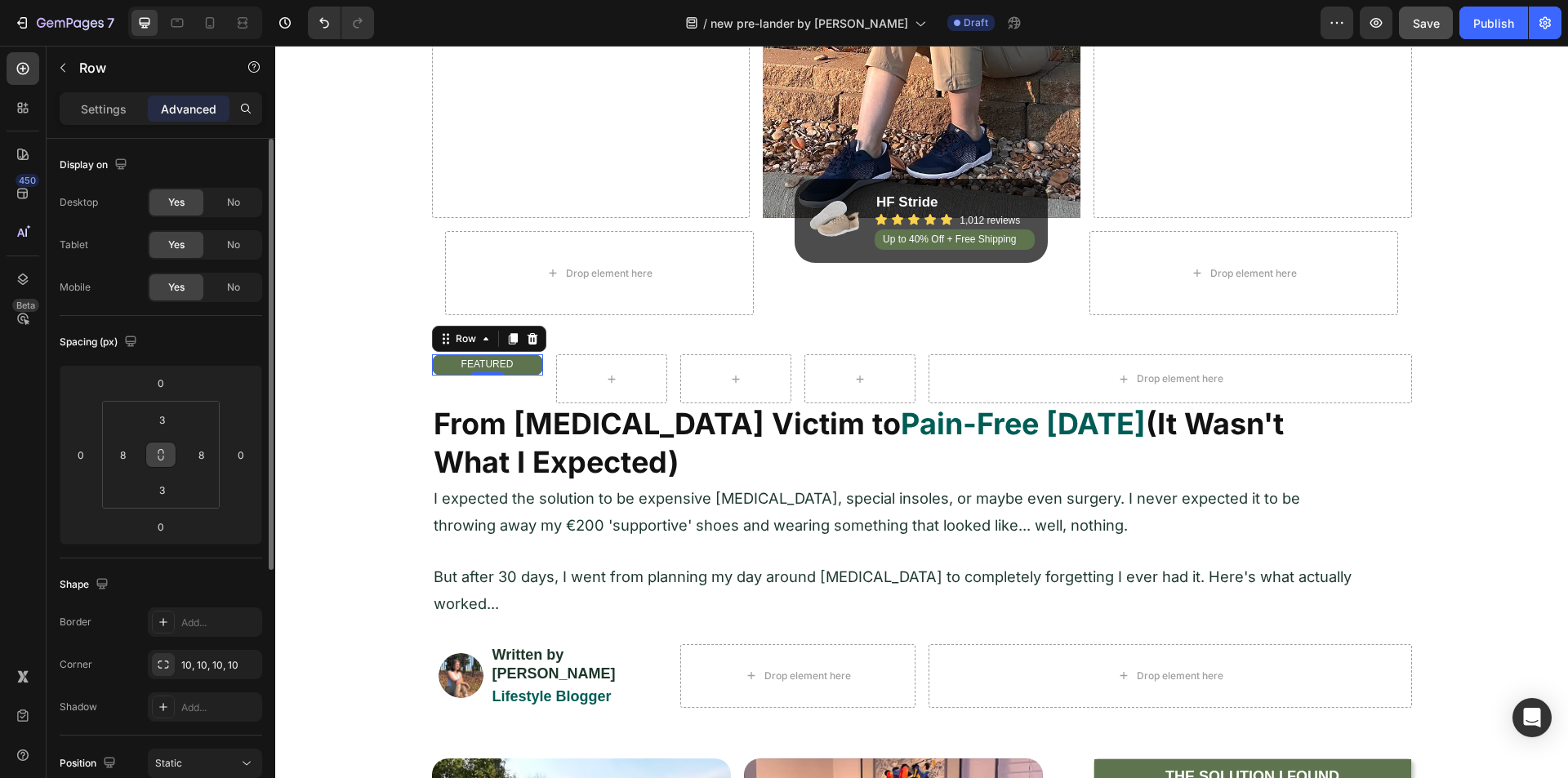
click at [167, 447] on button at bounding box center [161, 455] width 31 height 26
click at [167, 417] on input "3" at bounding box center [162, 420] width 33 height 24
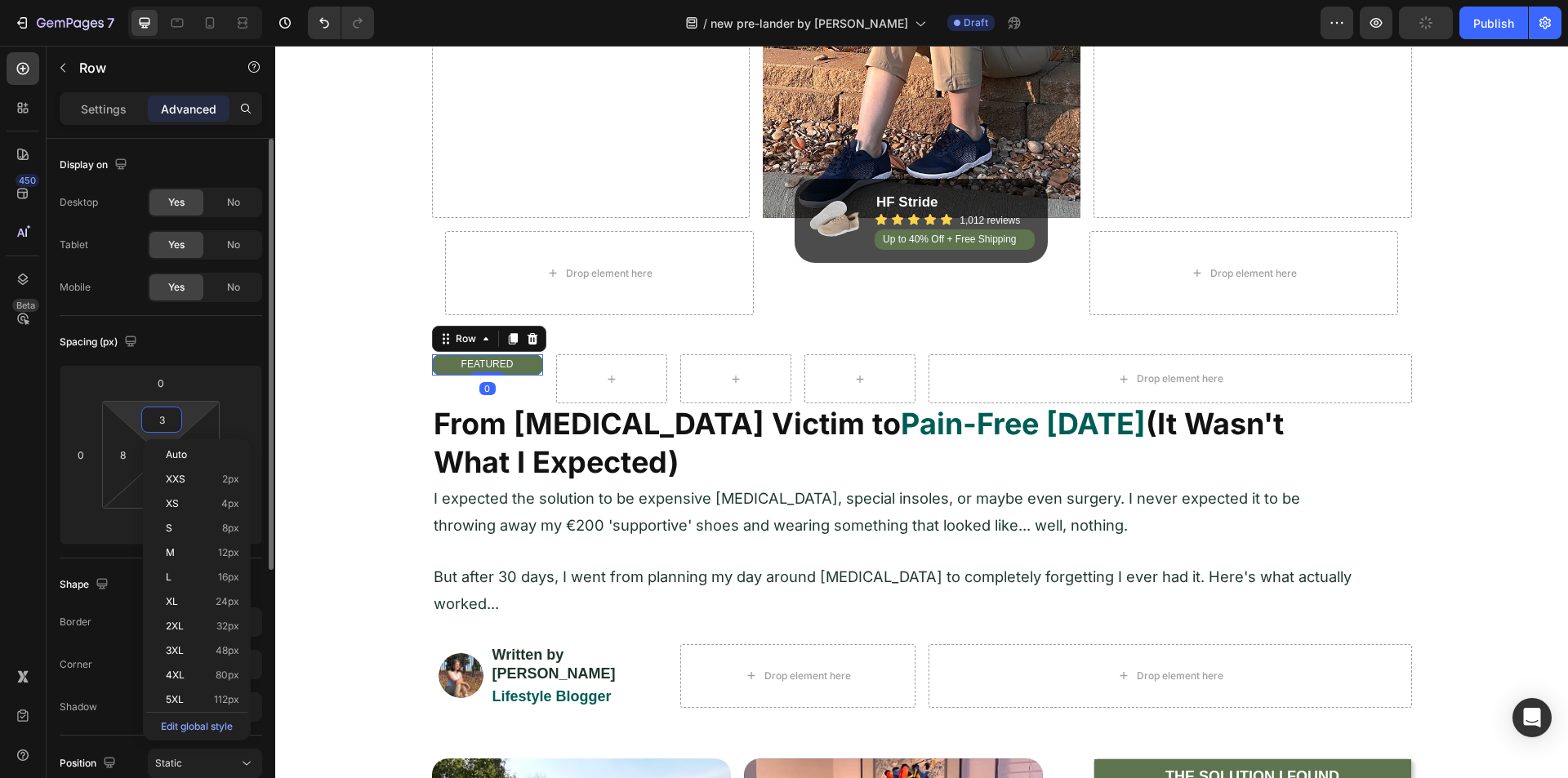
type input "8"
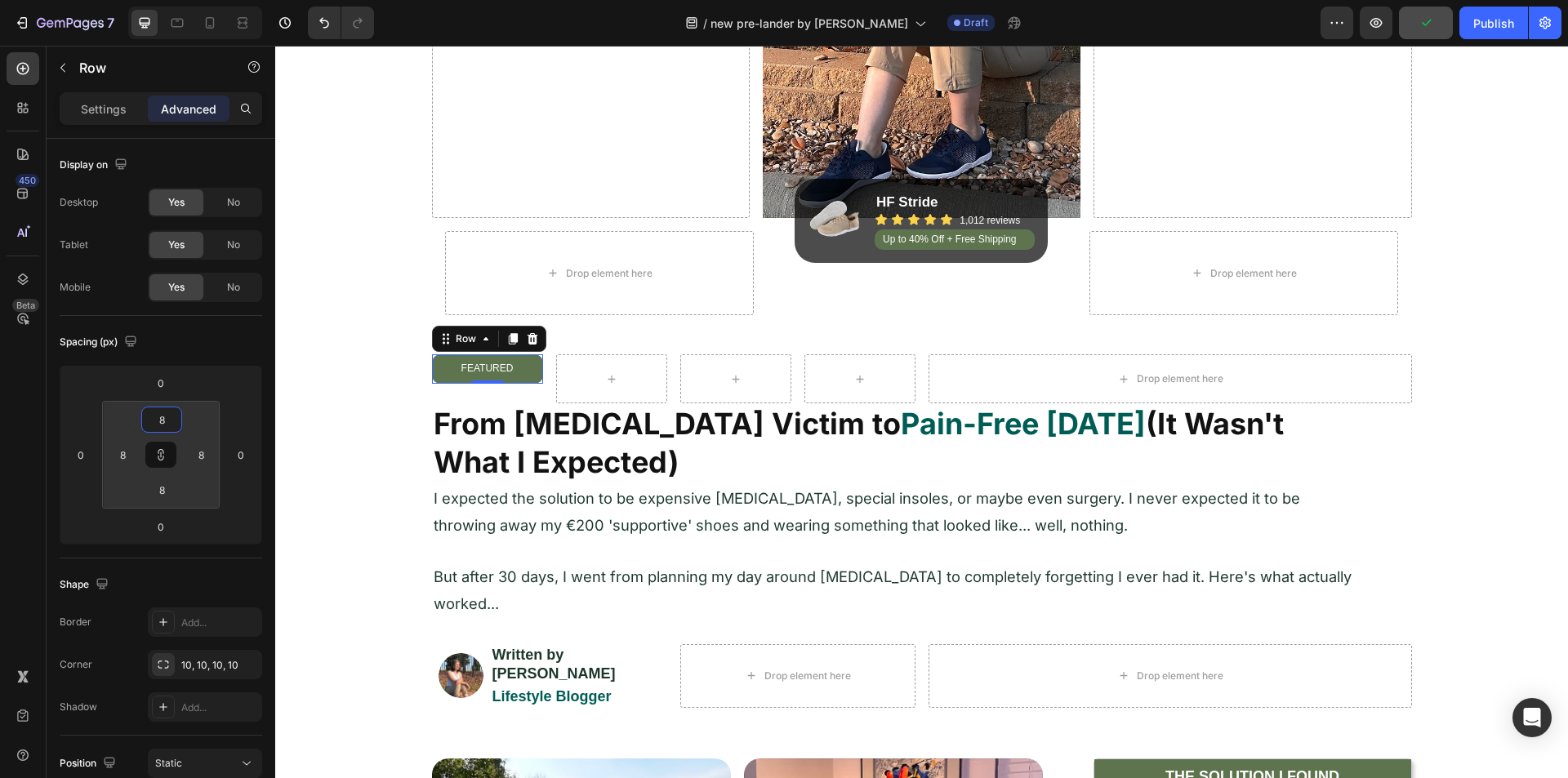
type input "8"
click at [35, 438] on div "450 Beta" at bounding box center [23, 356] width 33 height 608
click at [87, 118] on div "Settings" at bounding box center [104, 108] width 81 height 26
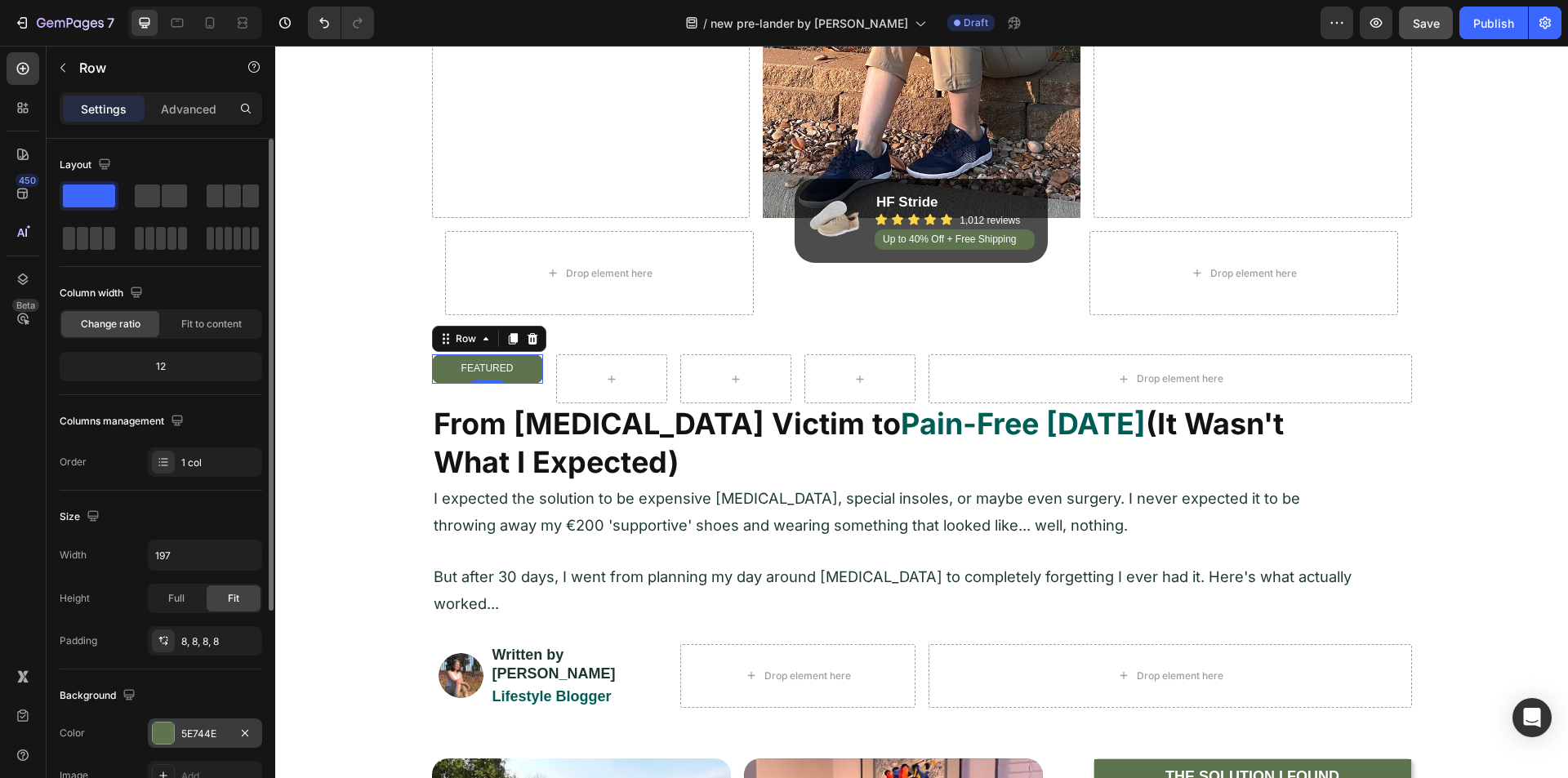
click at [161, 602] on div at bounding box center [163, 733] width 22 height 22
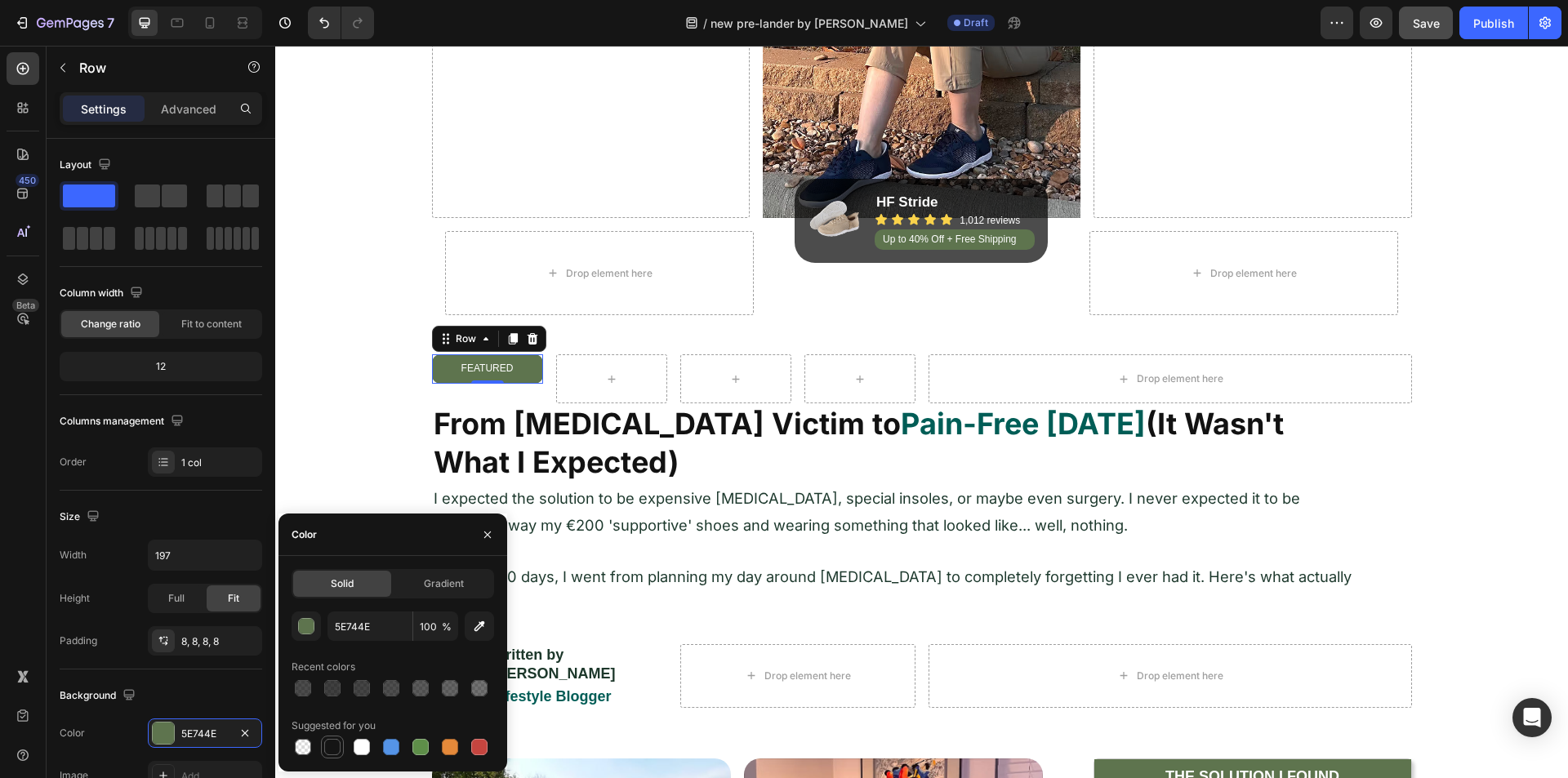
click at [332, 602] on div at bounding box center [332, 747] width 16 height 16
type input "000000"
click at [354, 602] on div "000000 100 % Recent colors Suggested for you" at bounding box center [393, 685] width 202 height 147
click at [472, 370] on p "FEATURED" at bounding box center [487, 369] width 94 height 13
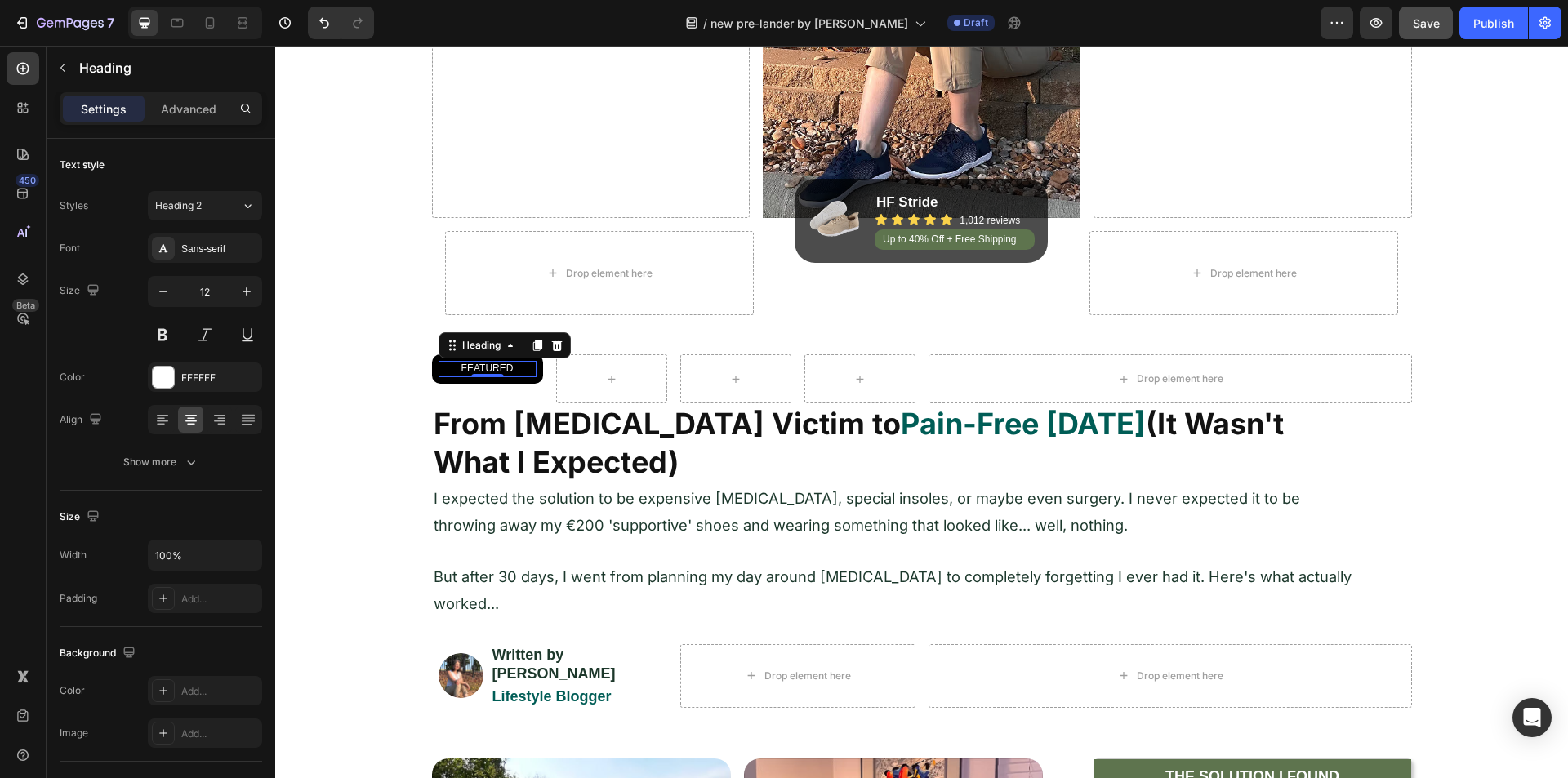
click at [167, 602] on div "Text style Styles Heading 2 Font Sans-serif Size 12 Color FFFFFF Align Show more" at bounding box center [161, 695] width 202 height 135
click at [171, 463] on div "Show more" at bounding box center [162, 462] width 76 height 16
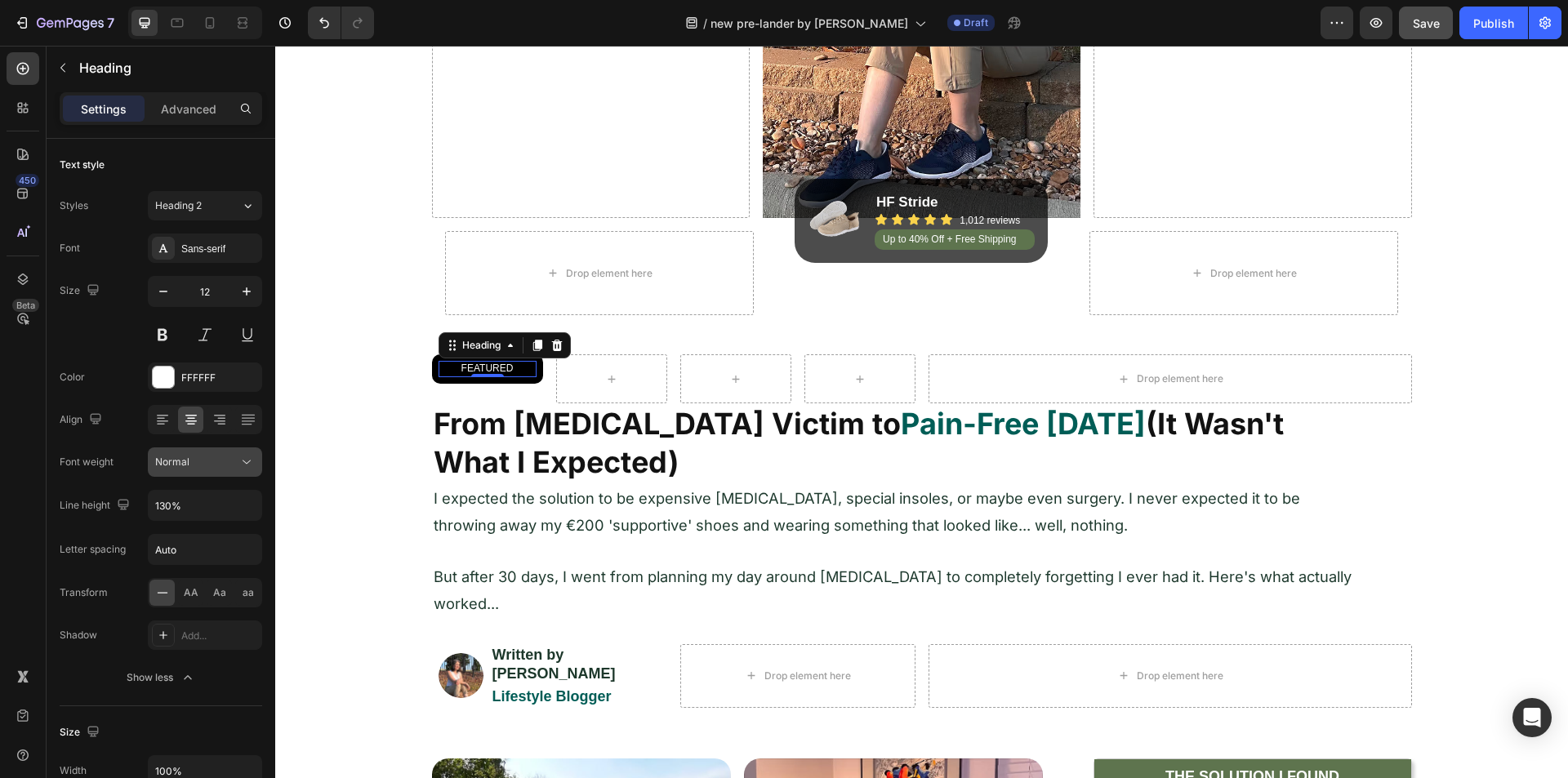
click at [197, 458] on div "Normal" at bounding box center [196, 462] width 83 height 15
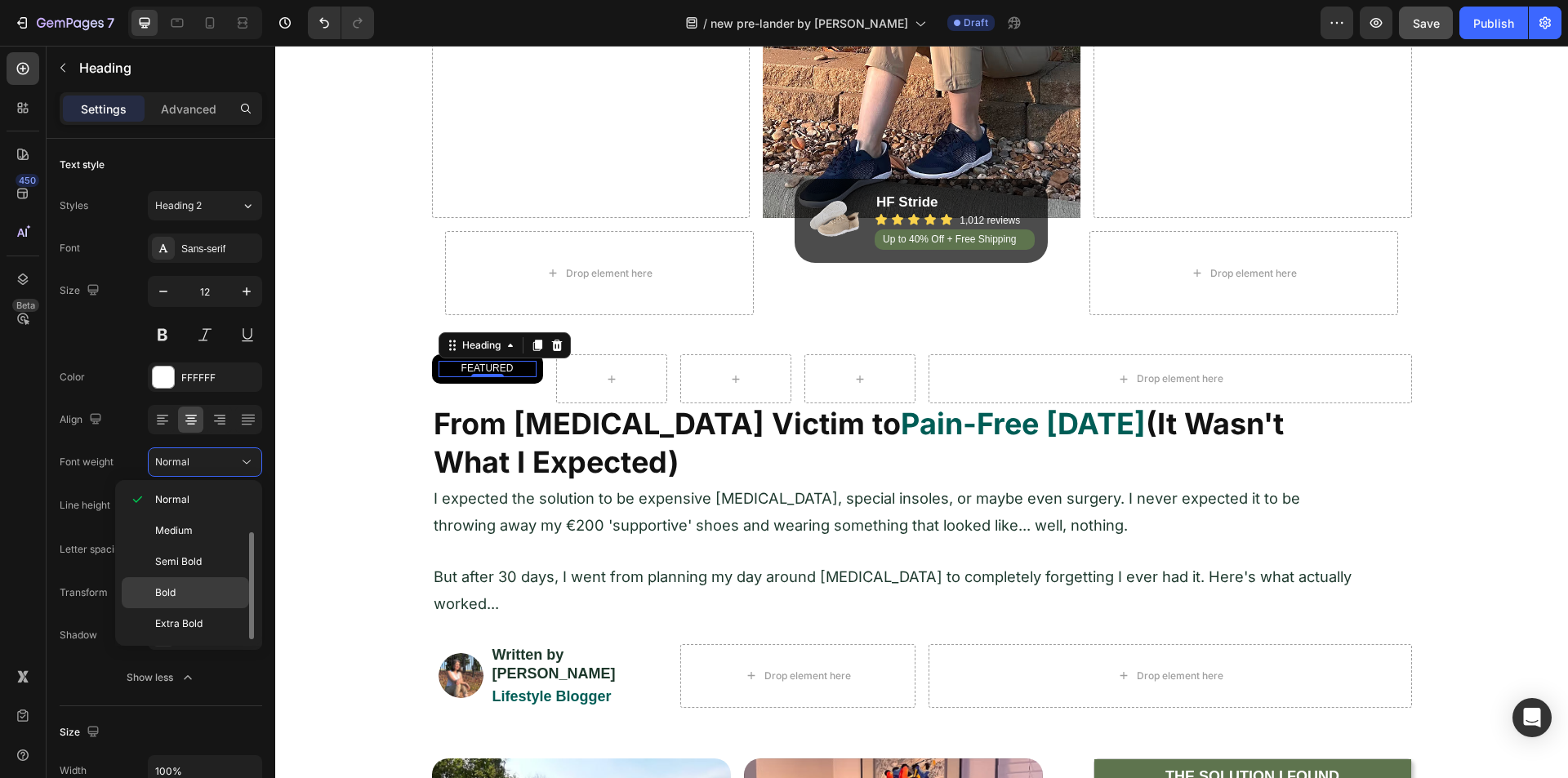
click at [182, 602] on div "Bold" at bounding box center [185, 624] width 127 height 31
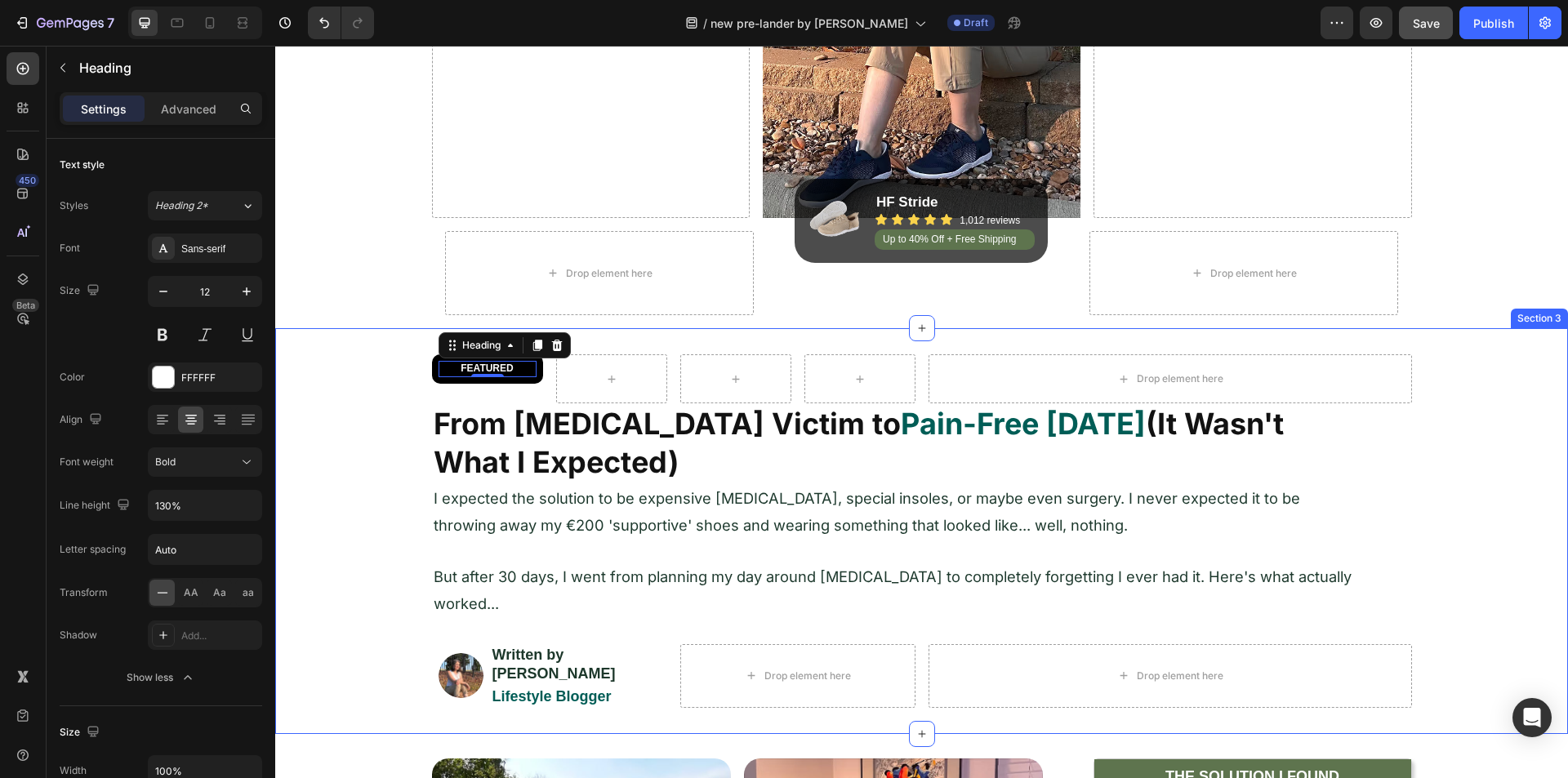
click at [344, 361] on div "FEATURED Heading 0 Row Row Drop element here Row From [MEDICAL_DATA] Victim to …" at bounding box center [922, 531] width 1293 height 353
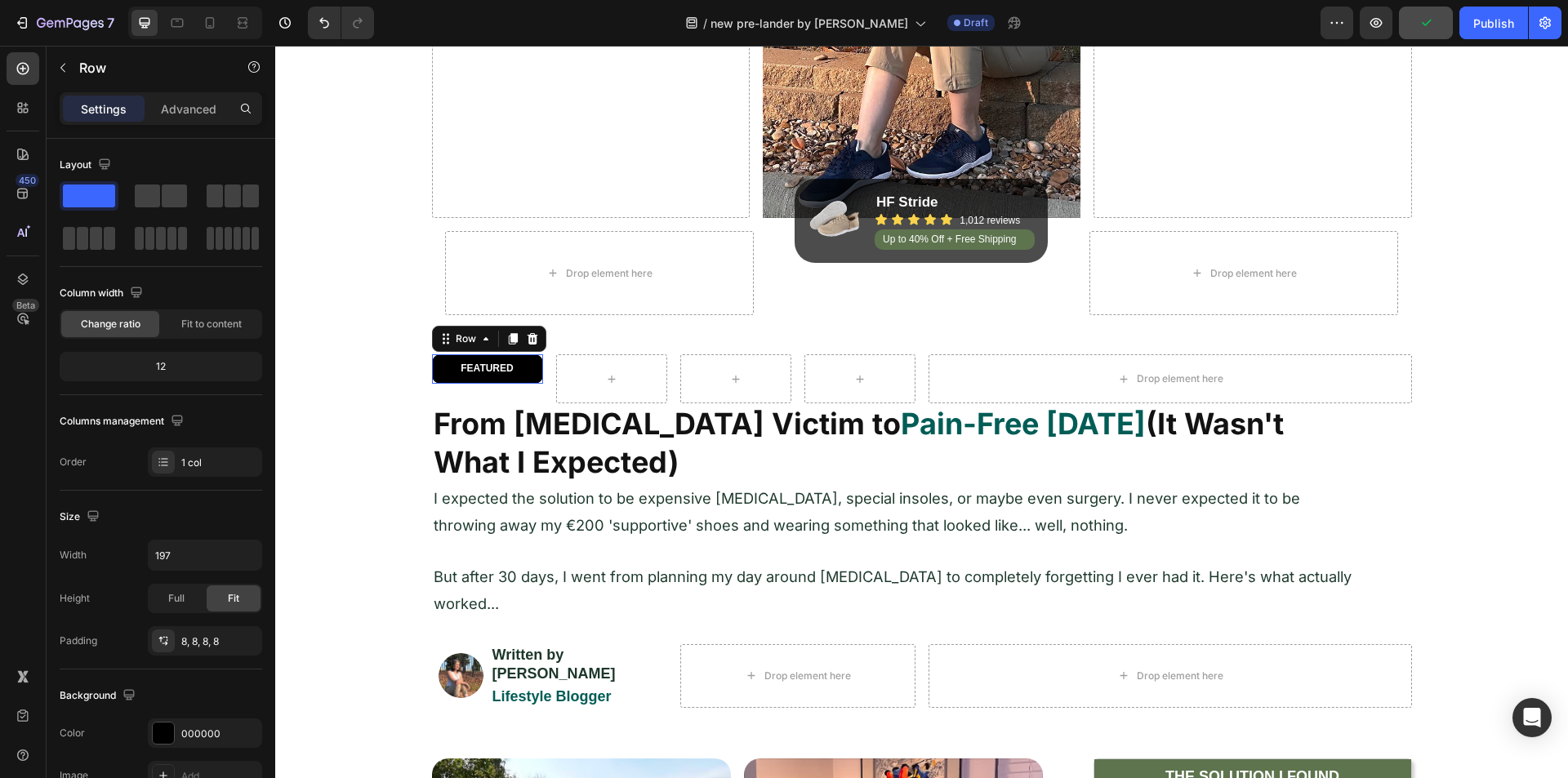
click at [432, 369] on div "FEATURED Heading Row 0" at bounding box center [487, 370] width 111 height 29
click at [194, 128] on div "Settings Advanced" at bounding box center [161, 116] width 228 height 47
click at [192, 124] on div "Settings Advanced" at bounding box center [161, 109] width 202 height 33
click at [190, 120] on div "Advanced" at bounding box center [189, 108] width 81 height 26
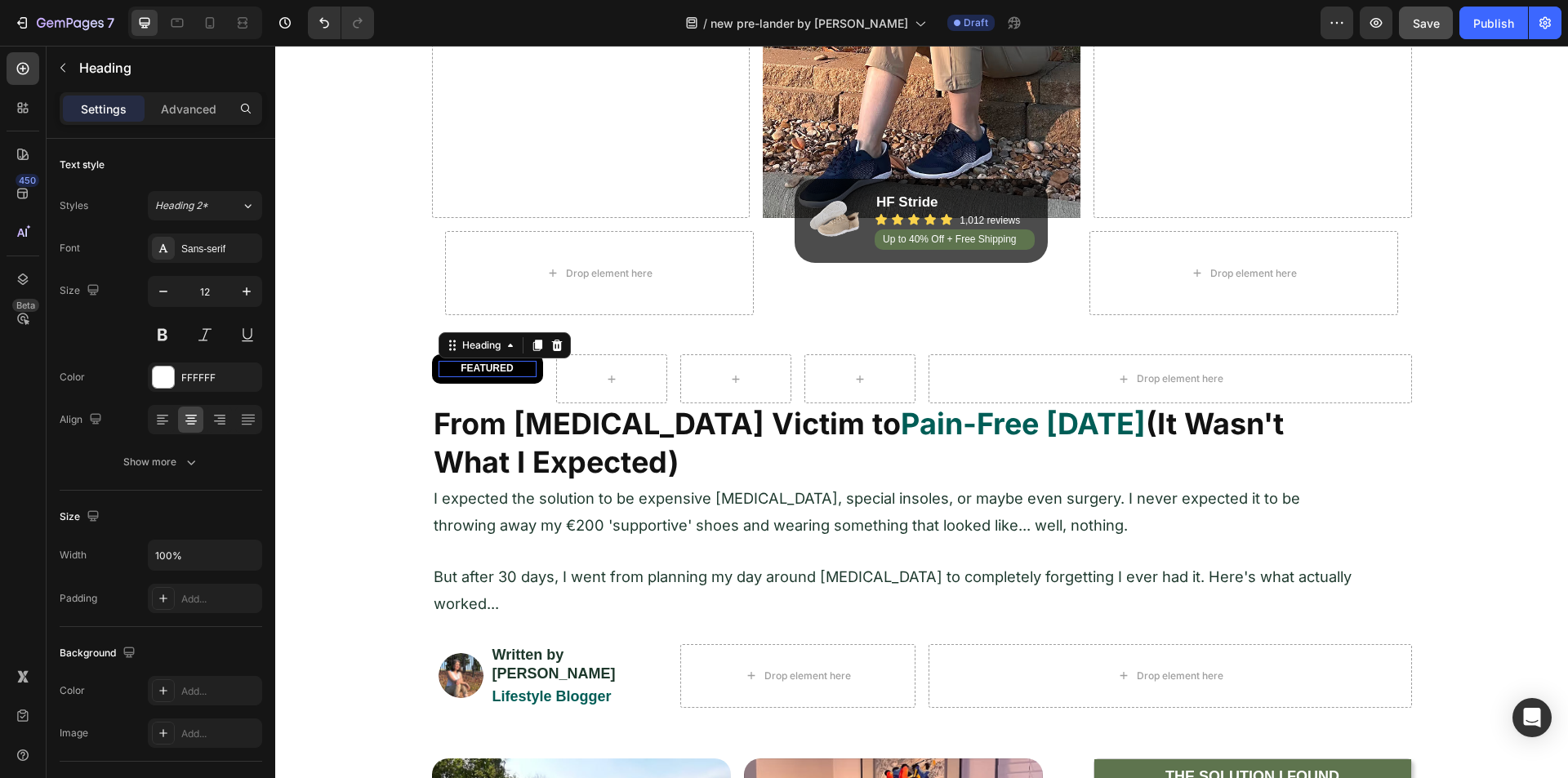
click at [480, 365] on p "FEATURED" at bounding box center [487, 369] width 94 height 13
click at [192, 106] on p "Advanced" at bounding box center [189, 109] width 55 height 17
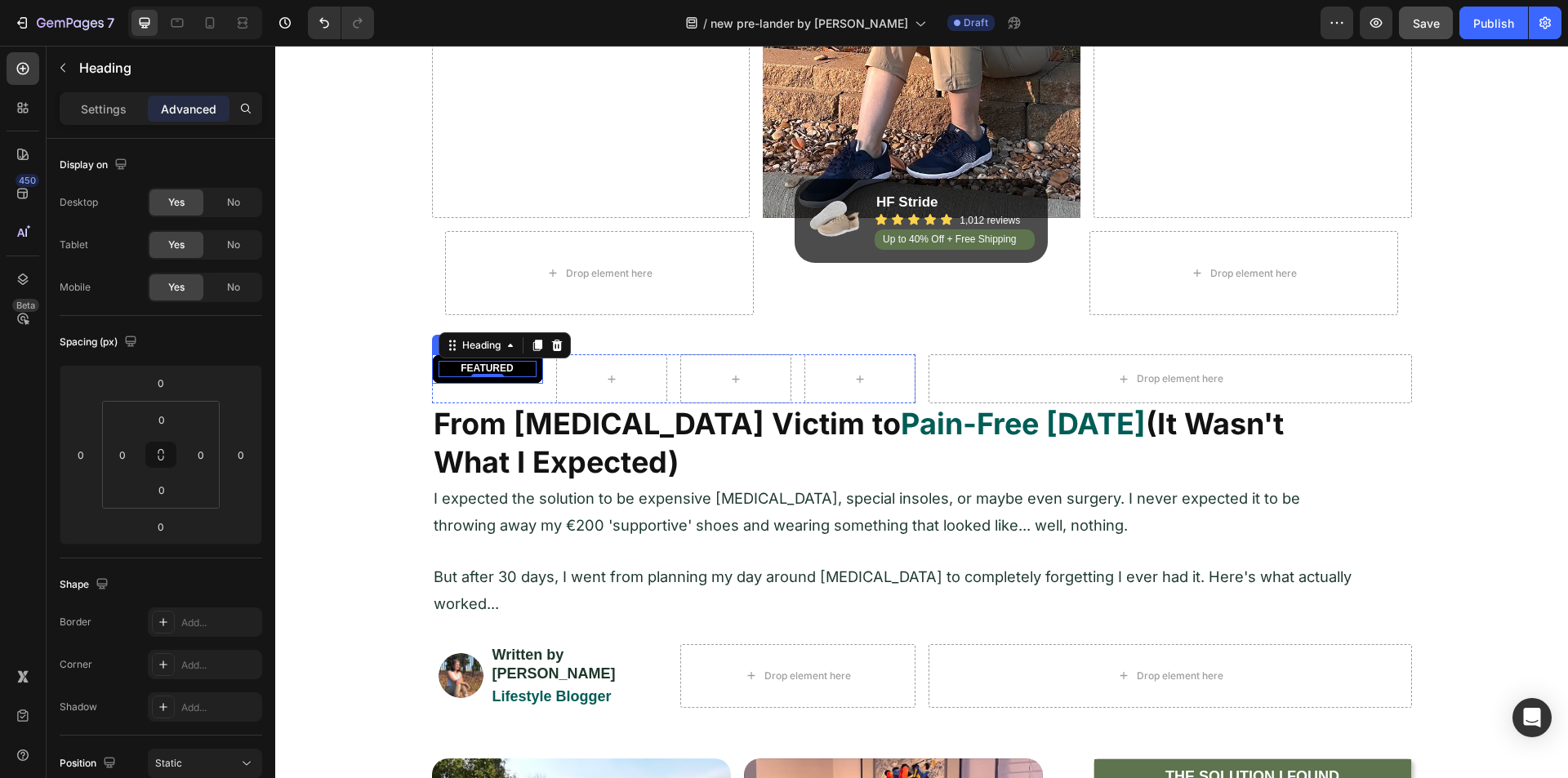
click at [432, 370] on div "FEATURED Heading 0 Row" at bounding box center [487, 370] width 111 height 29
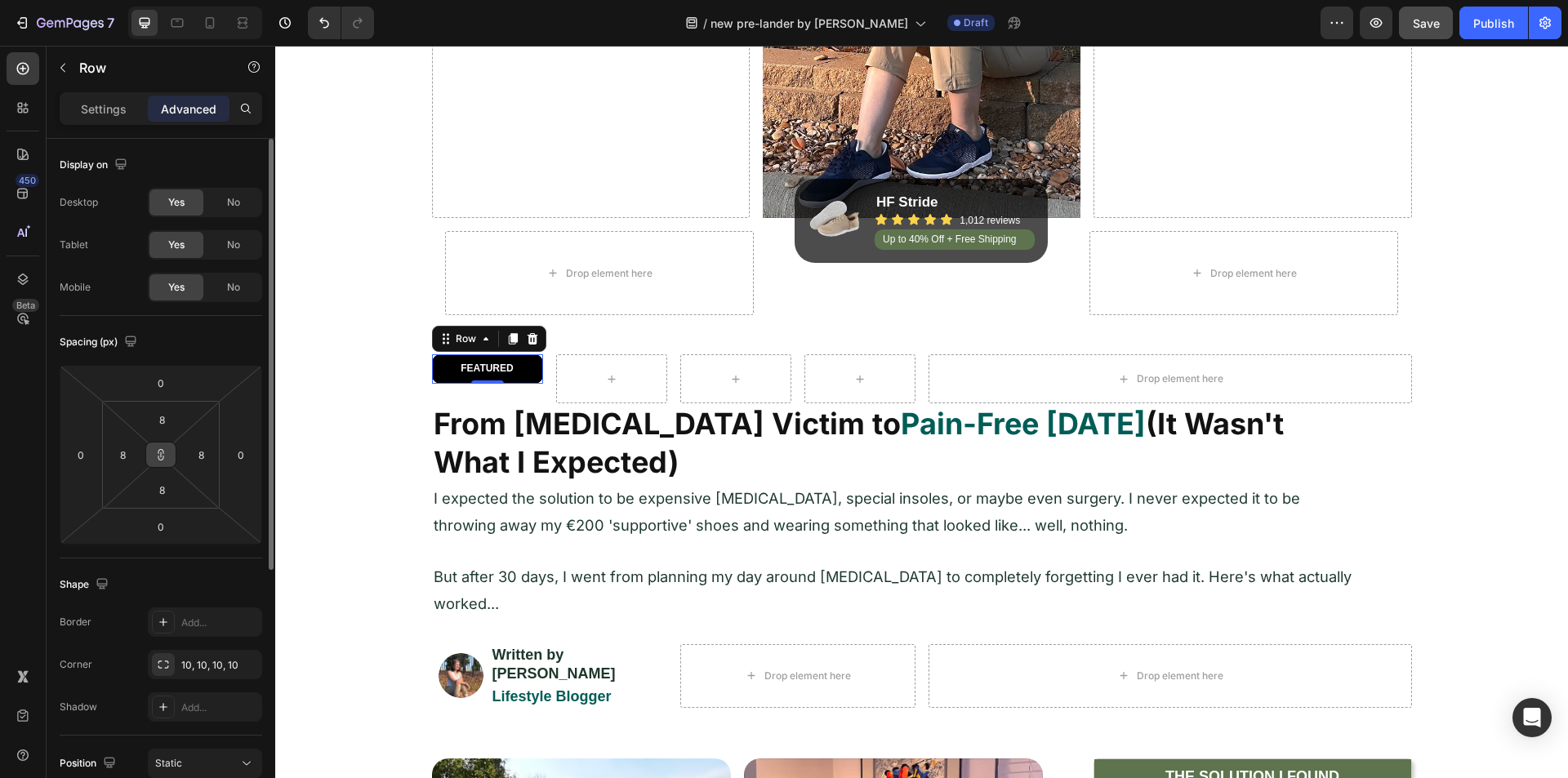
click at [164, 450] on icon at bounding box center [160, 454] width 13 height 13
click at [161, 461] on button at bounding box center [161, 455] width 31 height 26
click at [167, 421] on input "8" at bounding box center [162, 420] width 33 height 24
type input "4"
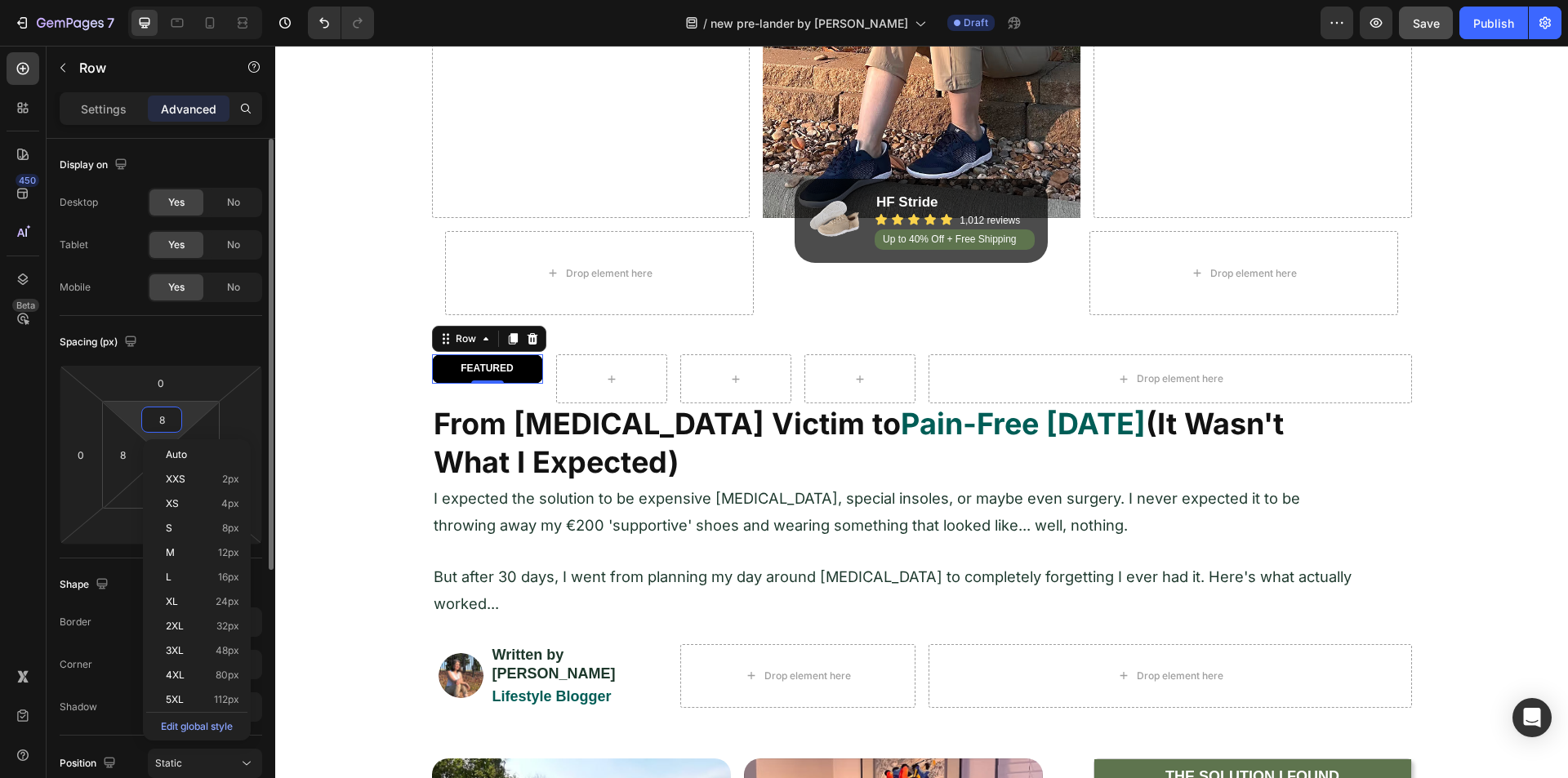
type input "4"
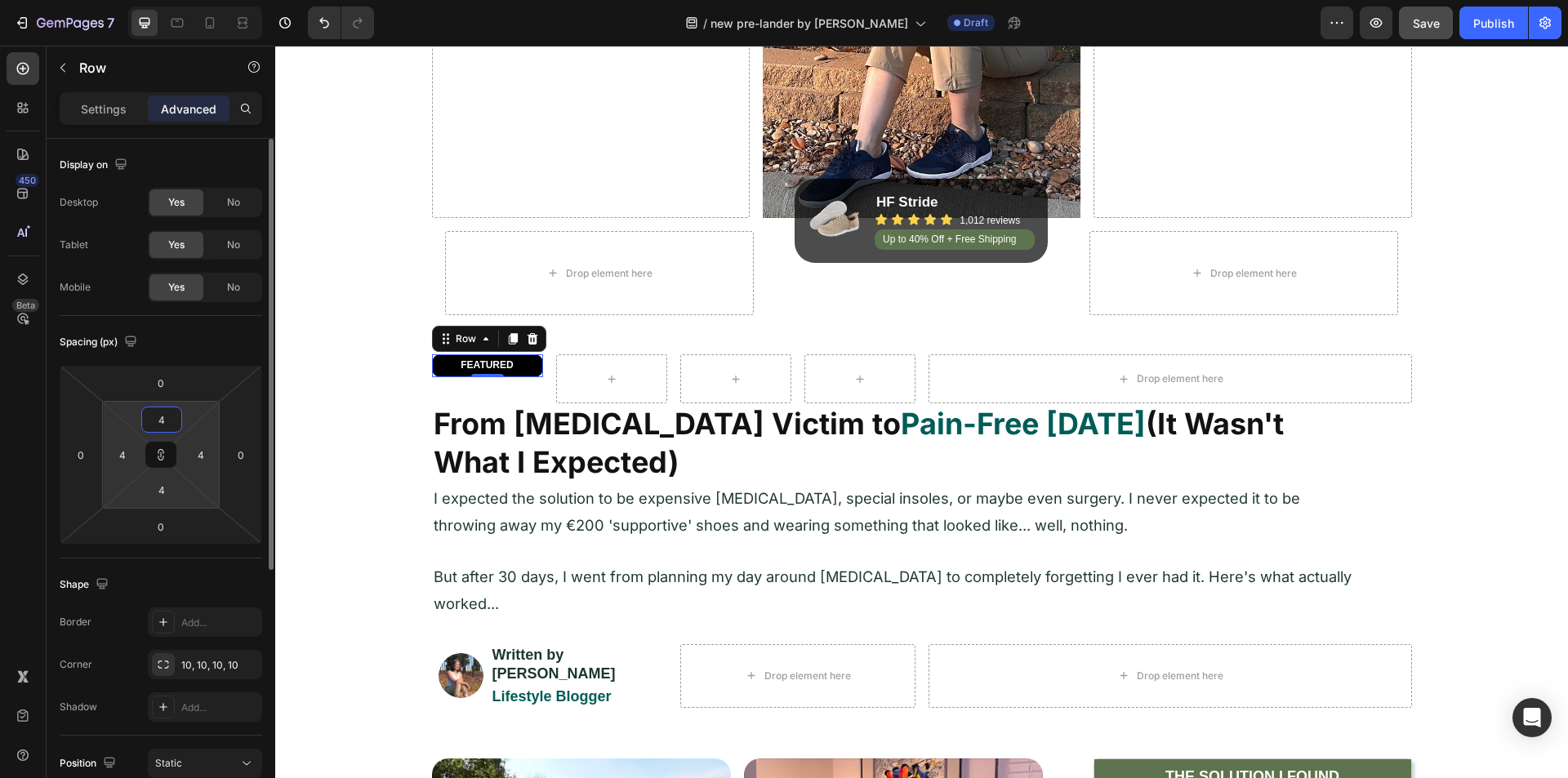
click at [164, 420] on input "4" at bounding box center [162, 420] width 33 height 24
click at [164, 419] on input "4" at bounding box center [162, 420] width 33 height 24
type input "5"
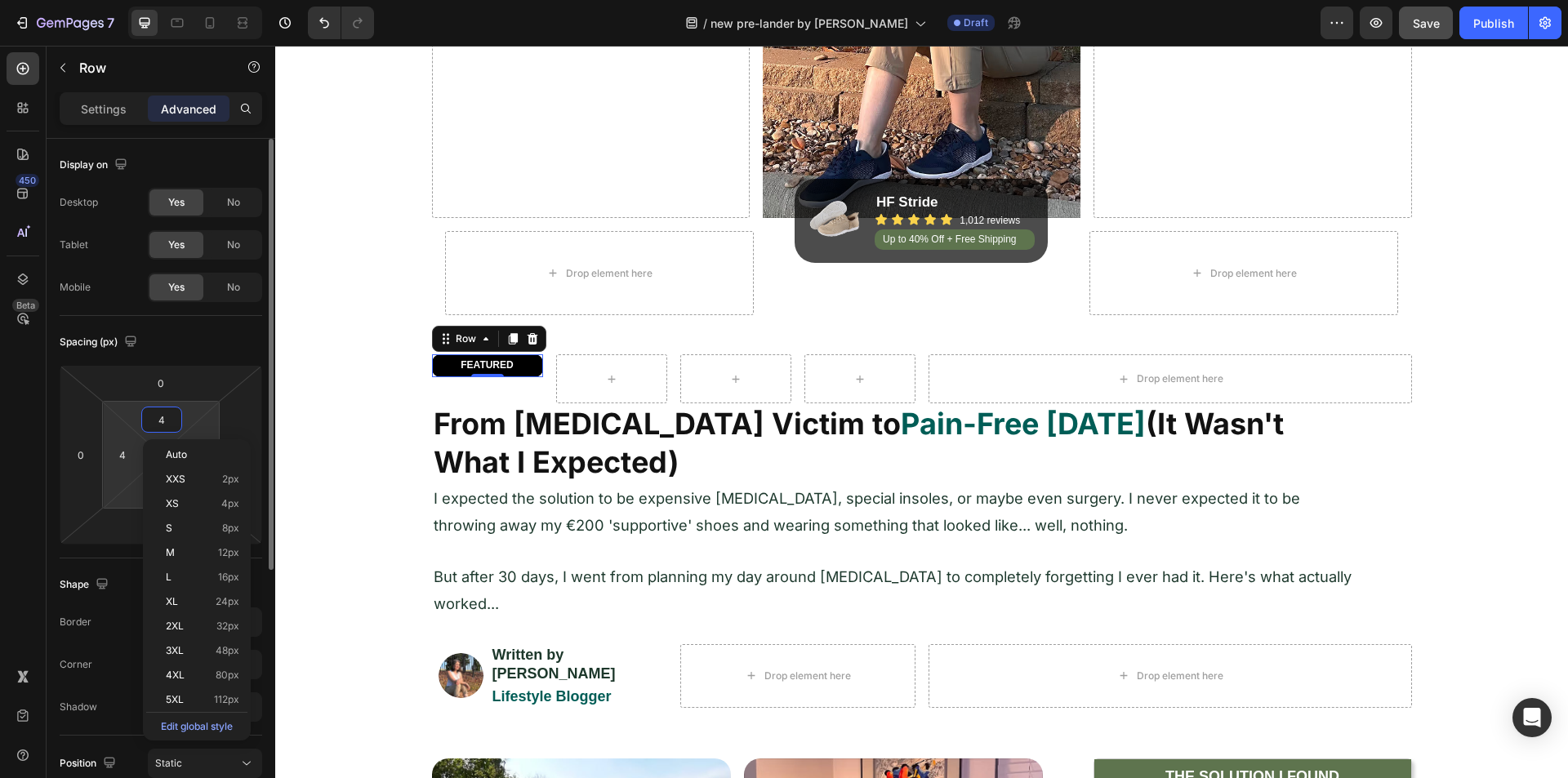
type input "5"
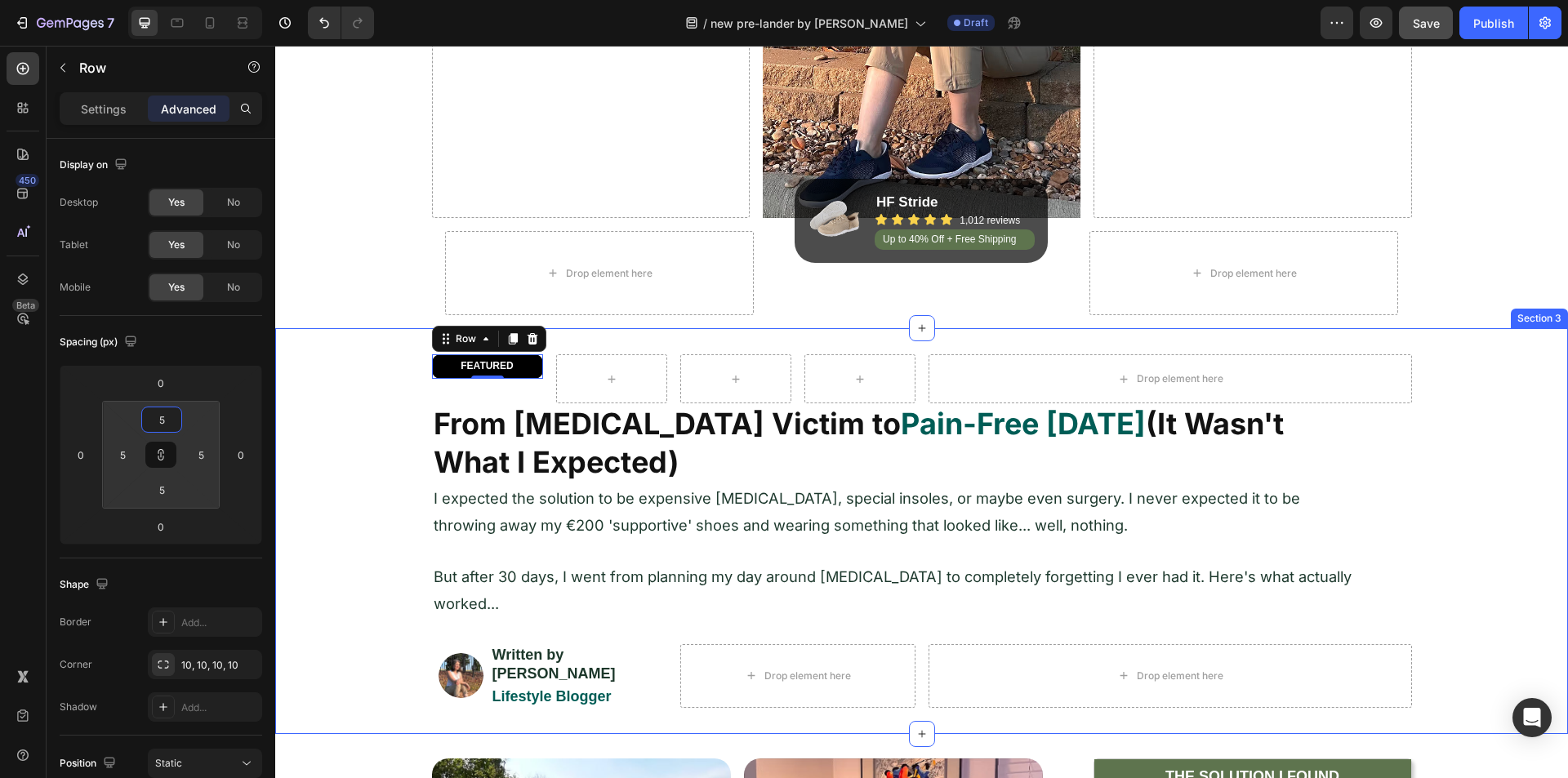
click at [348, 402] on div "FEATURED Heading Row 0 Row Drop element here Row From [MEDICAL_DATA] Victim to …" at bounding box center [922, 531] width 1293 height 353
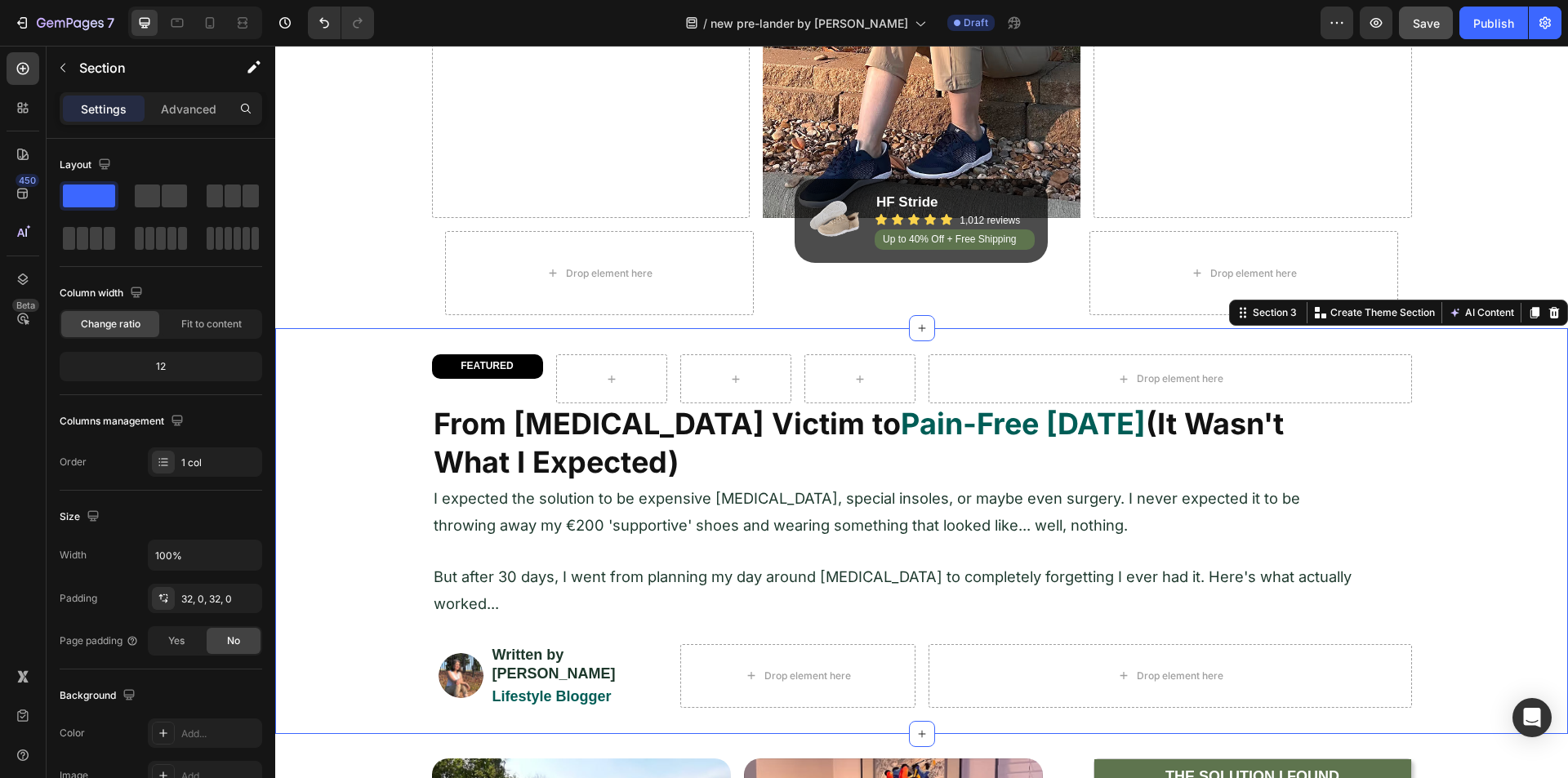
click at [432, 368] on div "FEATURED Heading Row" at bounding box center [487, 367] width 111 height 24
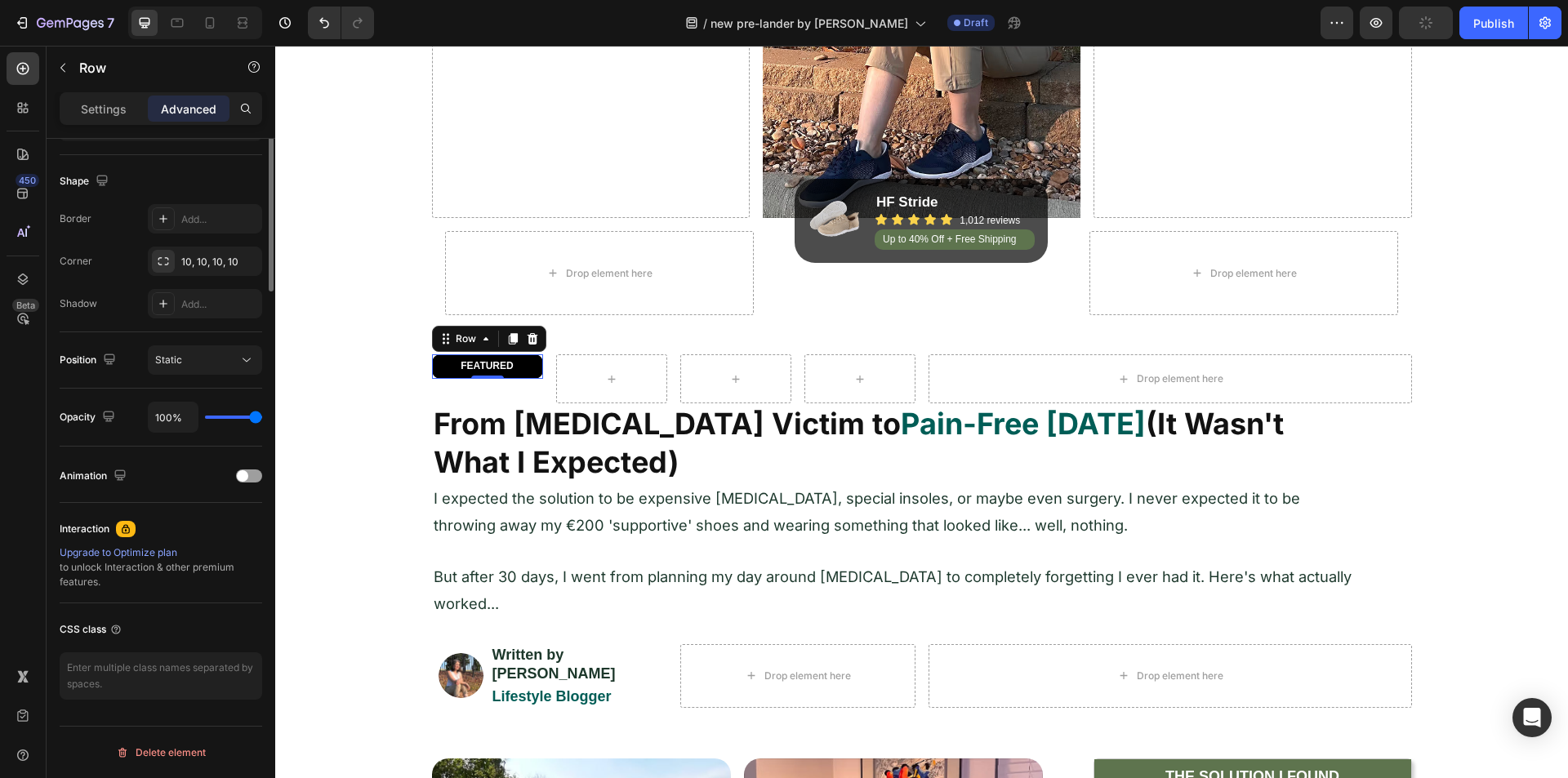
scroll to position [0, 0]
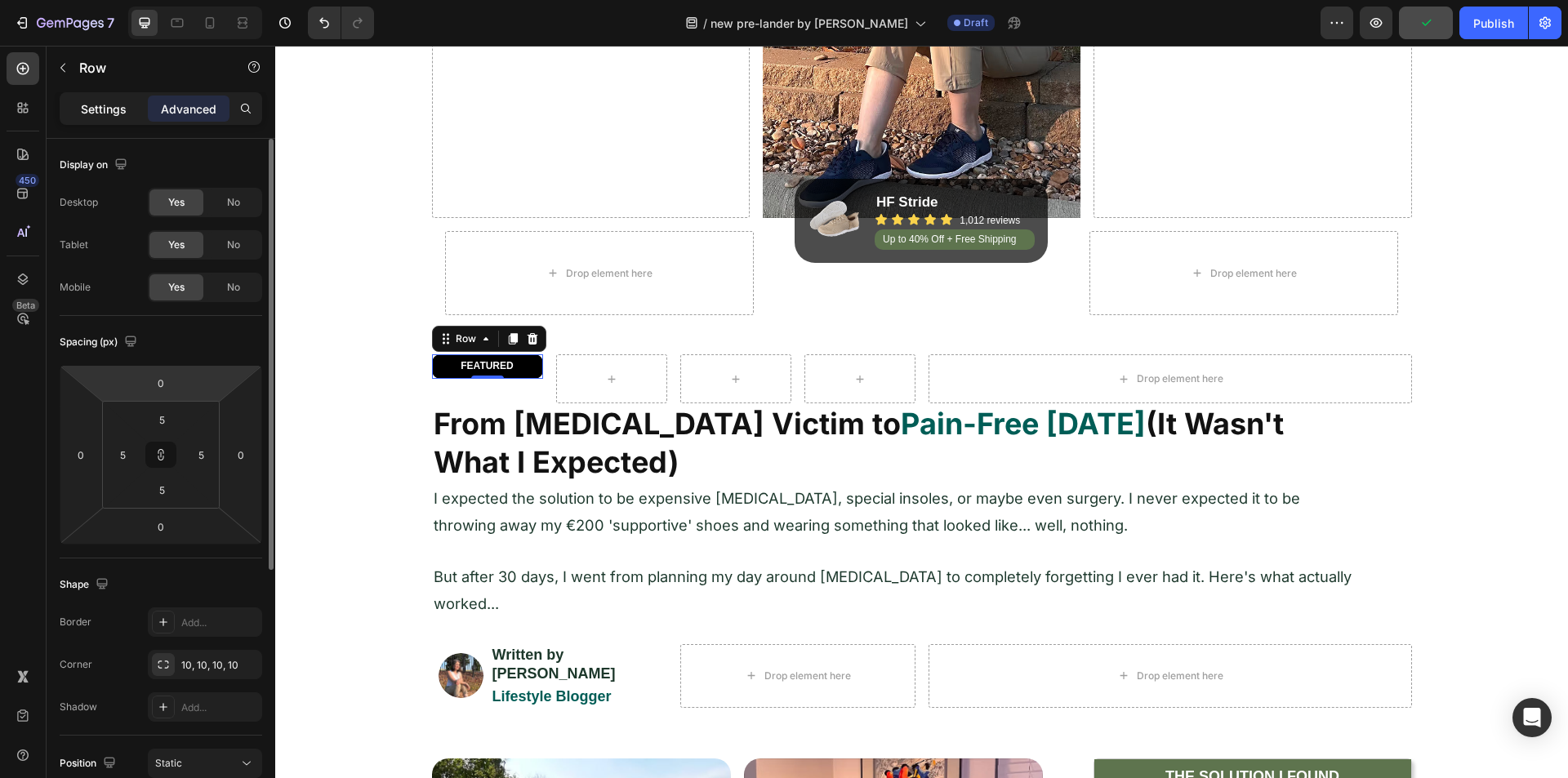
drag, startPoint x: 109, startPoint y: 105, endPoint x: 100, endPoint y: 119, distance: 16.6
click at [109, 106] on p "Settings" at bounding box center [103, 109] width 46 height 17
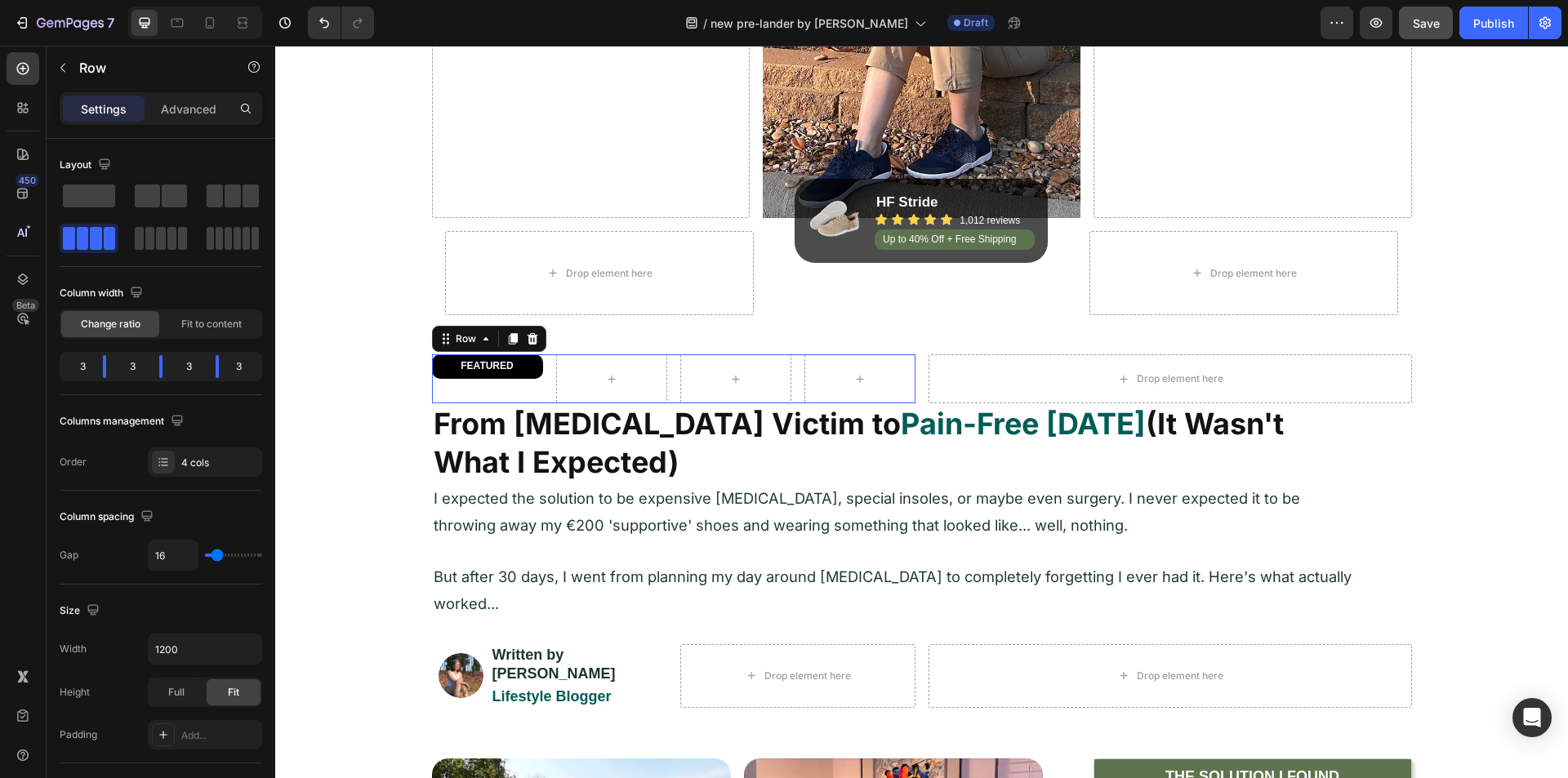
click at [529, 397] on div "FEATURED Heading Row" at bounding box center [487, 379] width 111 height 49
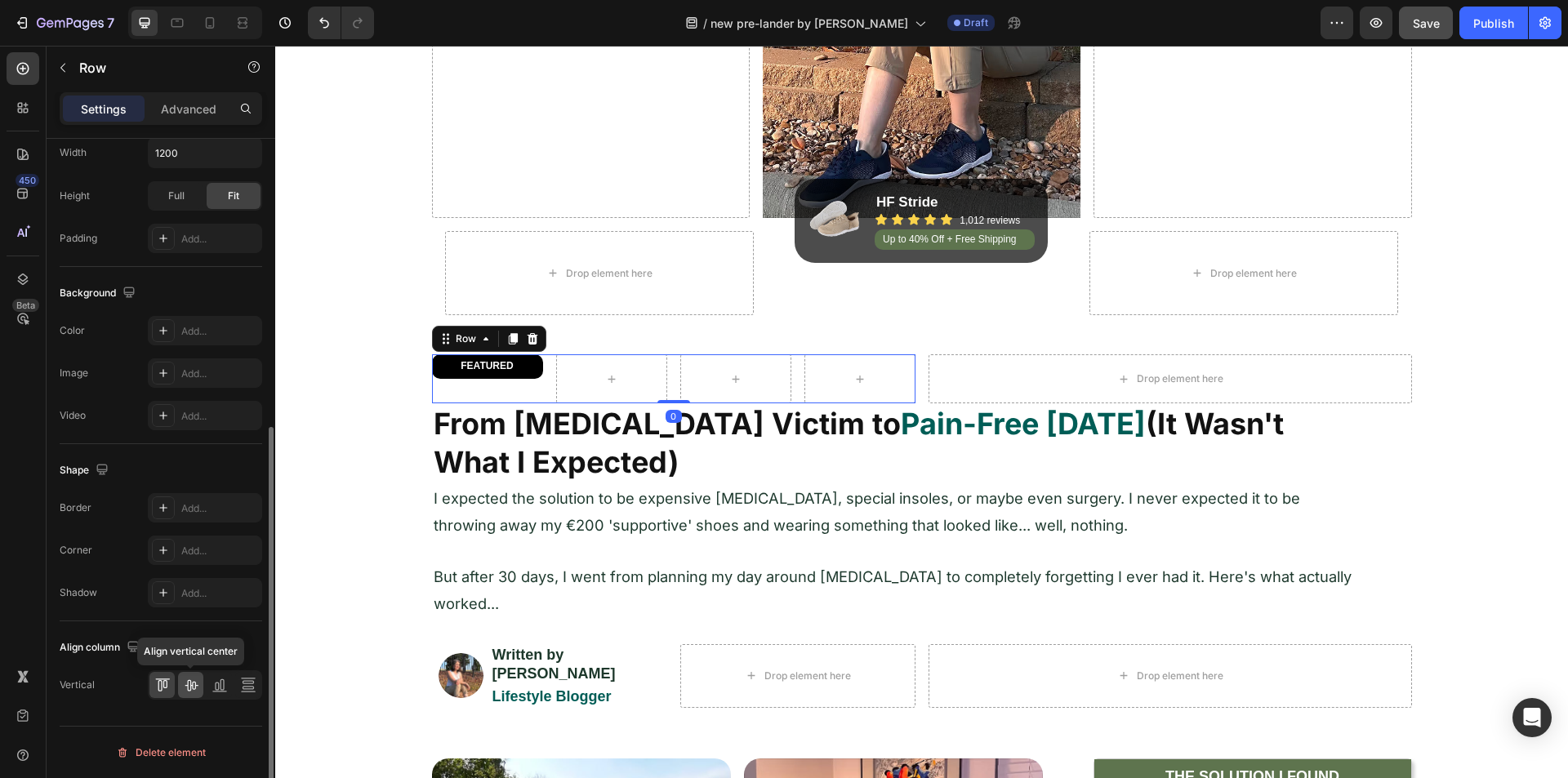
click at [186, 602] on icon at bounding box center [190, 685] width 13 height 11
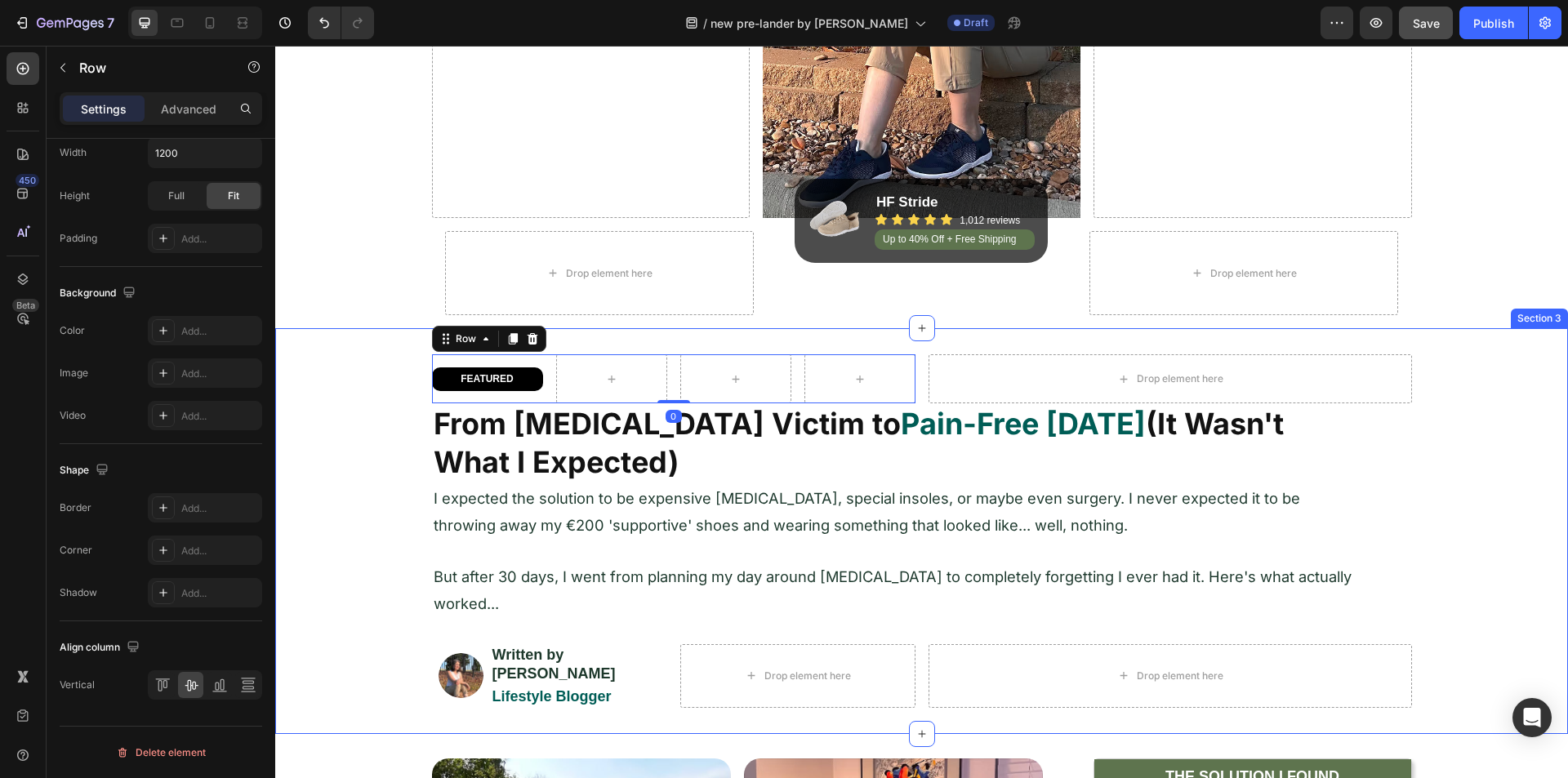
click at [365, 428] on div "FEATURED Heading Row Row 0 Drop element here Row From [MEDICAL_DATA] Victim to …" at bounding box center [922, 531] width 1293 height 353
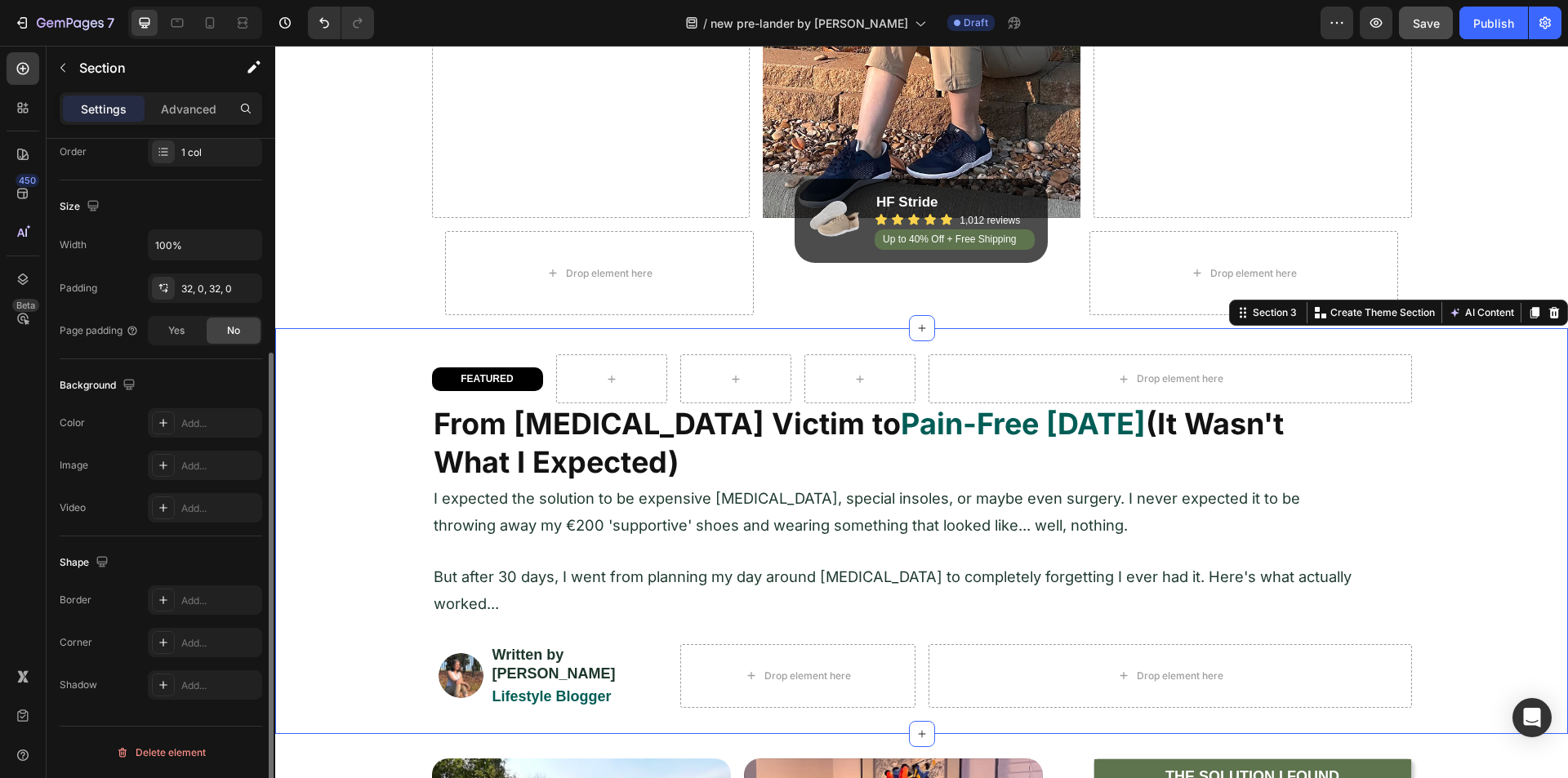
scroll to position [0, 0]
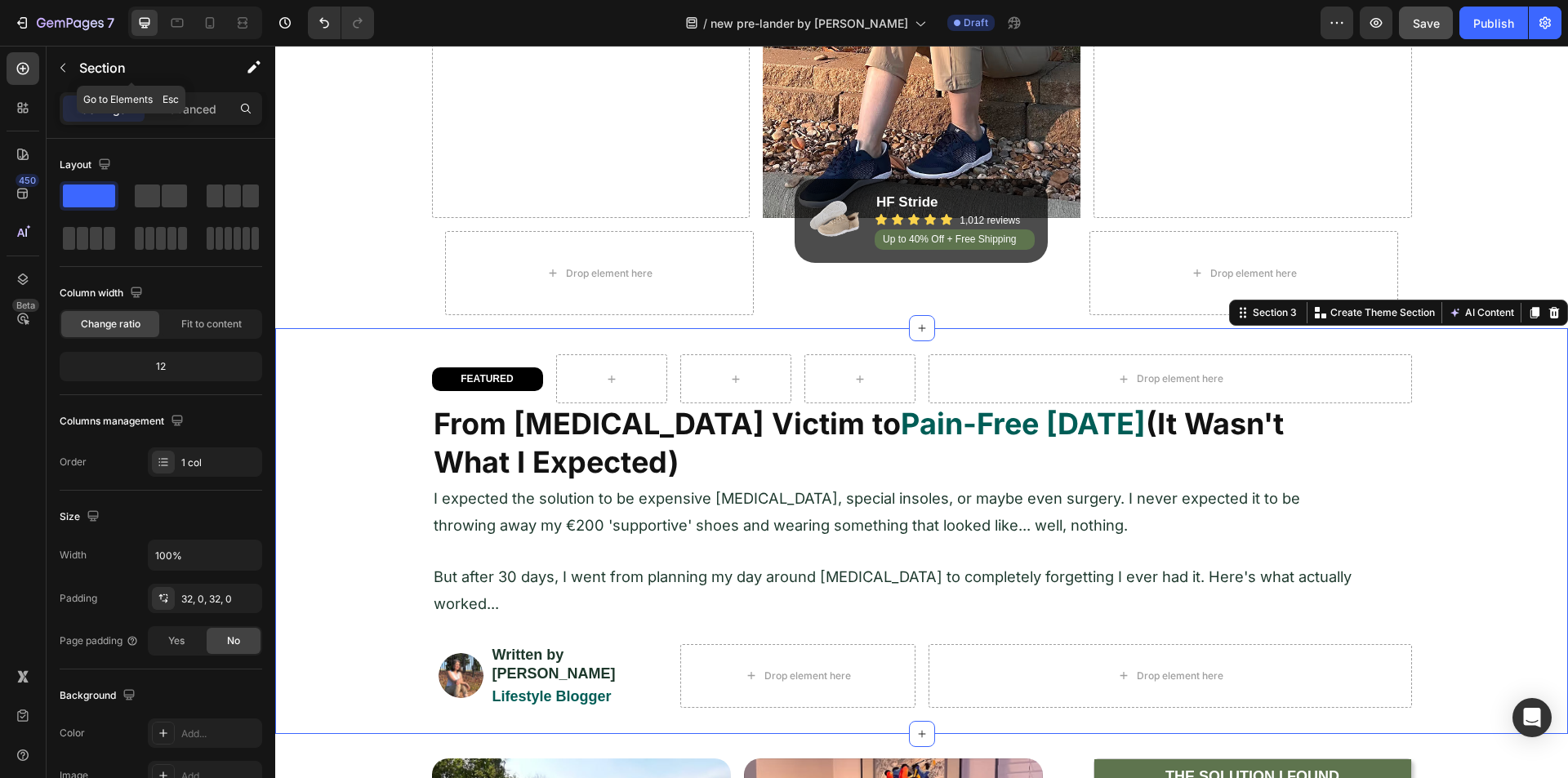
click at [61, 64] on icon "button" at bounding box center [62, 68] width 13 height 13
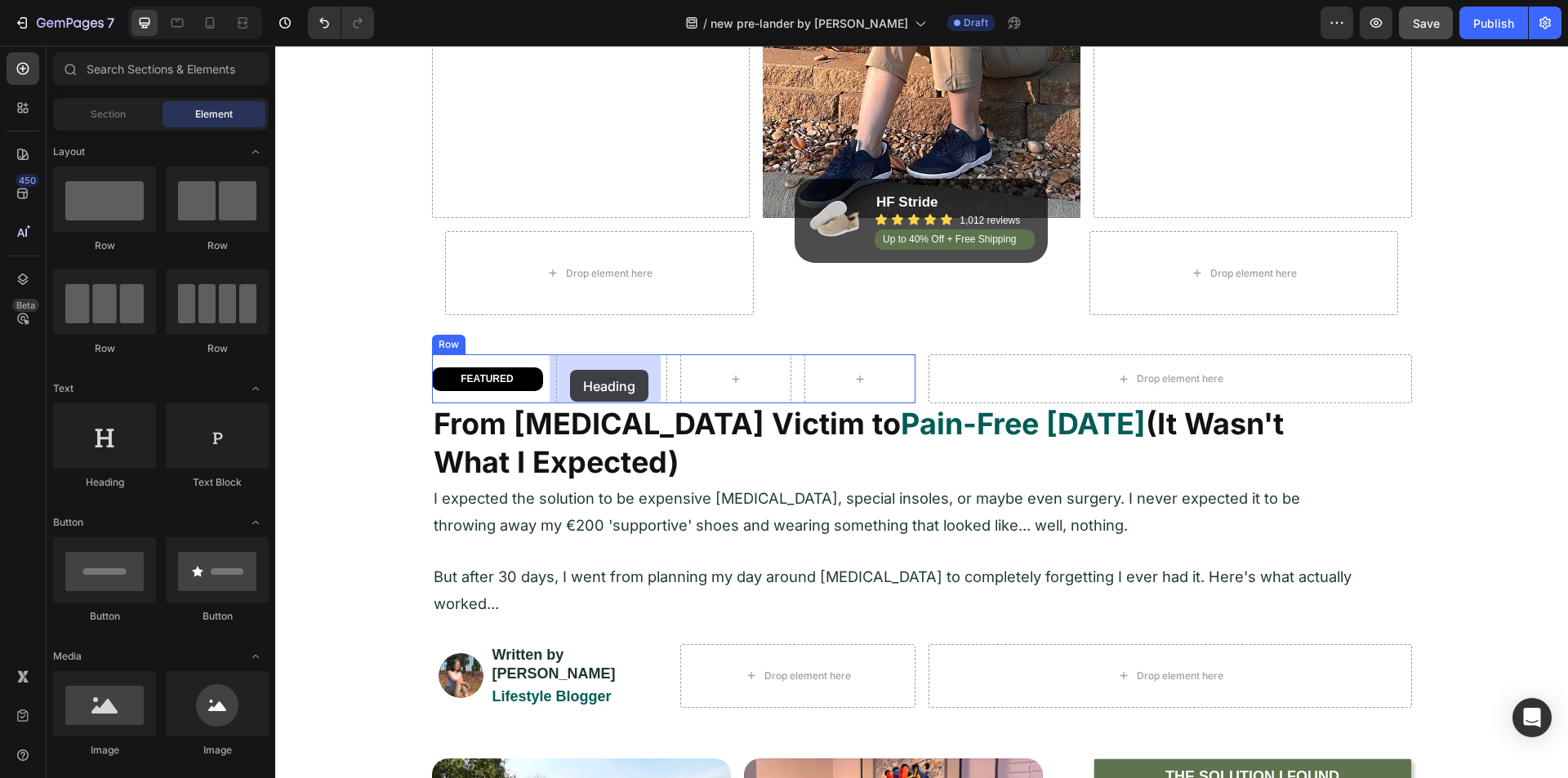
drag, startPoint x: 481, startPoint y: 393, endPoint x: 570, endPoint y: 370, distance: 91.9
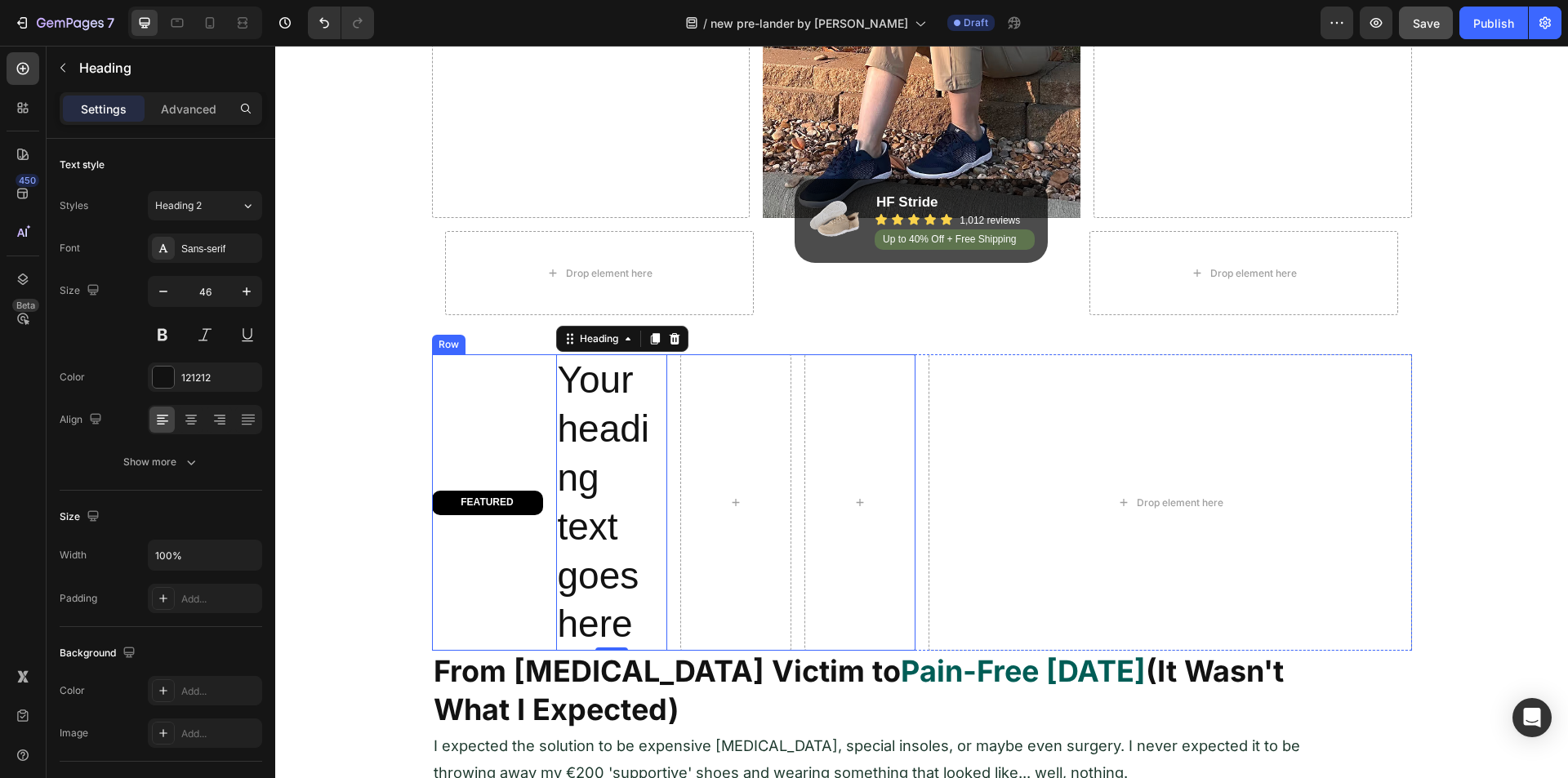
click at [515, 389] on div "FEATURED Heading Row" at bounding box center [487, 503] width 111 height 297
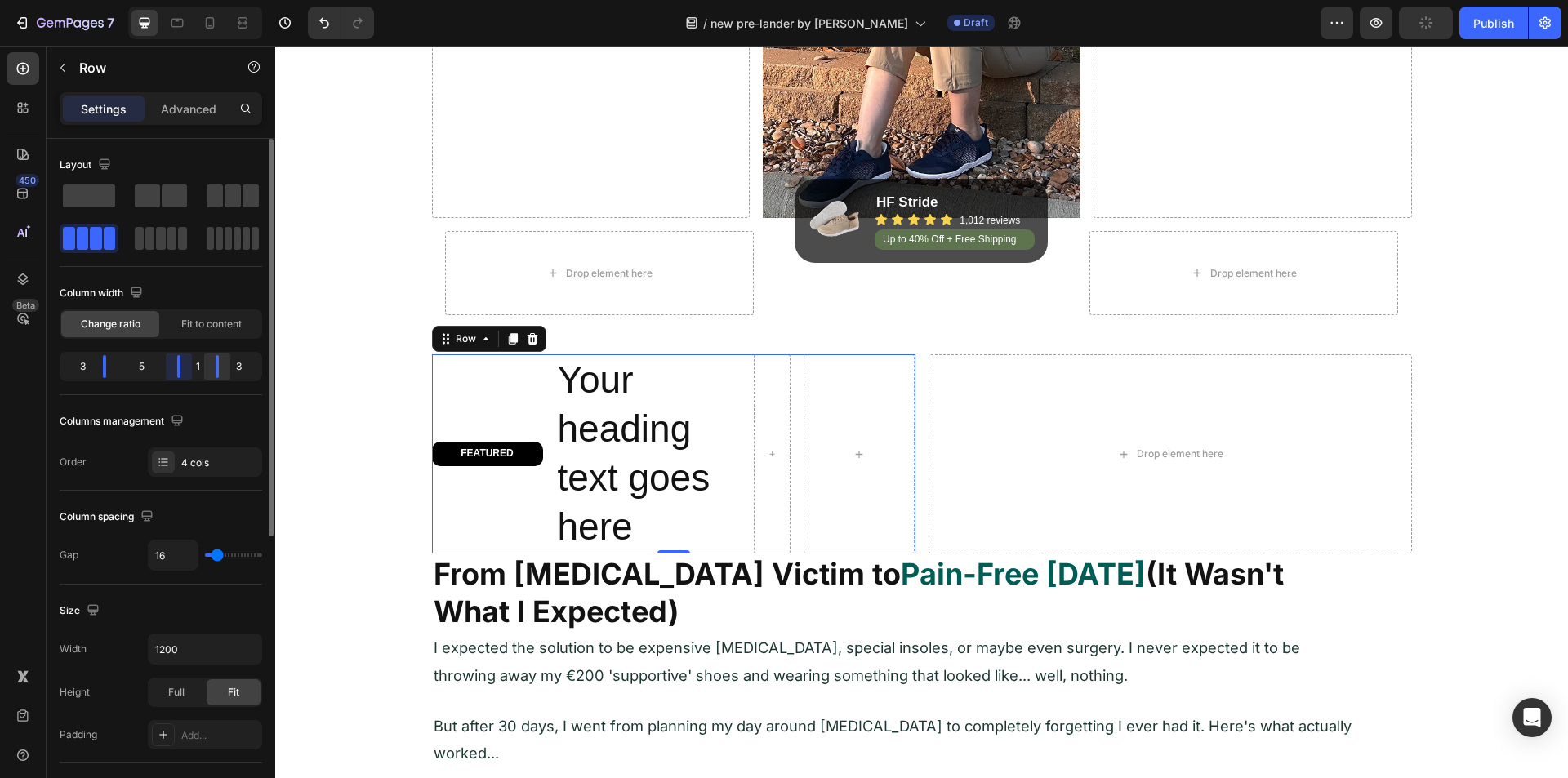
drag, startPoint x: 158, startPoint y: 367, endPoint x: 204, endPoint y: 367, distance: 46.0
click at [204, 367] on div "3 5 1 3" at bounding box center [161, 367] width 202 height 29
click at [588, 436] on h2 "Your heading text goes here" at bounding box center [649, 453] width 185 height 198
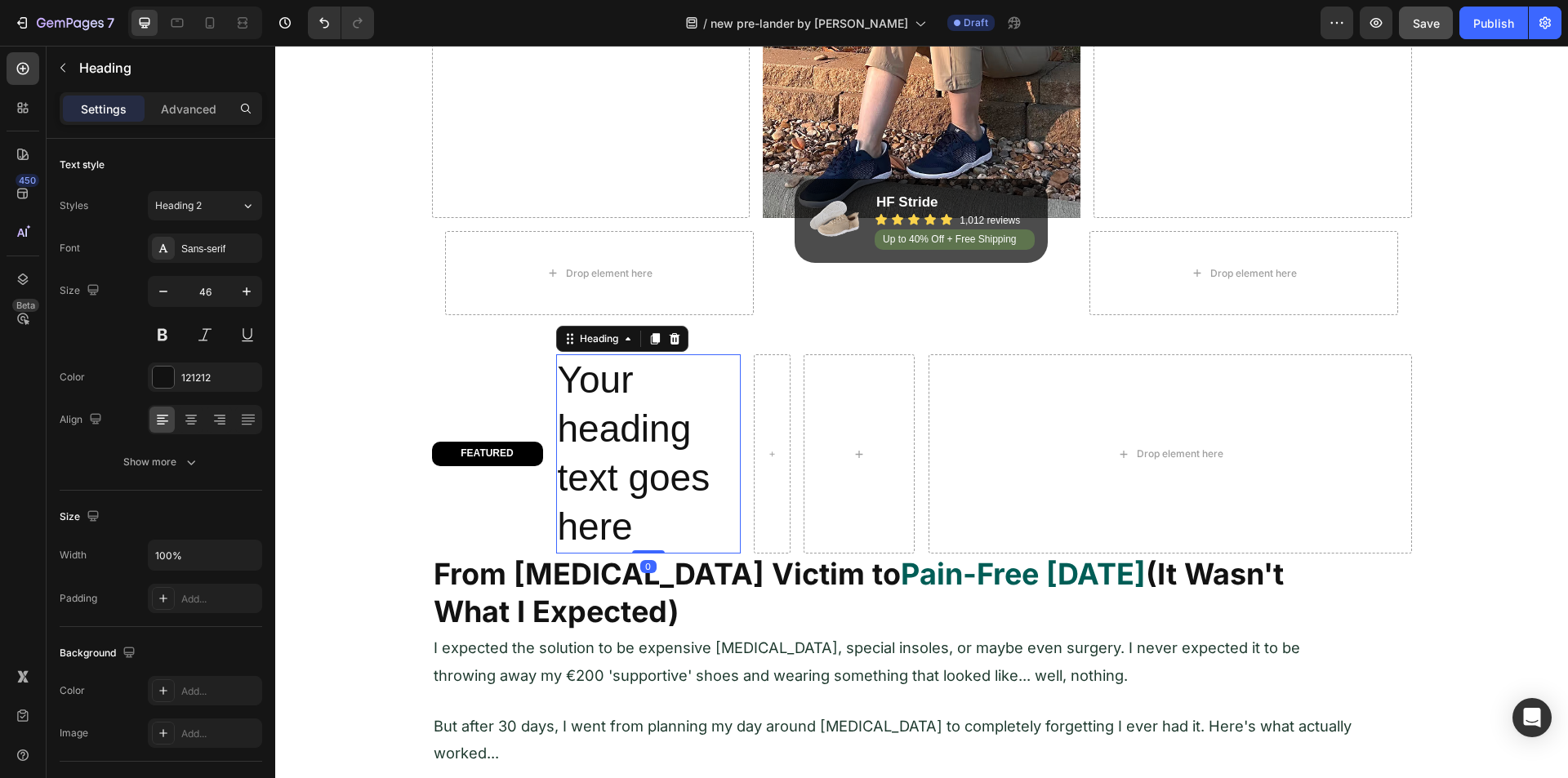
click at [588, 436] on h2 "Your heading text goes here" at bounding box center [649, 453] width 185 height 198
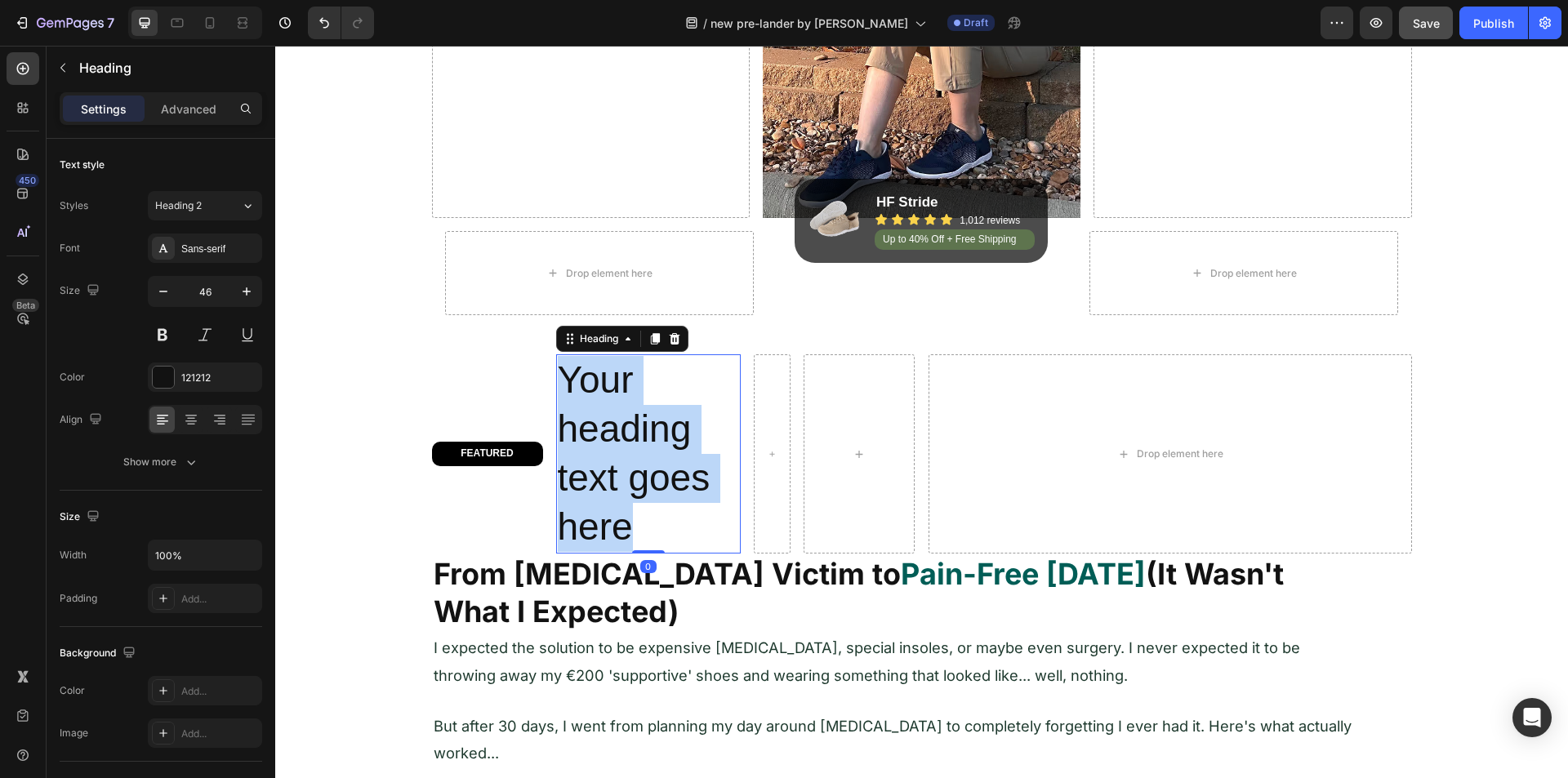
click at [588, 436] on p "Your heading text goes here" at bounding box center [649, 453] width 182 height 196
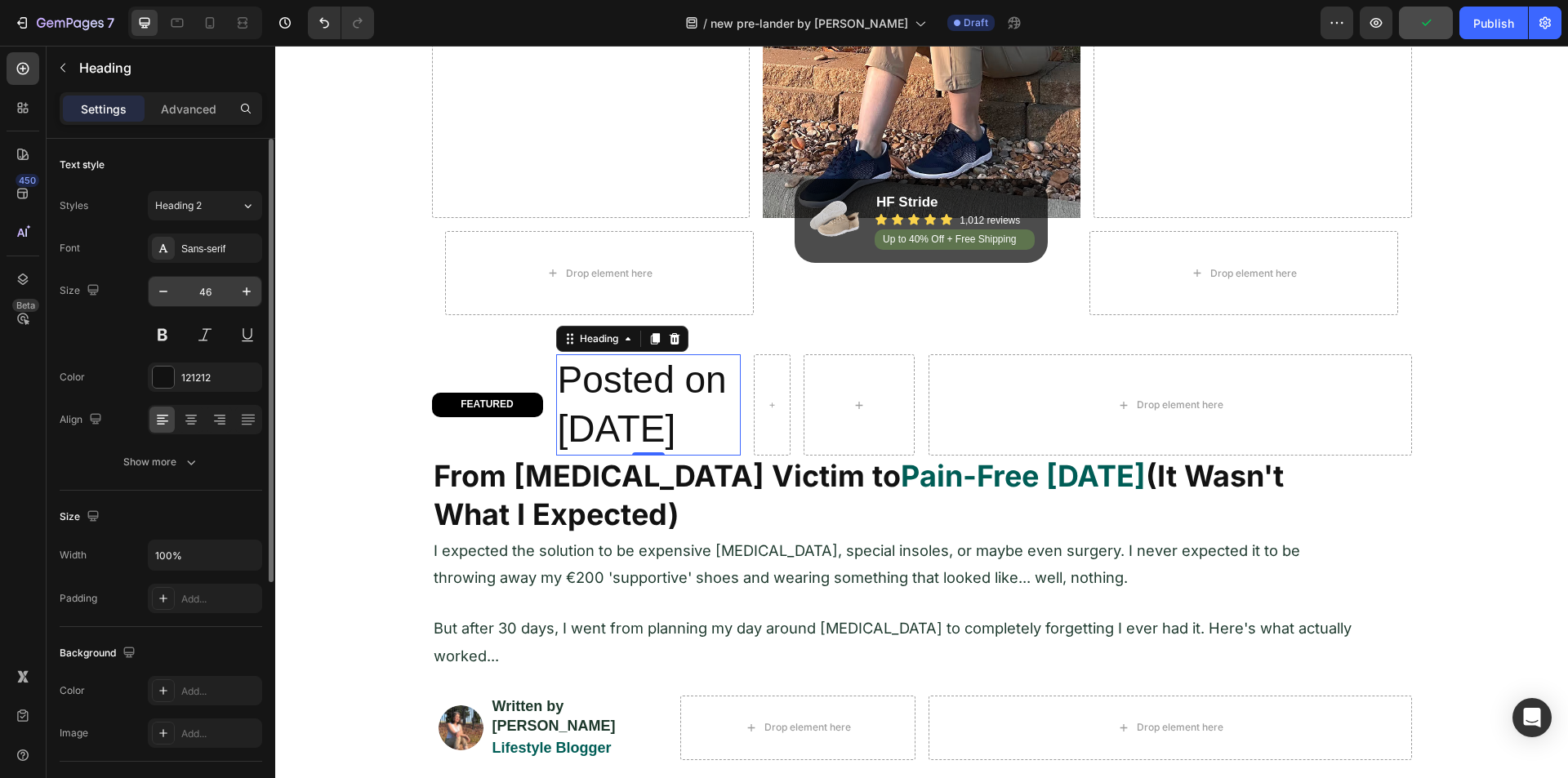
click at [205, 302] on input "46" at bounding box center [205, 292] width 54 height 29
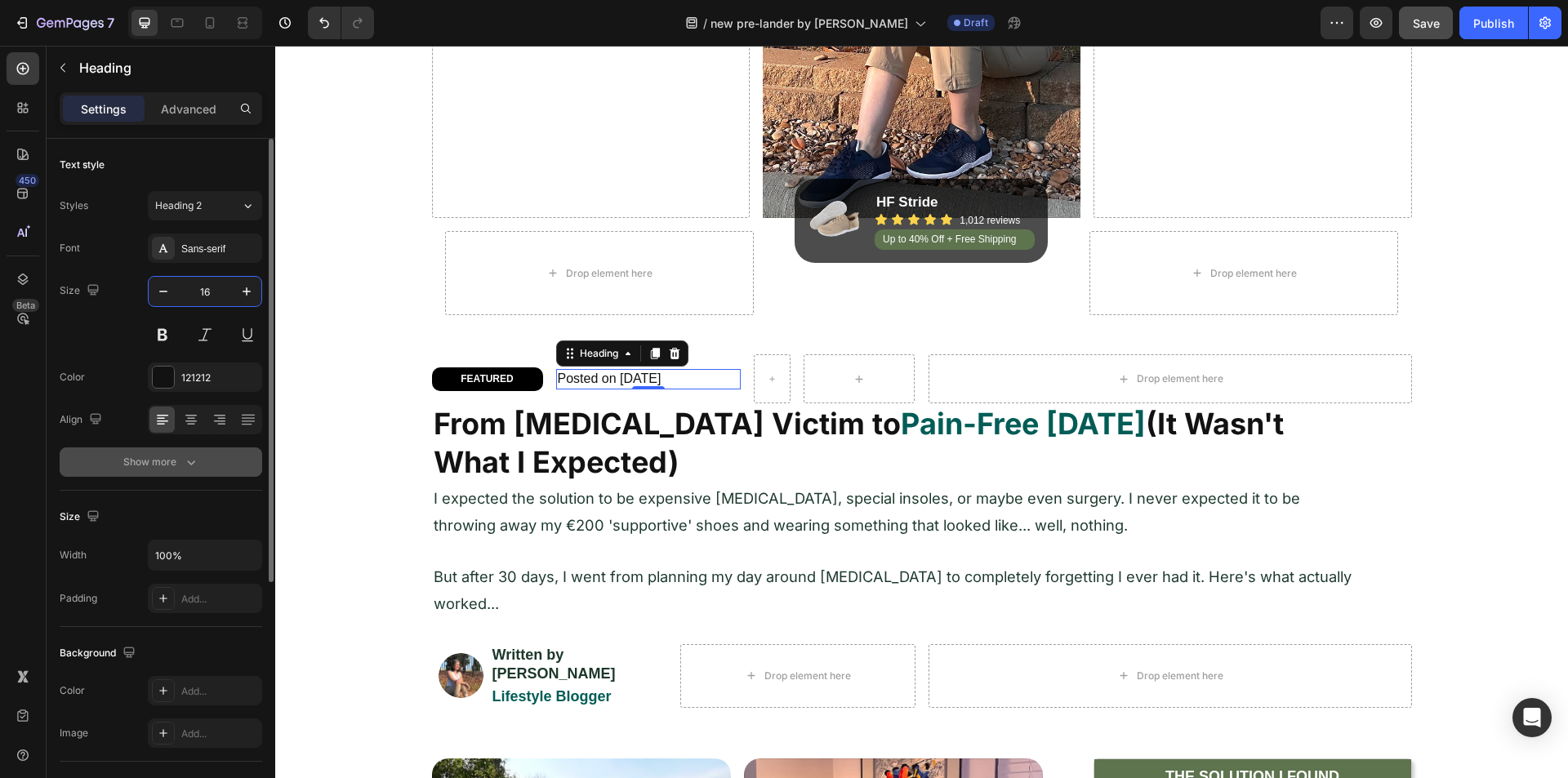
type input "16"
click at [172, 451] on button "Show more" at bounding box center [161, 462] width 202 height 29
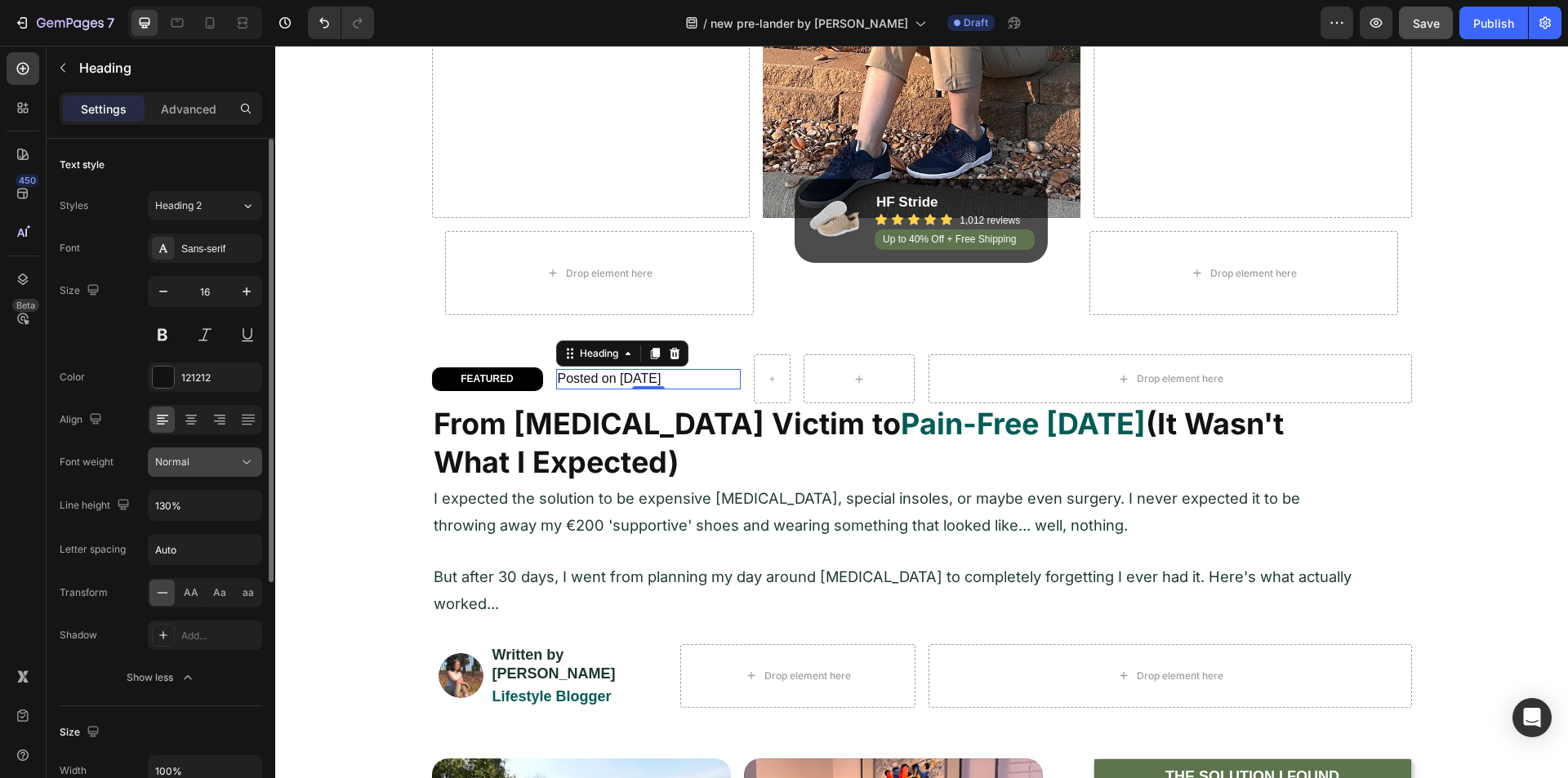
click at [204, 469] on div "Normal" at bounding box center [196, 462] width 83 height 15
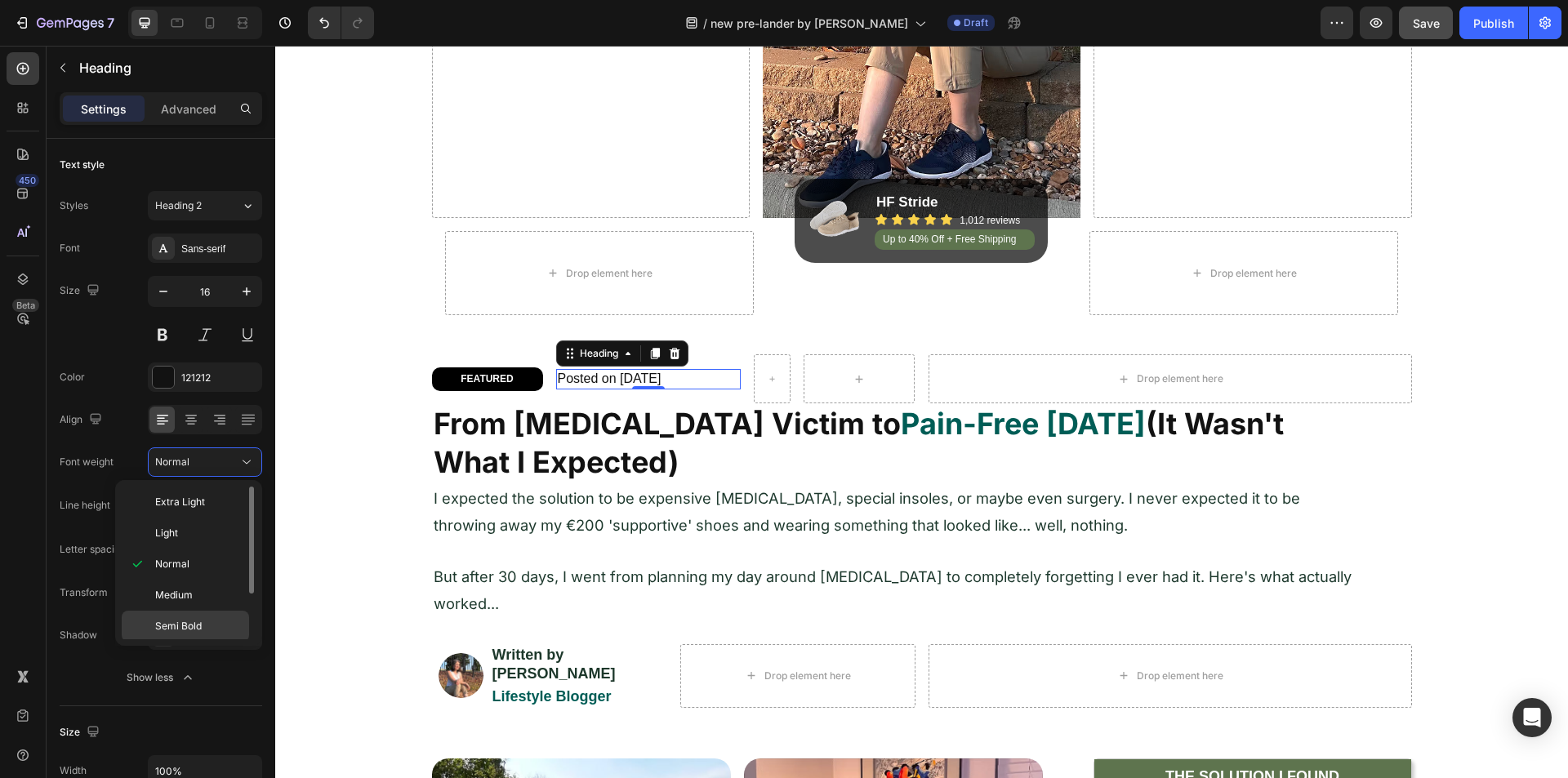
scroll to position [65, 0]
click at [185, 577] on div "Semi Bold" at bounding box center [185, 593] width 127 height 31
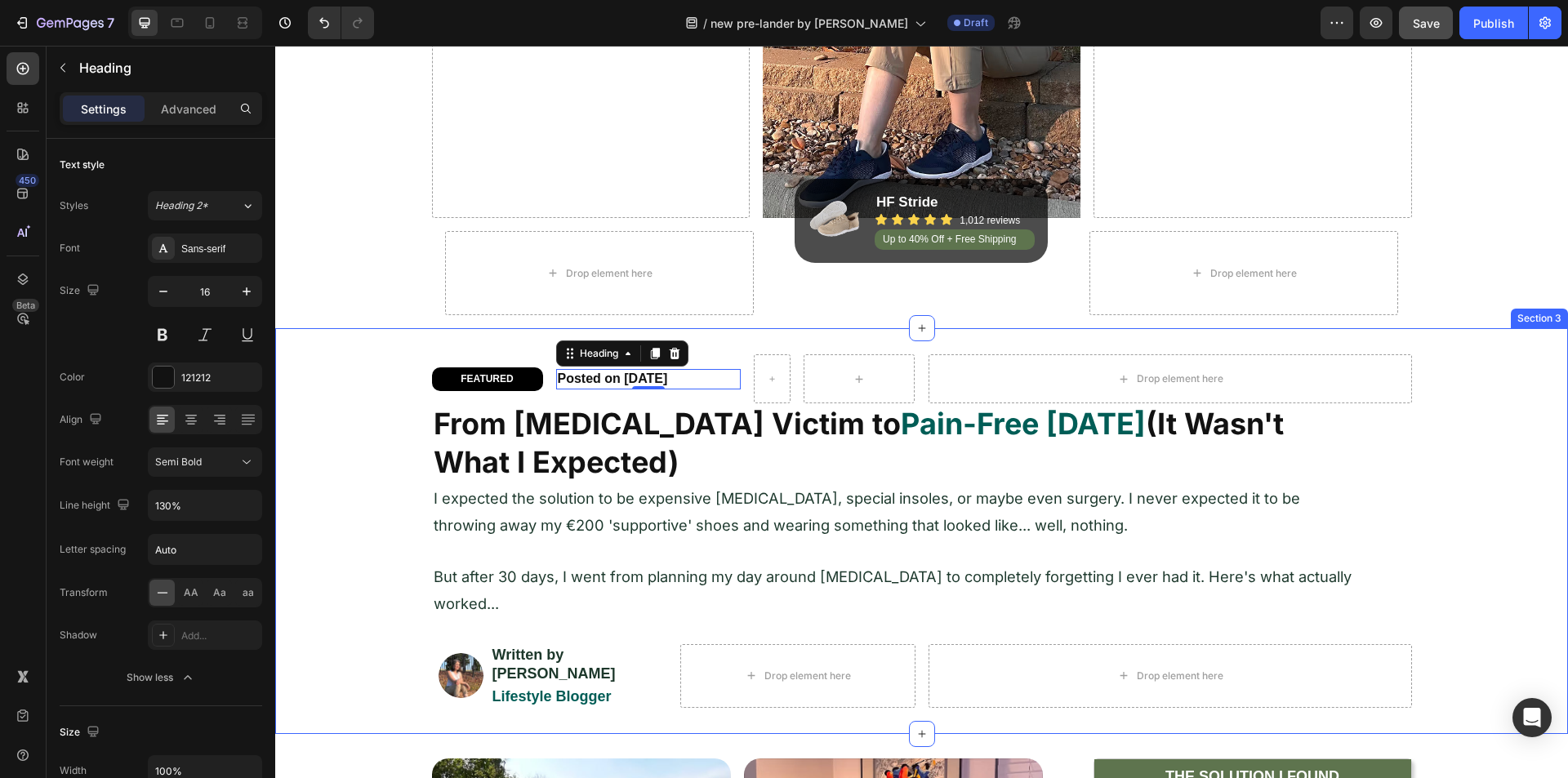
click at [408, 374] on div "FEATURED Heading Row Posted on [DATE] Heading 0 Row Drop element here Row From …" at bounding box center [922, 531] width 1293 height 353
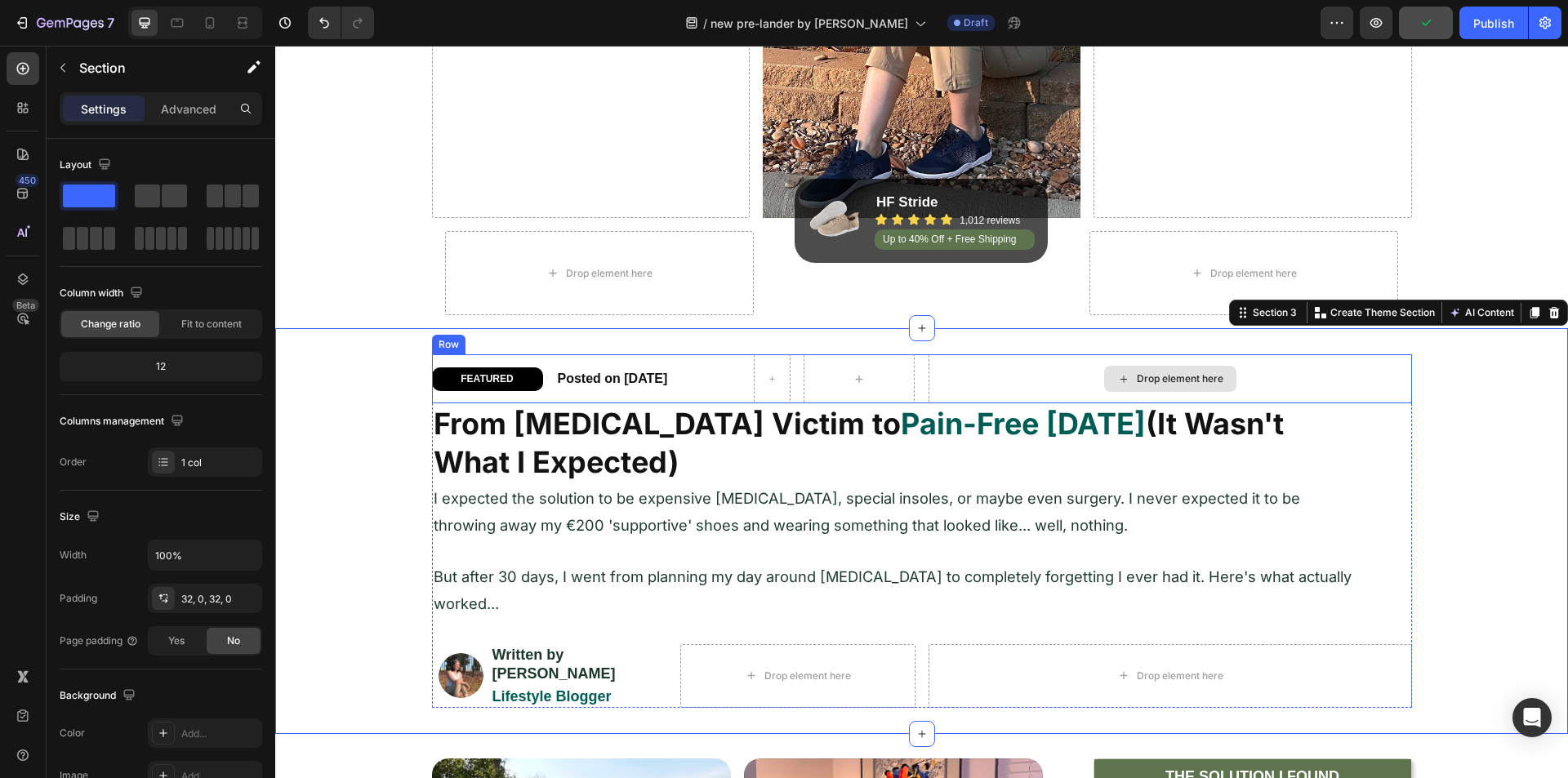
click at [1036, 373] on div "Drop element here" at bounding box center [1170, 379] width 484 height 49
